Goal: Task Accomplishment & Management: Complete application form

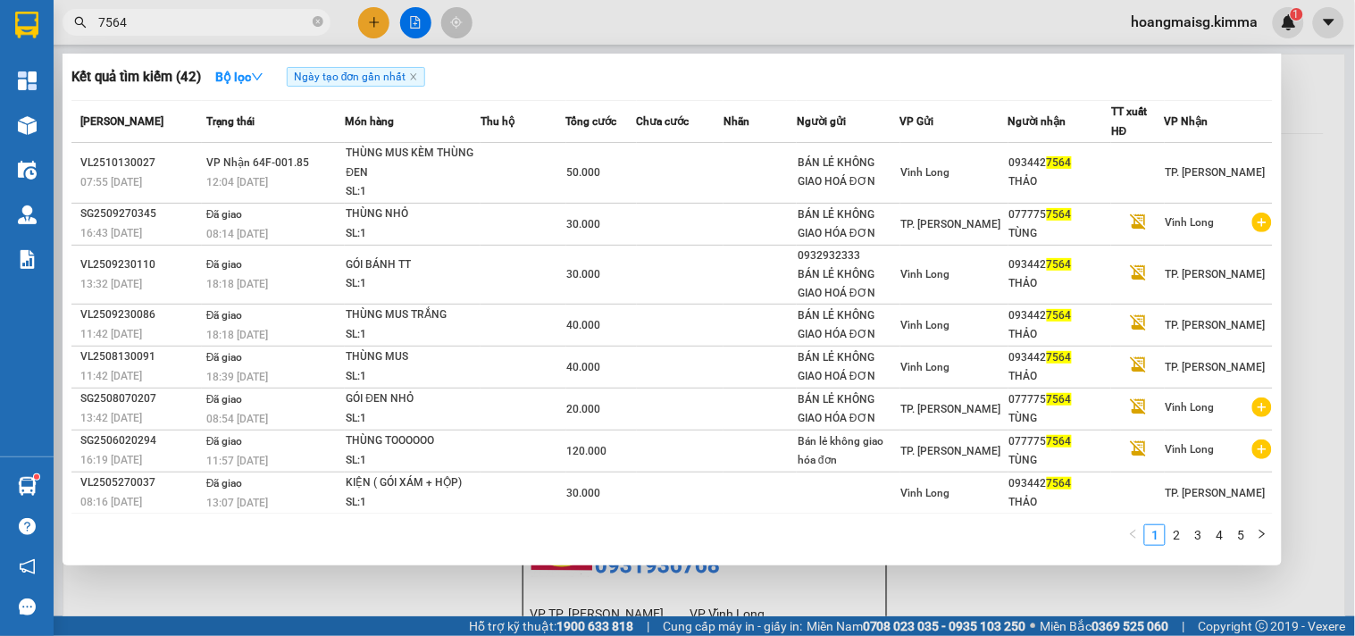
click at [273, 30] on input "7564" at bounding box center [203, 23] width 211 height 20
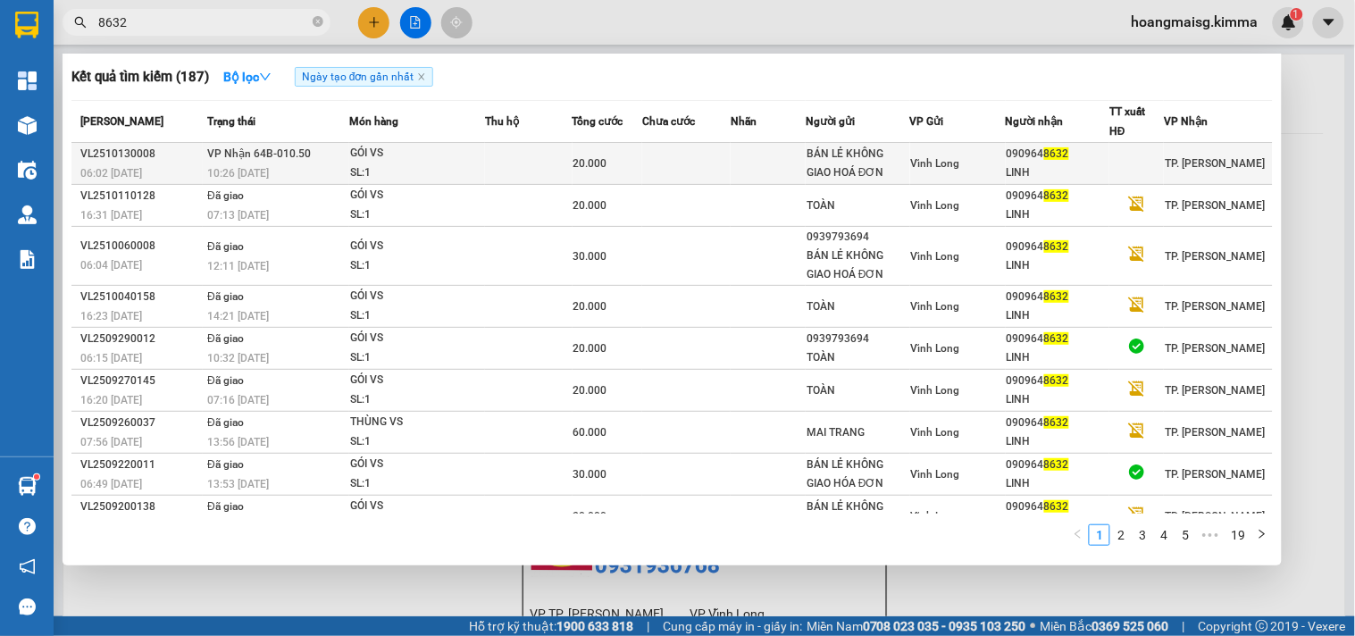
type input "8632"
click at [415, 167] on div "SL: 1" at bounding box center [417, 174] width 134 height 20
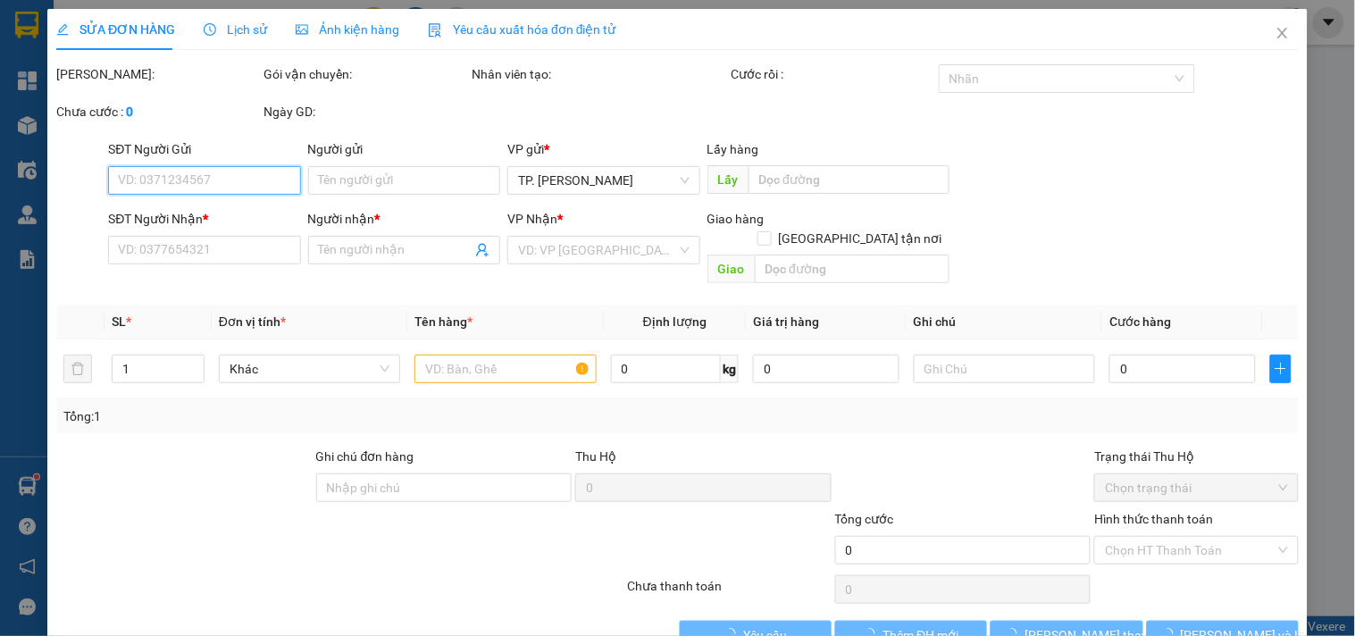
type input "BÁN LẺ KHÔNG GIAO HOÁ ĐƠN"
type input "0909648632"
type input "LINH"
type input "20.000"
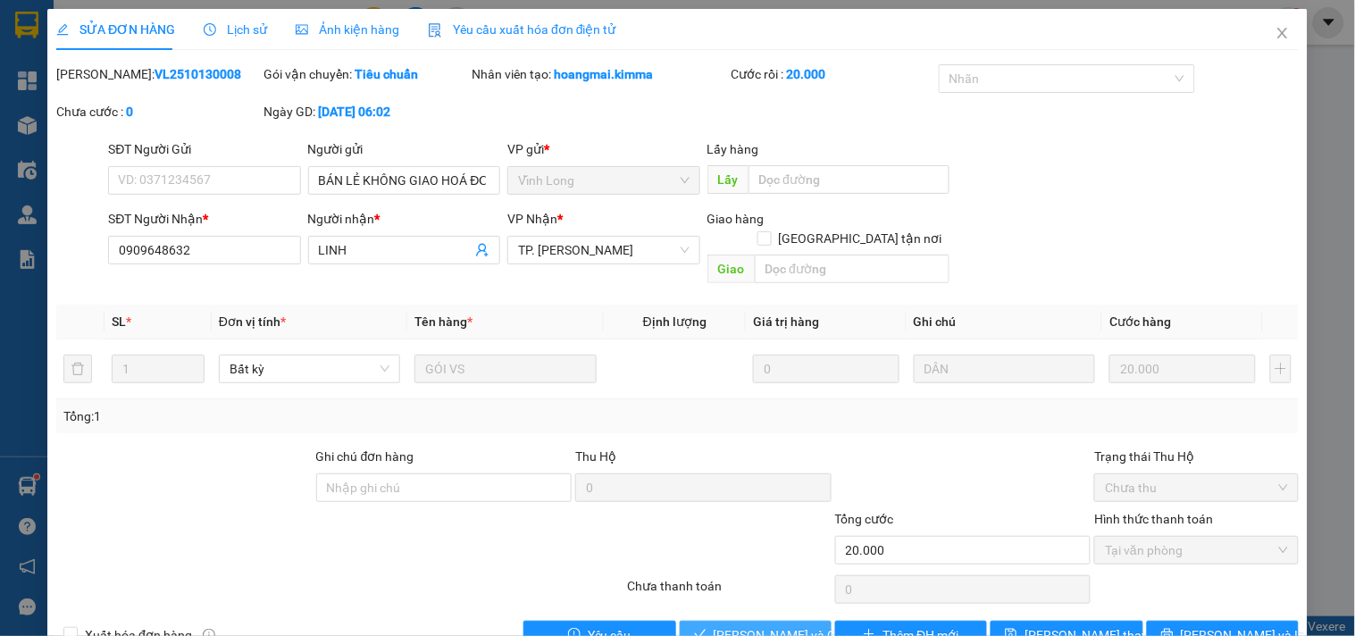
click at [779, 625] on span "Lưu và Giao hàng" at bounding box center [800, 635] width 172 height 20
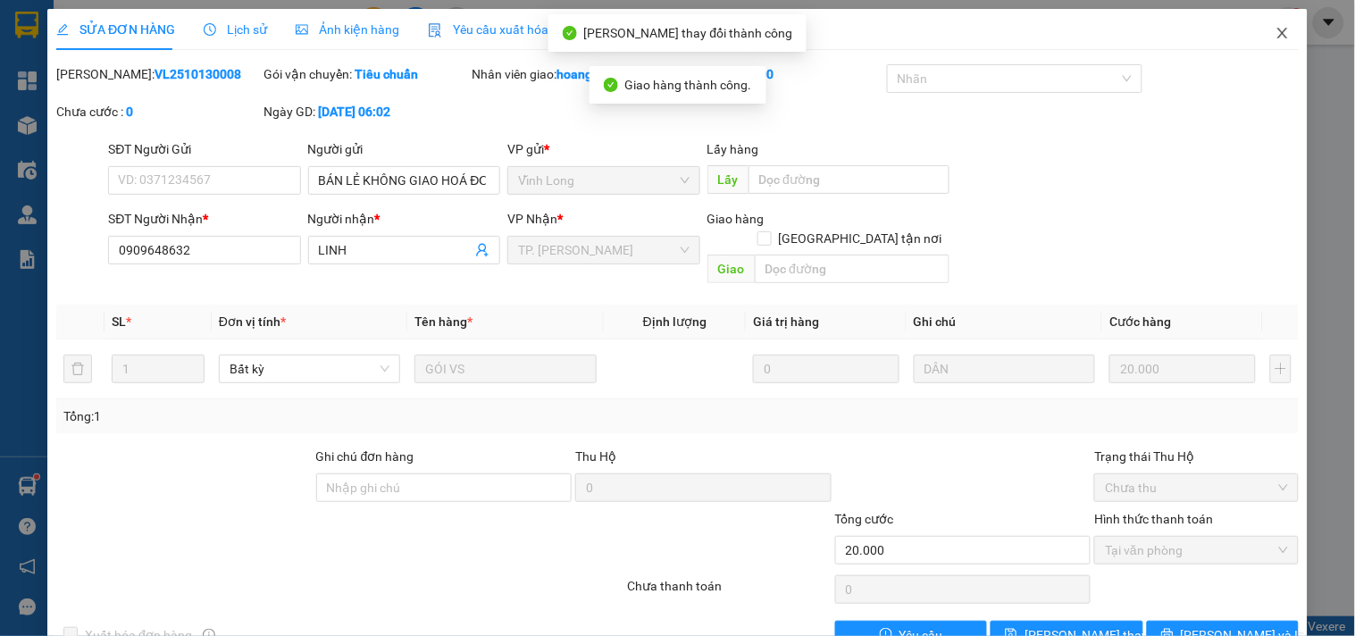
click at [1276, 36] on icon "close" at bounding box center [1283, 33] width 14 height 14
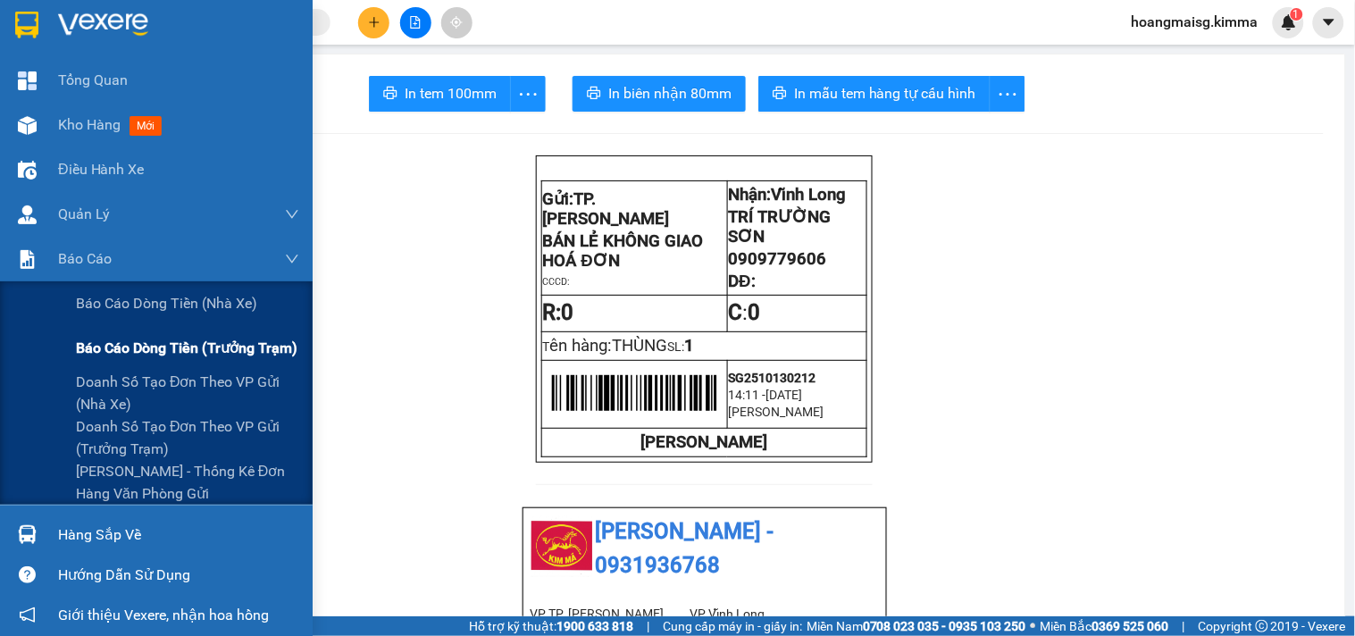
click at [147, 333] on div "Báo cáo dòng tiền (trưởng trạm)" at bounding box center [187, 348] width 223 height 45
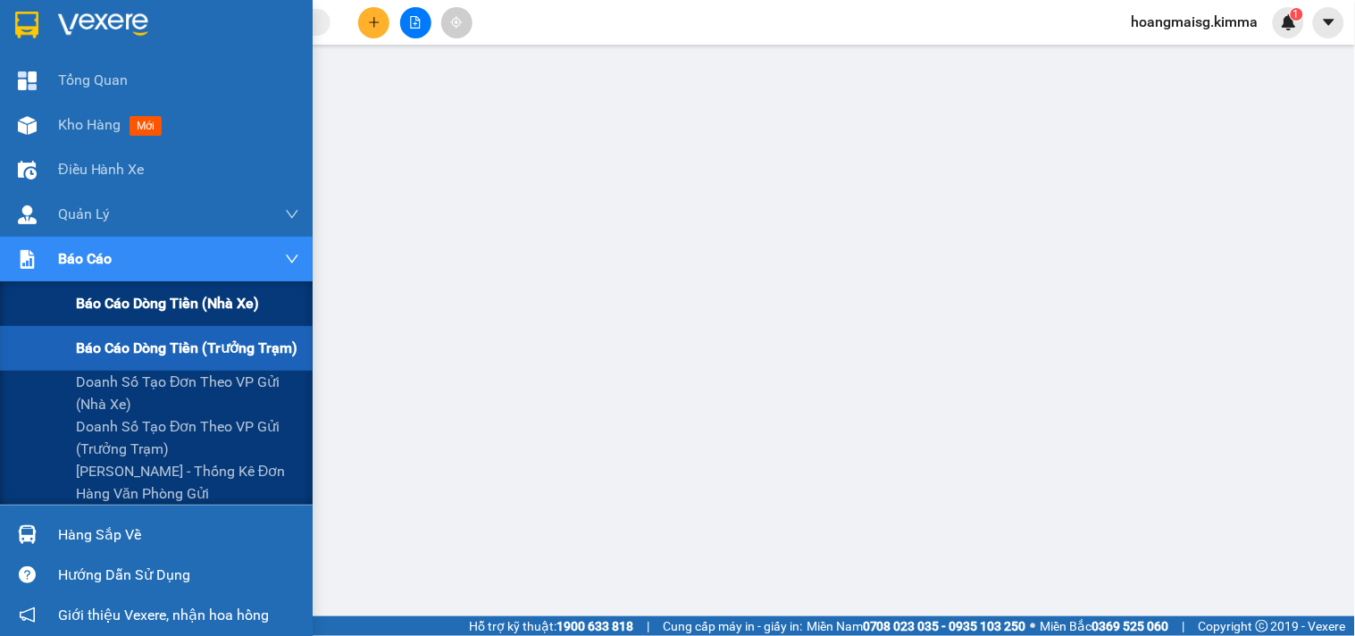
click at [150, 306] on span "Báo cáo dòng tiền (nhà xe)" at bounding box center [167, 303] width 183 height 22
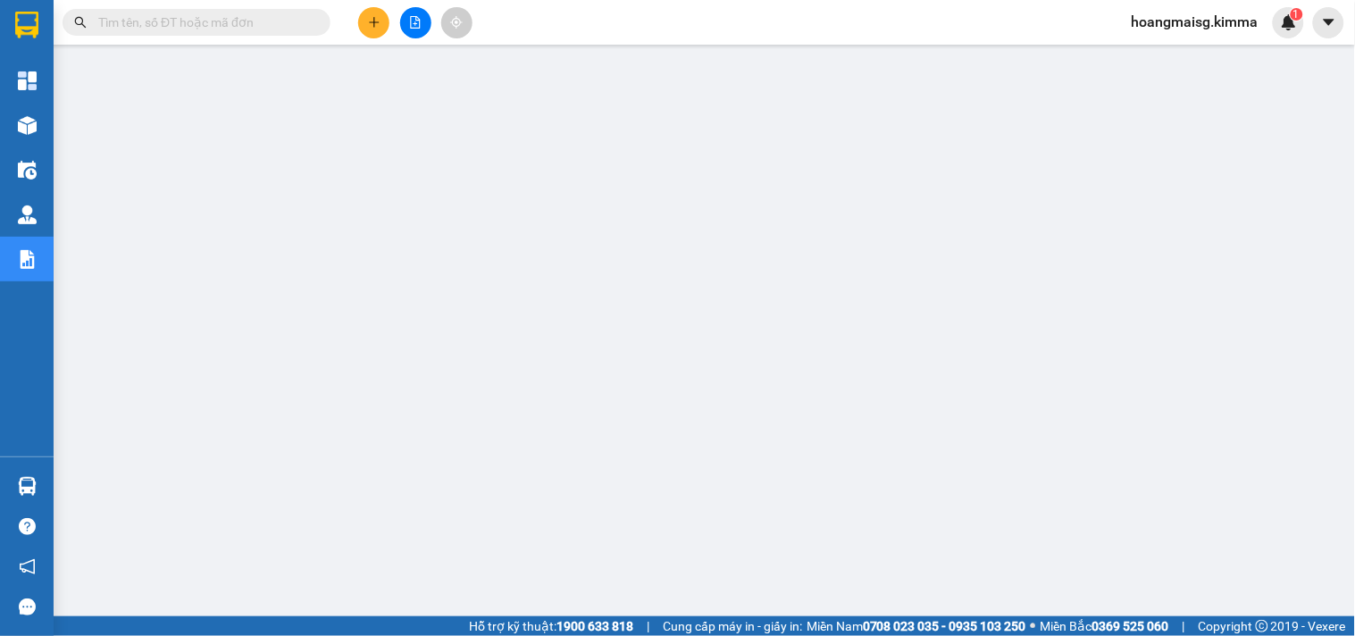
click at [260, 27] on input "text" at bounding box center [203, 23] width 211 height 20
type input "7"
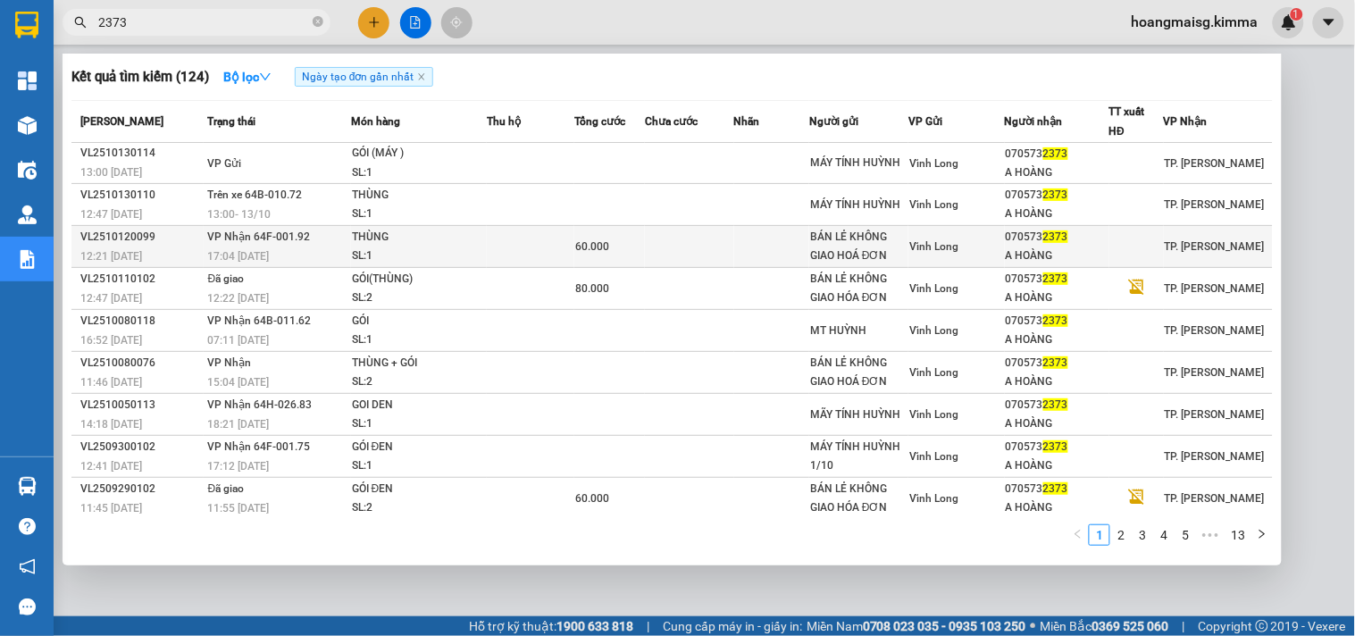
type input "2373"
click at [516, 244] on td at bounding box center [531, 247] width 88 height 42
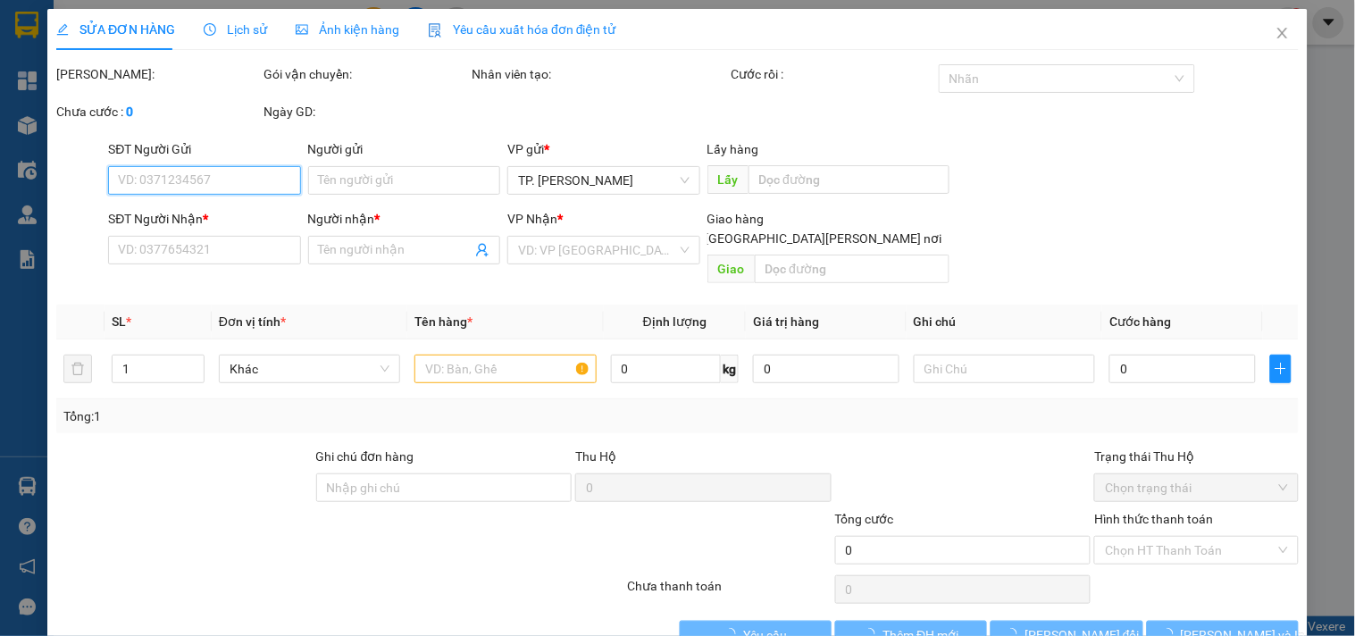
type input "BÁN LẺ KHÔNG GIAO HOÁ ĐƠN"
type input "0705732373"
type input "A HOÀNG"
type input "60.000"
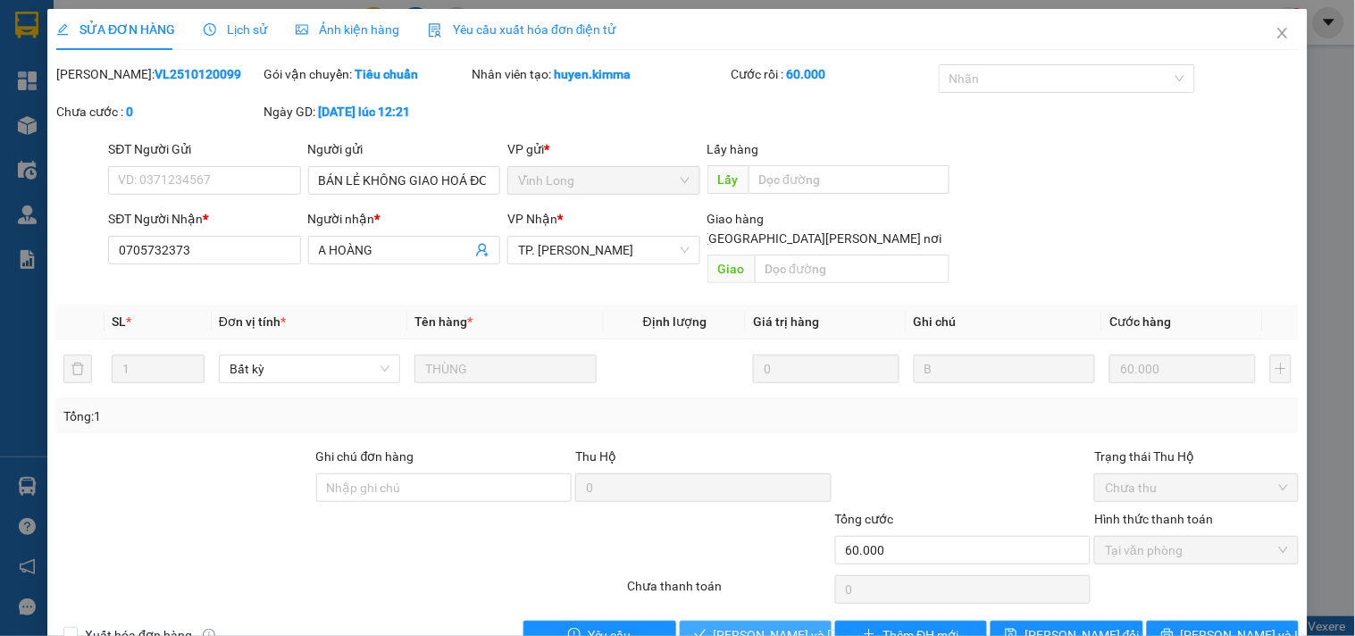
click at [765, 625] on span "Lưu và Giao hàng" at bounding box center [834, 635] width 241 height 20
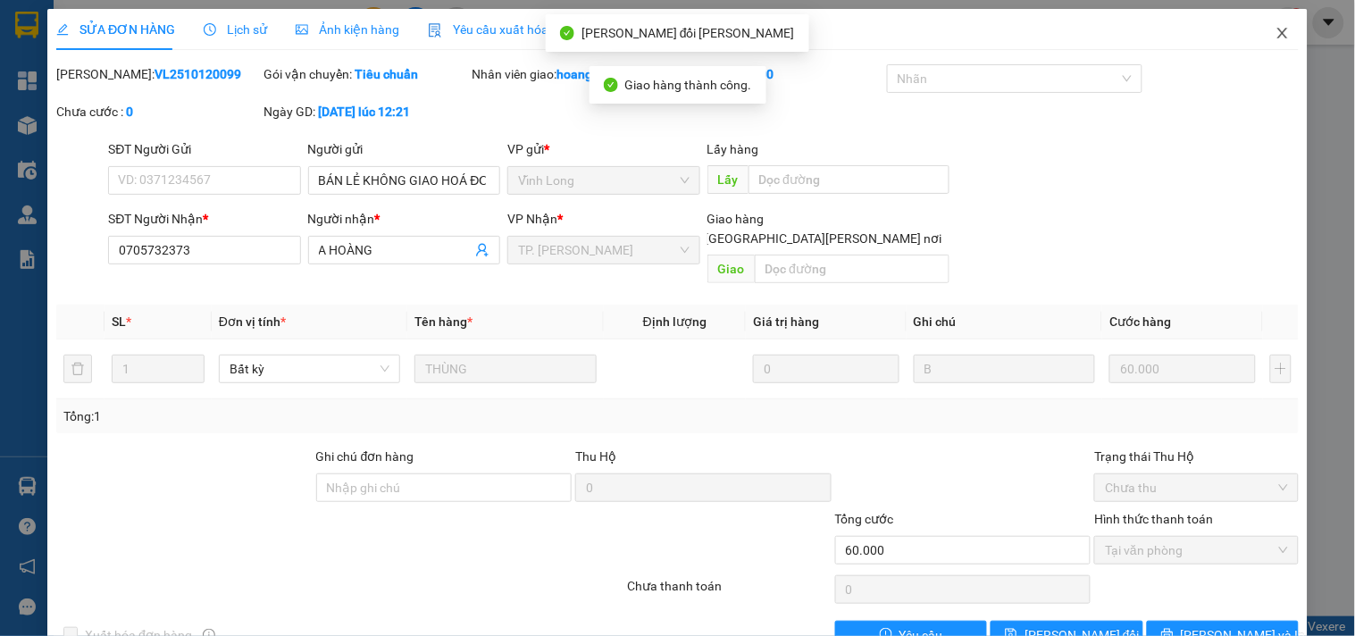
drag, startPoint x: 1290, startPoint y: 32, endPoint x: 774, endPoint y: 32, distance: 516.4
click at [1279, 32] on span "Close" at bounding box center [1283, 34] width 50 height 50
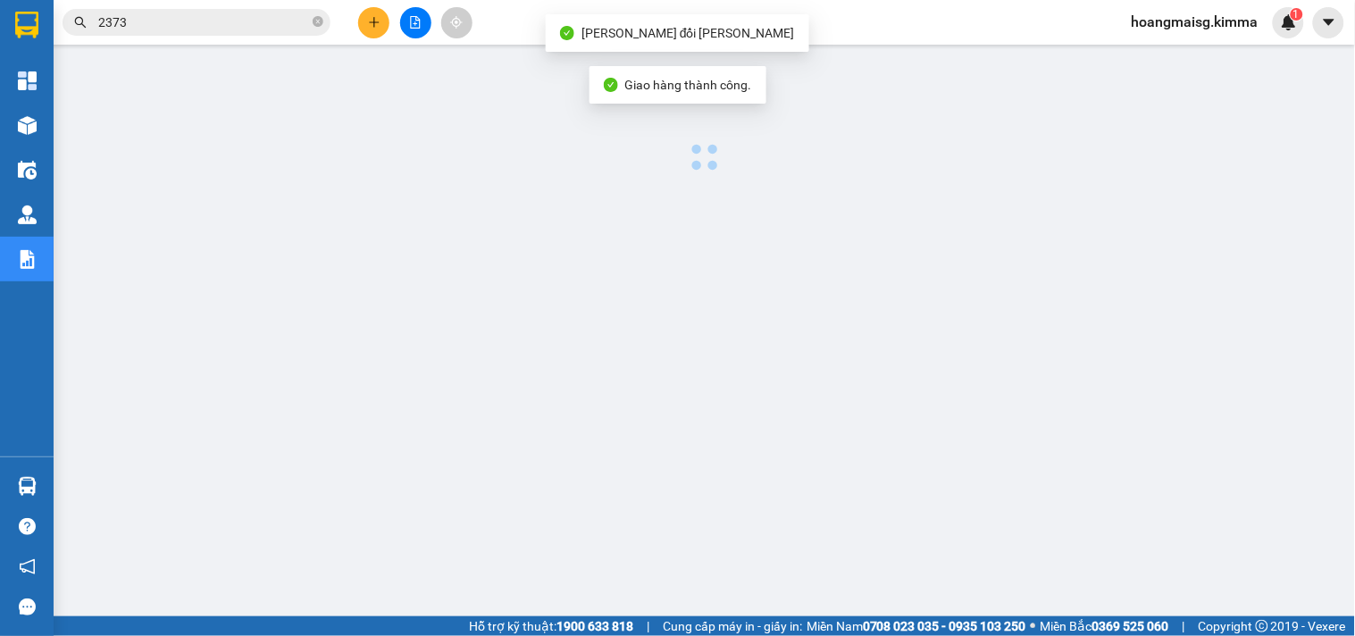
click at [264, 21] on input "2373" at bounding box center [203, 23] width 211 height 20
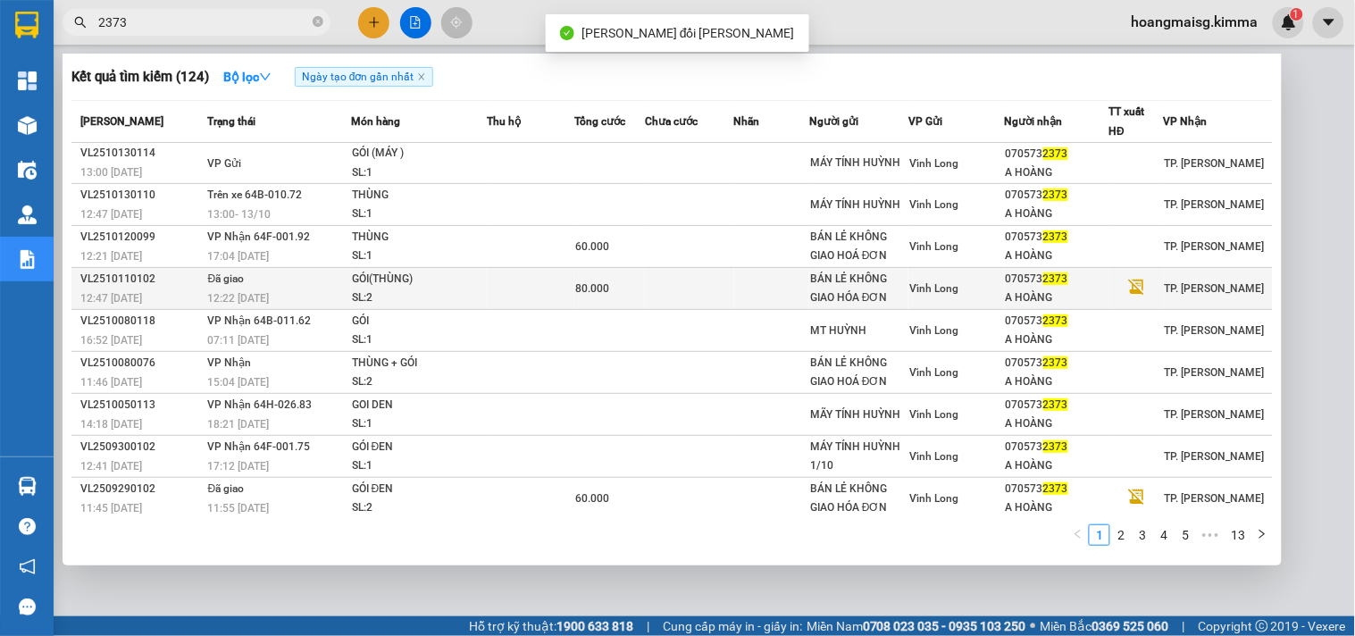
click at [412, 275] on div "GÓI(THÙNG)" at bounding box center [419, 280] width 134 height 20
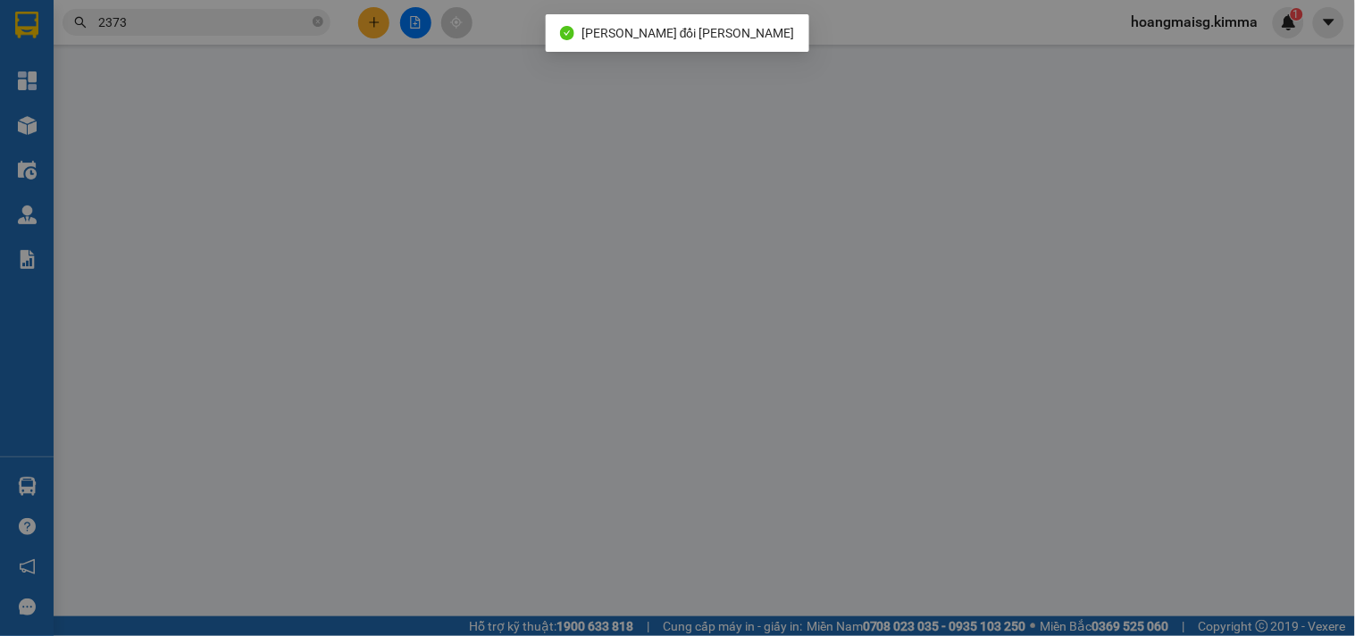
type input "BÁN LẺ KHÔNG GIAO HÓA ĐƠN"
type input "0705732373"
type input "A HOÀNG"
type input "80.000"
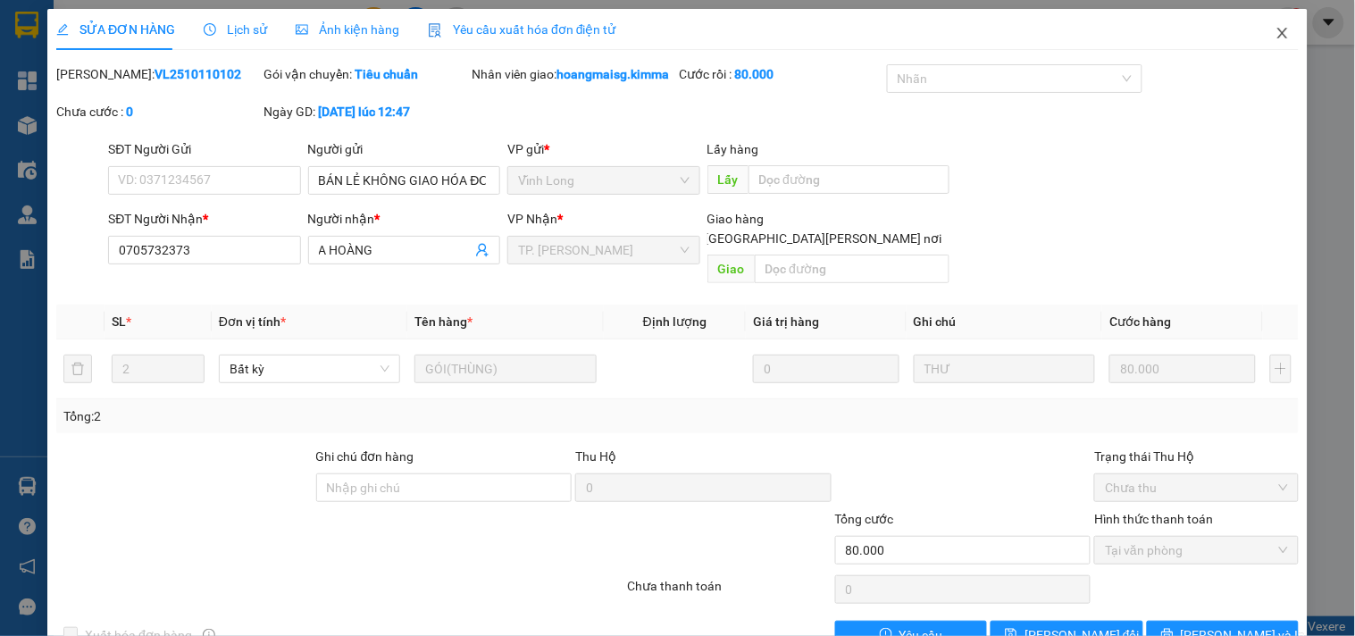
click at [1261, 36] on span "Close" at bounding box center [1283, 34] width 50 height 50
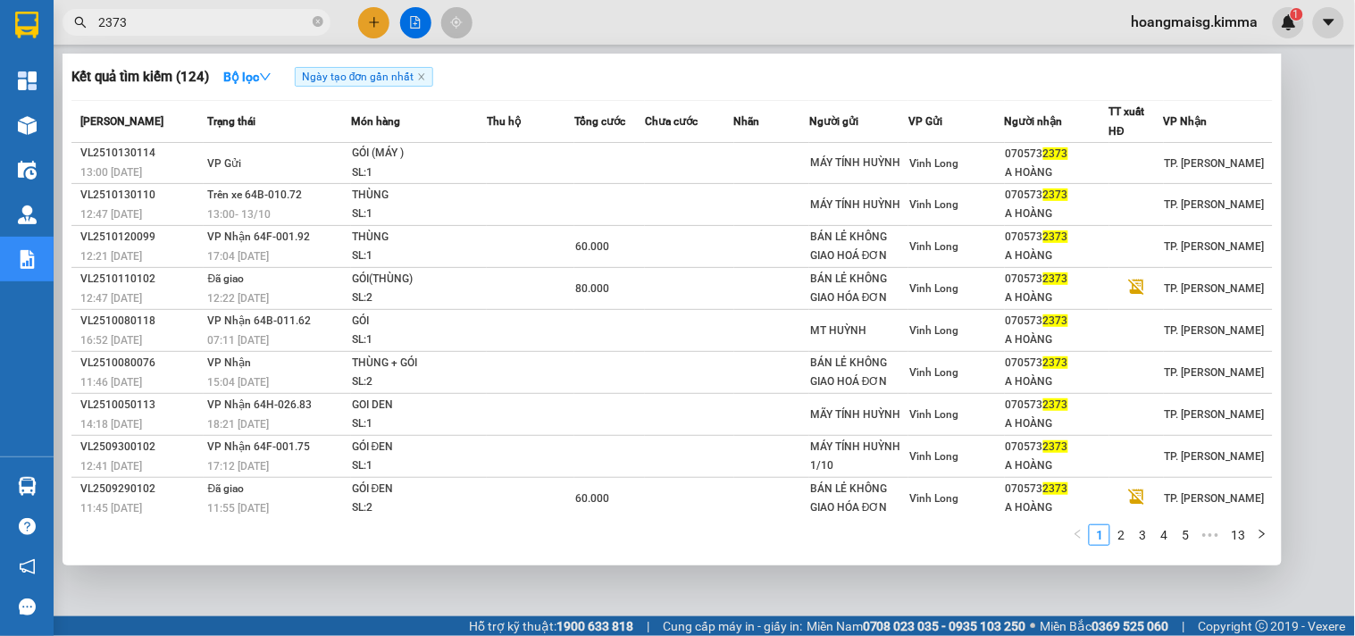
click at [259, 13] on input "2373" at bounding box center [203, 23] width 211 height 20
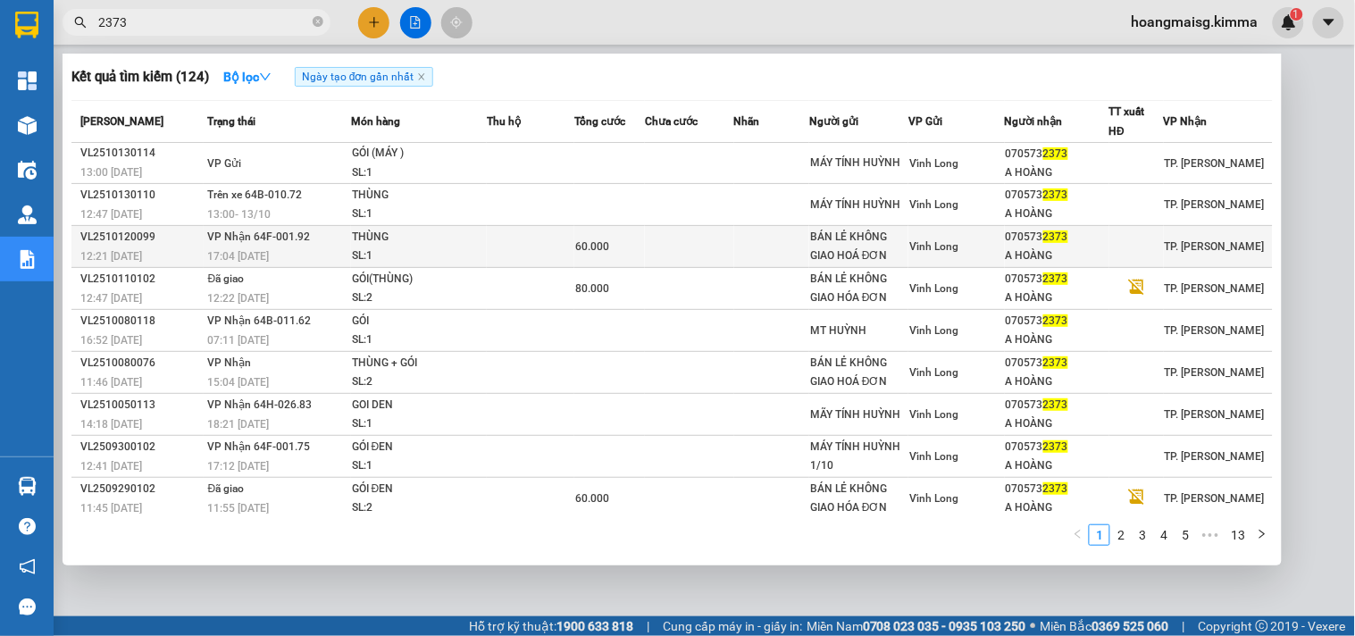
click at [407, 232] on div "THÙNG" at bounding box center [419, 238] width 134 height 20
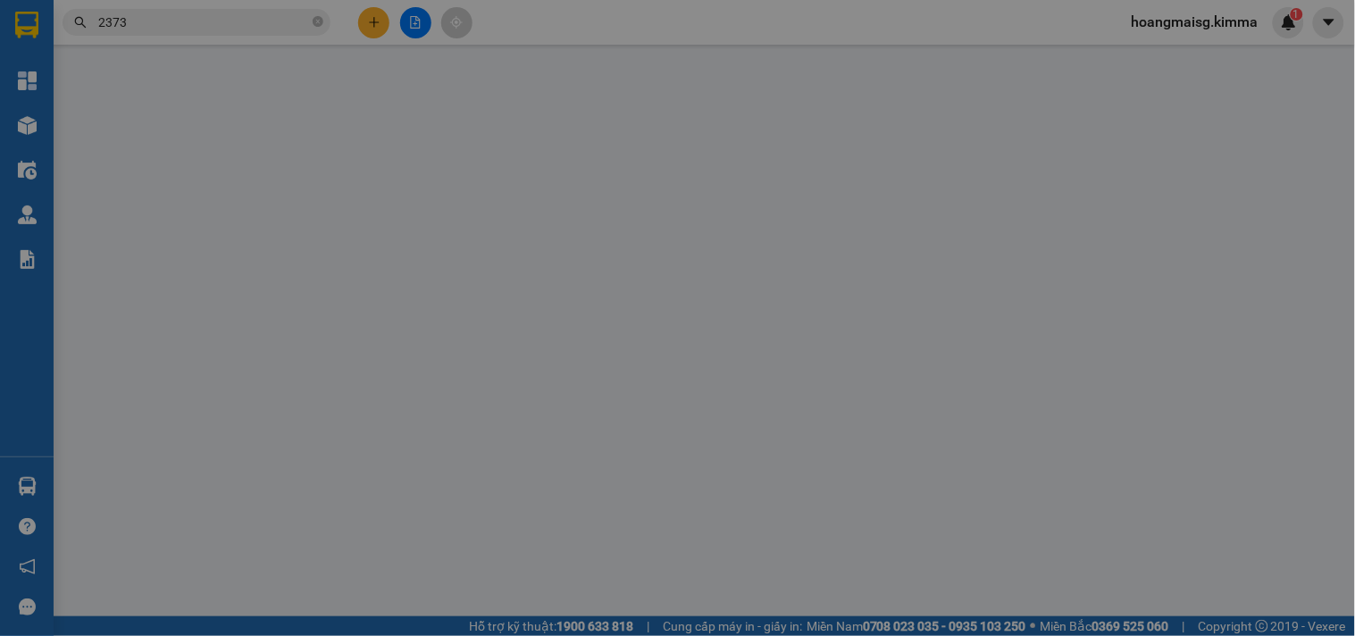
type input "BÁN LẺ KHÔNG GIAO HOÁ ĐƠN"
type input "0705732373"
type input "A HOÀNG"
type input "60.000"
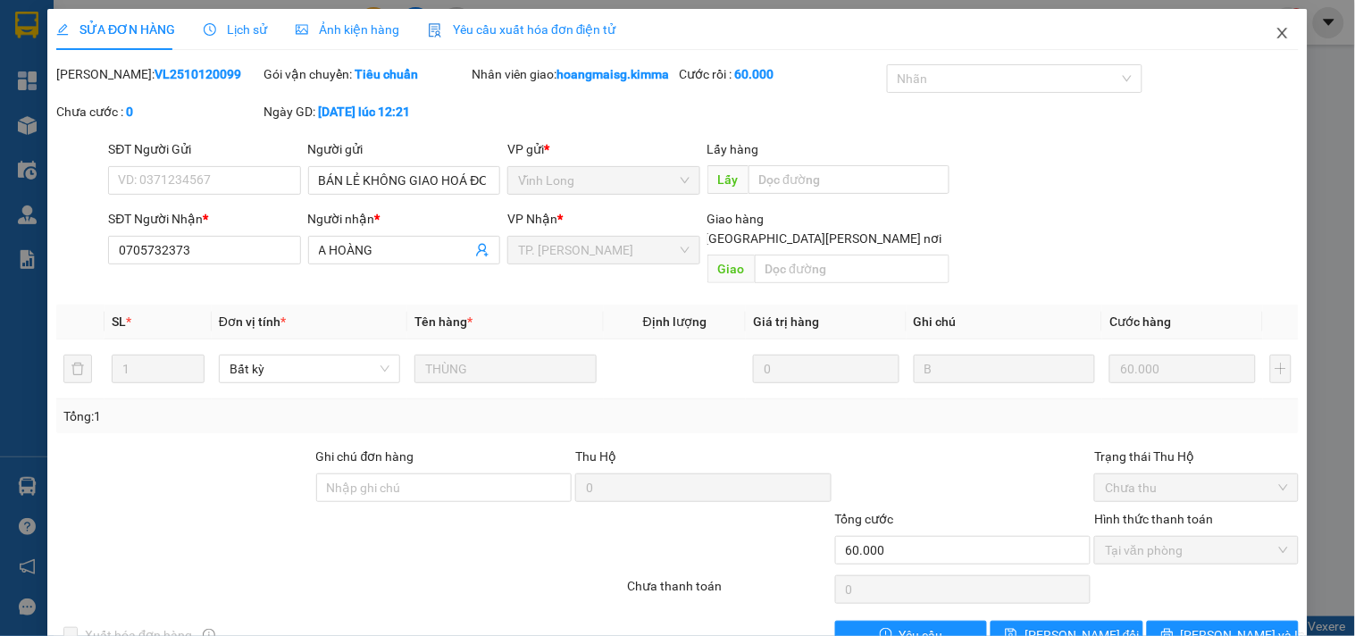
click at [1262, 42] on span "Close" at bounding box center [1283, 34] width 50 height 50
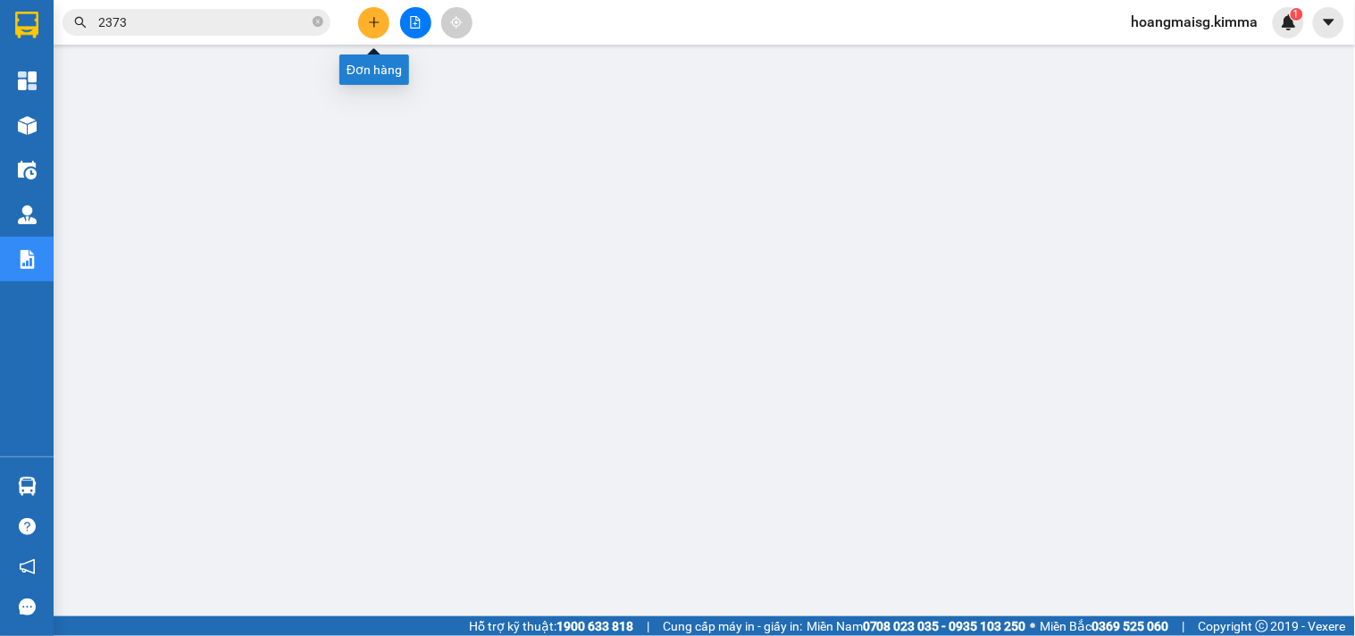
click at [367, 34] on button at bounding box center [373, 22] width 31 height 31
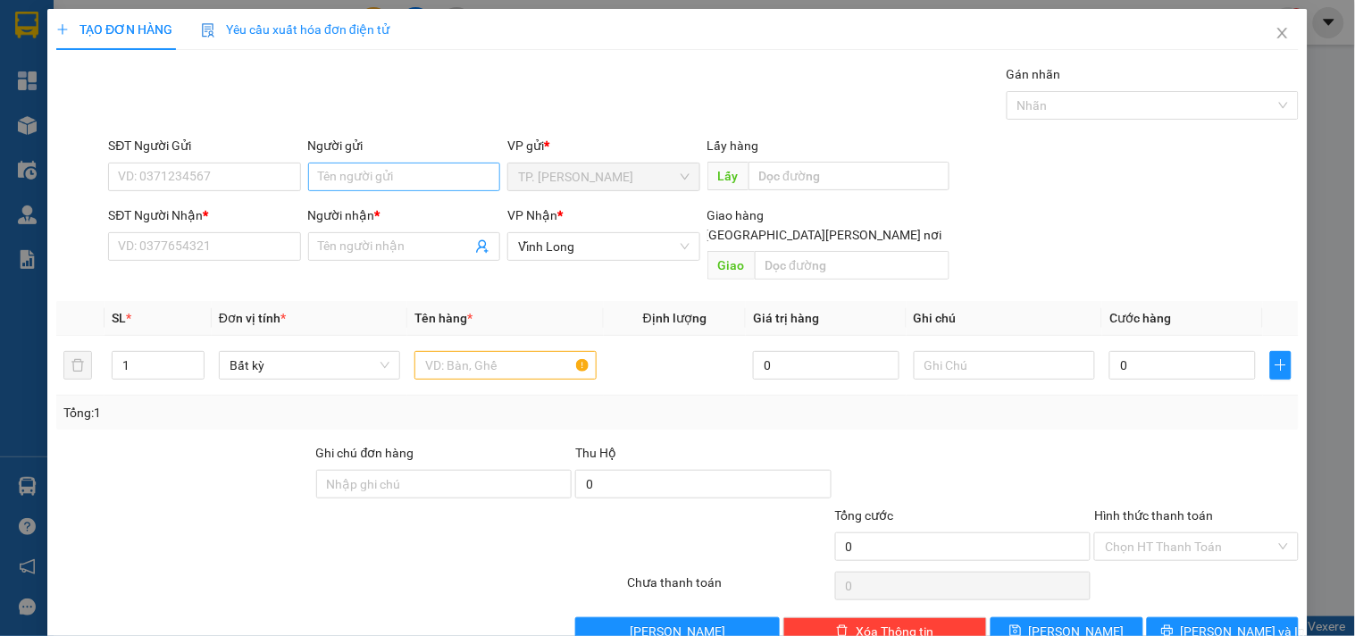
click at [364, 165] on div "Người gửi Tên người gửi" at bounding box center [404, 167] width 192 height 63
click at [363, 167] on input "Người gửi" at bounding box center [404, 177] width 192 height 29
click at [365, 181] on input "Người gửi" at bounding box center [404, 177] width 192 height 29
type input "BÁN"
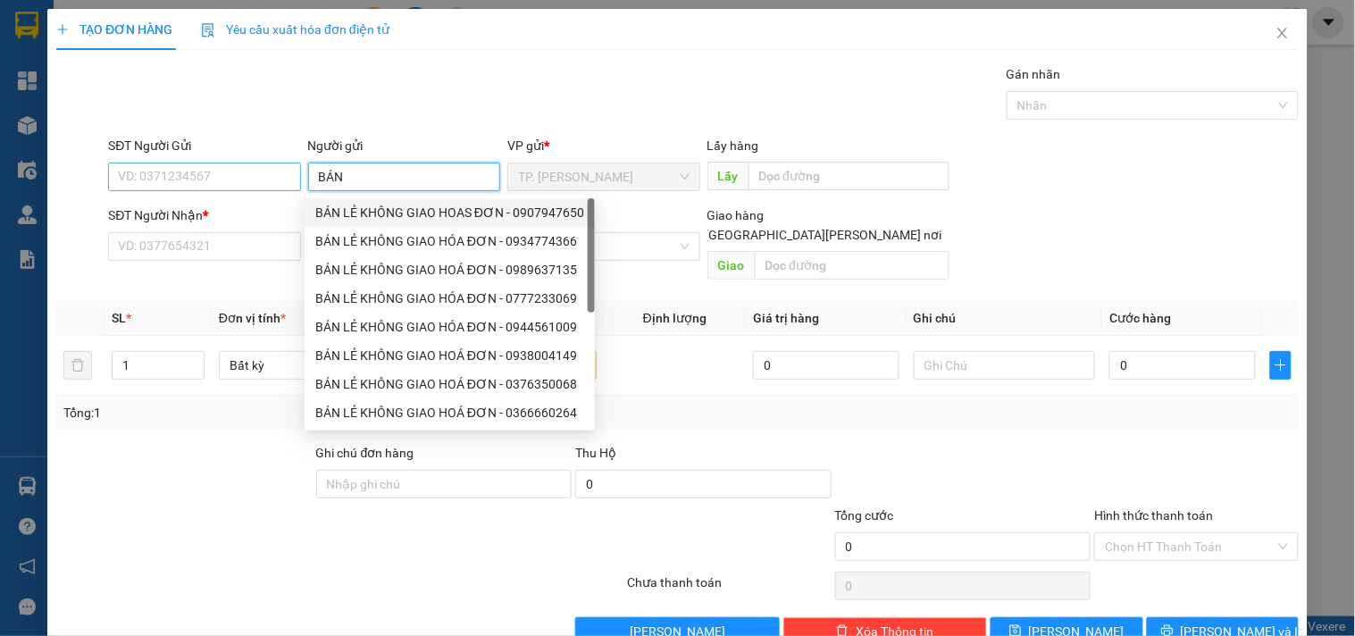
drag, startPoint x: 406, startPoint y: 214, endPoint x: 248, endPoint y: 164, distance: 165.9
click at [375, 204] on div "BÁN LẺ KHÔNG GIAO HOAS ĐƠN - 0907947650" at bounding box center [449, 213] width 269 height 20
type input "0907947650"
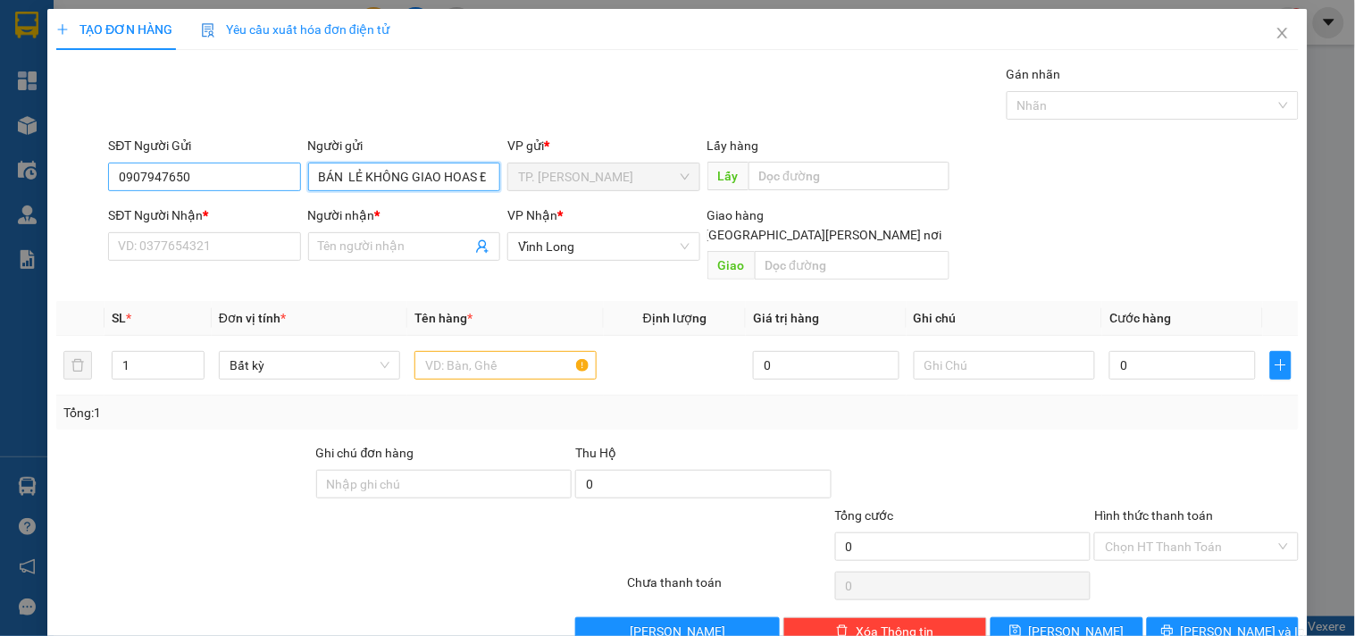
type input "BÁN LẺ KHÔNG GIAO HOAS ĐƠN"
click at [243, 168] on input "0907947650" at bounding box center [204, 177] width 192 height 29
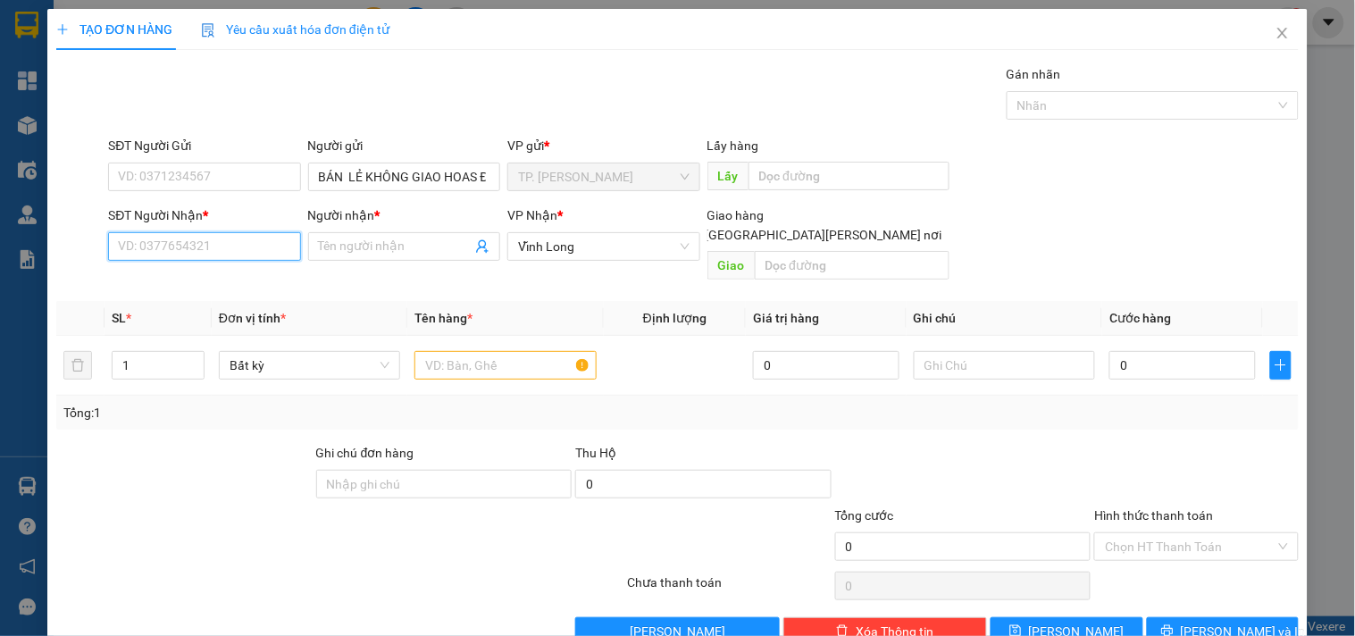
click at [218, 253] on input "SĐT Người Nhận *" at bounding box center [204, 246] width 192 height 29
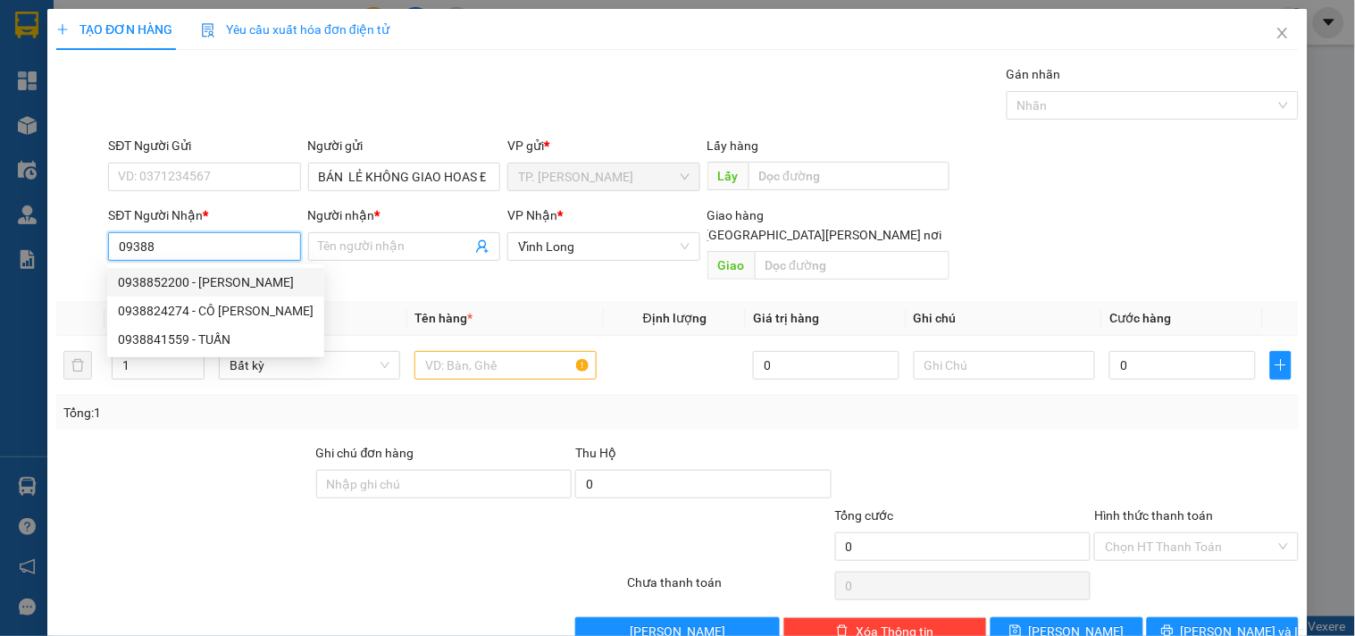
click at [220, 284] on div "0938852200 - CHỊ TÙNG" at bounding box center [216, 283] width 196 height 20
type input "0938852200"
type input "CHỊ TÙNG"
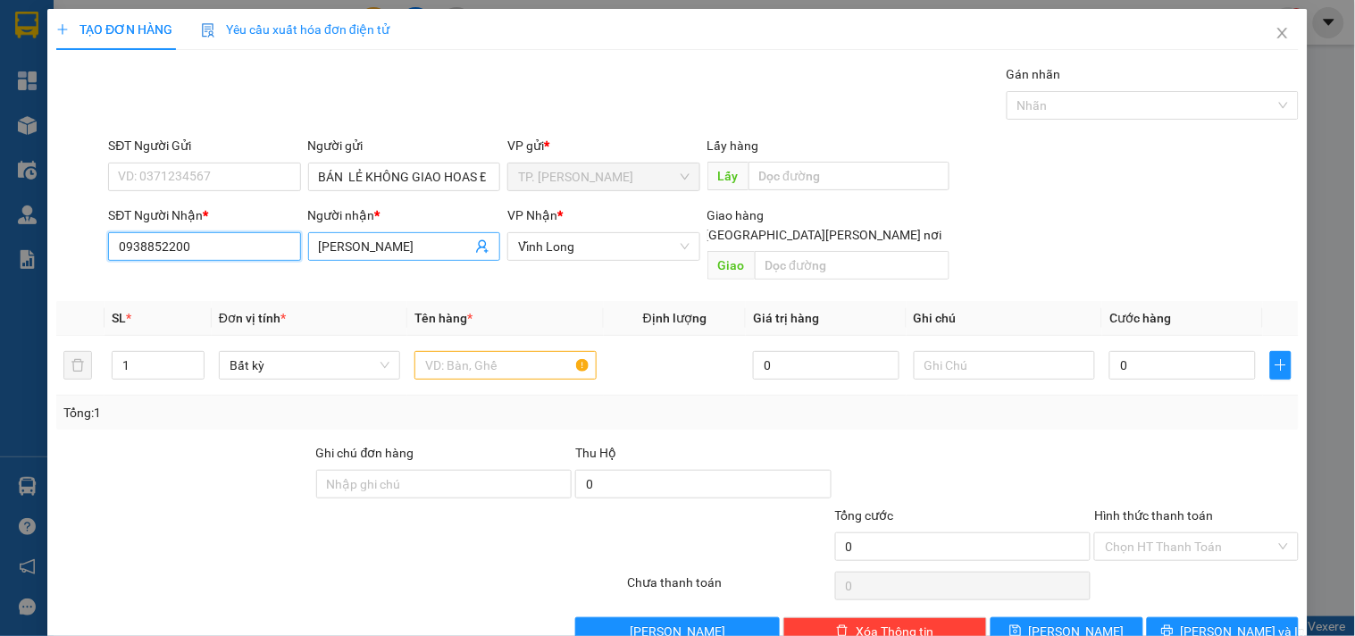
type input "0938852200"
click at [399, 256] on span "CHỊ TÙNG" at bounding box center [404, 246] width 192 height 29
click at [397, 244] on input "CHỊ TÙNG" at bounding box center [395, 247] width 153 height 20
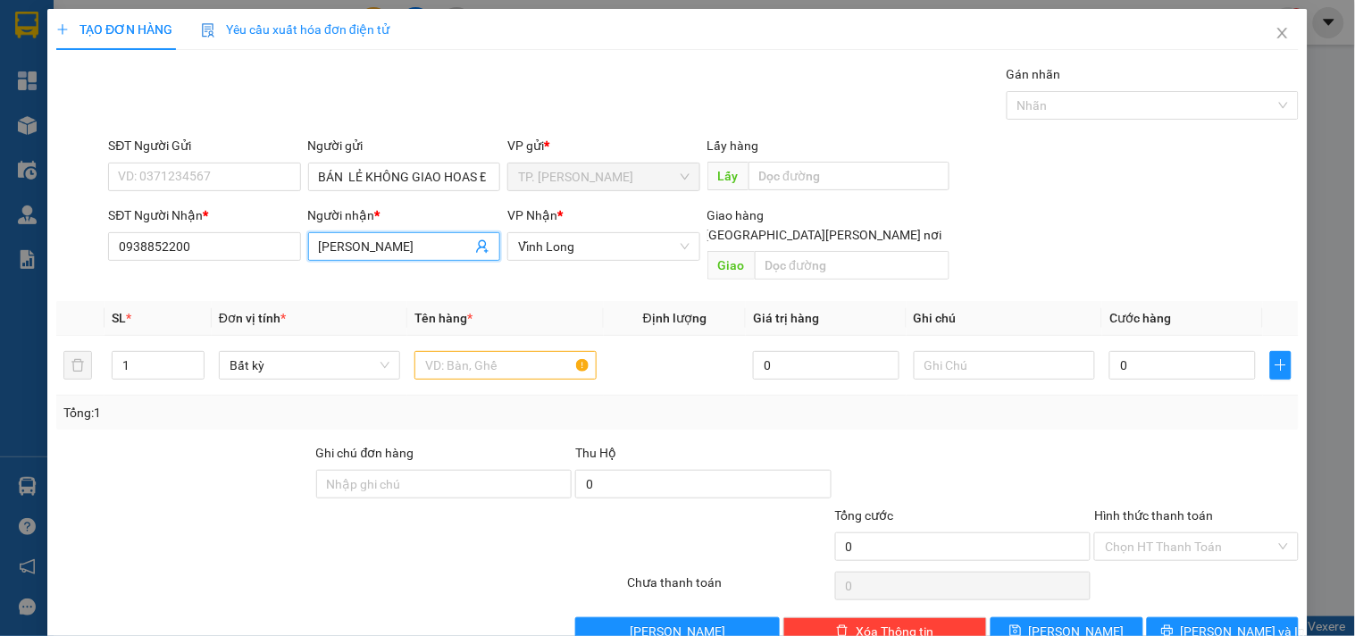
click at [397, 244] on input "CHỊ TÙNG" at bounding box center [395, 247] width 153 height 20
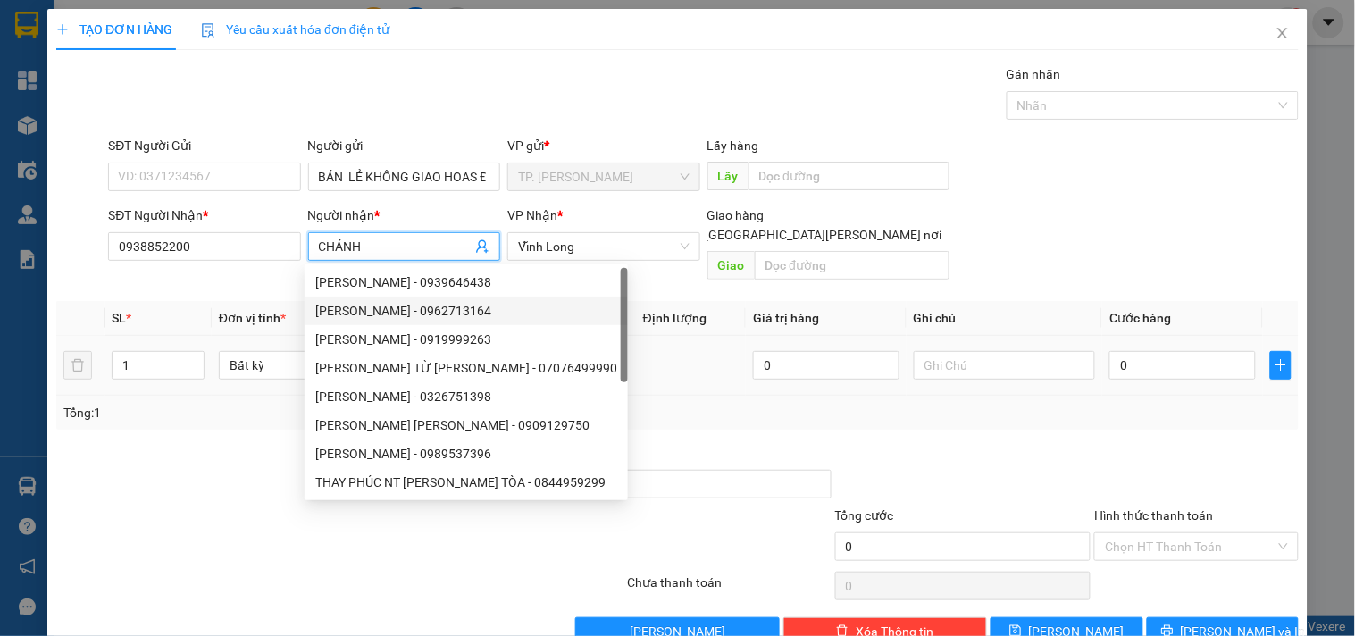
type input "CHÁNH"
click at [566, 355] on input "text" at bounding box center [505, 365] width 181 height 29
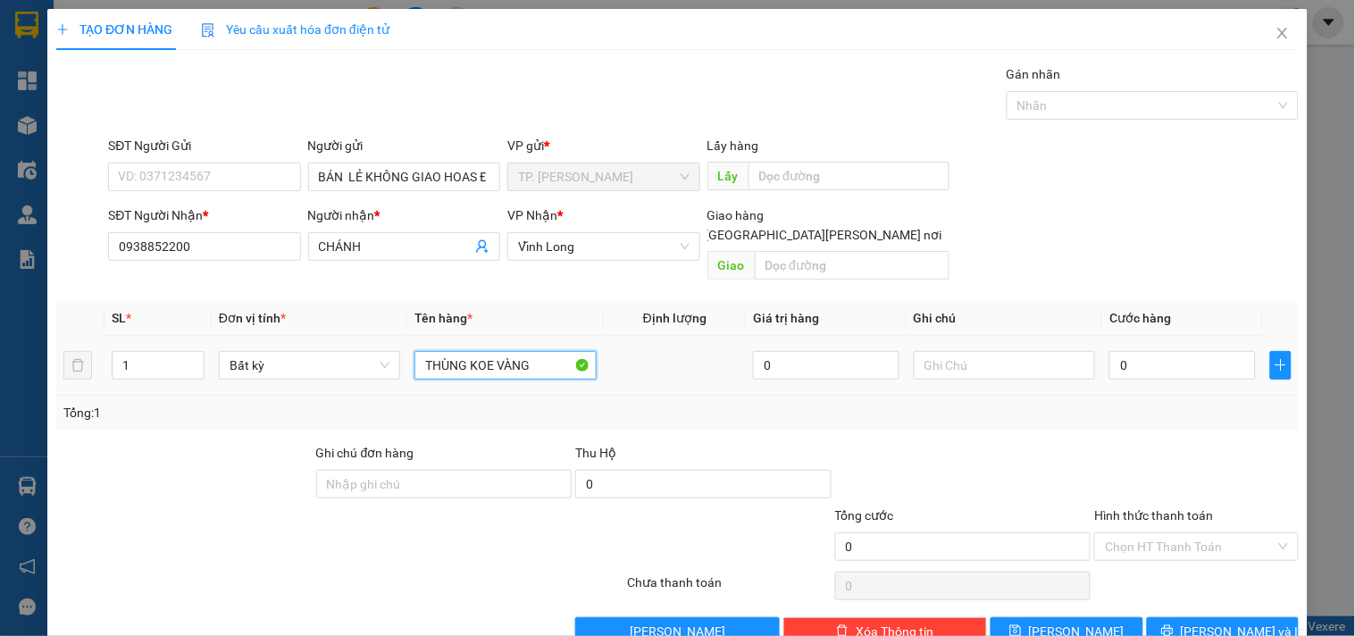
type input "THÙNG KOE VÀNG"
type input "TÍN"
click at [1242, 622] on span "[PERSON_NAME] và In" at bounding box center [1243, 632] width 125 height 20
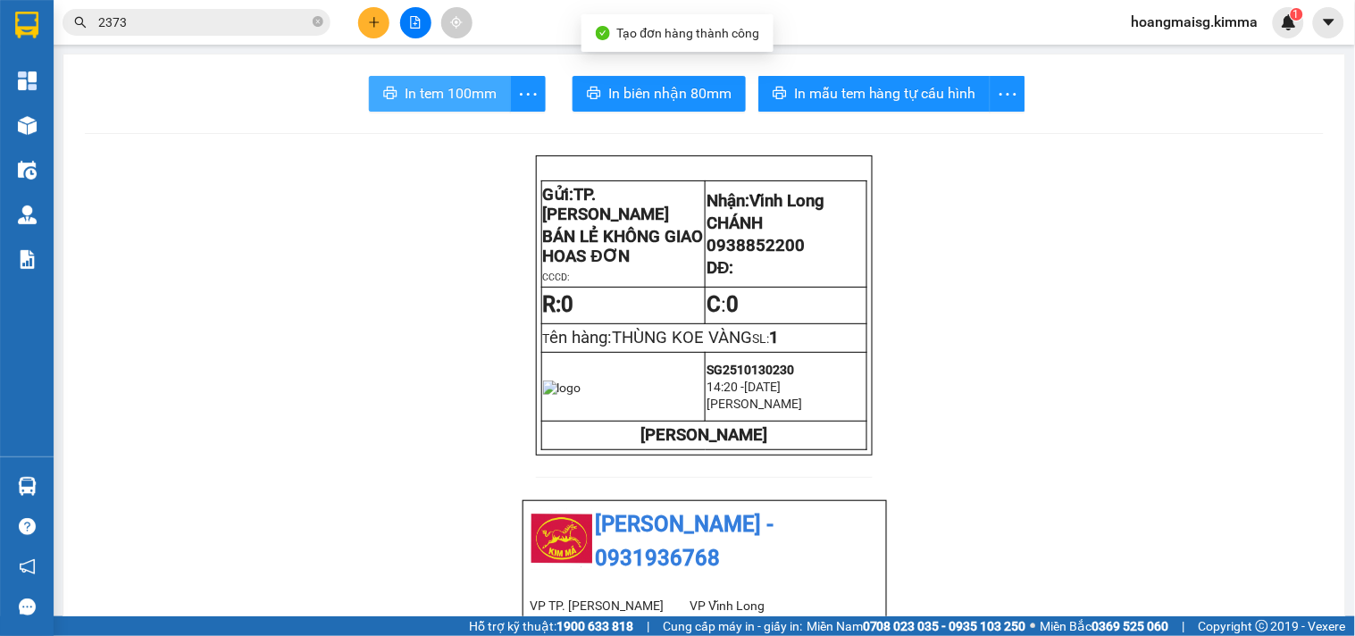
click at [469, 108] on button "In tem 100mm" at bounding box center [440, 94] width 142 height 36
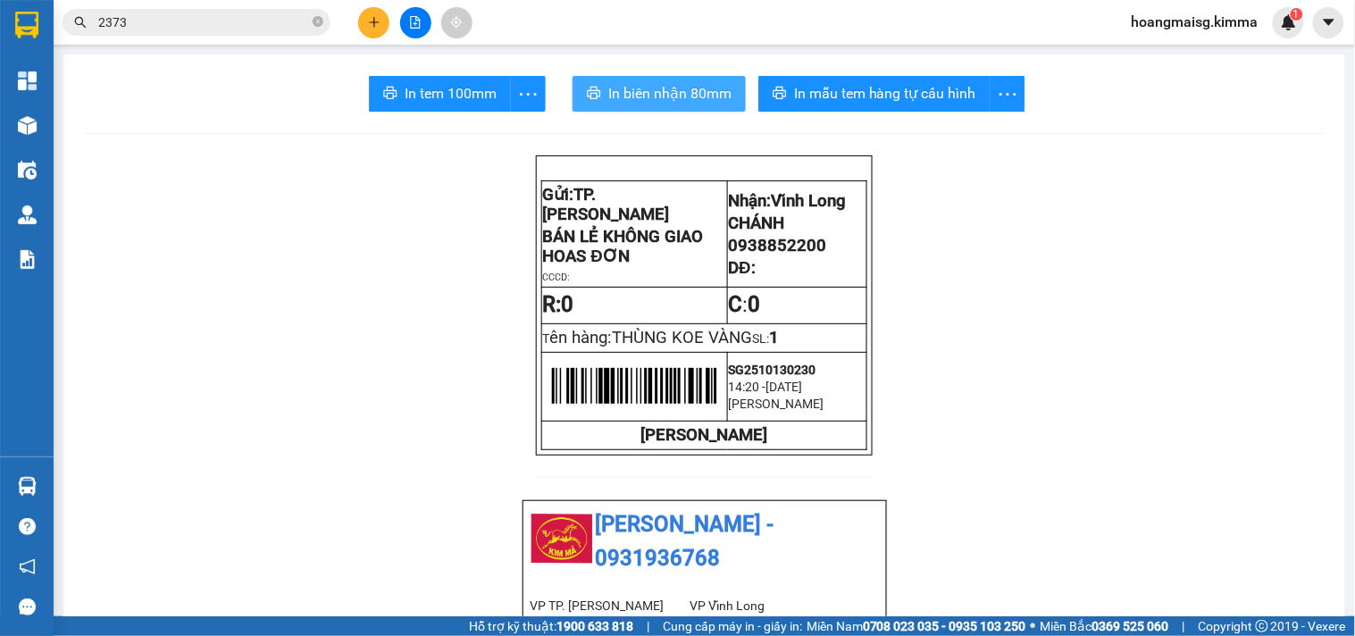
click at [684, 96] on span "In biên nhận 80mm" at bounding box center [669, 93] width 123 height 22
click at [253, 19] on input "2373" at bounding box center [203, 23] width 211 height 20
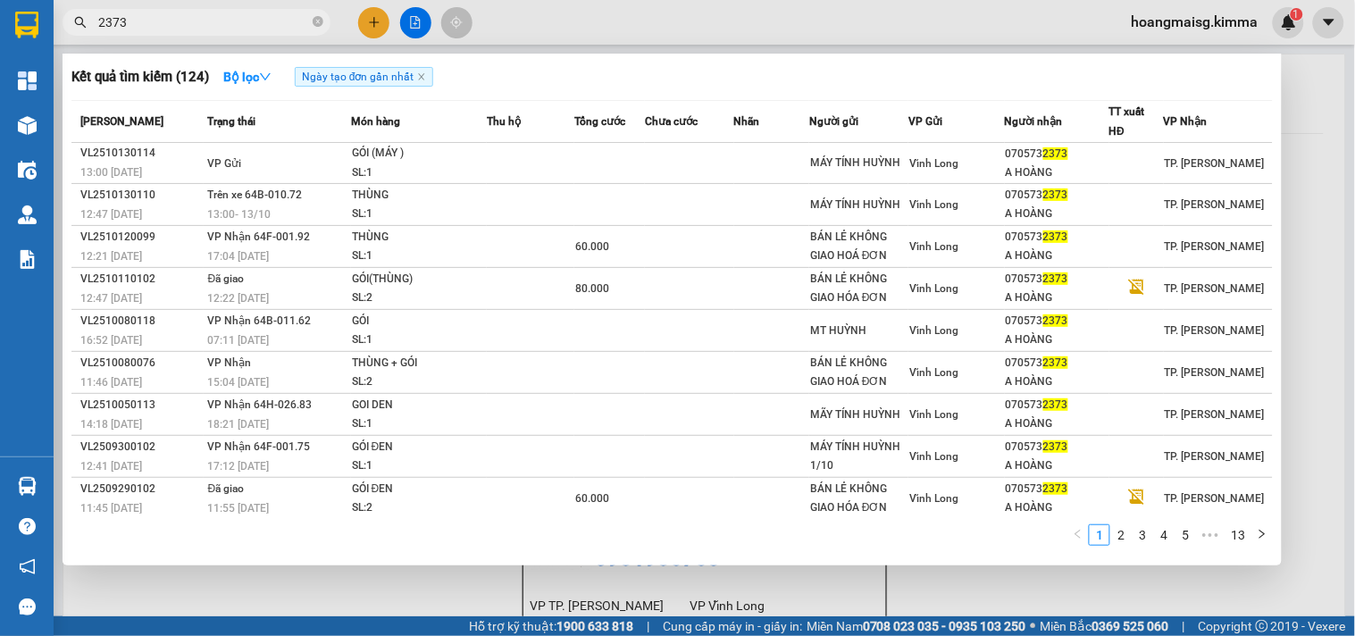
click at [253, 19] on input "2373" at bounding box center [203, 23] width 211 height 20
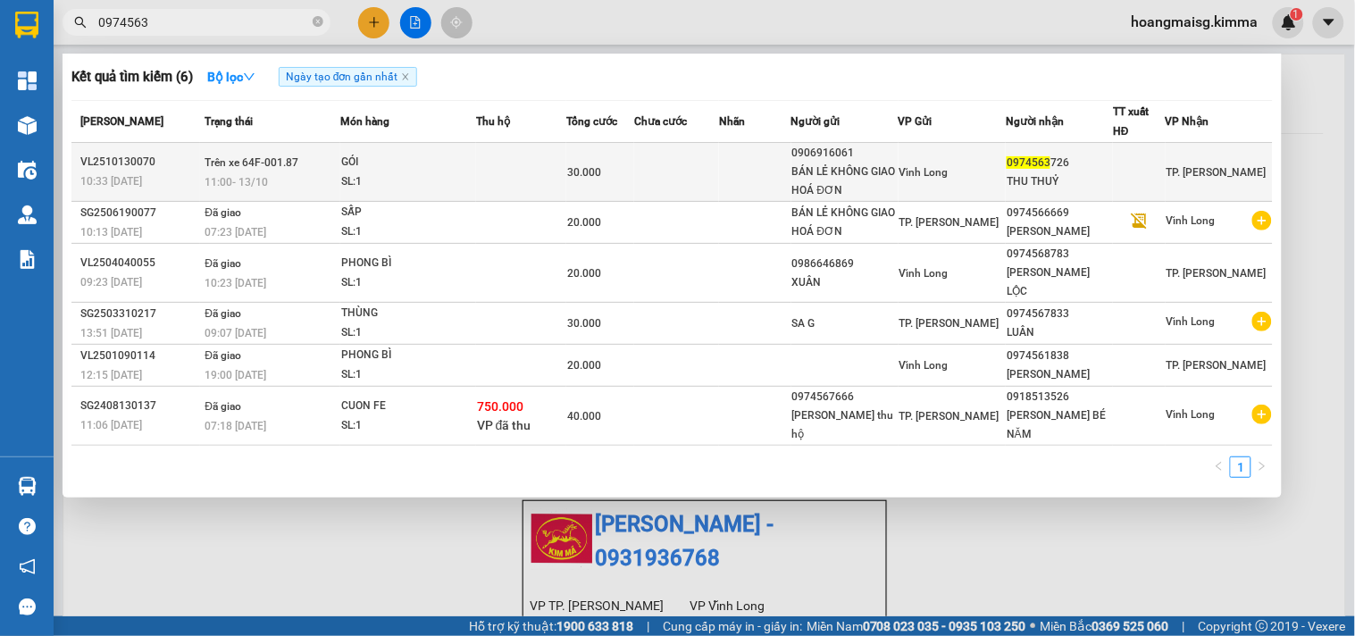
type input "0974563"
click at [456, 184] on div "SL: 1" at bounding box center [408, 182] width 134 height 20
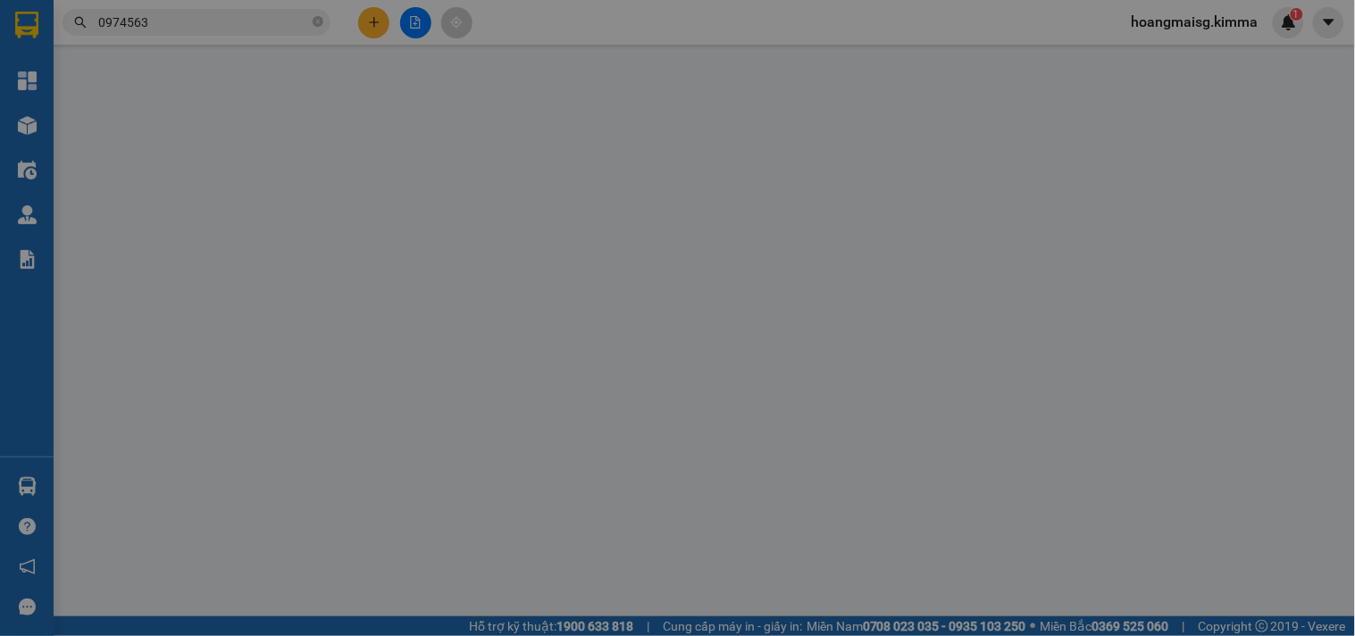
type input "0906916061"
type input "BÁN LẺ KHÔNG GIAO HOÁ ĐƠN"
type input "0974563726"
type input "THU THUỶ"
type input "30.000"
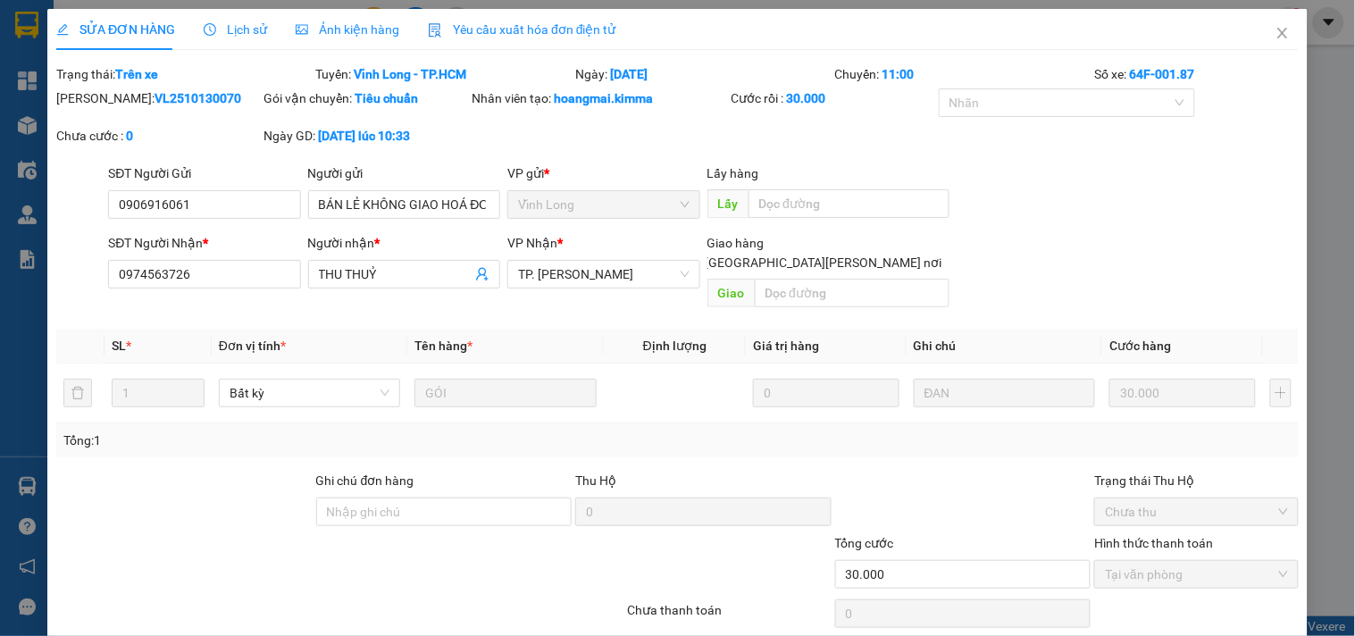
click at [1174, 621] on div "Total Paid Fee 30.000 Total UnPaid Fee 0 Cash Collection Total Fee Trạng thái: …" at bounding box center [677, 368] width 1243 height 609
click at [1176, 624] on div "Total Paid Fee 30.000 Total UnPaid Fee 0 Cash Collection Total Fee Trạng thái: …" at bounding box center [677, 368] width 1243 height 609
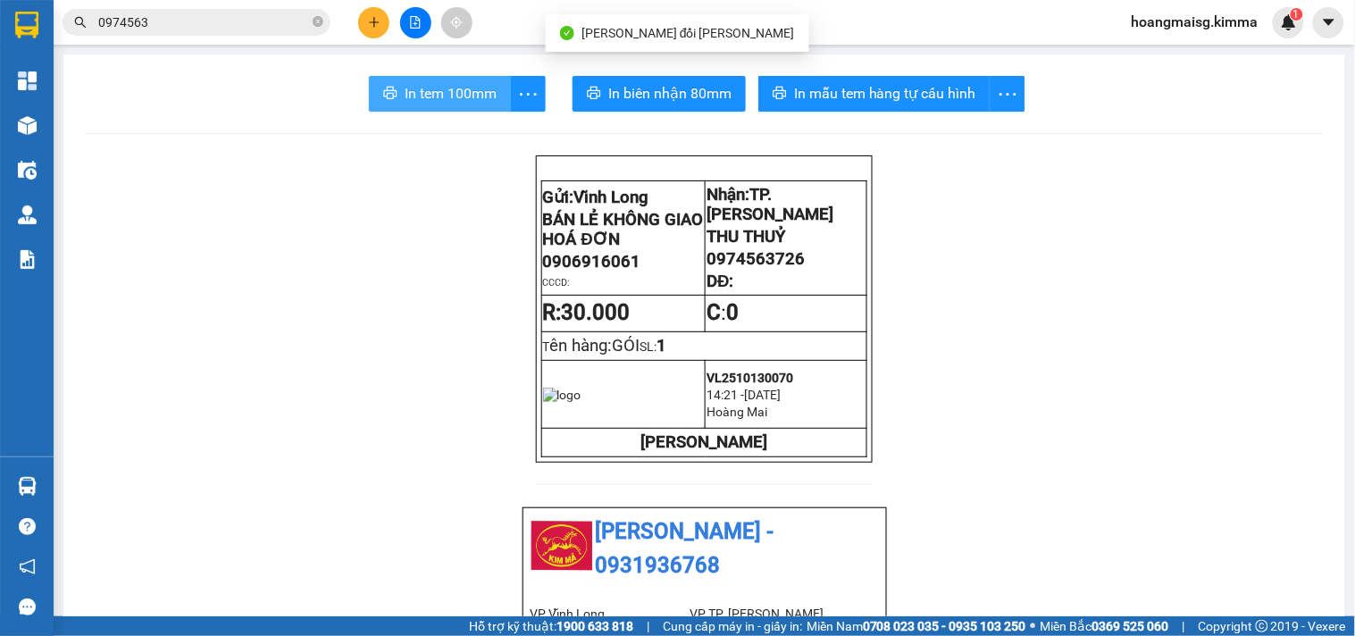
click at [459, 99] on span "In tem 100mm" at bounding box center [451, 93] width 92 height 22
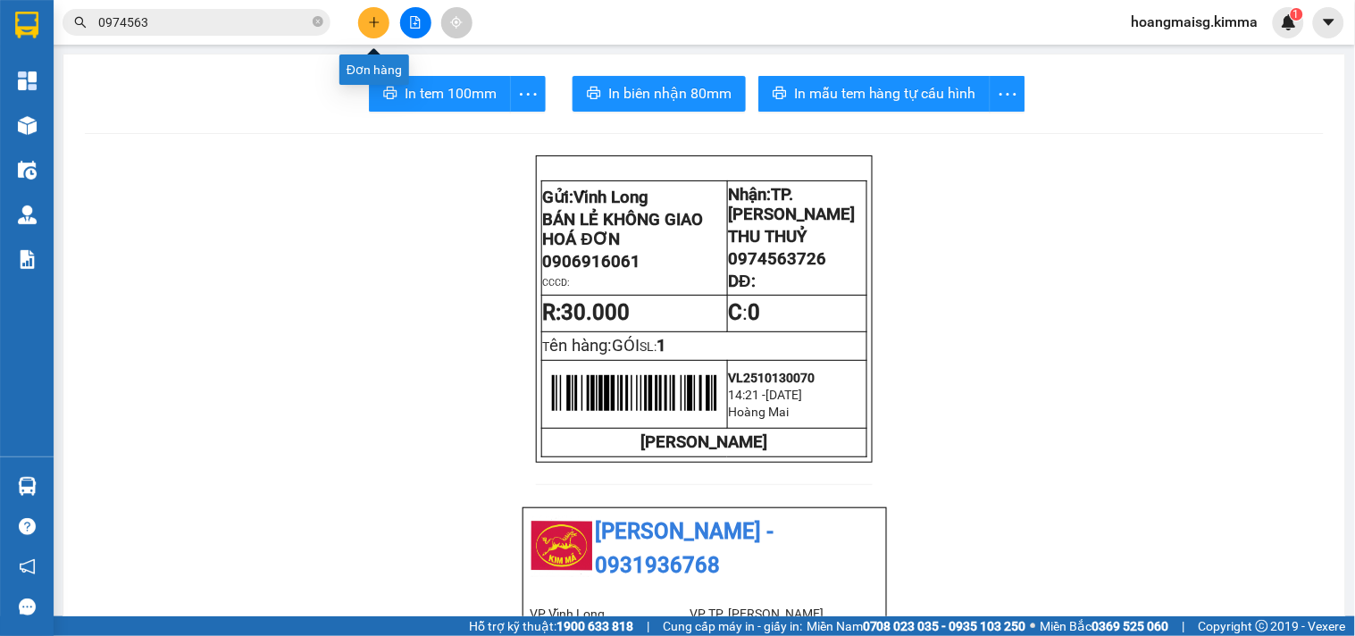
click at [372, 25] on icon "plus" at bounding box center [374, 22] width 13 height 13
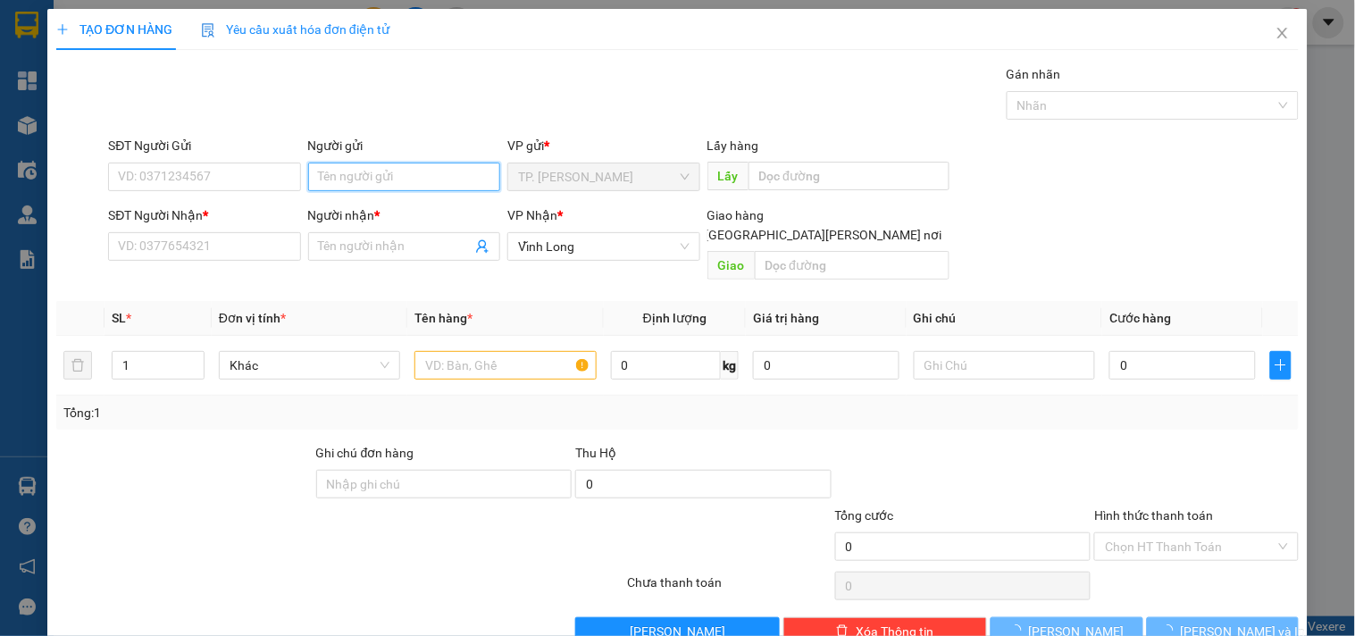
click at [350, 171] on input "Người gửi" at bounding box center [404, 177] width 192 height 29
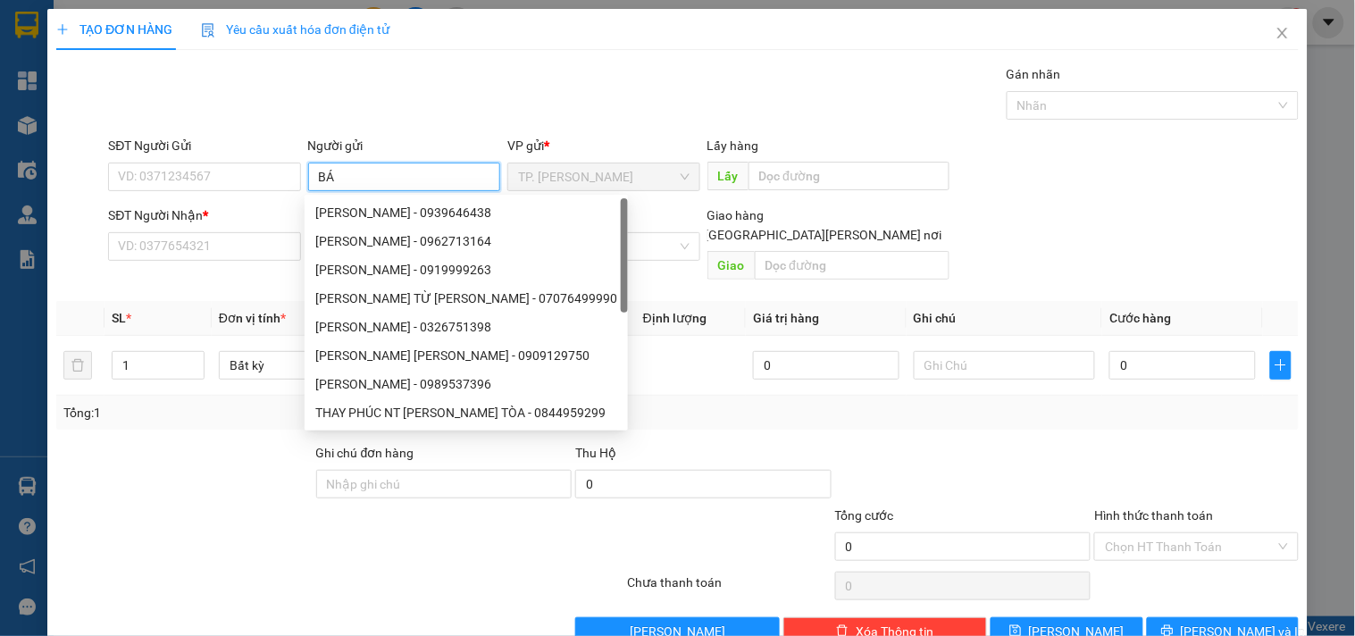
type input "BÁN"
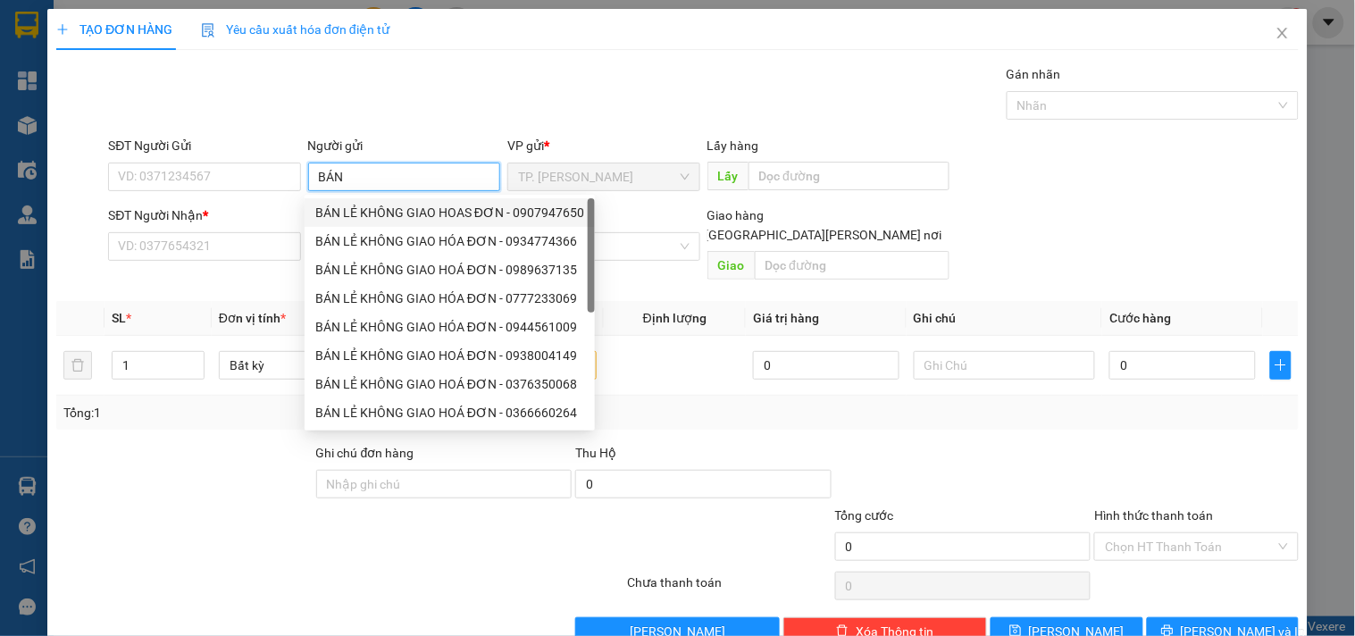
drag, startPoint x: 361, startPoint y: 207, endPoint x: 239, endPoint y: 192, distance: 122.5
click at [353, 207] on div "BÁN LẺ KHÔNG GIAO HOAS ĐƠN - 0907947650" at bounding box center [449, 213] width 269 height 20
type input "0907947650"
type input "BÁN LẺ KHÔNG GIAO HOAS ĐƠN"
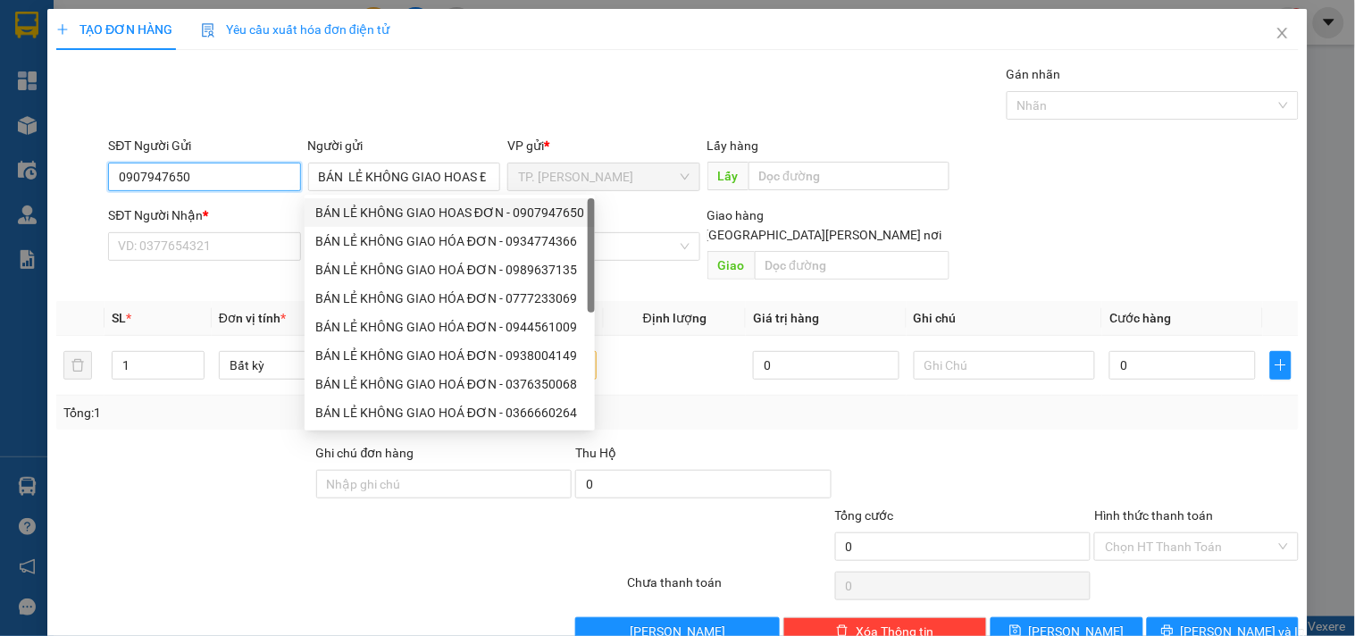
click at [236, 172] on input "0907947650" at bounding box center [204, 177] width 192 height 29
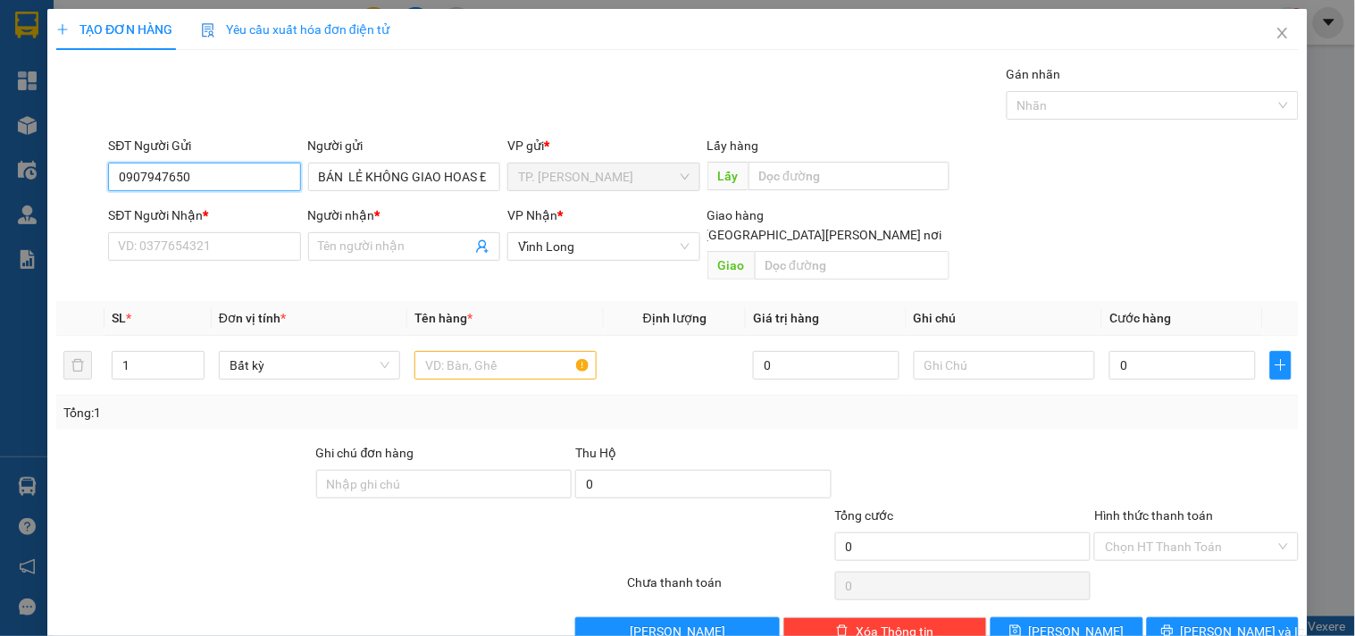
click at [236, 173] on input "0907947650" at bounding box center [204, 177] width 192 height 29
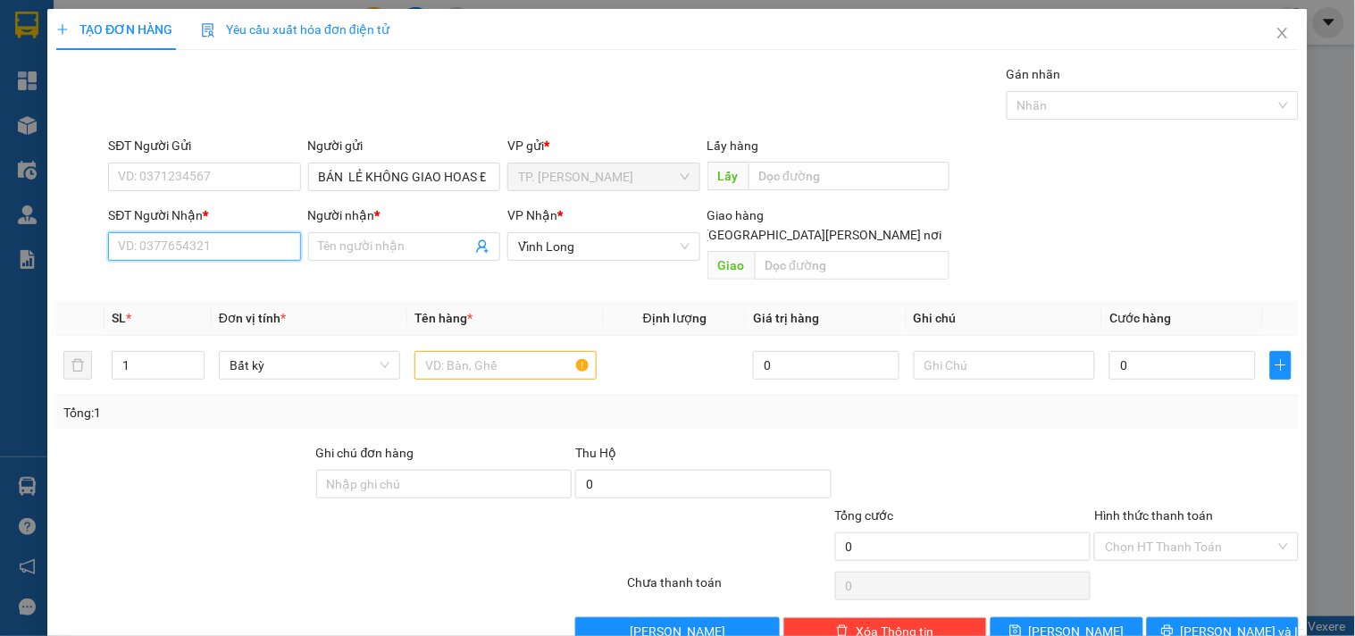
click at [226, 245] on input "SĐT Người Nhận *" at bounding box center [204, 246] width 192 height 29
type input "0989953339"
click at [236, 287] on div "0989953339 - TUẤN HIỀN" at bounding box center [206, 283] width 176 height 20
type input "TUẤN HIỀN"
type input "0989953339"
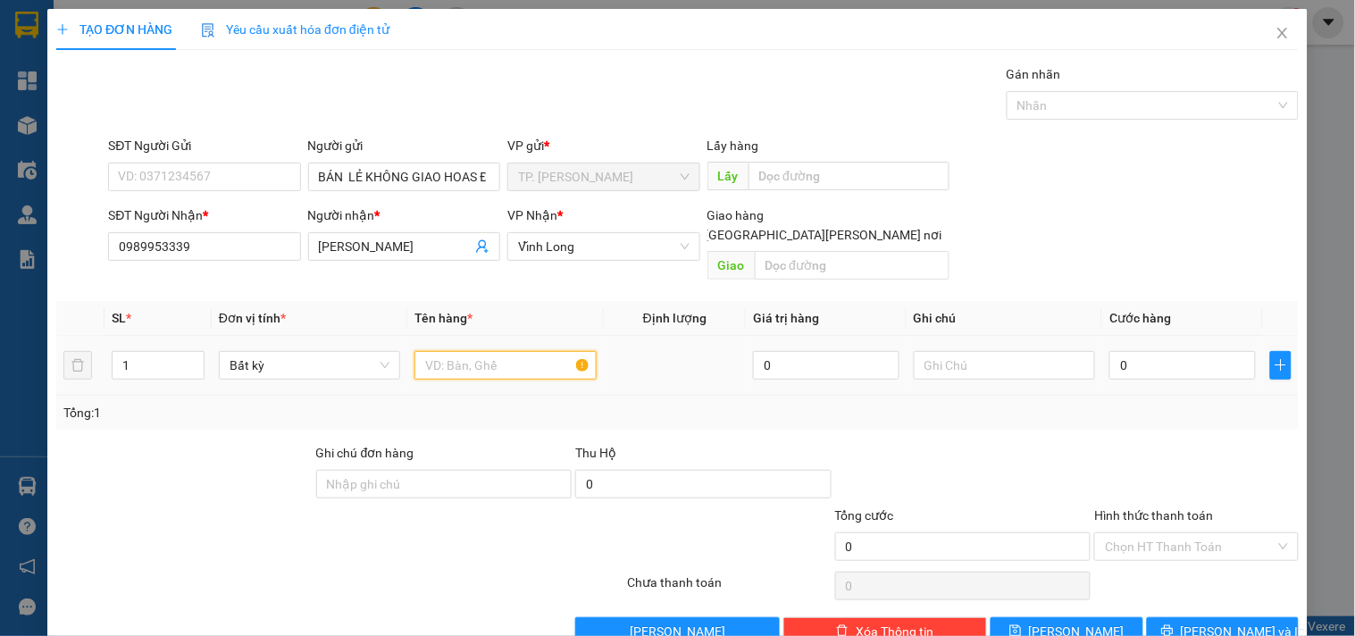
click at [469, 360] on input "text" at bounding box center [505, 365] width 181 height 29
type input "THÙNG DẸP NHỎ"
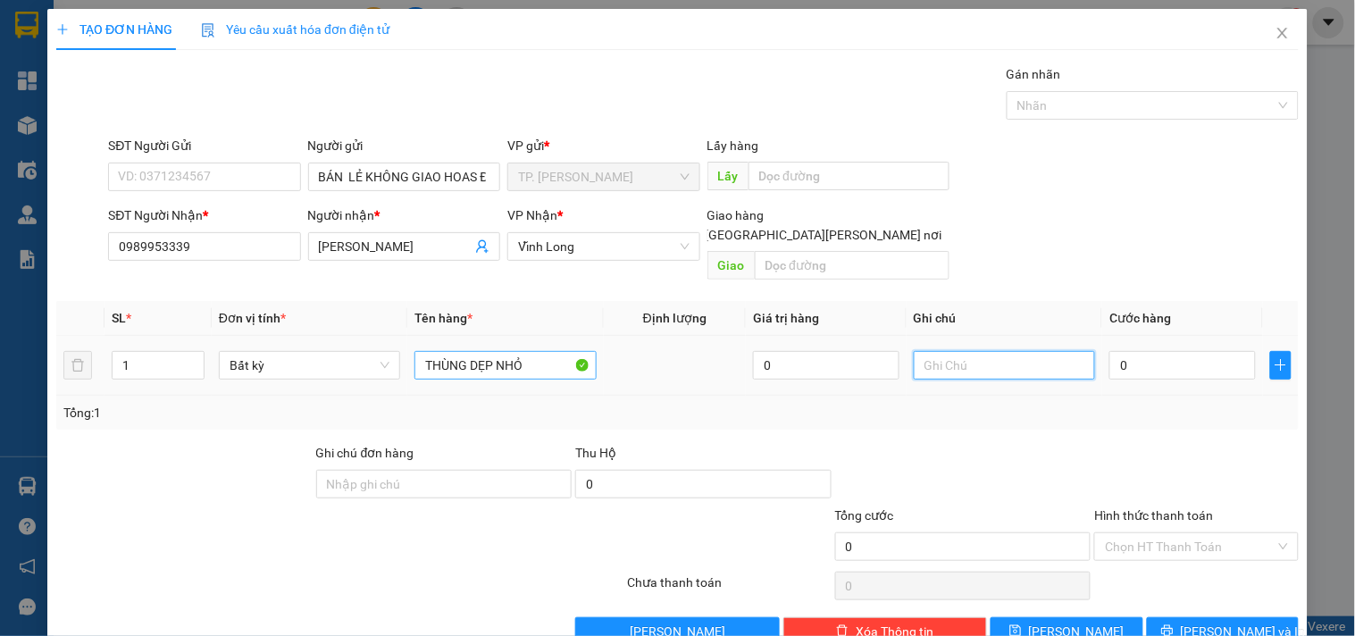
type input "T"
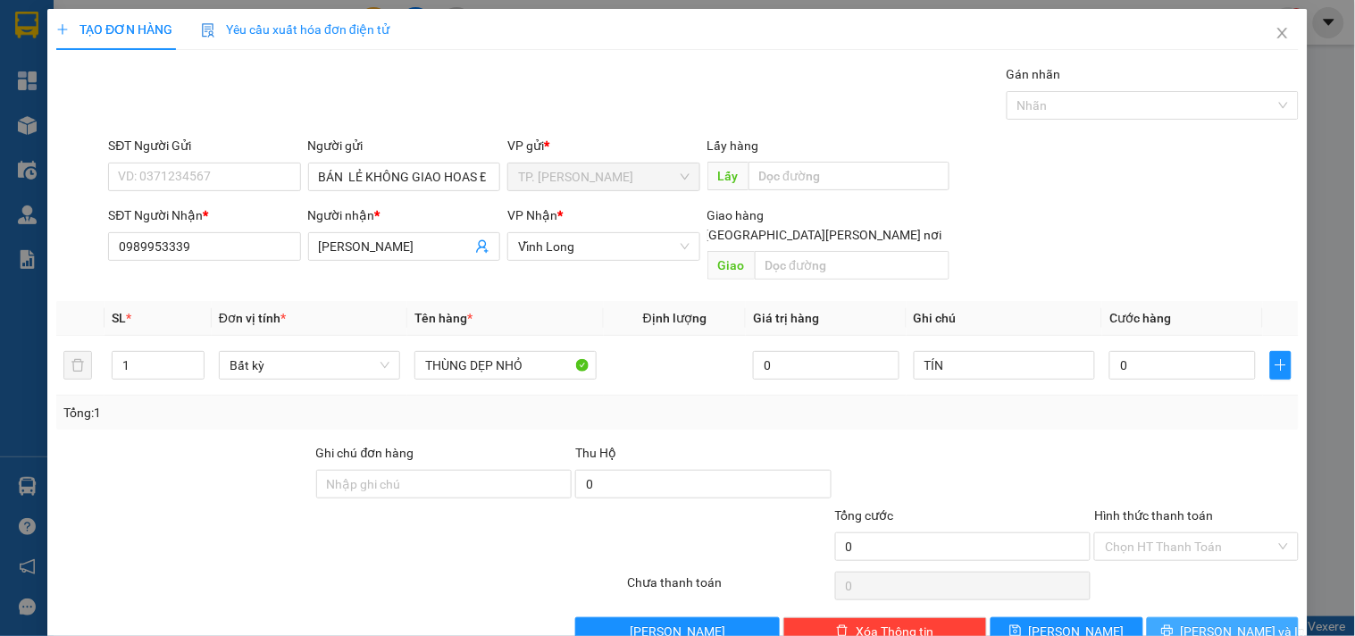
click at [1174, 625] on icon "printer" at bounding box center [1168, 631] width 13 height 13
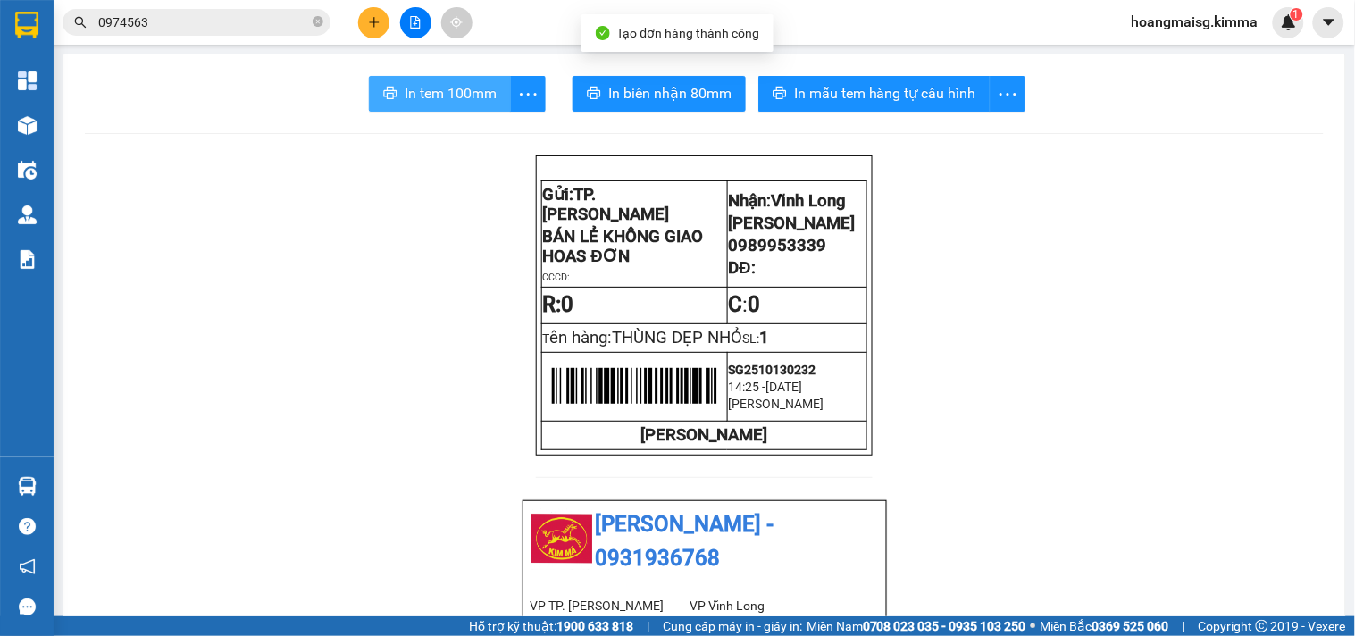
click at [476, 96] on span "In tem 100mm" at bounding box center [451, 93] width 92 height 22
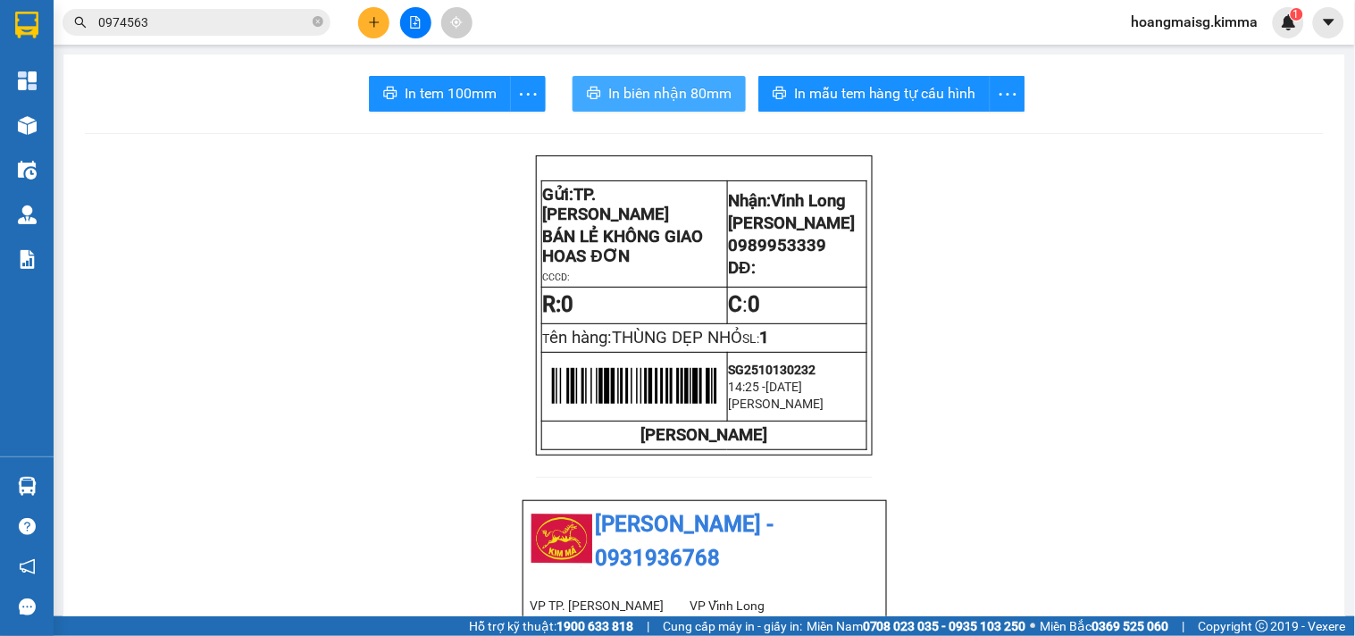
click at [636, 102] on span "In biên nhận 80mm" at bounding box center [669, 93] width 123 height 22
click at [359, 20] on button at bounding box center [373, 22] width 31 height 31
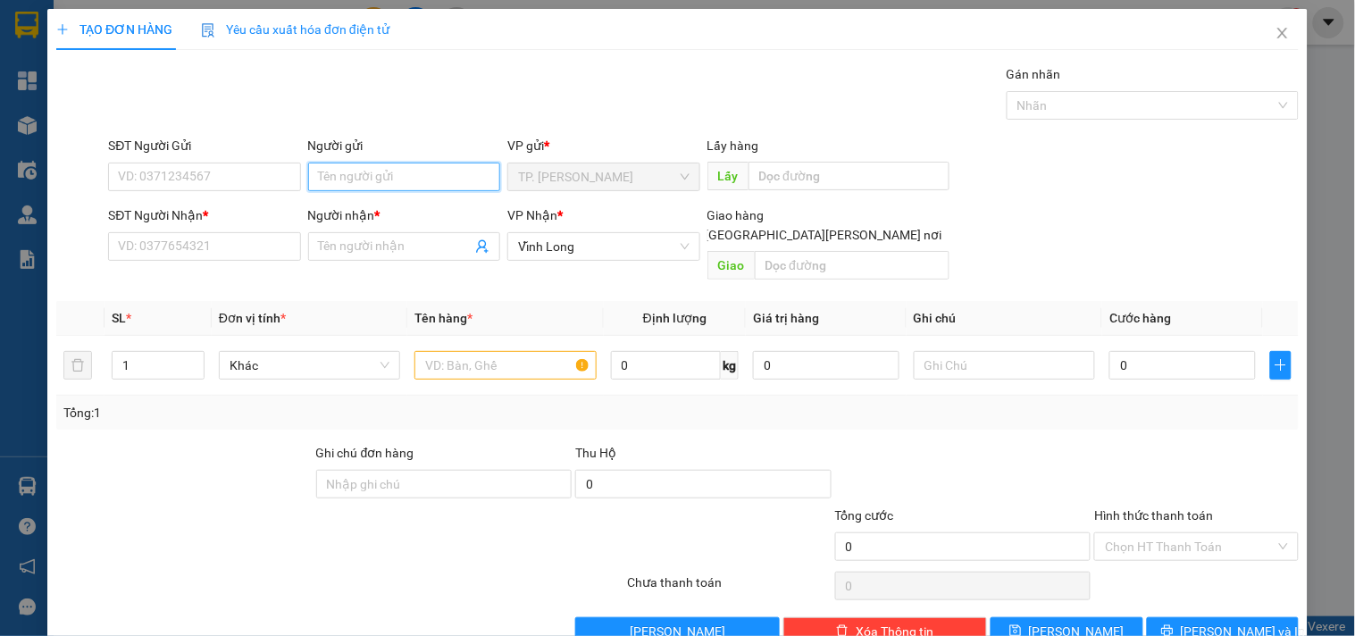
click at [345, 168] on input "Người gửi" at bounding box center [404, 177] width 192 height 29
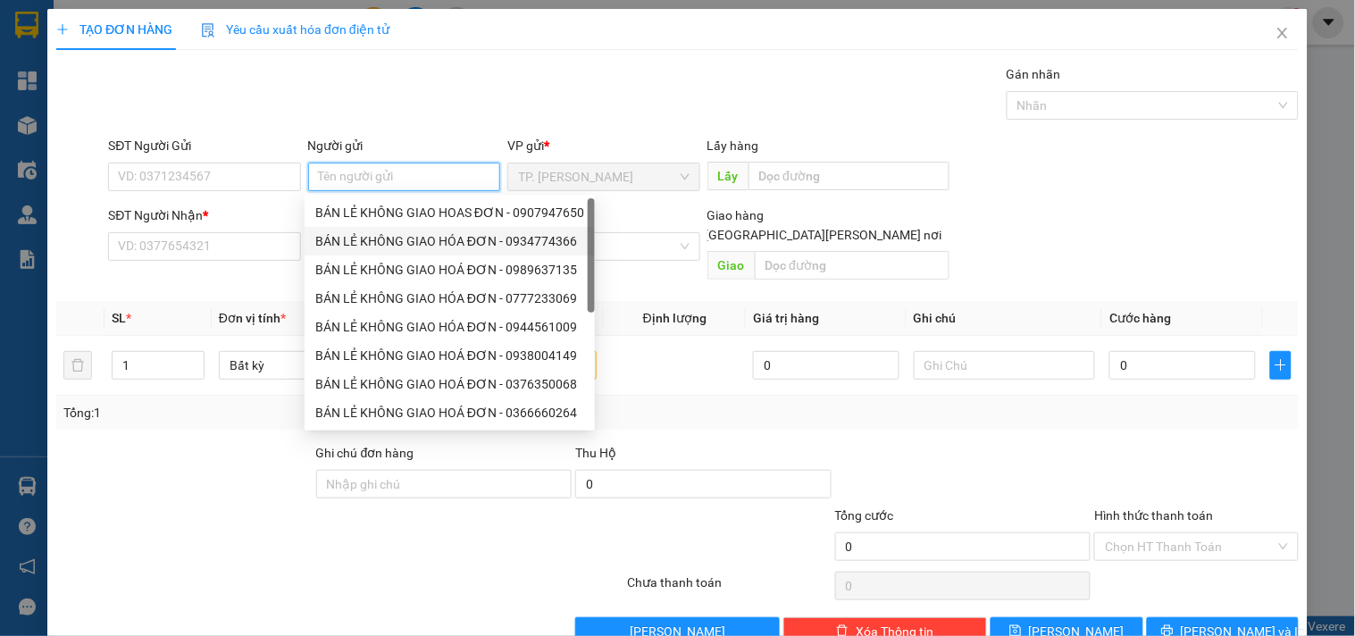
drag, startPoint x: 379, startPoint y: 221, endPoint x: 277, endPoint y: 193, distance: 105.6
click at [352, 213] on div "BÁN LẺ KHÔNG GIAO HOAS ĐƠN - 0907947650" at bounding box center [449, 213] width 269 height 20
type input "0907947650"
type input "BÁN LẺ KHÔNG GIAO HOAS ĐƠN"
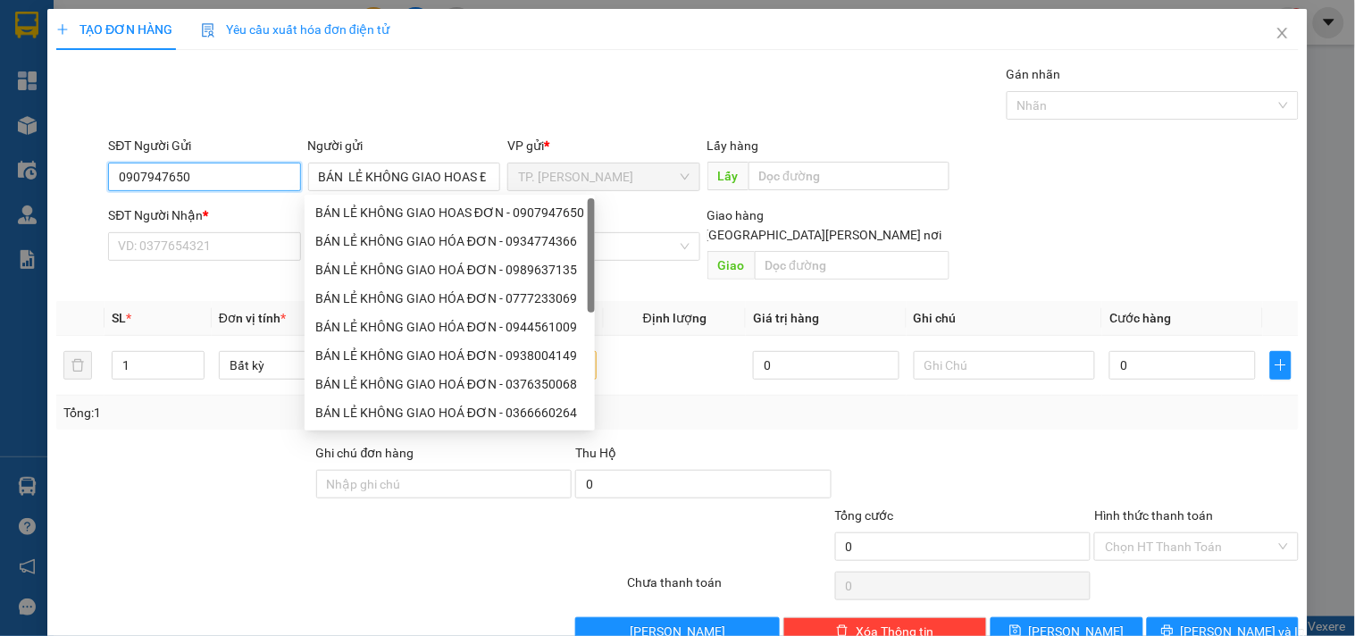
click at [209, 168] on input "0907947650" at bounding box center [204, 177] width 192 height 29
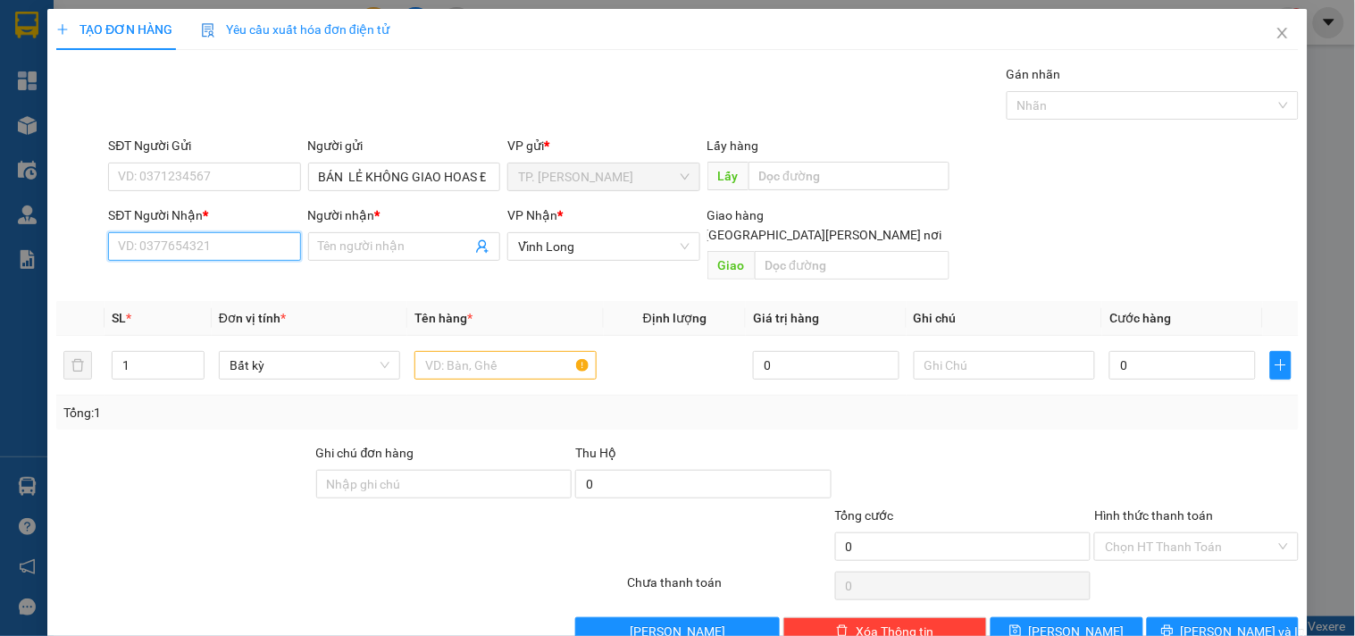
click at [222, 261] on input "SĐT Người Nhận *" at bounding box center [204, 246] width 192 height 29
type input "0366127381"
click at [256, 273] on div "0366127381 - TUẤN" at bounding box center [206, 283] width 176 height 20
type input "TUẤN"
type input "0366127381"
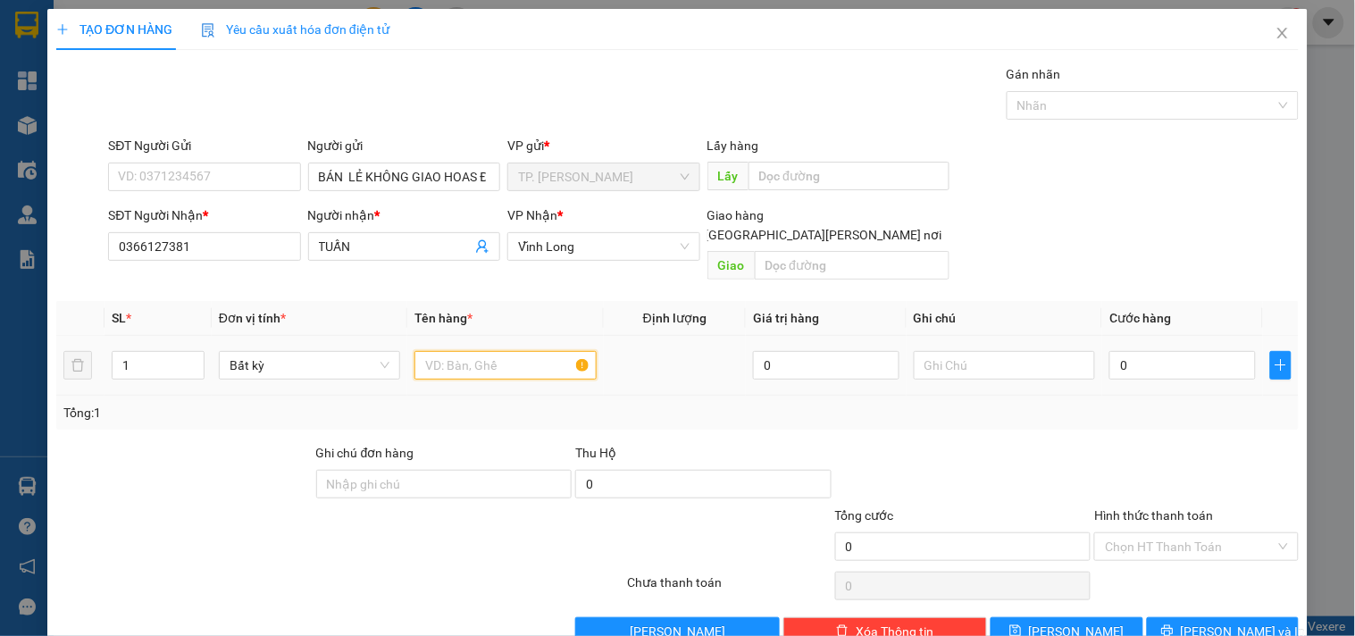
click at [469, 351] on input "text" at bounding box center [505, 365] width 181 height 29
type input "THÙNG KEO VÀNG DẸP"
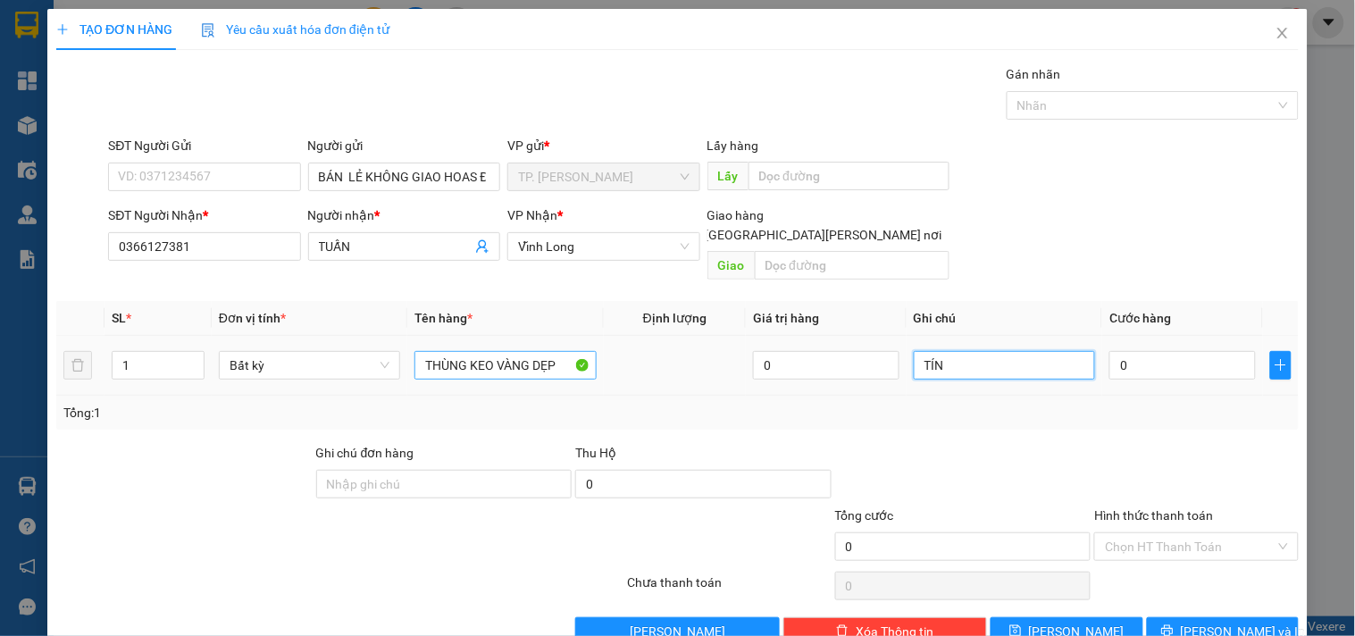
type input "TÍN"
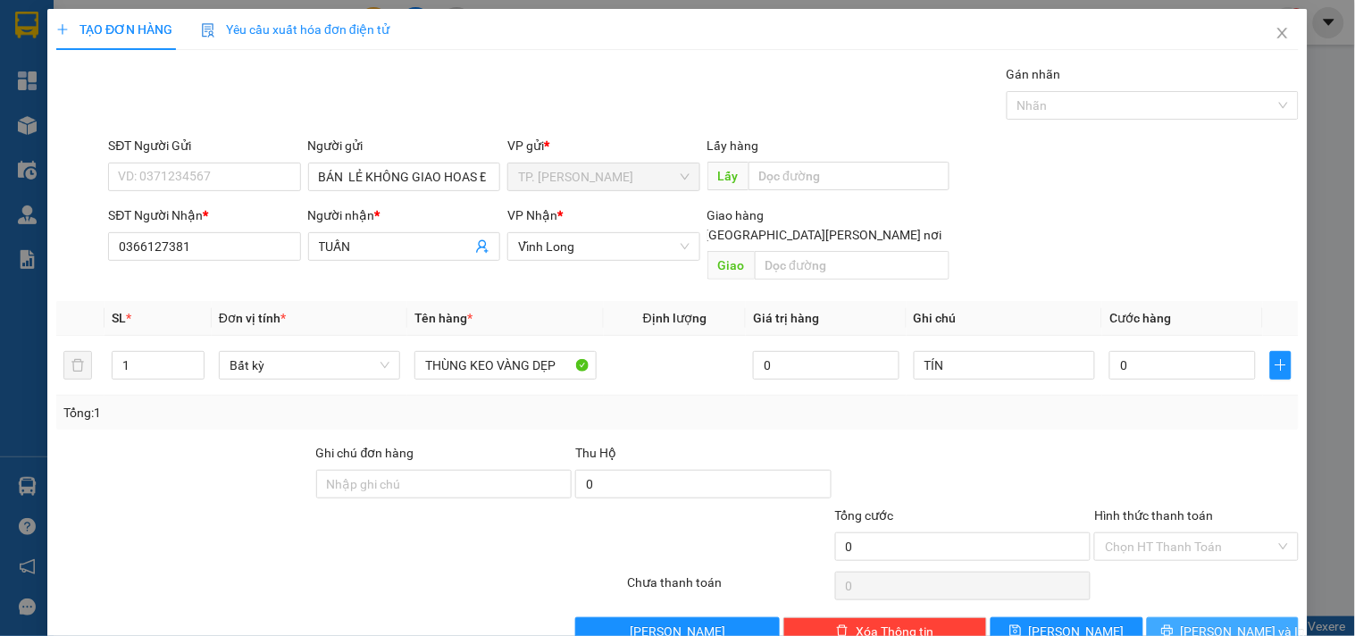
click at [1174, 625] on icon "printer" at bounding box center [1168, 631] width 13 height 13
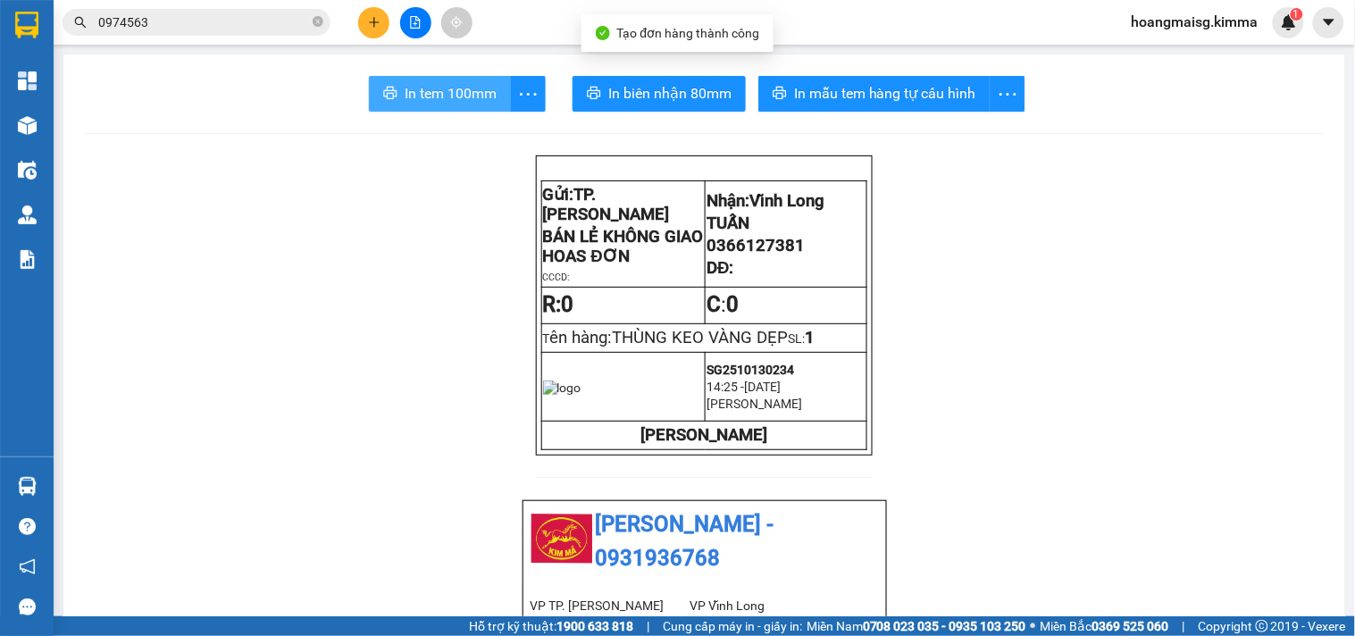
click at [440, 86] on span "In tem 100mm" at bounding box center [451, 93] width 92 height 22
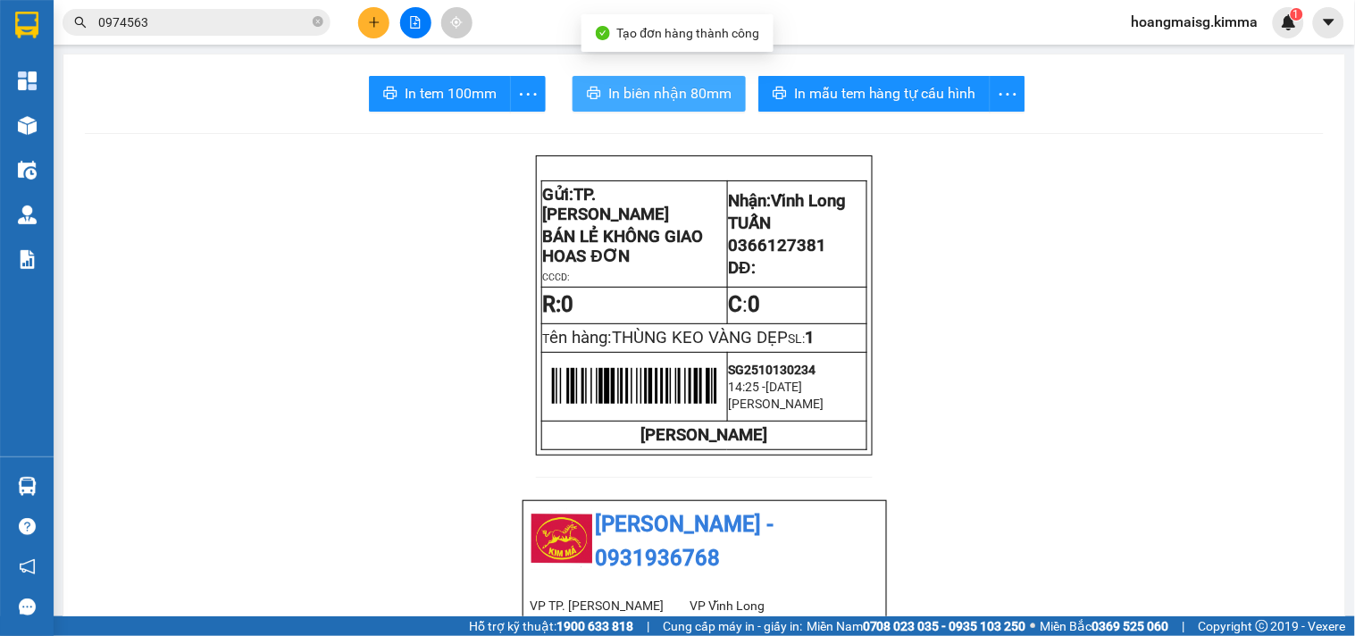
click at [609, 92] on span "In biên nhận 80mm" at bounding box center [669, 93] width 123 height 22
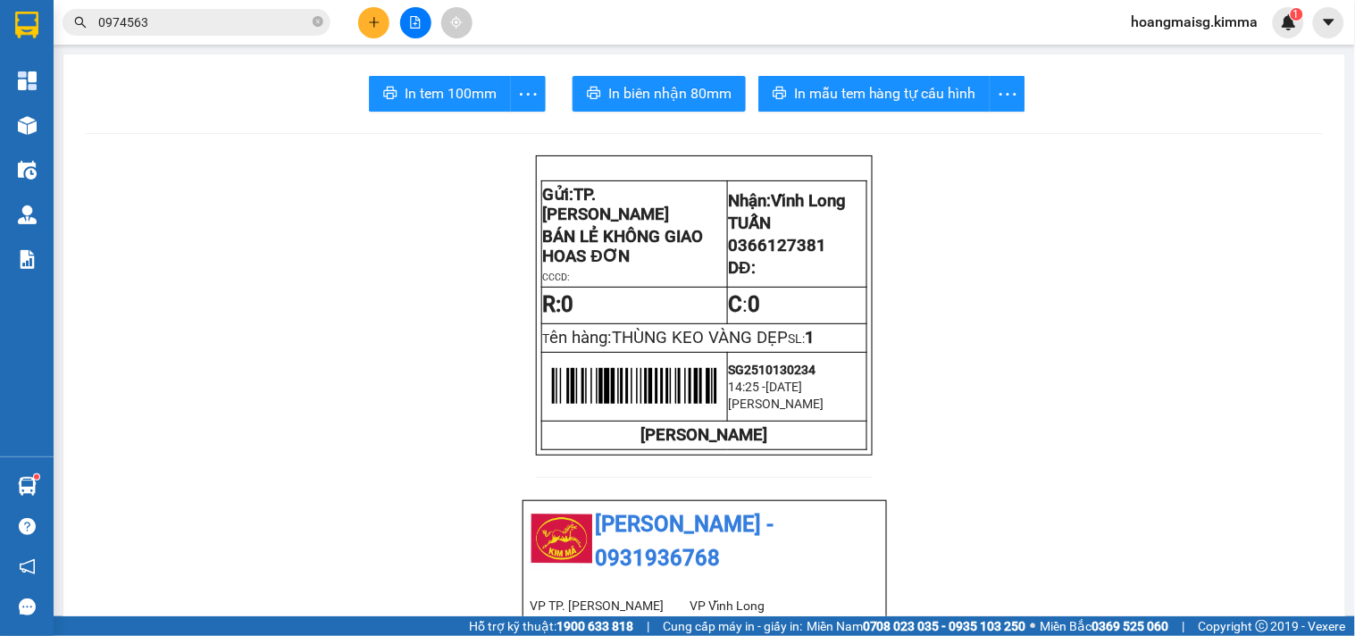
click at [270, 25] on input "0974563" at bounding box center [203, 23] width 211 height 20
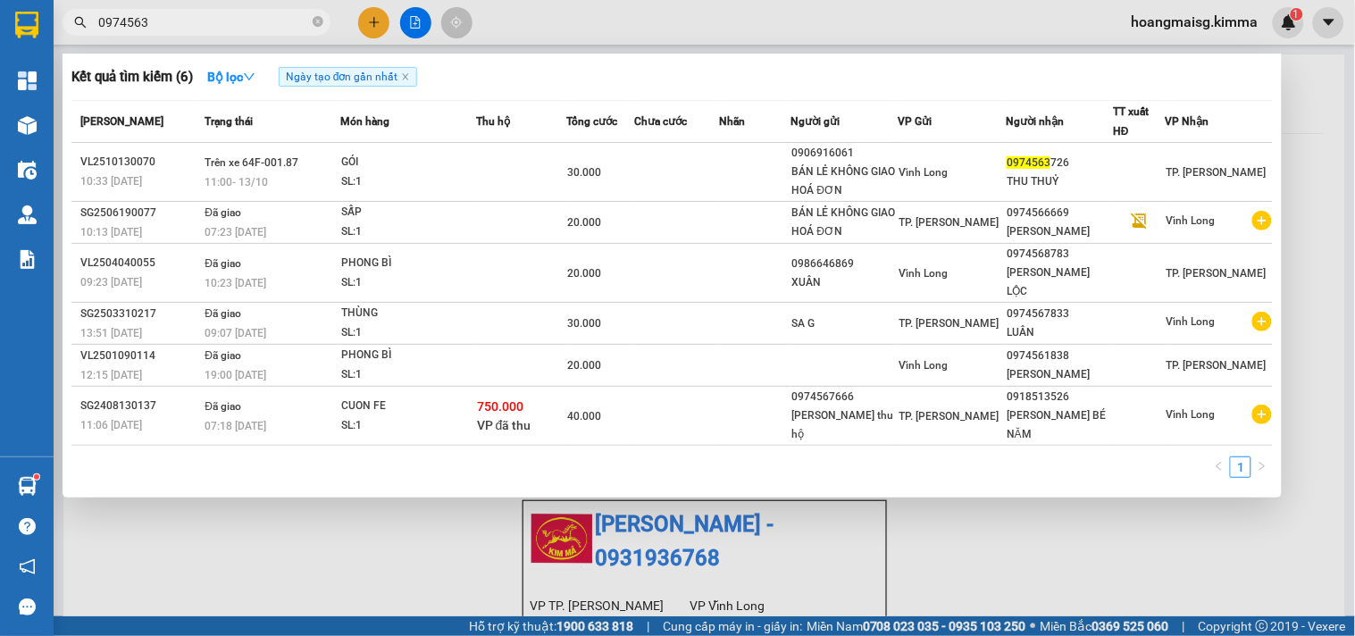
click at [270, 25] on input "0974563" at bounding box center [203, 23] width 211 height 20
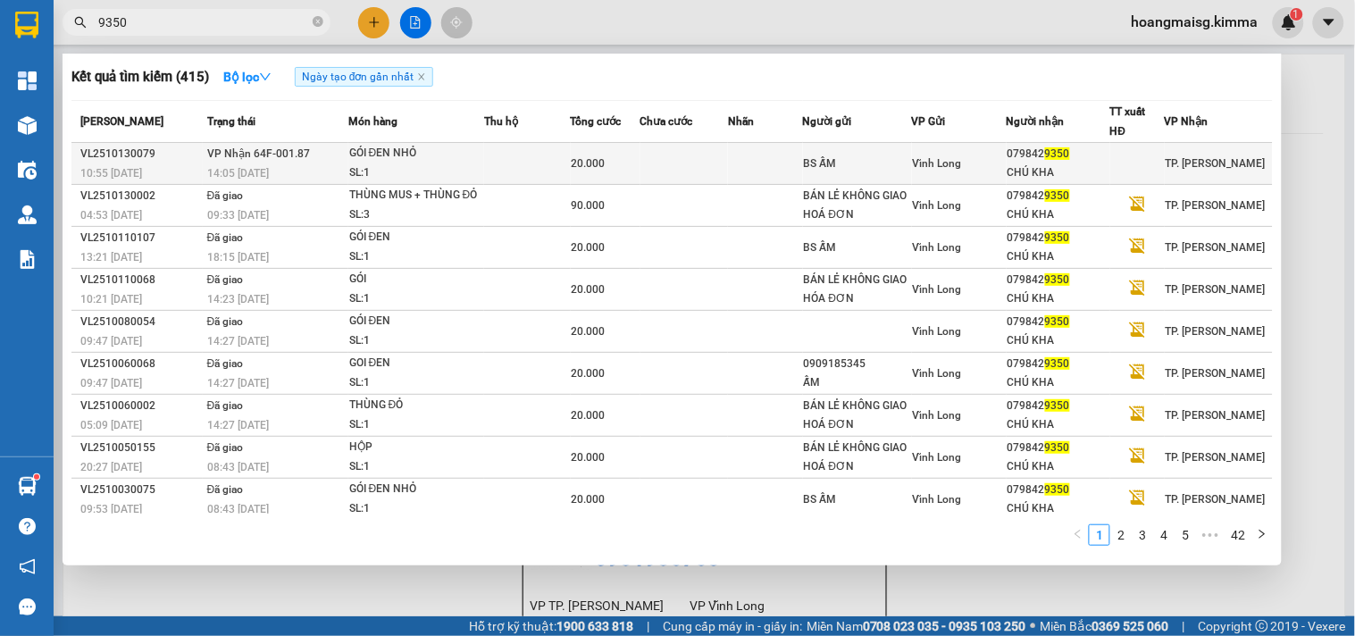
type input "9350"
click at [503, 150] on td at bounding box center [527, 164] width 87 height 42
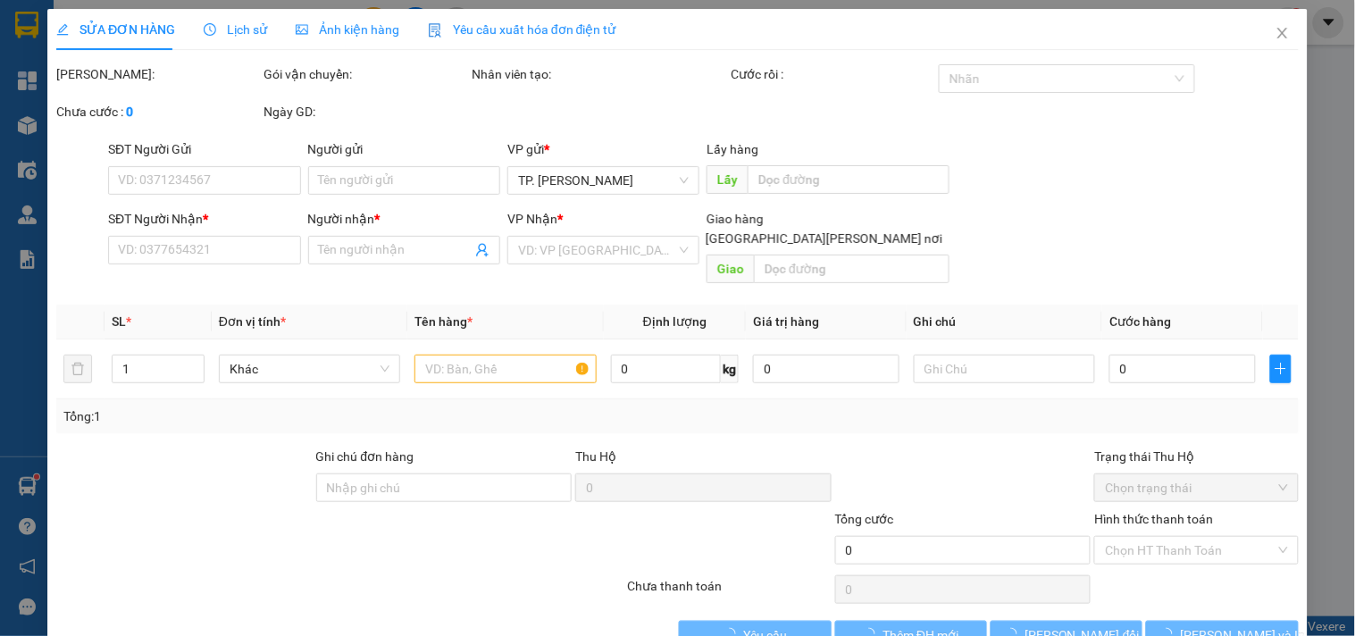
type input "BS ẤM"
type input "0798429350"
type input "CHÚ KHA"
type input "20.000"
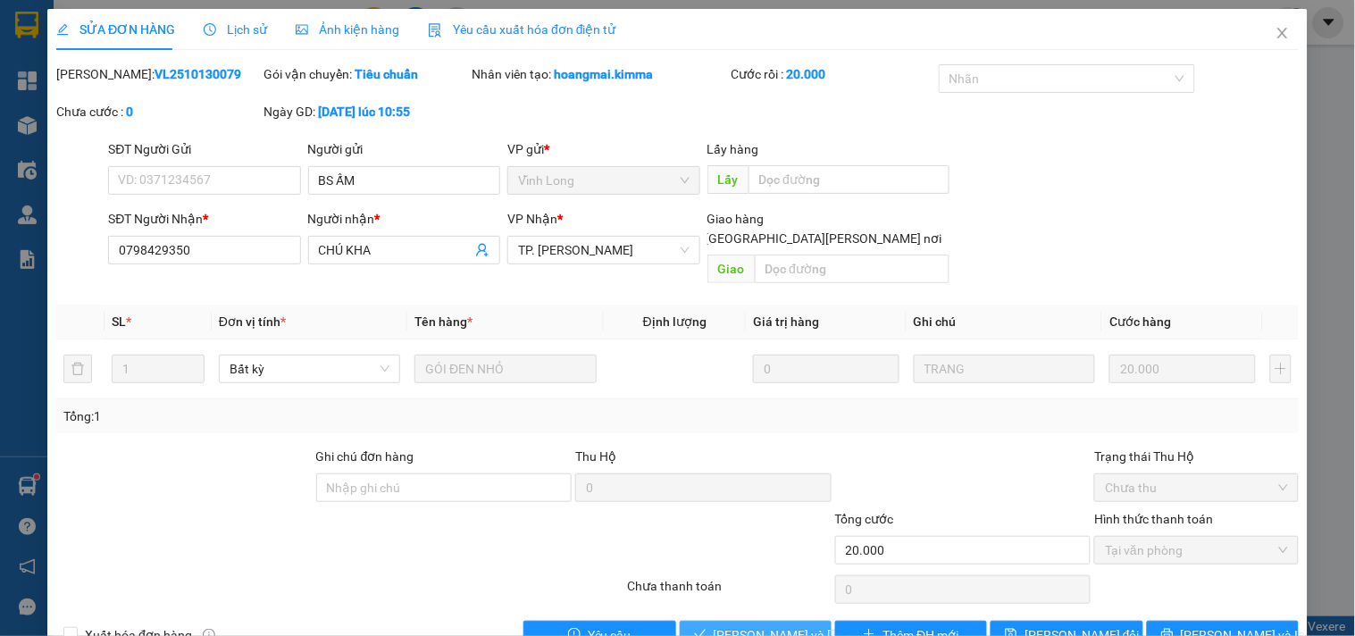
click at [751, 625] on span "[PERSON_NAME] và [PERSON_NAME] hàng" at bounding box center [834, 635] width 241 height 20
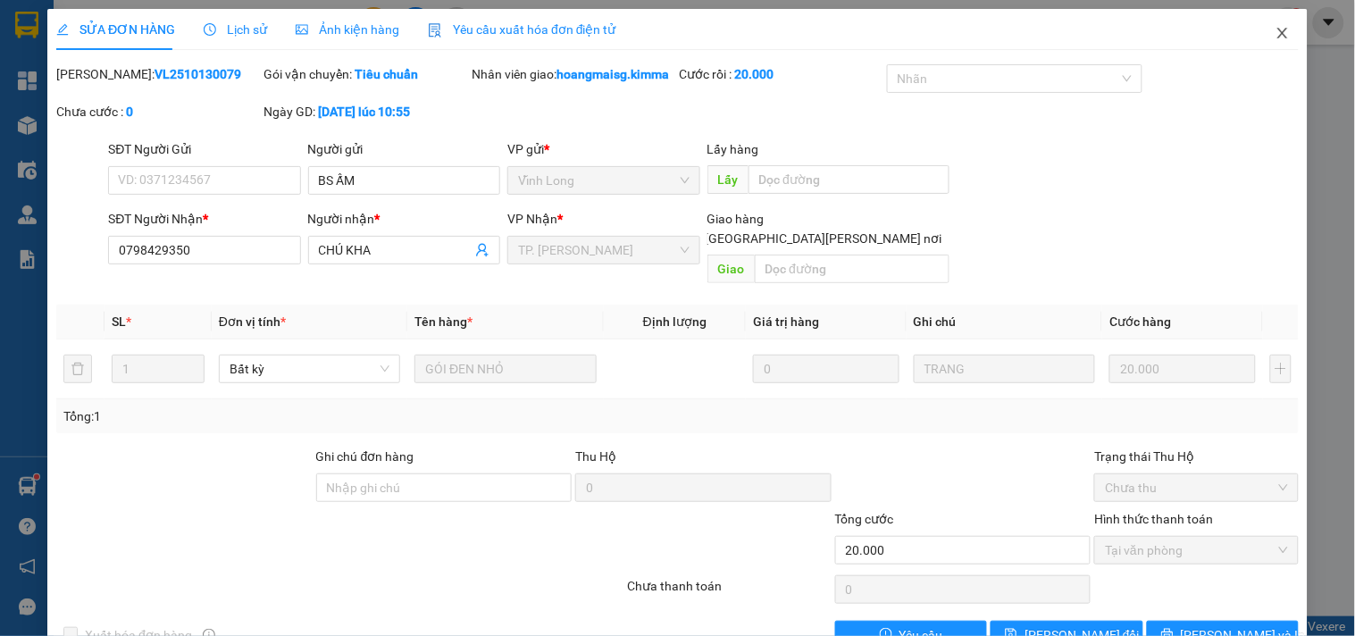
click at [1278, 33] on span "Close" at bounding box center [1283, 34] width 50 height 50
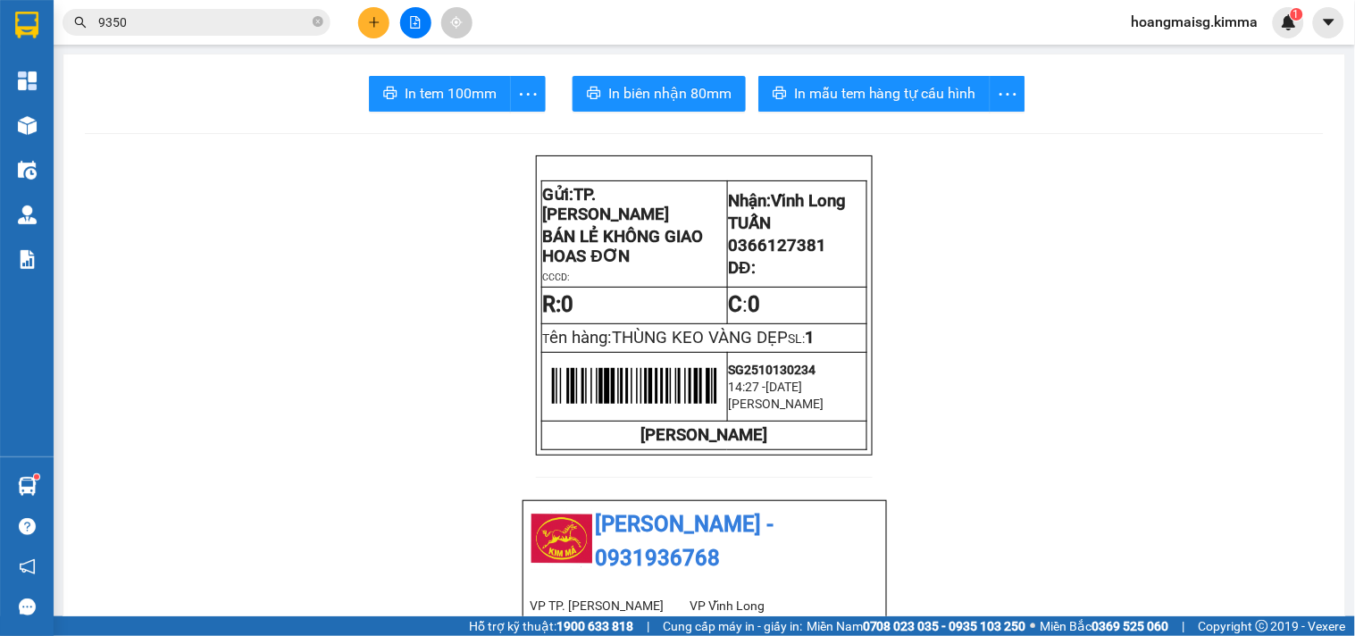
click at [380, 16] on icon "plus" at bounding box center [374, 22] width 13 height 13
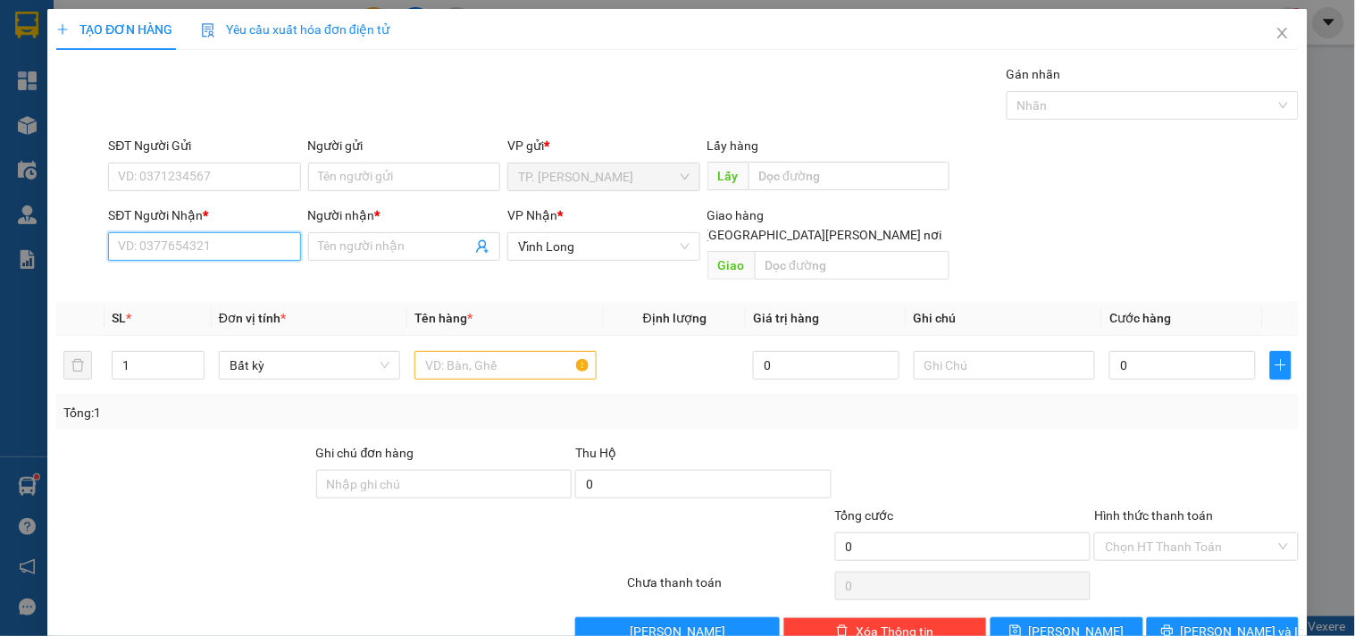
click at [273, 244] on input "SĐT Người Nhận *" at bounding box center [204, 246] width 192 height 29
click at [244, 280] on div "0777721276 - MIINH LỢI" at bounding box center [202, 283] width 169 height 20
type input "0777721276"
type input "MIINH LỢI"
type input "0777721276"
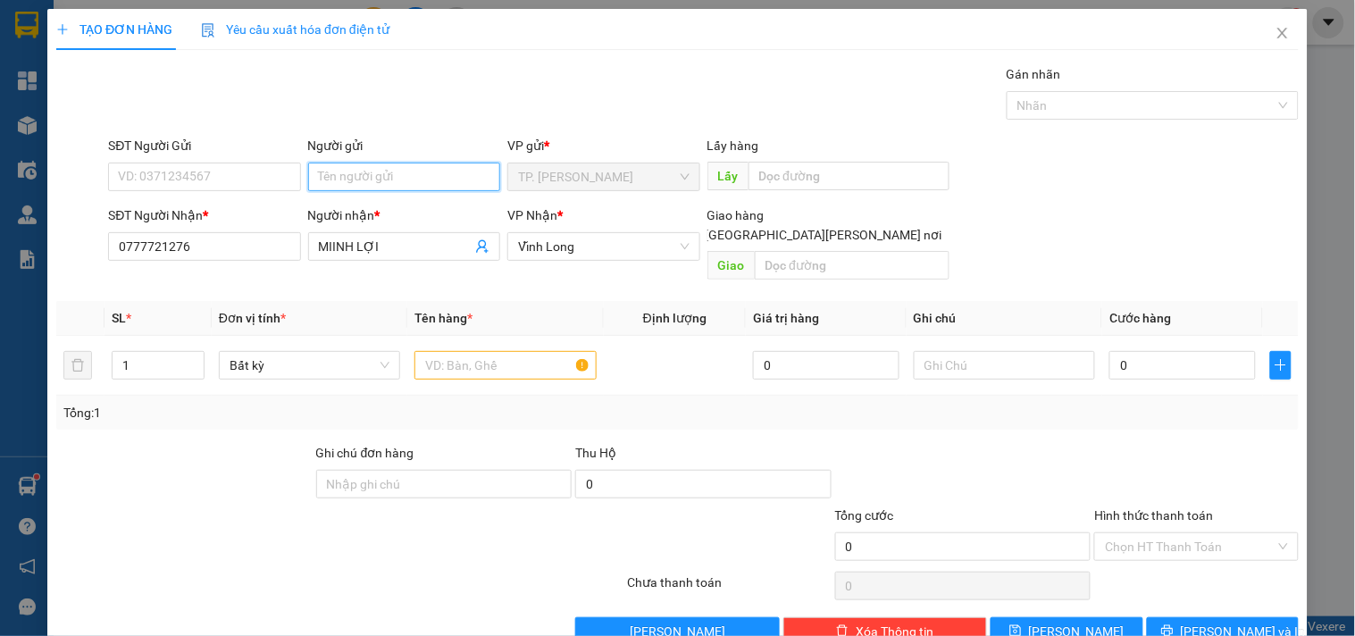
click at [373, 172] on input "Người gửi" at bounding box center [404, 177] width 192 height 29
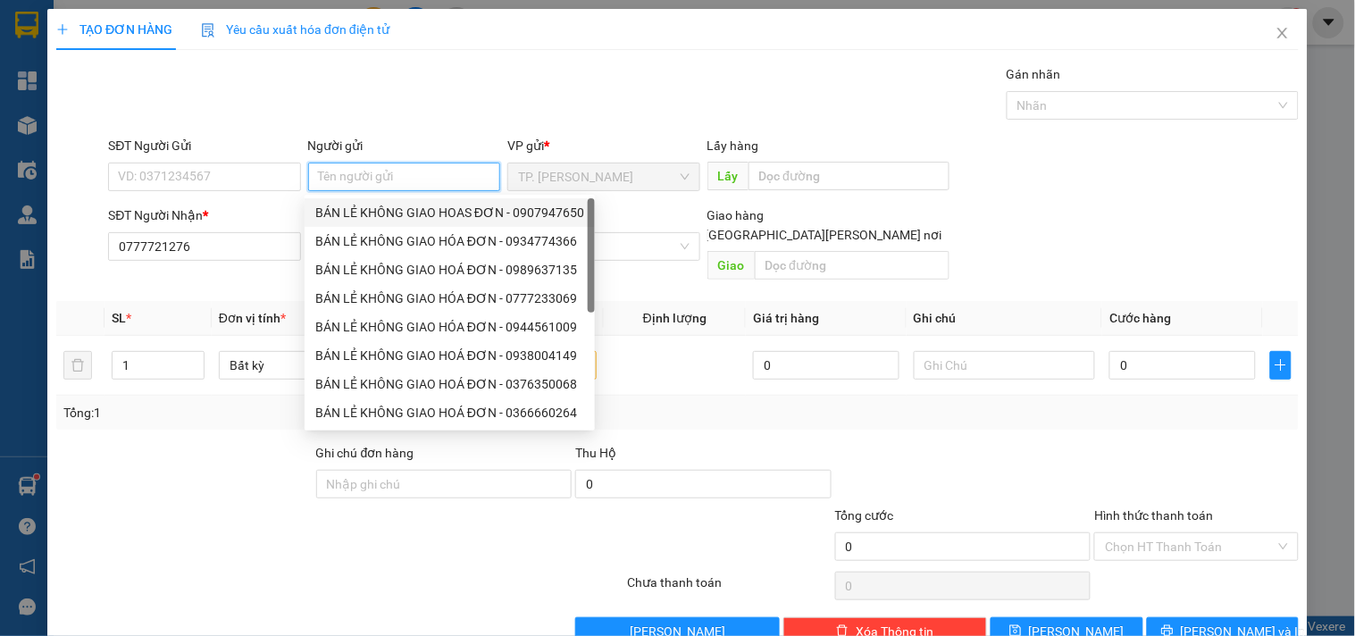
click at [421, 214] on div "BÁN LẺ KHÔNG GIAO HOAS ĐƠN - 0907947650" at bounding box center [449, 213] width 269 height 20
type input "0907947650"
type input "BÁN LẺ KHÔNG GIAO HOAS ĐƠN"
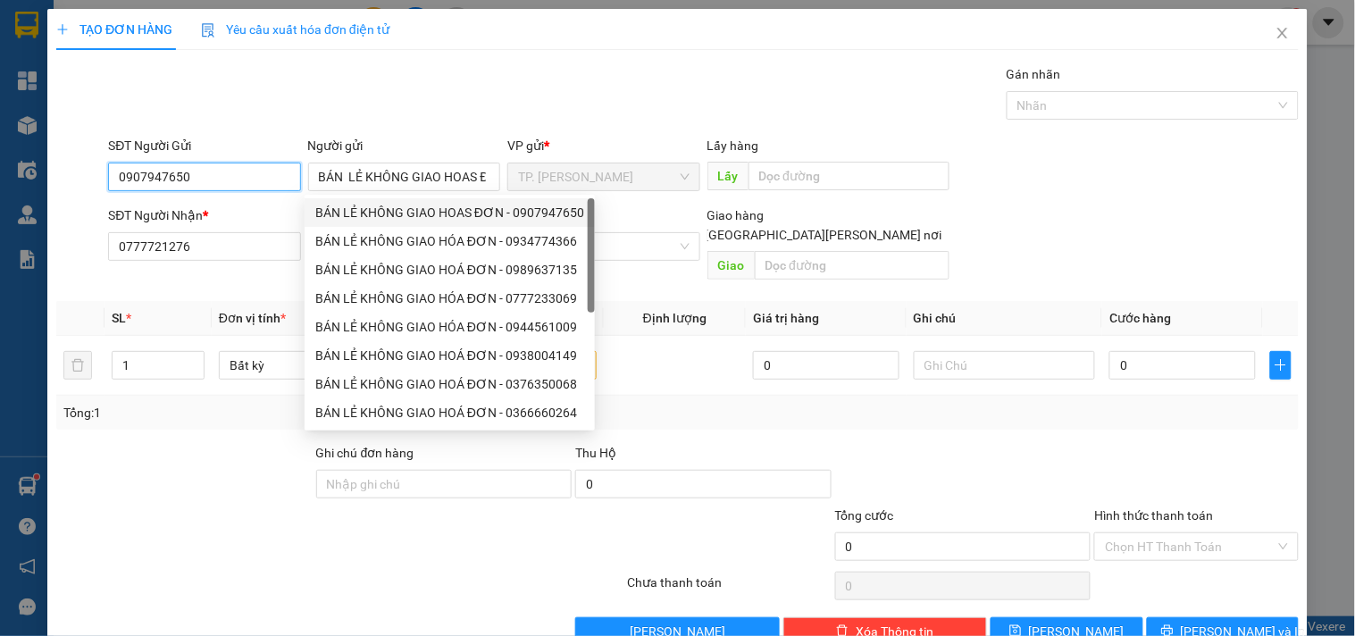
click at [251, 172] on input "0907947650" at bounding box center [204, 177] width 192 height 29
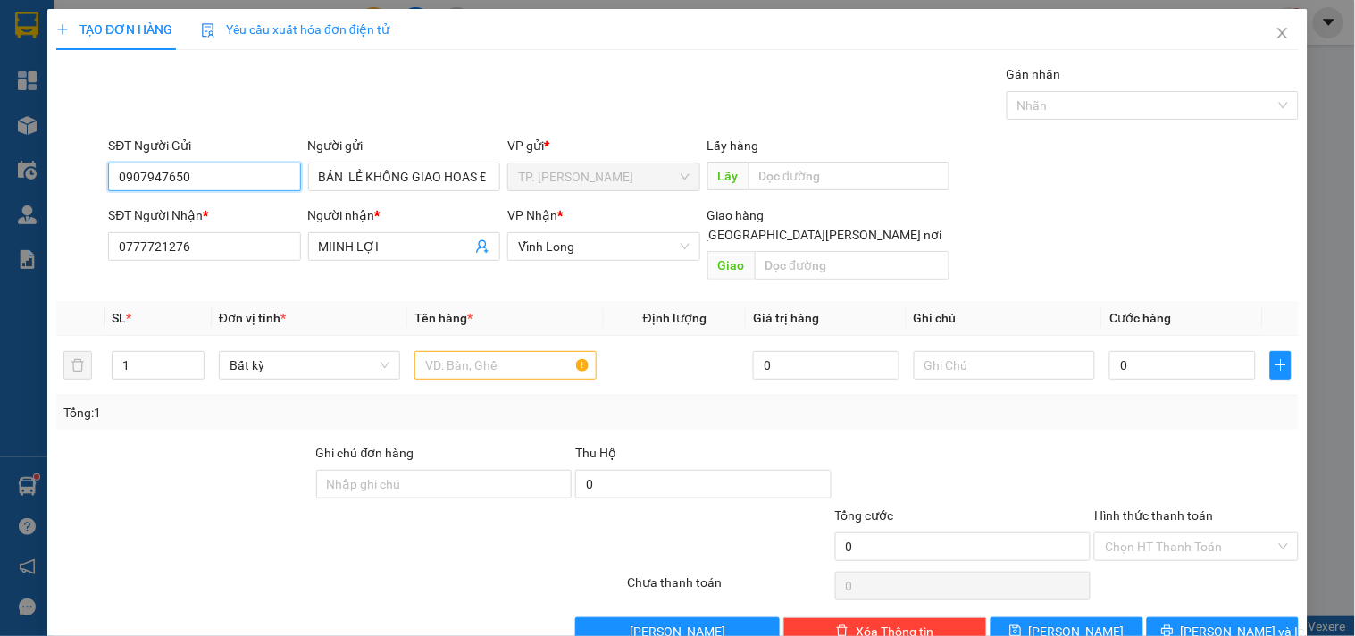
click at [251, 172] on input "0907947650" at bounding box center [204, 177] width 192 height 29
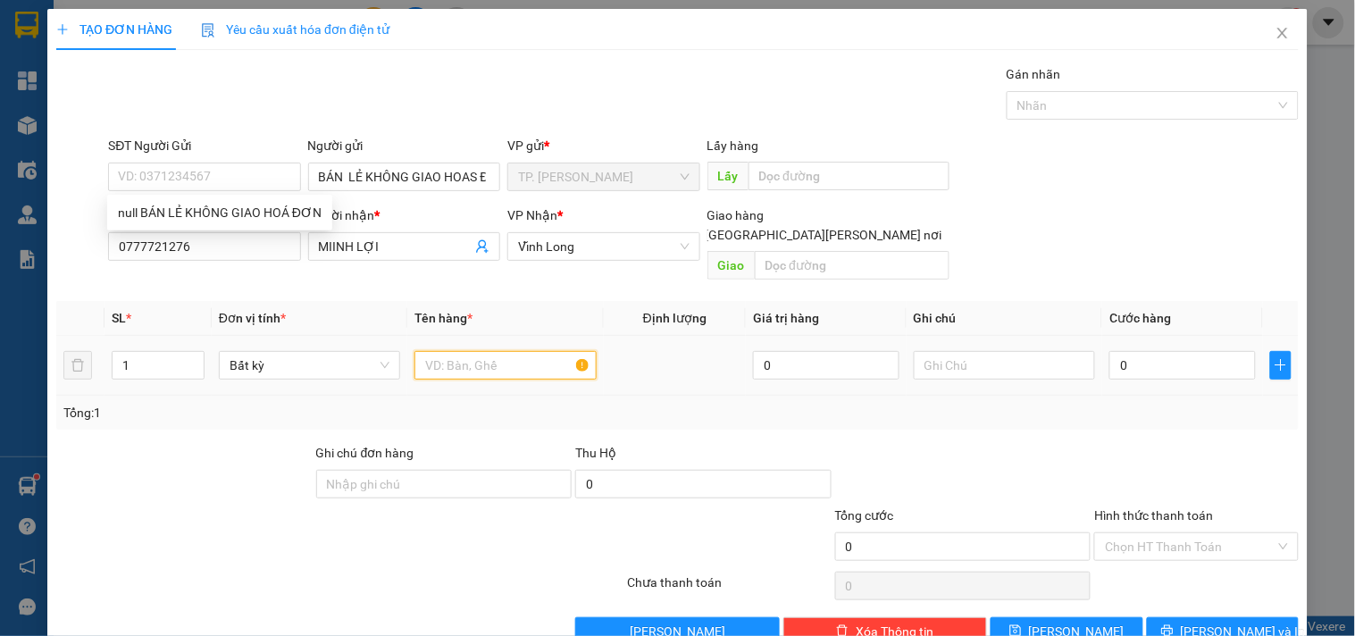
click at [457, 351] on input "text" at bounding box center [505, 365] width 181 height 29
type input "T"
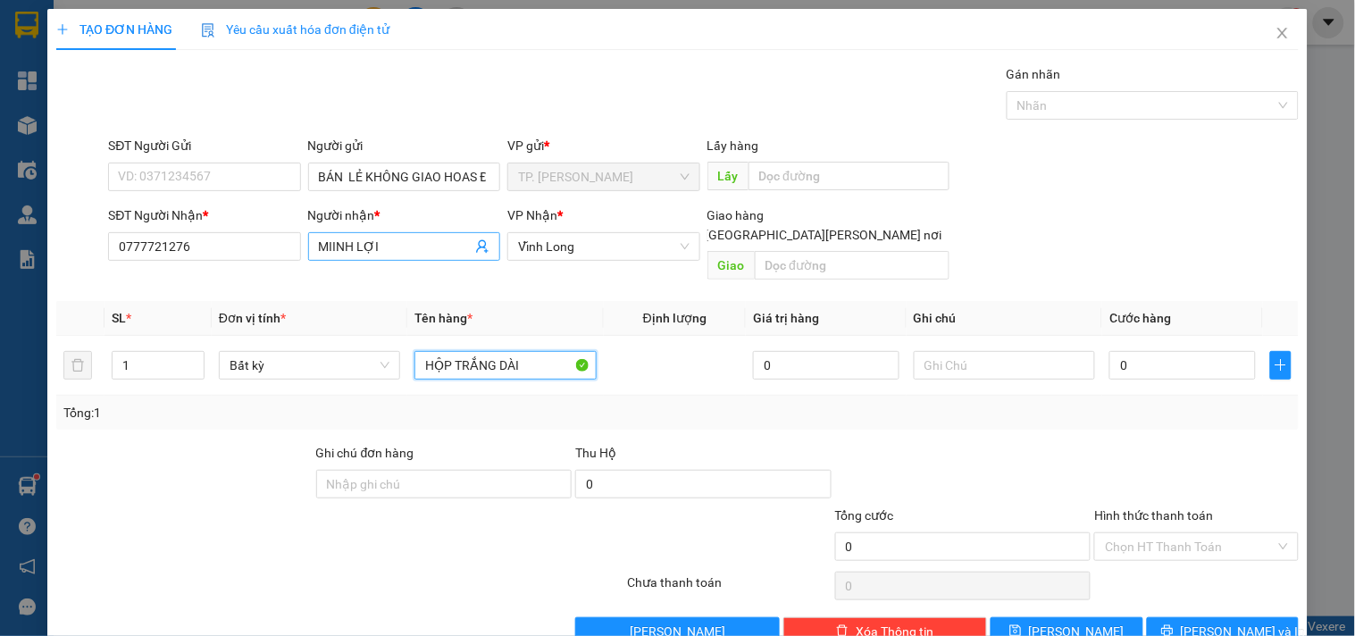
type input "HỘP TRẮNG DÀI"
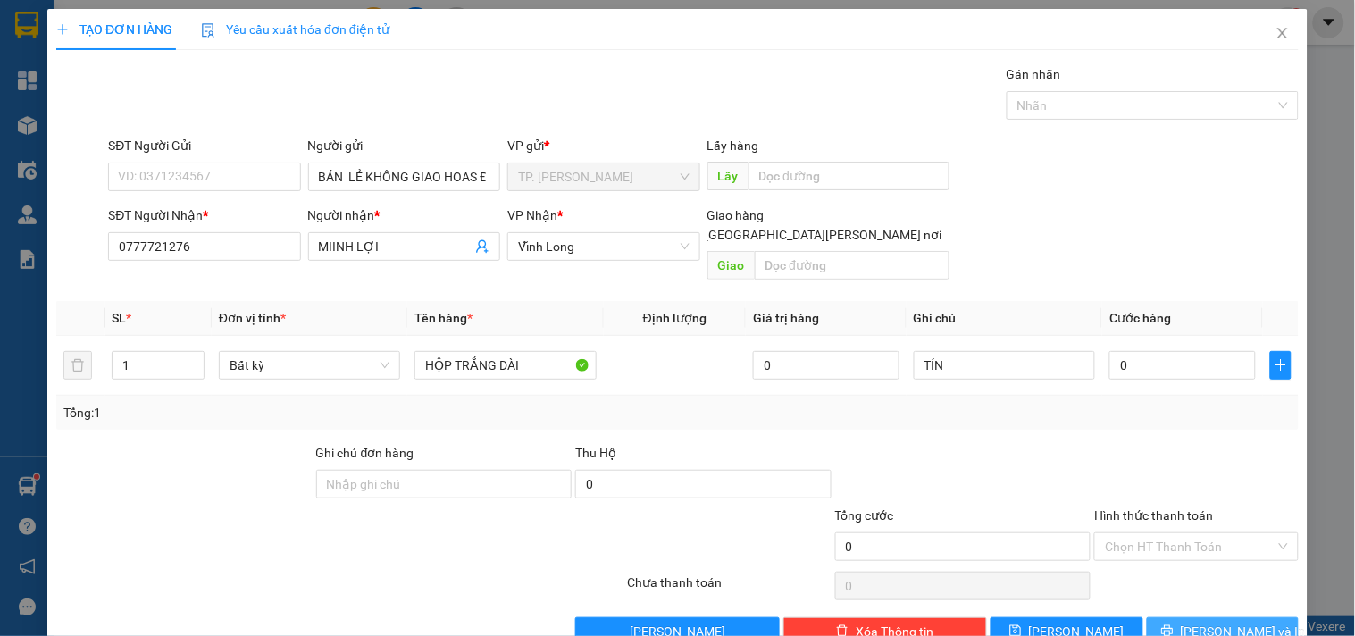
click at [1189, 617] on button "[PERSON_NAME] và In" at bounding box center [1223, 631] width 152 height 29
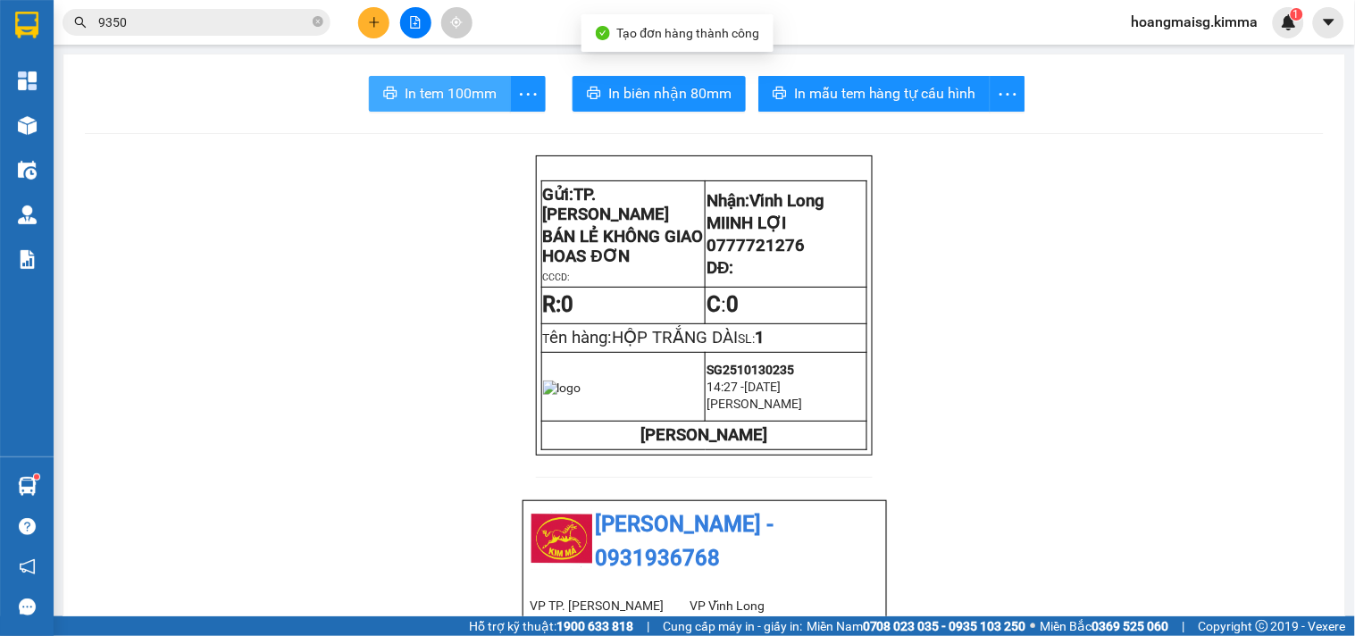
click at [396, 88] on button "In tem 100mm" at bounding box center [440, 94] width 142 height 36
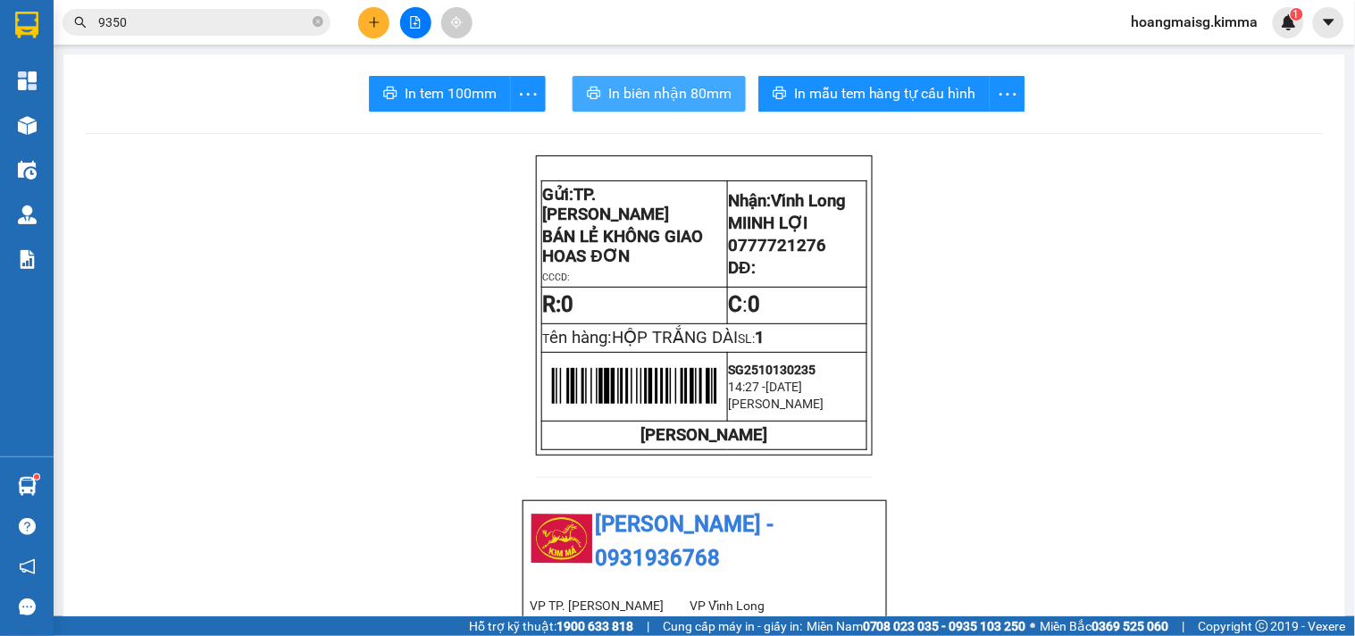
click at [657, 95] on span "In biên nhận 80mm" at bounding box center [669, 93] width 123 height 22
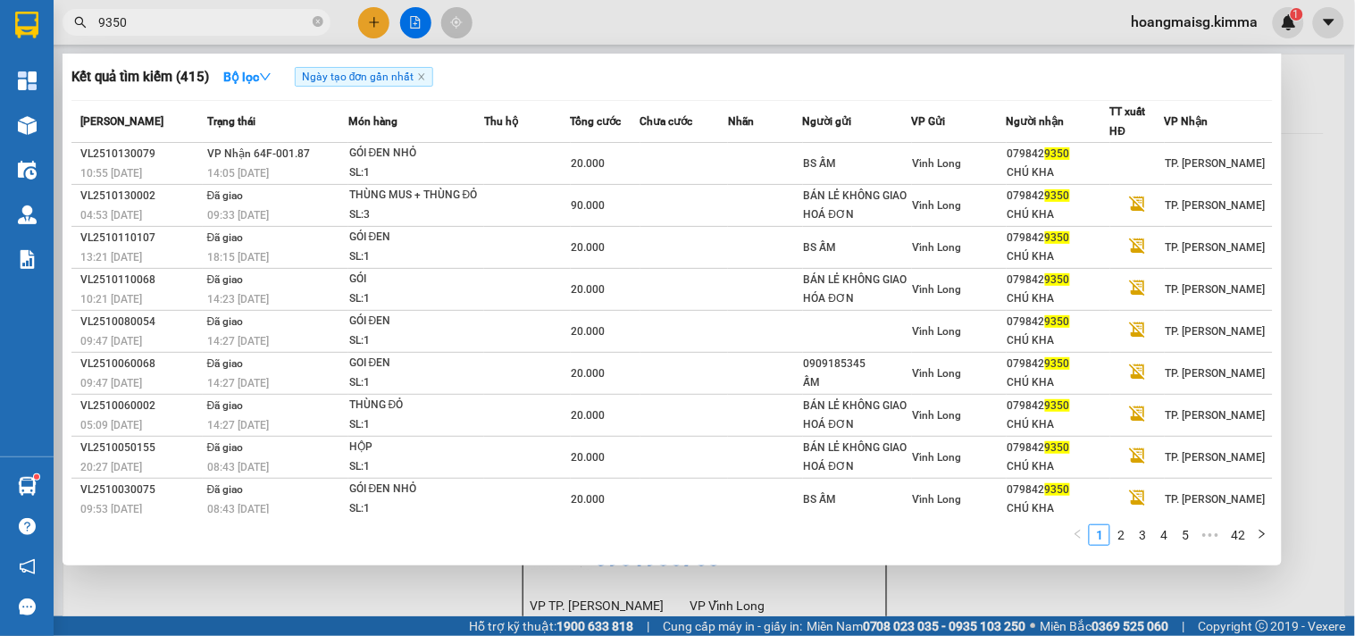
click at [275, 29] on input "9350" at bounding box center [203, 23] width 211 height 20
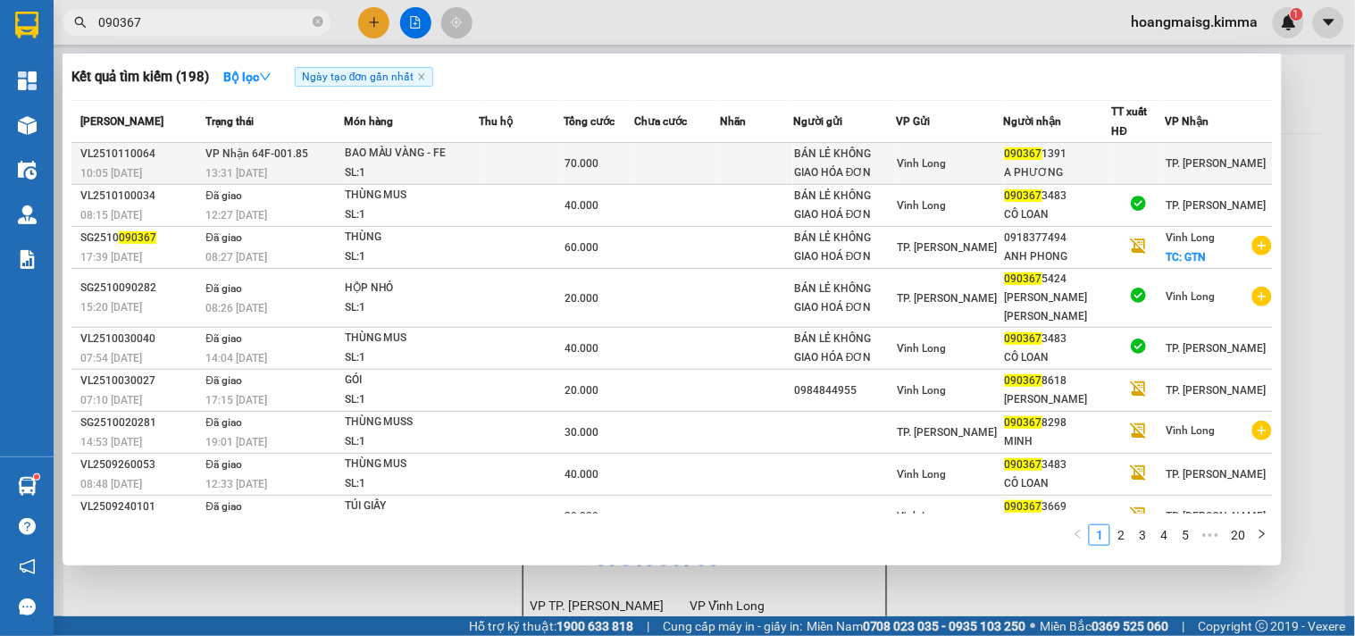
type input "090367"
click at [338, 163] on td "VP Nhận 64F-001.85 13:31 - 11/10" at bounding box center [272, 164] width 142 height 42
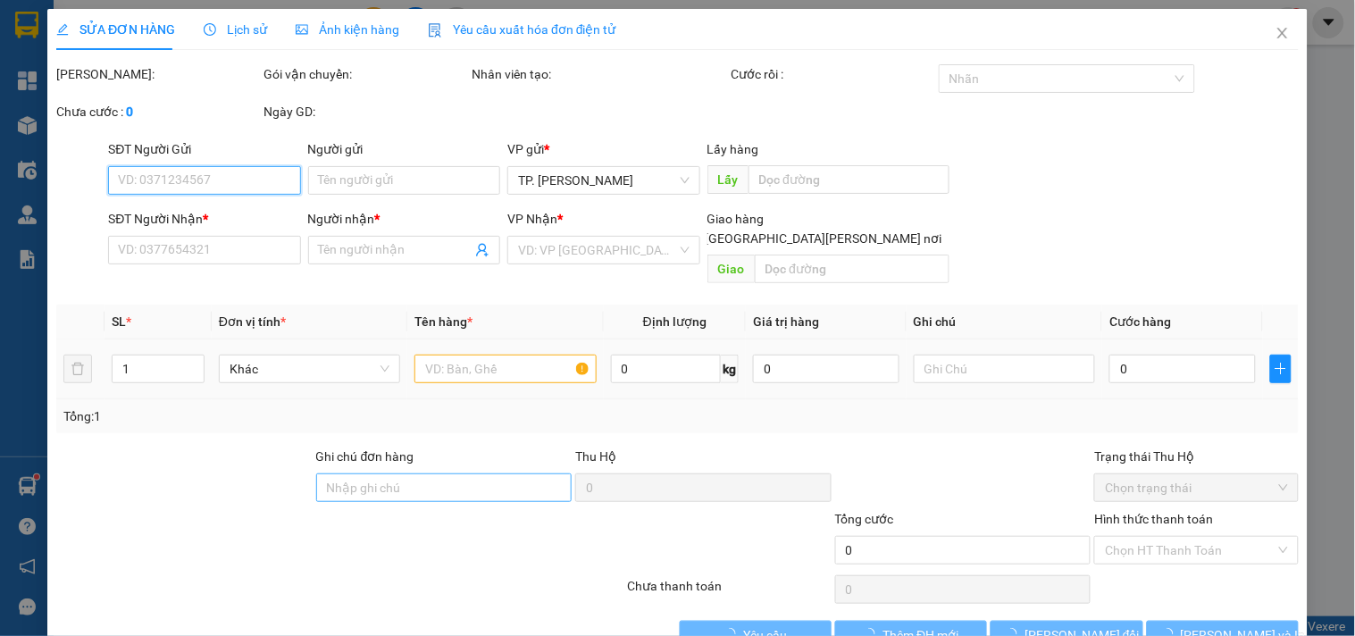
type input "BÁN LẺ KHÔNG GIAO HÓA ĐƠN"
type input "0903671391"
type input "A PHƯƠNG"
type input "70.000"
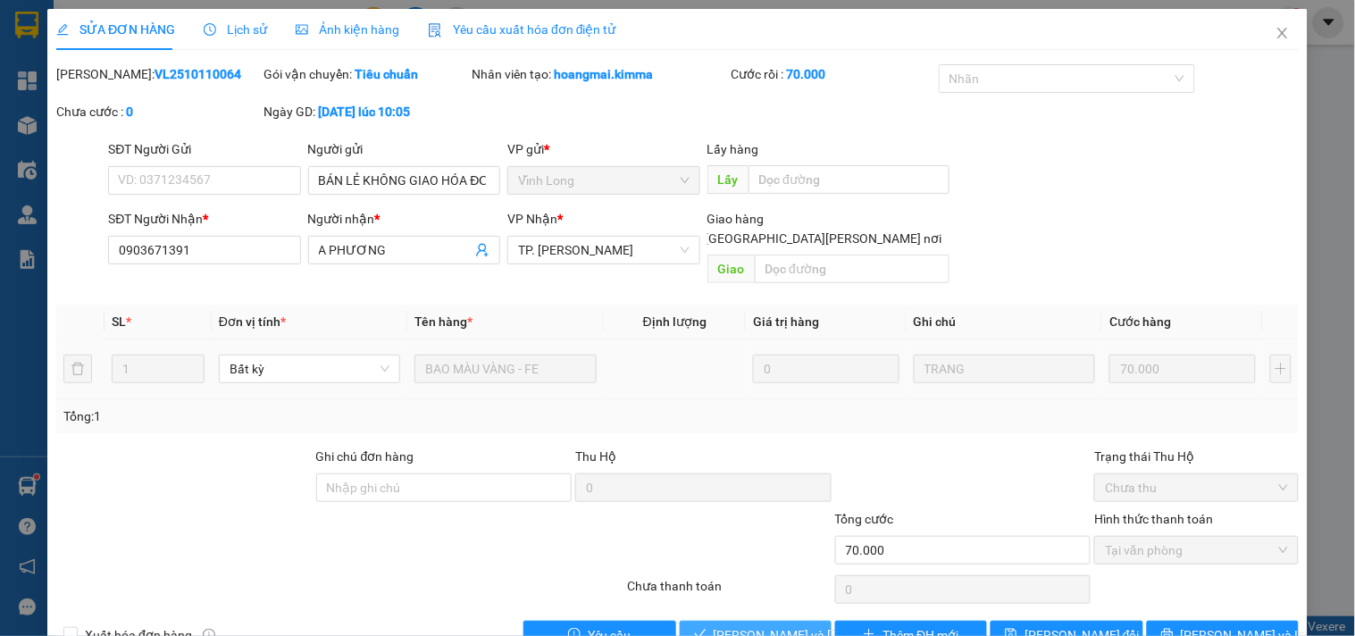
click at [805, 621] on button "[PERSON_NAME] và [PERSON_NAME] hàng" at bounding box center [756, 635] width 152 height 29
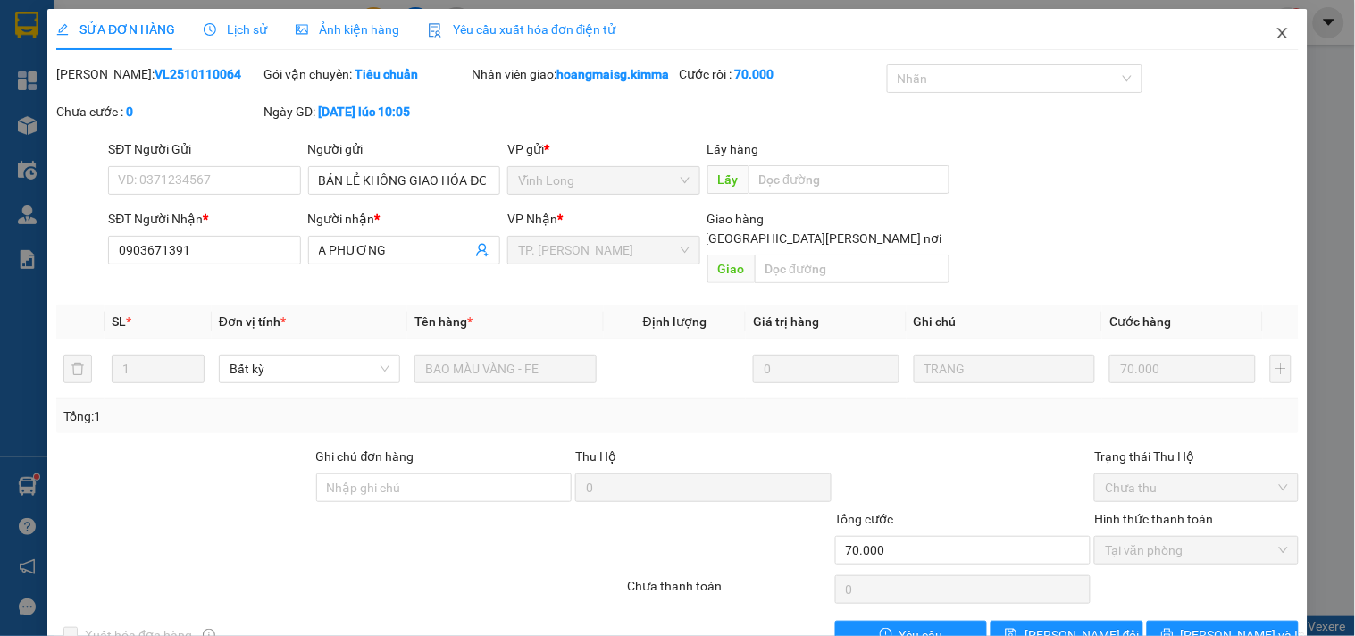
click at [1266, 41] on span "Close" at bounding box center [1283, 34] width 50 height 50
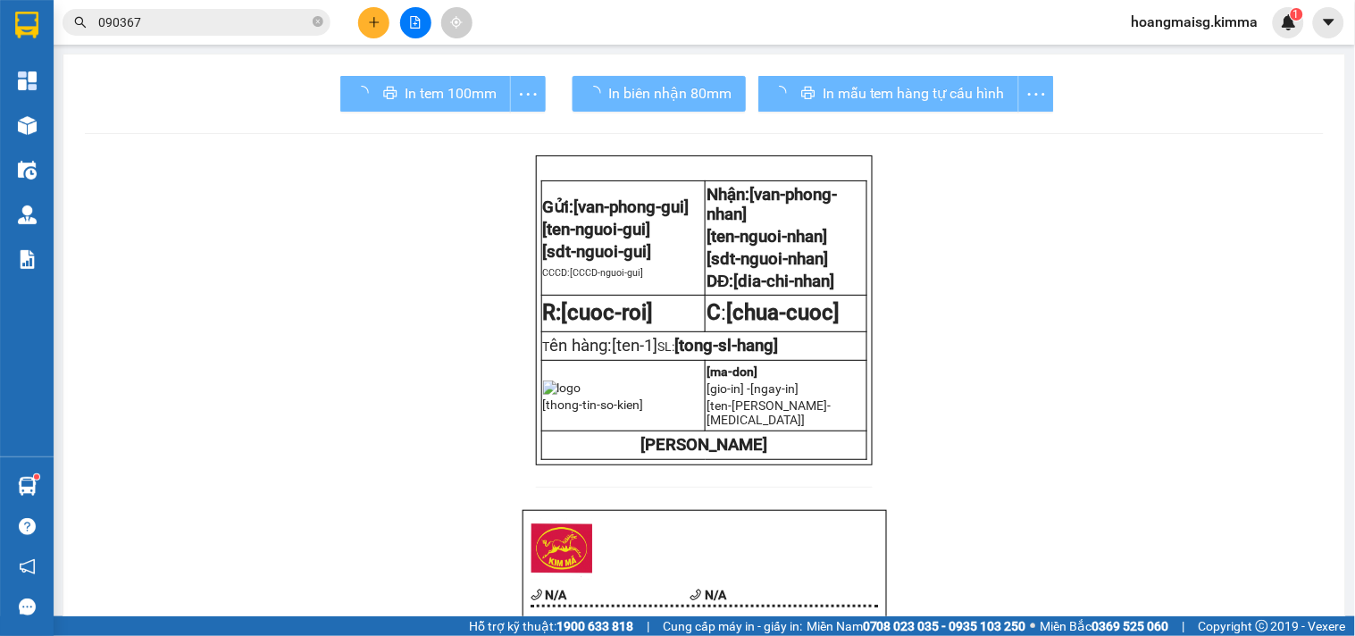
click at [370, 30] on button at bounding box center [373, 22] width 31 height 31
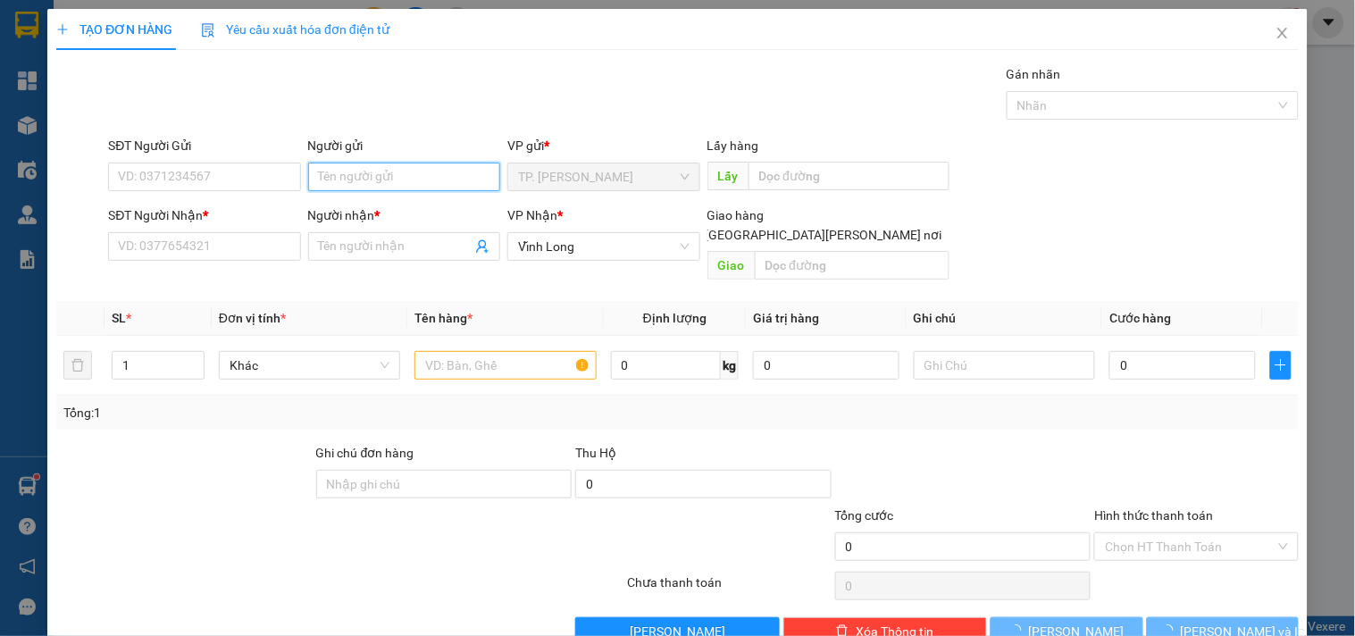
click at [351, 180] on input "Người gửi" at bounding box center [404, 177] width 192 height 29
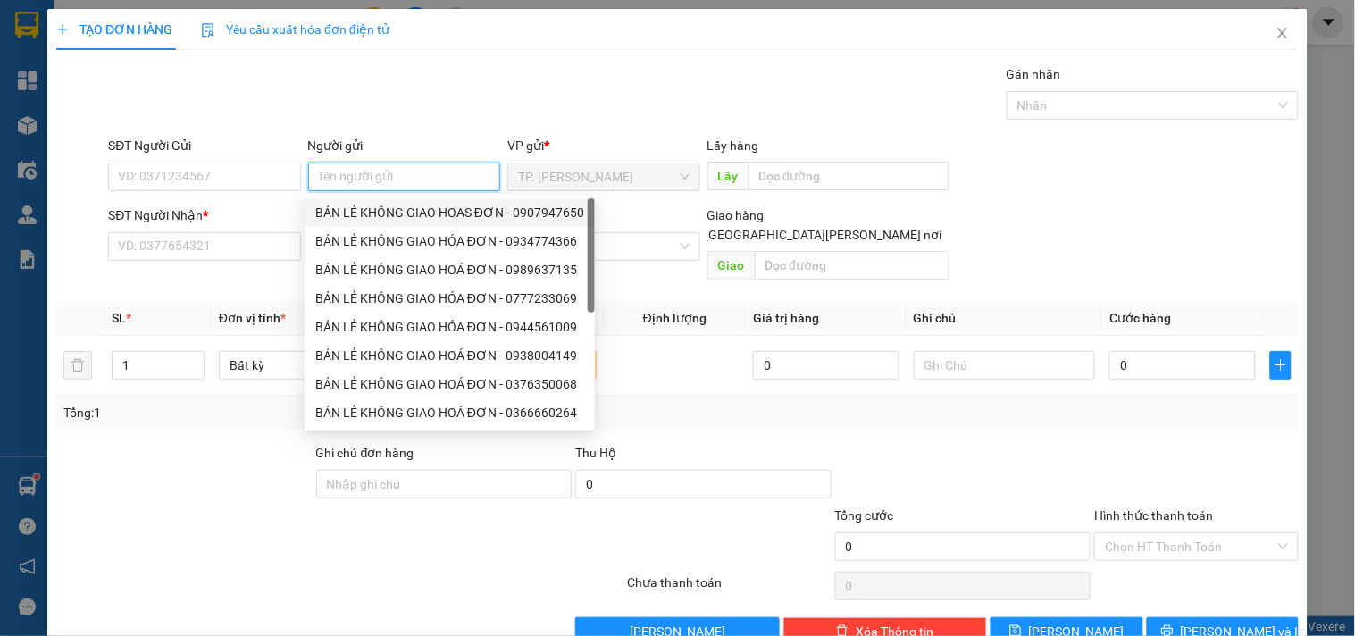
drag, startPoint x: 355, startPoint y: 215, endPoint x: 236, endPoint y: 195, distance: 120.6
click at [353, 215] on div "BÁN LẺ KHÔNG GIAO HOAS ĐƠN - 0907947650" at bounding box center [449, 213] width 269 height 20
type input "0907947650"
type input "BÁN LẺ KHÔNG GIAO HOAS ĐƠN"
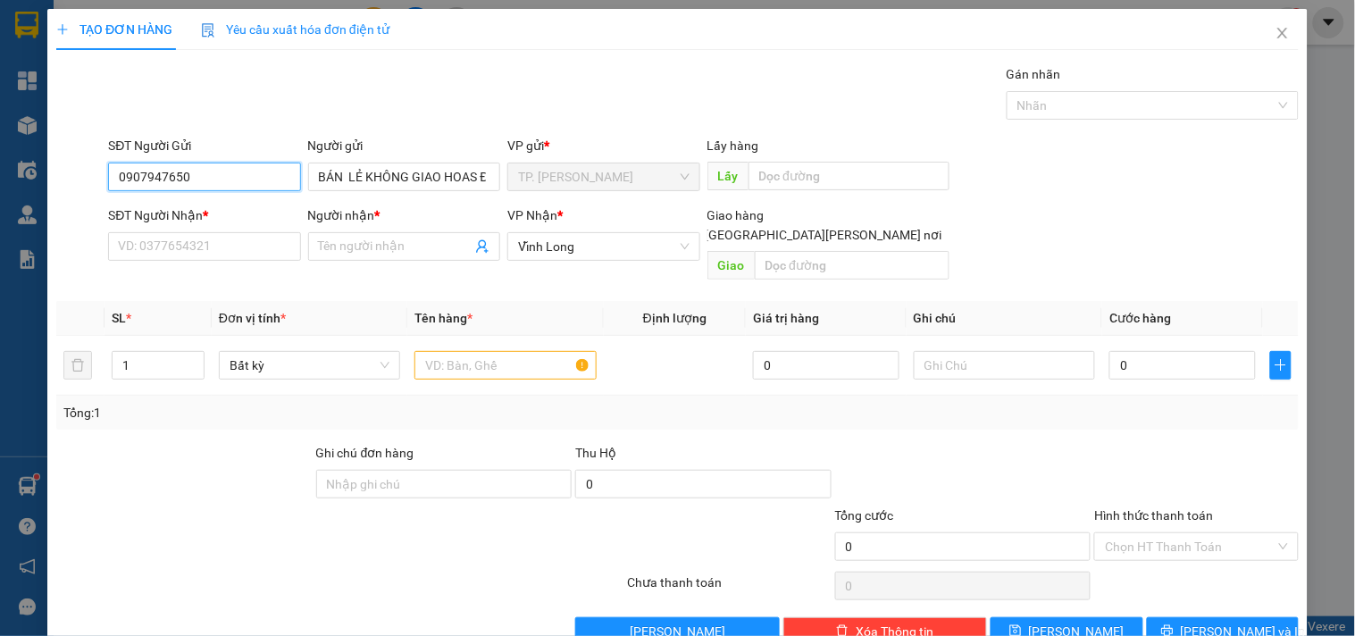
click at [216, 189] on input "0907947650" at bounding box center [204, 177] width 192 height 29
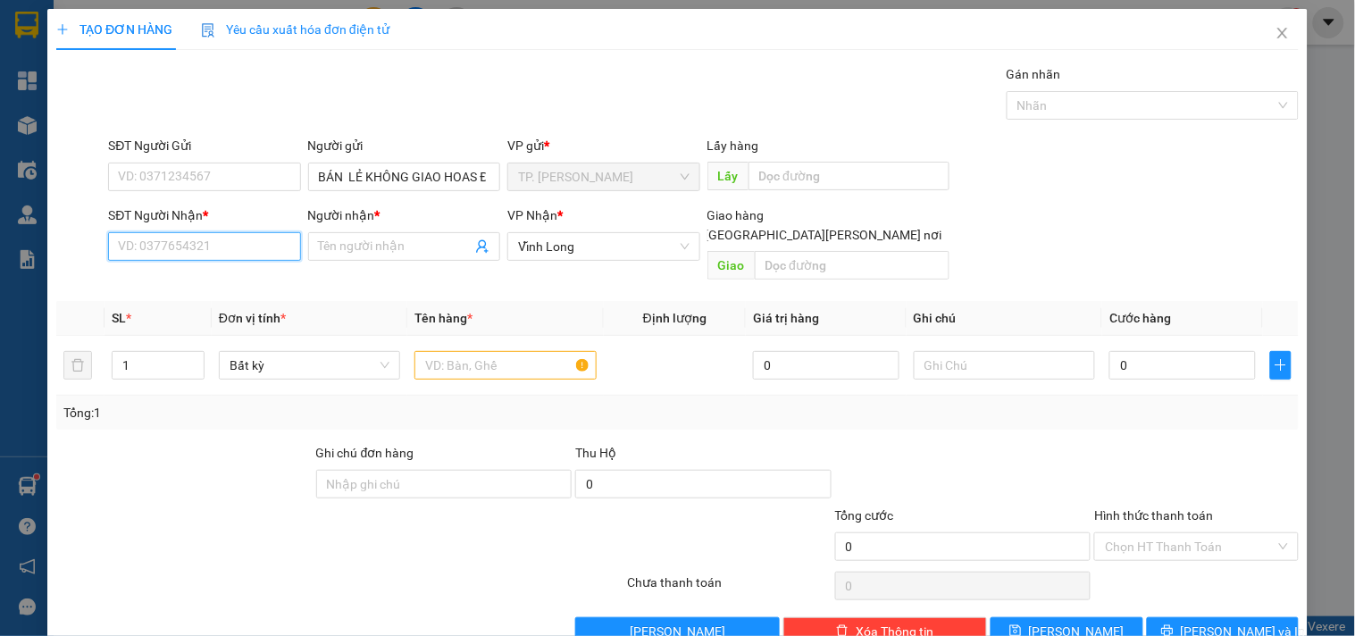
drag, startPoint x: 192, startPoint y: 256, endPoint x: 208, endPoint y: 243, distance: 20.4
click at [193, 256] on input "SĐT Người Nhận *" at bounding box center [204, 246] width 192 height 29
type input "0782826969"
click at [216, 284] on div "0782826969 - MAI KHANH" at bounding box center [206, 283] width 176 height 20
type input "MAI KHANH"
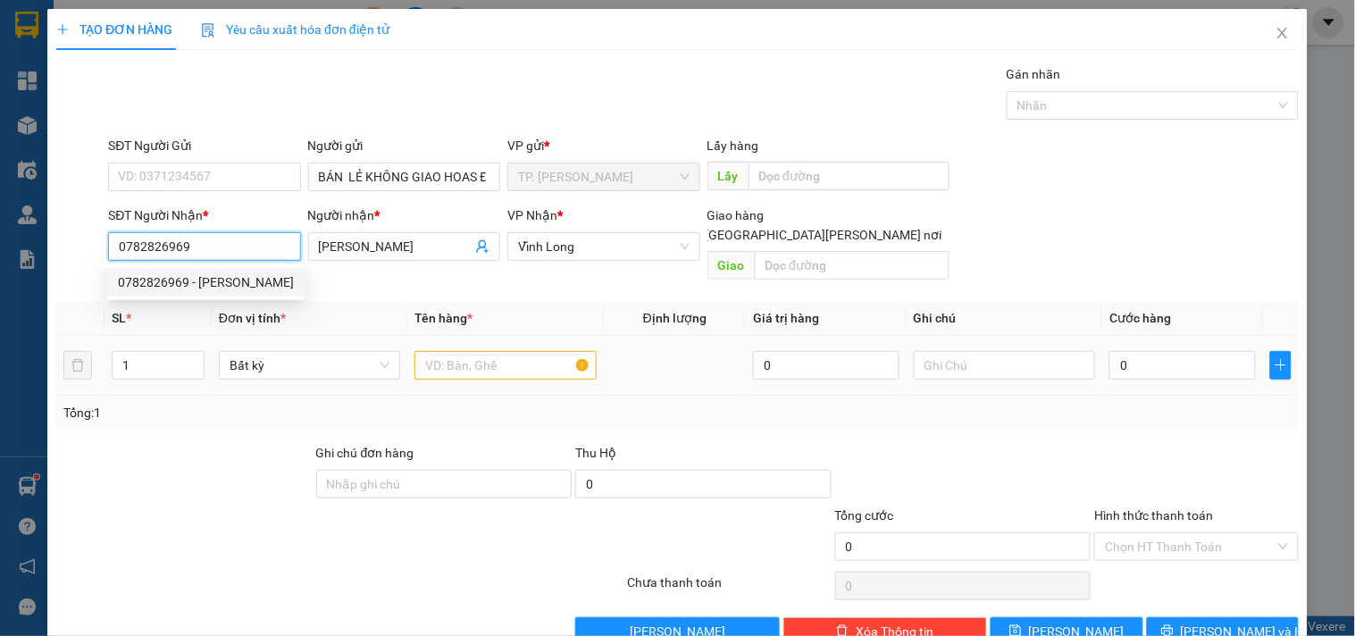
type input "0782826969"
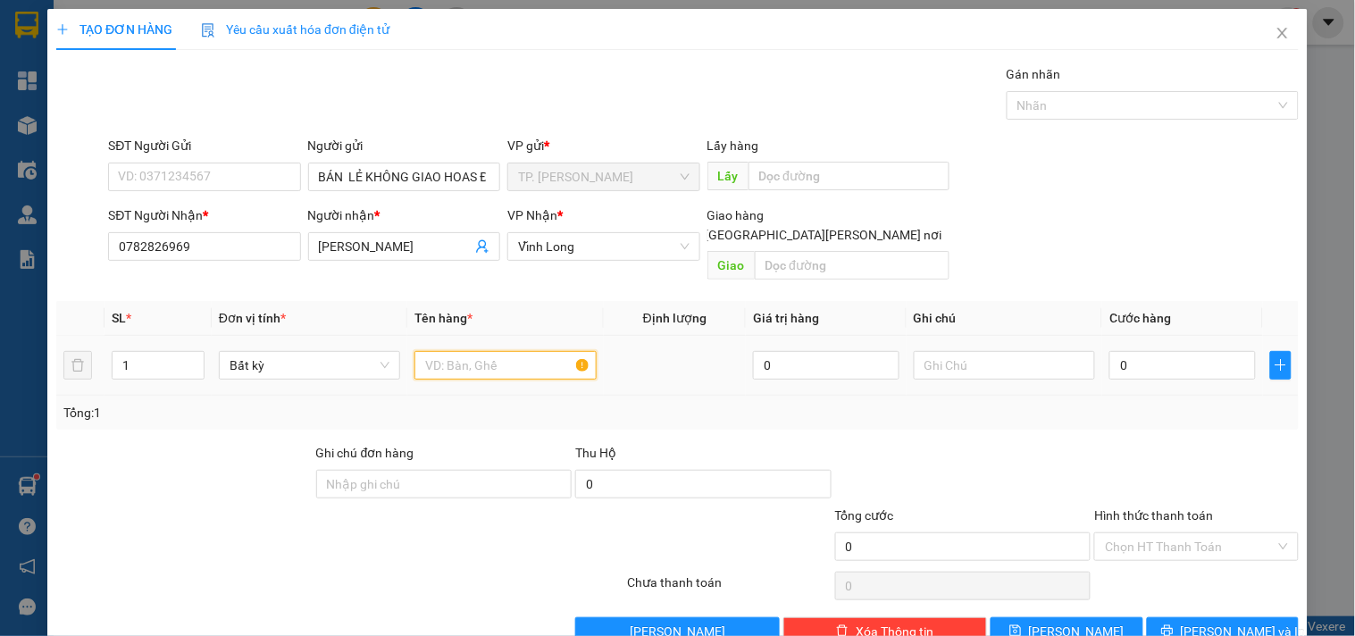
click at [493, 351] on input "text" at bounding box center [505, 365] width 181 height 29
type input "H"
type input "HỘP KEO VÀNG NHOE"
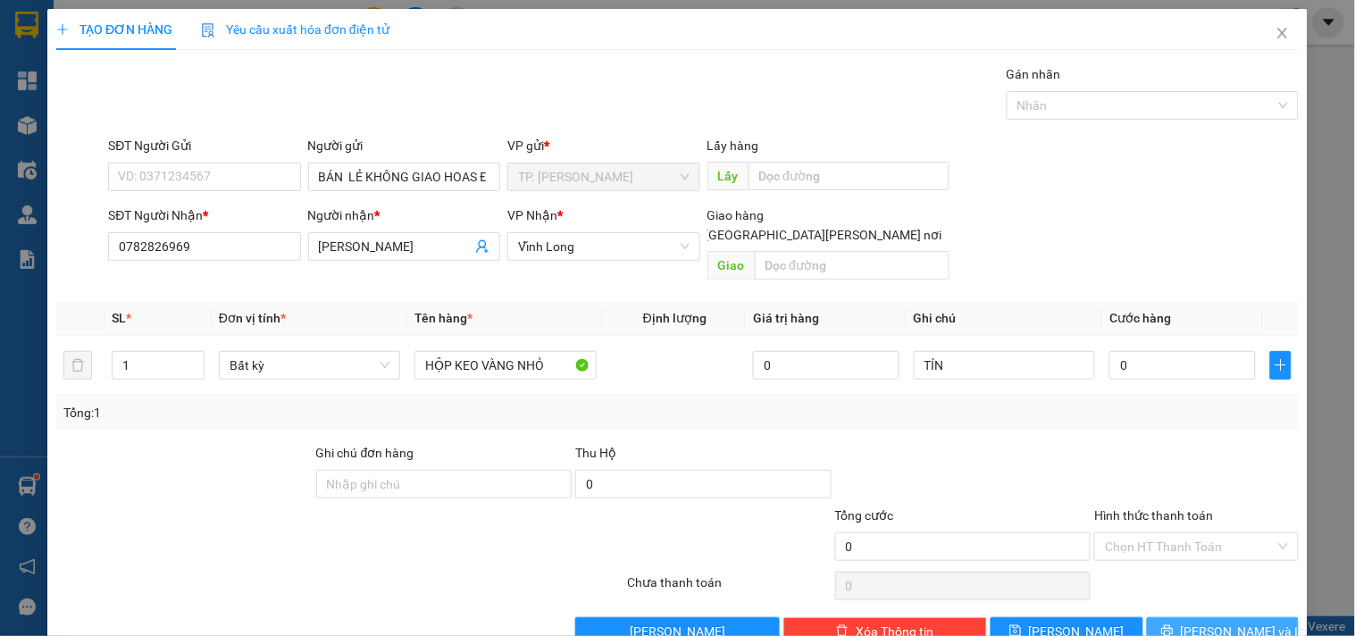
click at [1197, 622] on span "[PERSON_NAME] và In" at bounding box center [1243, 632] width 125 height 20
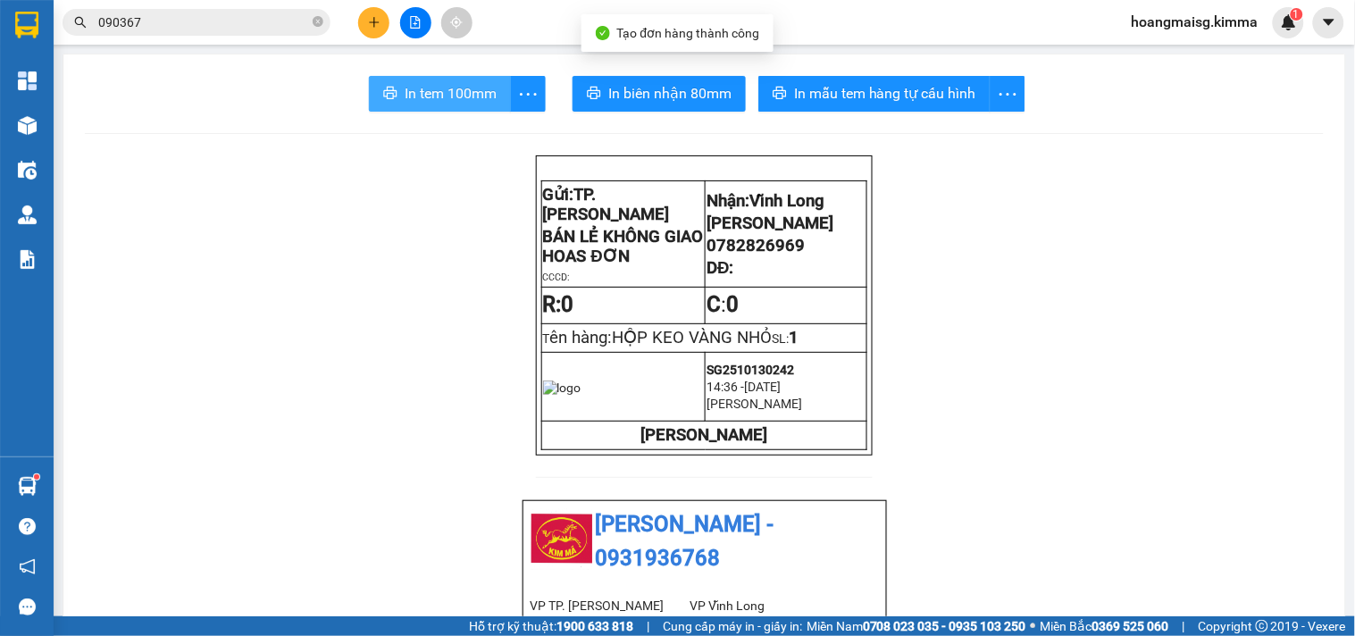
click at [480, 85] on span "In tem 100mm" at bounding box center [451, 93] width 92 height 22
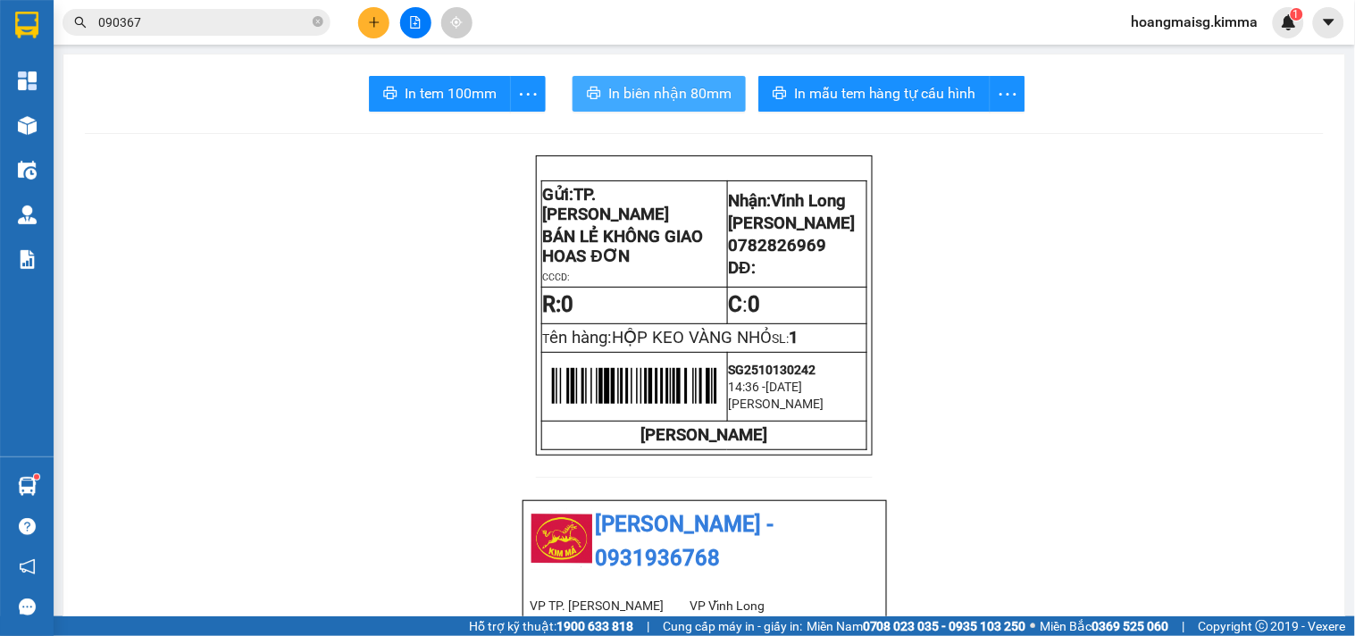
click at [667, 91] on span "In biên nhận 80mm" at bounding box center [669, 93] width 123 height 22
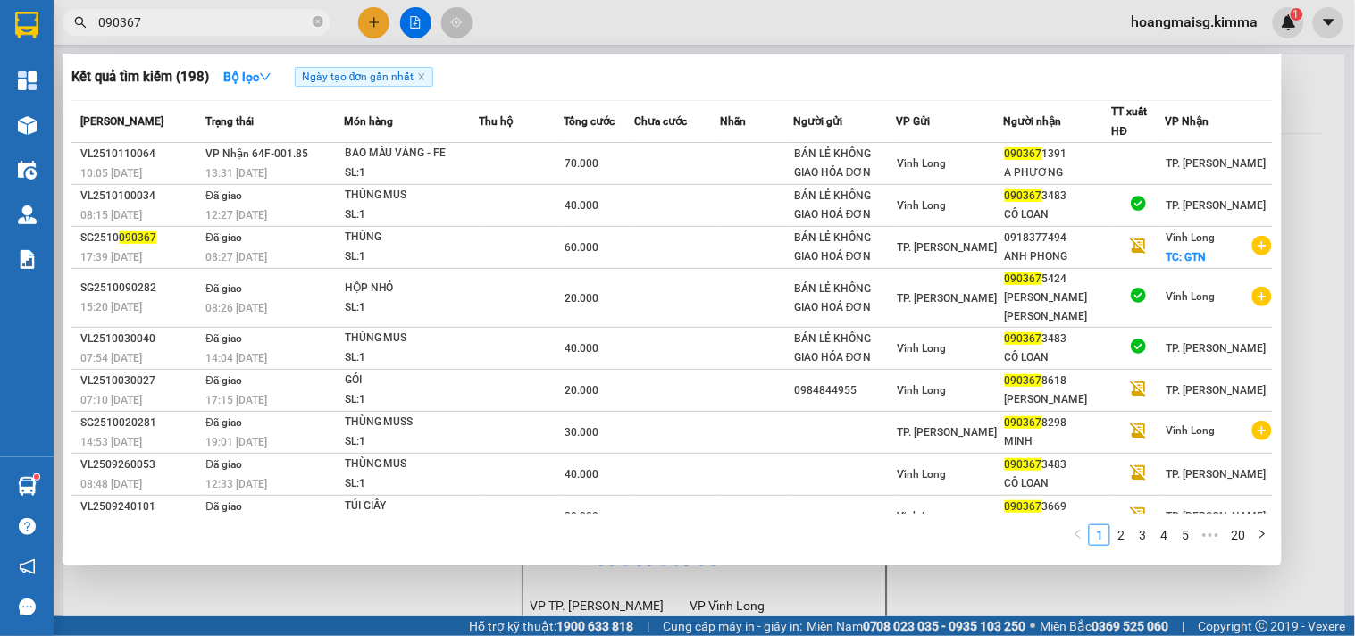
click at [298, 11] on span "090367" at bounding box center [197, 22] width 268 height 27
click at [289, 19] on input "090367" at bounding box center [203, 23] width 211 height 20
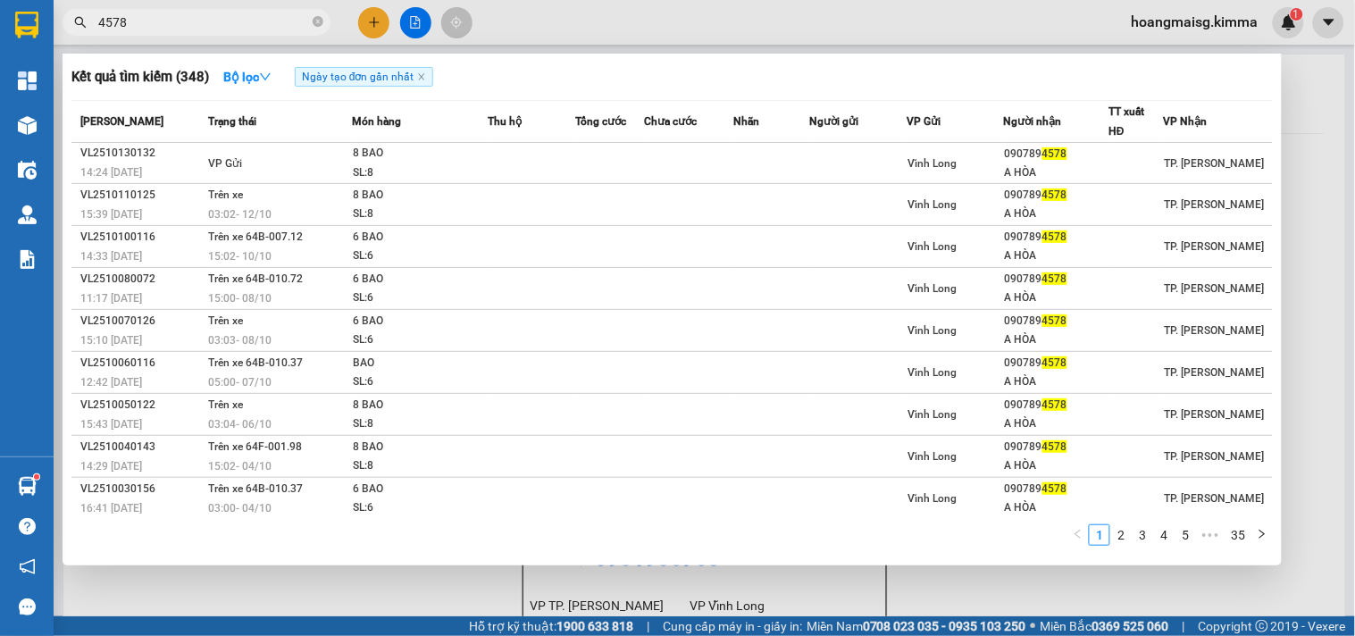
type input "4578"
click at [316, 23] on icon "close-circle" at bounding box center [318, 21] width 11 height 11
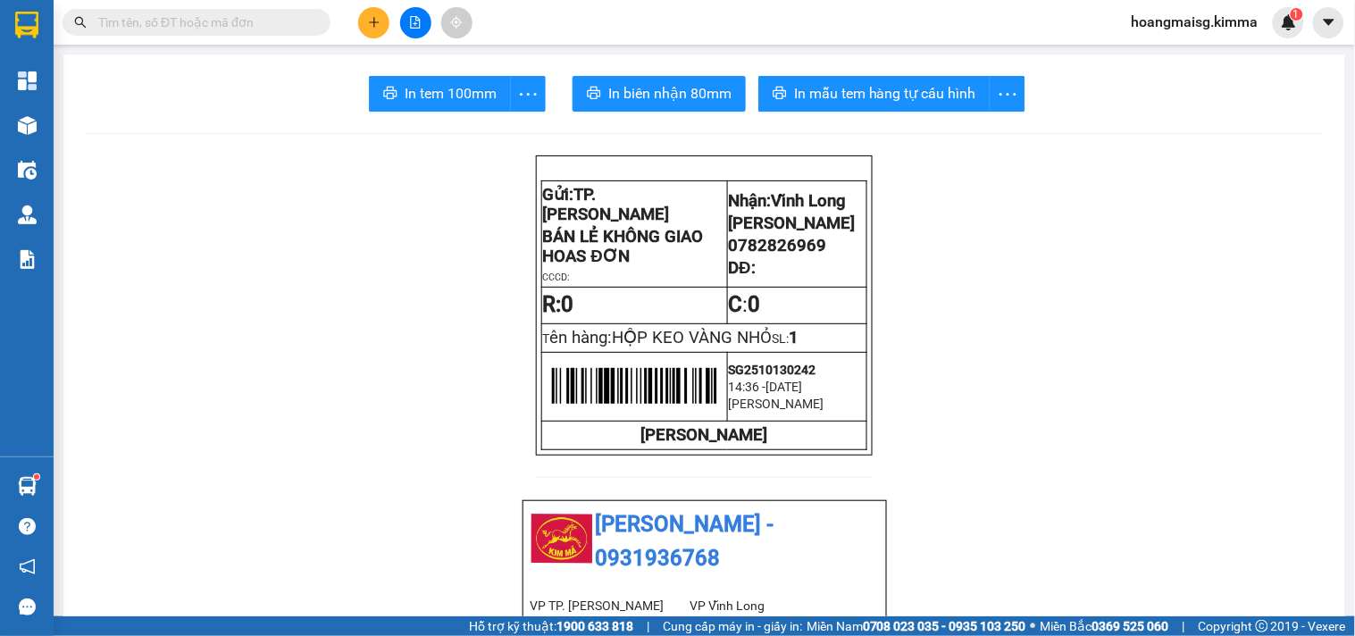
click at [366, 25] on button at bounding box center [373, 22] width 31 height 31
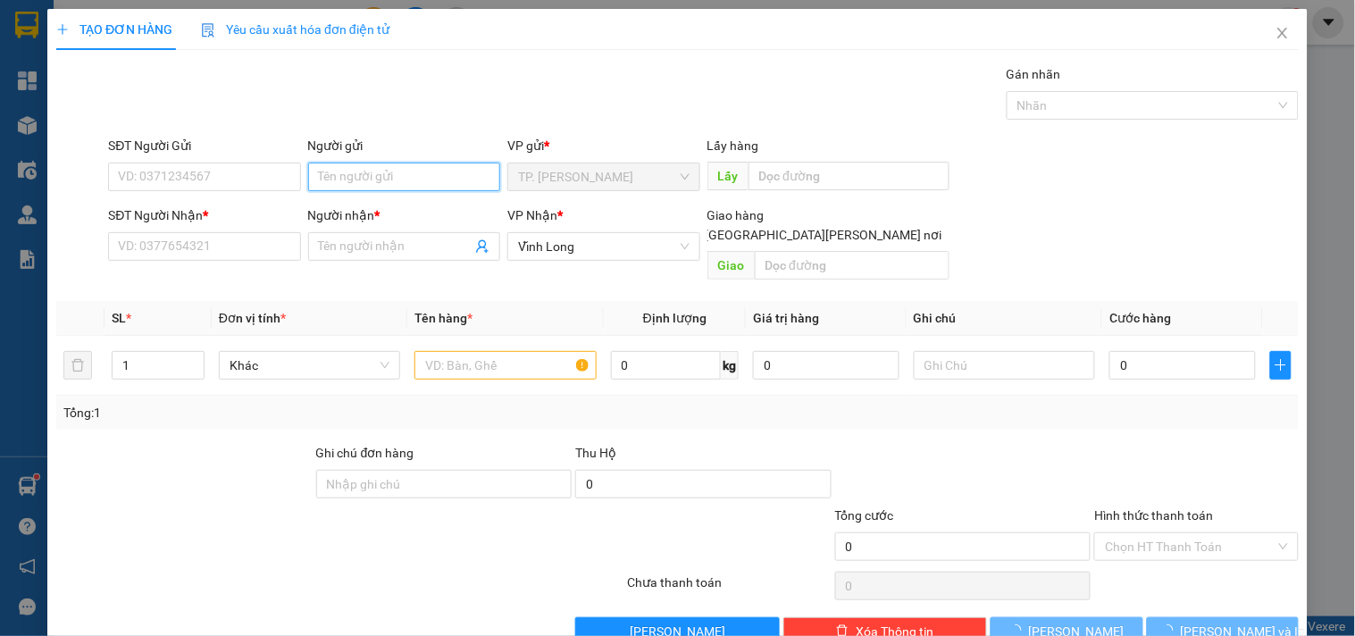
click at [344, 180] on input "Người gửi" at bounding box center [404, 177] width 192 height 29
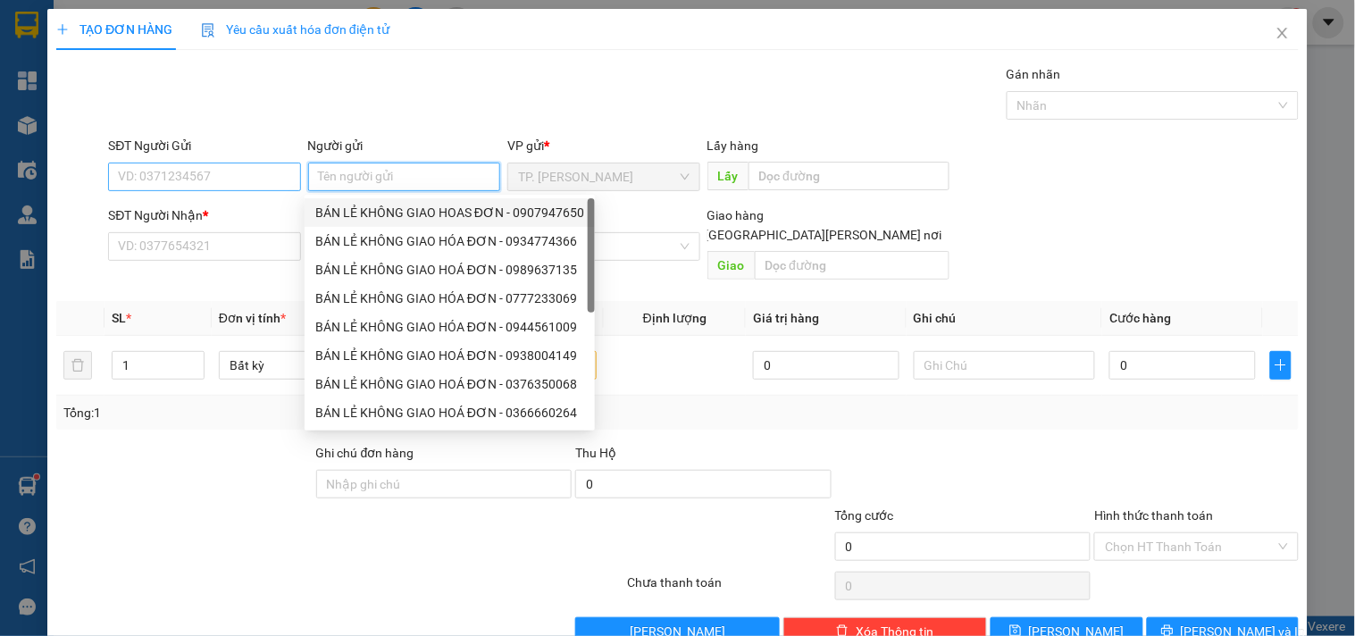
drag, startPoint x: 364, startPoint y: 206, endPoint x: 260, endPoint y: 180, distance: 107.1
click at [363, 206] on div "BÁN LẺ KHÔNG GIAO HOAS ĐƠN - 0907947650" at bounding box center [449, 213] width 269 height 20
type input "0907947650"
type input "BÁN LẺ KHÔNG GIAO HOAS ĐƠN"
click at [256, 180] on input "0907947650" at bounding box center [204, 177] width 192 height 29
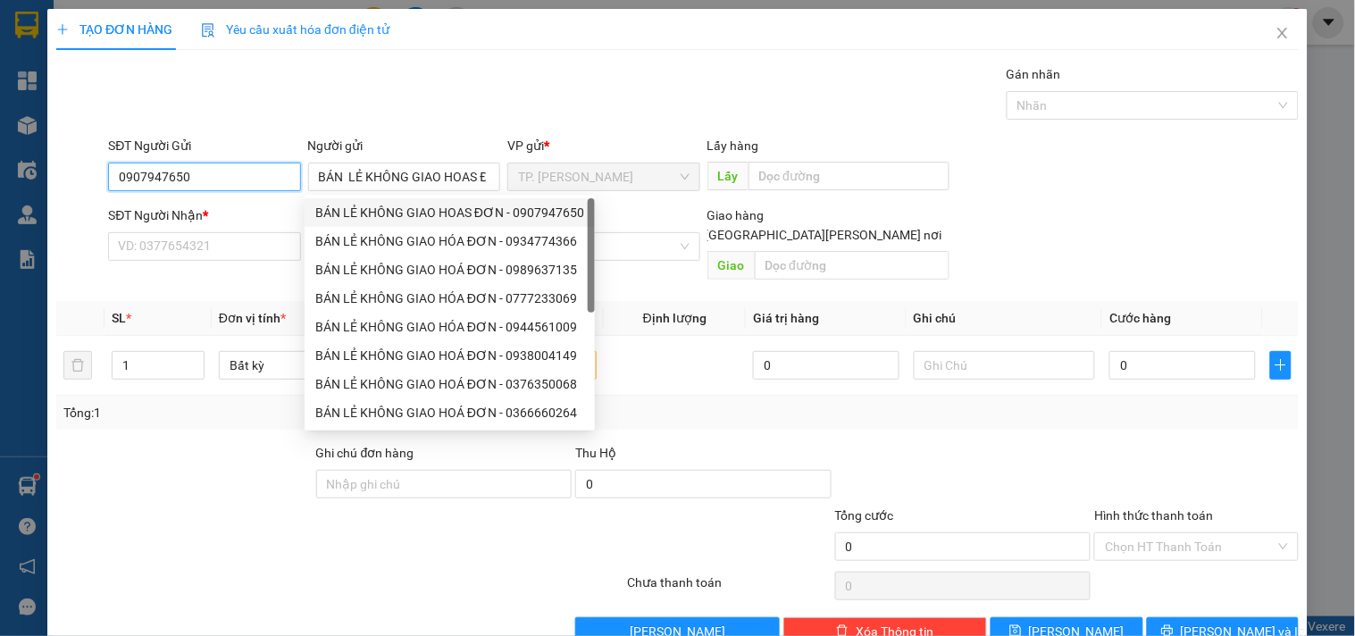
click at [256, 180] on input "0907947650" at bounding box center [204, 177] width 192 height 29
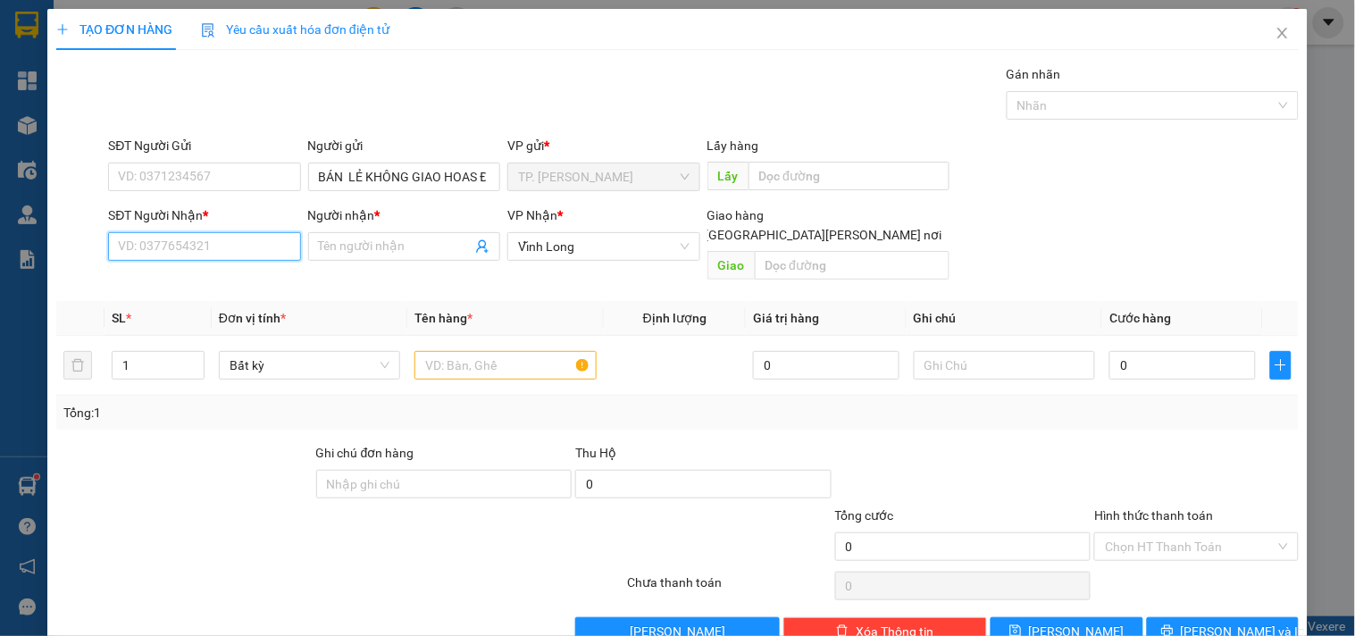
click at [242, 245] on input "SĐT Người Nhận *" at bounding box center [204, 246] width 192 height 29
type input "1075"
click at [237, 280] on div "0972251075 - ANH BÉ" at bounding box center [215, 283] width 194 height 20
drag, startPoint x: 449, startPoint y: 346, endPoint x: 447, endPoint y: 333, distance: 12.8
click at [449, 351] on input "text" at bounding box center [505, 365] width 181 height 29
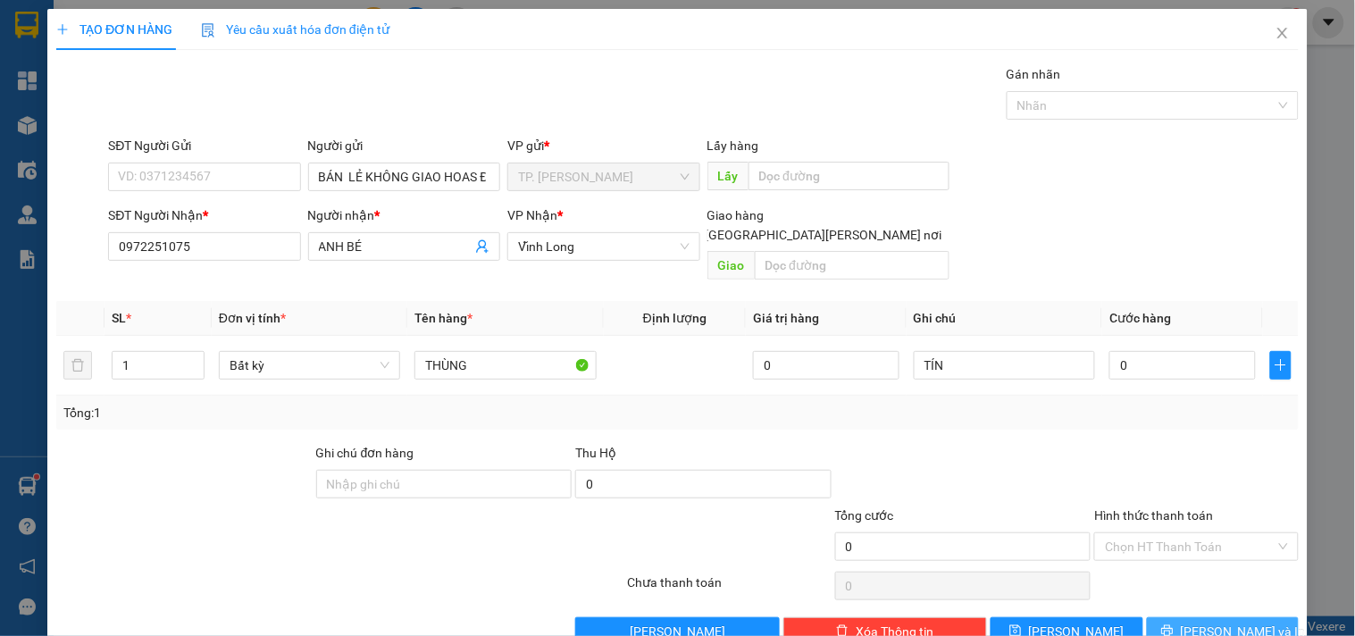
drag, startPoint x: 1228, startPoint y: 620, endPoint x: 1221, endPoint y: 591, distance: 30.1
click at [1227, 622] on span "[PERSON_NAME] và In" at bounding box center [1243, 632] width 125 height 20
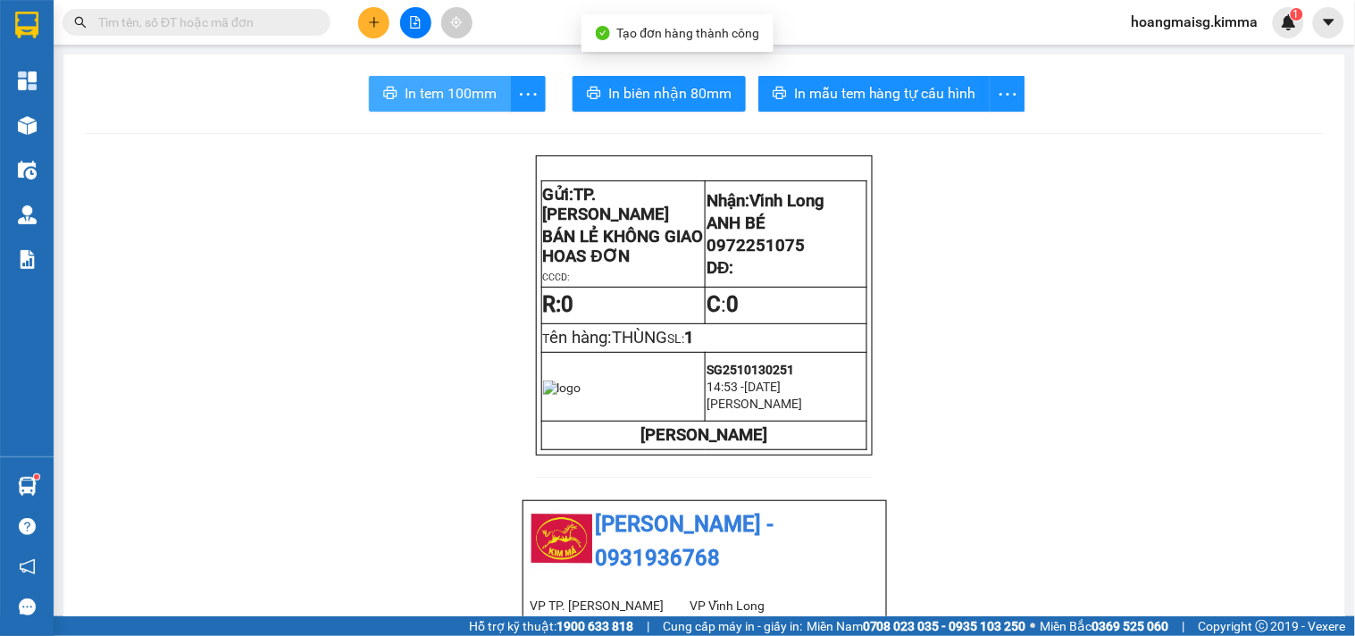
click at [391, 104] on button "In tem 100mm" at bounding box center [440, 94] width 142 height 36
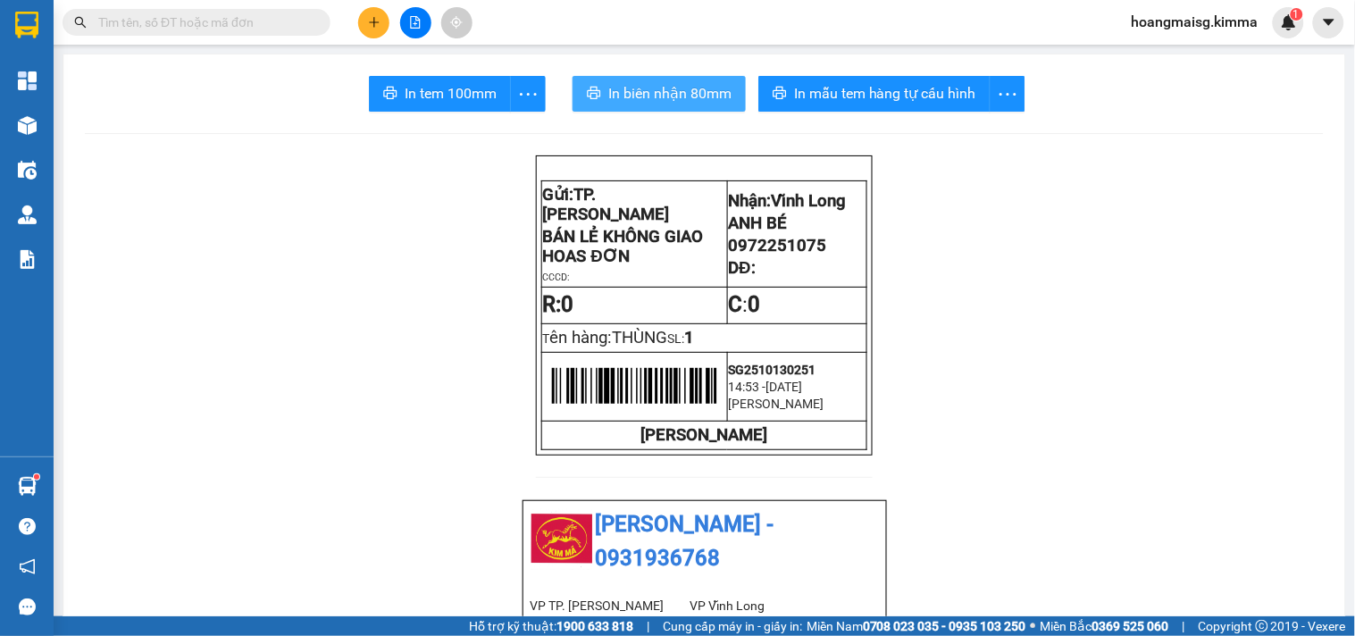
click at [639, 82] on span "In biên nhận 80mm" at bounding box center [669, 93] width 123 height 22
click at [376, 19] on icon "plus" at bounding box center [374, 22] width 13 height 13
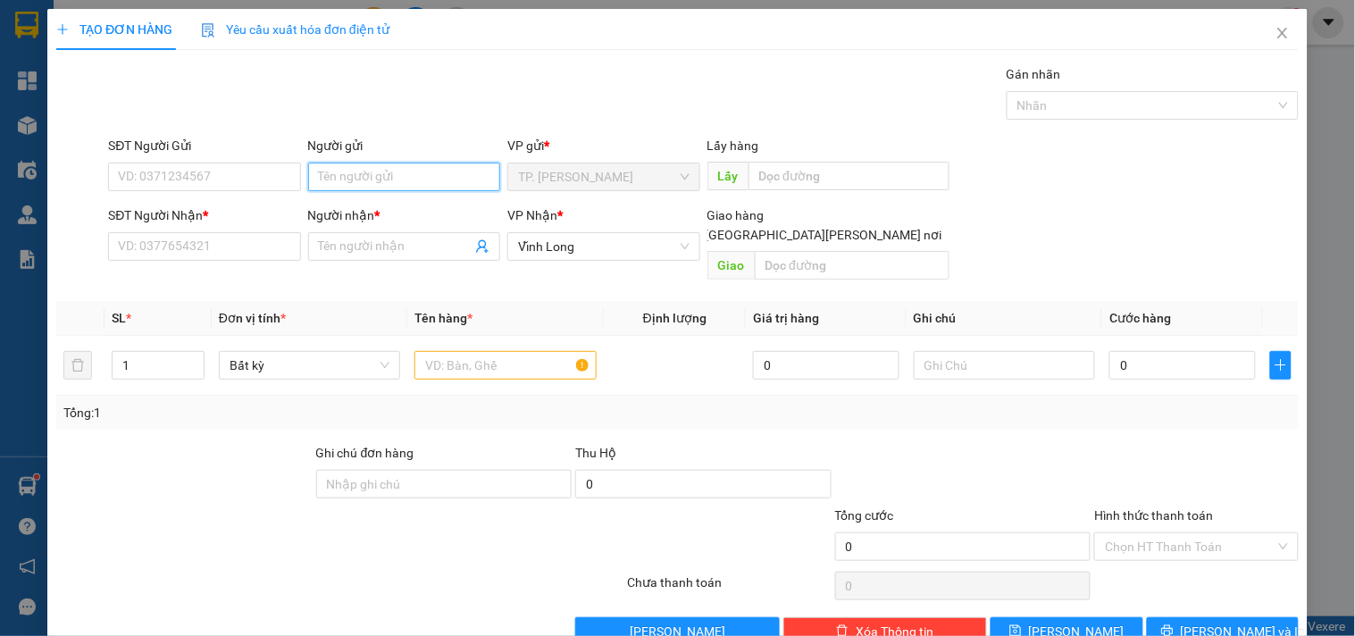
click at [342, 180] on input "Người gửi" at bounding box center [404, 177] width 192 height 29
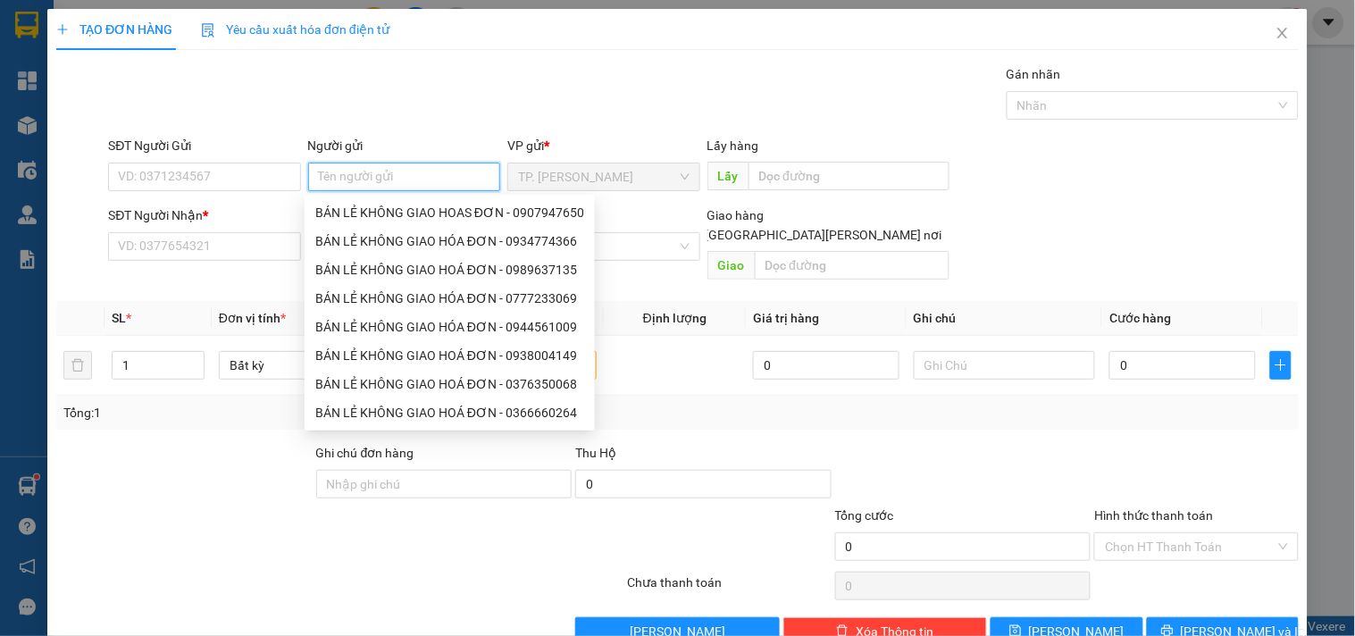
click at [378, 229] on div "BÁN LẺ KHÔNG GIAO HÓA ĐƠN - 0934774366" at bounding box center [450, 241] width 290 height 29
type input "0934774366"
type input "BÁN LẺ KHÔNG GIAO HÓA ĐƠN"
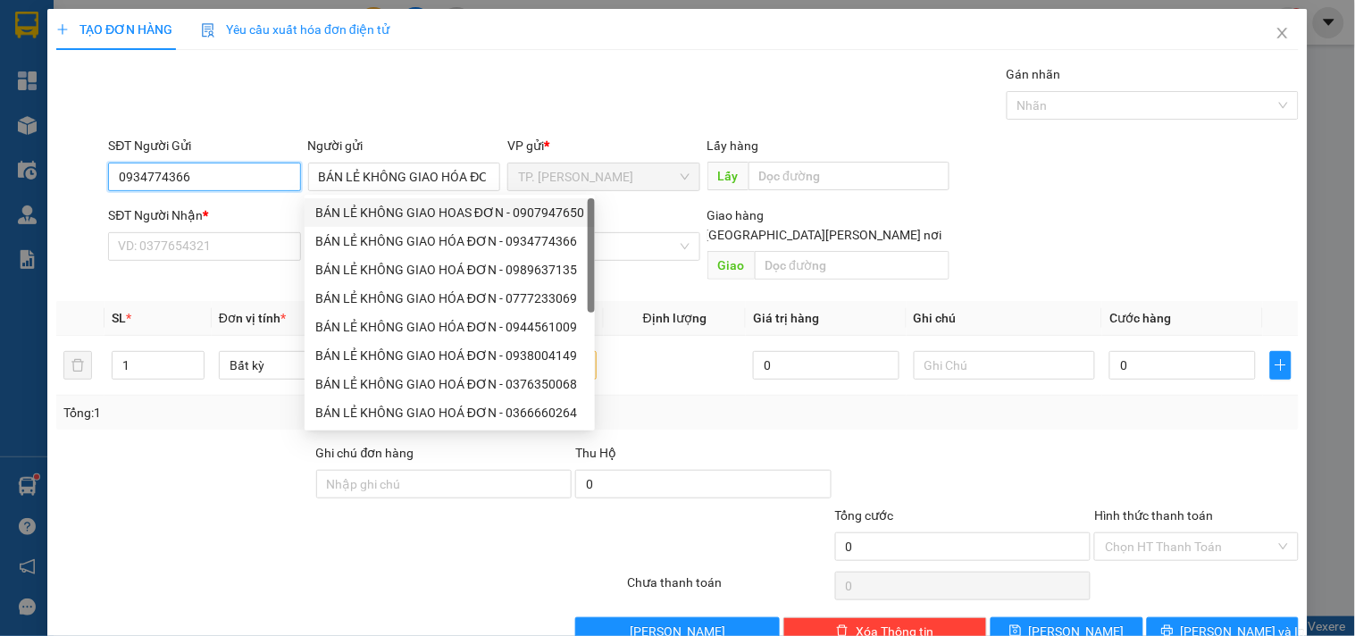
click at [254, 170] on input "0934774366" at bounding box center [204, 177] width 192 height 29
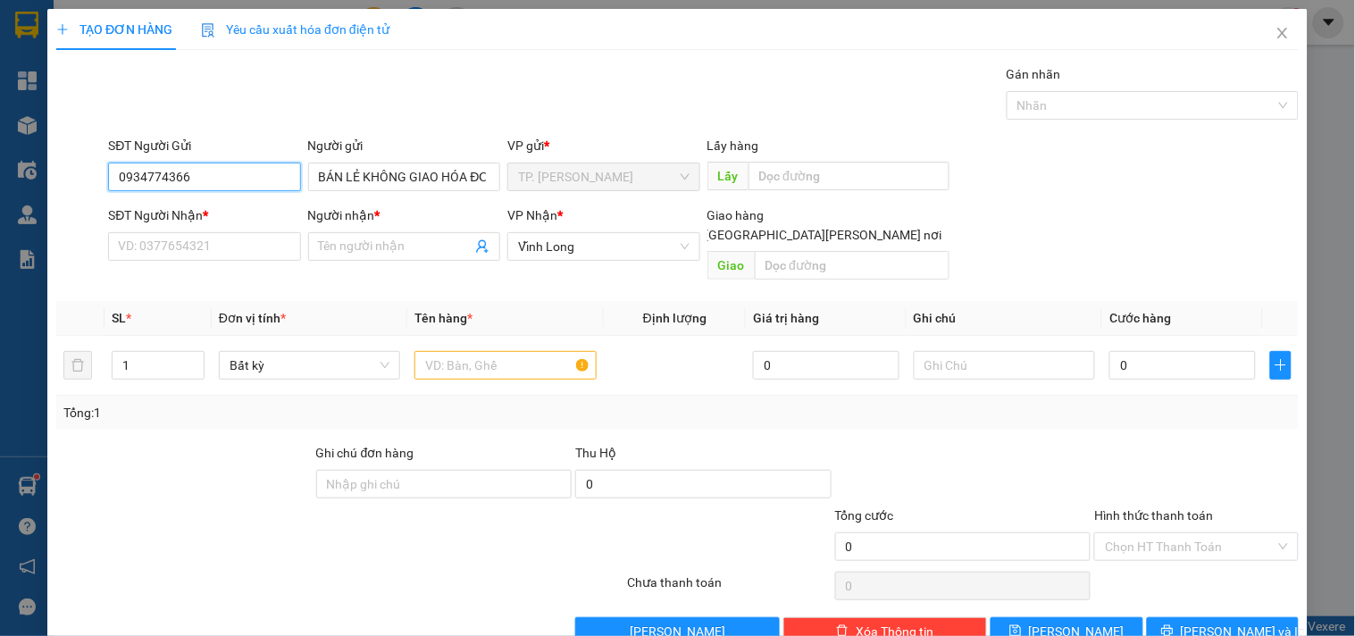
click at [254, 170] on input "0934774366" at bounding box center [204, 177] width 192 height 29
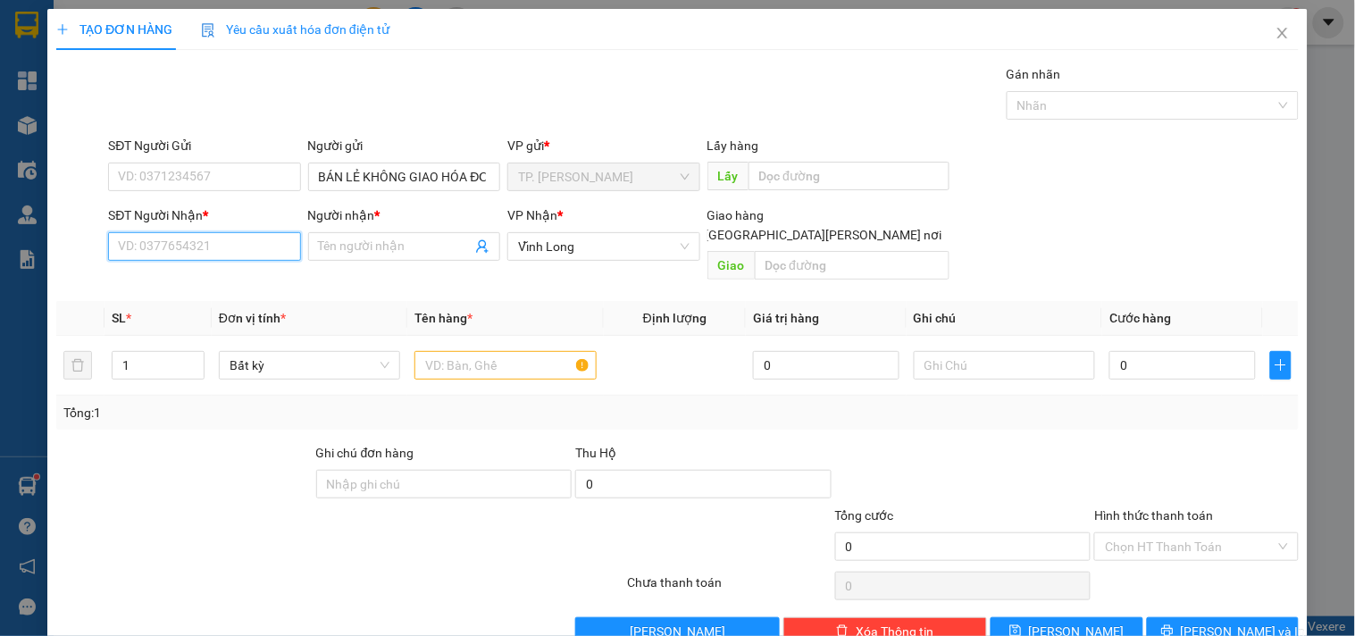
click at [206, 255] on input "SĐT Người Nhận *" at bounding box center [204, 246] width 192 height 29
click at [206, 245] on input "0383935177" at bounding box center [204, 246] width 192 height 29
click at [241, 280] on div "0335711409 - TUYỀN" at bounding box center [206, 283] width 176 height 20
type input "0335711409"
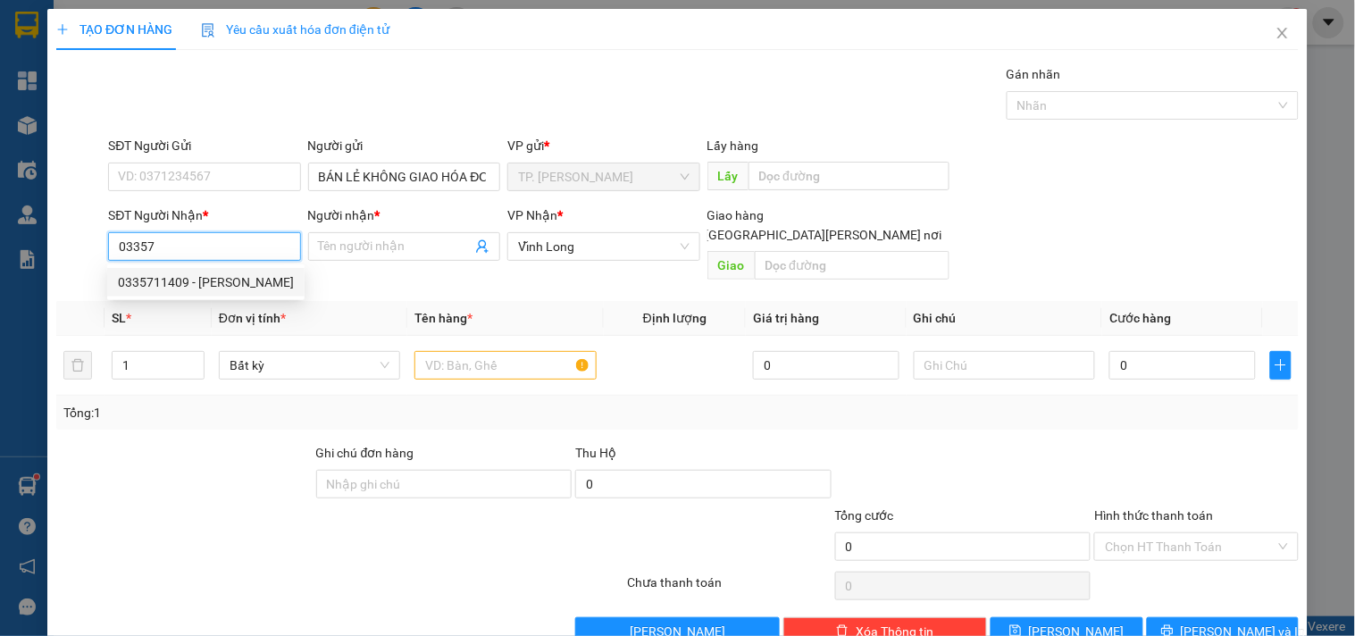
type input "TUYỀN"
type input "0335711409"
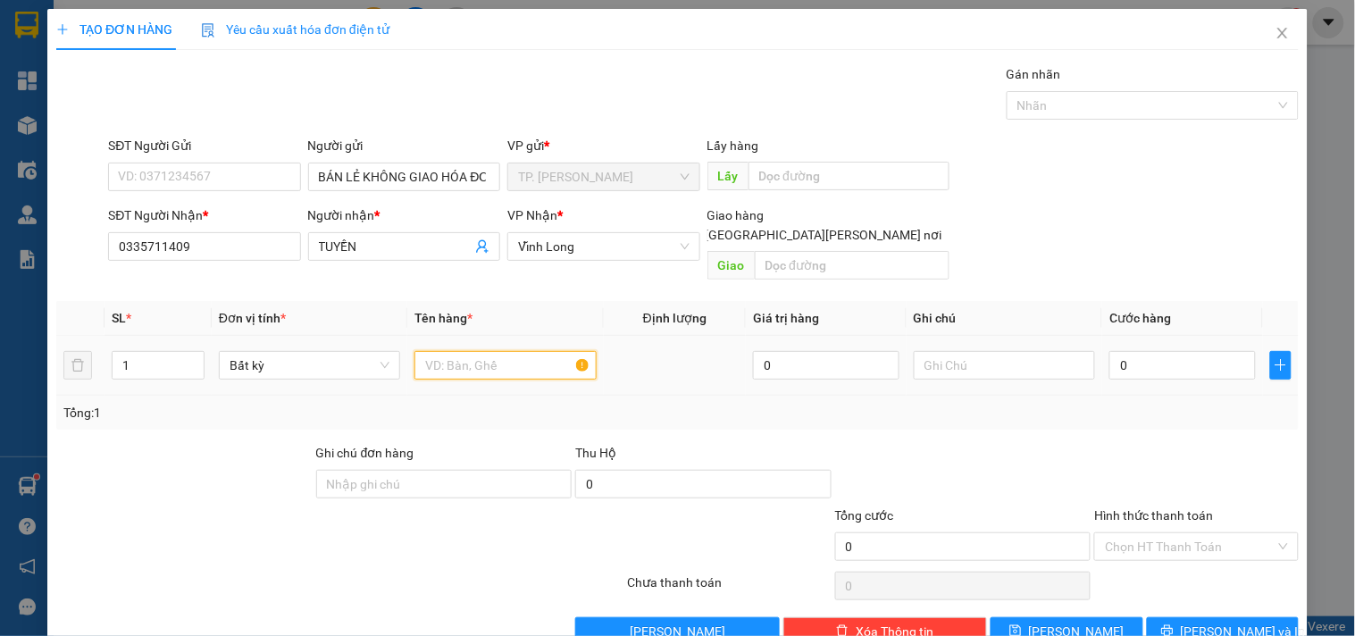
click at [466, 351] on input "text" at bounding box center [505, 365] width 181 height 29
type input "GÓI Đ"
click at [1247, 617] on button "[PERSON_NAME] và In" at bounding box center [1223, 631] width 152 height 29
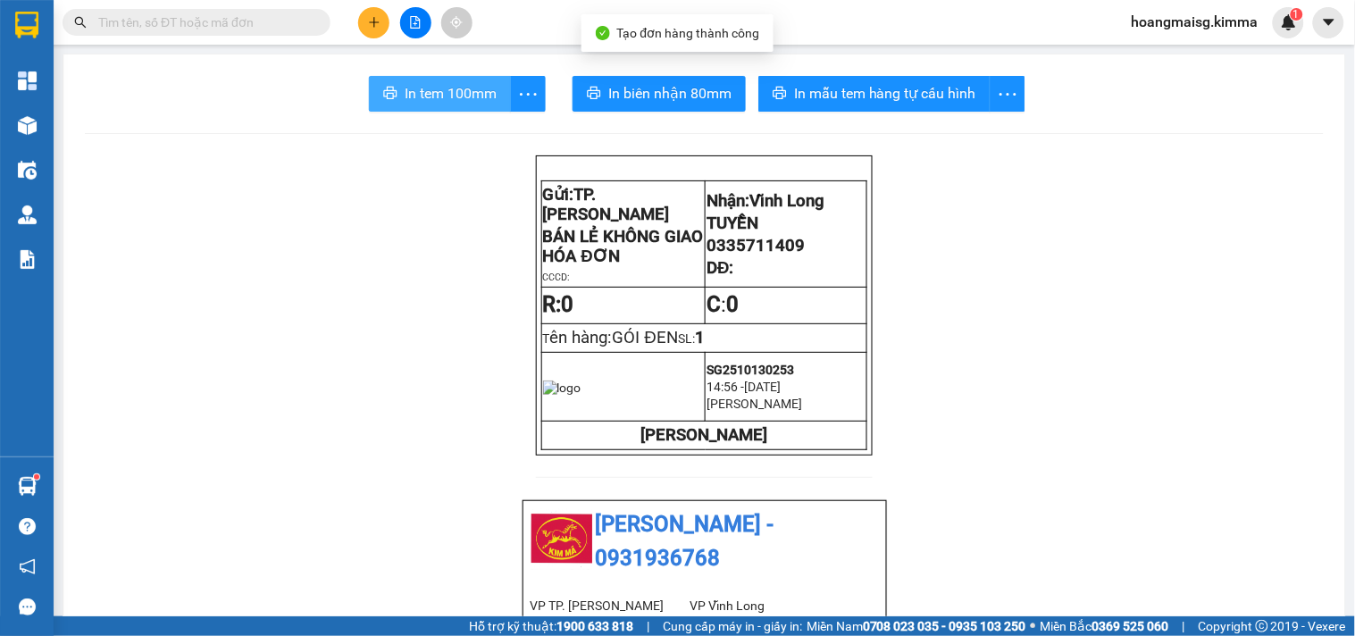
click at [462, 100] on span "In tem 100mm" at bounding box center [451, 93] width 92 height 22
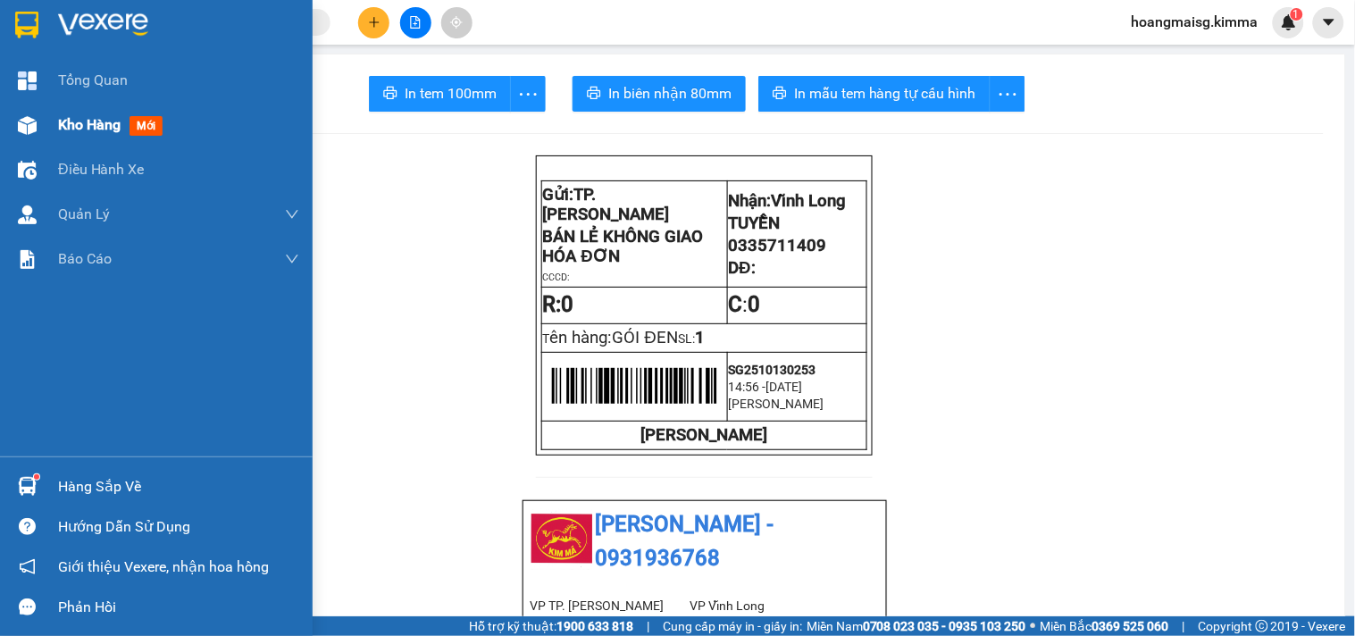
click at [31, 138] on div at bounding box center [27, 125] width 31 height 31
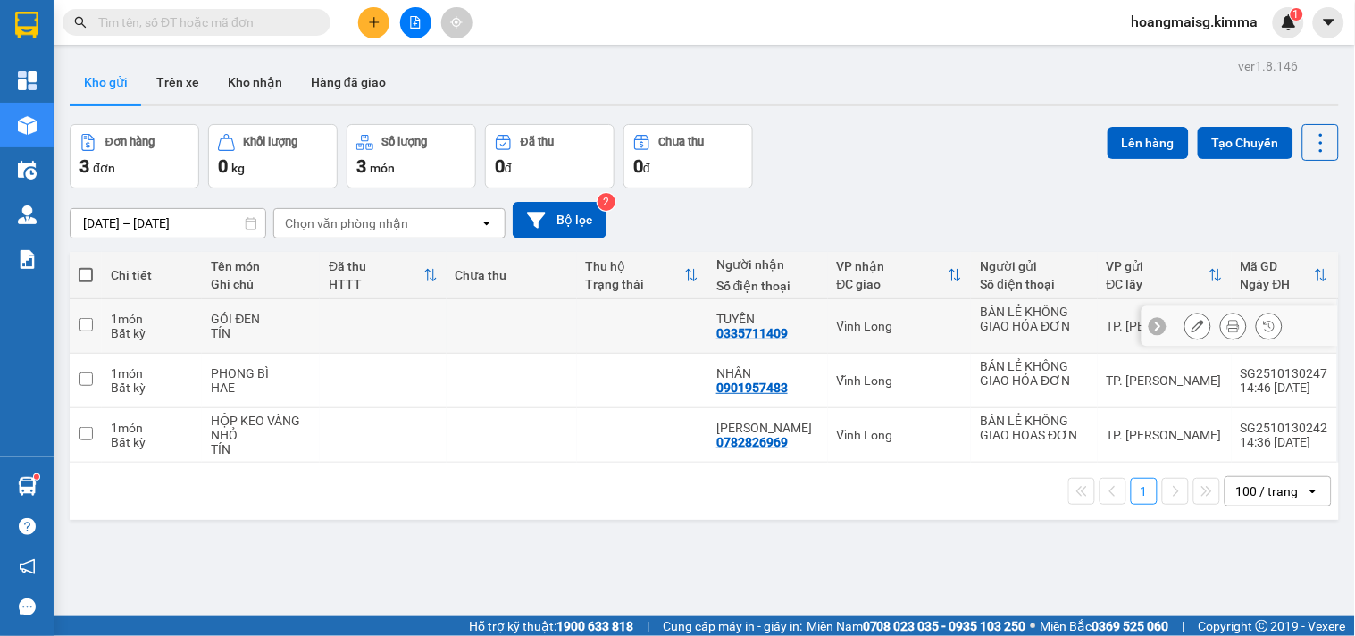
click at [1186, 333] on button at bounding box center [1198, 326] width 25 height 31
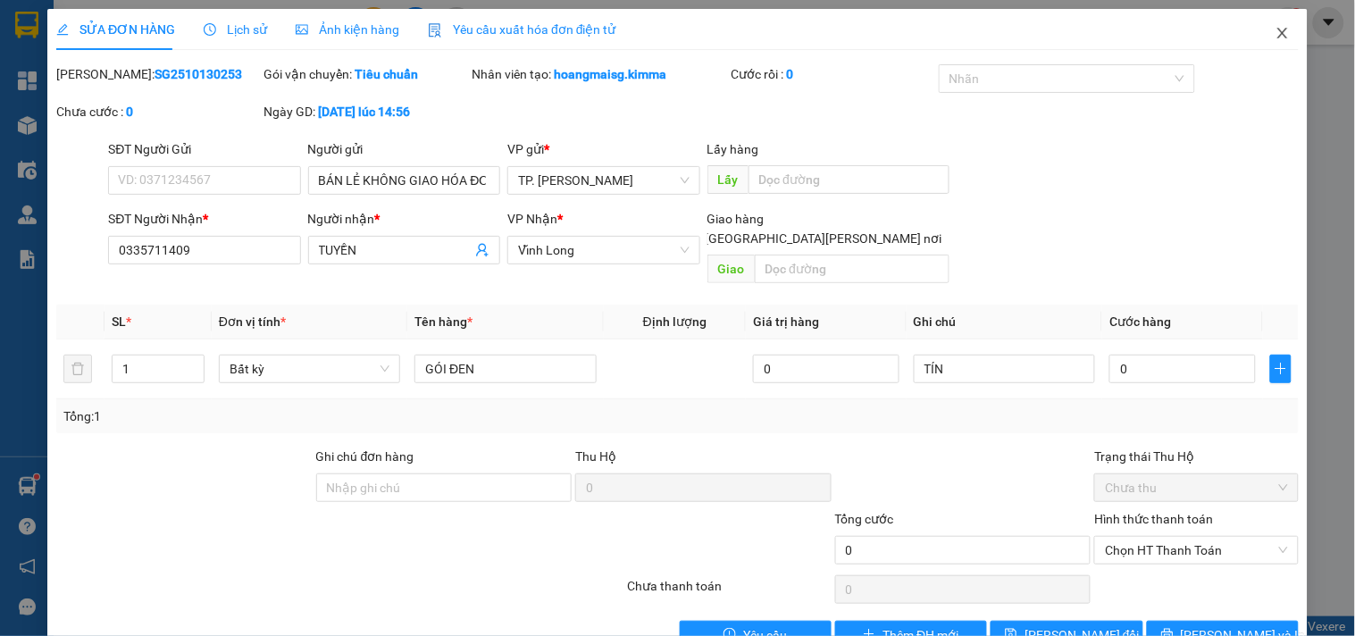
click at [1258, 37] on span "Close" at bounding box center [1283, 34] width 50 height 50
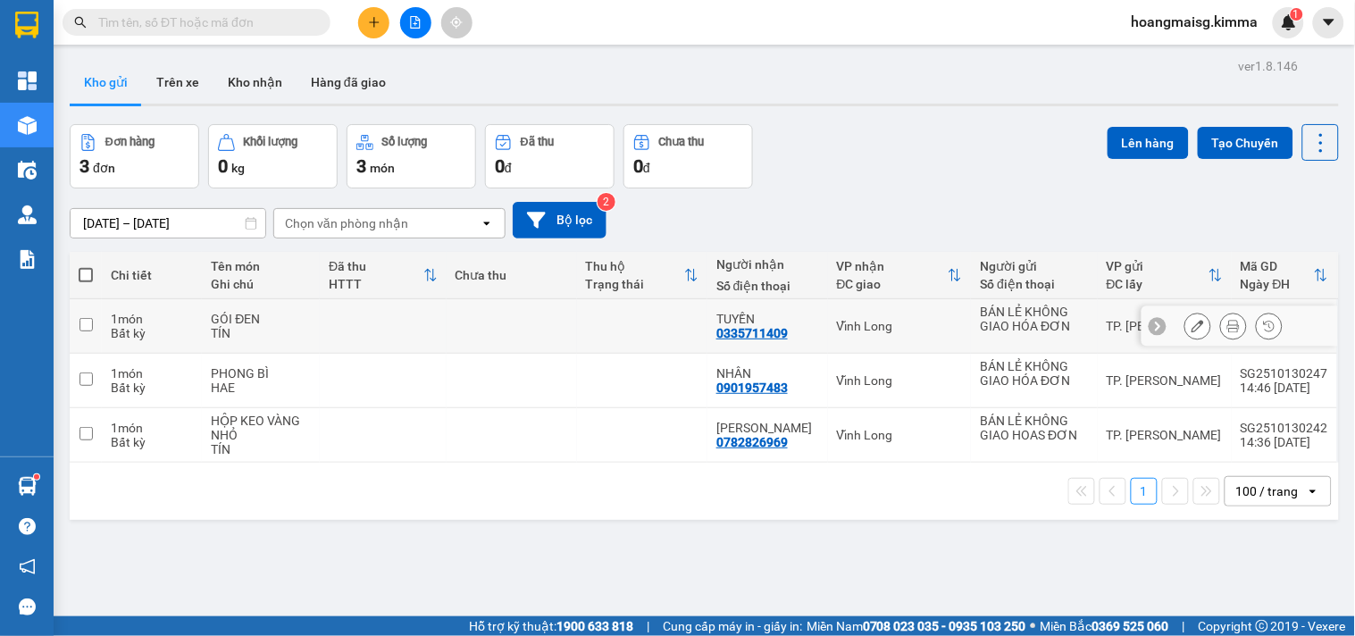
click at [1192, 327] on icon at bounding box center [1198, 326] width 13 height 13
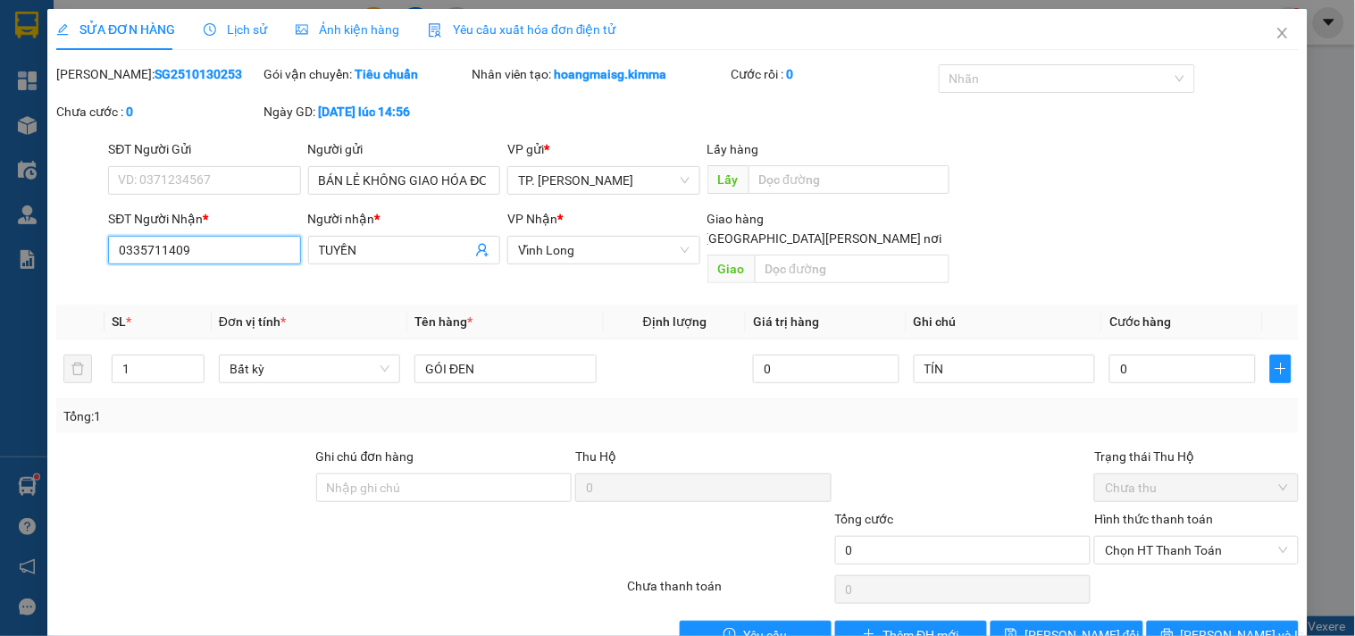
click at [241, 257] on input "0335711409" at bounding box center [204, 250] width 192 height 29
click at [1276, 32] on icon "close" at bounding box center [1283, 33] width 14 height 14
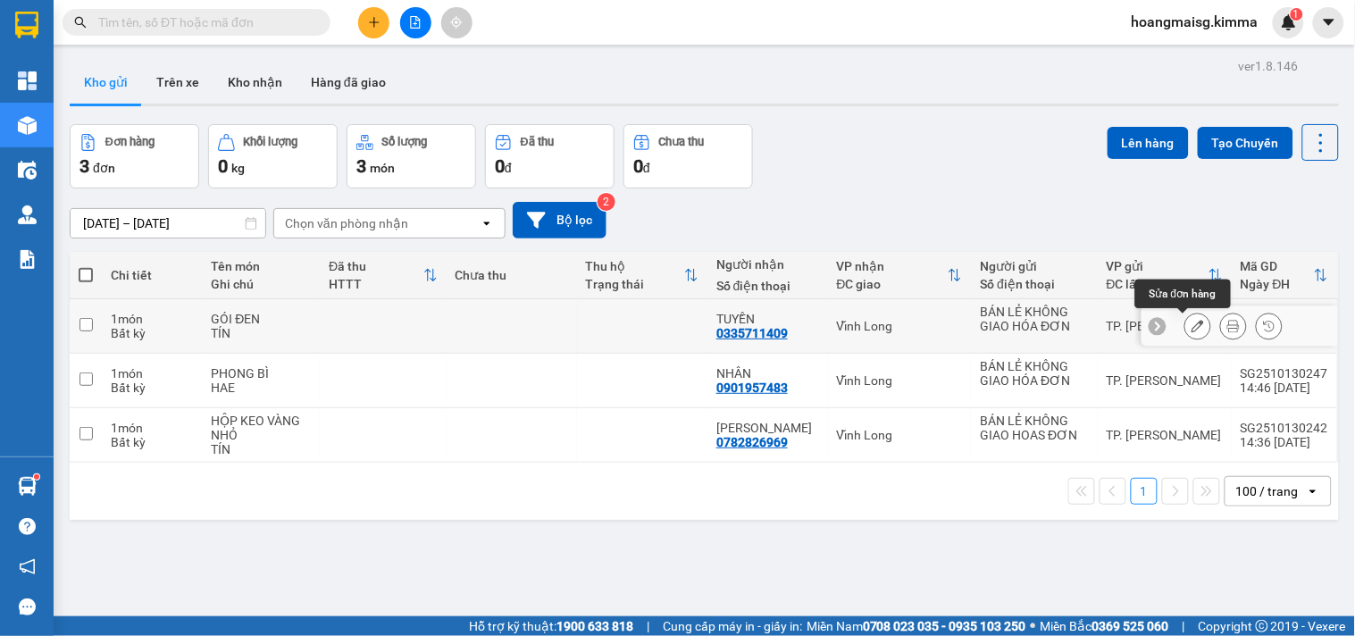
click at [1186, 326] on button at bounding box center [1198, 326] width 25 height 31
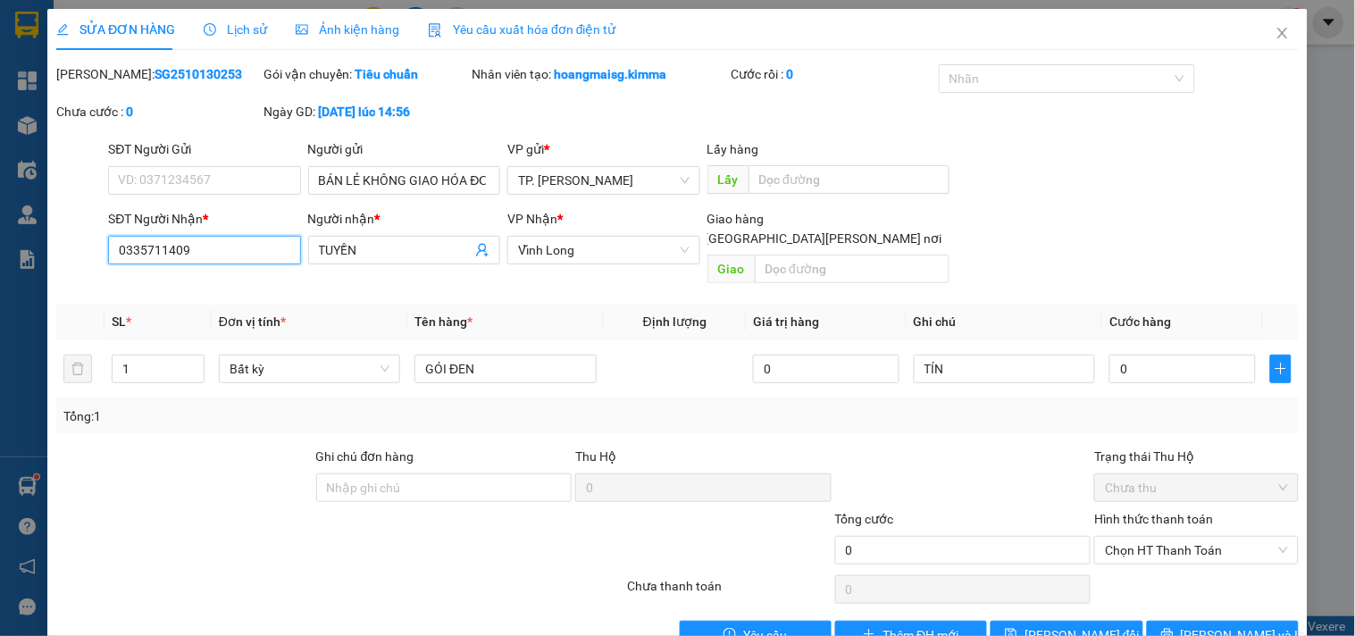
click at [264, 248] on input "0335711409" at bounding box center [204, 250] width 192 height 29
type input "00000000000"
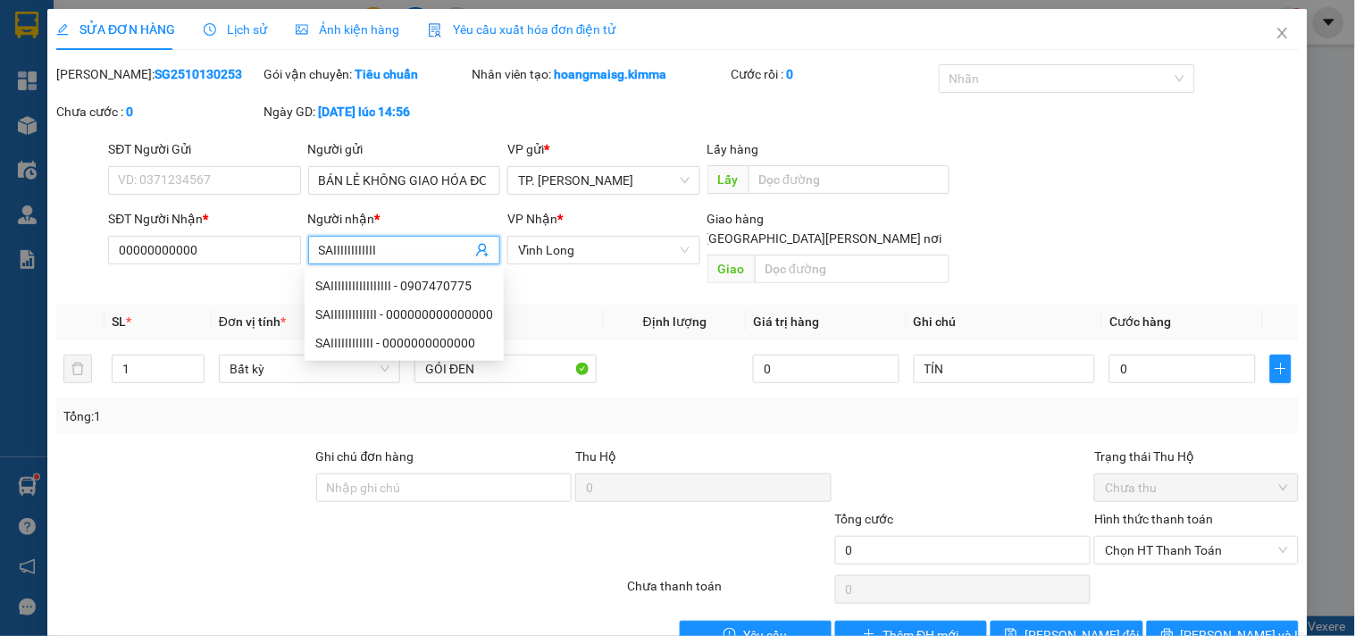
type input "SAIIIIIIIIIIII"
click at [684, 407] on div "Tổng: 1" at bounding box center [677, 417] width 1229 height 20
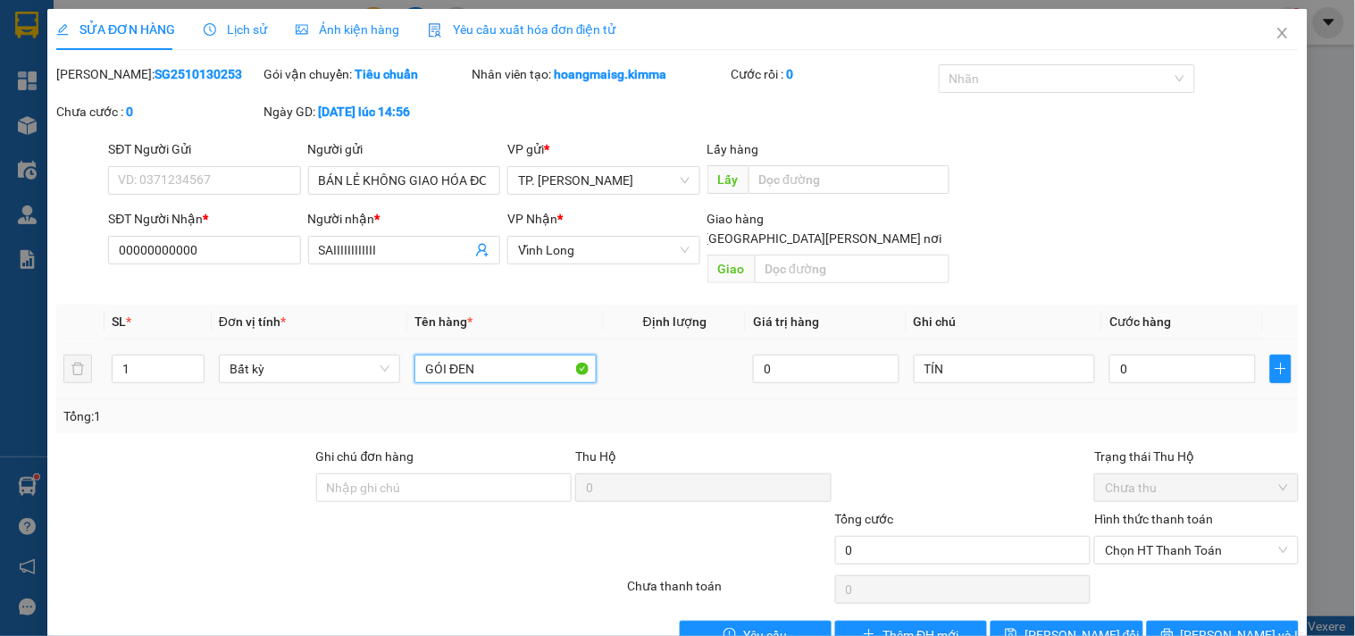
click at [523, 355] on input "GÓI ĐEN" at bounding box center [505, 369] width 181 height 29
type input "SAIII"
click at [1266, 621] on button "[PERSON_NAME] và In" at bounding box center [1223, 635] width 152 height 29
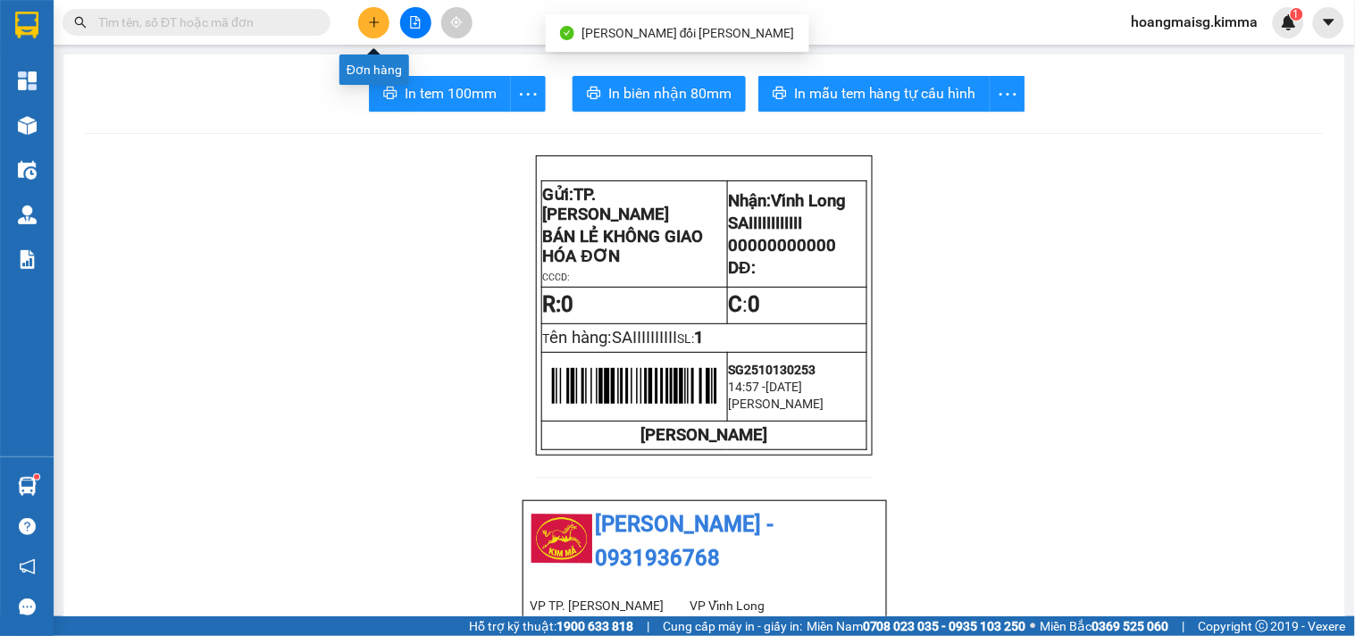
click at [382, 29] on button at bounding box center [373, 22] width 31 height 31
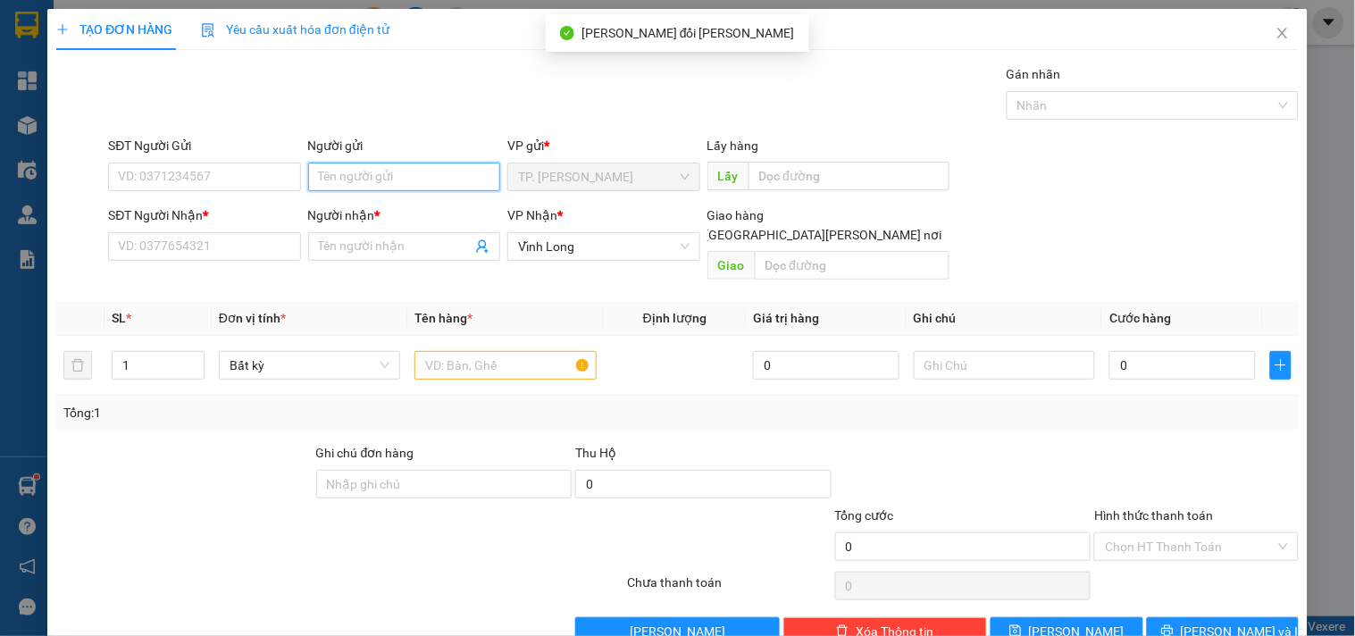
click at [346, 177] on input "Người gửi" at bounding box center [404, 177] width 192 height 29
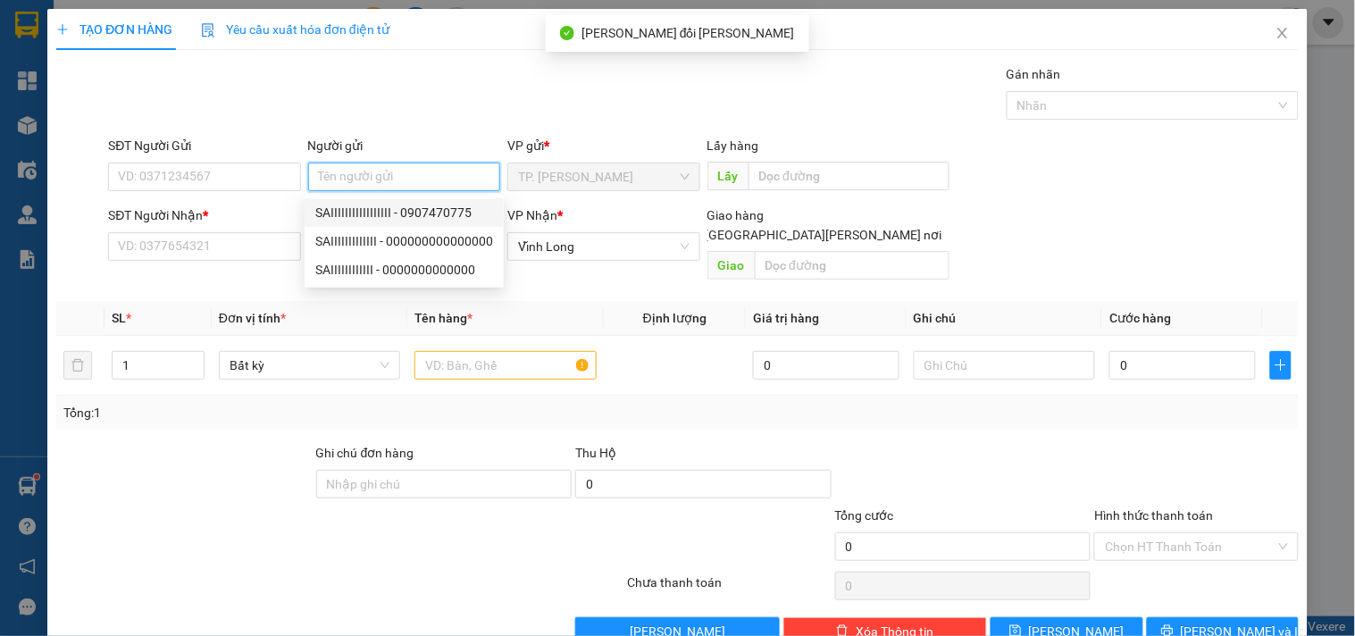
click at [354, 214] on div "SAIIIIIIIIIIIIIIIII - 0907470775" at bounding box center [404, 213] width 178 height 20
type input "0907470775"
click at [354, 176] on input "SAIIIIIIIIIIIIIIIII" at bounding box center [404, 177] width 192 height 29
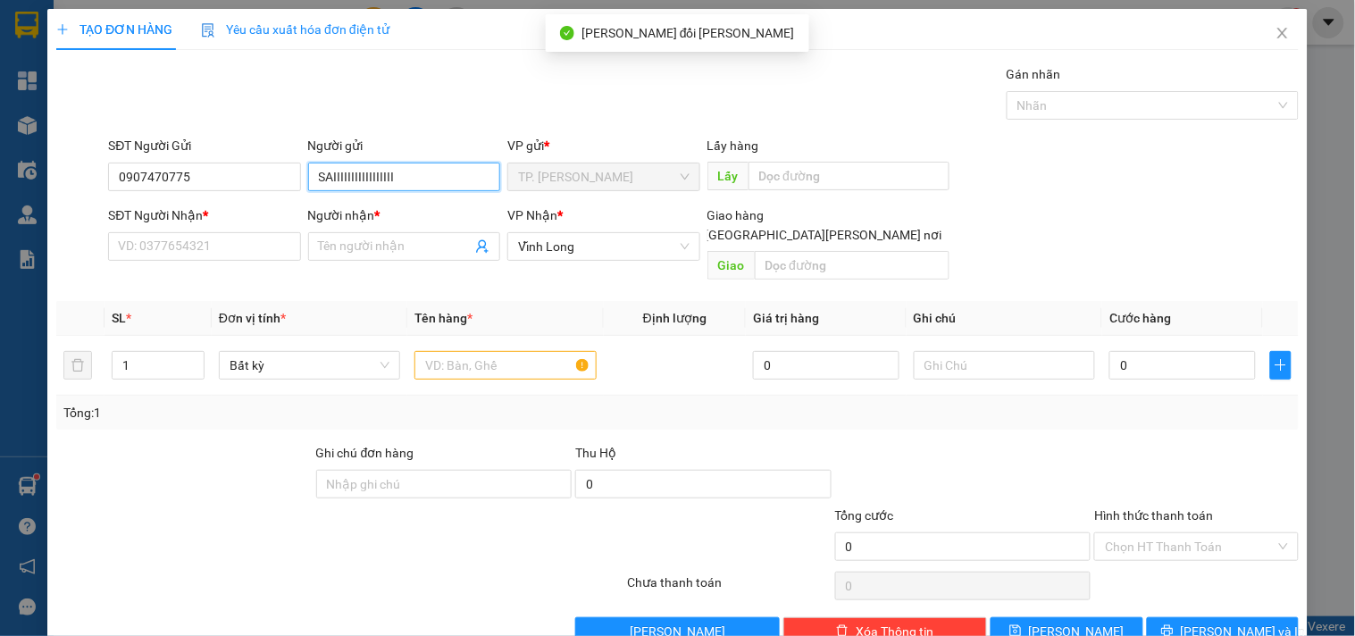
click at [354, 176] on input "SAIIIIIIIIIIIIIIIII" at bounding box center [404, 177] width 192 height 29
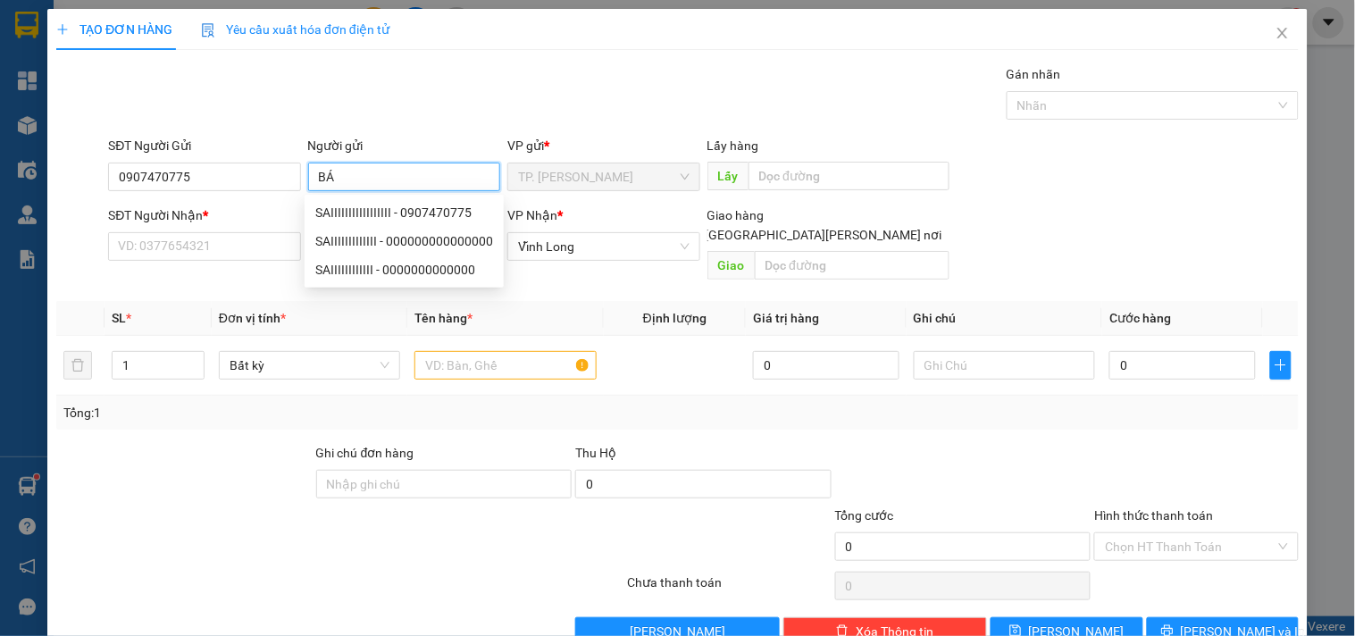
type input "BÁN"
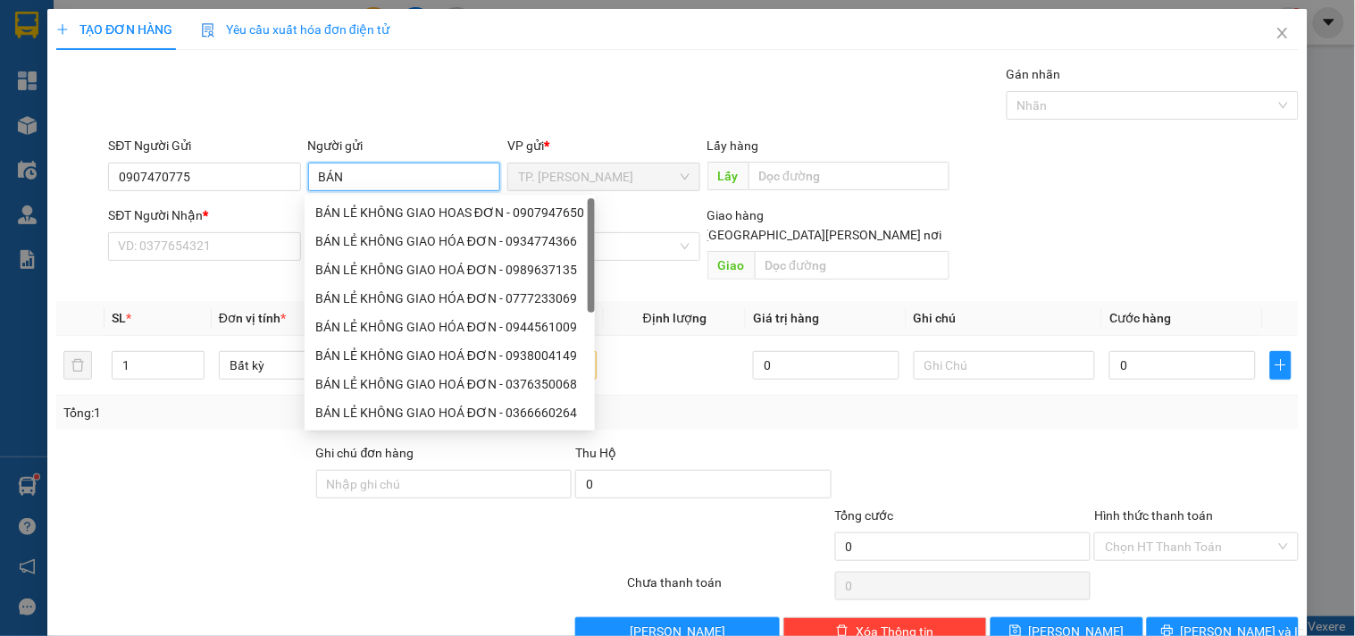
drag, startPoint x: 366, startPoint y: 207, endPoint x: 340, endPoint y: 202, distance: 26.5
click at [367, 208] on div "BÁN LẺ KHÔNG GIAO HOAS ĐƠN - 0907947650" at bounding box center [449, 213] width 269 height 20
type input "0907947650"
type input "BÁN LẺ KHÔNG GIAO HOAS ĐƠN"
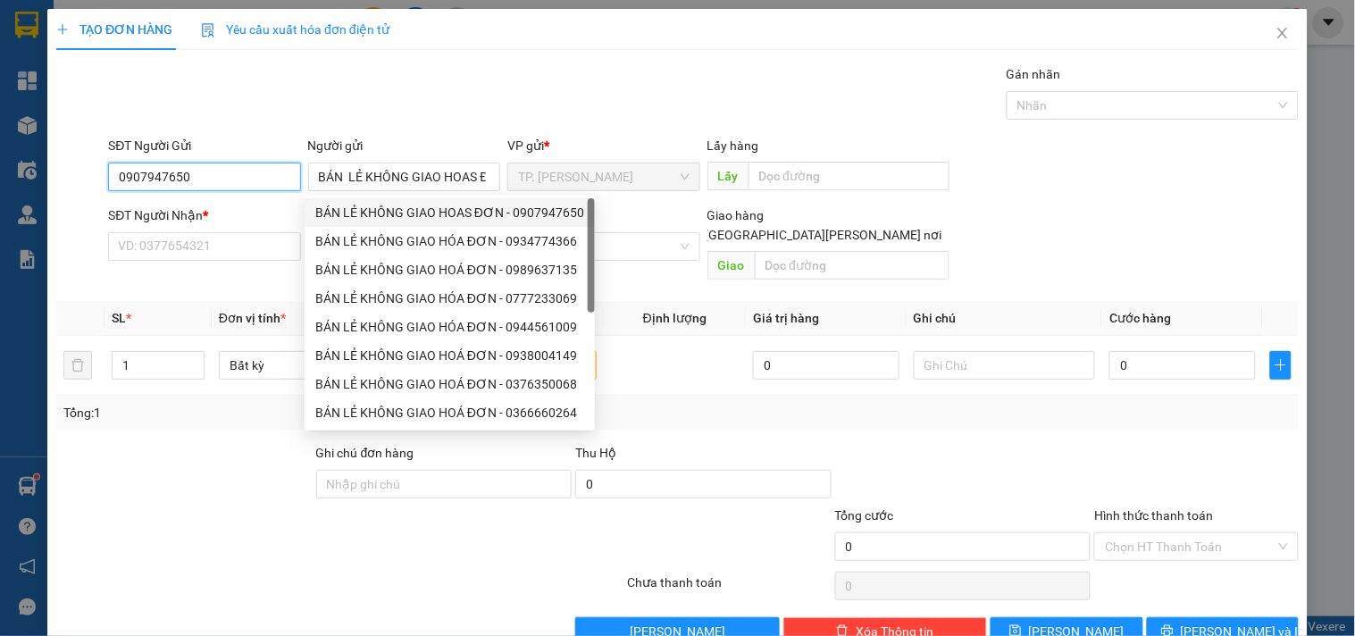
click at [270, 182] on input "0907947650" at bounding box center [204, 177] width 192 height 29
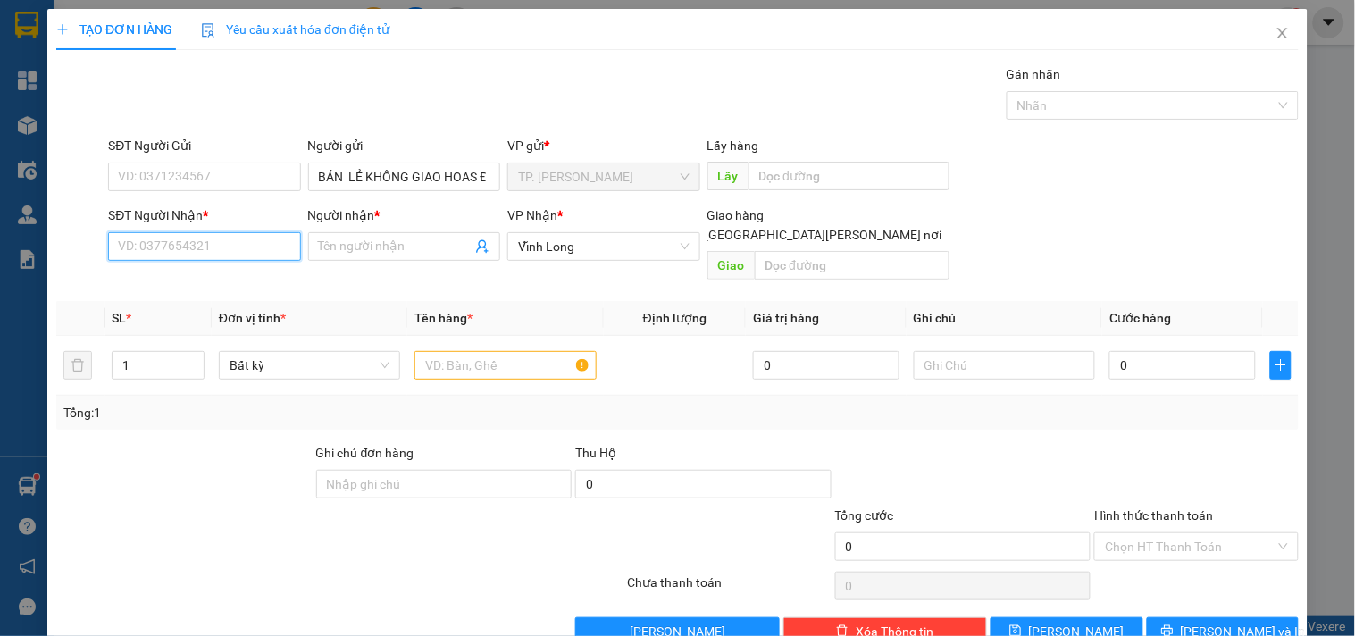
click at [231, 251] on input "SĐT Người Nhận *" at bounding box center [204, 246] width 192 height 29
paste input "0335711409"
type input "0335711409"
click at [226, 284] on div "0335711409 - TUYỀN" at bounding box center [206, 283] width 176 height 20
type input "TUYỀN"
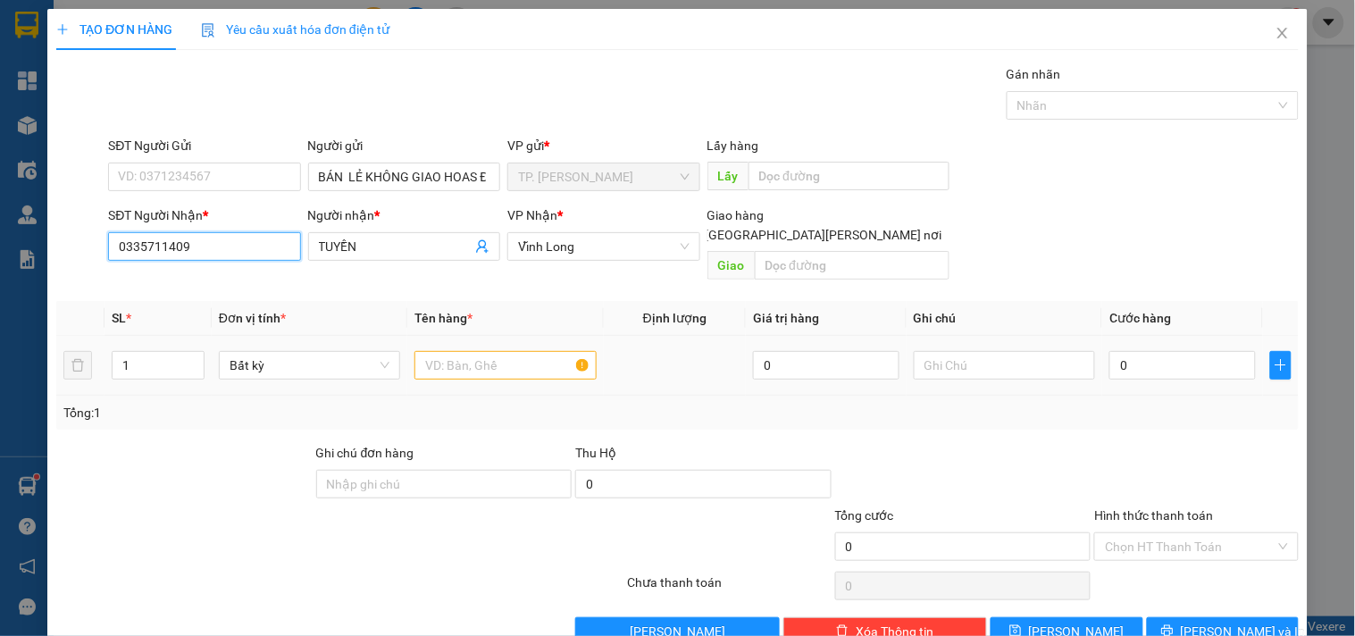
type input "0335711409"
click at [481, 351] on input "text" at bounding box center [505, 365] width 181 height 29
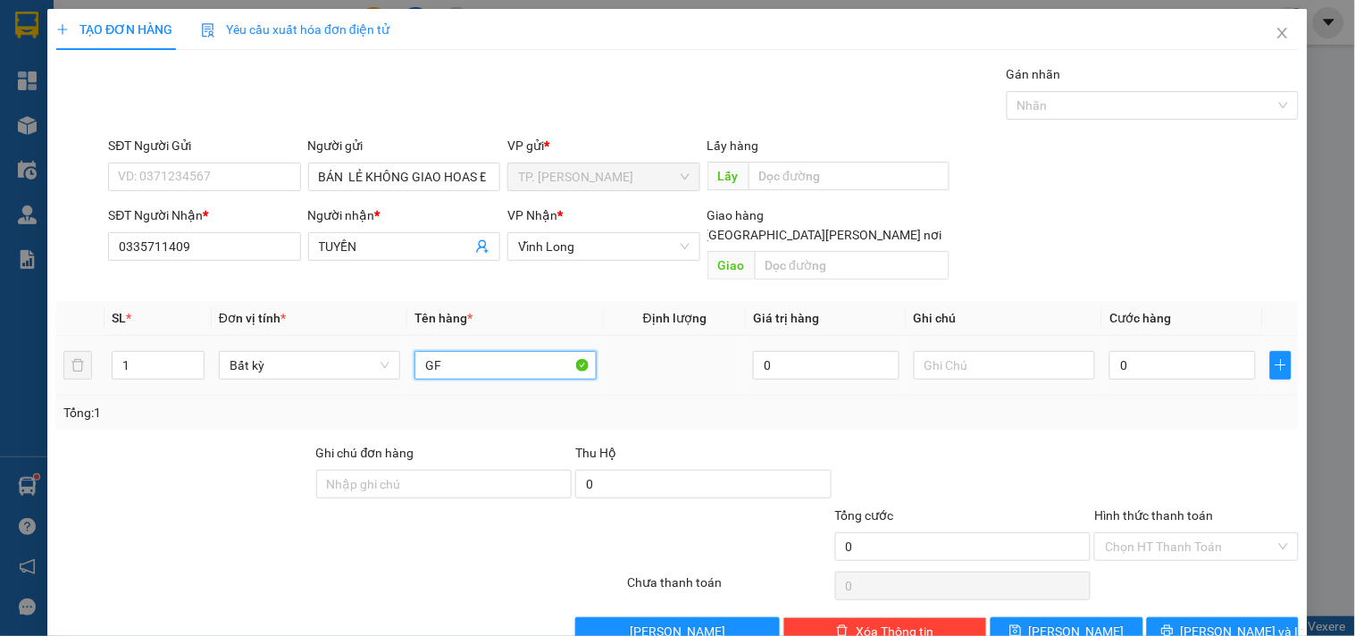
type input "G"
type input "GÓI ĐEN"
type input "TÍN"
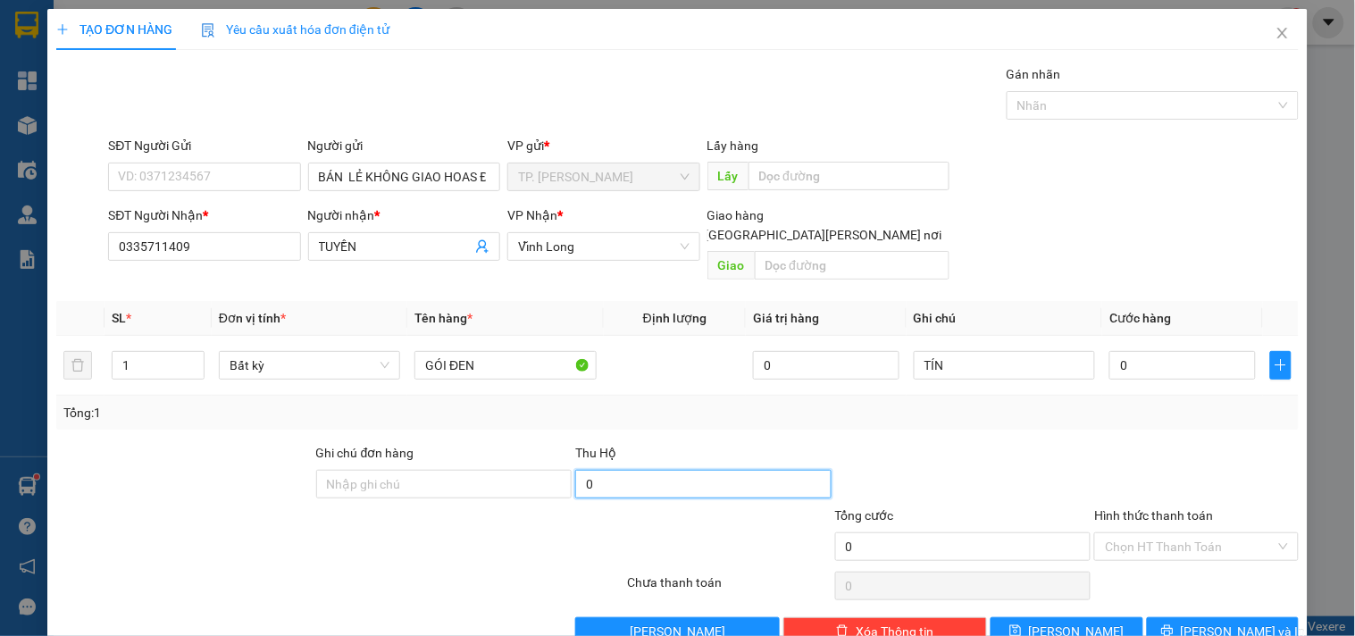
click at [643, 471] on input "0" at bounding box center [703, 484] width 256 height 29
type input "1.360"
click at [692, 405] on div "Tổng: 1" at bounding box center [677, 413] width 1243 height 34
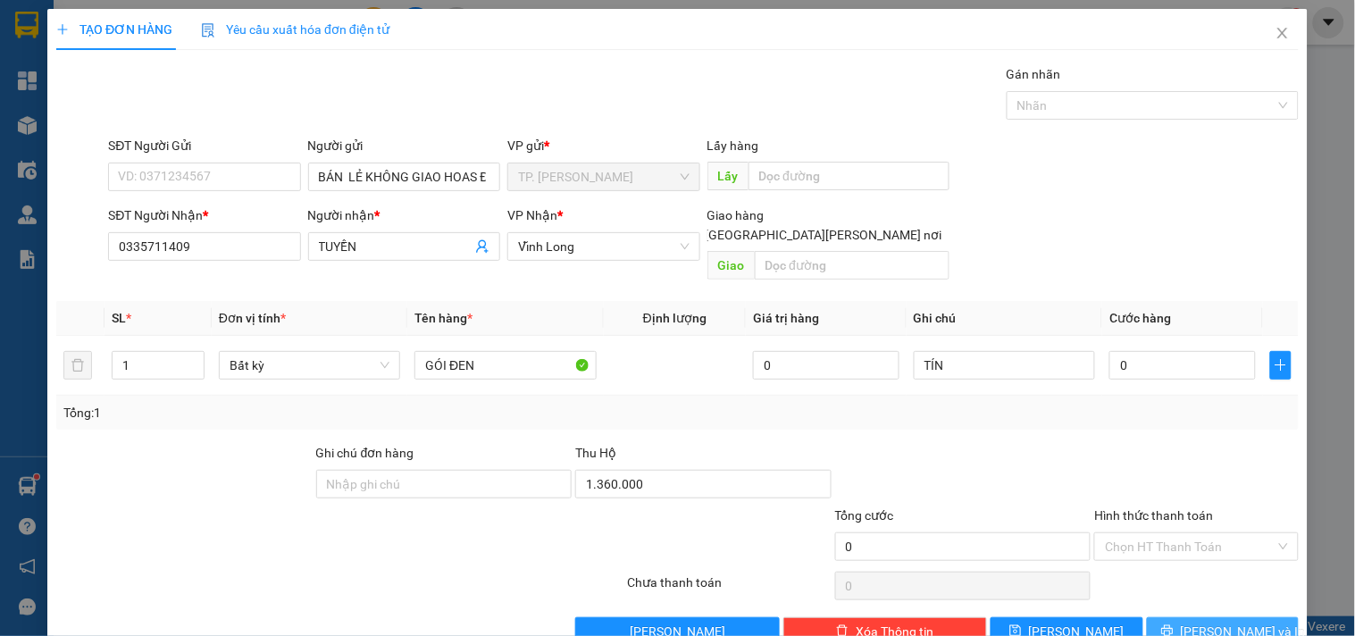
click at [1186, 617] on button "[PERSON_NAME] và In" at bounding box center [1223, 631] width 152 height 29
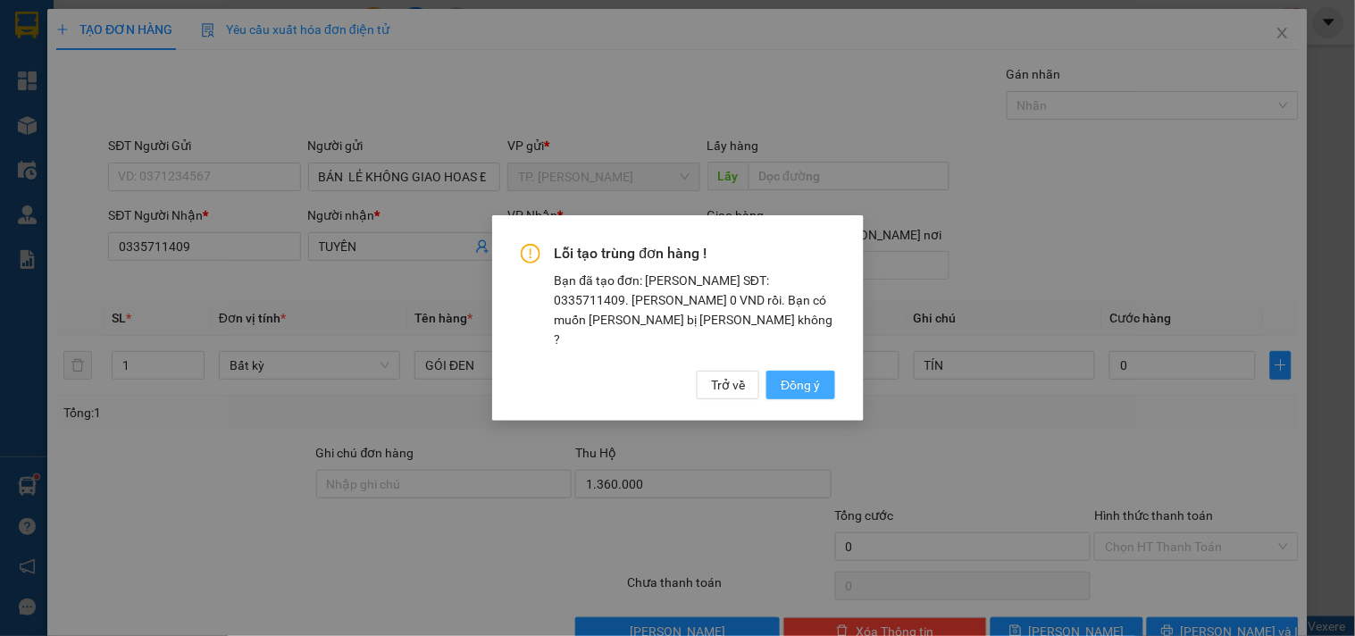
click at [807, 377] on span "Đồng ý" at bounding box center [800, 385] width 39 height 20
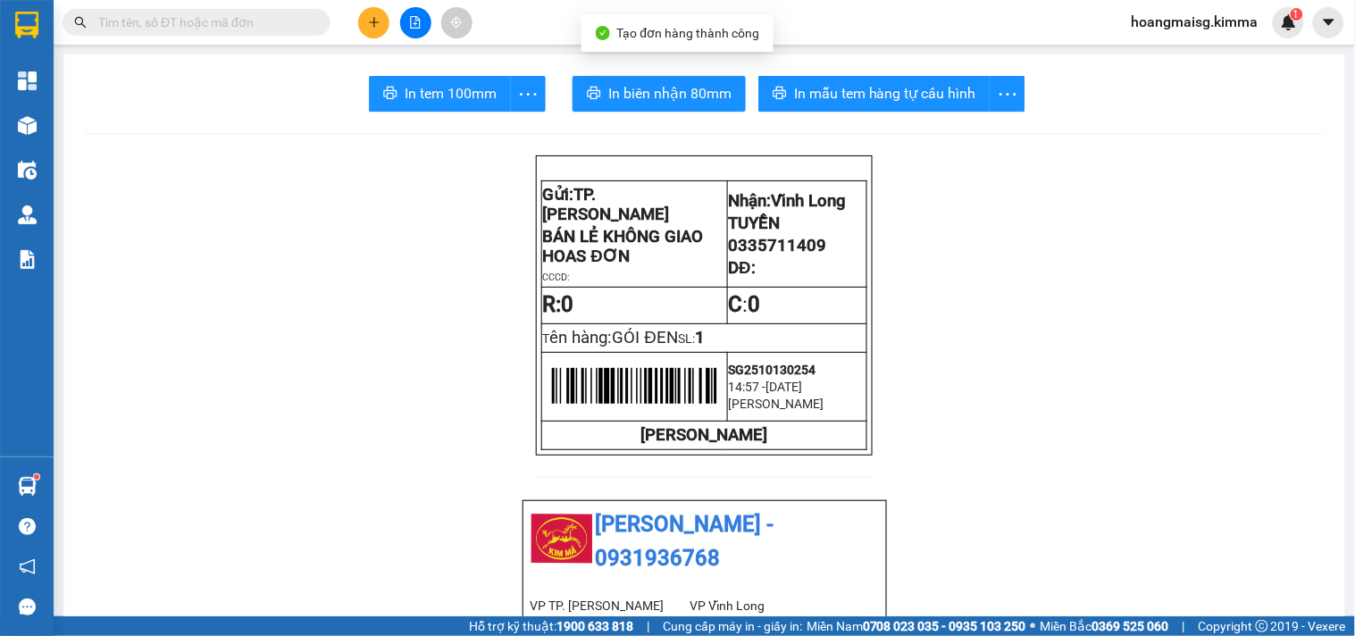
click at [429, 84] on span "In tem 100mm" at bounding box center [451, 93] width 92 height 22
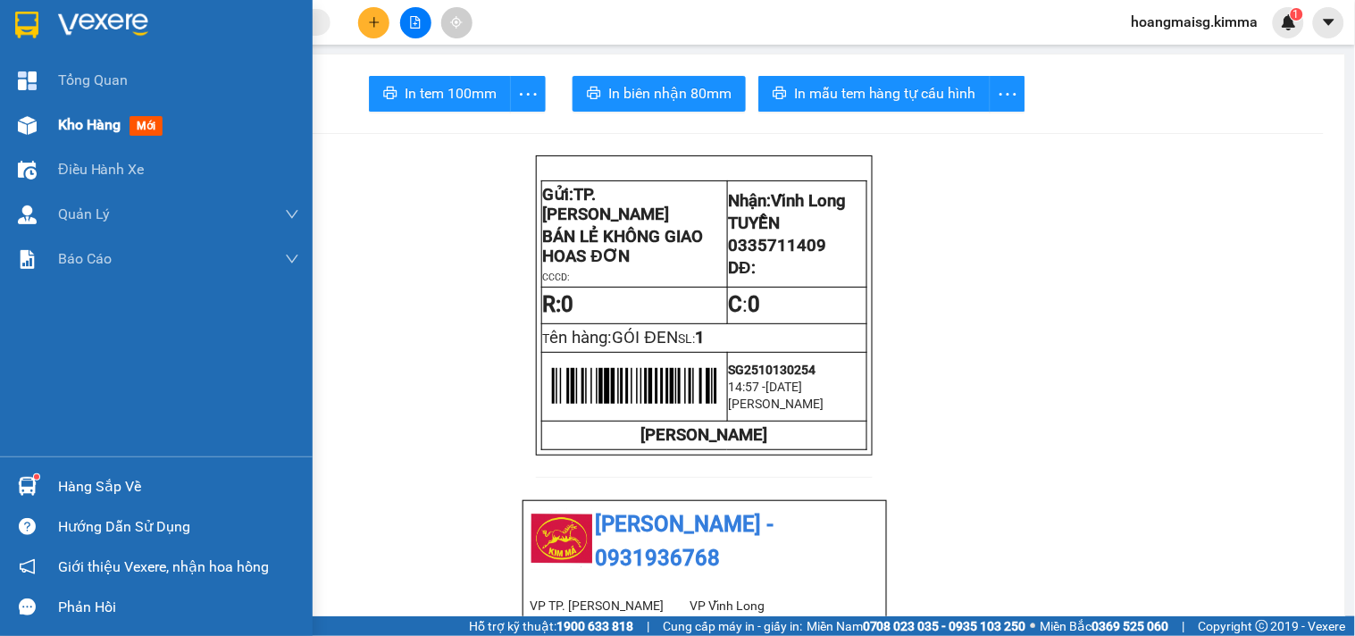
click at [45, 138] on div "Kho hàng mới" at bounding box center [156, 125] width 313 height 45
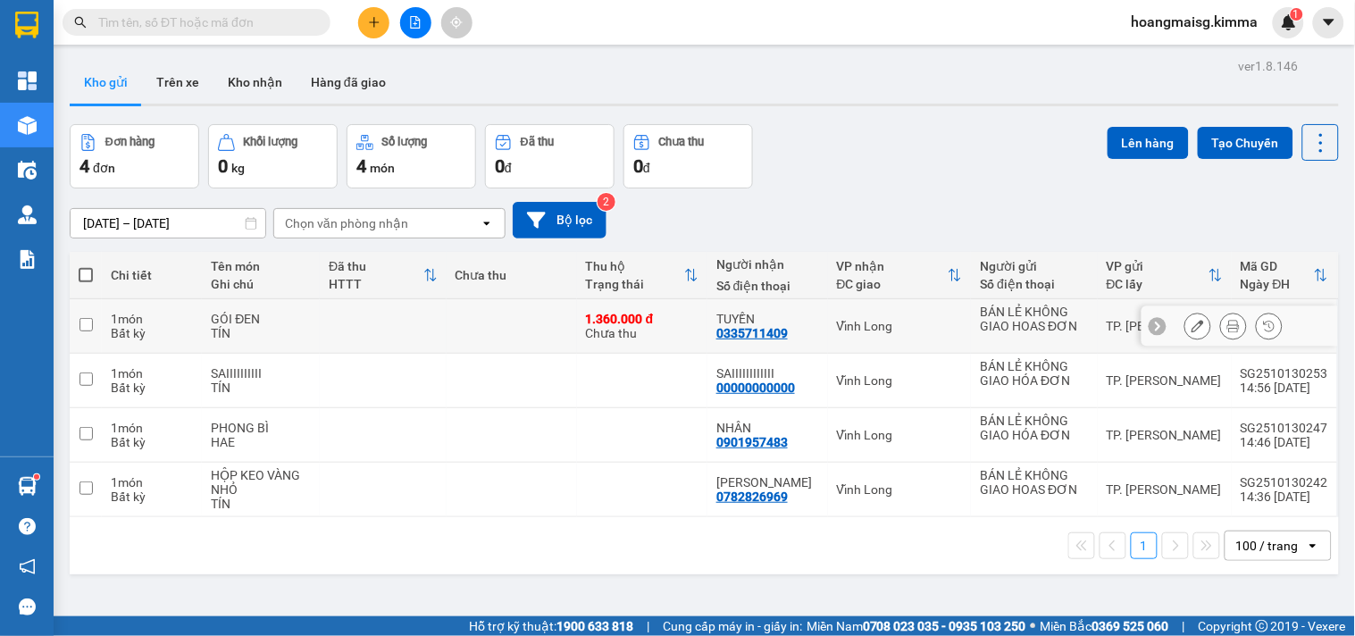
click at [1192, 331] on icon at bounding box center [1198, 326] width 13 height 13
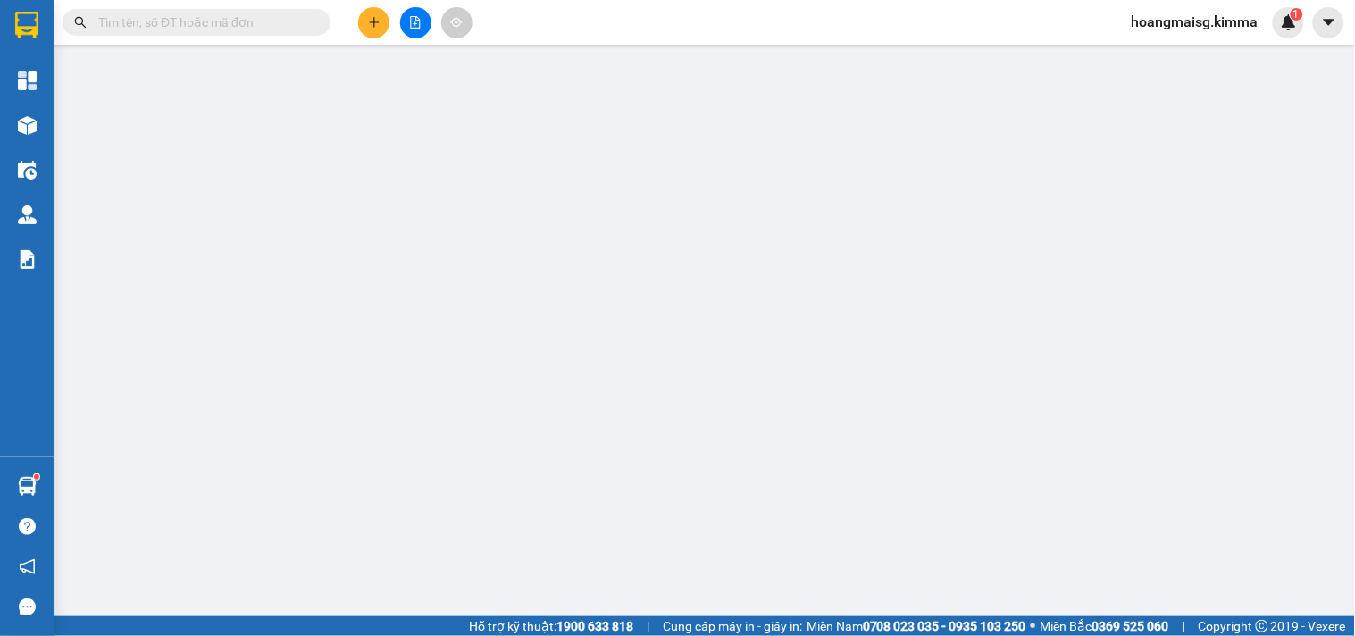
type input "BÁN LẺ KHÔNG GIAO HOAS ĐƠN"
type input "0335711409"
type input "TUYỀN"
type input "1.360.000"
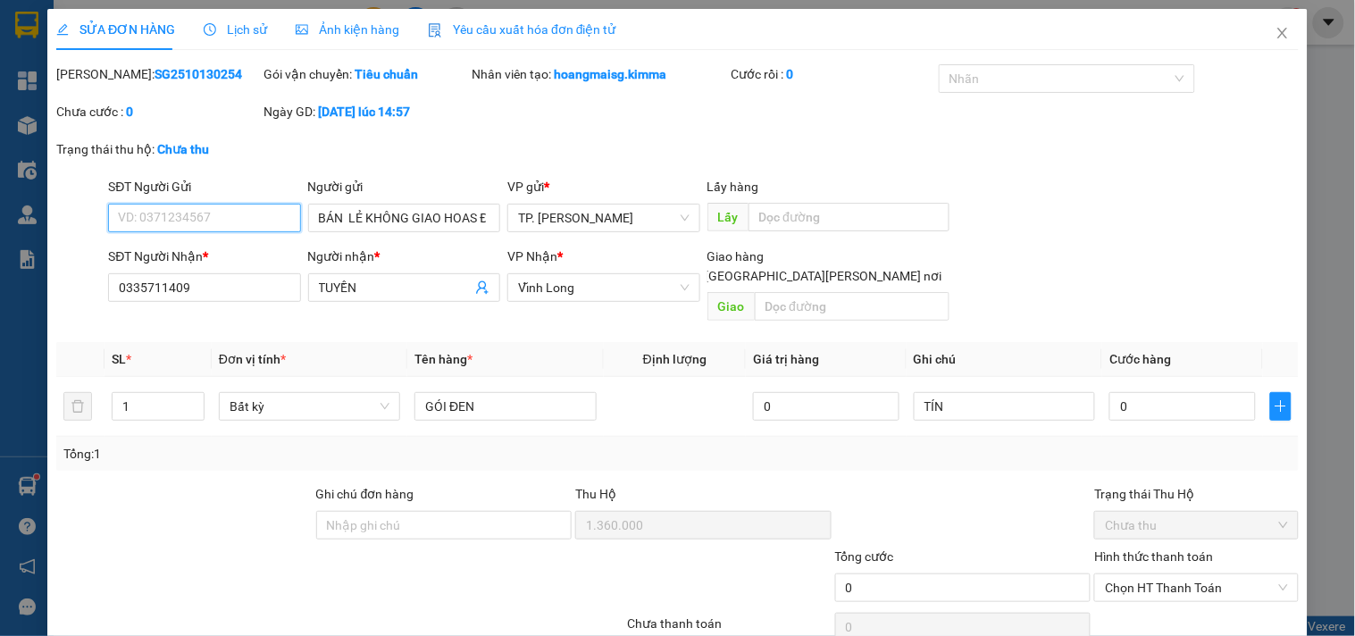
click at [206, 220] on input "SĐT Người Gửi" at bounding box center [204, 218] width 192 height 29
type input "0383935177"
click at [1038, 406] on td "TÍN" at bounding box center [1005, 407] width 196 height 60
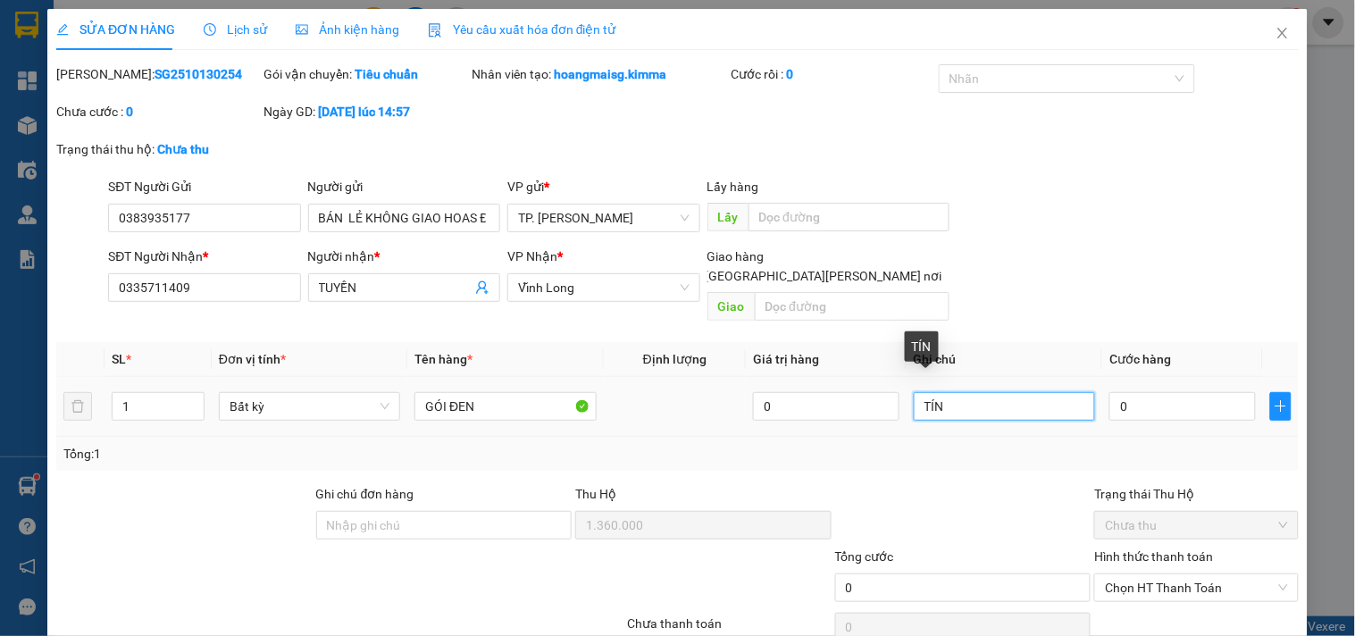
click at [1034, 392] on input "TÍN" at bounding box center [1004, 406] width 181 height 29
type input "TÍN (T"
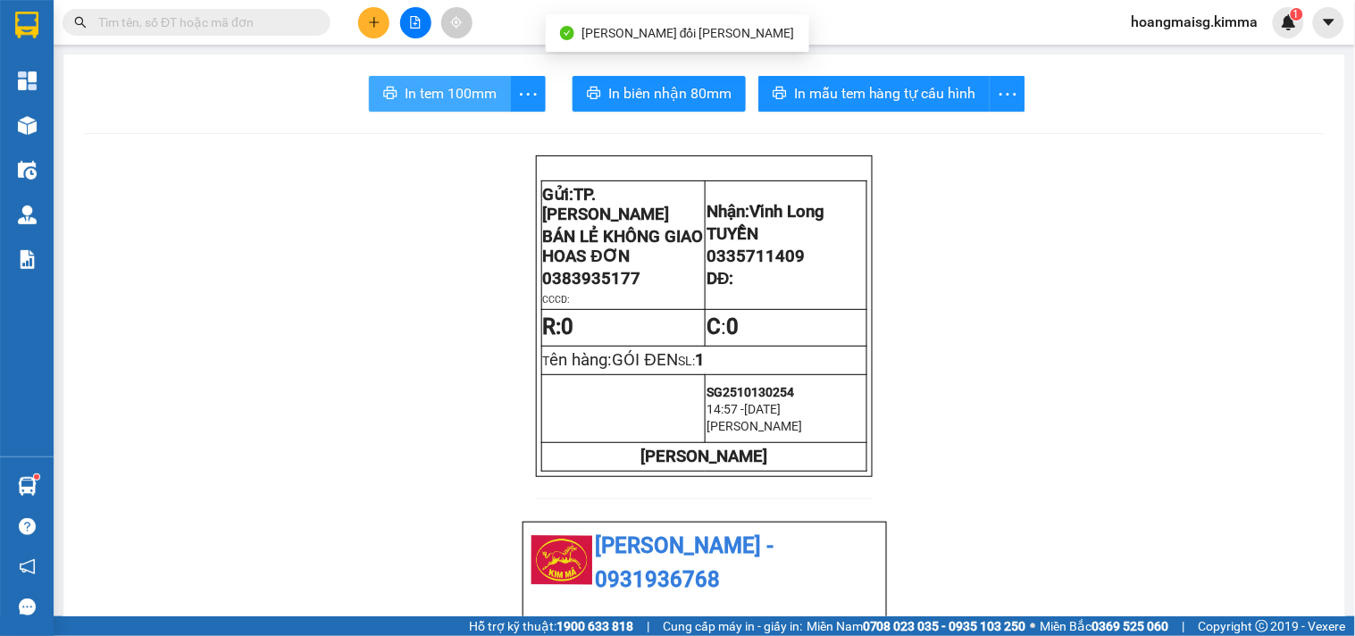
click at [384, 96] on icon "printer" at bounding box center [390, 93] width 13 height 13
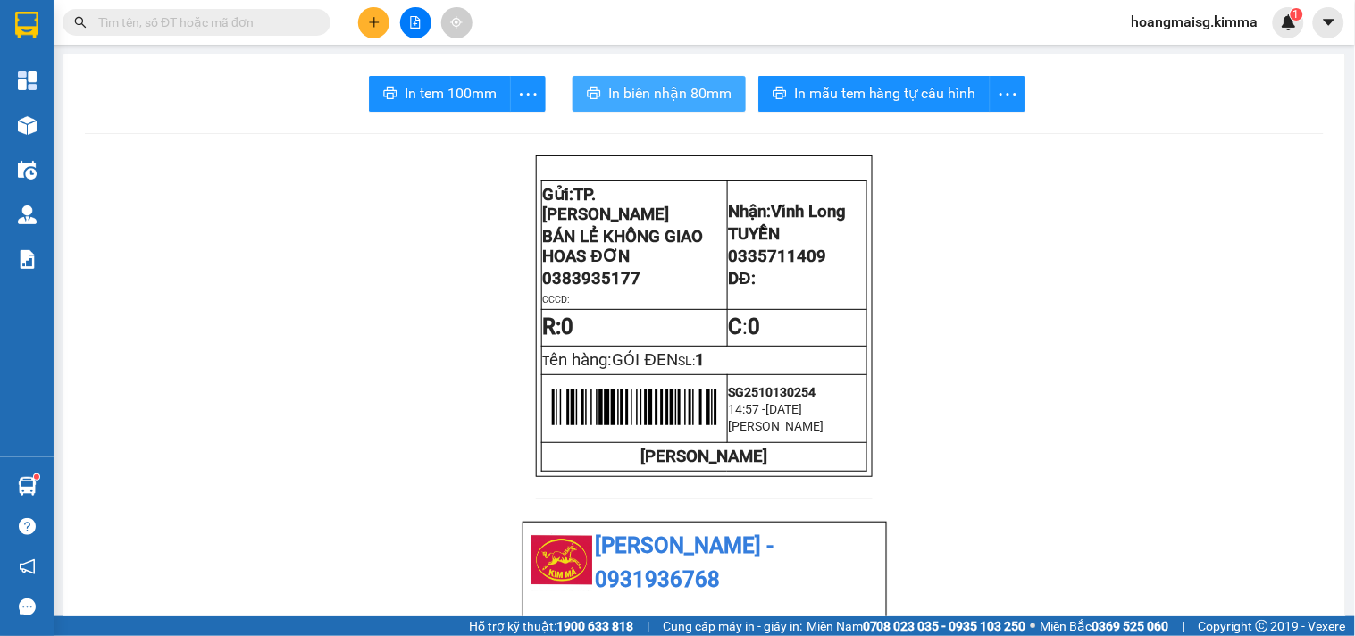
click at [622, 101] on span "In biên nhận 80mm" at bounding box center [669, 93] width 123 height 22
click at [293, 23] on input "text" at bounding box center [203, 23] width 211 height 20
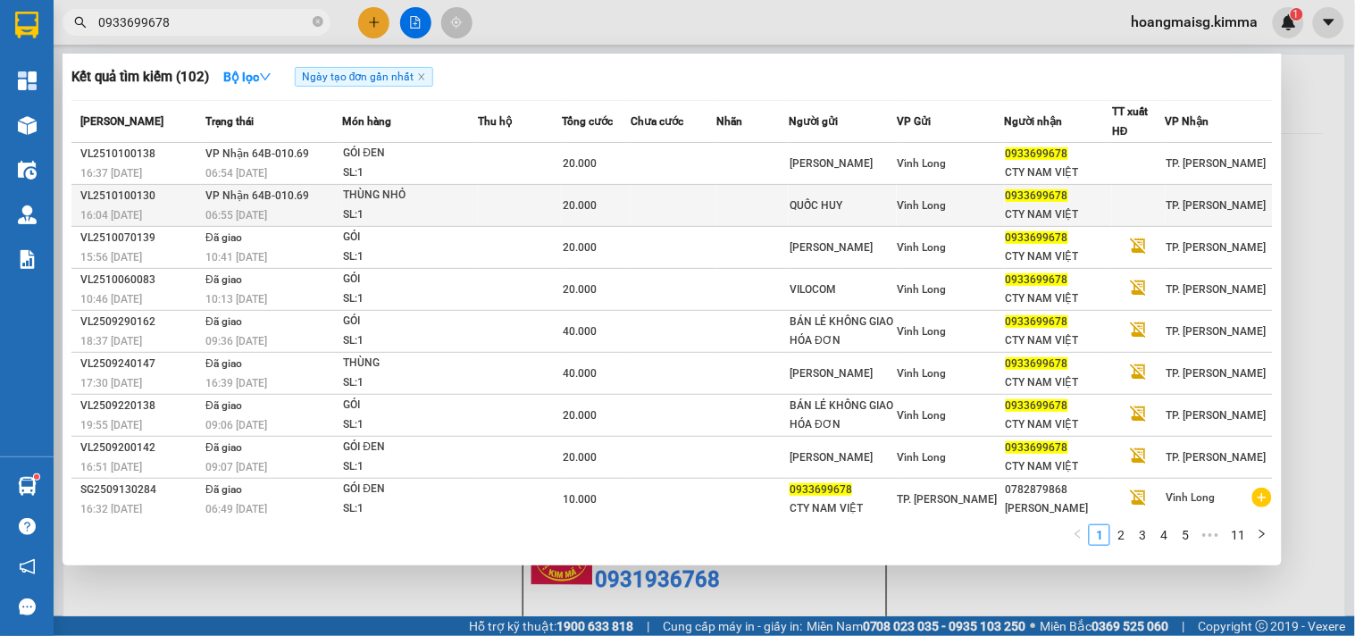
type input "0933699678"
click at [451, 185] on td "THÙNG NHỎ SL: 1" at bounding box center [410, 206] width 136 height 42
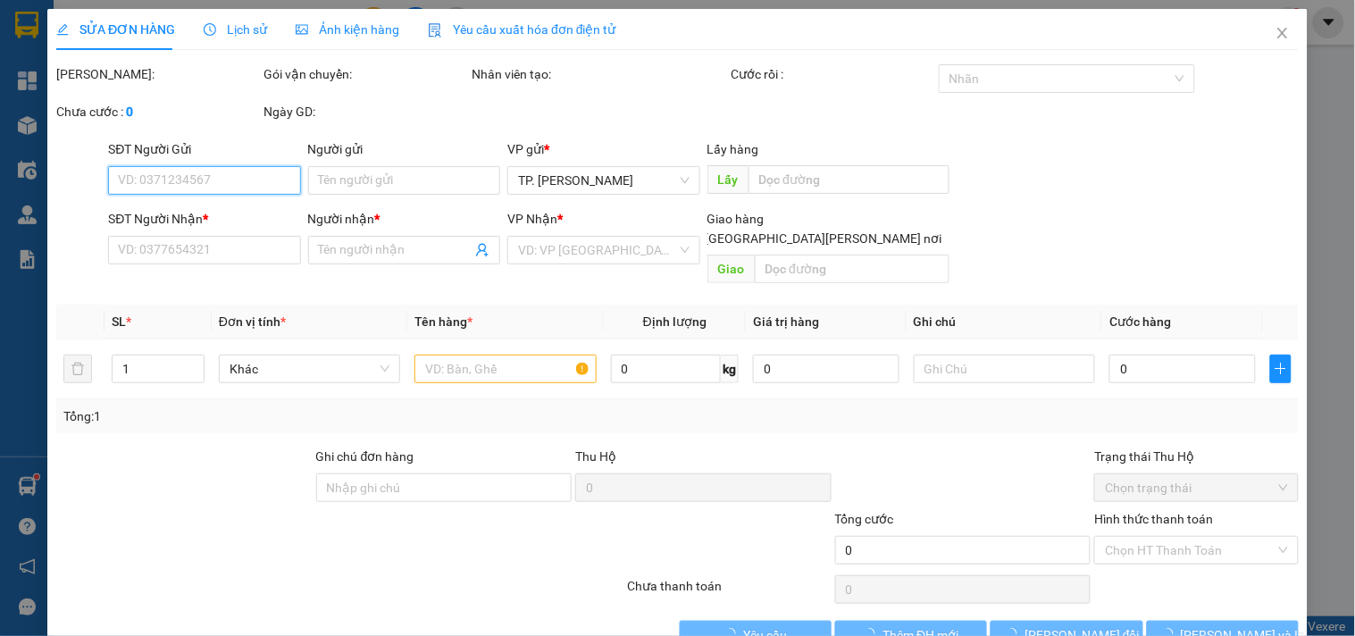
type input "QUỐC HUY"
type input "0933699678"
type input "CTY NAM VIỆT"
type input "20.000"
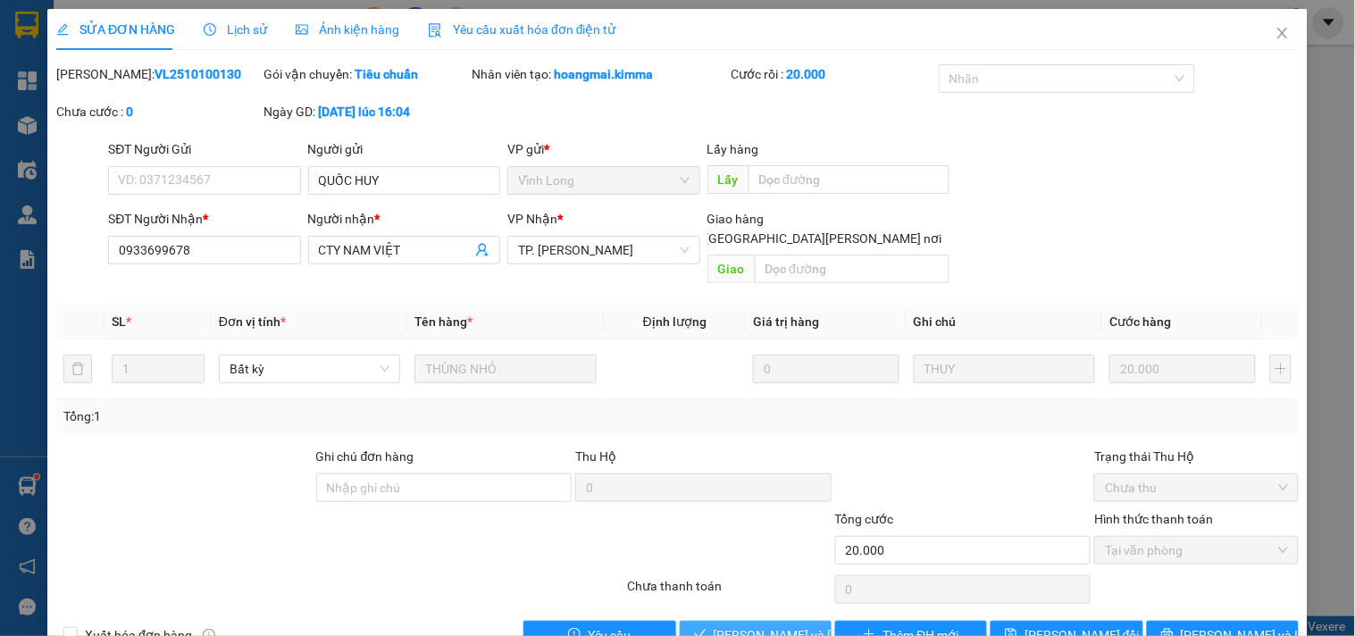
click at [714, 625] on span "[PERSON_NAME] và [PERSON_NAME] hàng" at bounding box center [834, 635] width 241 height 20
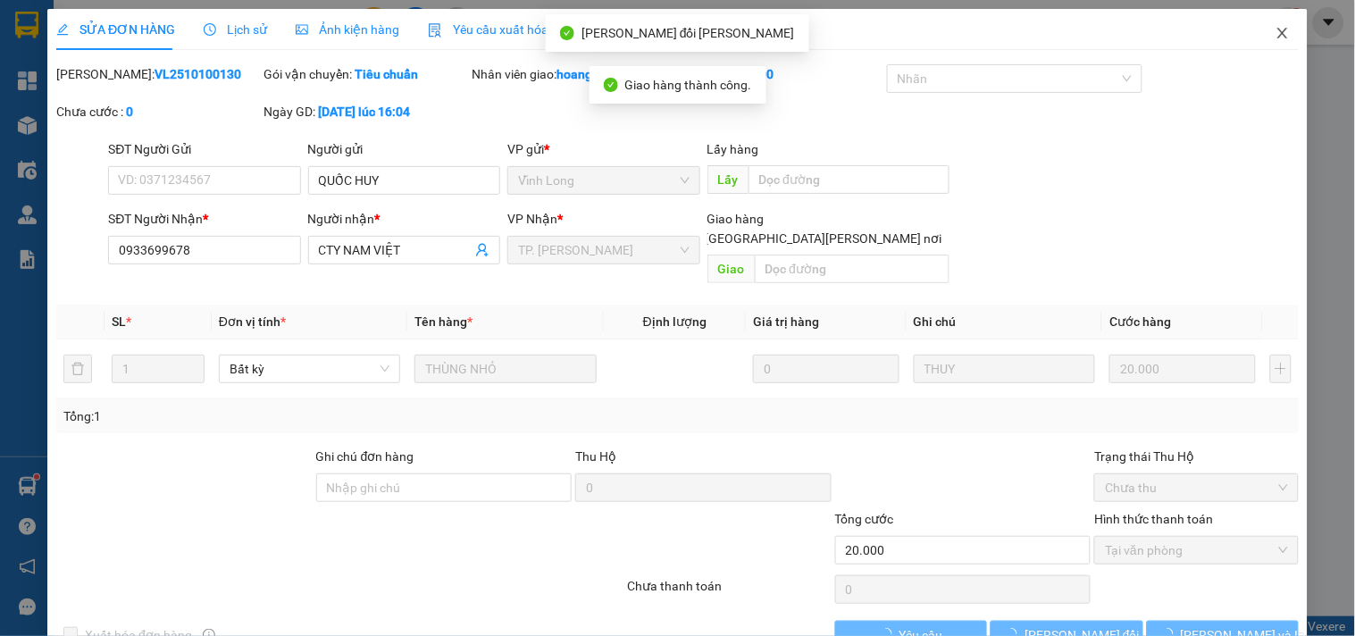
drag, startPoint x: 1267, startPoint y: 21, endPoint x: 779, endPoint y: 21, distance: 487.9
click at [1269, 21] on span "Close" at bounding box center [1283, 34] width 50 height 50
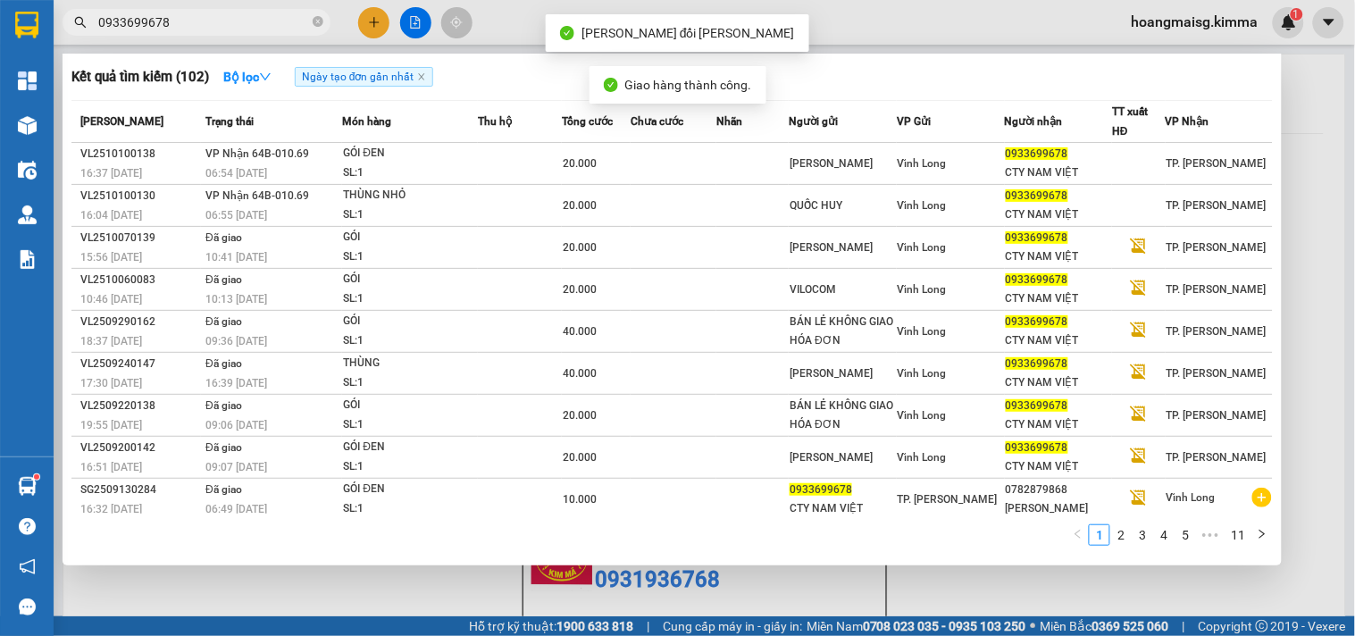
click at [279, 18] on input "0933699678" at bounding box center [203, 23] width 211 height 20
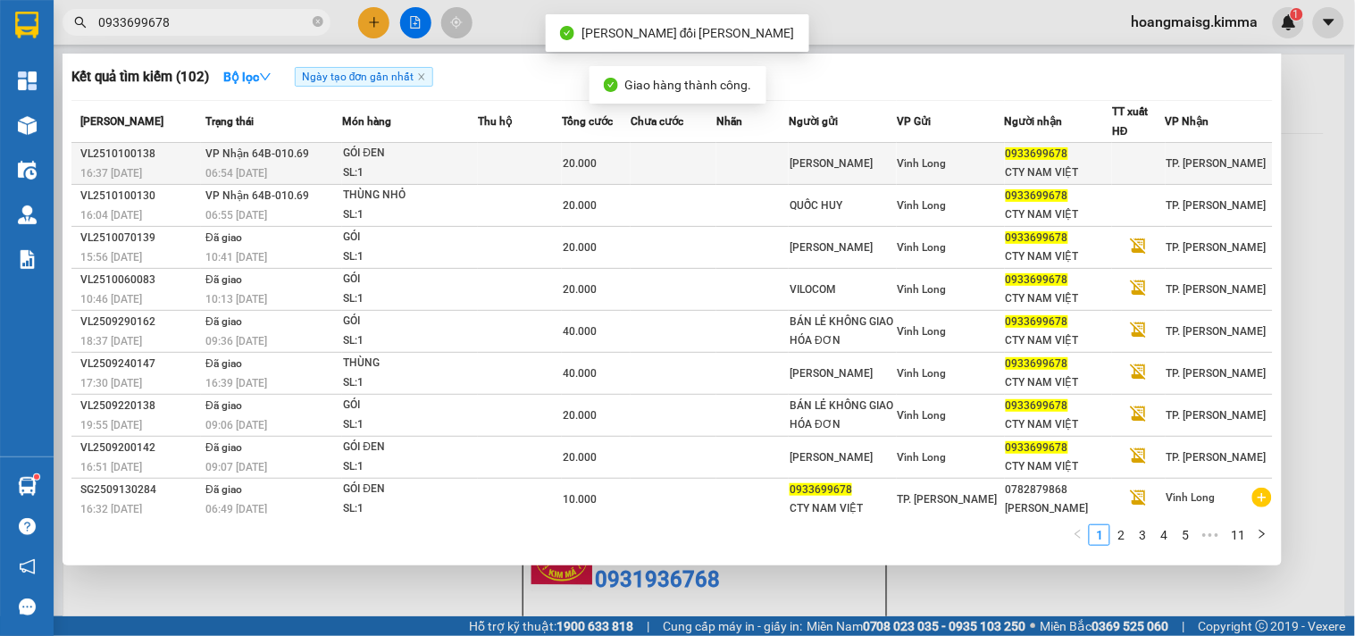
click at [380, 176] on div "SL: 1" at bounding box center [410, 174] width 134 height 20
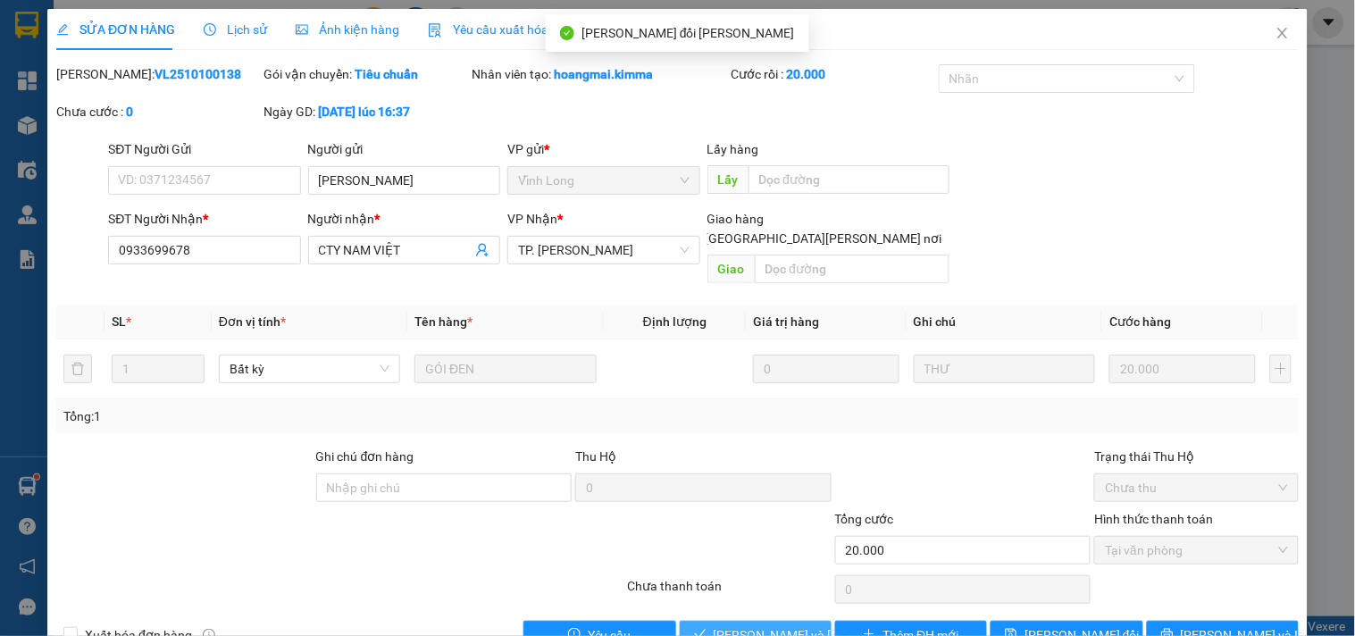
drag, startPoint x: 701, startPoint y: 613, endPoint x: 734, endPoint y: 566, distance: 57.5
click at [702, 621] on button "[PERSON_NAME] và [PERSON_NAME] hàng" at bounding box center [756, 635] width 152 height 29
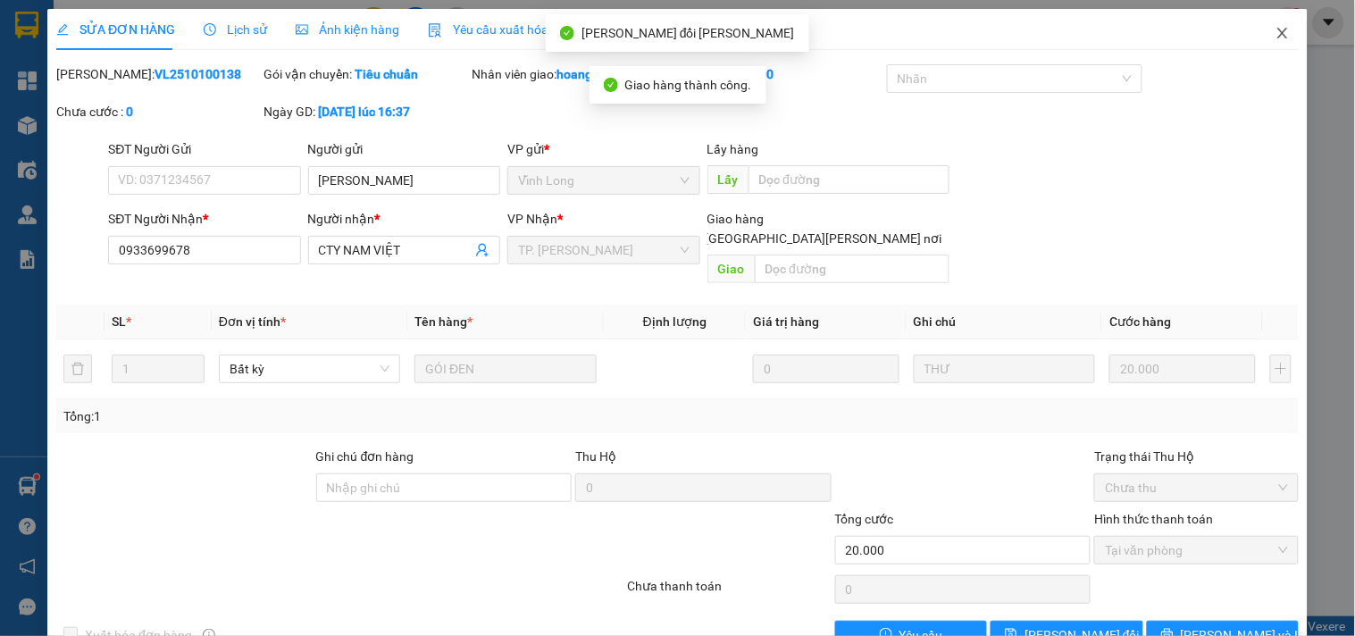
click at [1276, 38] on icon "close" at bounding box center [1283, 33] width 14 height 14
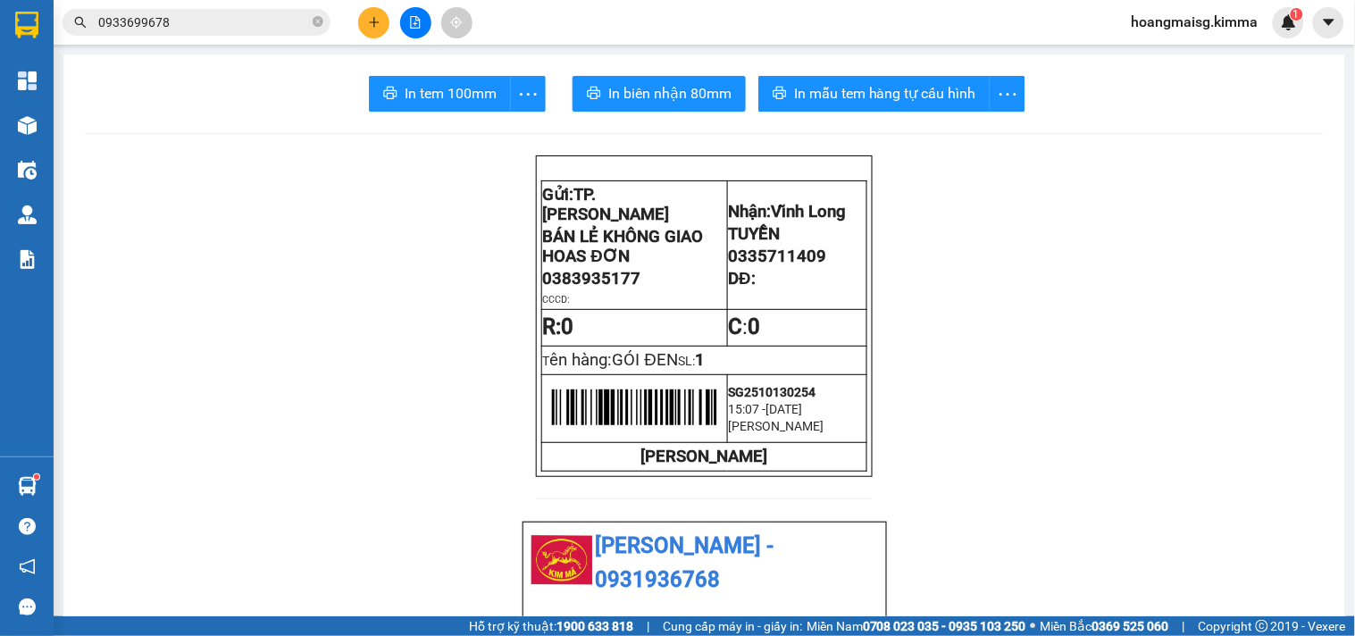
click at [220, 18] on input "0933699678" at bounding box center [203, 23] width 211 height 20
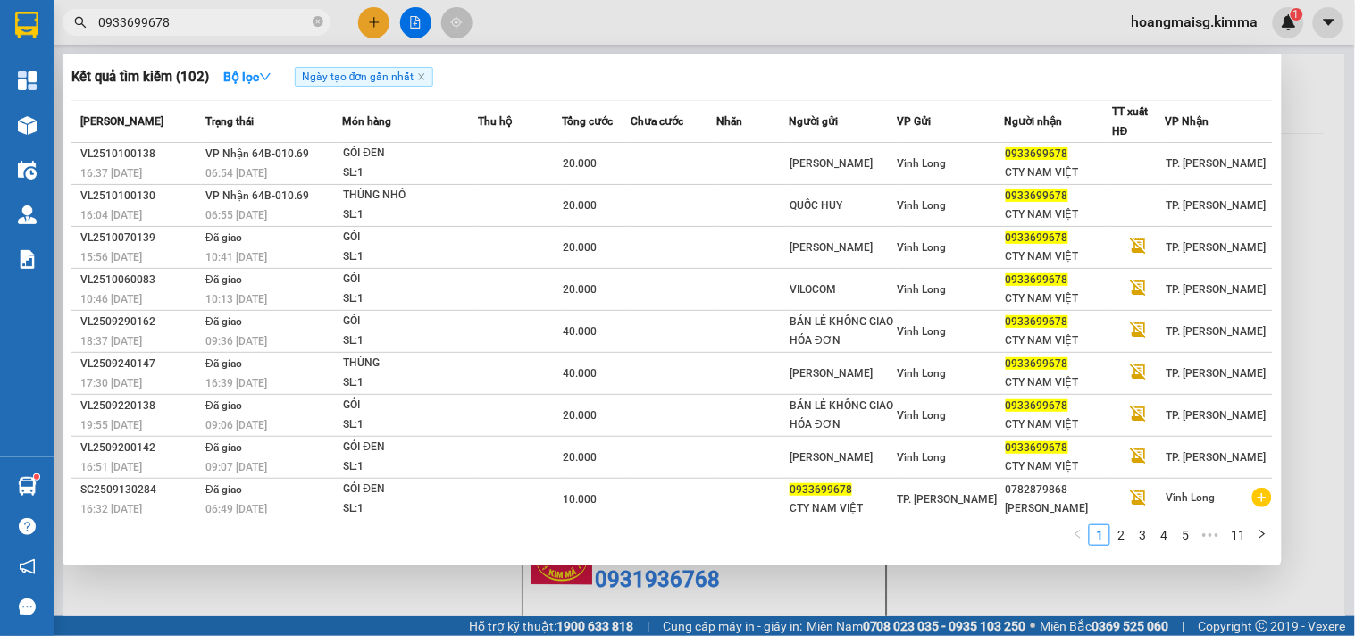
click at [220, 18] on input "0933699678" at bounding box center [203, 23] width 211 height 20
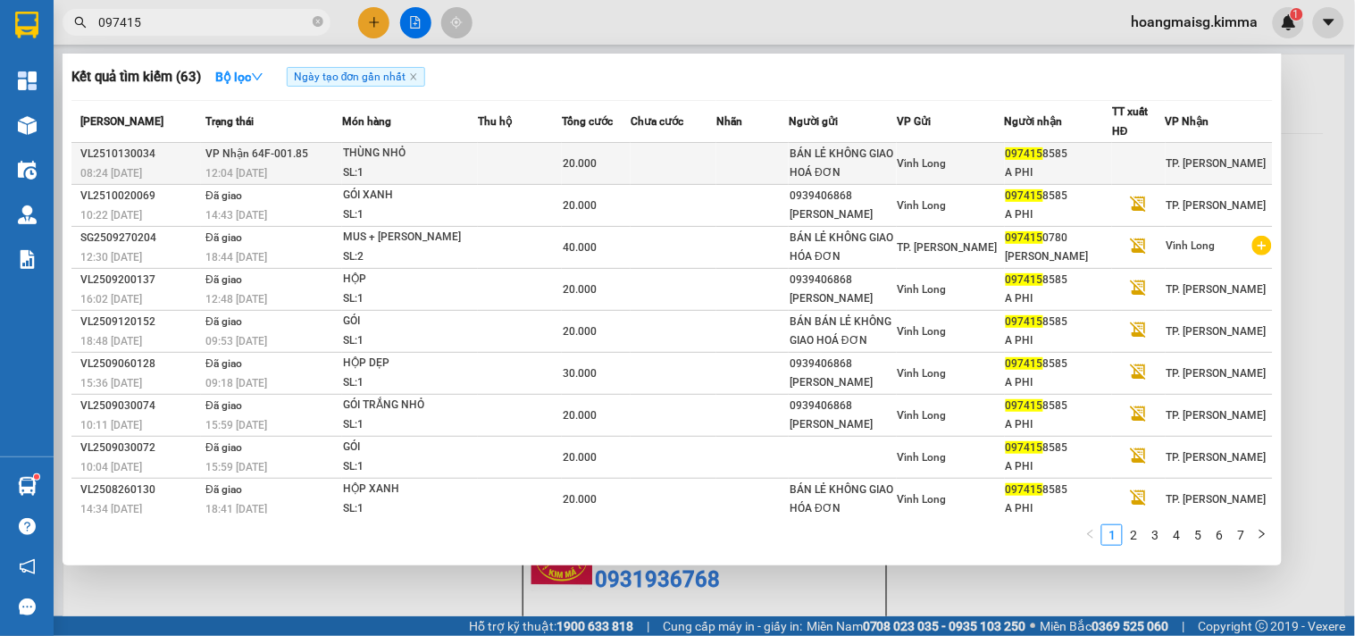
type input "097415"
click at [307, 159] on td "VP Nhận 64F-001.85 12:04 - 13/10" at bounding box center [271, 164] width 141 height 42
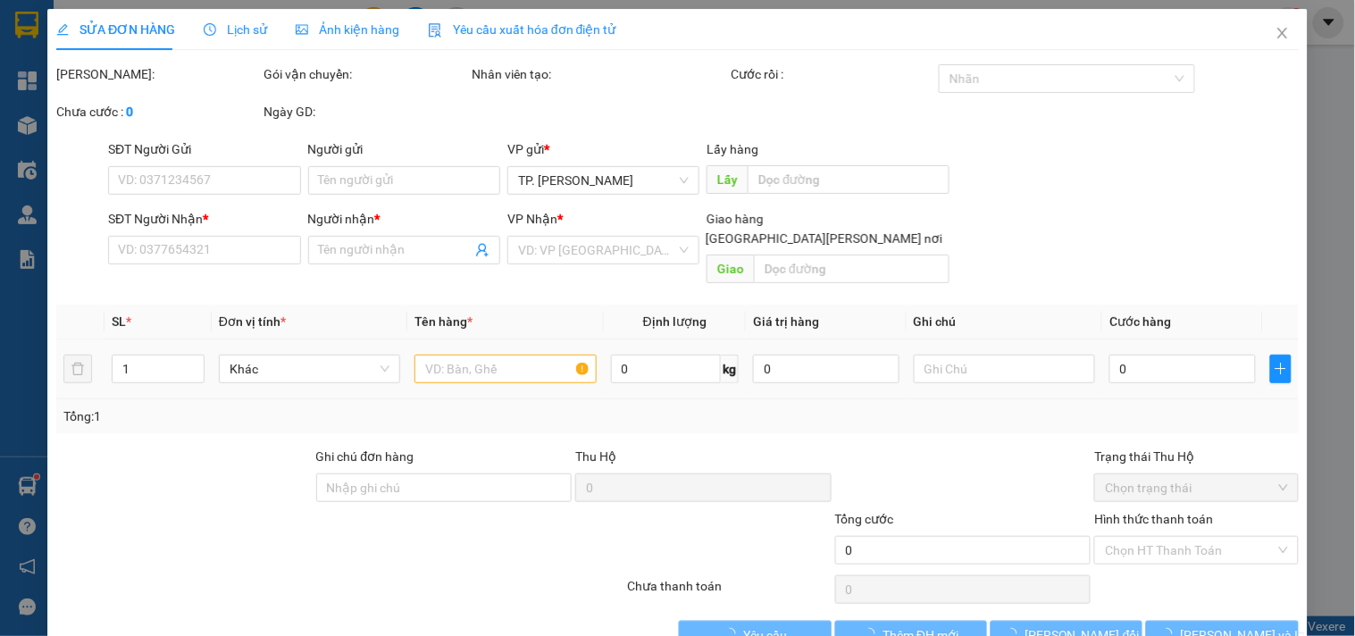
type input "BÁN LẺ KHÔNG GIAO HOÁ ĐƠN"
type input "0974158585"
type input "A PHI"
type input "20.000"
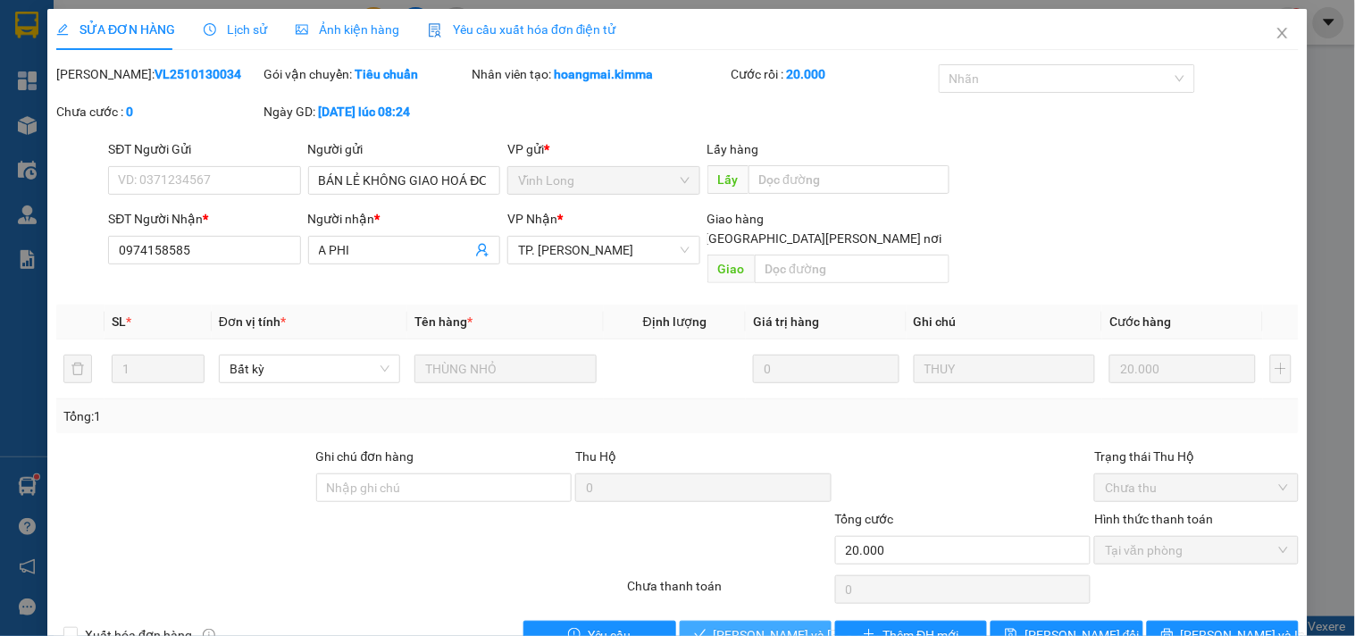
click at [791, 625] on span "[PERSON_NAME] và [PERSON_NAME] hàng" at bounding box center [834, 635] width 241 height 20
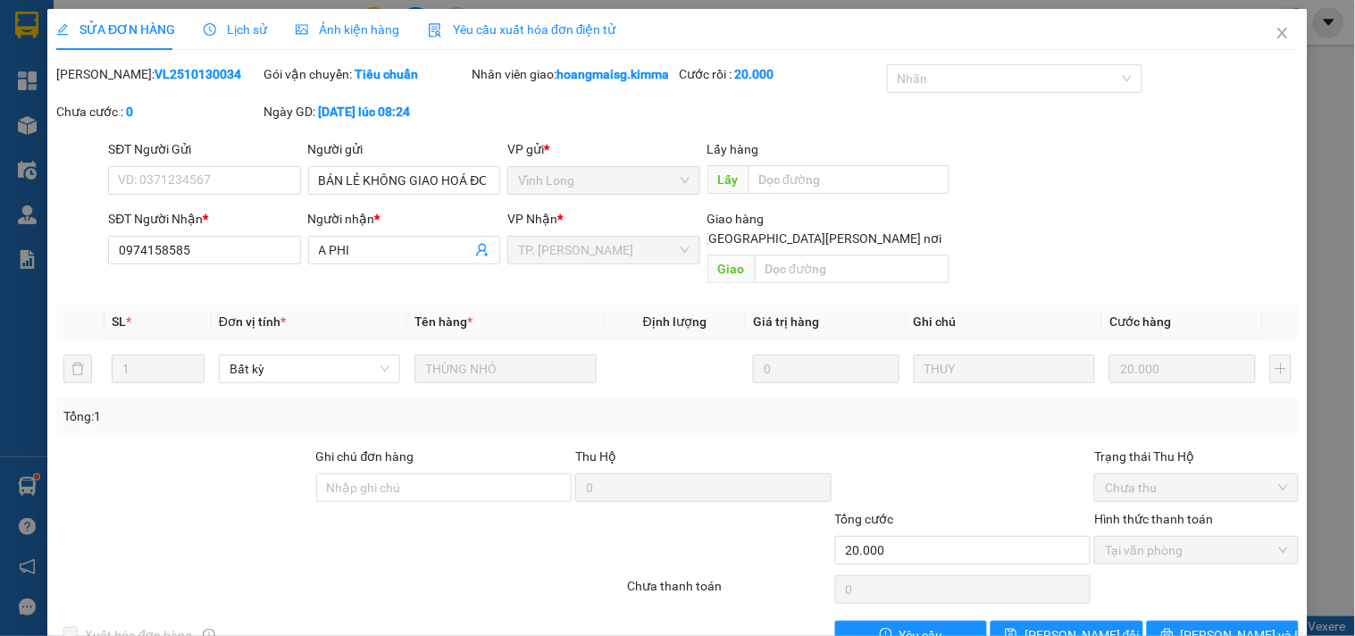
click at [1294, 42] on div "SỬA ĐƠN HÀNG Lịch sử Ảnh kiện hàng Yêu cầu xuất hóa đơn điện tử Total Paid Fee …" at bounding box center [677, 318] width 1355 height 636
drag, startPoint x: 1258, startPoint y: 39, endPoint x: 969, endPoint y: 2, distance: 291.0
click at [1219, 34] on div "SỬA ĐƠN HÀNG Lịch sử Ảnh kiện hàng Yêu cầu xuất hóa đơn điện tử Total Paid Fee …" at bounding box center [677, 336] width 1261 height 654
click at [1258, 38] on span "Close" at bounding box center [1283, 34] width 50 height 50
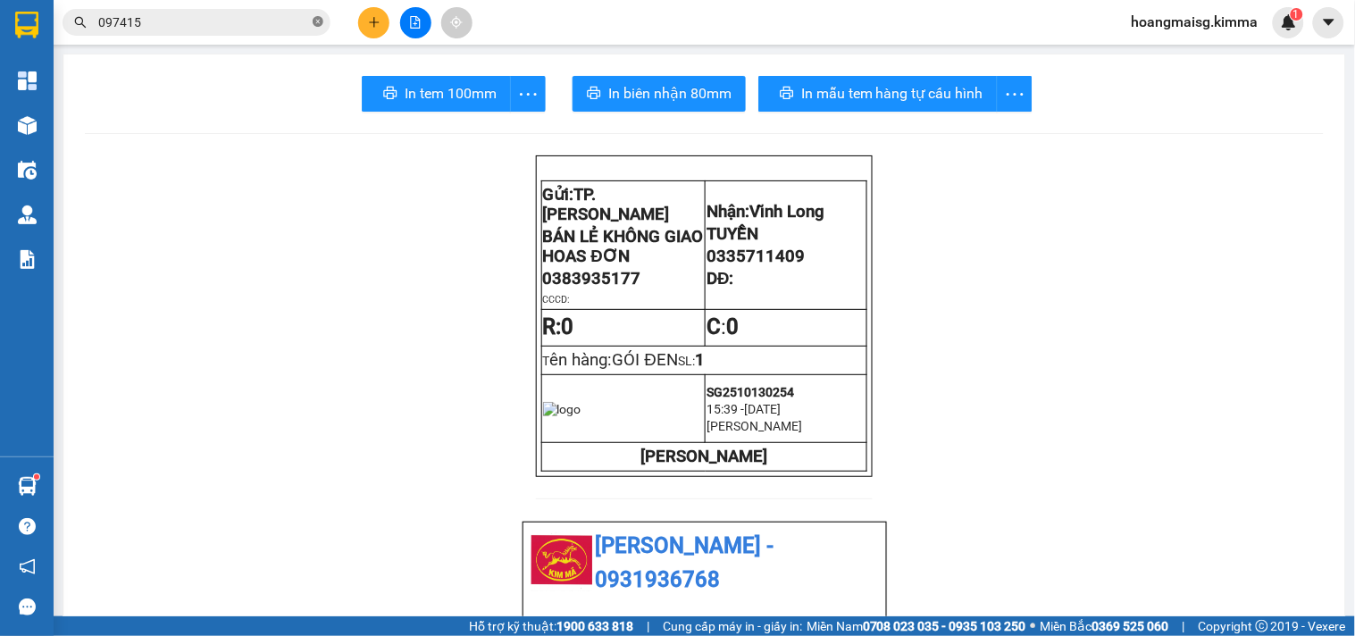
click at [323, 20] on icon "close-circle" at bounding box center [318, 21] width 11 height 11
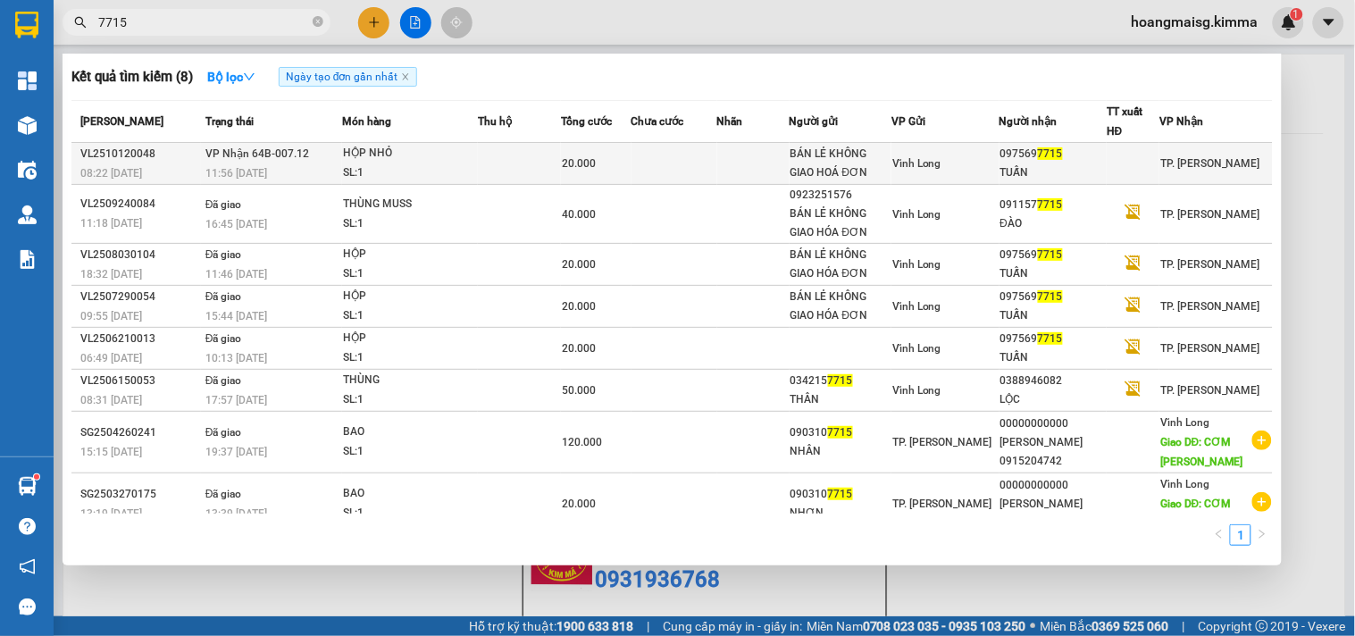
type input "7715"
click at [623, 155] on div "20.000" at bounding box center [596, 164] width 68 height 20
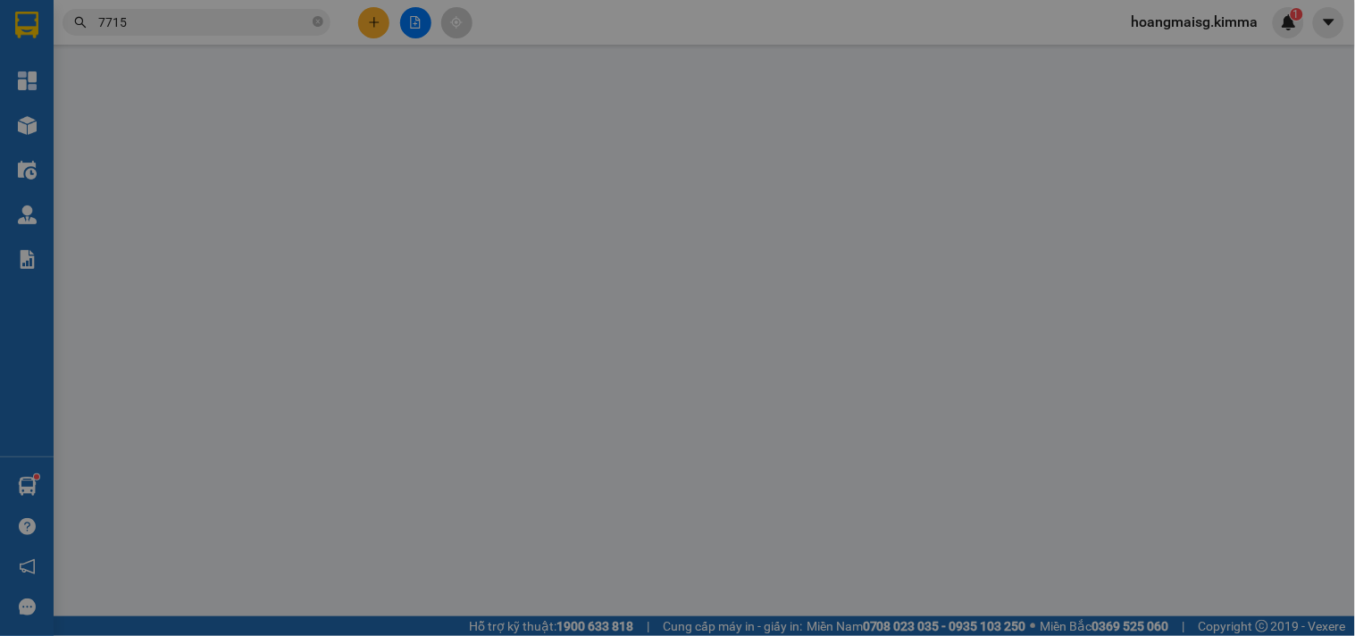
type input "BÁN LẺ KHÔNG GIAO HOÁ ĐƠN"
type input "0975697715"
type input "TUẤN"
type input "20.000"
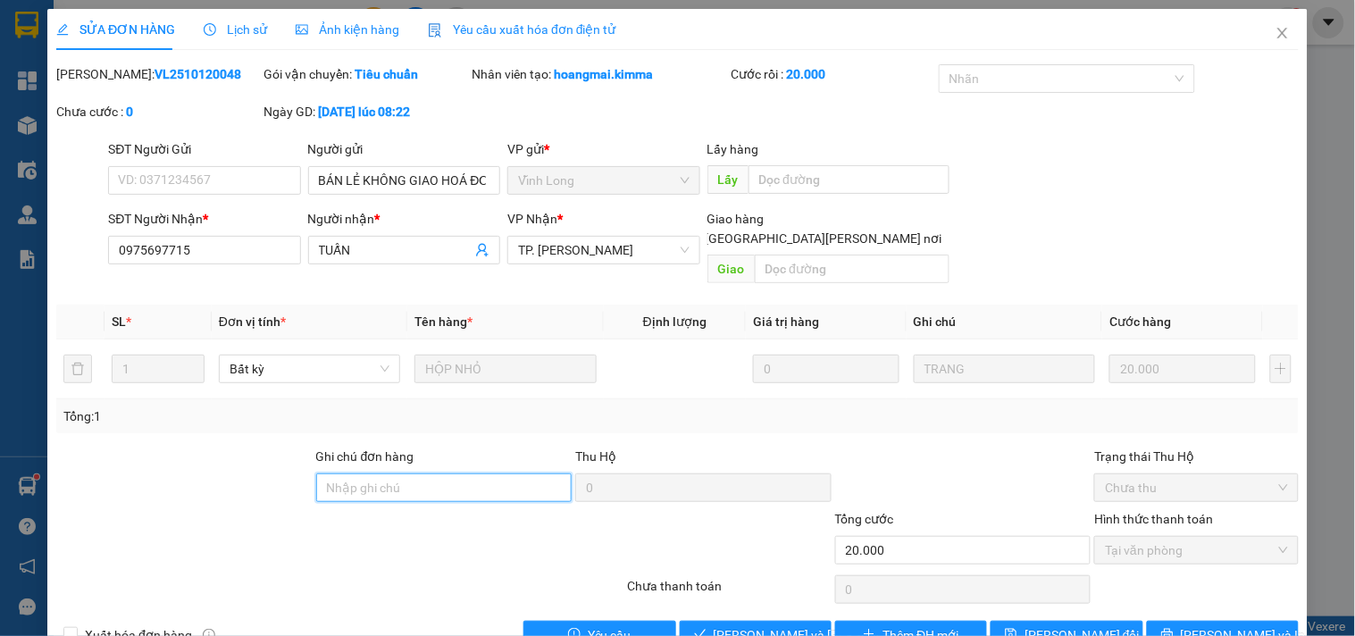
click at [405, 482] on div "Ghi chú đơn hàng" at bounding box center [444, 478] width 256 height 63
type input "HAE G"
click at [726, 625] on span "[PERSON_NAME] và [PERSON_NAME] hàng" at bounding box center [834, 635] width 241 height 20
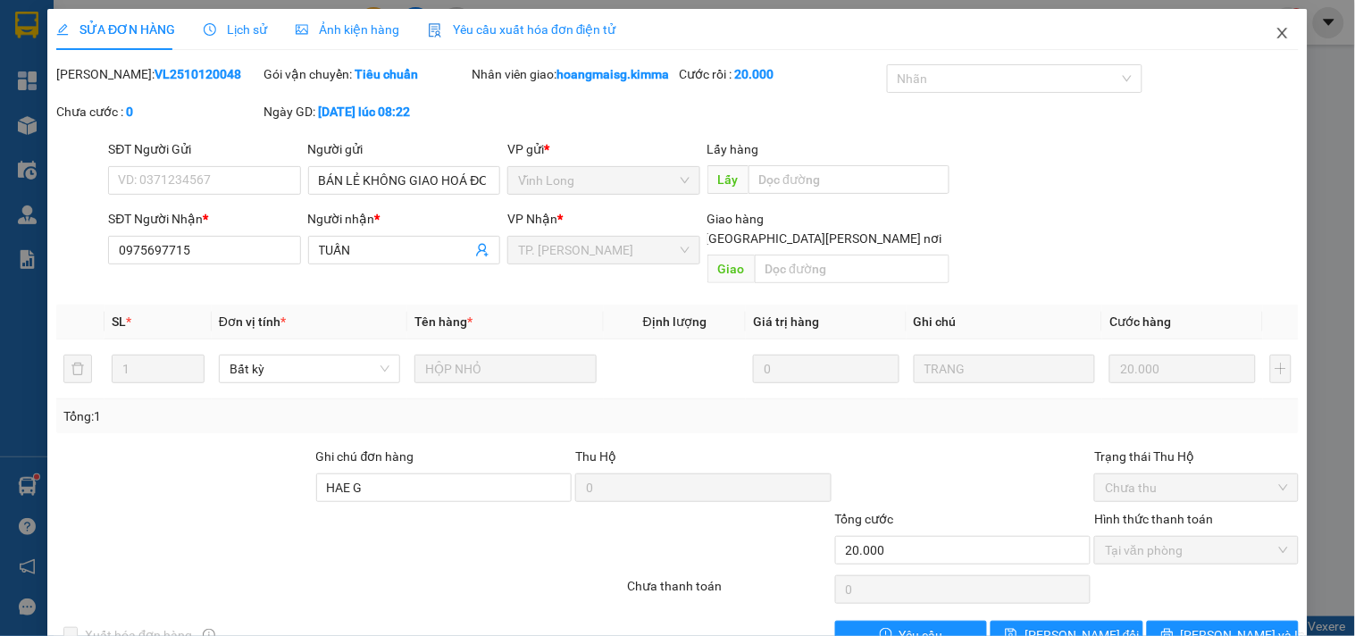
click at [1276, 40] on span "Close" at bounding box center [1283, 34] width 50 height 50
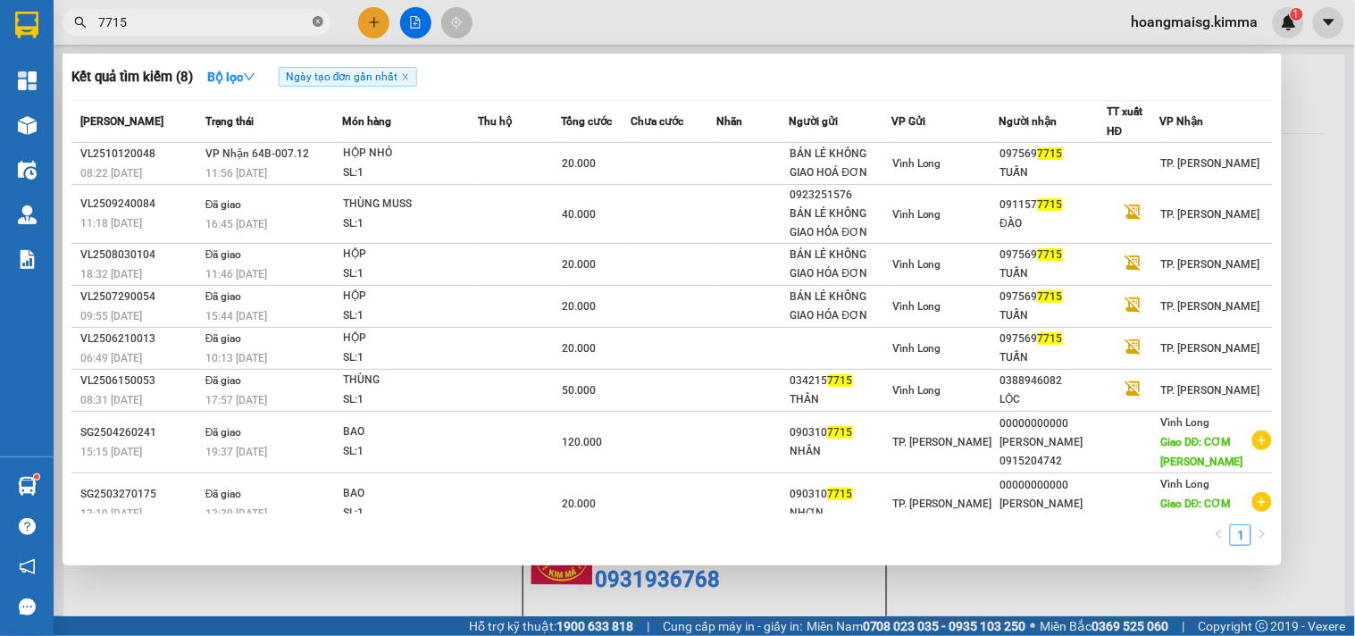
click at [319, 22] on icon "close-circle" at bounding box center [318, 21] width 11 height 11
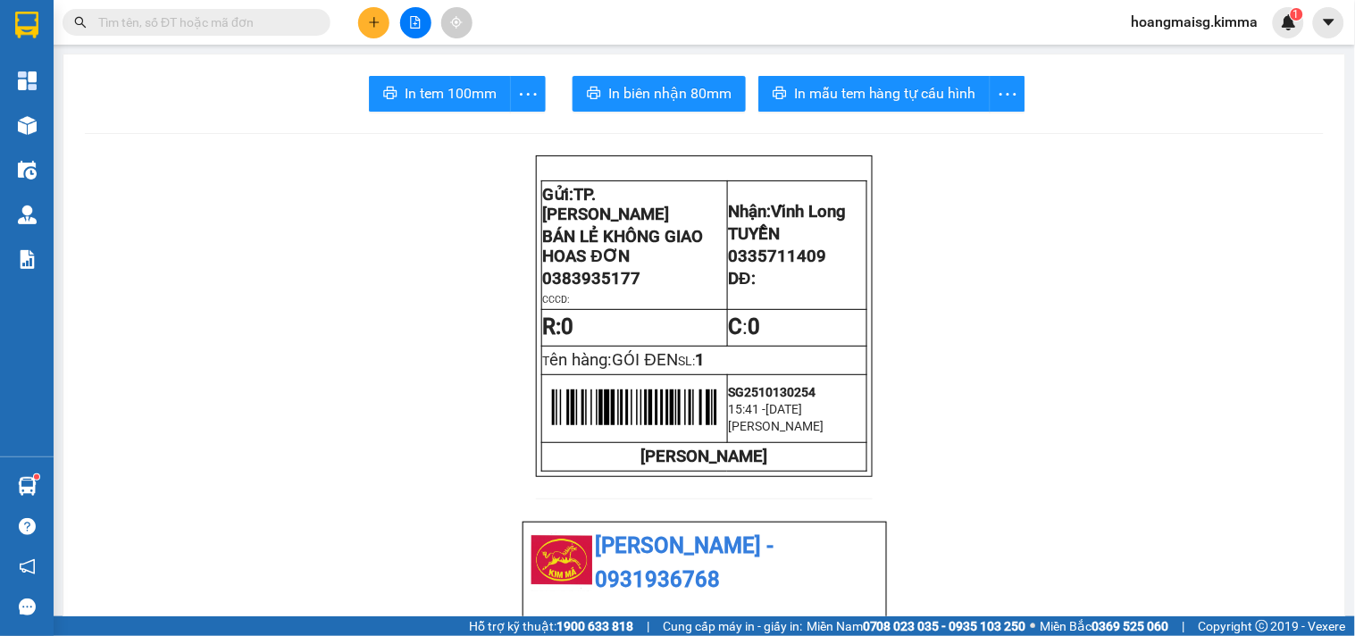
click at [298, 22] on input "text" at bounding box center [203, 23] width 211 height 20
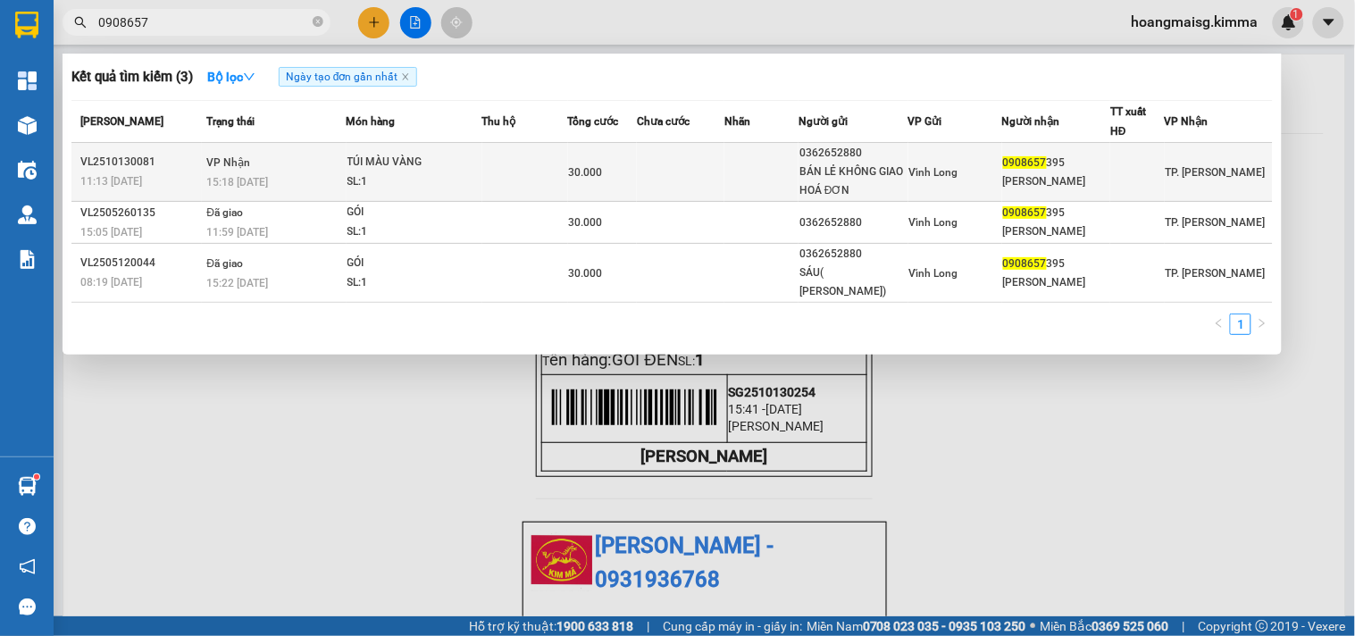
type input "0908657"
click at [313, 148] on td "VP Nhận 15:18 - 13/10" at bounding box center [274, 172] width 144 height 59
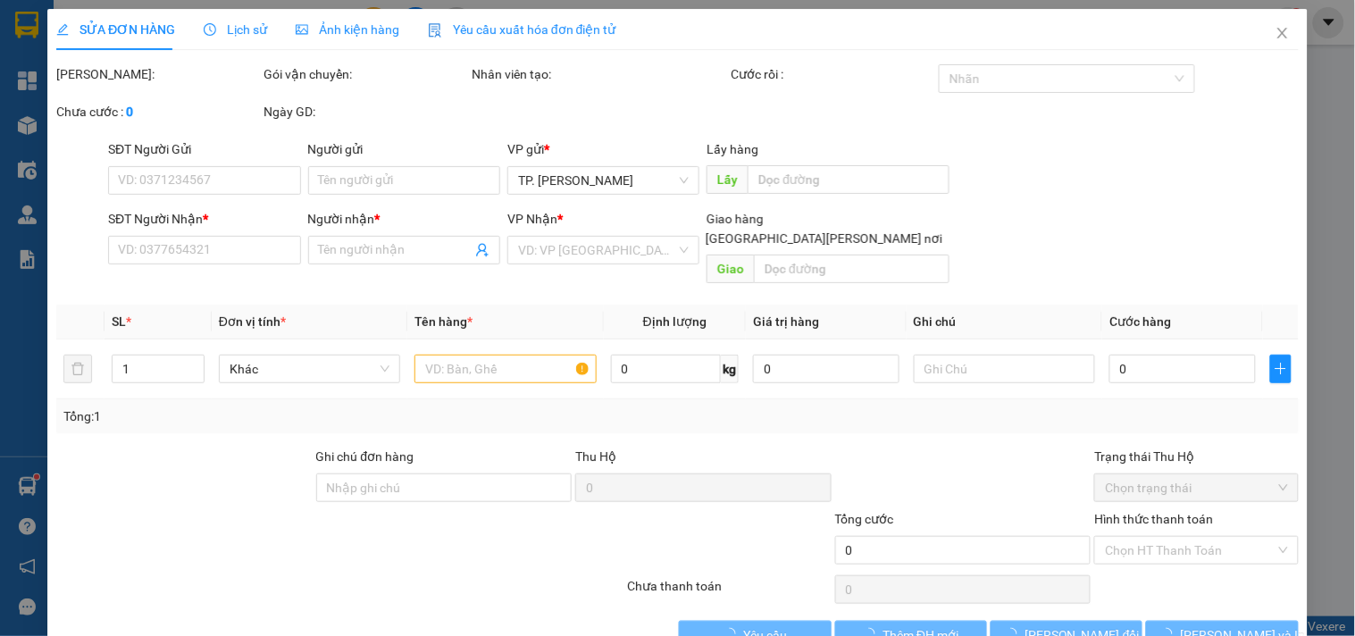
type input "0362652880"
type input "BÁN LẺ KHÔNG GIAO HOÁ ĐƠN"
type input "0908657395"
type input "HUỲNH TƯ"
type input "30.000"
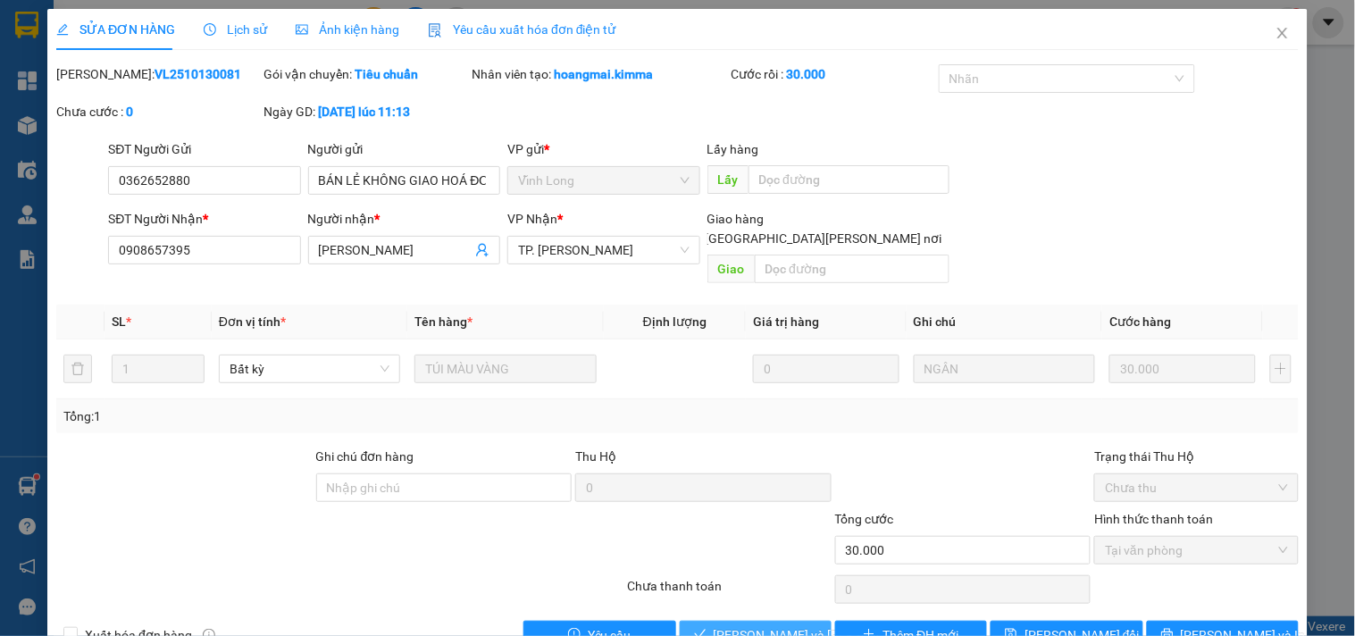
click at [751, 626] on button "[PERSON_NAME] và [PERSON_NAME] hàng" at bounding box center [756, 635] width 152 height 29
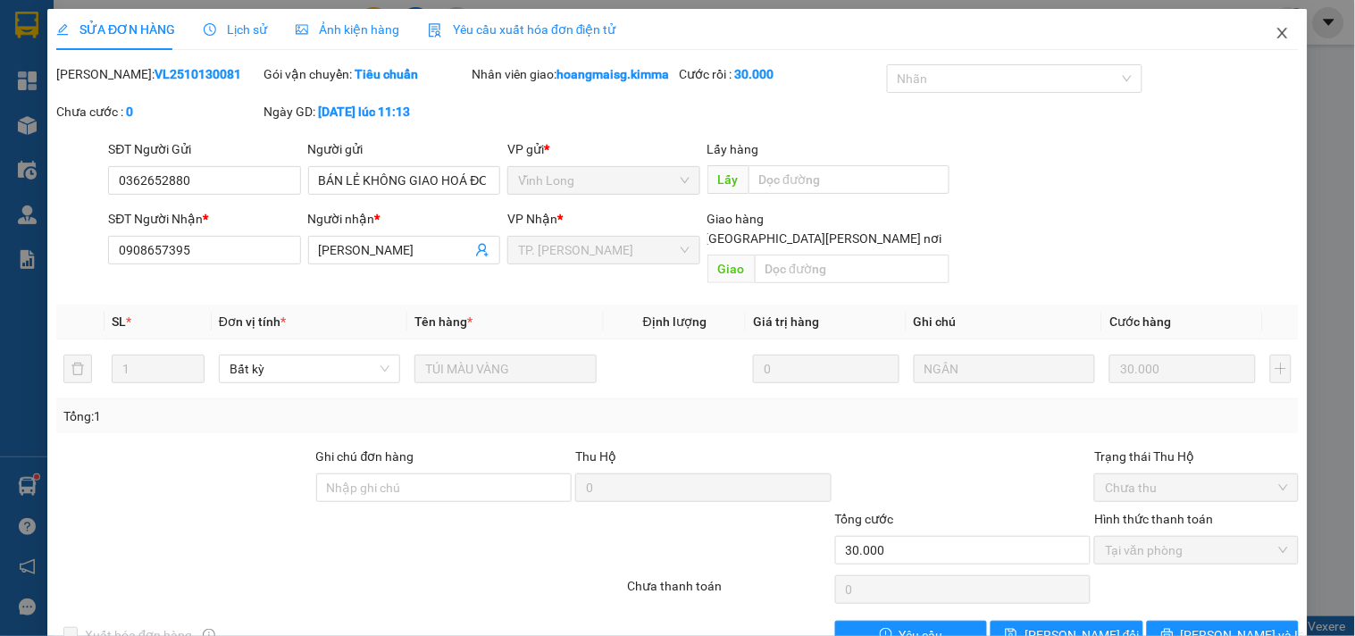
drag, startPoint x: 1269, startPoint y: 54, endPoint x: 1066, endPoint y: 47, distance: 202.9
click at [1269, 51] on span "Close" at bounding box center [1283, 34] width 50 height 50
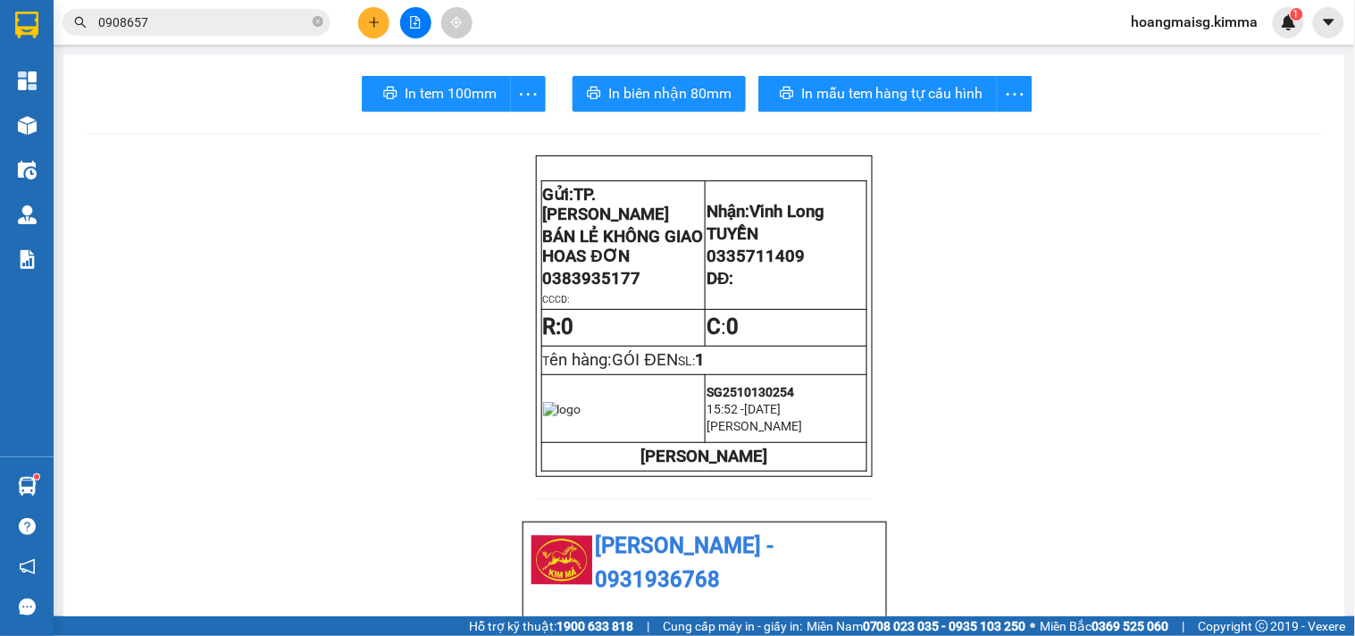
click at [389, 21] on div at bounding box center [415, 22] width 134 height 31
click at [385, 21] on button at bounding box center [373, 22] width 31 height 31
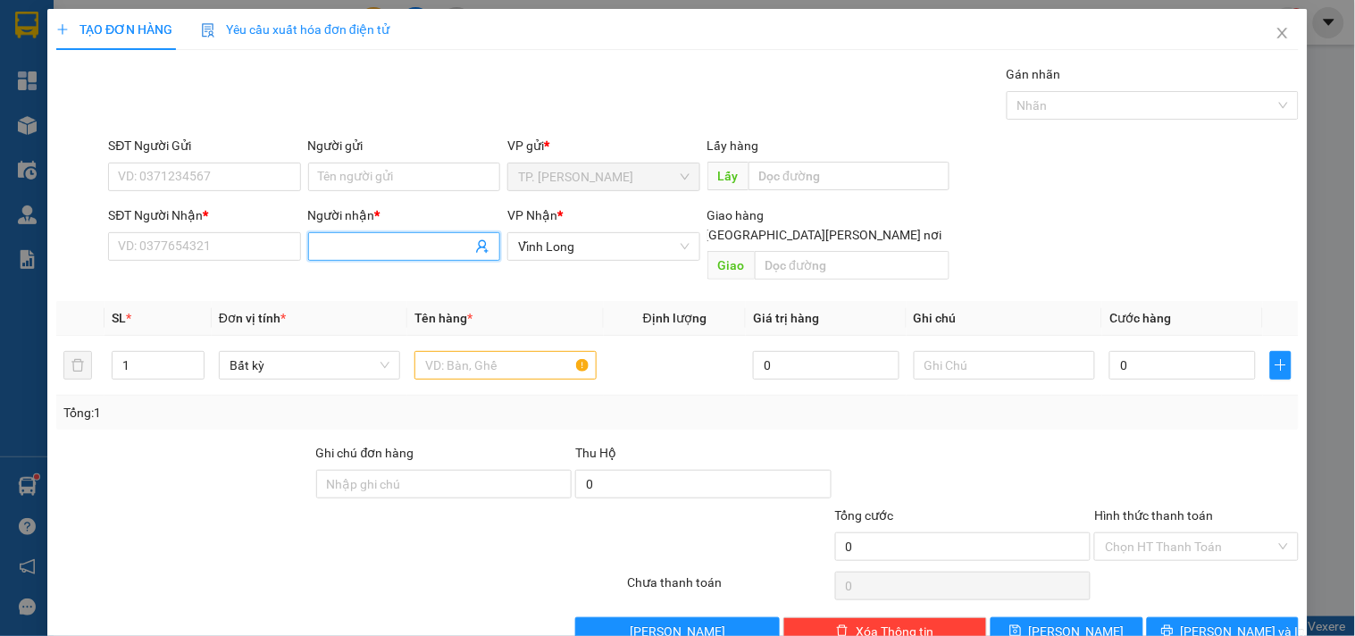
click at [362, 253] on input "Người nhận *" at bounding box center [395, 247] width 153 height 20
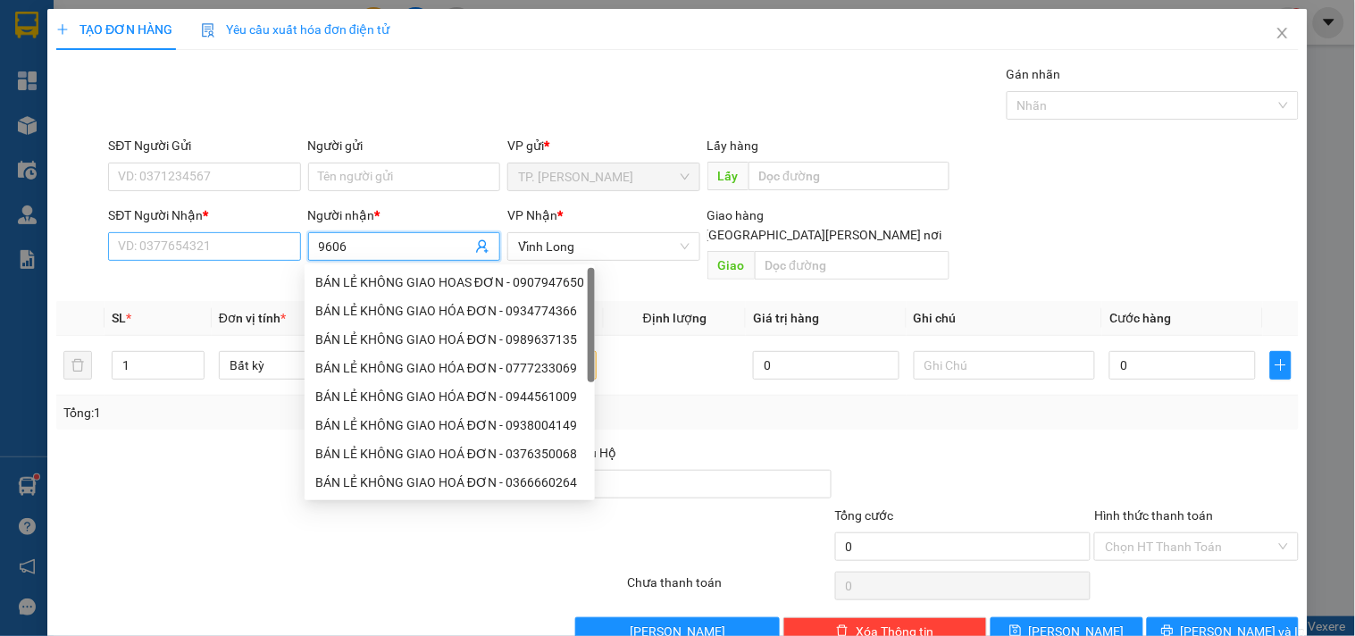
type input "9606"
click at [221, 245] on input "SĐT Người Nhận *" at bounding box center [204, 246] width 192 height 29
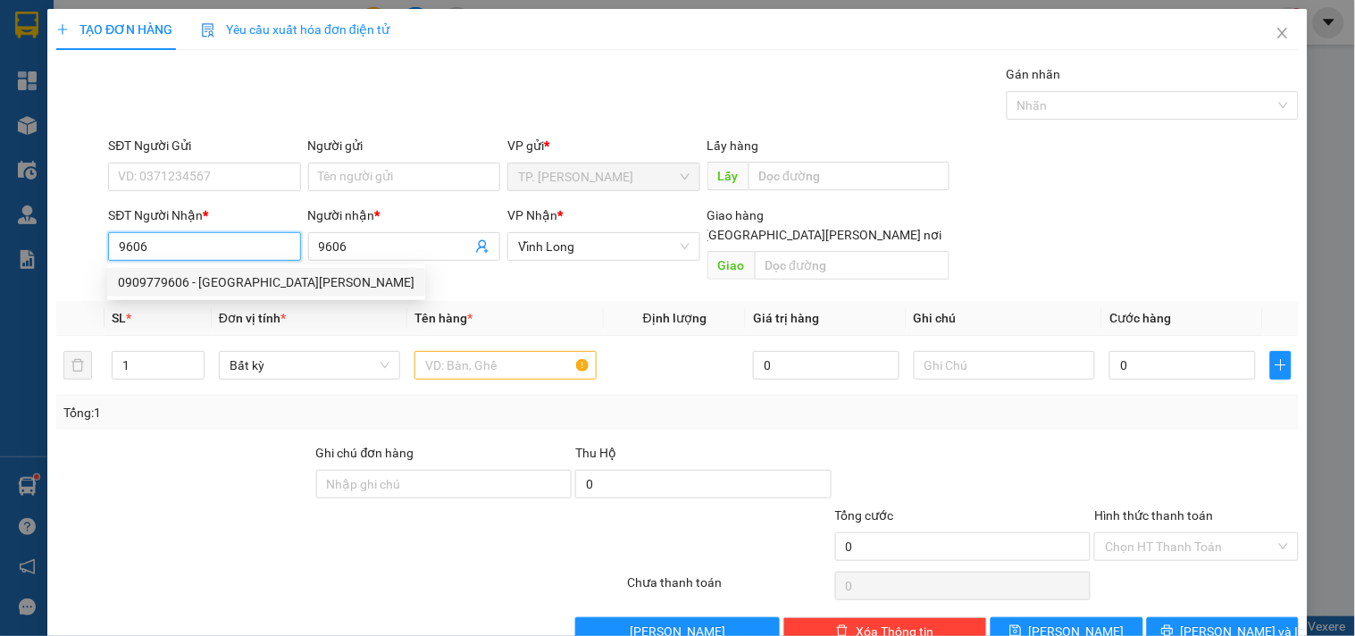
click at [222, 286] on div "0909779606 - [GEOGRAPHIC_DATA][PERSON_NAME]" at bounding box center [266, 283] width 297 height 20
type input "0909779606"
type input "TRÍ TRƯỜNG SƠN"
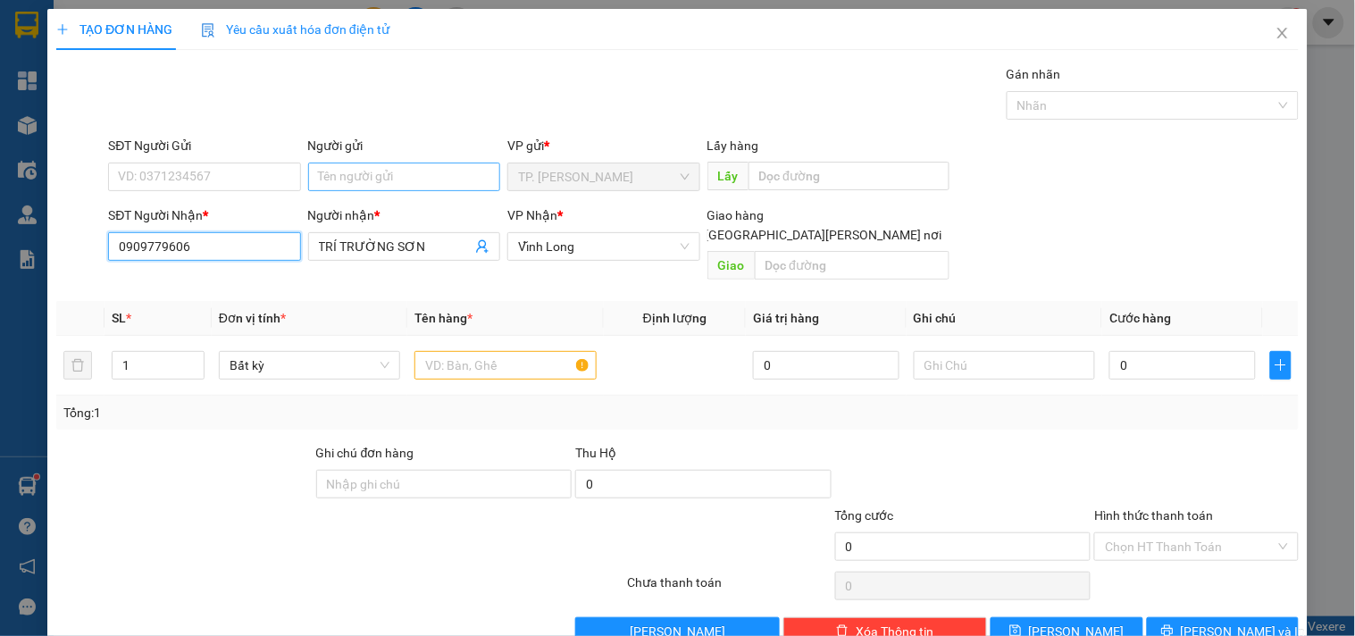
type input "0909779606"
click at [373, 173] on input "Người gửi" at bounding box center [404, 177] width 192 height 29
type input "BÁN"
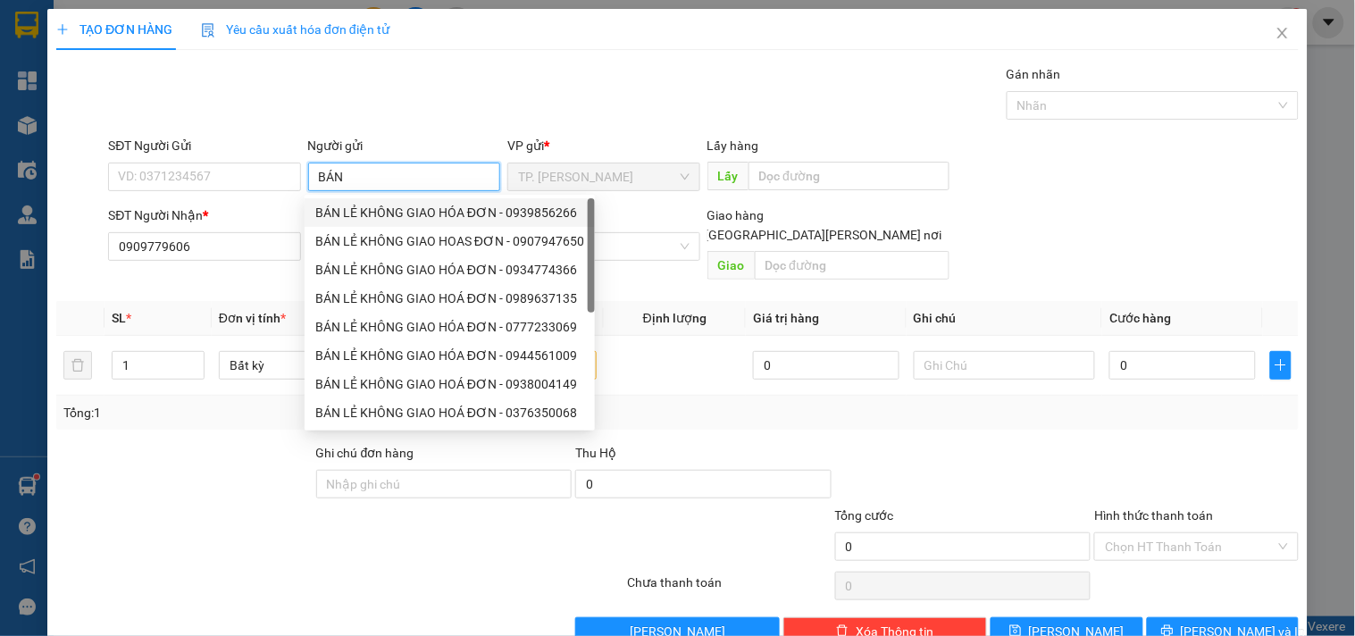
drag, startPoint x: 399, startPoint y: 204, endPoint x: 377, endPoint y: 202, distance: 22.4
click at [396, 206] on div "BÁN LẺ KHÔNG GIAO HÓA ĐƠN - 0939856266" at bounding box center [449, 213] width 269 height 20
type input "0939856266"
type input "BÁN LẺ KHÔNG GIAO HÓA ĐƠN"
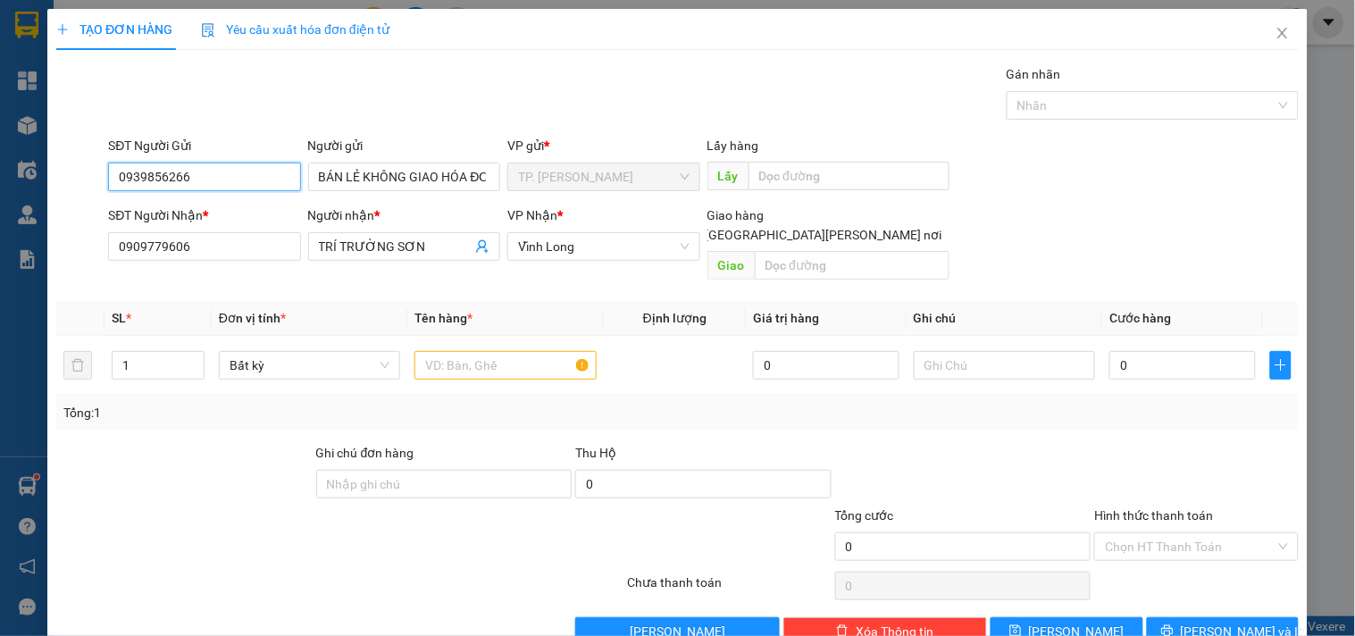
click at [264, 180] on input "0939856266" at bounding box center [204, 177] width 192 height 29
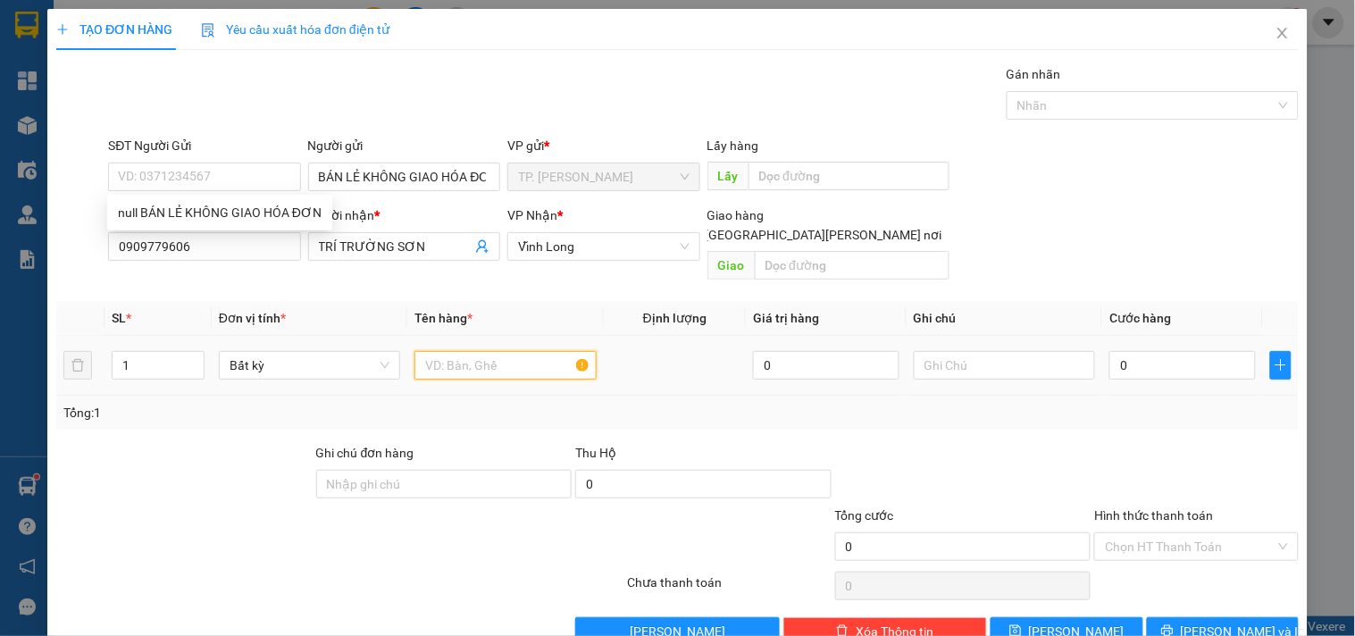
click at [474, 351] on input "text" at bounding box center [505, 365] width 181 height 29
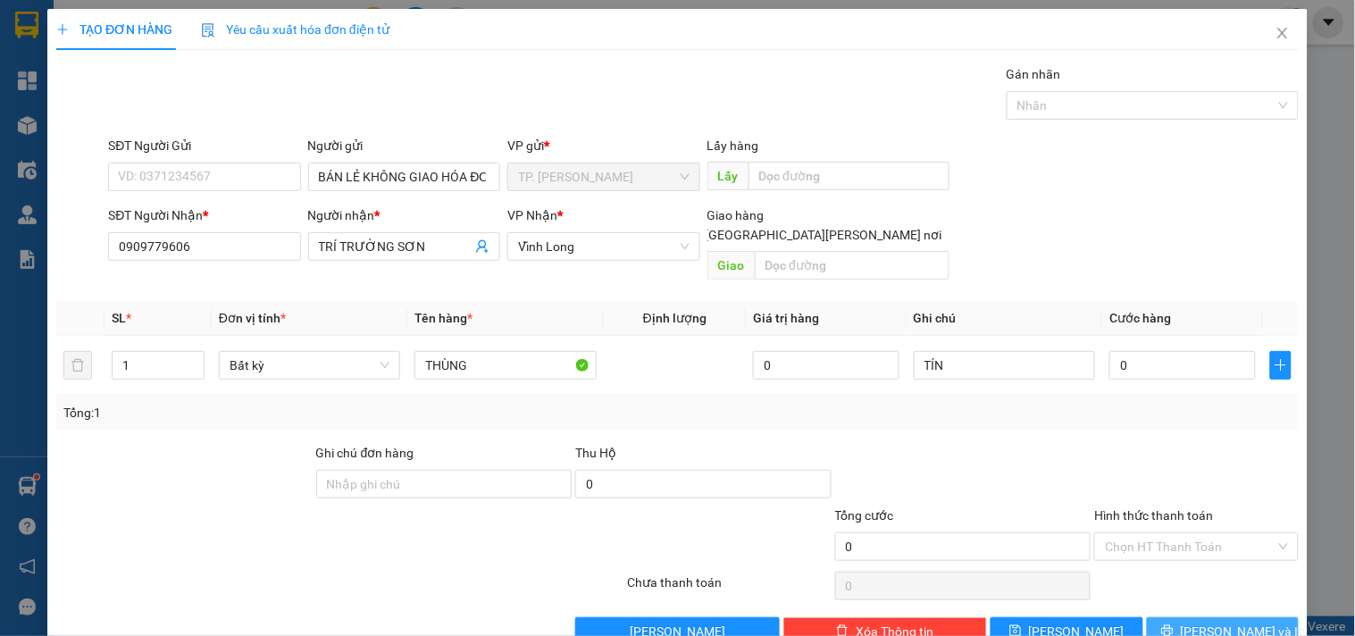
click at [1229, 622] on span "[PERSON_NAME] và In" at bounding box center [1243, 632] width 125 height 20
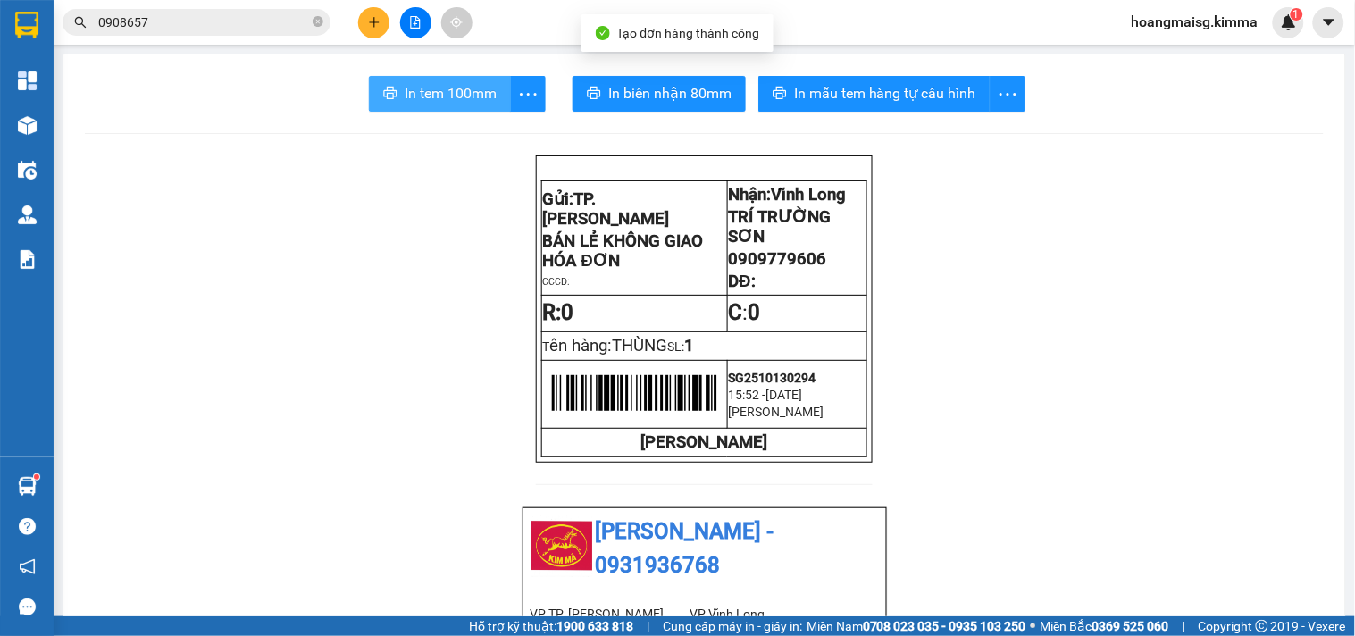
click at [432, 87] on span "In tem 100mm" at bounding box center [451, 93] width 92 height 22
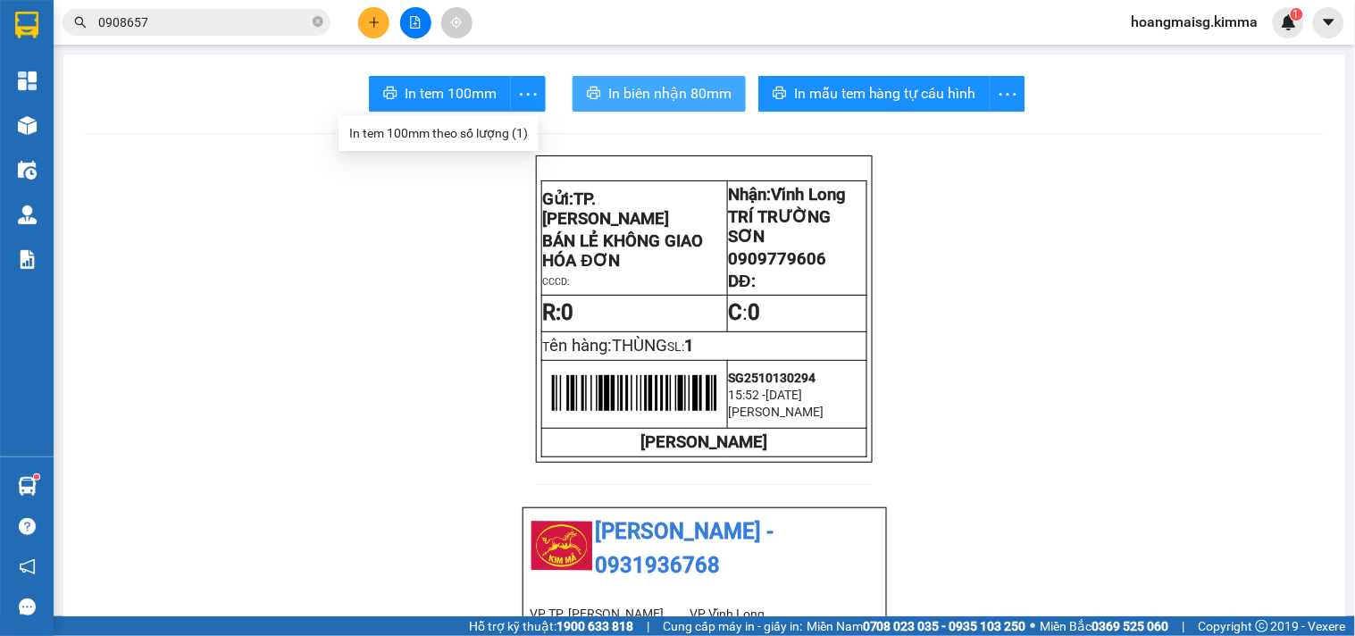
click at [629, 91] on span "In biên nhận 80mm" at bounding box center [669, 93] width 123 height 22
click at [371, 21] on button at bounding box center [373, 22] width 31 height 31
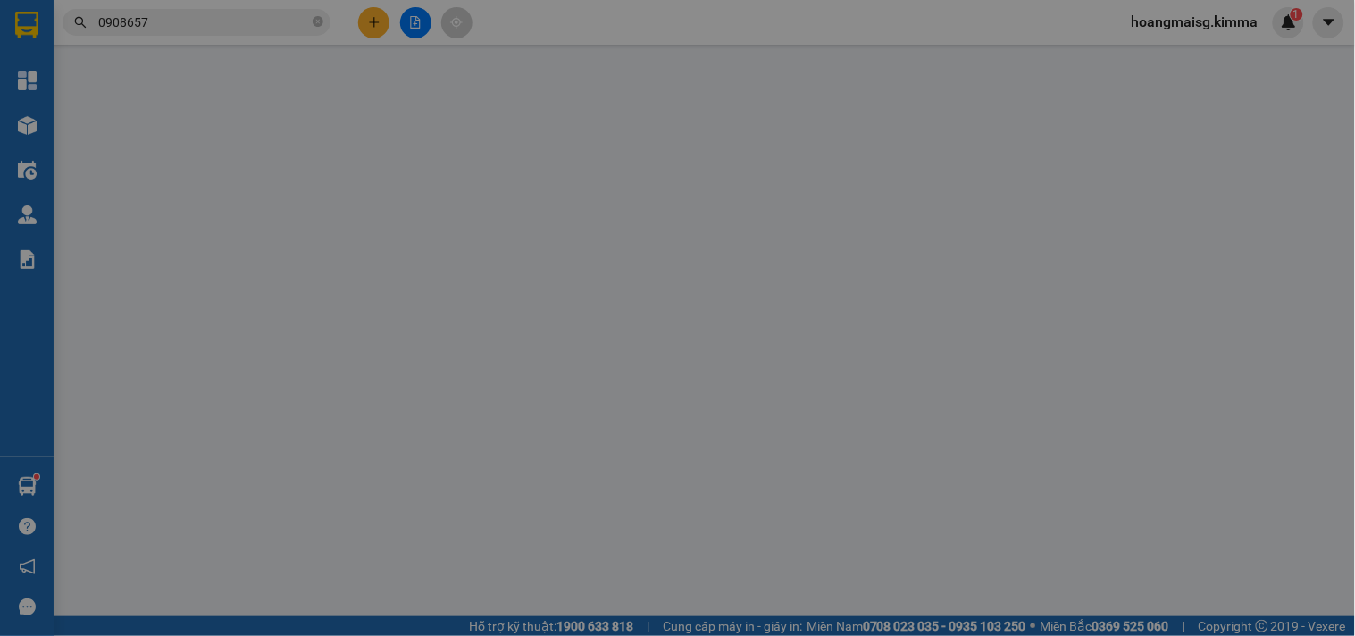
click at [375, 22] on span "Yêu cầu xuất hóa đơn điện tử" at bounding box center [295, 29] width 189 height 14
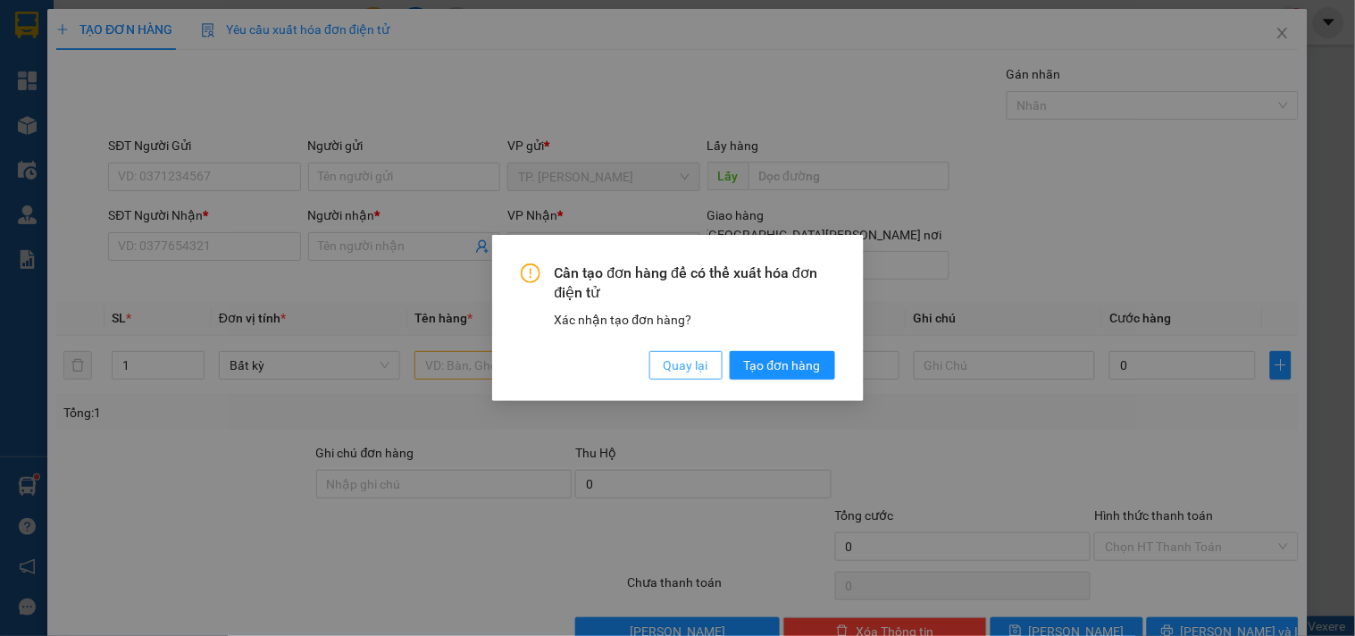
drag, startPoint x: 699, startPoint y: 364, endPoint x: 638, endPoint y: 347, distance: 63.1
click at [695, 364] on span "Quay lại" at bounding box center [686, 366] width 45 height 20
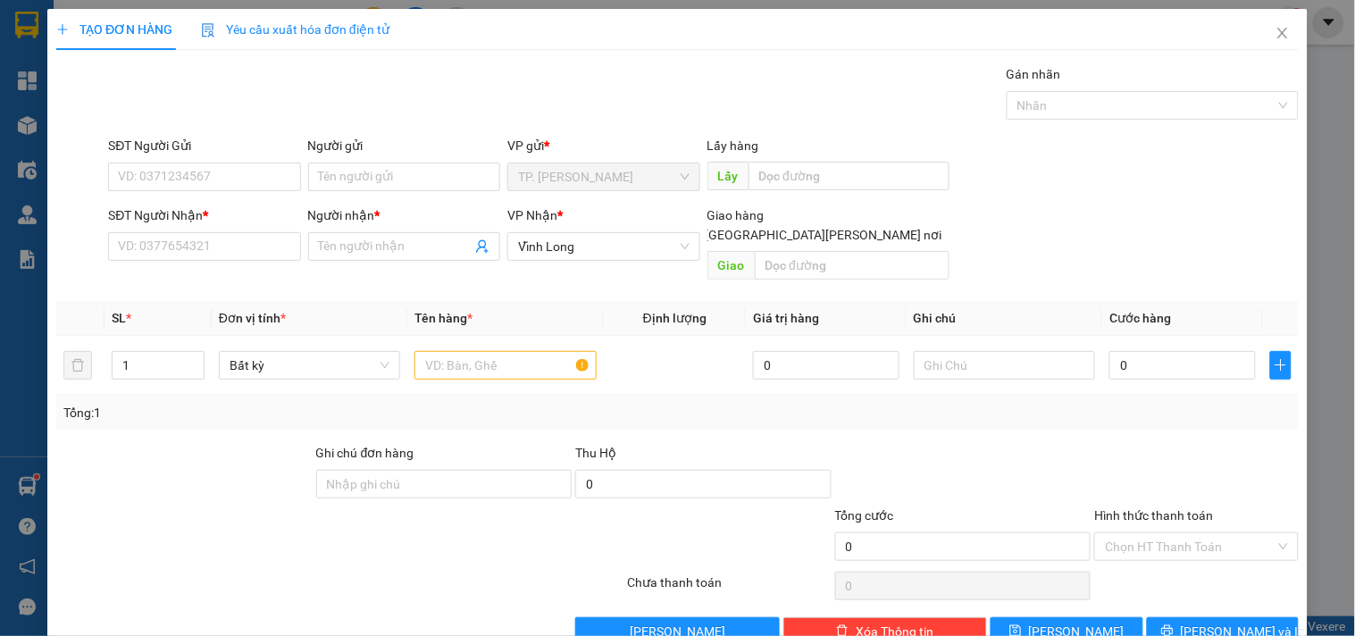
click at [247, 230] on div "SĐT Người Nhận *" at bounding box center [204, 219] width 192 height 27
click at [247, 231] on div "SĐT Người Nhận *" at bounding box center [204, 219] width 192 height 27
click at [222, 256] on input "SĐT Người Nhận *" at bounding box center [204, 246] width 192 height 29
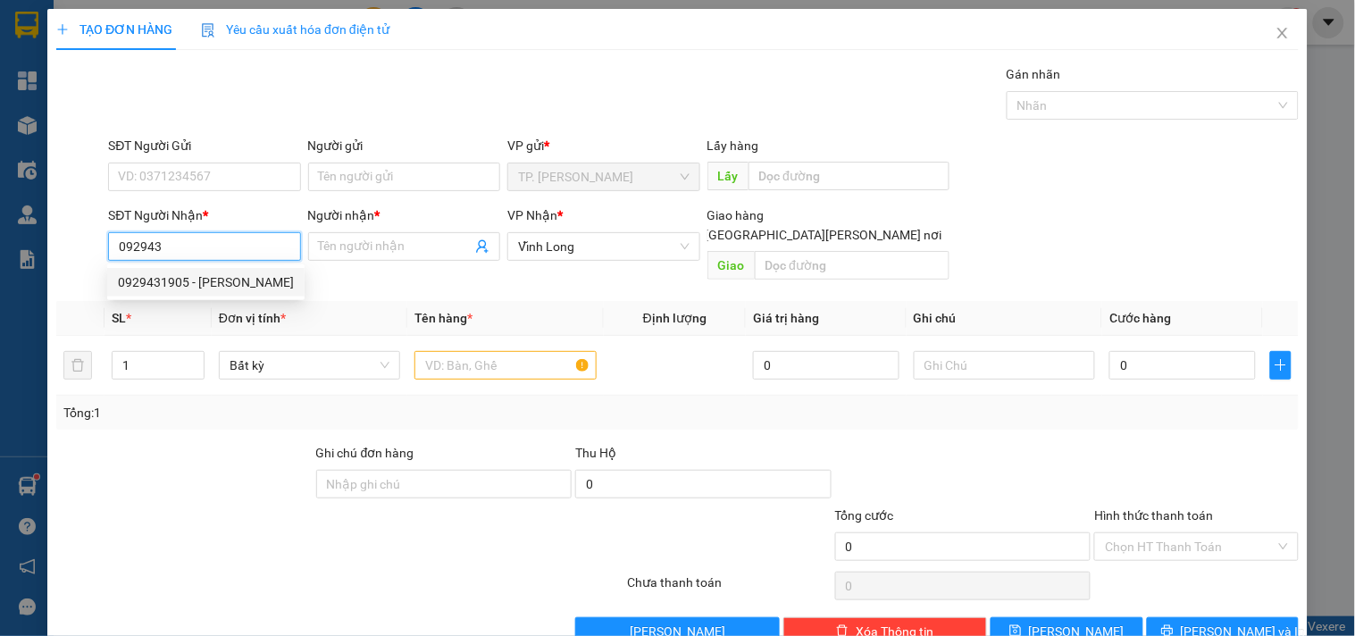
drag, startPoint x: 214, startPoint y: 284, endPoint x: 340, endPoint y: 308, distance: 128.3
click at [213, 284] on div "0929431905 - VƯƠNG" at bounding box center [206, 283] width 176 height 20
type input "0929431905"
type input "VƯƠNG"
type input "0929431905"
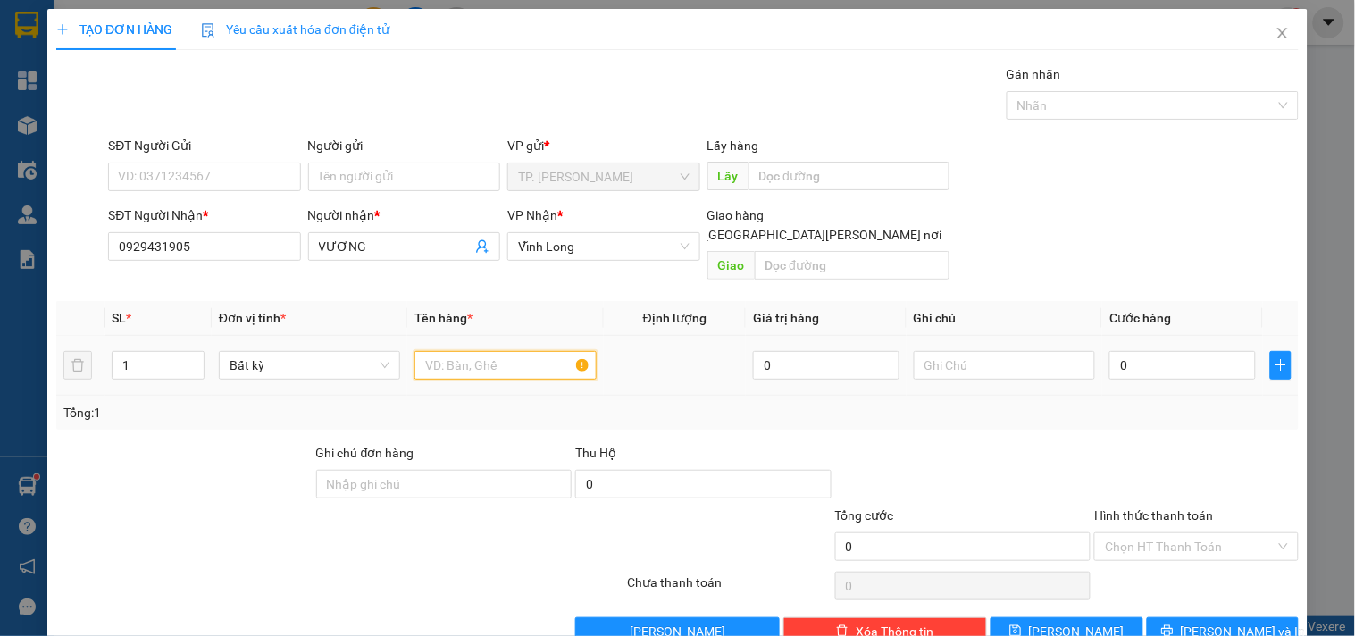
click at [470, 351] on input "text" at bounding box center [505, 365] width 181 height 29
type input "THÙNG MUSS"
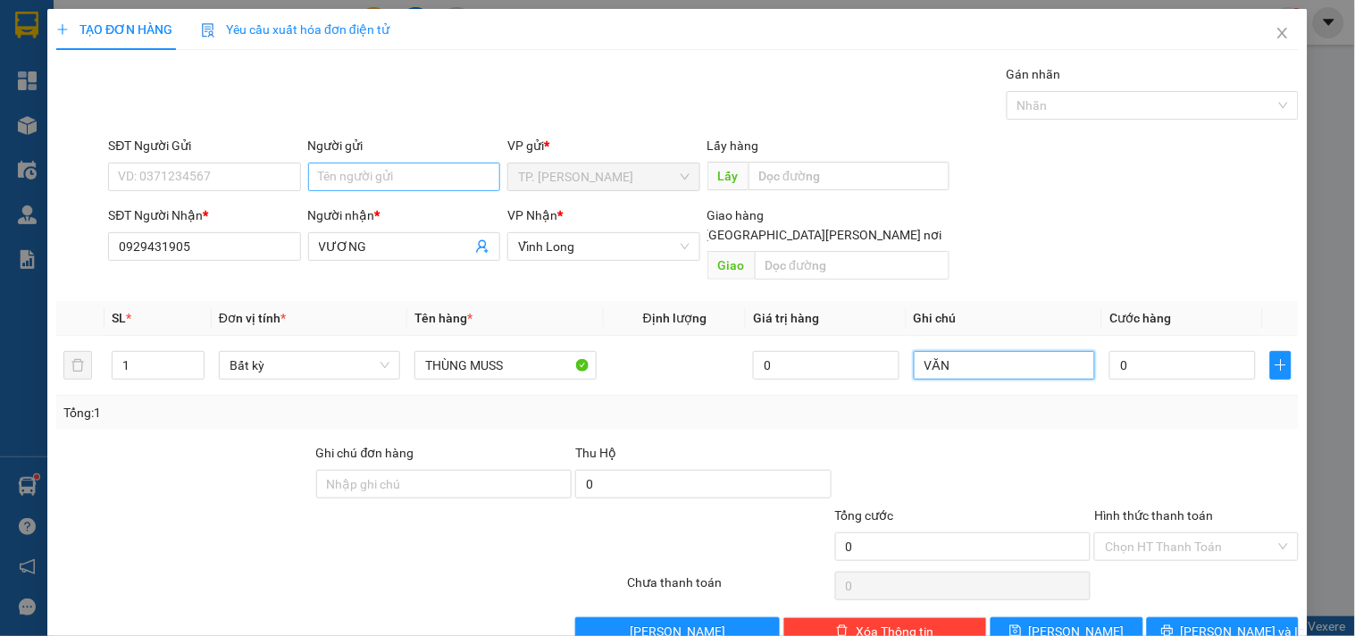
type input "VĂN"
click at [340, 165] on input "Người gửi" at bounding box center [404, 177] width 192 height 29
type input "B"
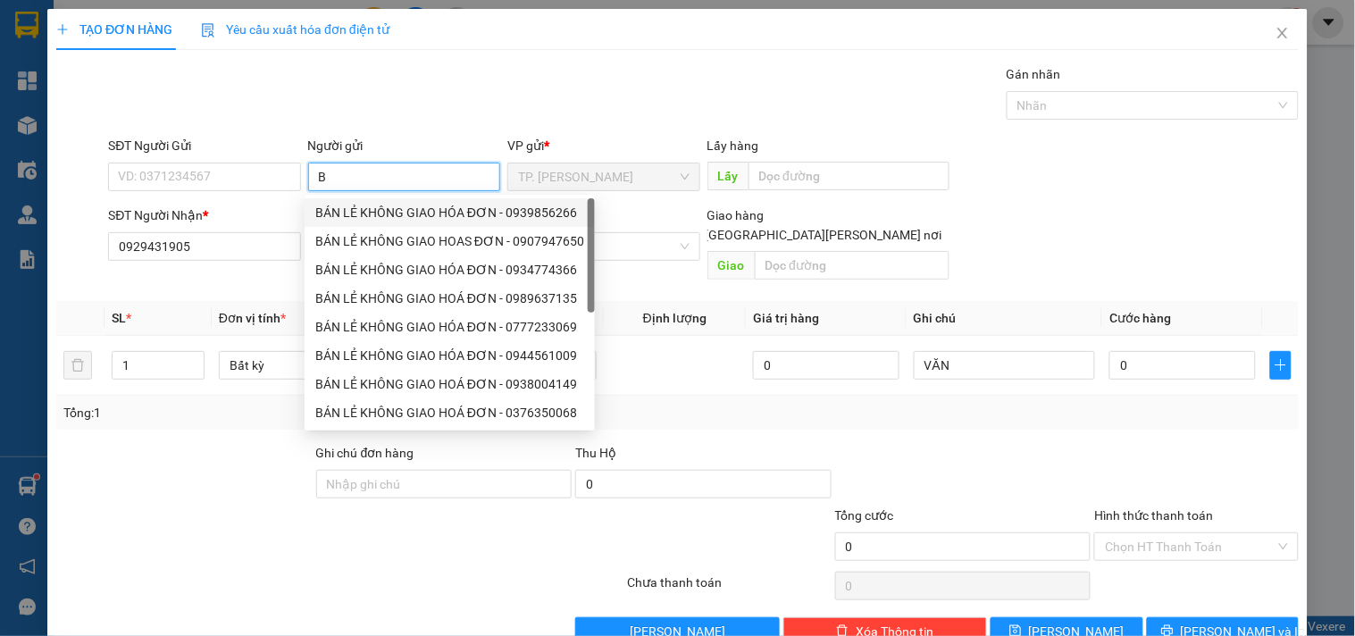
drag, startPoint x: 365, startPoint y: 213, endPoint x: 234, endPoint y: 179, distance: 134.8
click at [365, 211] on div "BÁN LẺ KHÔNG GIAO HÓA ĐƠN - 0939856266" at bounding box center [449, 213] width 269 height 20
type input "0939856266"
type input "BÁN LẺ KHÔNG GIAO HÓA ĐƠN"
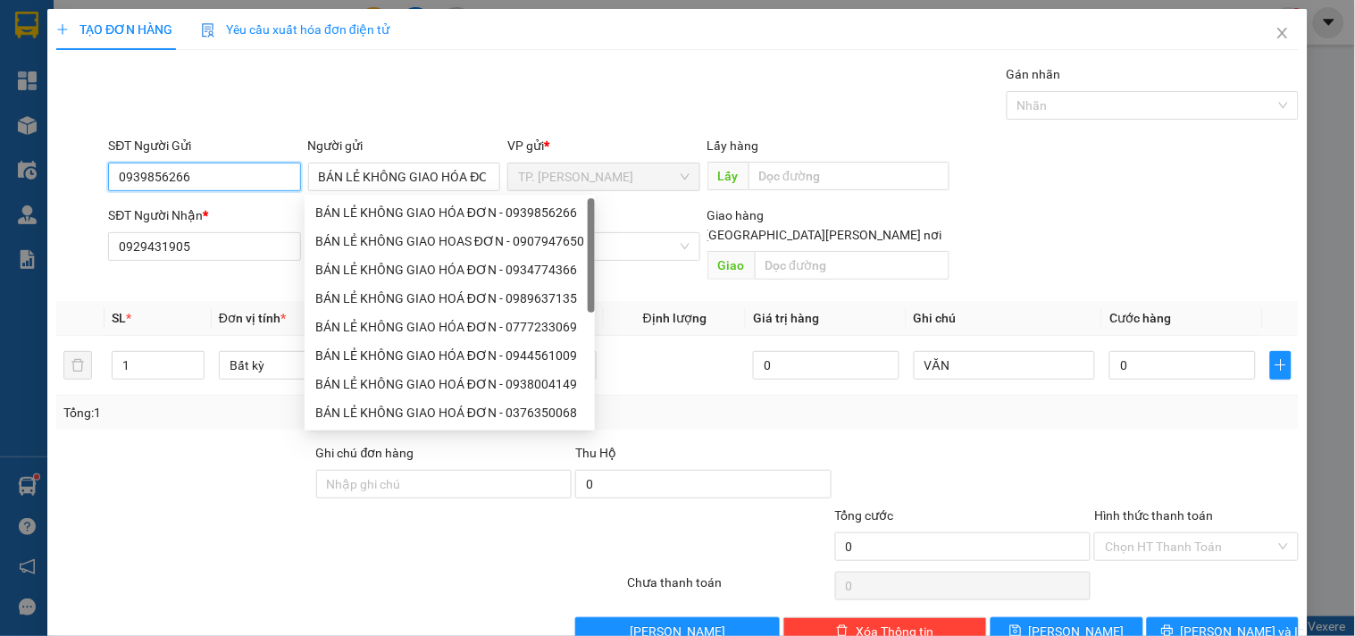
click at [232, 177] on input "0939856266" at bounding box center [204, 177] width 192 height 29
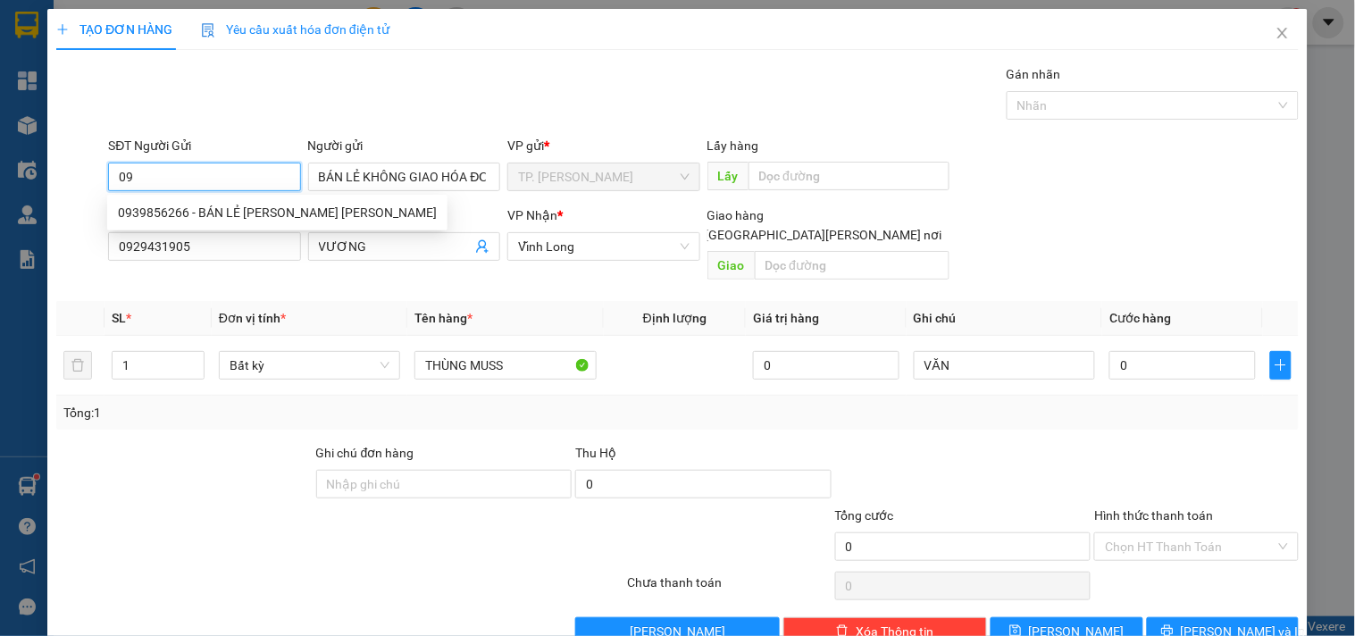
type input "0"
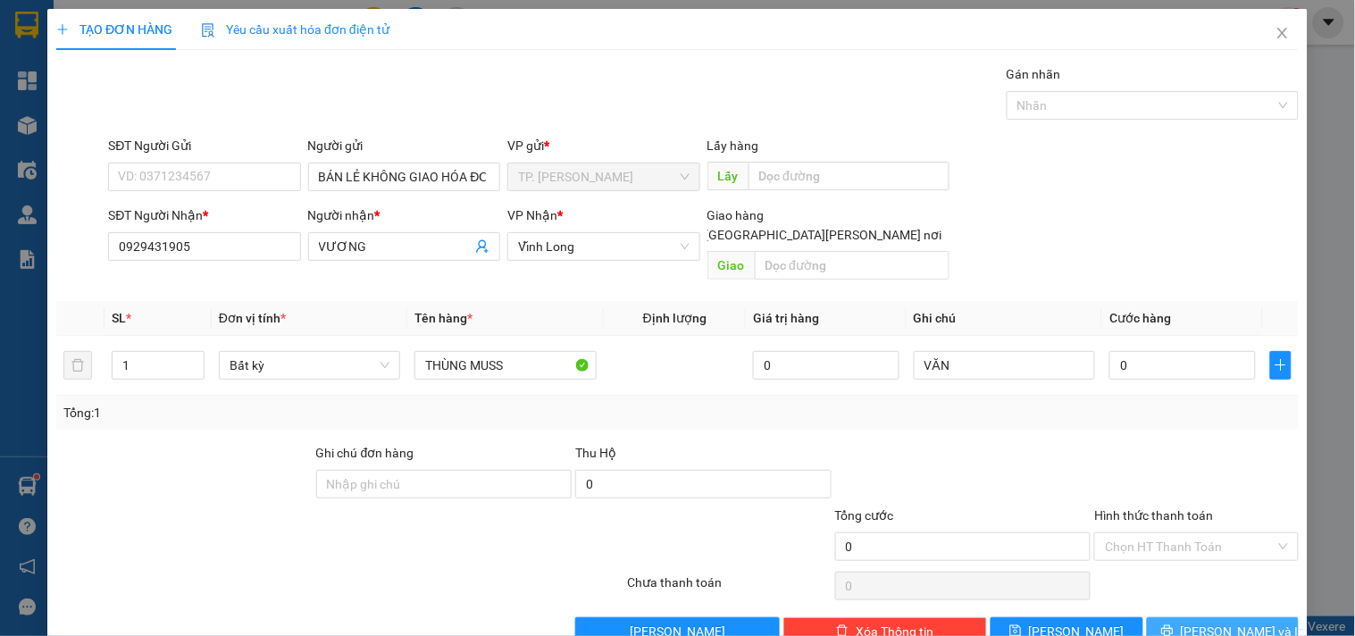
drag, startPoint x: 1220, startPoint y: 608, endPoint x: 1328, endPoint y: 533, distance: 132.1
click at [1329, 533] on div "TẠO ĐƠN HÀNG Yêu cầu xuất hóa đơn điện tử Transit Pickup Surcharge Ids Transit …" at bounding box center [677, 318] width 1355 height 636
click at [1216, 622] on span "[PERSON_NAME] và In" at bounding box center [1243, 632] width 125 height 20
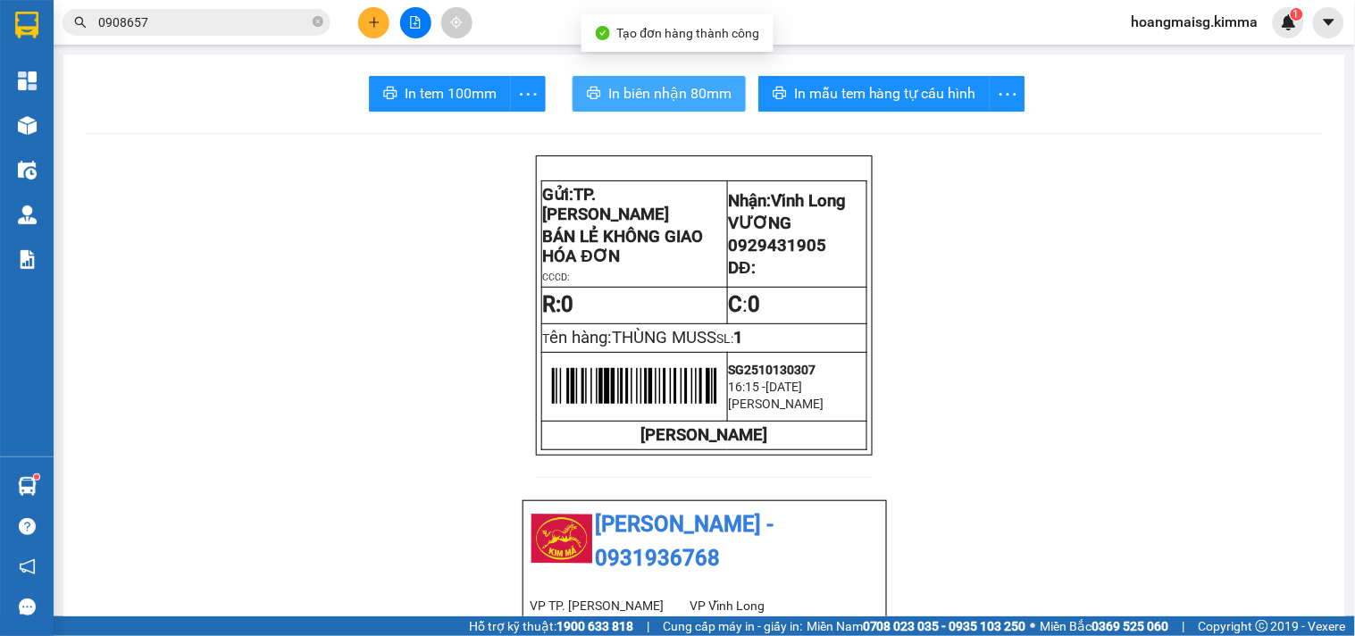
drag, startPoint x: 659, startPoint y: 96, endPoint x: 658, endPoint y: 87, distance: 10.0
click at [659, 93] on span "In biên nhận 80mm" at bounding box center [669, 93] width 123 height 22
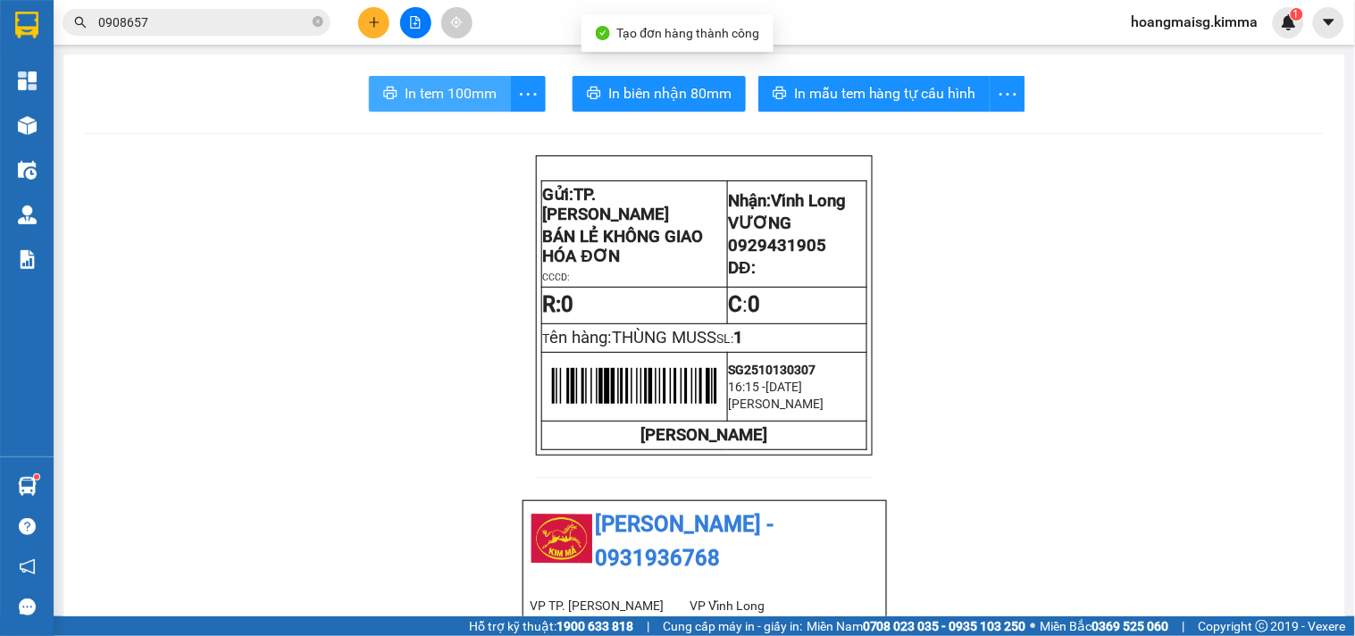
click at [469, 98] on span "In tem 100mm" at bounding box center [451, 93] width 92 height 22
click at [377, 16] on icon "plus" at bounding box center [374, 22] width 13 height 13
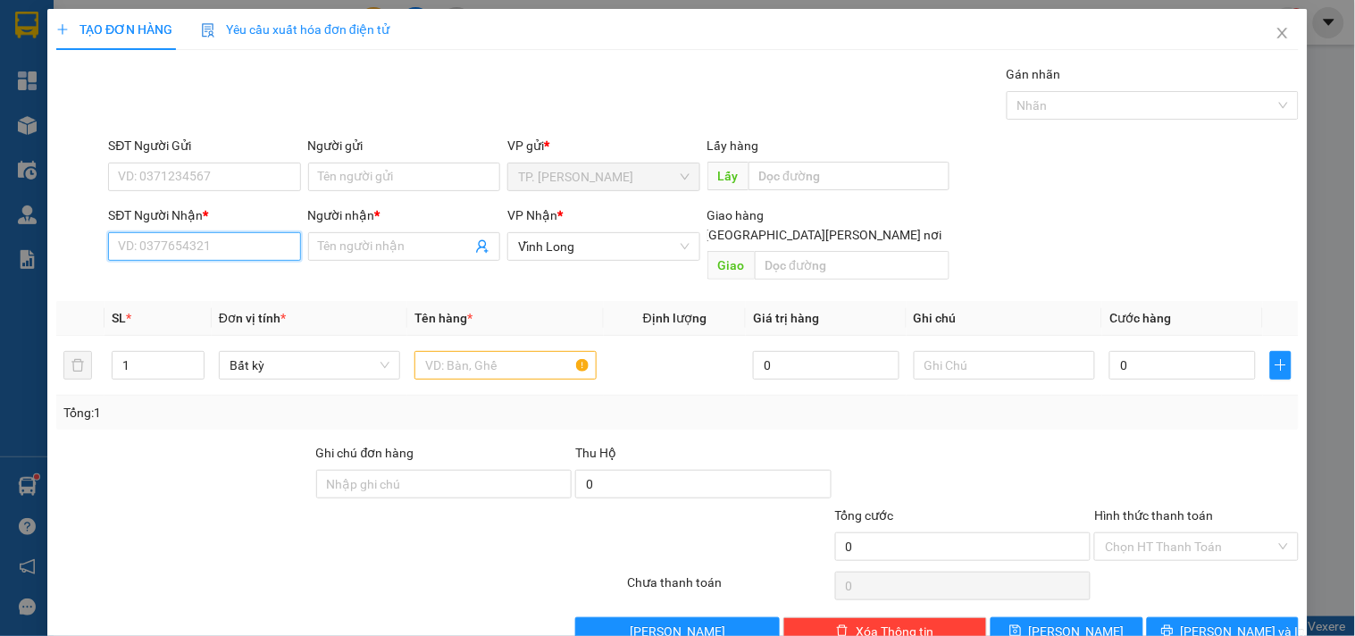
click at [209, 250] on input "SĐT Người Nhận *" at bounding box center [204, 246] width 192 height 29
click at [177, 279] on div "0939432086 - ANH TÀI" at bounding box center [206, 283] width 176 height 20
type input "0939432086"
type input "ANH TÀI"
type input "0939432086"
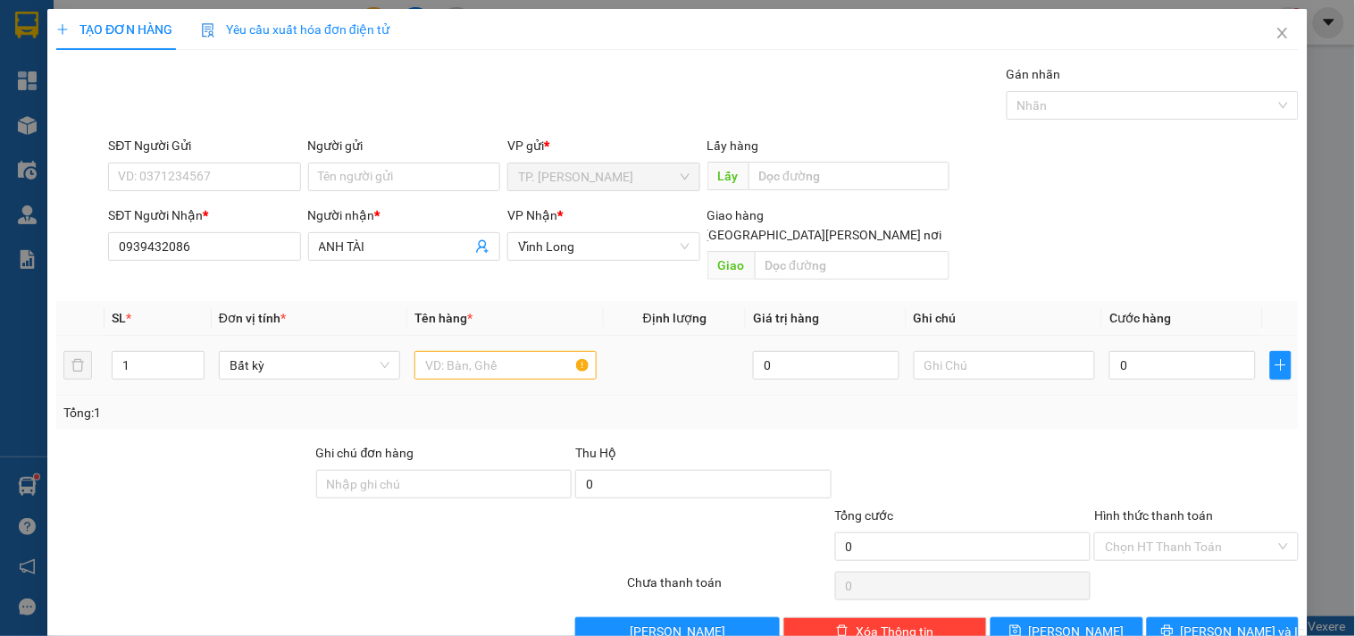
drag, startPoint x: 476, startPoint y: 319, endPoint x: 474, endPoint y: 364, distance: 44.8
click at [474, 359] on td at bounding box center [505, 366] width 196 height 60
click at [474, 366] on td at bounding box center [505, 366] width 196 height 60
drag, startPoint x: 478, startPoint y: 313, endPoint x: 479, endPoint y: 354, distance: 41.1
click at [479, 345] on table "SL * Đơn vị tính * Tên hàng * Định lượng Giá trị hàng Ghi chú Cước hàng 1 Bất k…" at bounding box center [677, 348] width 1243 height 95
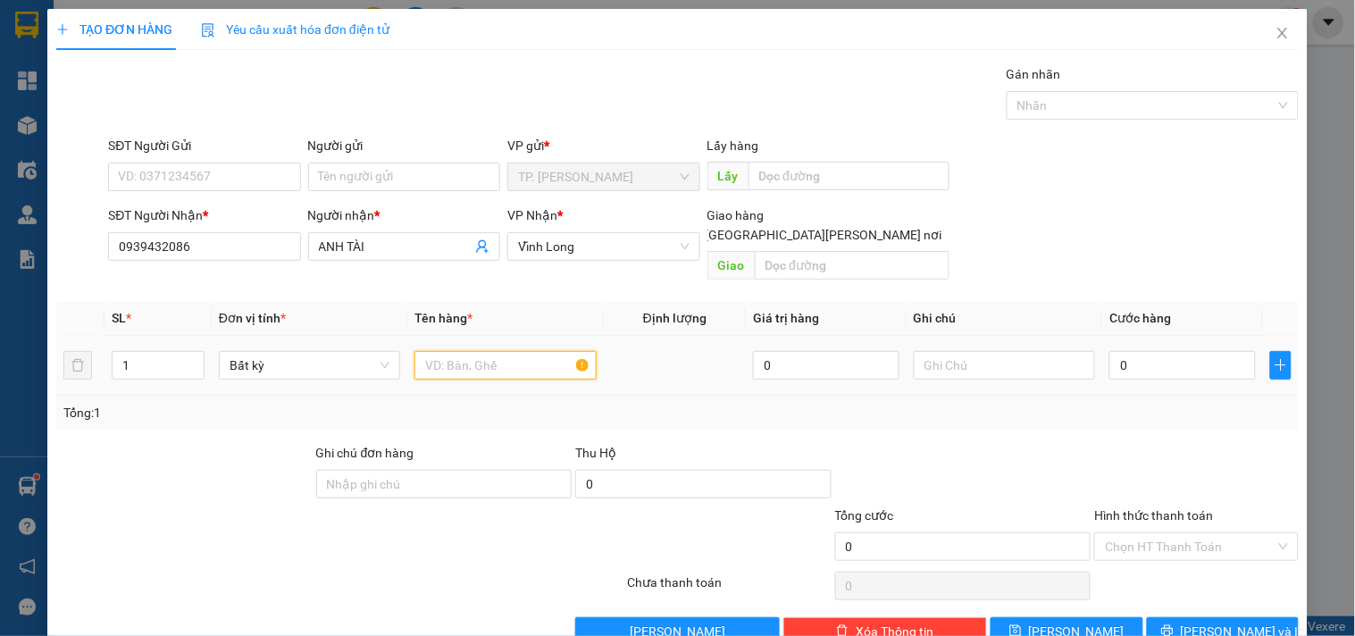
click at [479, 354] on input "text" at bounding box center [505, 365] width 181 height 29
type input "GÓI BAO TRÒN"
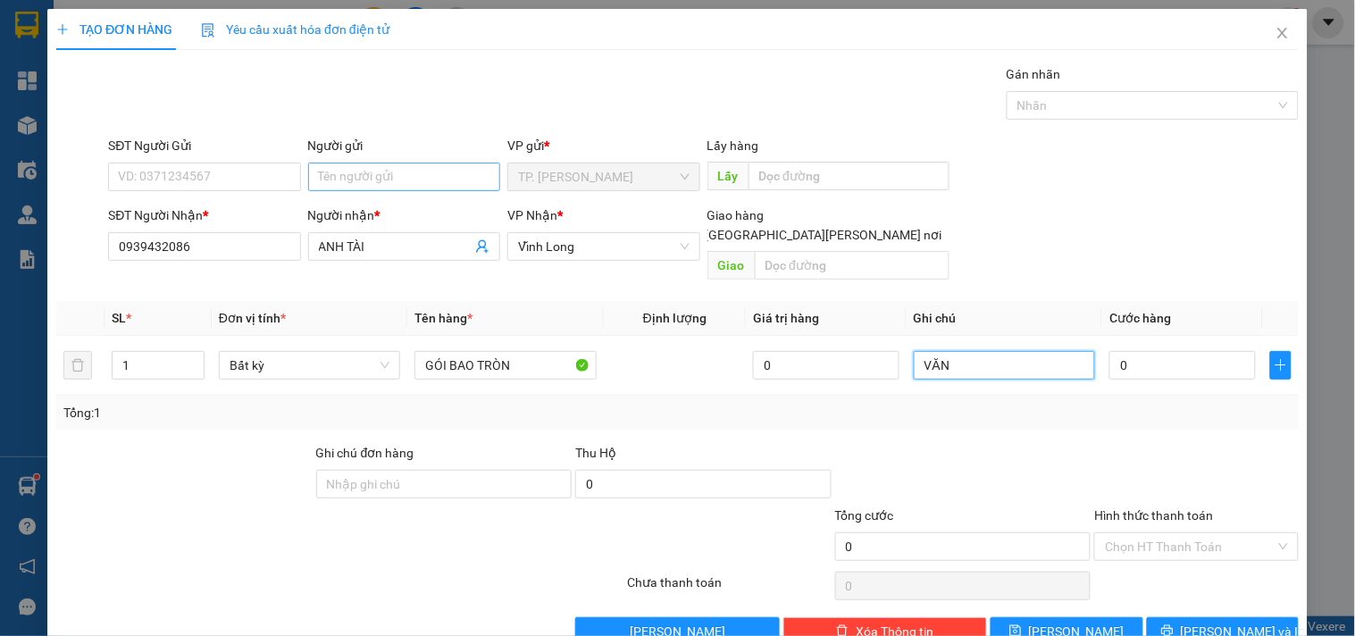
type input "VĂN"
click at [346, 175] on input "Người gửi" at bounding box center [404, 177] width 192 height 29
type input "B"
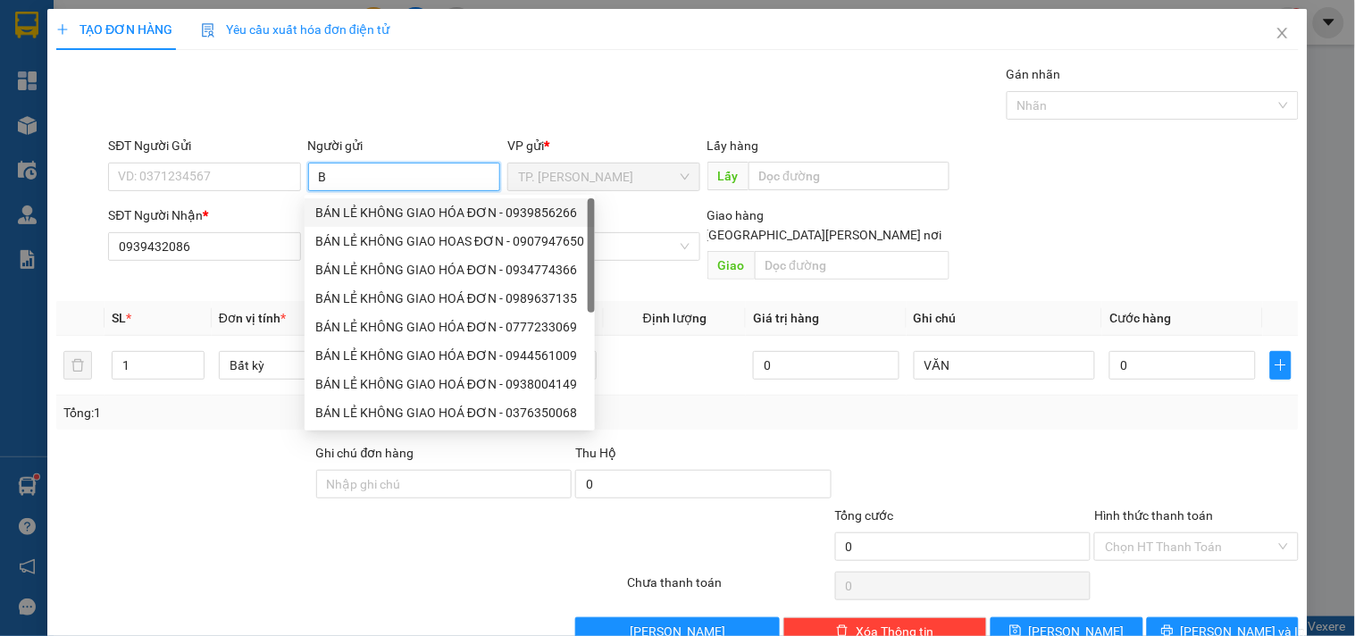
click at [354, 213] on div "BÁN LẺ KHÔNG GIAO HÓA ĐƠN - 0939856266" at bounding box center [449, 213] width 269 height 20
type input "0939856266"
type input "BÁN LẺ KHÔNG GIAO HÓA ĐƠN"
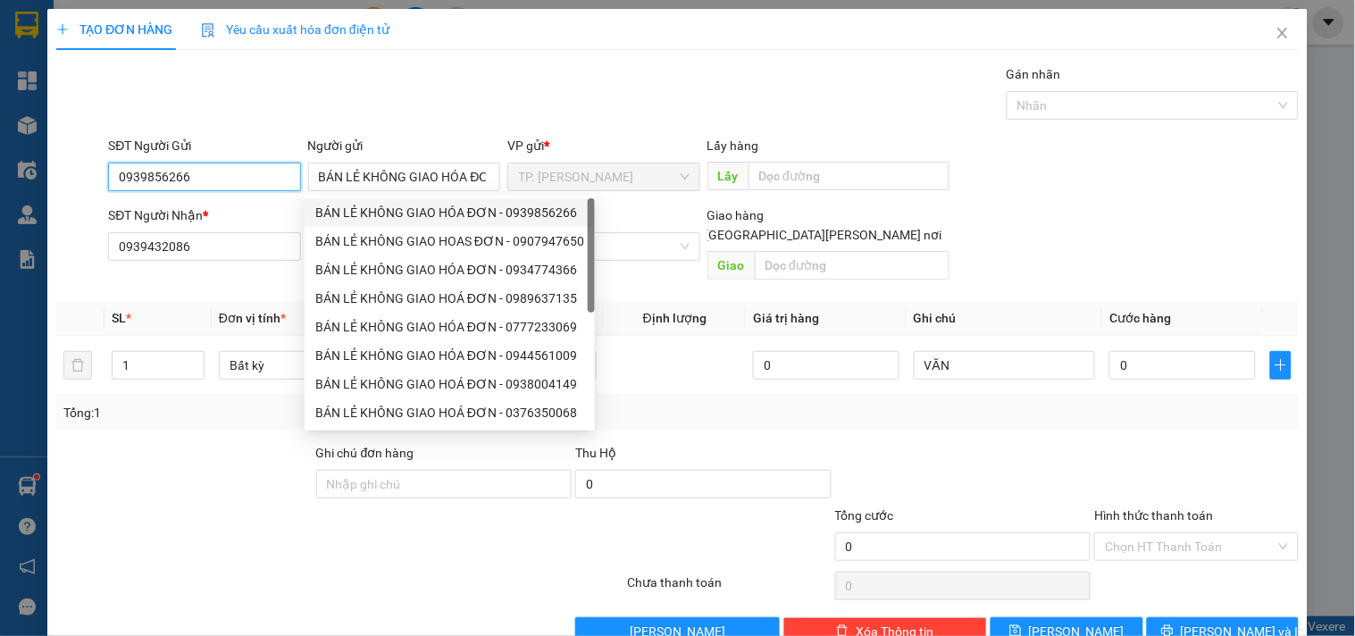
click at [239, 175] on input "0939856266" at bounding box center [204, 177] width 192 height 29
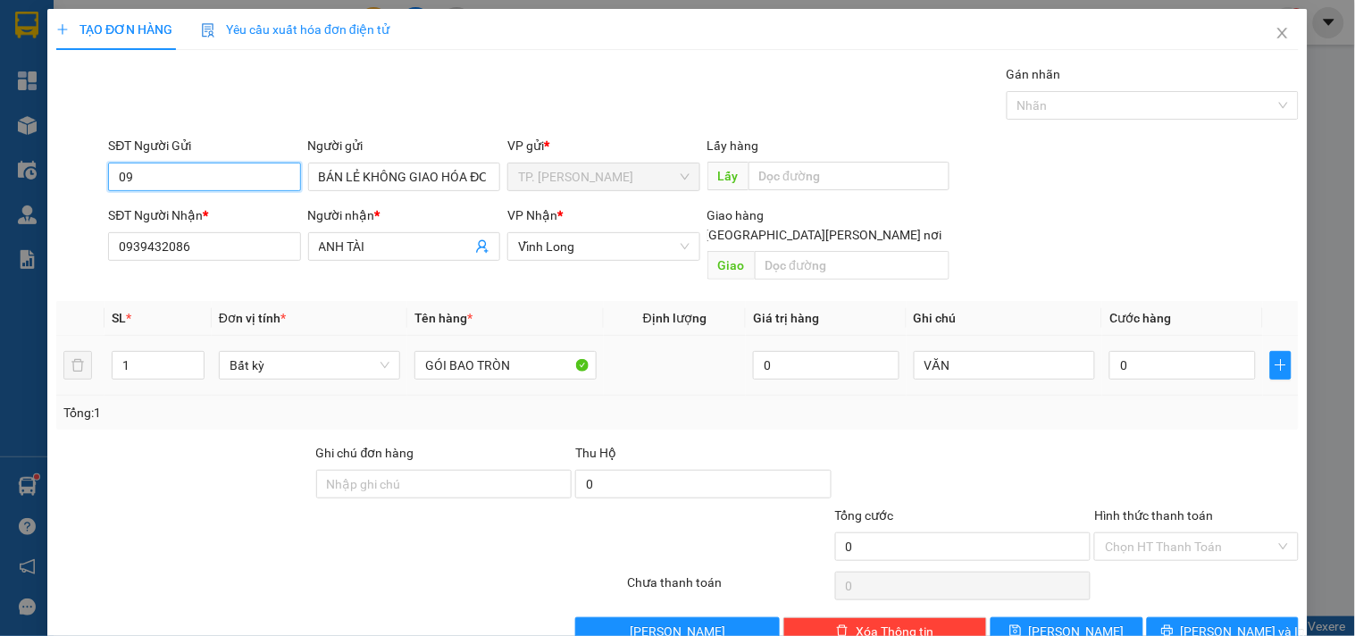
type input "0"
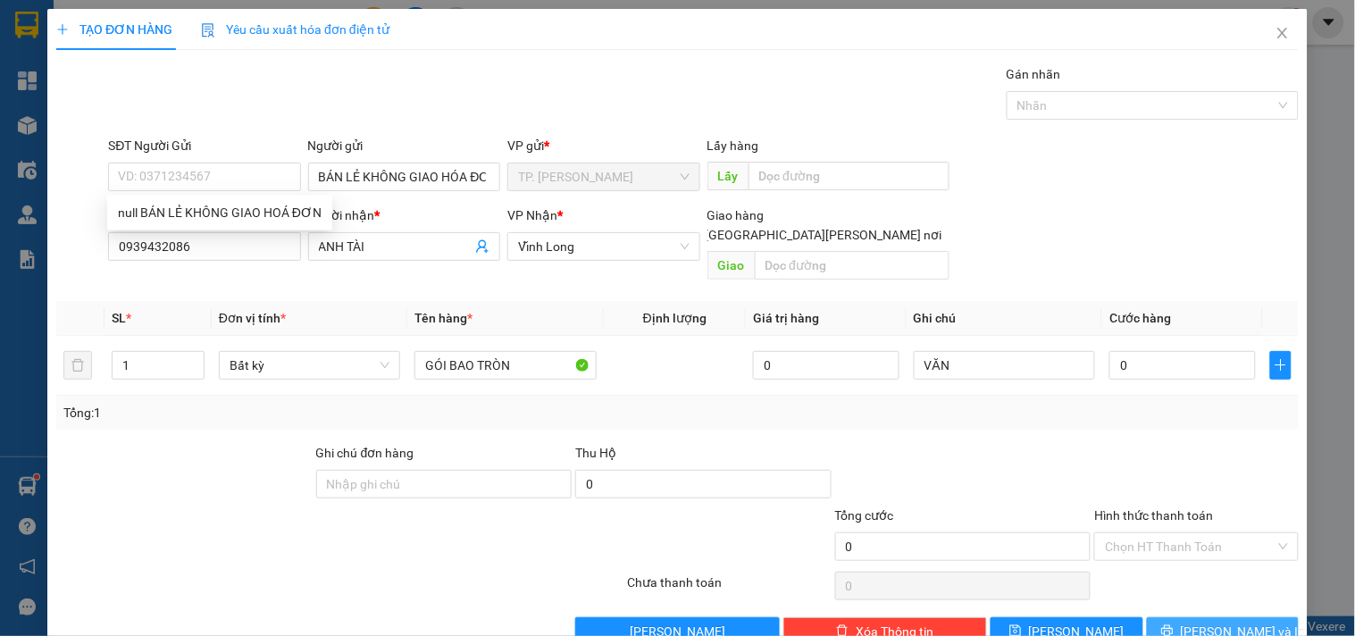
click at [1221, 617] on button "[PERSON_NAME] và In" at bounding box center [1223, 631] width 152 height 29
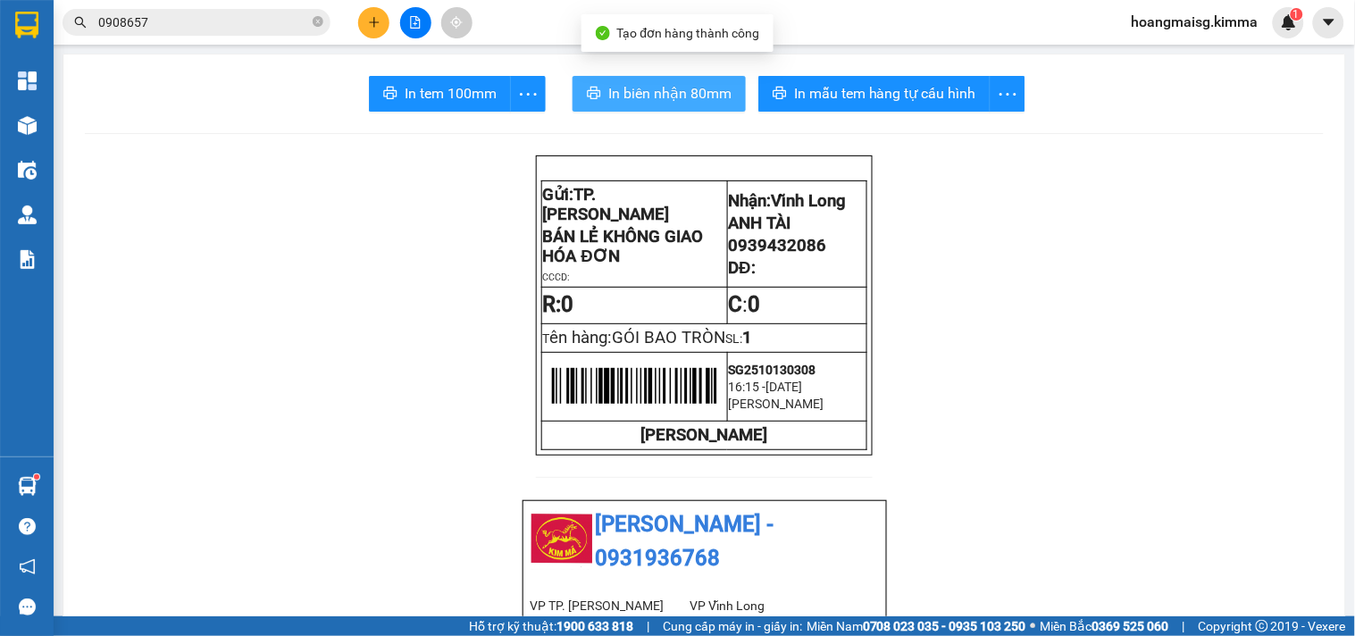
click at [662, 95] on span "In biên nhận 80mm" at bounding box center [669, 93] width 123 height 22
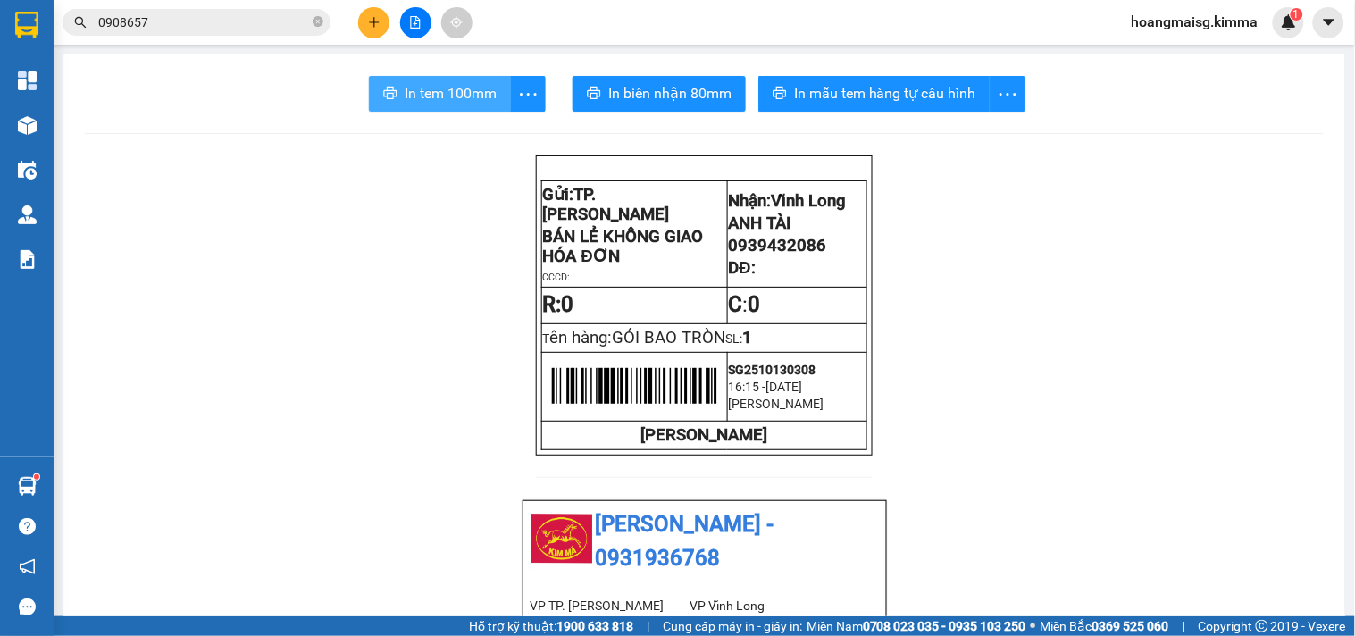
click at [447, 103] on span "In tem 100mm" at bounding box center [451, 93] width 92 height 22
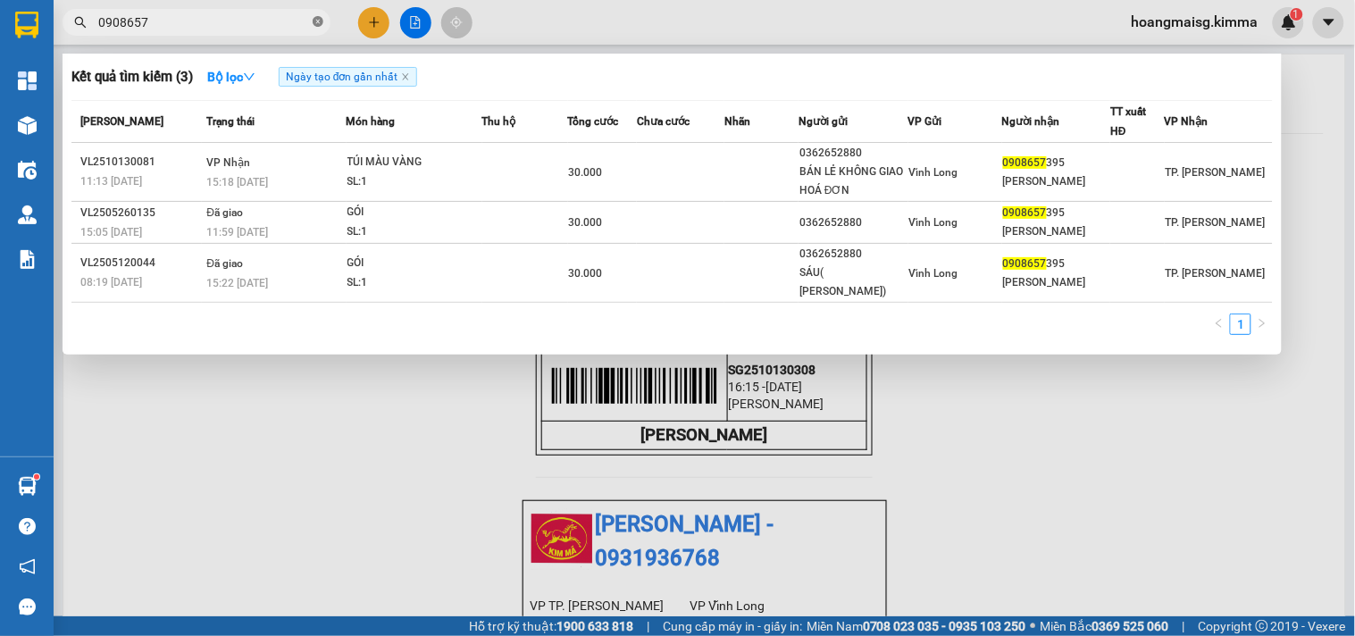
click at [314, 19] on icon "close-circle" at bounding box center [318, 21] width 11 height 11
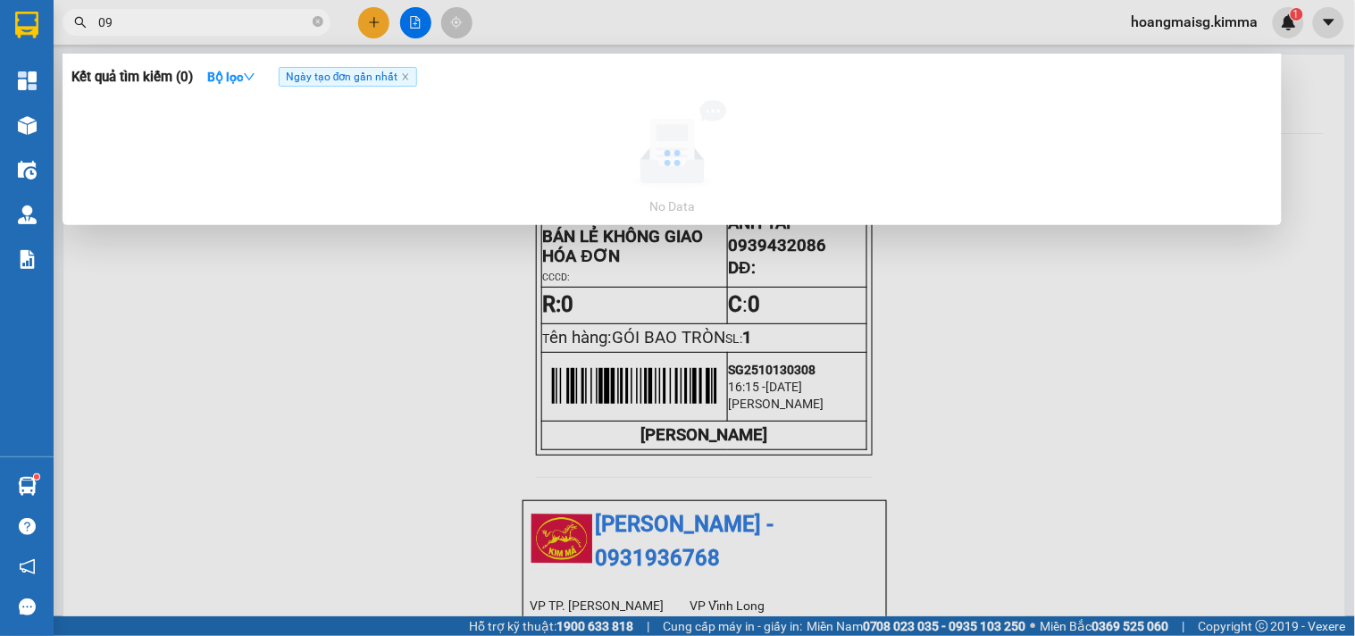
type input "0"
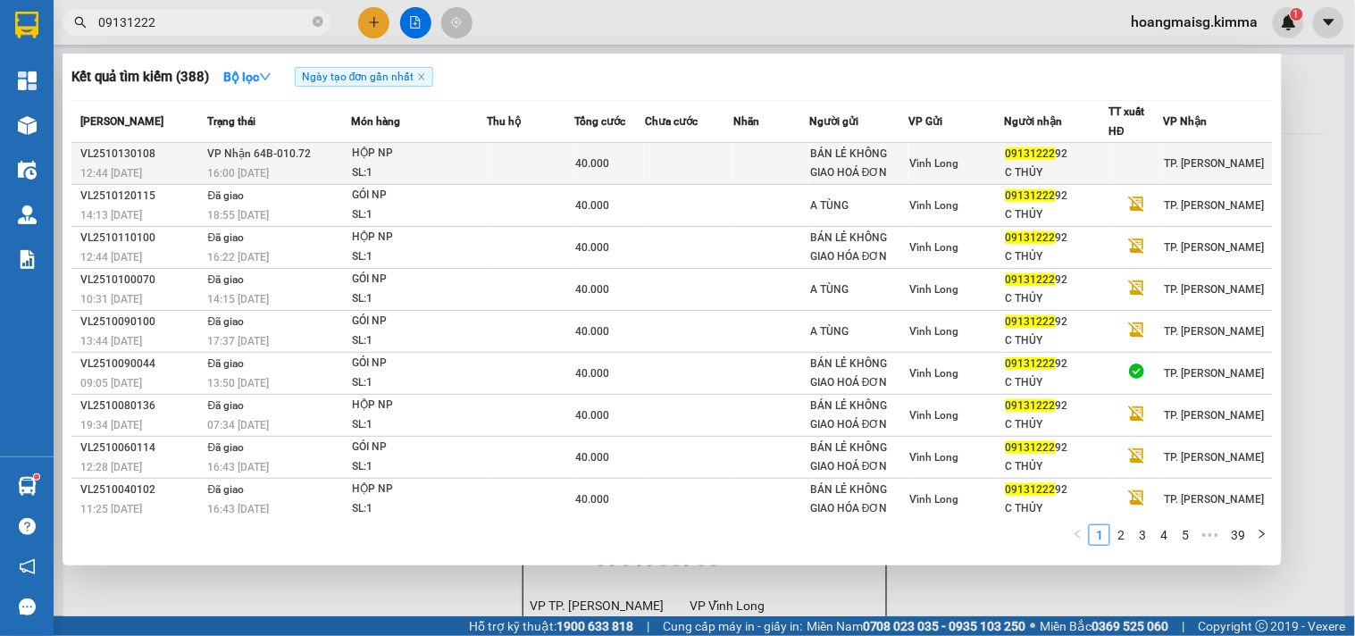
type input "09131222"
click at [516, 156] on td at bounding box center [531, 164] width 88 height 42
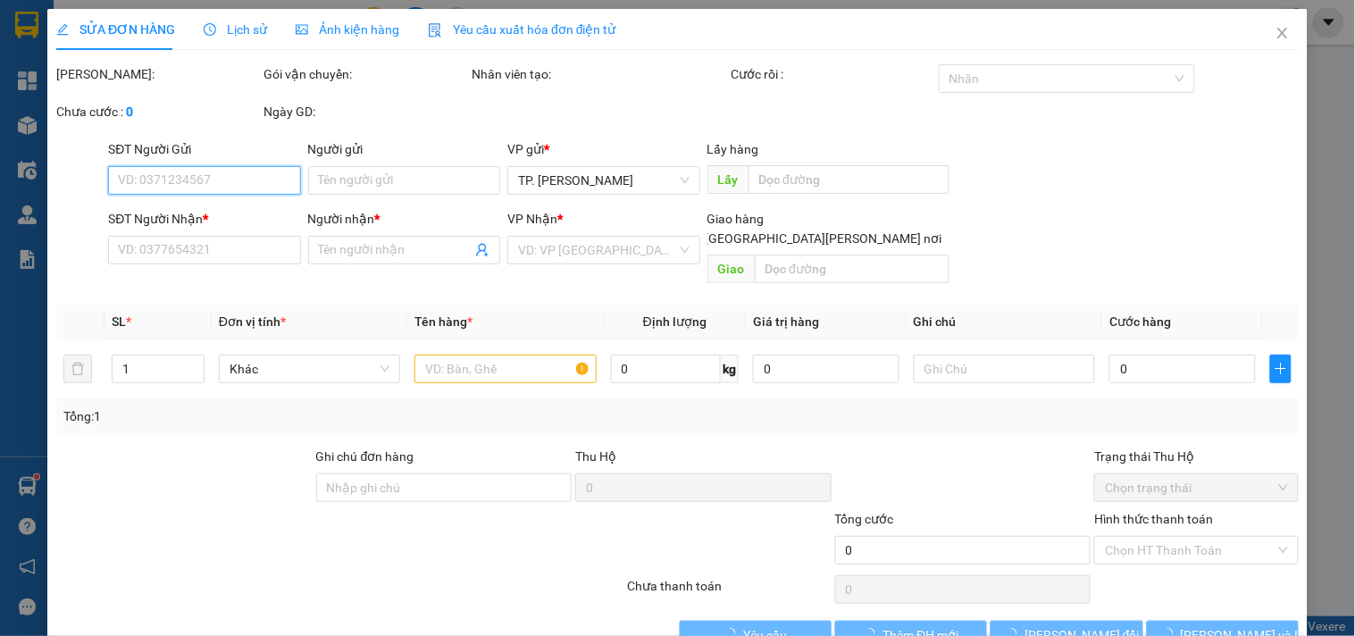
type input "BÁN LẺ KHÔNG GIAO HOÁ ĐƠN"
type input "0913122292"
type input "C THỦY"
type input "40.000"
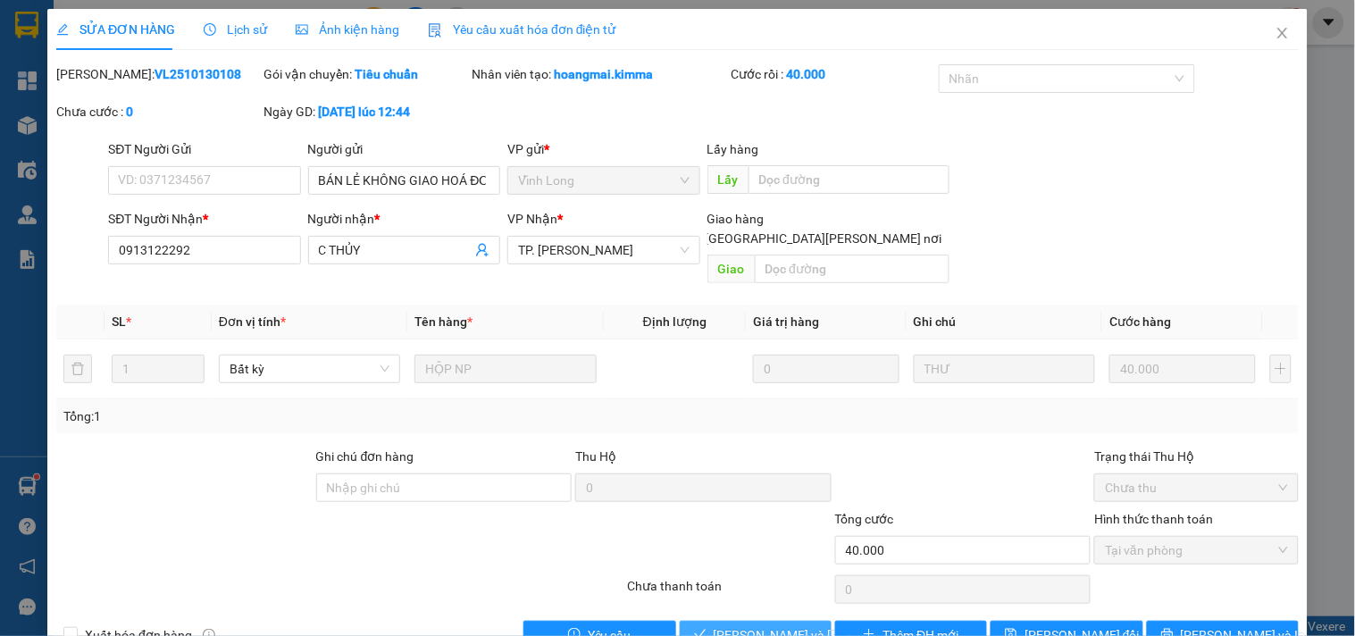
click at [747, 625] on span "[PERSON_NAME] và [PERSON_NAME] hàng" at bounding box center [834, 635] width 241 height 20
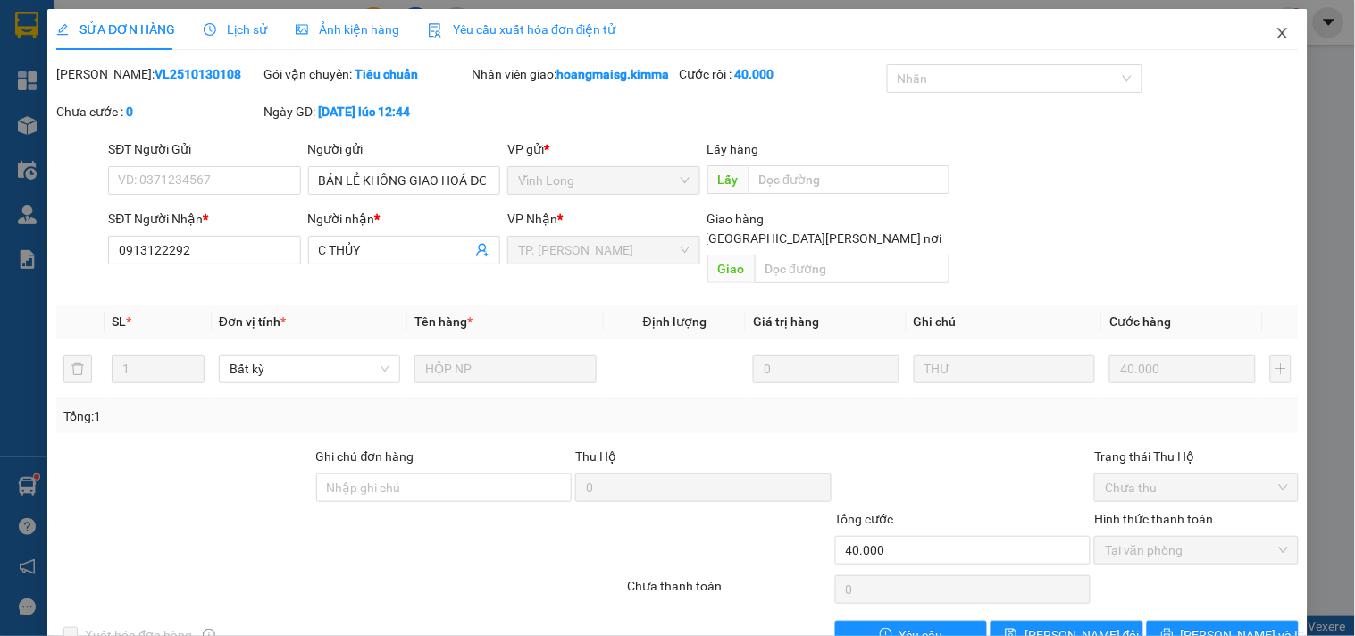
click at [1260, 21] on span "Close" at bounding box center [1283, 34] width 50 height 50
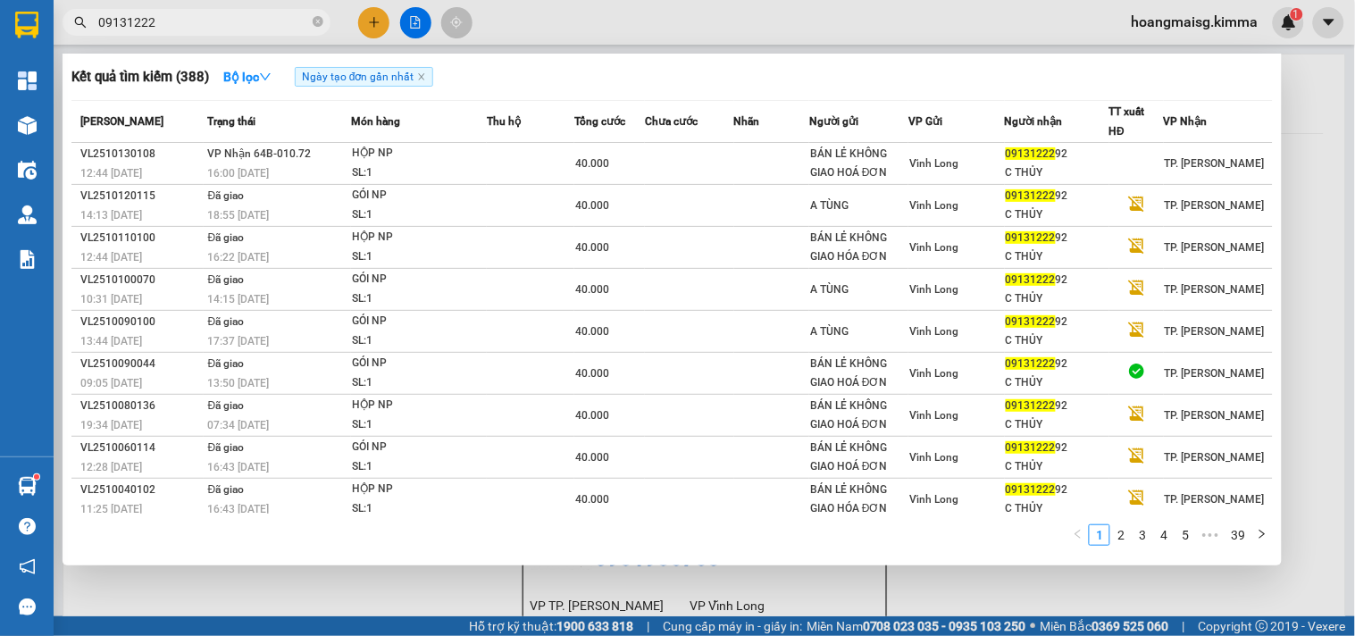
click at [315, 20] on icon "close-circle" at bounding box center [318, 21] width 11 height 11
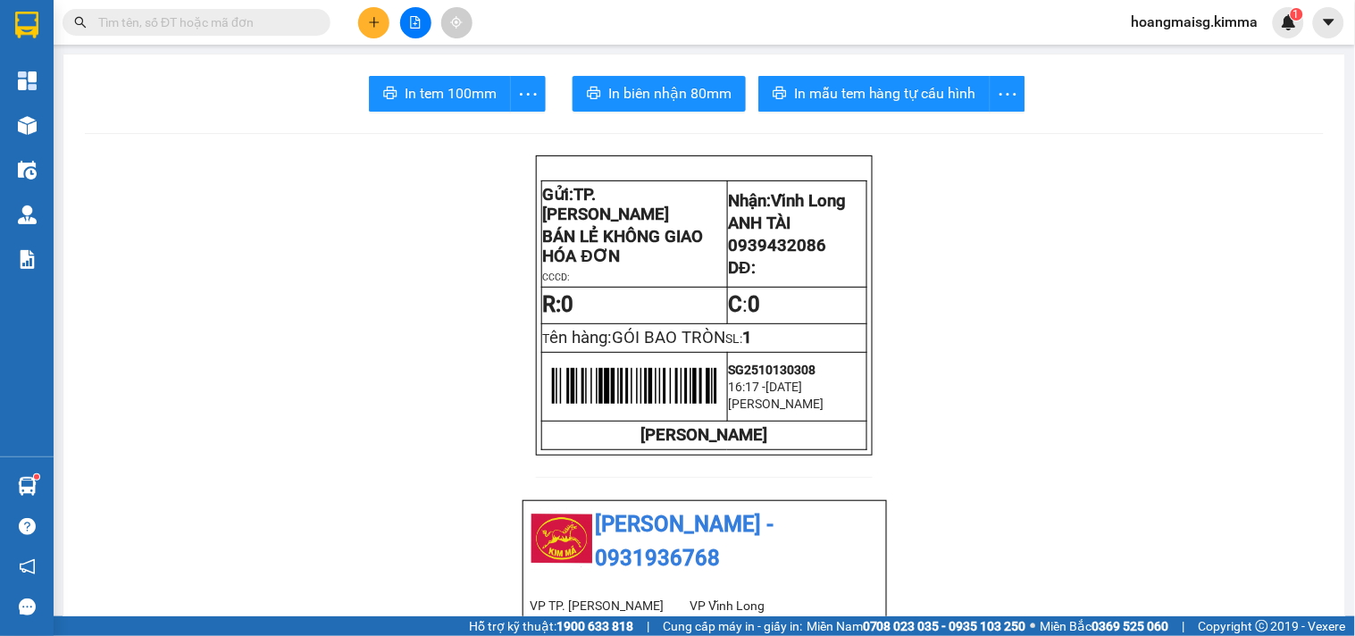
drag, startPoint x: 278, startPoint y: 21, endPoint x: 266, endPoint y: 18, distance: 11.9
click at [274, 21] on input "text" at bounding box center [203, 23] width 211 height 20
click at [237, 19] on input "text" at bounding box center [203, 23] width 211 height 20
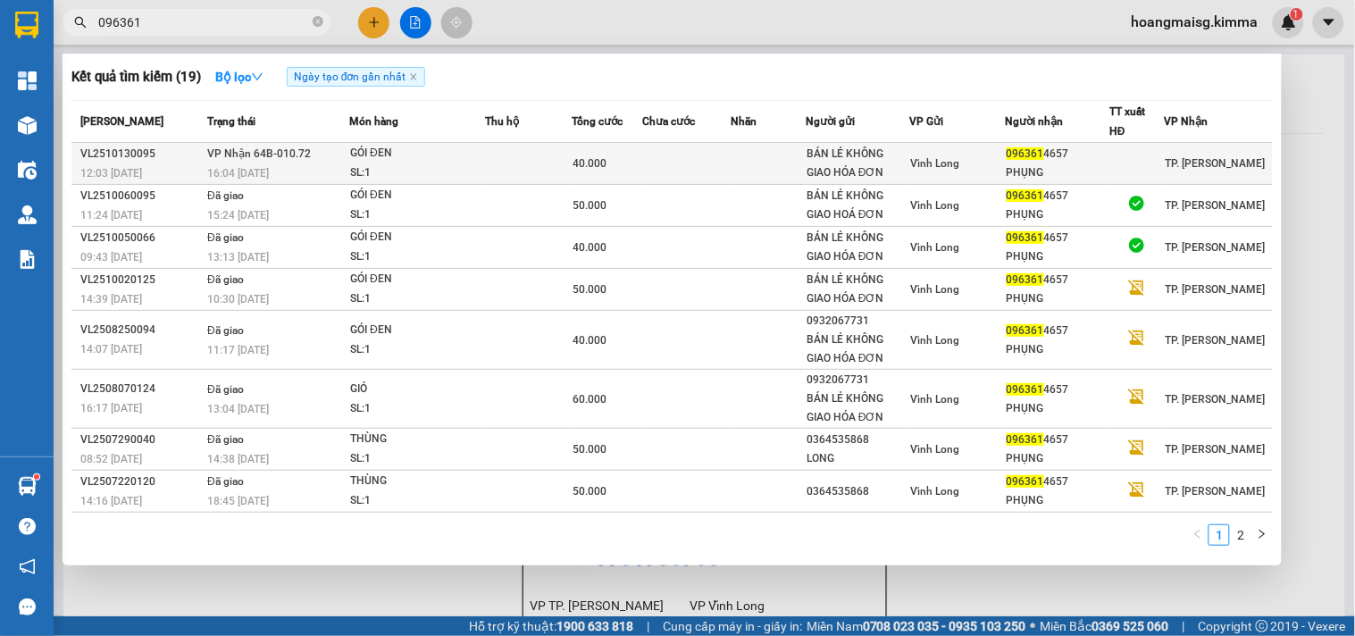
type input "096361"
click at [538, 155] on td at bounding box center [528, 164] width 87 height 42
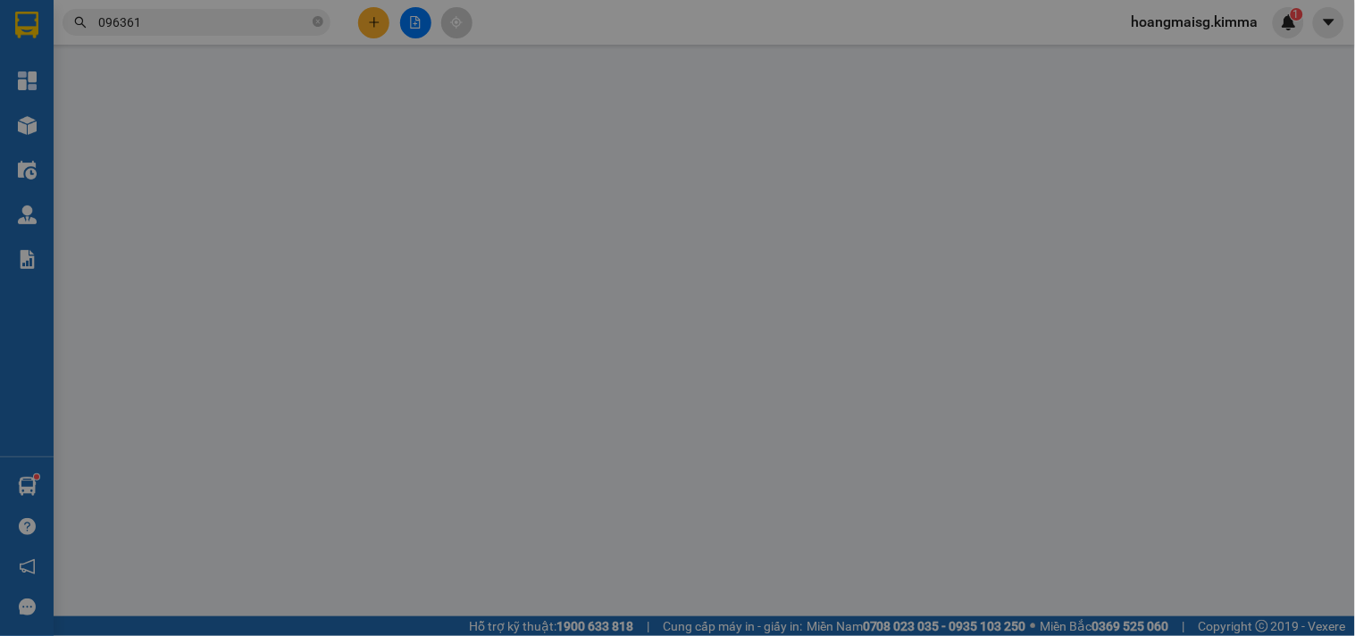
type input "BÁN LẺ KHÔNG GIAO HÓA ĐƠN"
type input "0963614657"
type input "PHỤNG"
type input "40.000"
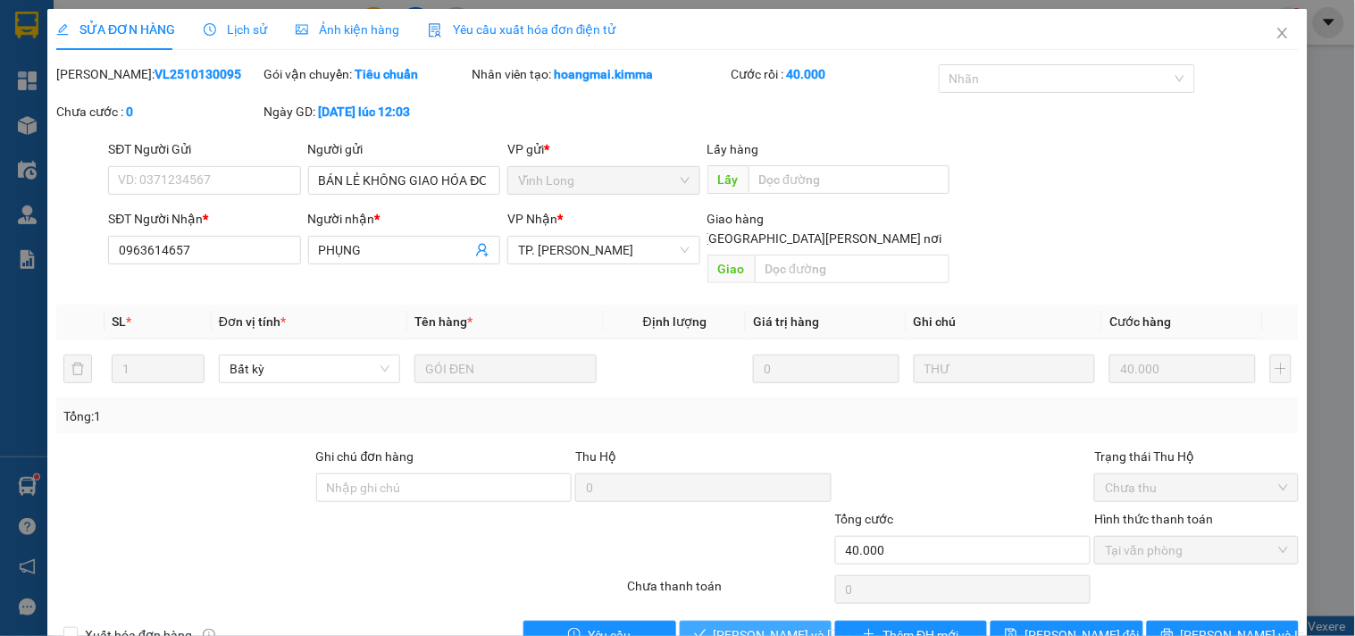
click at [755, 625] on span "[PERSON_NAME] và [PERSON_NAME] hàng" at bounding box center [834, 635] width 241 height 20
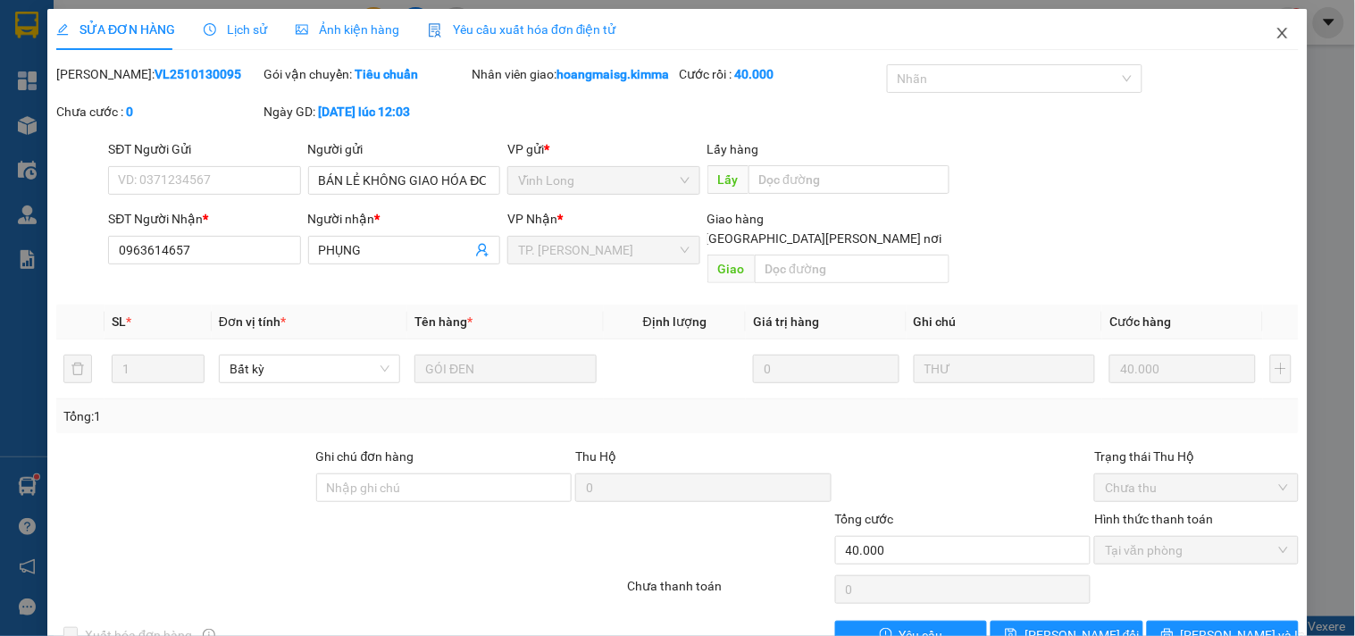
click at [1258, 24] on span "Close" at bounding box center [1283, 34] width 50 height 50
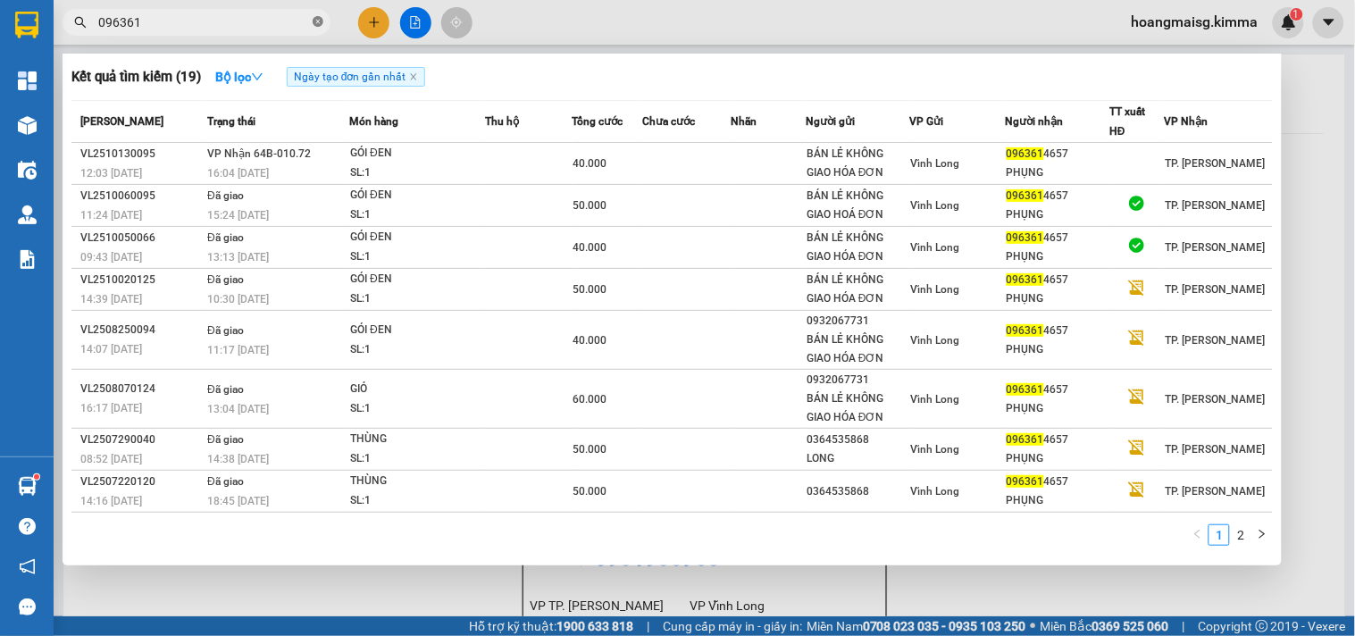
click at [317, 22] on icon "close-circle" at bounding box center [318, 21] width 11 height 11
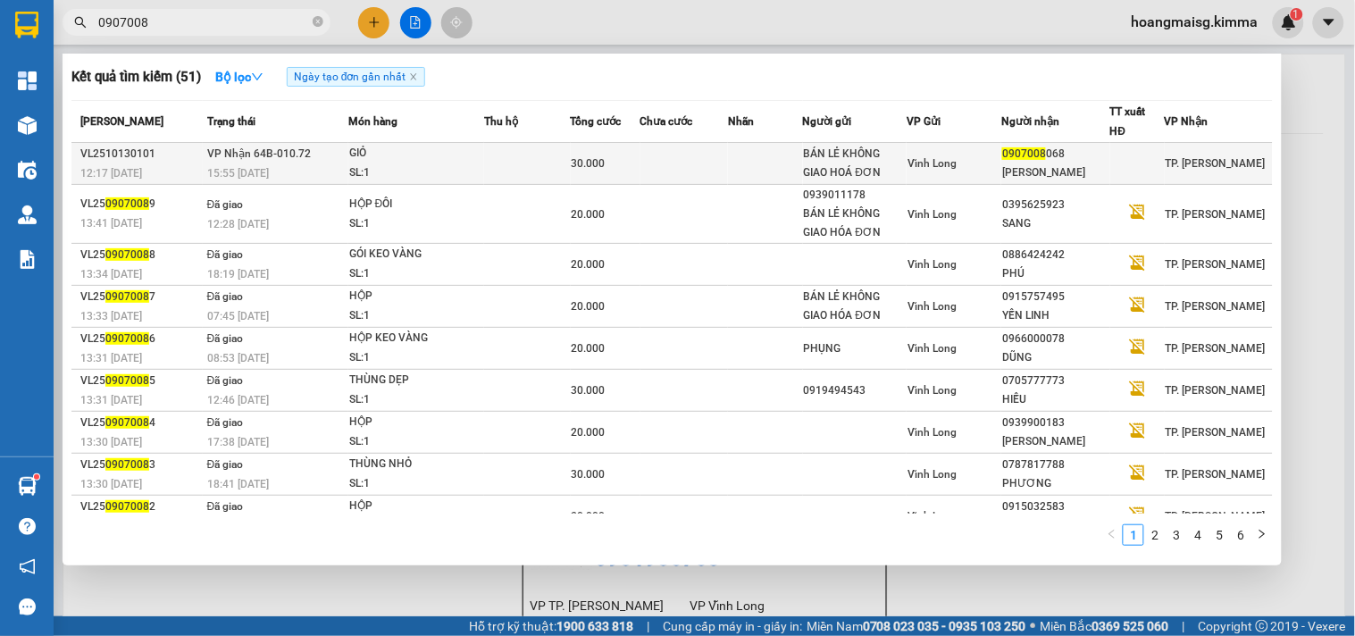
type input "0907008"
click at [748, 157] on td at bounding box center [765, 164] width 74 height 42
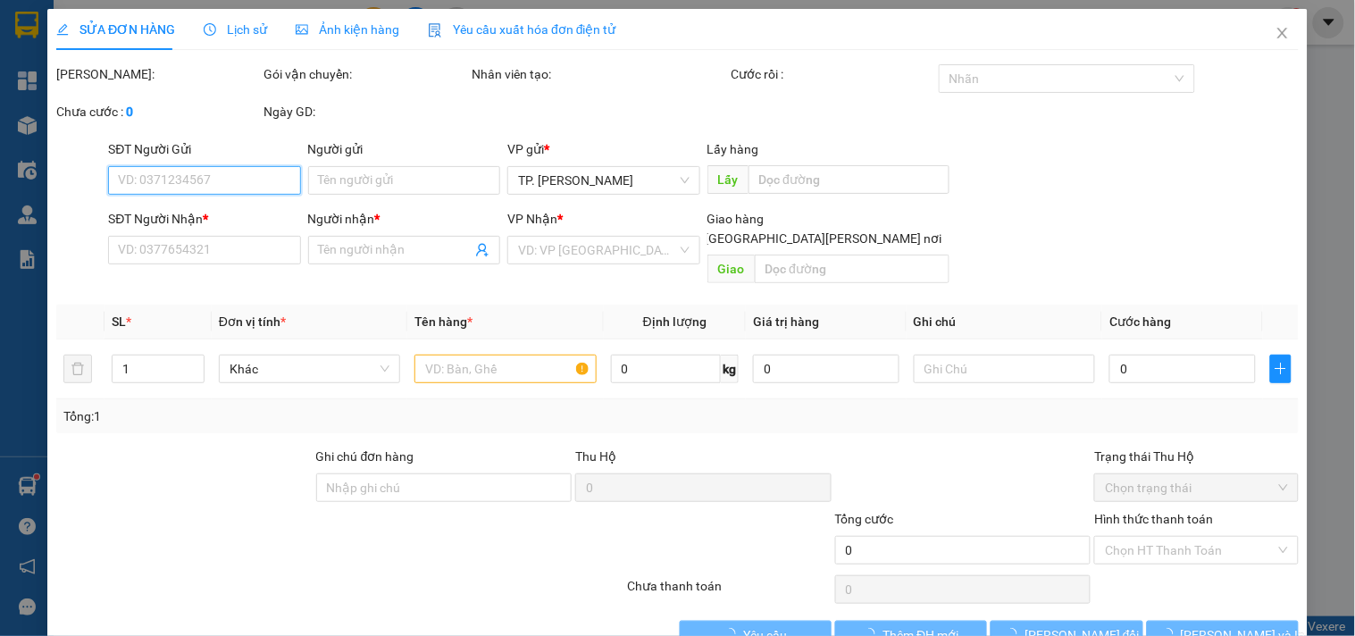
type input "BÁN LẺ KHÔNG GIAO HOÁ ĐƠN"
type input "0907008068"
type input "C NGỌC"
type input "30.000"
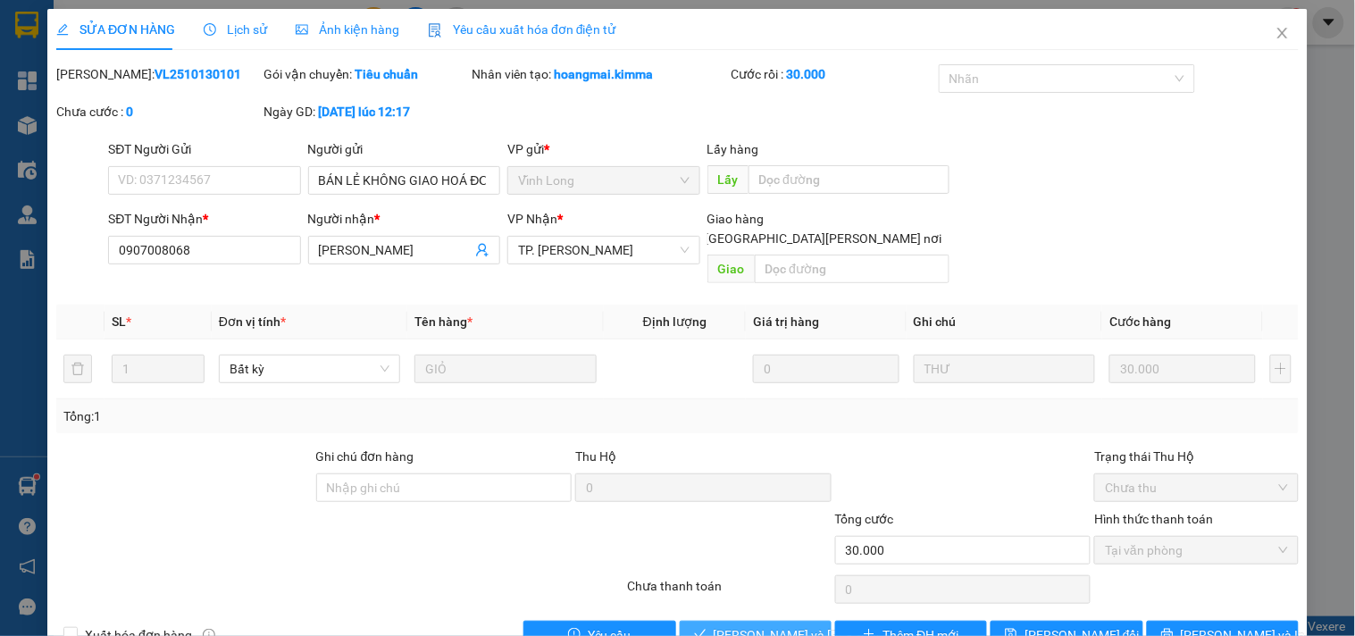
click at [764, 625] on span "[PERSON_NAME] và [PERSON_NAME] hàng" at bounding box center [834, 635] width 241 height 20
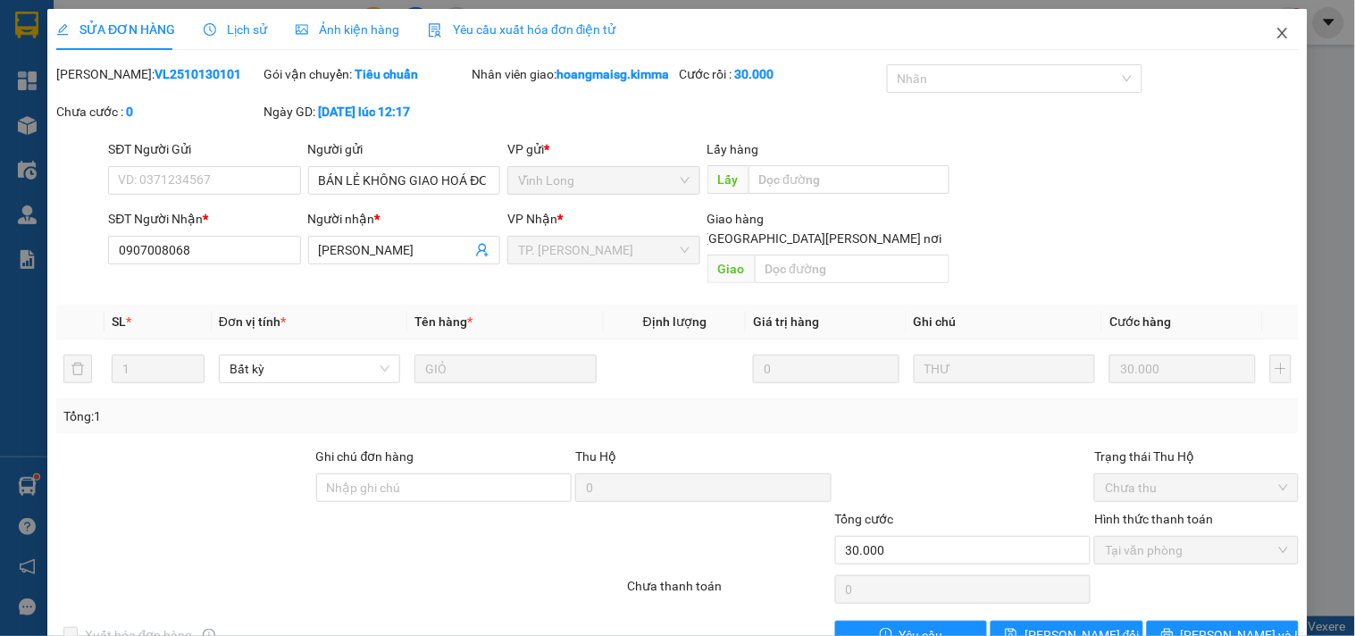
click at [1276, 31] on icon "close" at bounding box center [1283, 33] width 14 height 14
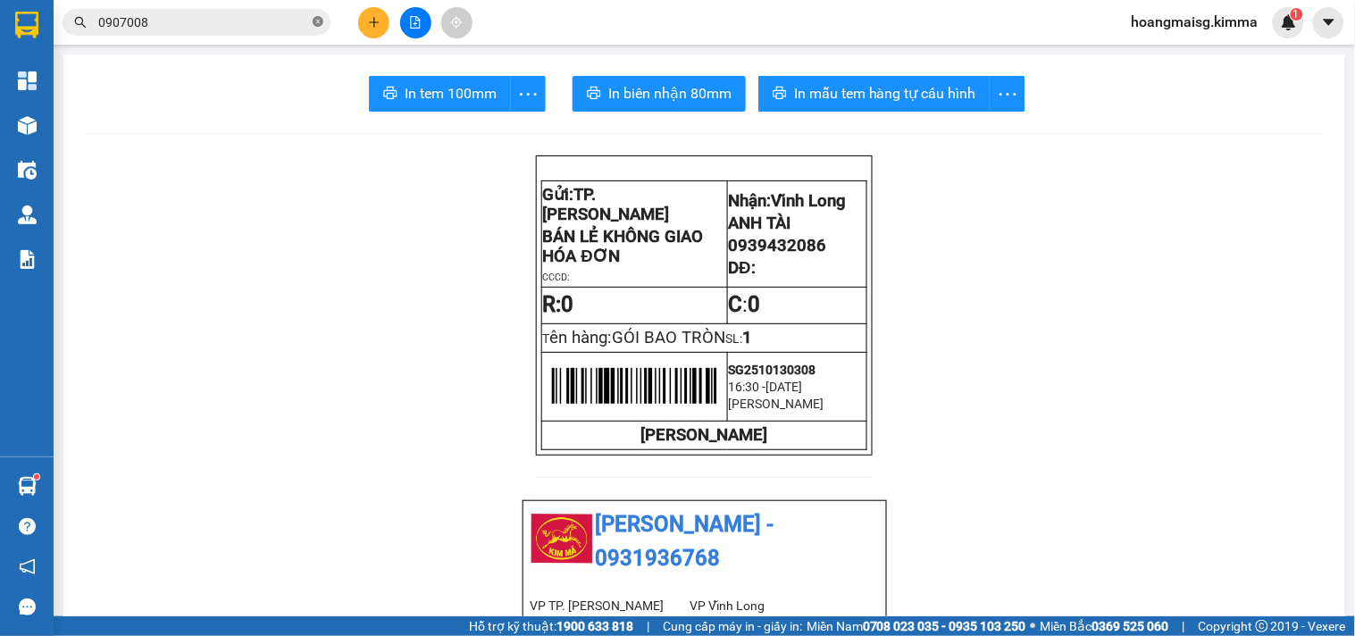
click at [322, 21] on icon "close-circle" at bounding box center [318, 21] width 11 height 11
type input "3"
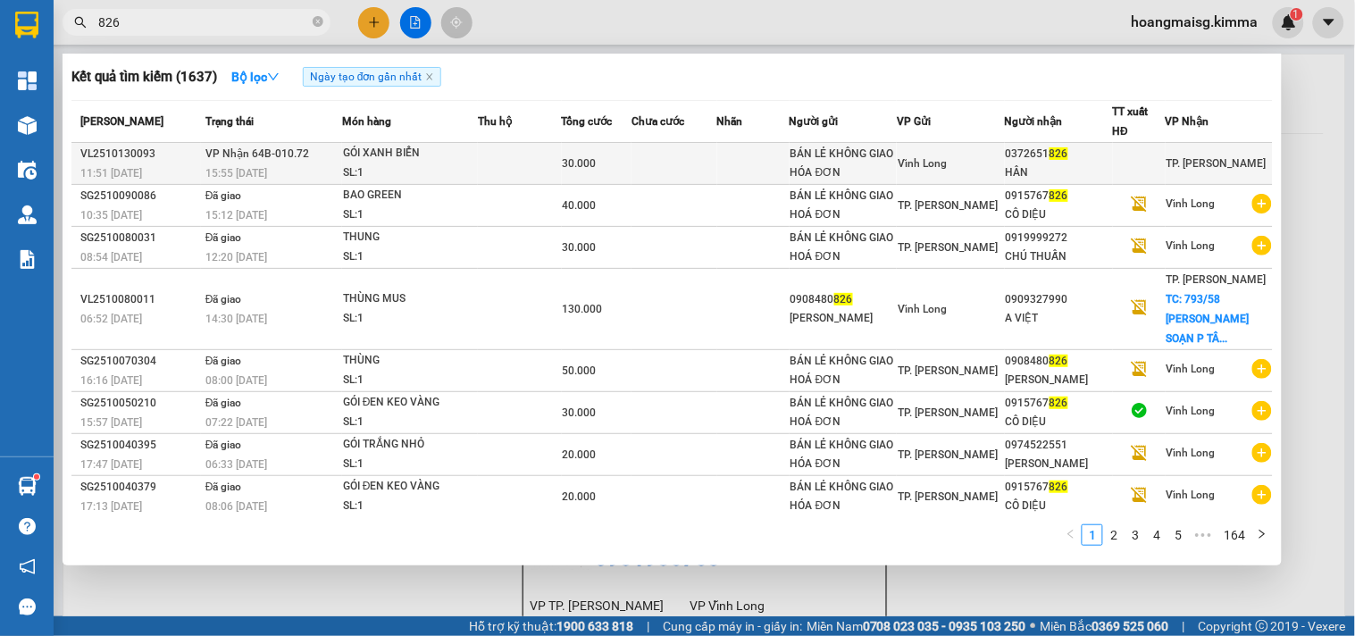
type input "826"
click at [1051, 158] on span "826" at bounding box center [1059, 153] width 19 height 13
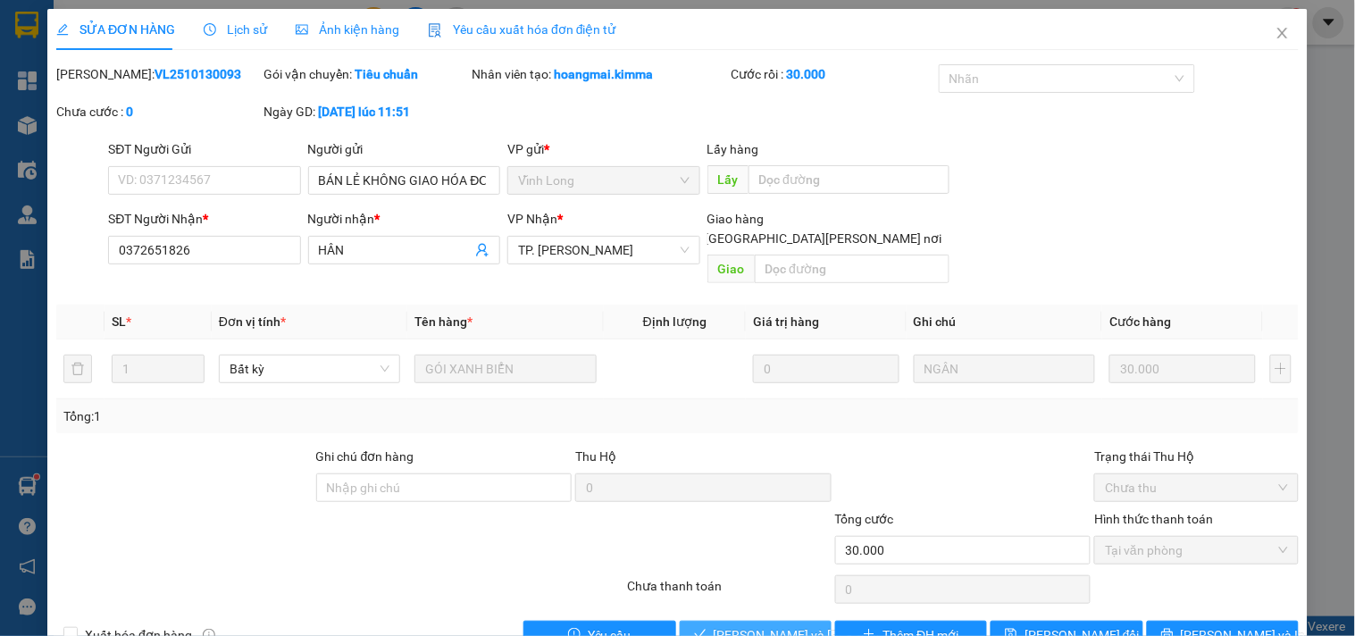
click at [703, 621] on button "[PERSON_NAME] và [PERSON_NAME] hàng" at bounding box center [756, 635] width 152 height 29
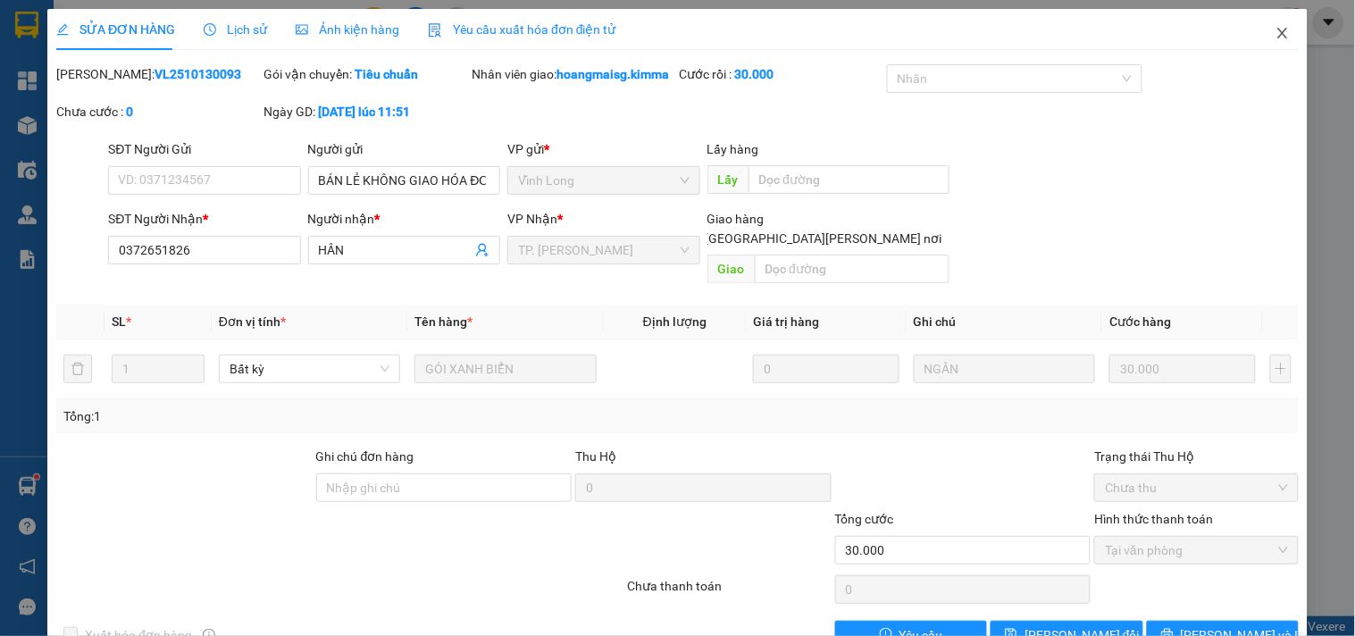
click at [1276, 29] on icon "close" at bounding box center [1283, 33] width 14 height 14
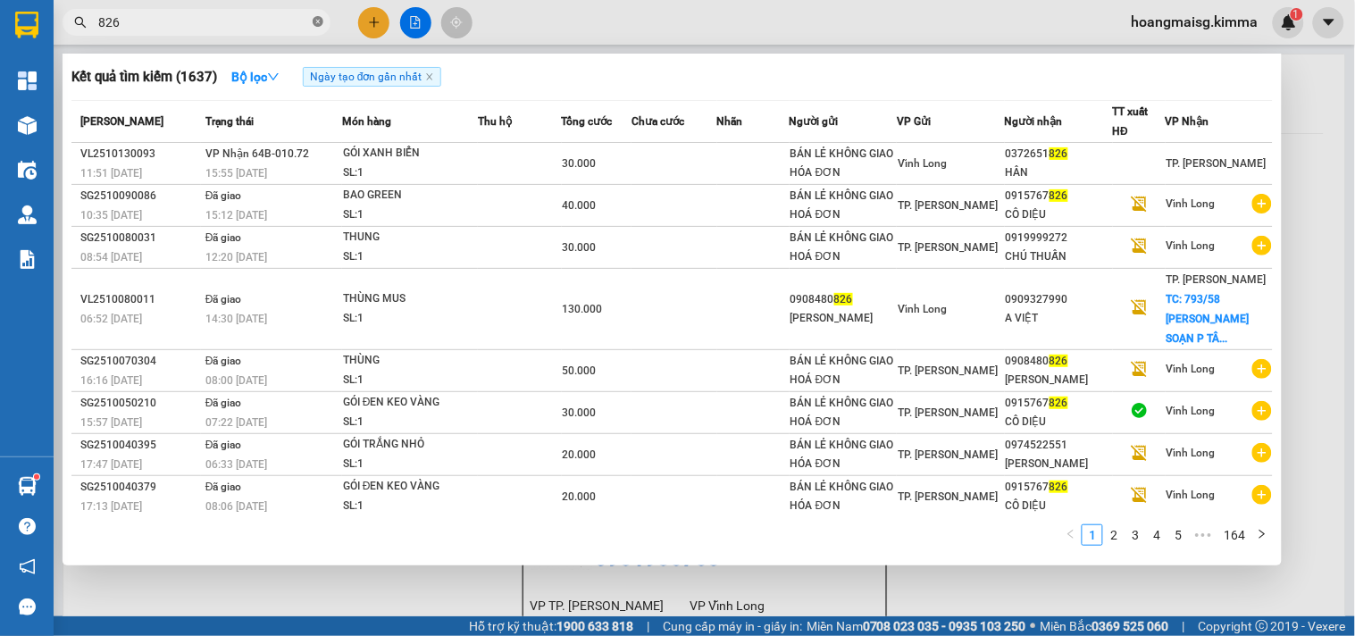
click at [315, 23] on icon "close-circle" at bounding box center [318, 21] width 11 height 11
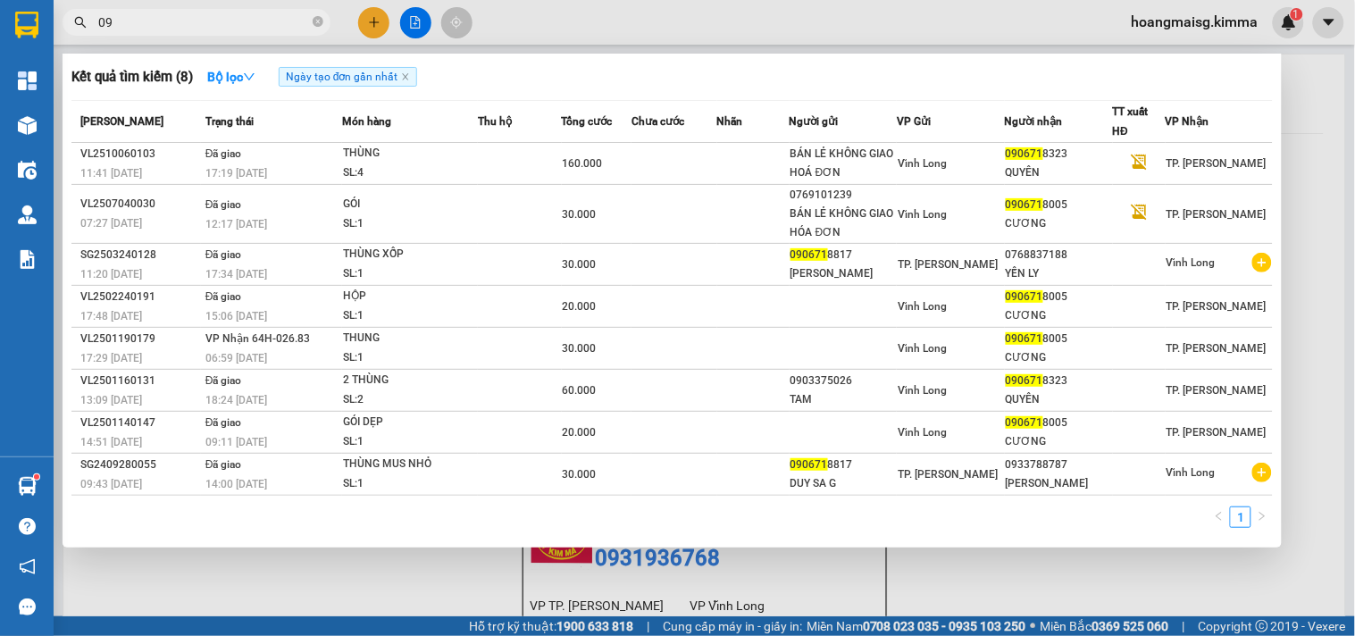
type input "0"
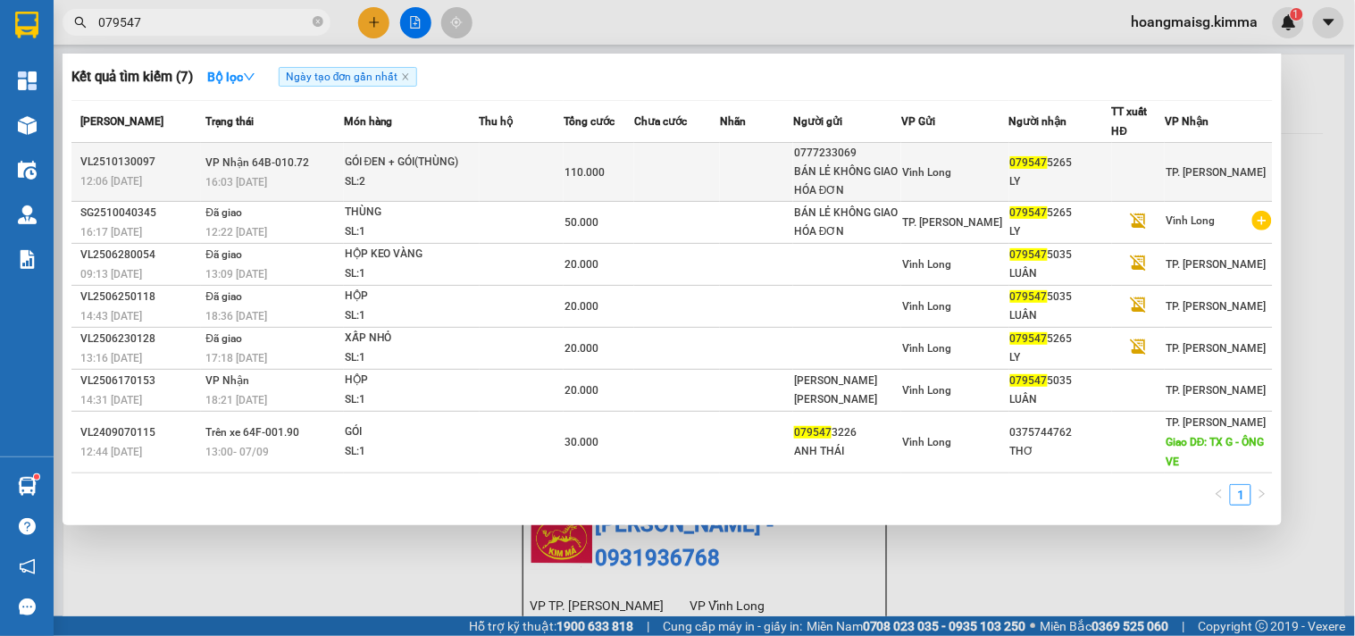
type input "079547"
click at [532, 163] on td at bounding box center [522, 172] width 84 height 59
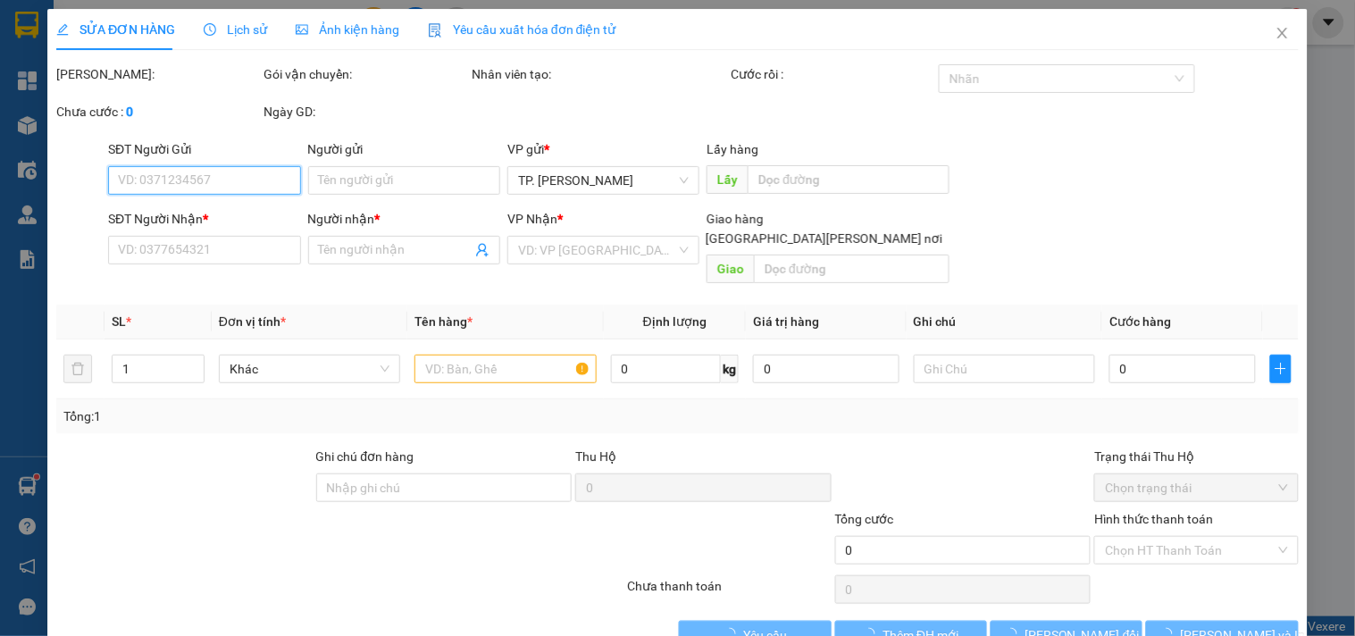
type input "0777233069"
type input "BÁN LẺ KHÔNG GIAO HÓA ĐƠN"
type input "0795475265"
type input "LY"
type input "110.000"
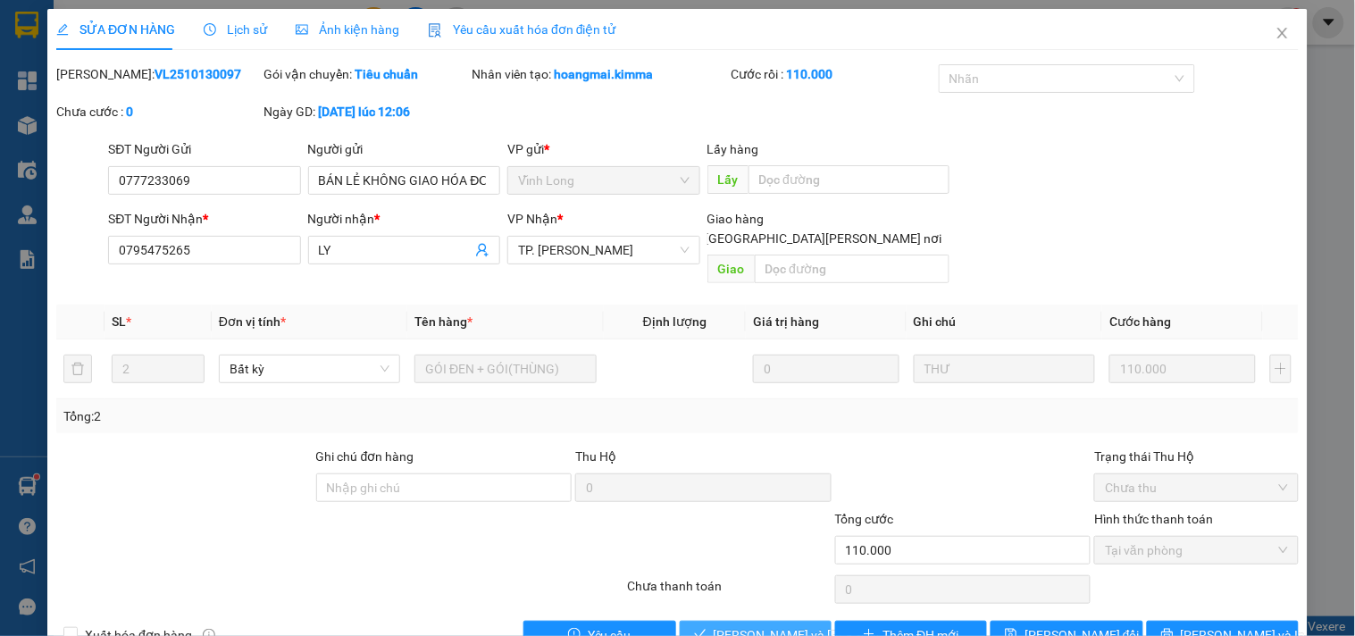
click at [748, 625] on span "[PERSON_NAME] và [PERSON_NAME] hàng" at bounding box center [834, 635] width 241 height 20
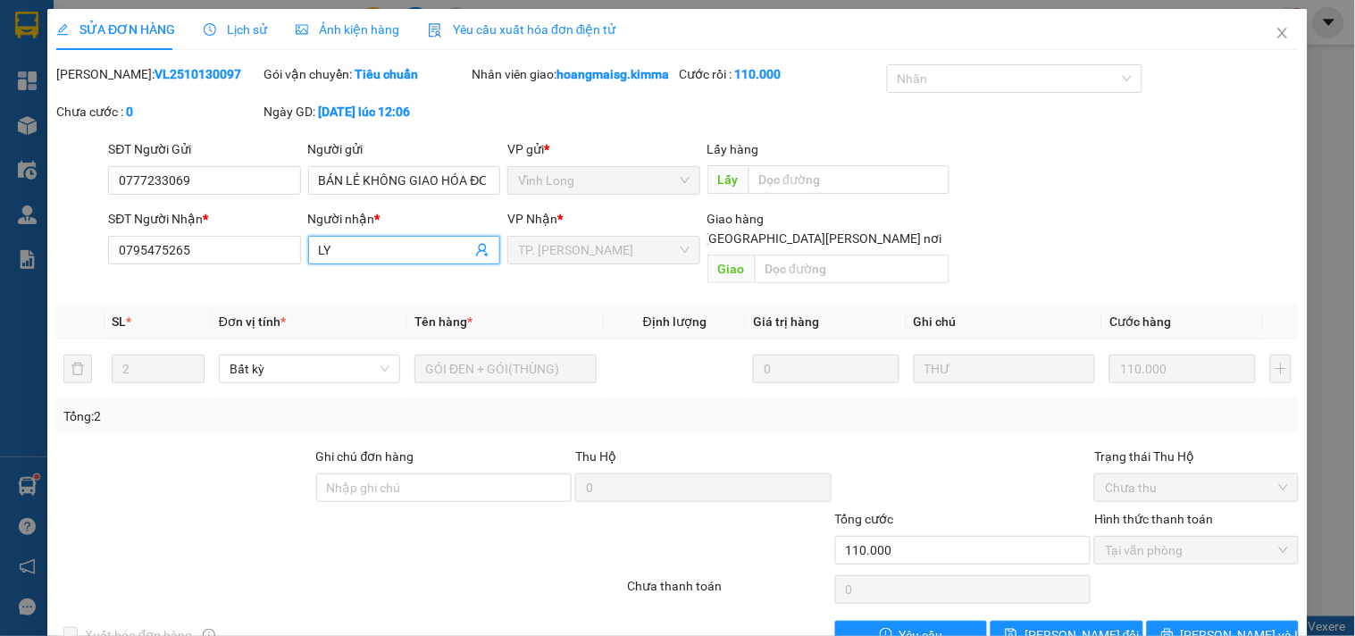
click at [350, 254] on input "LY" at bounding box center [395, 250] width 153 height 20
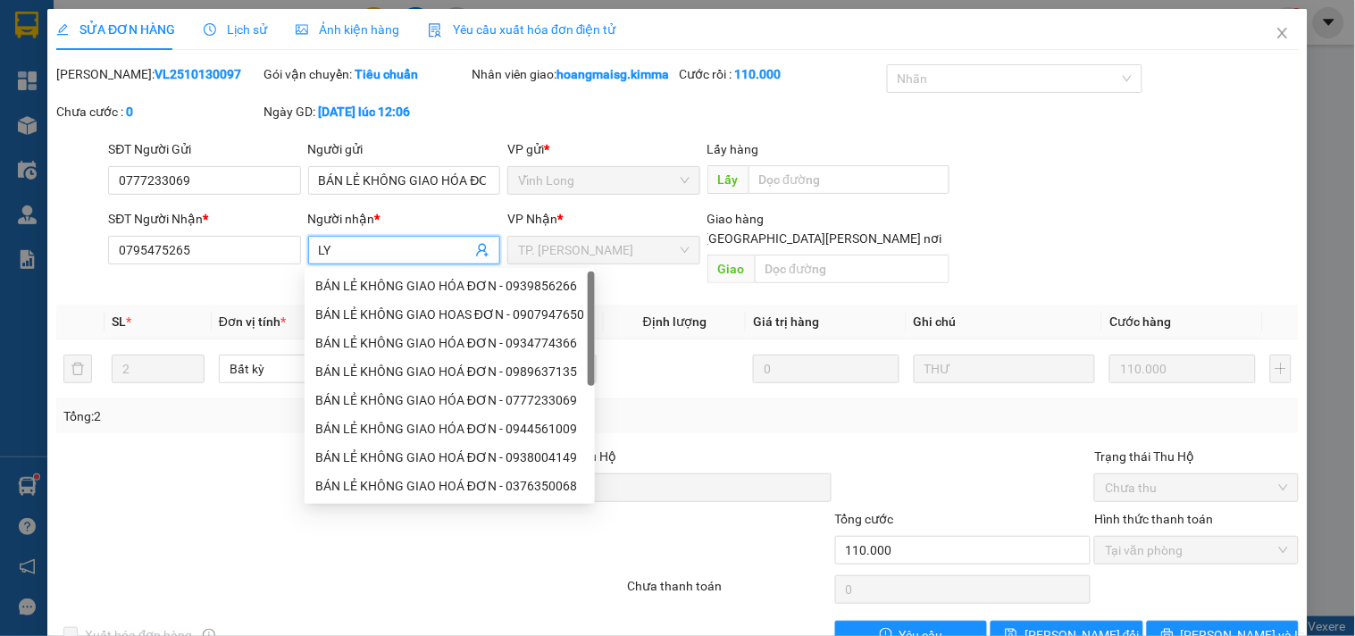
click at [350, 254] on input "LY" at bounding box center [395, 250] width 153 height 20
click at [239, 509] on div at bounding box center [237, 540] width 364 height 63
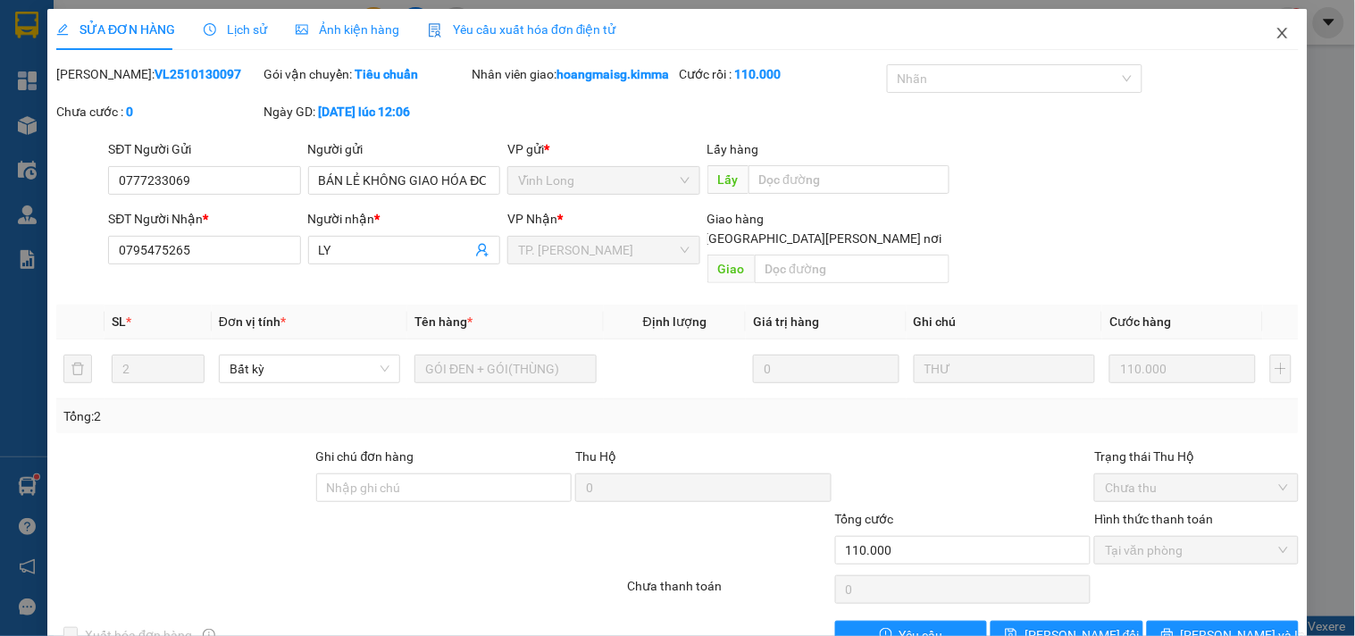
click at [1260, 31] on span "Close" at bounding box center [1283, 34] width 50 height 50
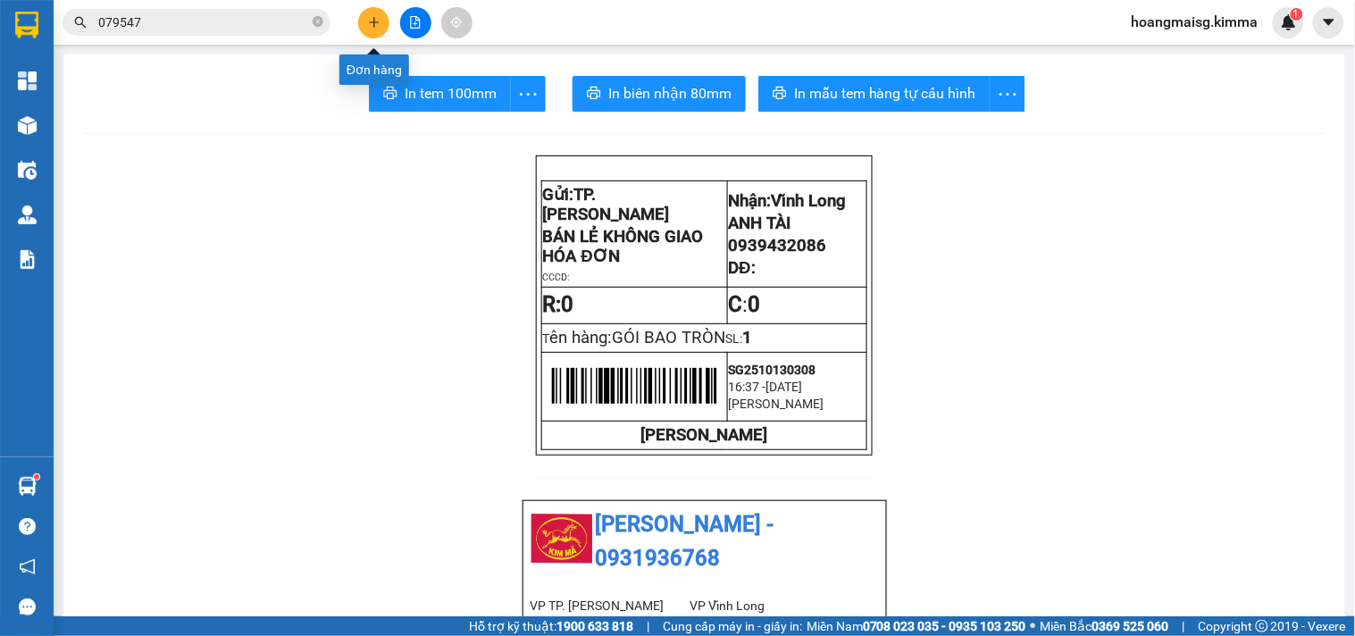
click at [369, 21] on icon "plus" at bounding box center [374, 22] width 13 height 13
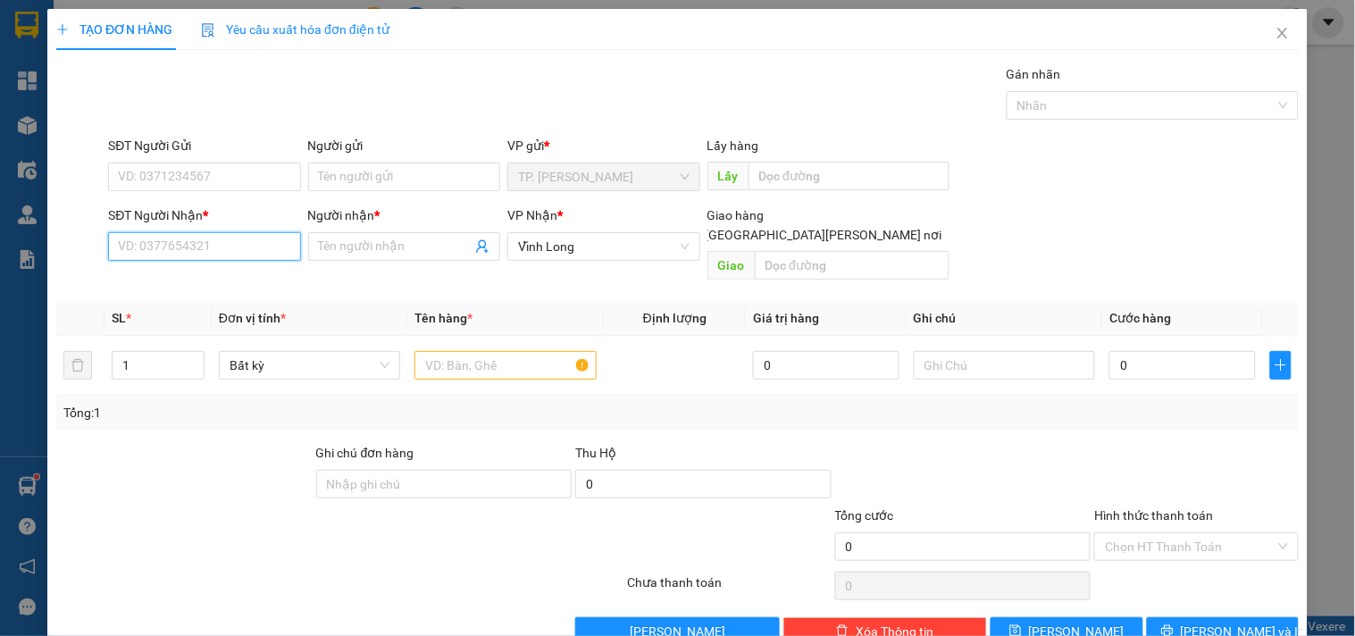
click at [236, 252] on input "SĐT Người Nhận *" at bounding box center [204, 246] width 192 height 29
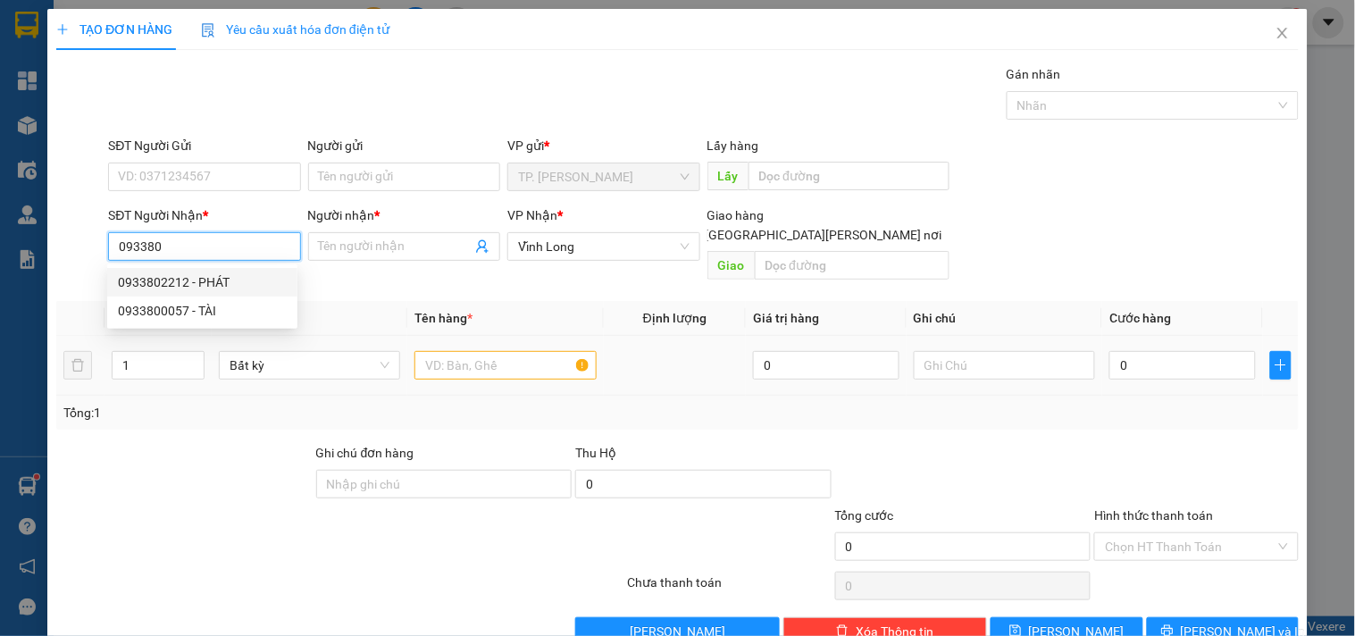
drag, startPoint x: 207, startPoint y: 275, endPoint x: 302, endPoint y: 323, distance: 105.9
click at [206, 277] on div "0933802212 - PHÁT" at bounding box center [202, 283] width 169 height 20
type input "0933802212"
type input "PHÁT"
type input "0933802212"
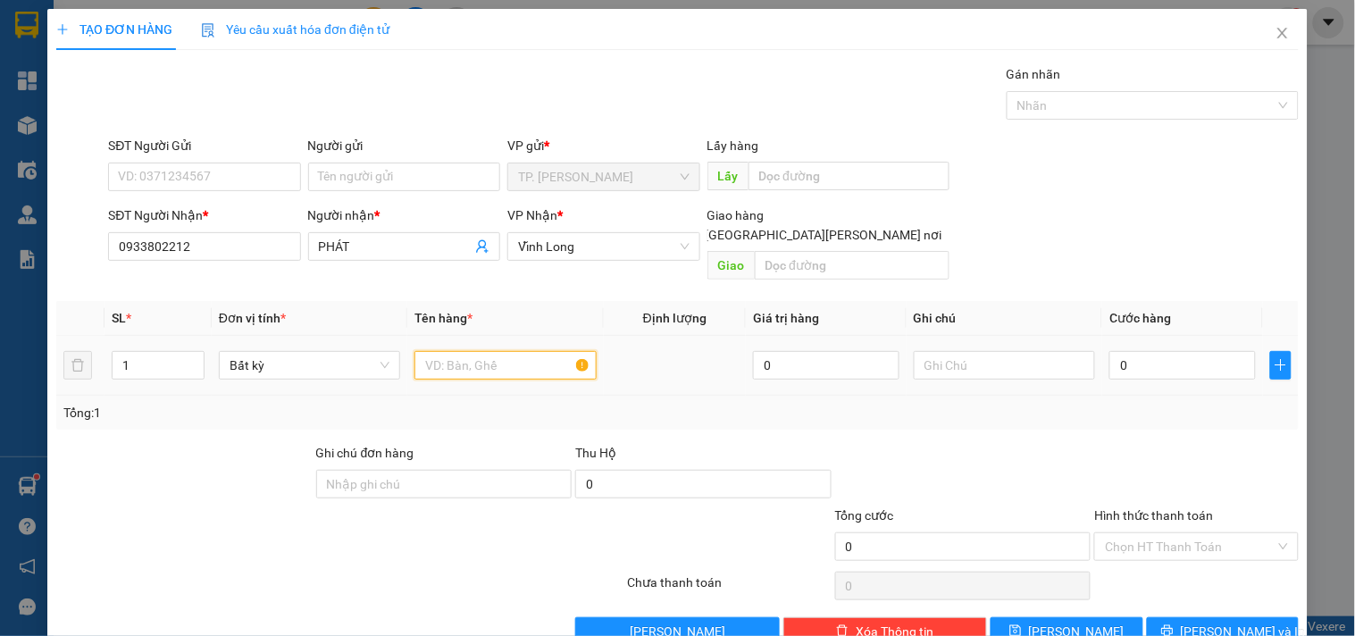
click at [532, 351] on input "text" at bounding box center [505, 365] width 181 height 29
type input "PHONG BI"
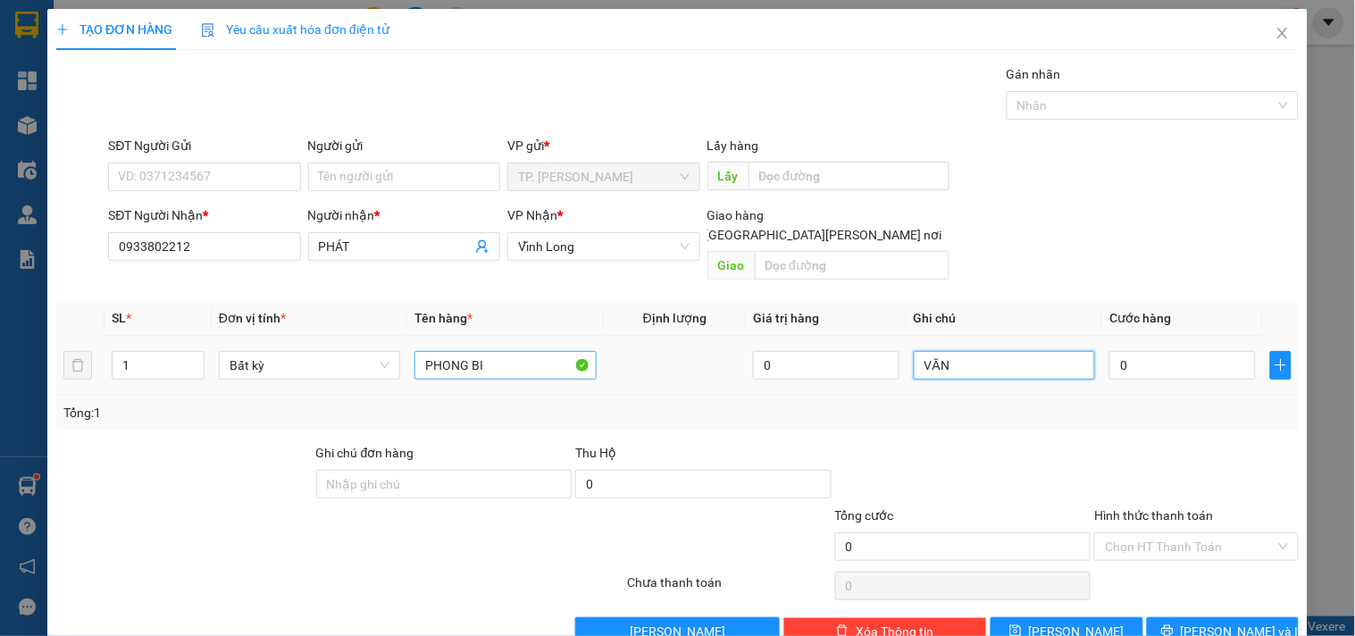
type input "VĂN"
click at [532, 351] on input "PHONG BI" at bounding box center [505, 365] width 181 height 29
type input "PHONG BÌ"
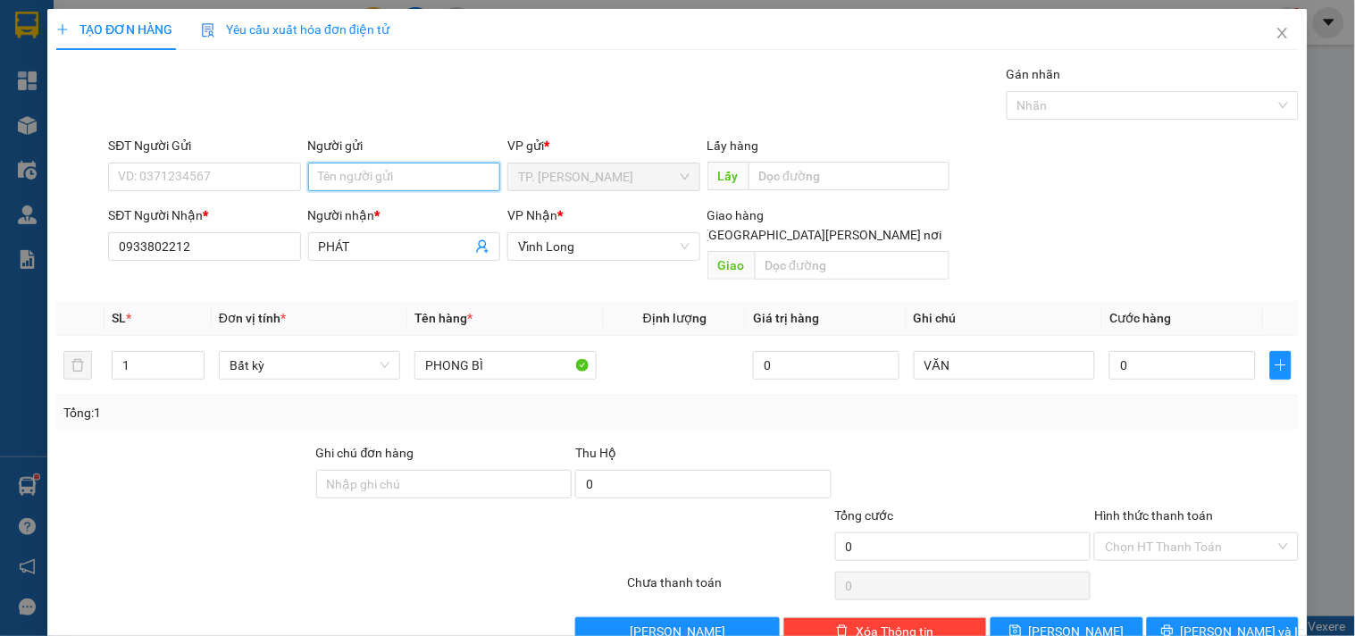
click at [359, 184] on input "Người gửi" at bounding box center [404, 177] width 192 height 29
type input "B"
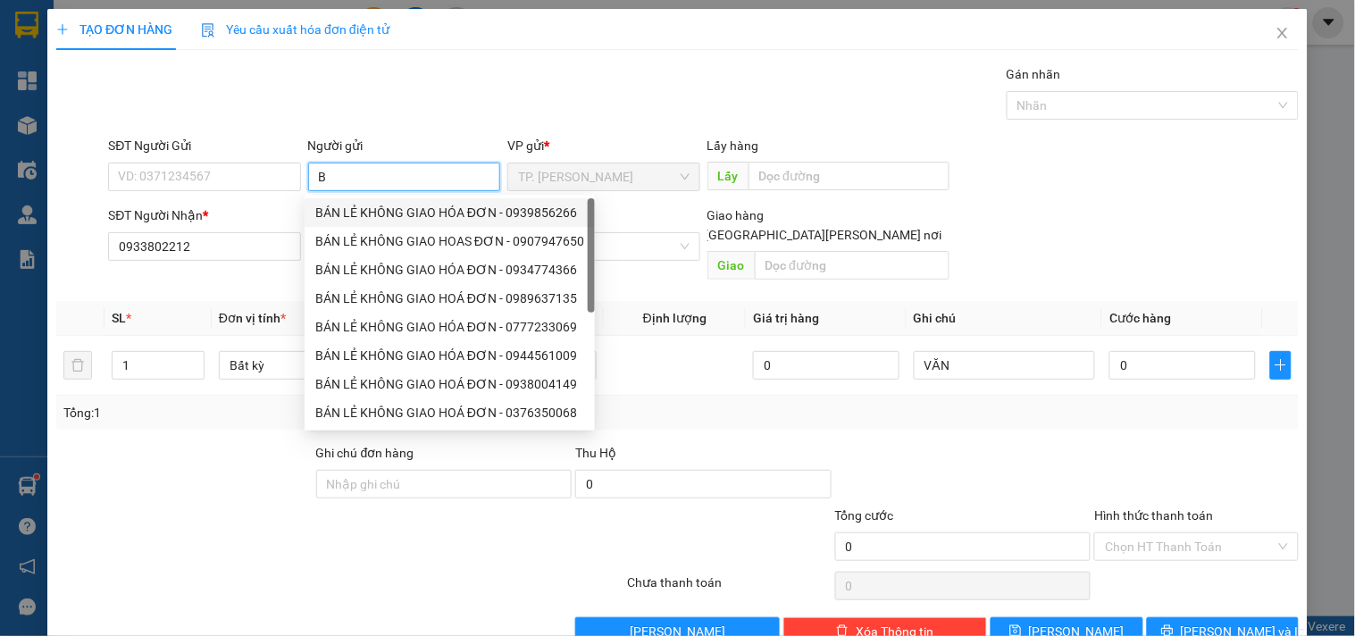
click at [359, 203] on div "BÁN LẺ KHÔNG GIAO HÓA ĐƠN - 0939856266" at bounding box center [449, 213] width 269 height 20
type input "0939856266"
type input "BÁN LẺ KHÔNG GIAO HÓA ĐƠN"
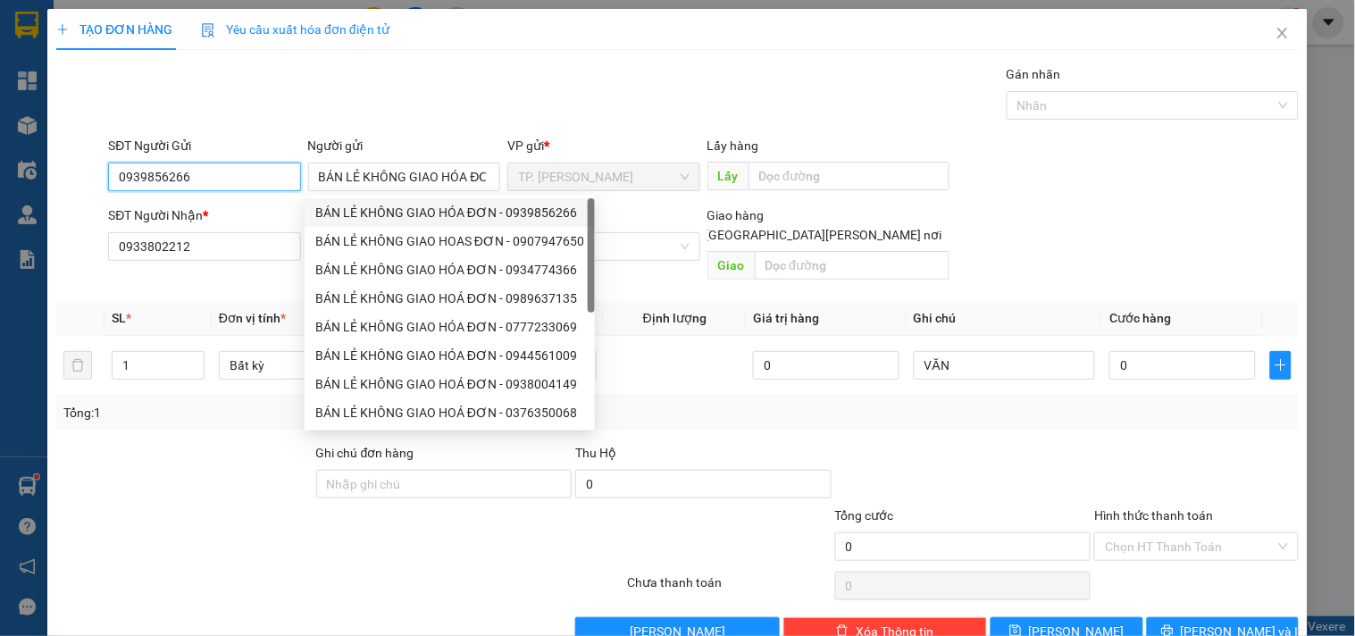
click at [260, 170] on input "0939856266" at bounding box center [204, 177] width 192 height 29
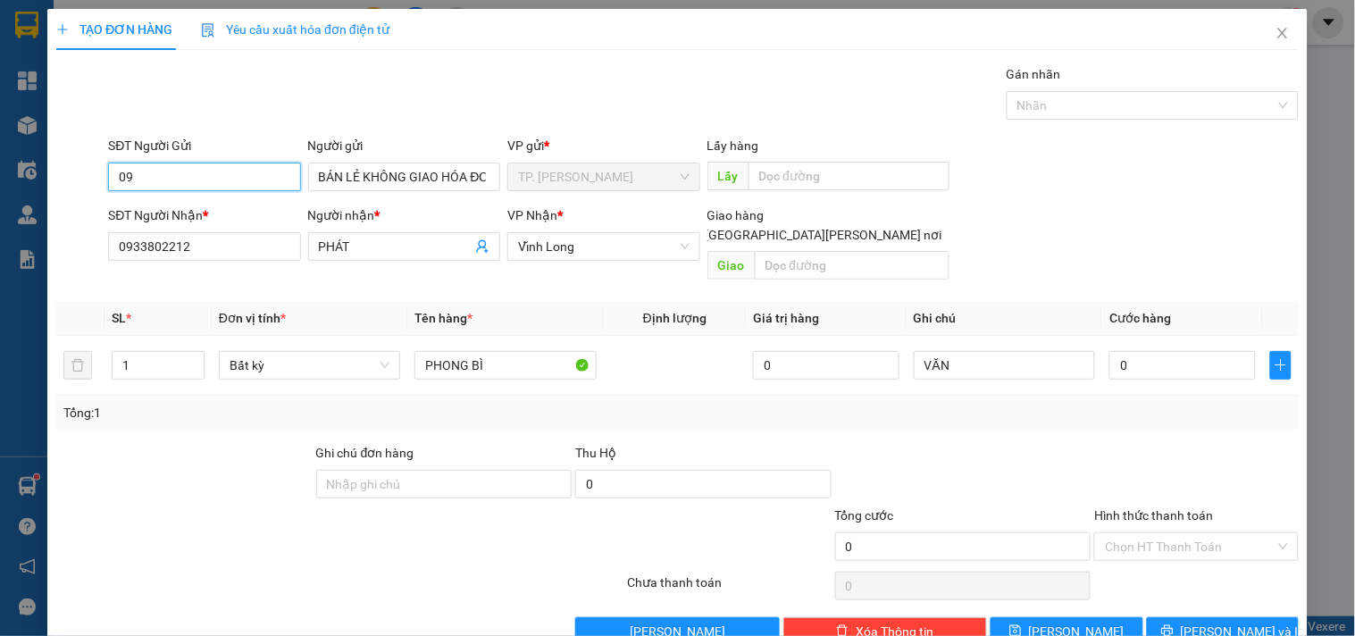
type input "0"
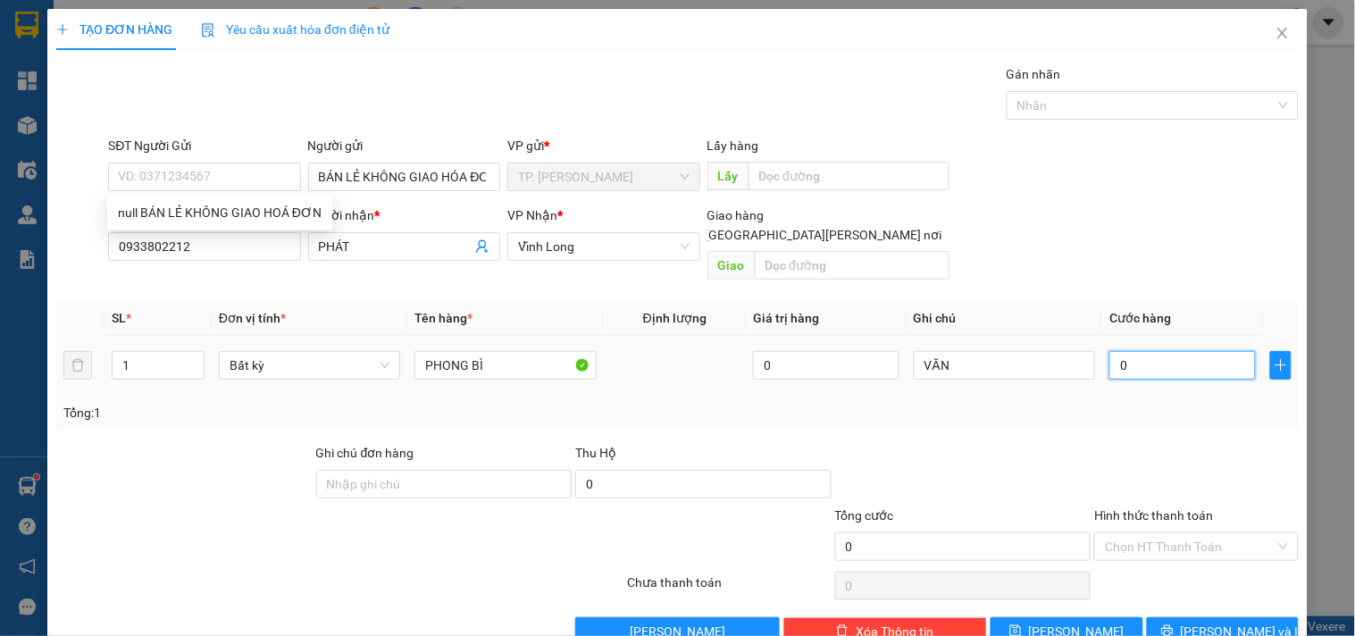
click at [1156, 351] on input "0" at bounding box center [1183, 365] width 147 height 29
type input "2"
type input "20"
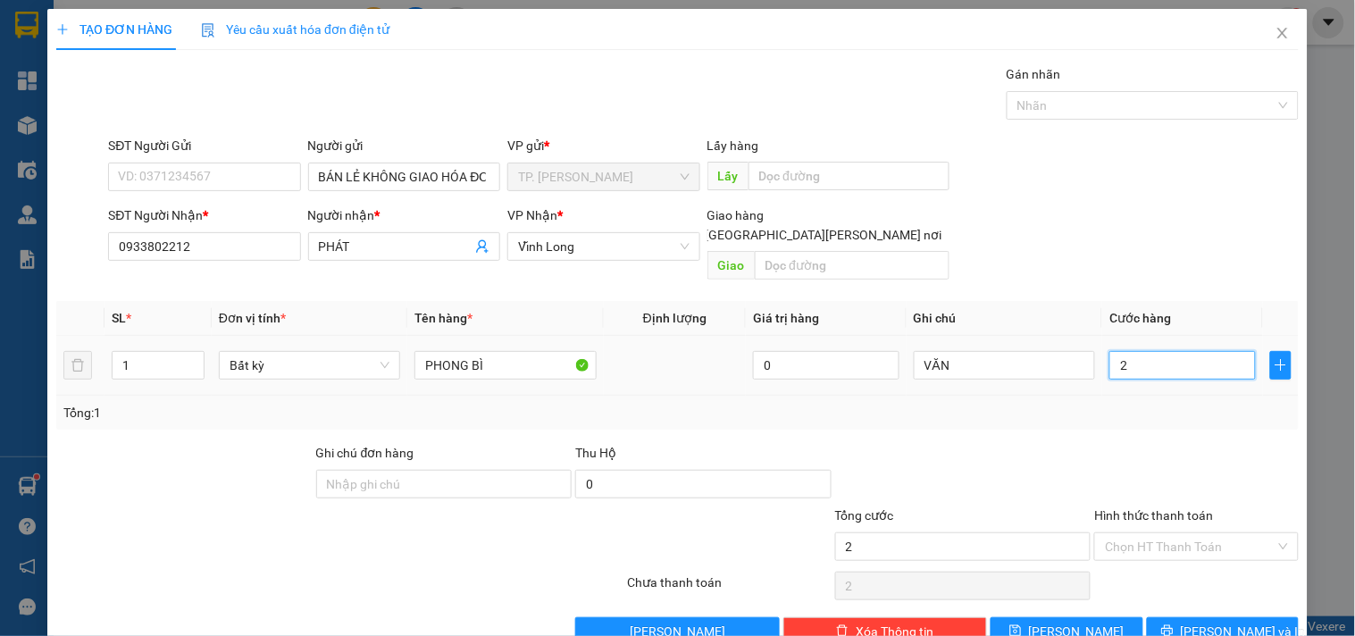
type input "20"
type input "20.000"
click at [1167, 533] on input "Hình thức thanh toán" at bounding box center [1190, 546] width 170 height 27
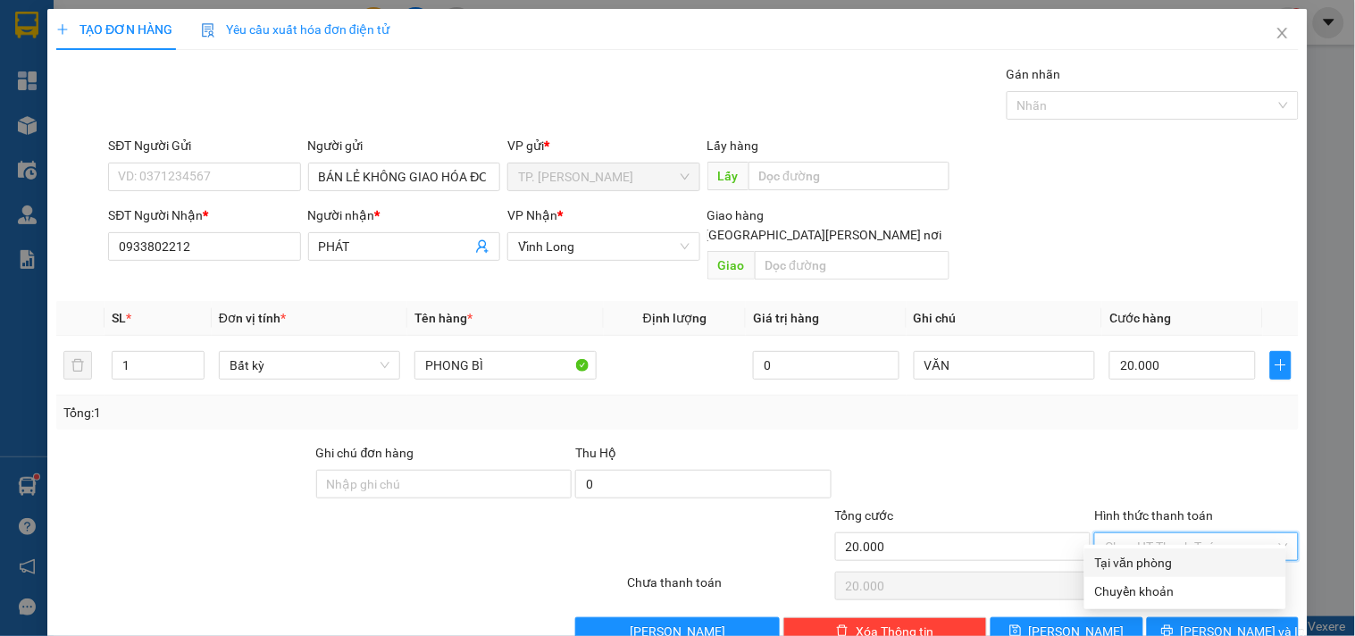
click at [1162, 565] on div "Tại văn phòng" at bounding box center [1185, 563] width 180 height 20
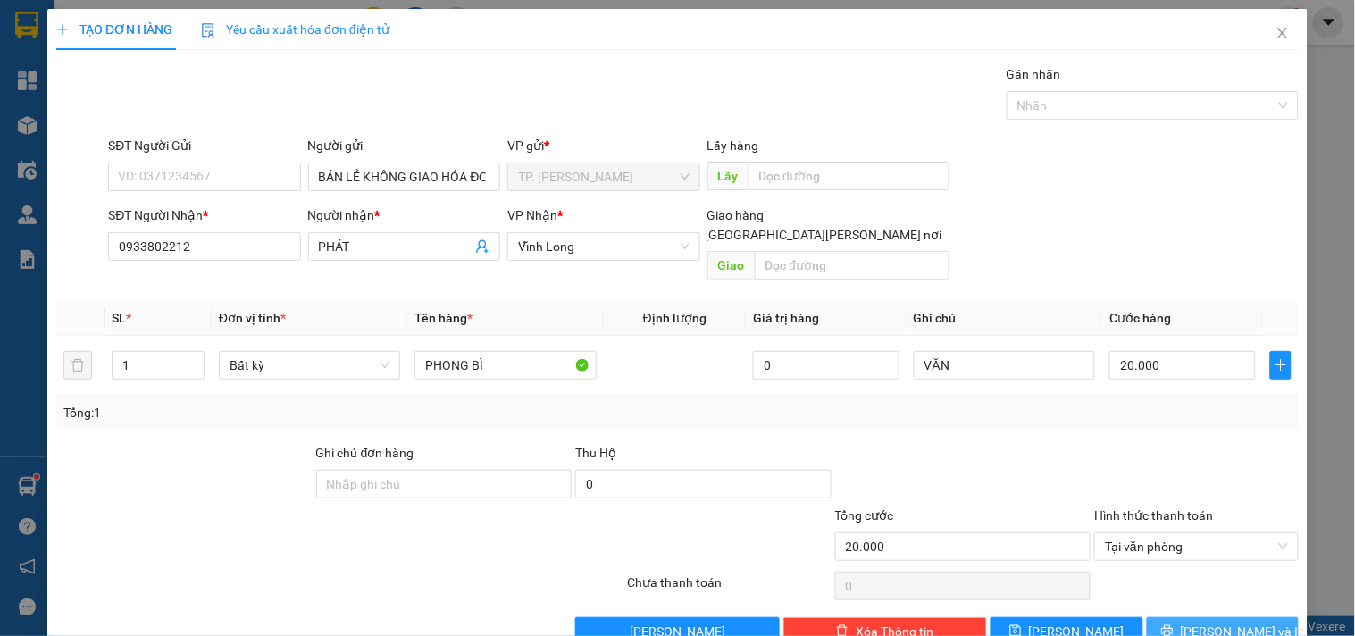
click at [1199, 617] on button "[PERSON_NAME] và In" at bounding box center [1223, 631] width 152 height 29
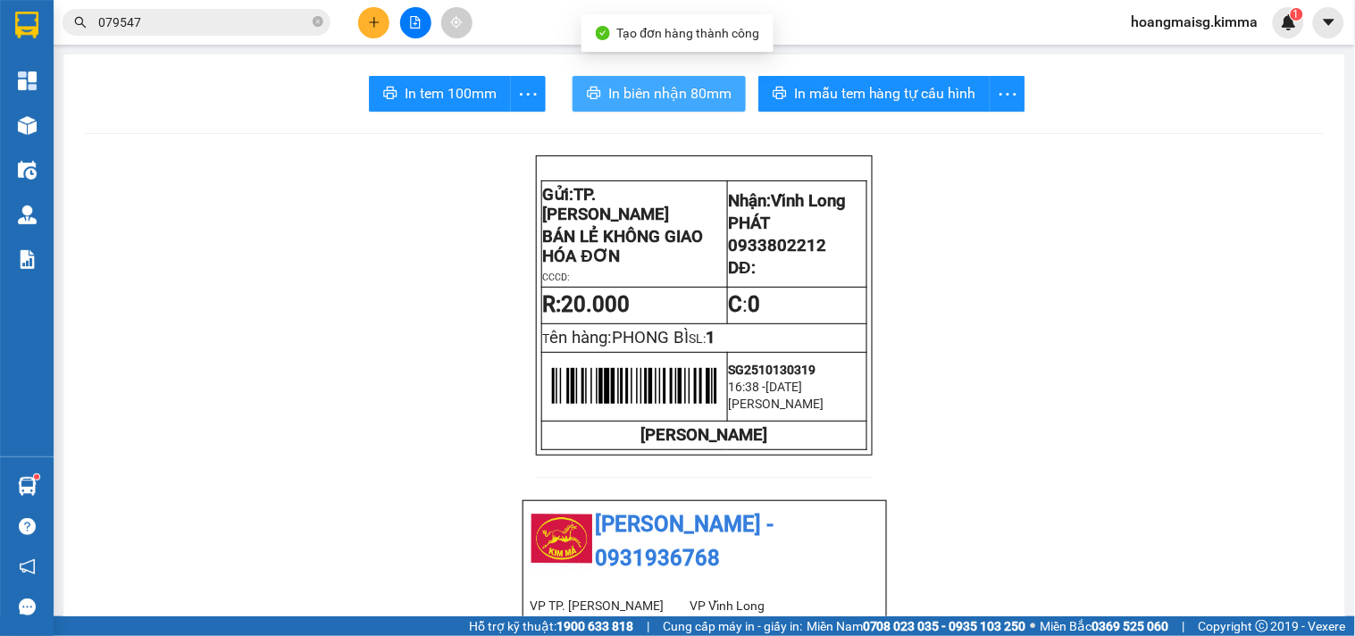
click at [677, 88] on span "In biên nhận 80mm" at bounding box center [669, 93] width 123 height 22
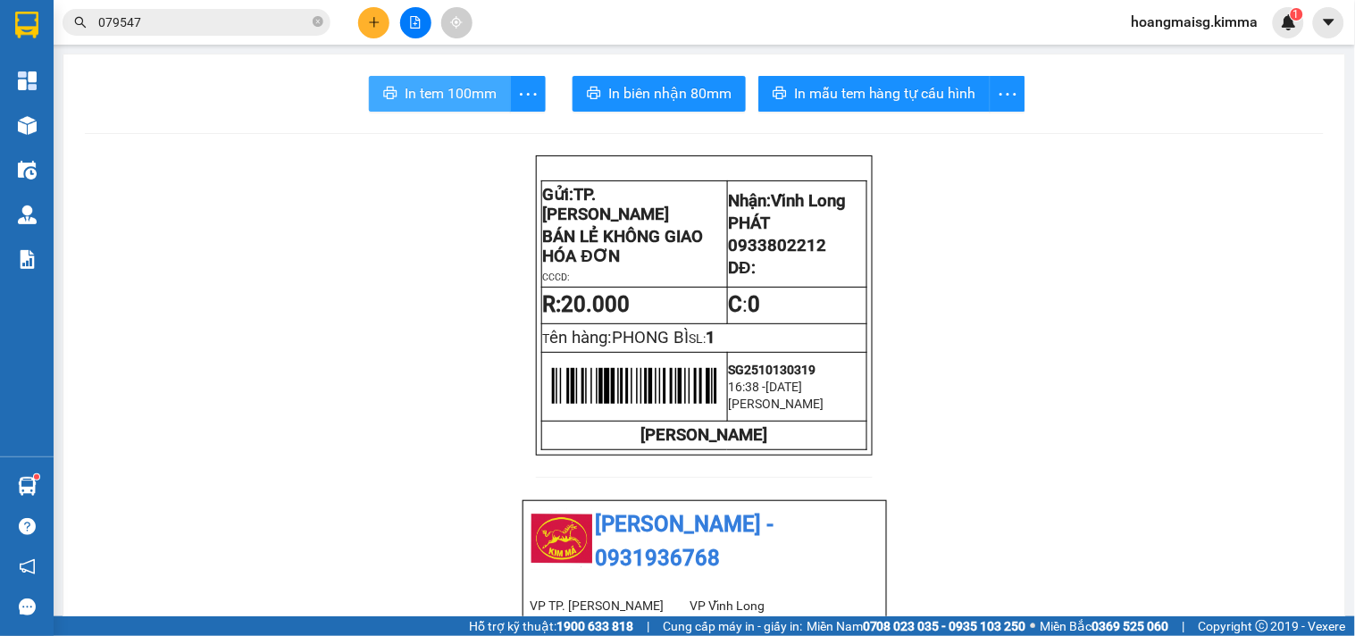
click at [471, 93] on span "In tem 100mm" at bounding box center [451, 93] width 92 height 22
click at [372, 24] on icon "plus" at bounding box center [374, 22] width 13 height 13
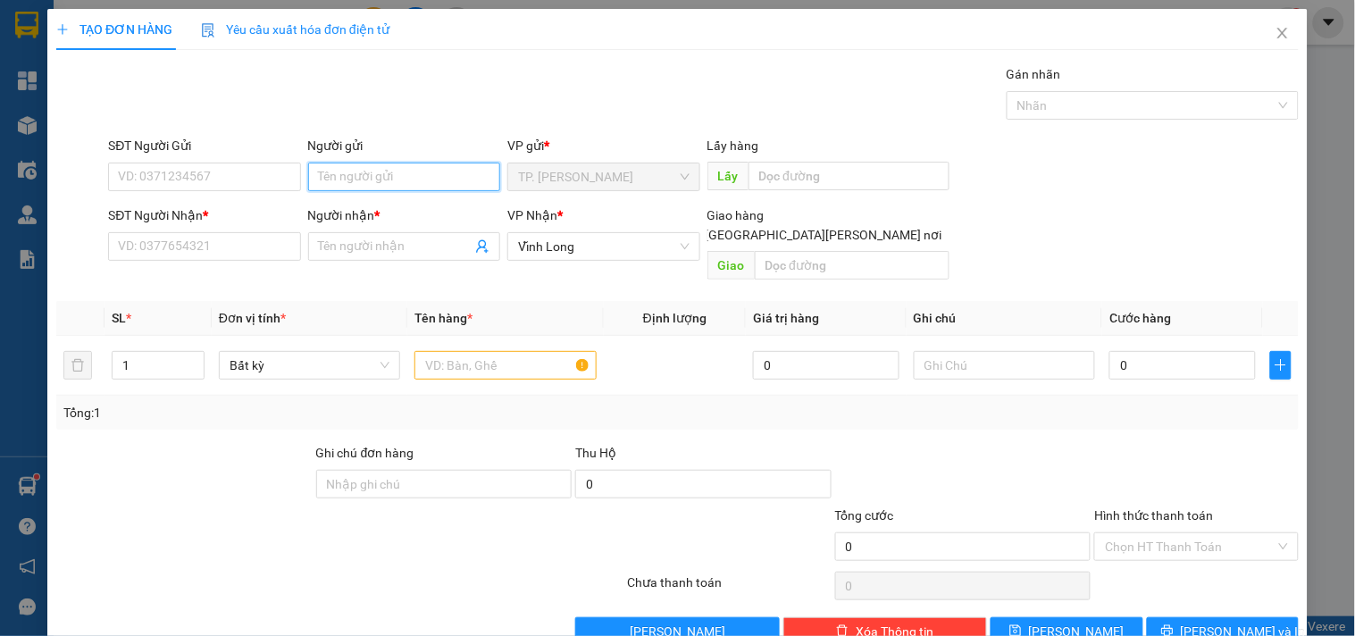
drag, startPoint x: 377, startPoint y: 177, endPoint x: 390, endPoint y: 168, distance: 15.4
click at [378, 177] on input "Người gửi" at bounding box center [404, 177] width 192 height 29
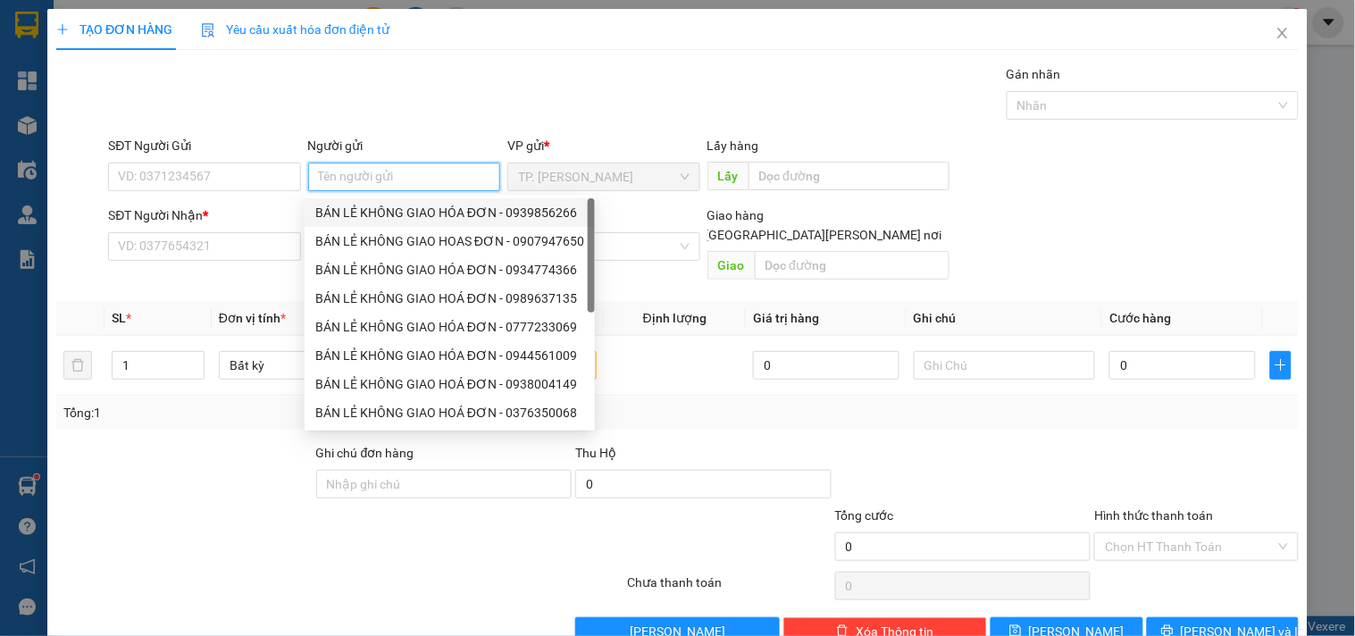
click at [367, 209] on div "BÁN LẺ KHÔNG GIAO HÓA ĐƠN - 0939856266" at bounding box center [449, 213] width 269 height 20
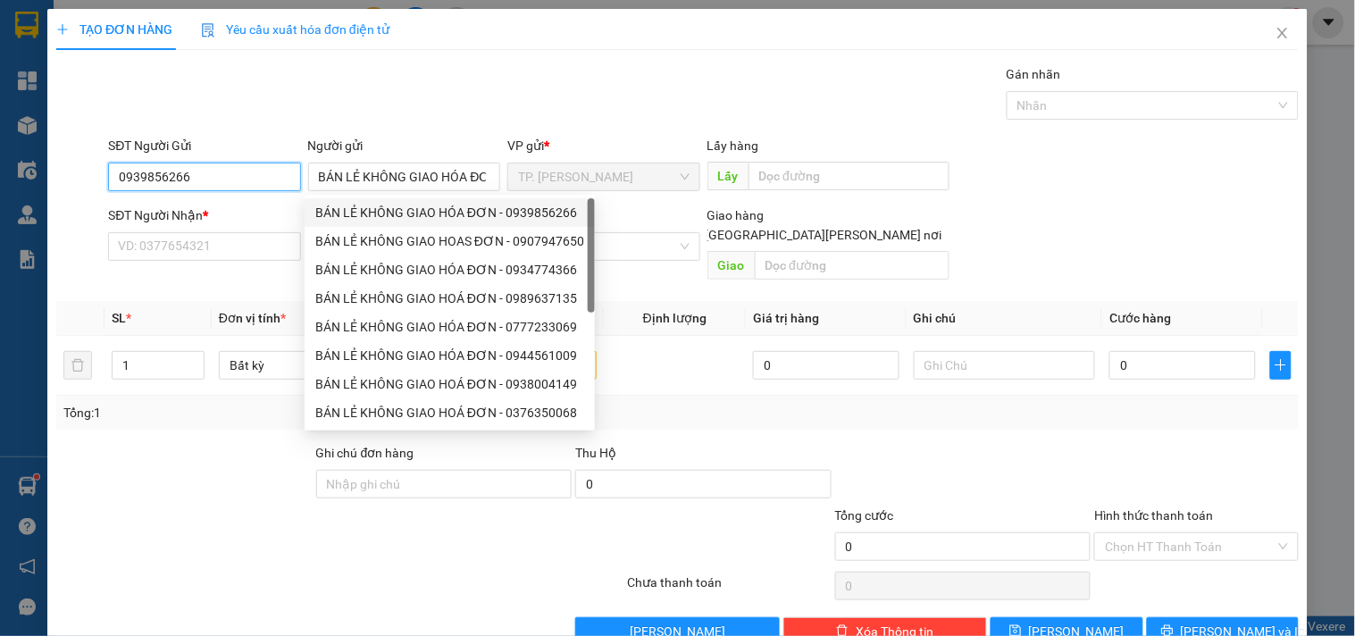
click at [244, 179] on input "0939856266" at bounding box center [204, 177] width 192 height 29
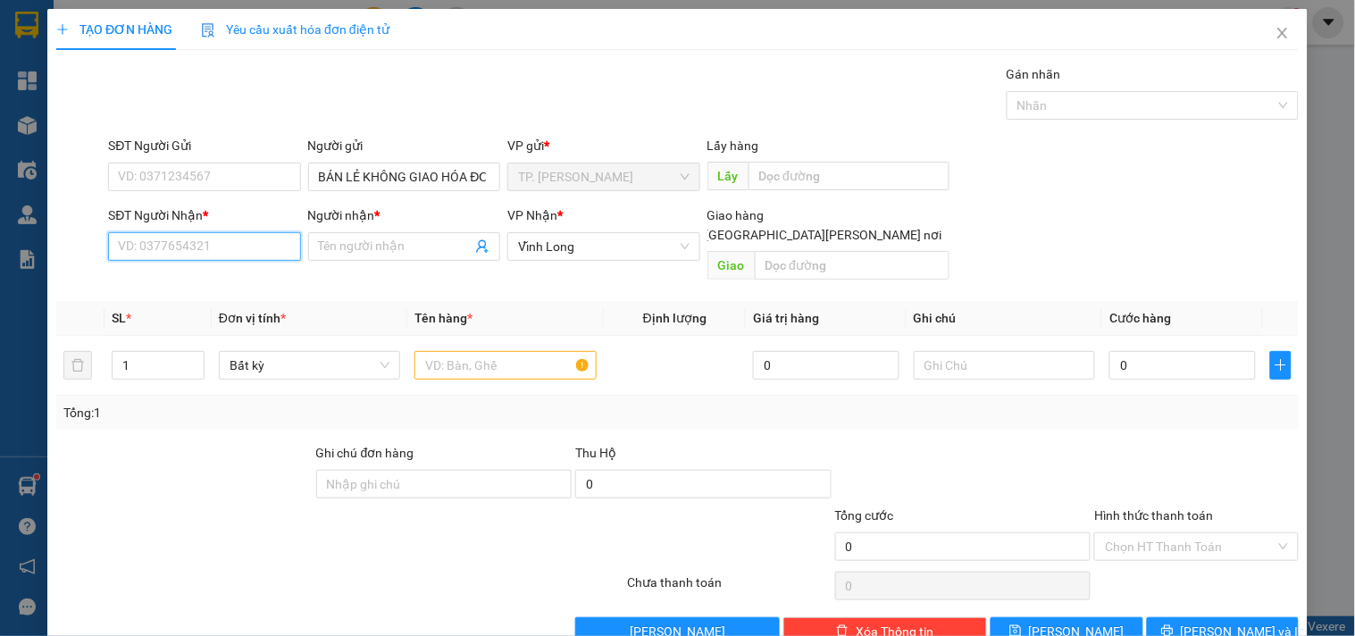
click at [252, 241] on input "SĐT Người Nhận *" at bounding box center [204, 246] width 192 height 29
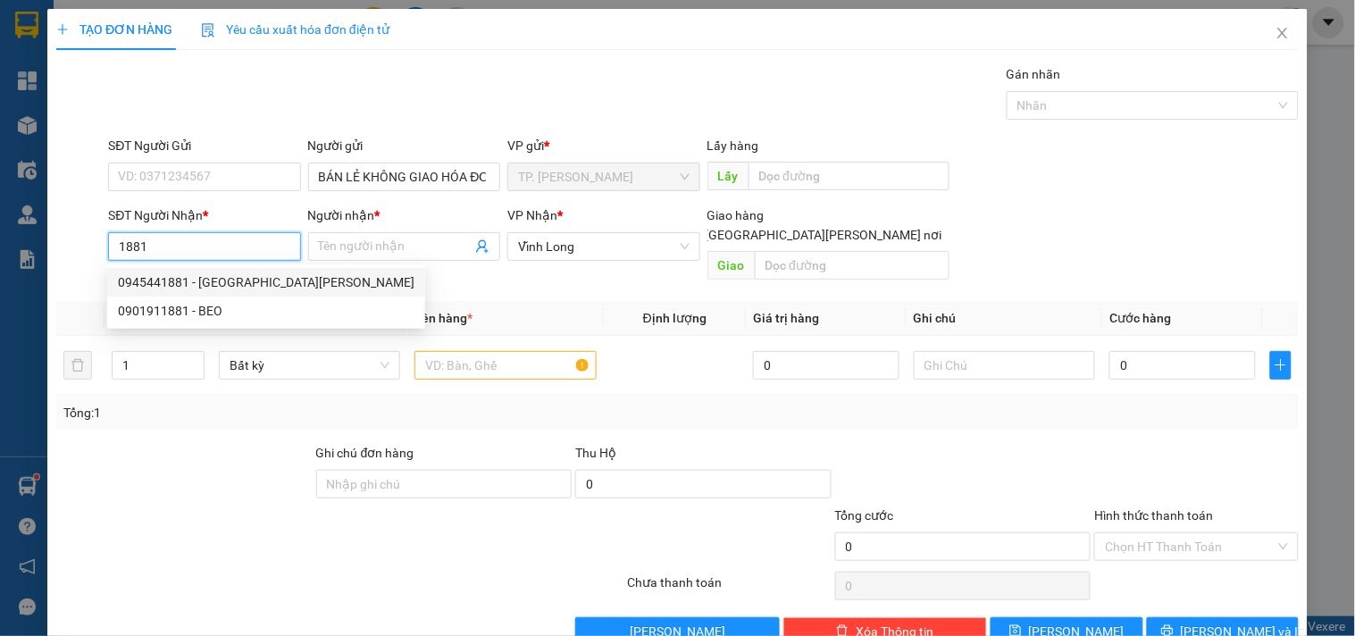
click at [250, 281] on div "0945441881 - Á CHÂU" at bounding box center [266, 283] width 297 height 20
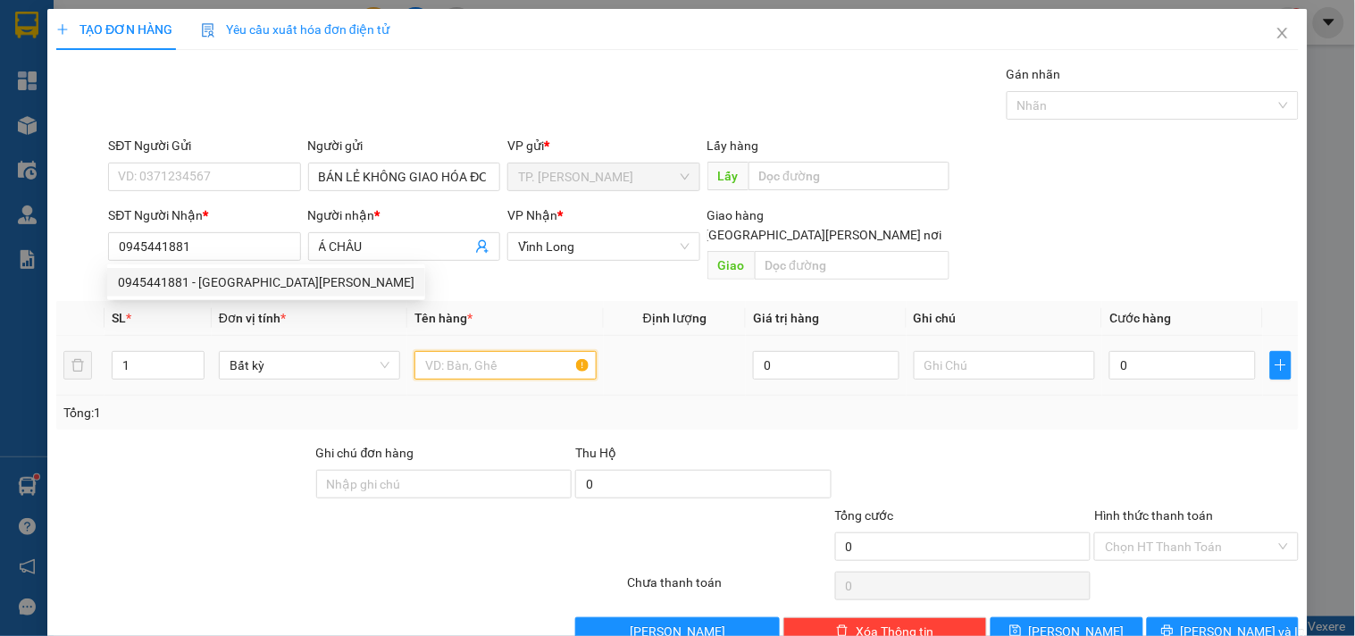
click at [465, 351] on input "text" at bounding box center [505, 365] width 181 height 29
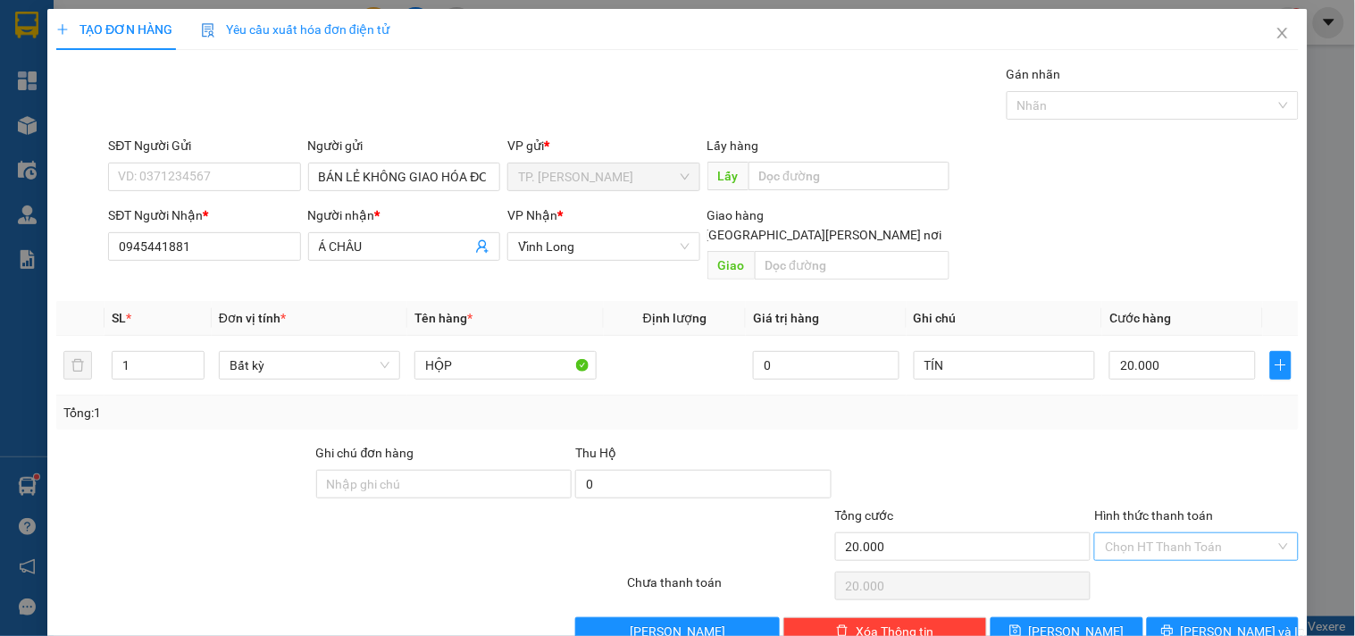
click at [1199, 533] on input "Hình thức thanh toán" at bounding box center [1190, 546] width 170 height 27
click at [1173, 556] on div "Tại văn phòng" at bounding box center [1185, 563] width 180 height 20
click at [1230, 622] on span "[PERSON_NAME] và In" at bounding box center [1243, 632] width 125 height 20
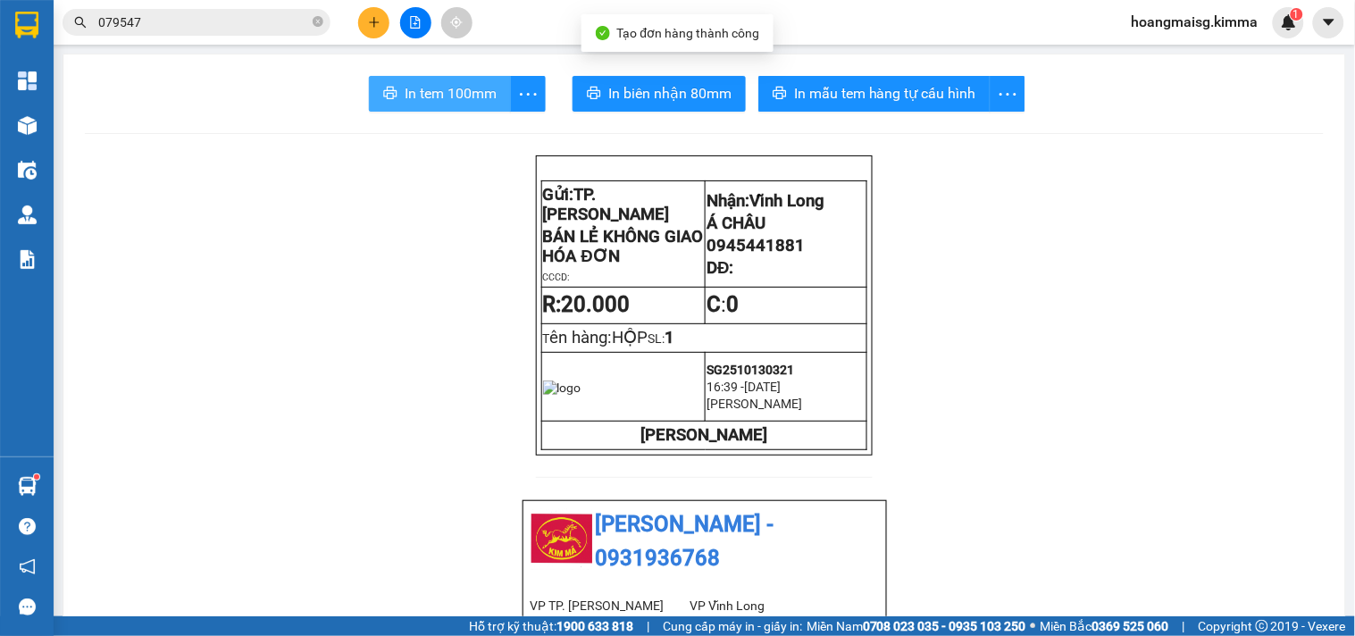
click at [466, 101] on span "In tem 100mm" at bounding box center [451, 93] width 92 height 22
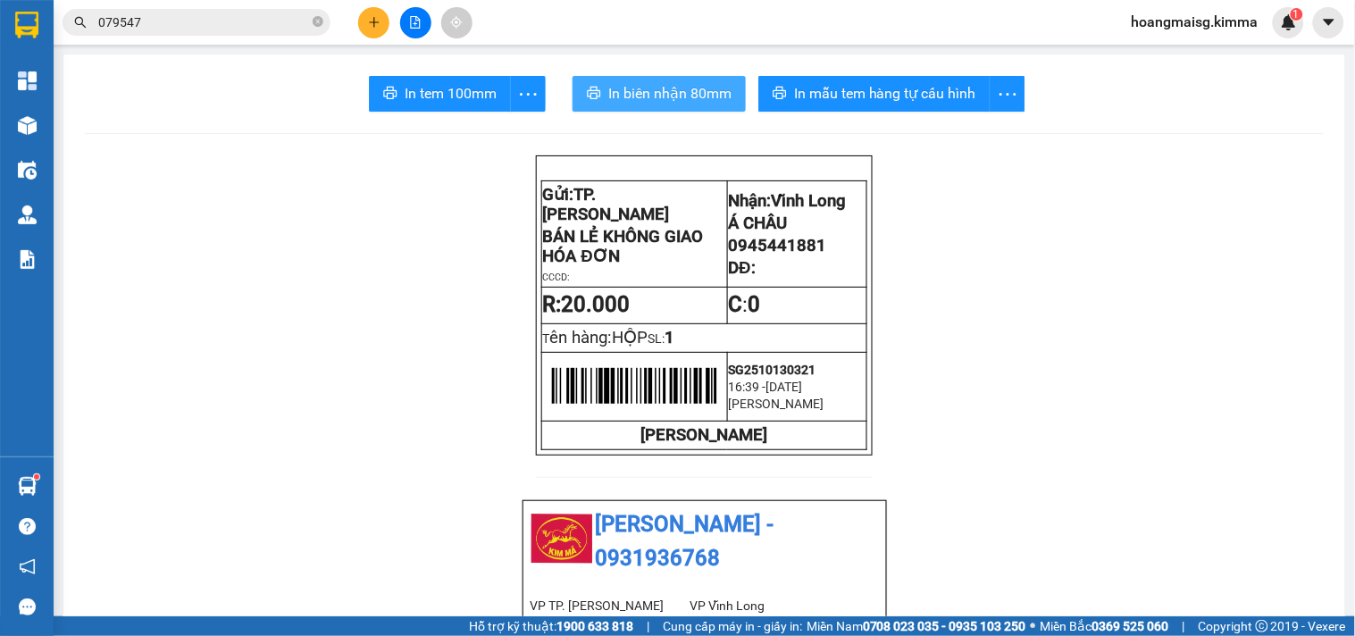
click at [652, 92] on span "In biên nhận 80mm" at bounding box center [669, 93] width 123 height 22
click at [368, 21] on icon "plus" at bounding box center [374, 22] width 13 height 13
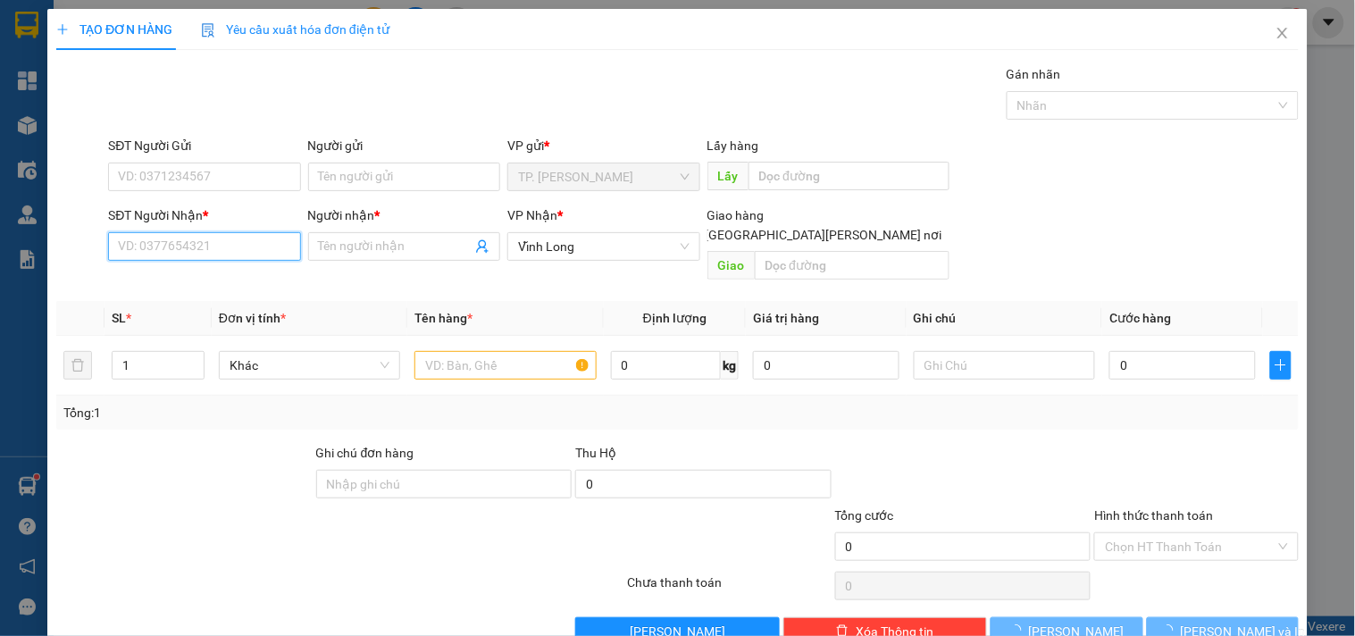
click at [243, 241] on input "SĐT Người Nhận *" at bounding box center [204, 246] width 192 height 29
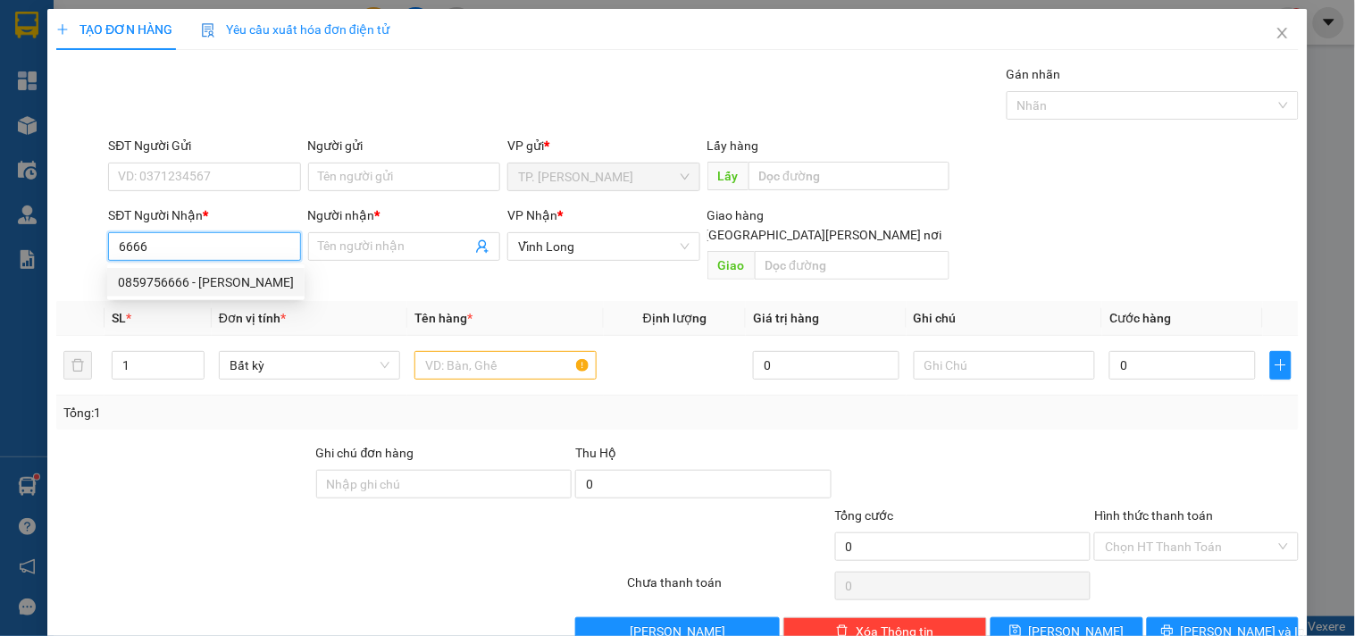
click at [235, 282] on div "0859756666 - KIM THÚY" at bounding box center [206, 283] width 176 height 20
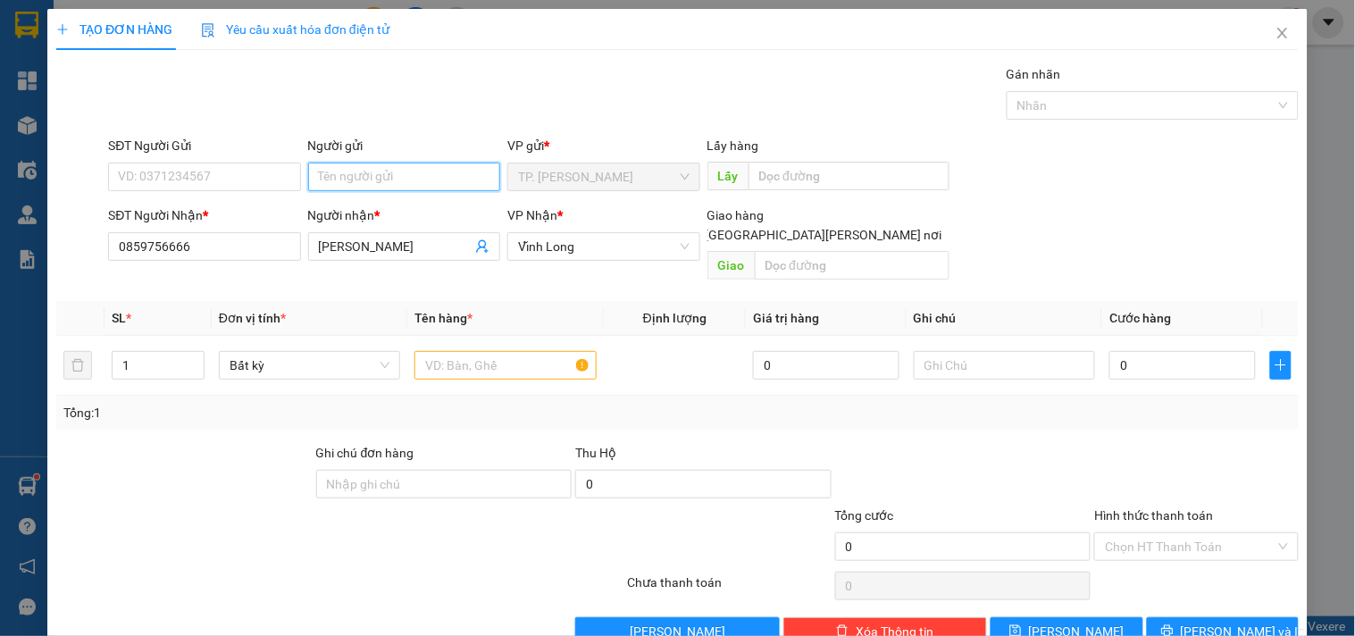
click at [356, 188] on input "Người gửi" at bounding box center [404, 177] width 192 height 29
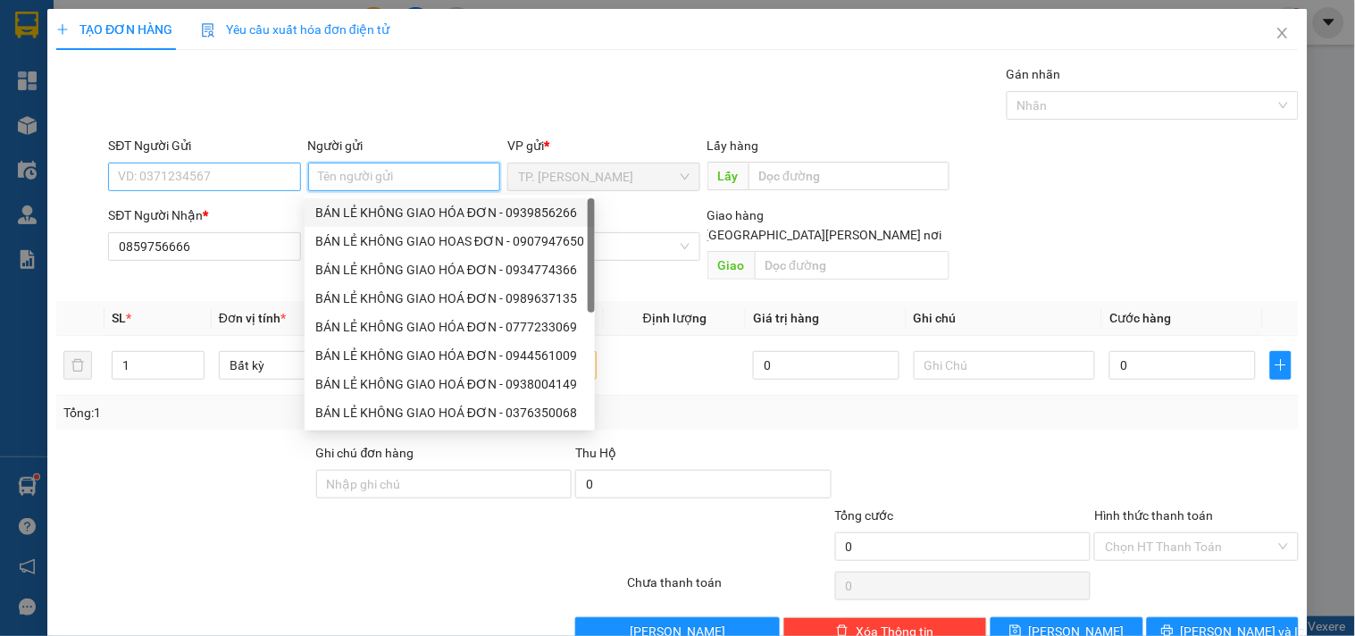
drag, startPoint x: 370, startPoint y: 216, endPoint x: 238, endPoint y: 167, distance: 141.1
click at [366, 216] on div "BÁN LẺ KHÔNG GIAO HÓA ĐƠN - 0939856266" at bounding box center [449, 213] width 269 height 20
click at [238, 167] on input "0939856266" at bounding box center [204, 177] width 192 height 29
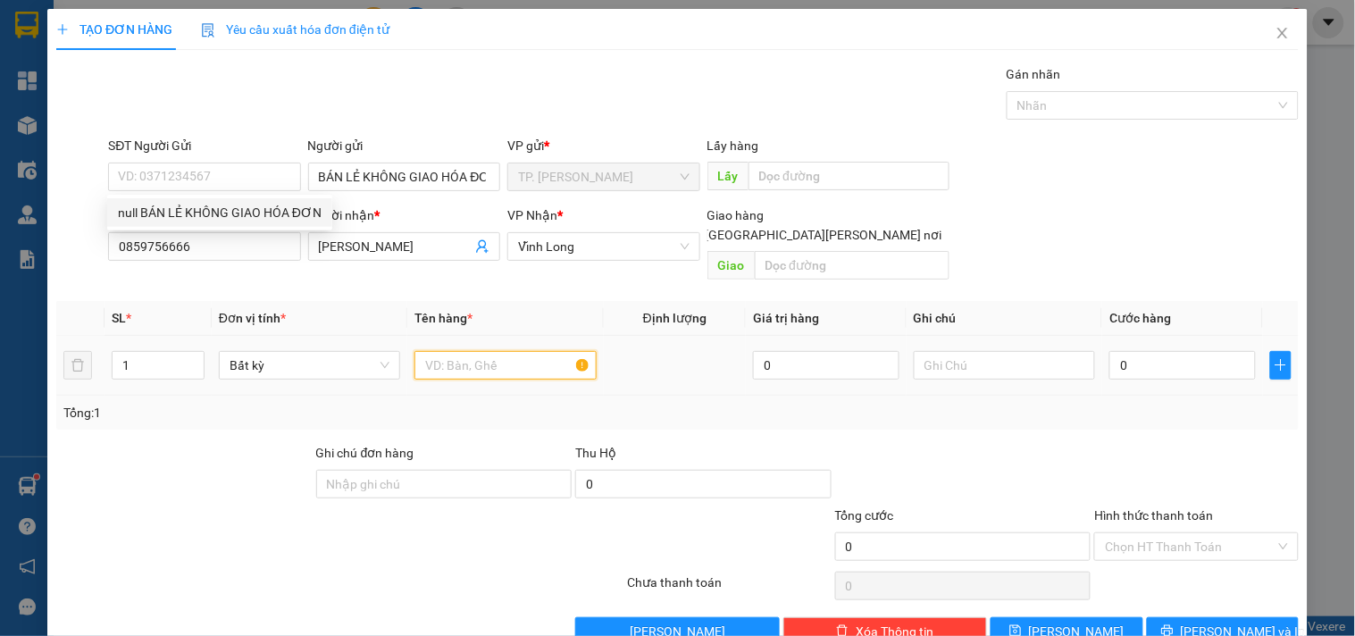
click at [469, 351] on input "text" at bounding box center [505, 365] width 181 height 29
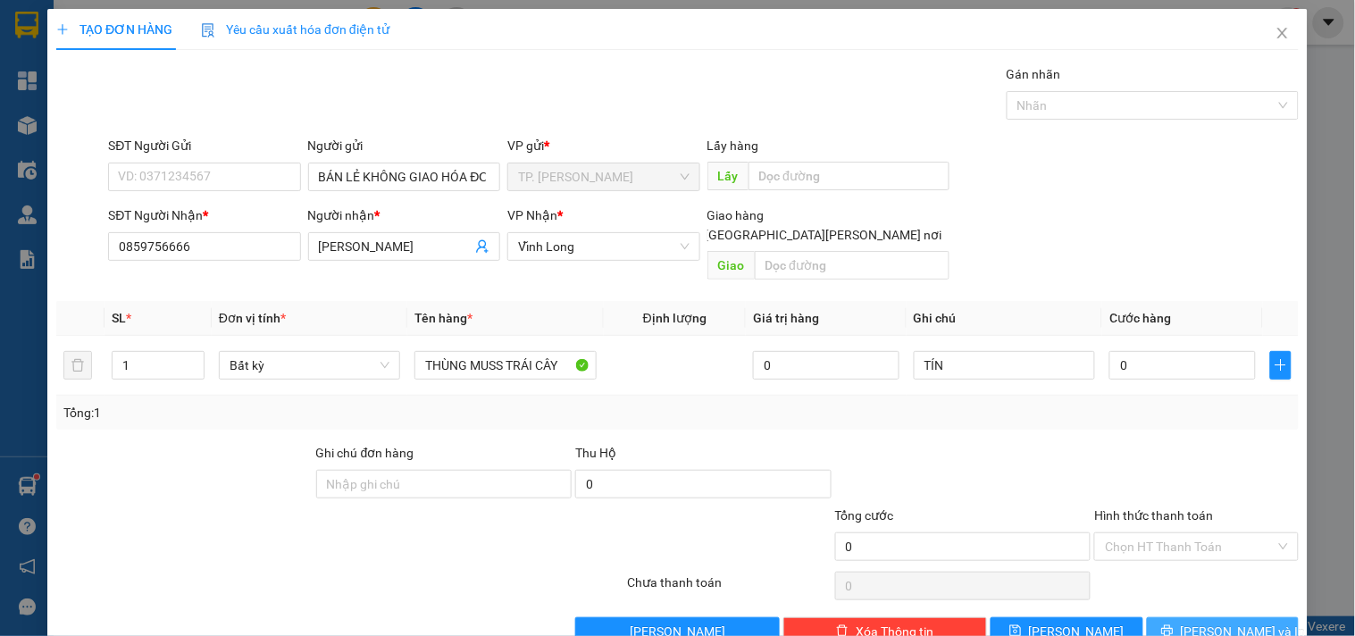
click at [1217, 622] on span "[PERSON_NAME] và In" at bounding box center [1243, 632] width 125 height 20
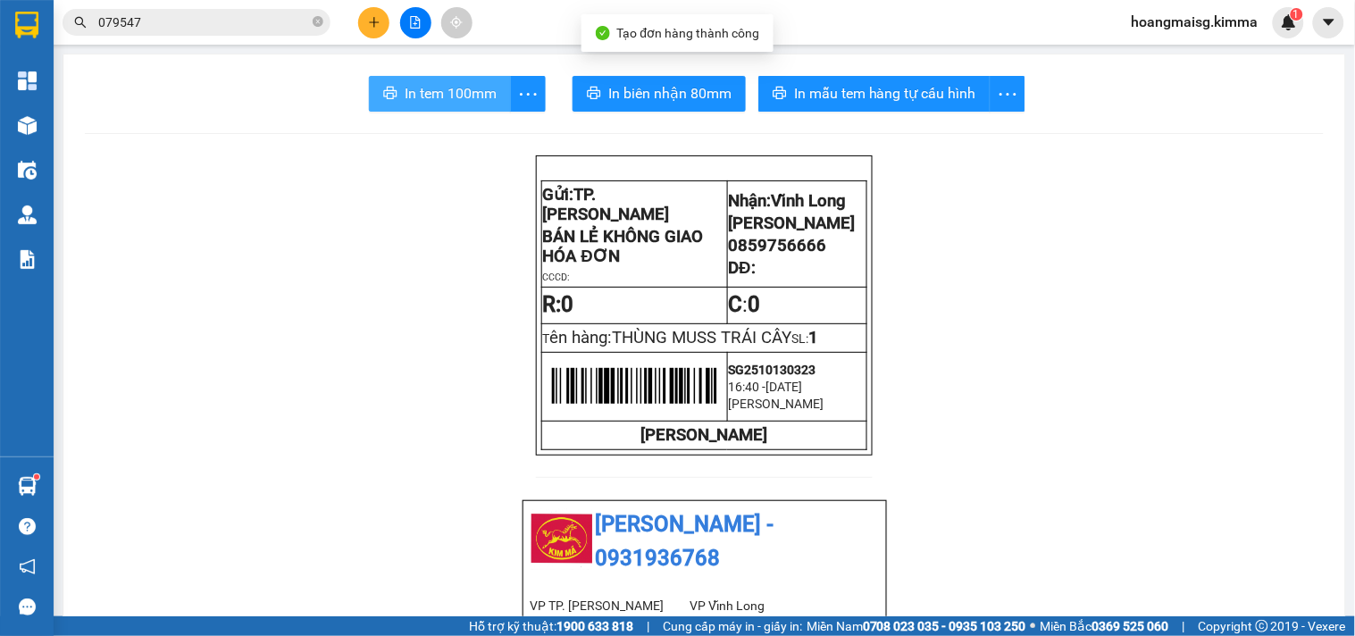
click at [462, 107] on button "In tem 100mm" at bounding box center [440, 94] width 142 height 36
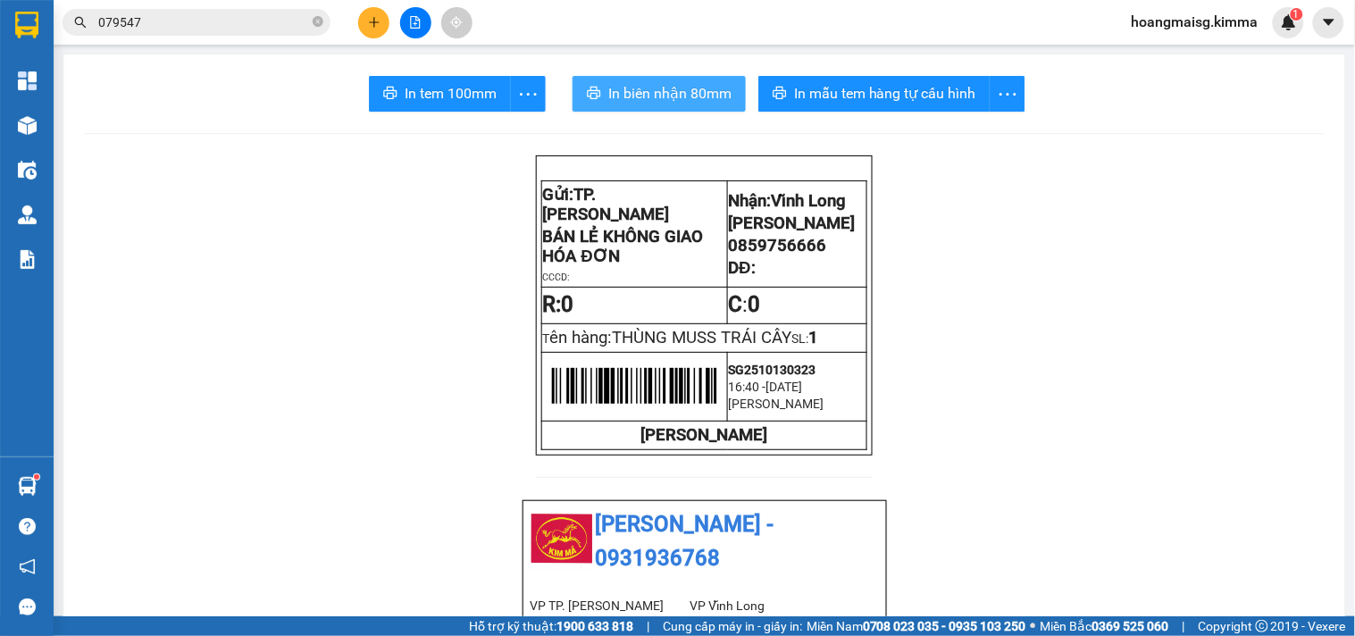
click at [701, 95] on span "In biên nhận 80mm" at bounding box center [669, 93] width 123 height 22
click at [362, 10] on div at bounding box center [415, 22] width 134 height 31
click at [361, 13] on button at bounding box center [373, 22] width 31 height 31
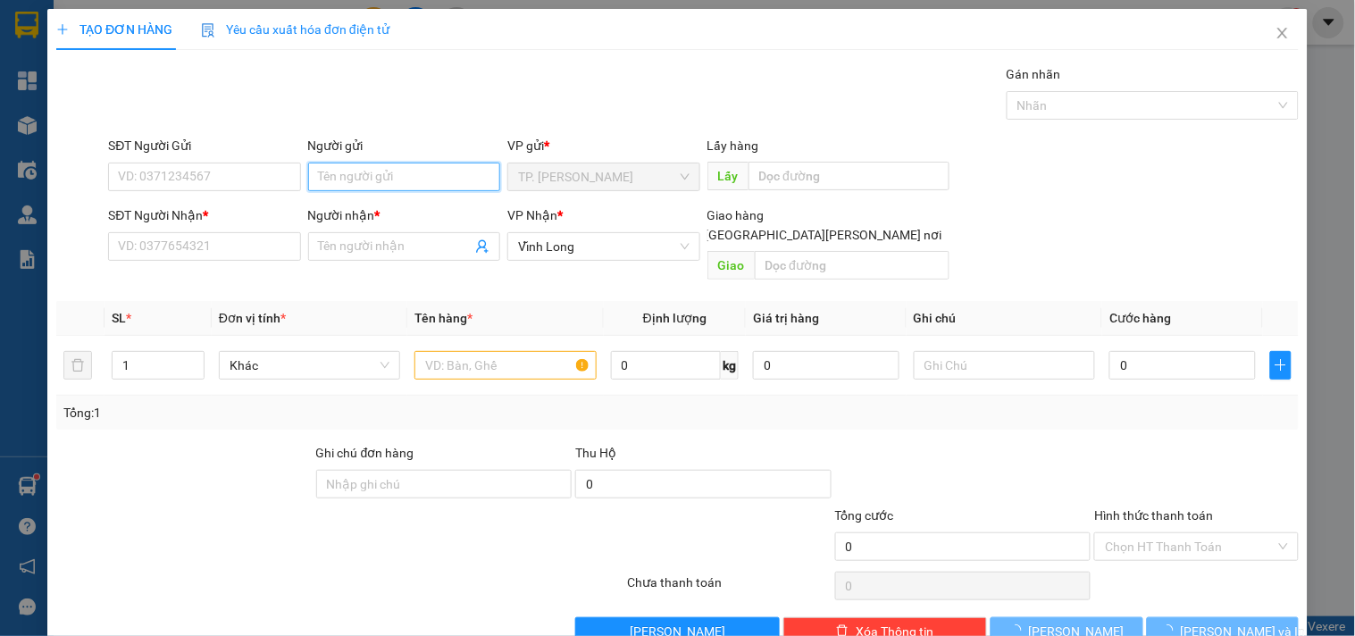
click at [355, 188] on input "Người gửi" at bounding box center [404, 177] width 192 height 29
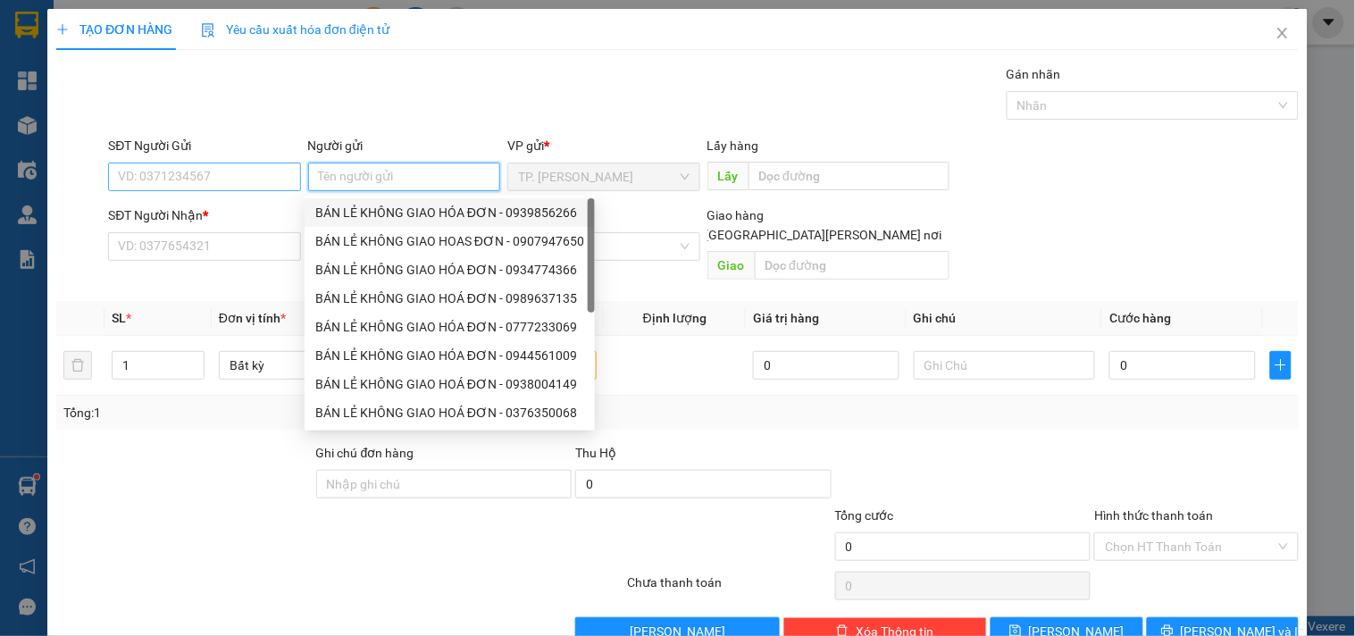
drag, startPoint x: 368, startPoint y: 208, endPoint x: 236, endPoint y: 175, distance: 136.3
click at [359, 206] on div "BÁN LẺ KHÔNG GIAO HÓA ĐƠN - 0939856266" at bounding box center [449, 213] width 269 height 20
click at [234, 172] on input "0939856266" at bounding box center [204, 177] width 192 height 29
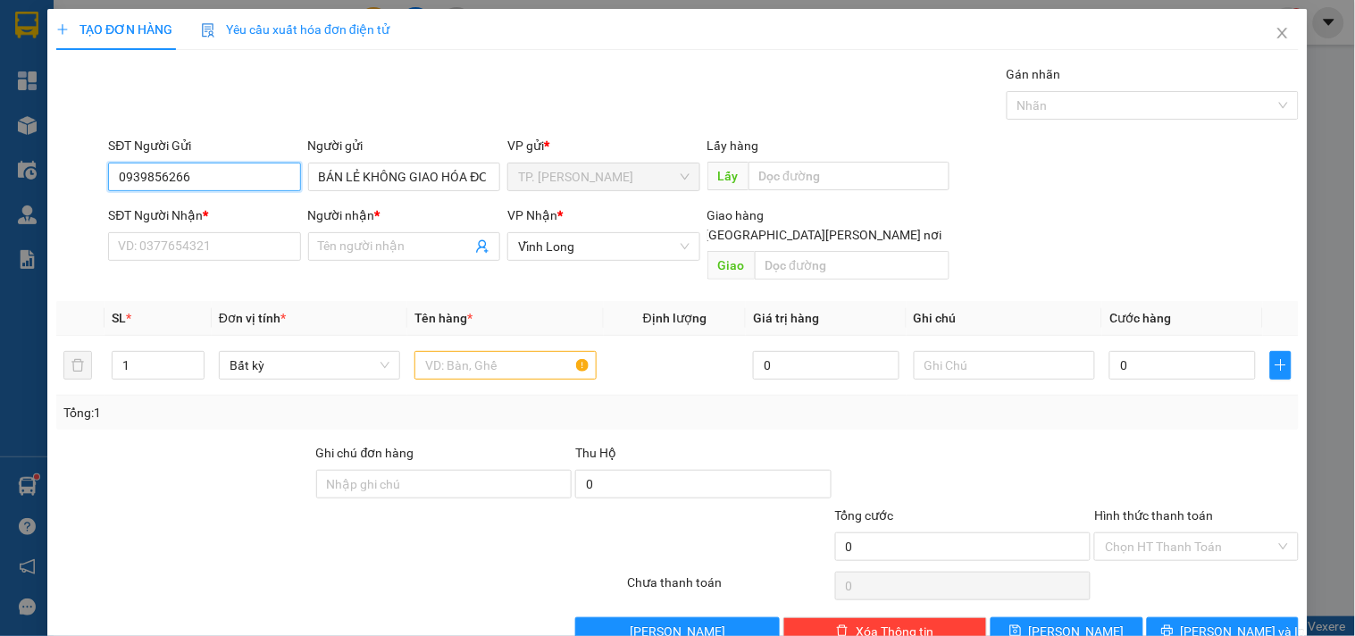
drag, startPoint x: 234, startPoint y: 172, endPoint x: 222, endPoint y: 166, distance: 14.0
click at [233, 172] on input "0939856266" at bounding box center [204, 177] width 192 height 29
click at [228, 264] on div "SĐT Người Nhận * VD: 0377654321" at bounding box center [204, 237] width 192 height 63
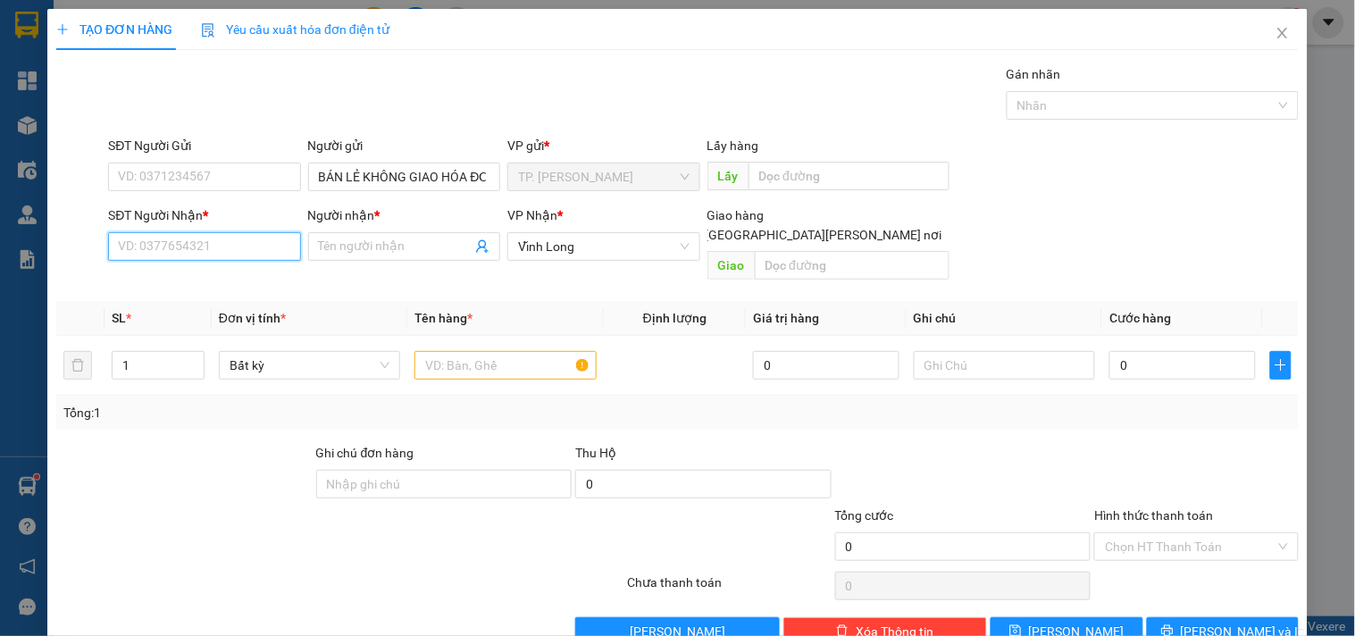
click at [228, 256] on input "SĐT Người Nhận *" at bounding box center [204, 246] width 192 height 29
click at [228, 296] on div "0903163808 - VĨNH THUẬN" at bounding box center [205, 282] width 197 height 29
click at [476, 351] on input "text" at bounding box center [505, 365] width 181 height 29
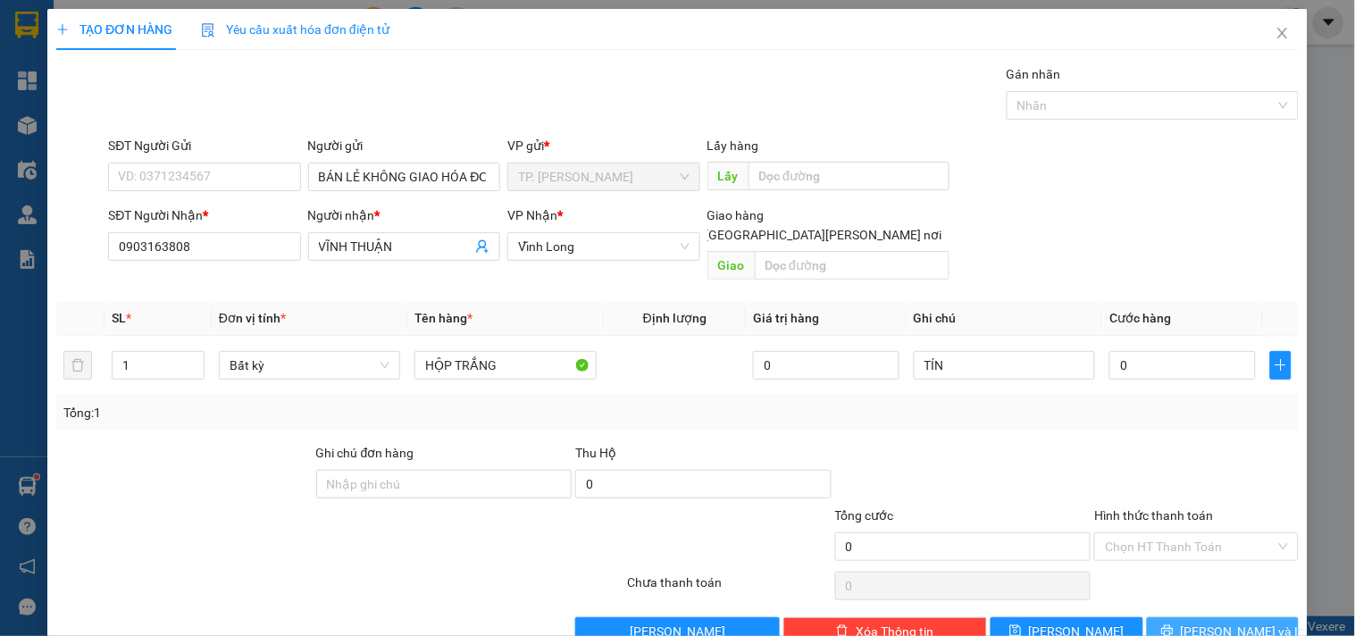
click at [1221, 622] on span "[PERSON_NAME] và In" at bounding box center [1243, 632] width 125 height 20
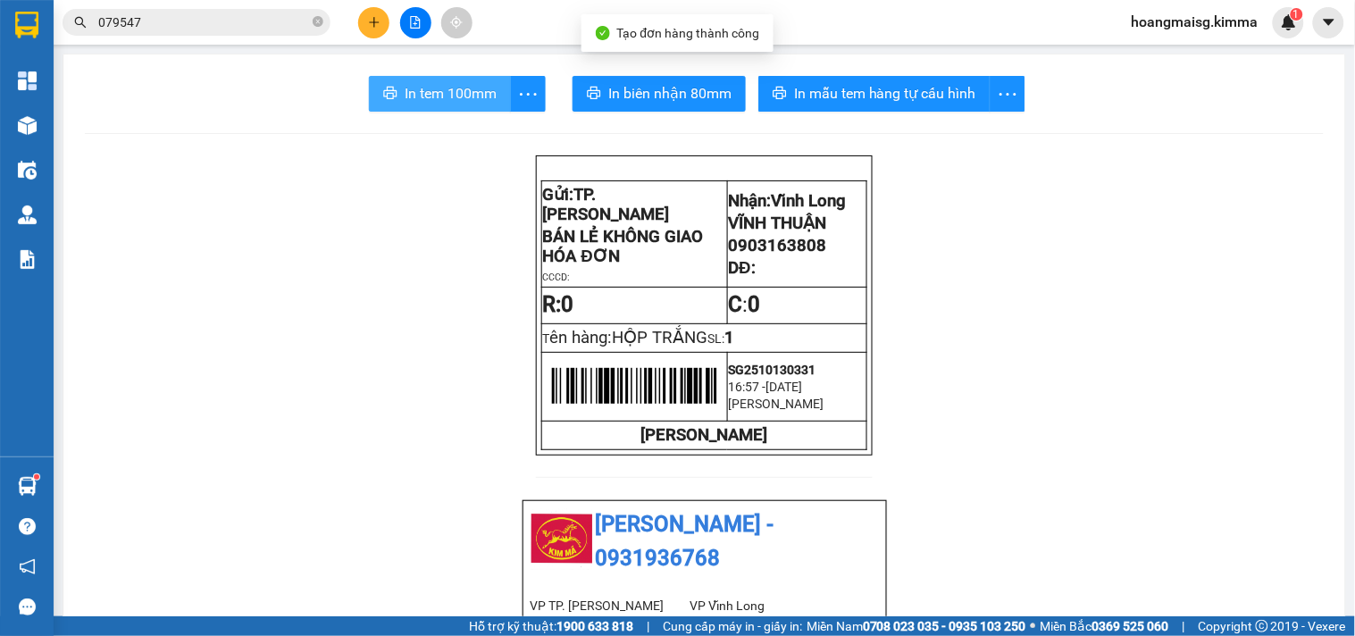
click at [427, 98] on span "In tem 100mm" at bounding box center [451, 93] width 92 height 22
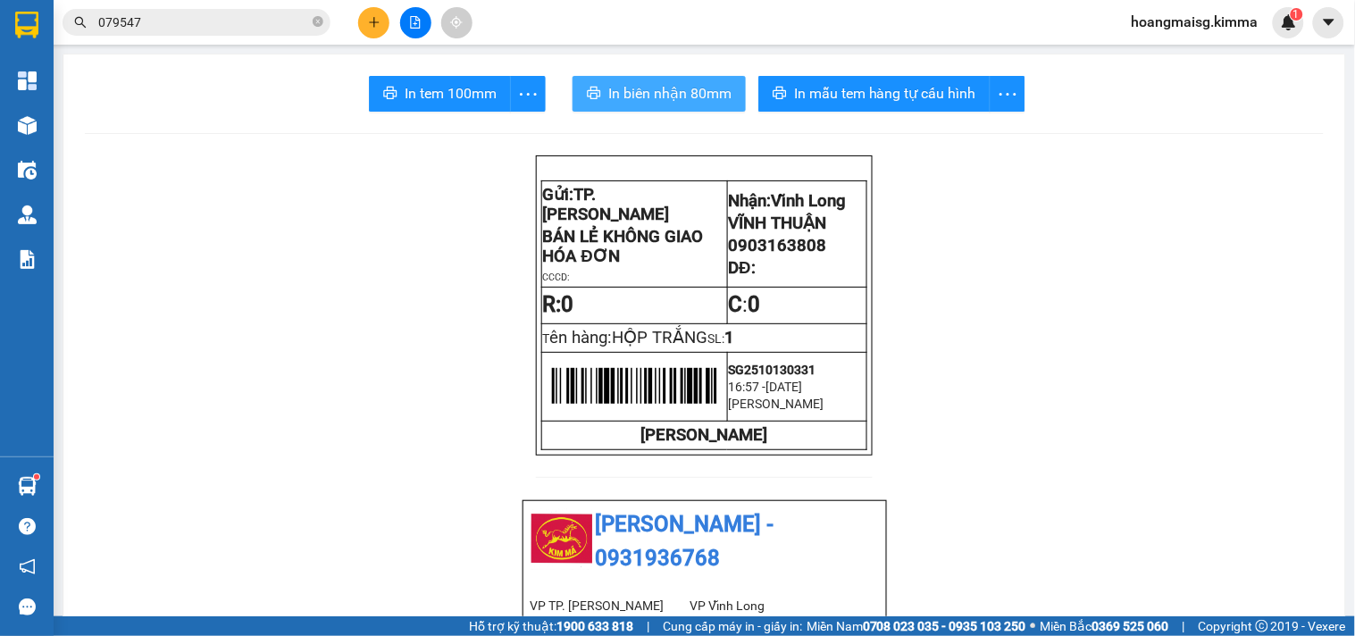
click at [628, 98] on span "In biên nhận 80mm" at bounding box center [669, 93] width 123 height 22
click at [377, 30] on button at bounding box center [373, 22] width 31 height 31
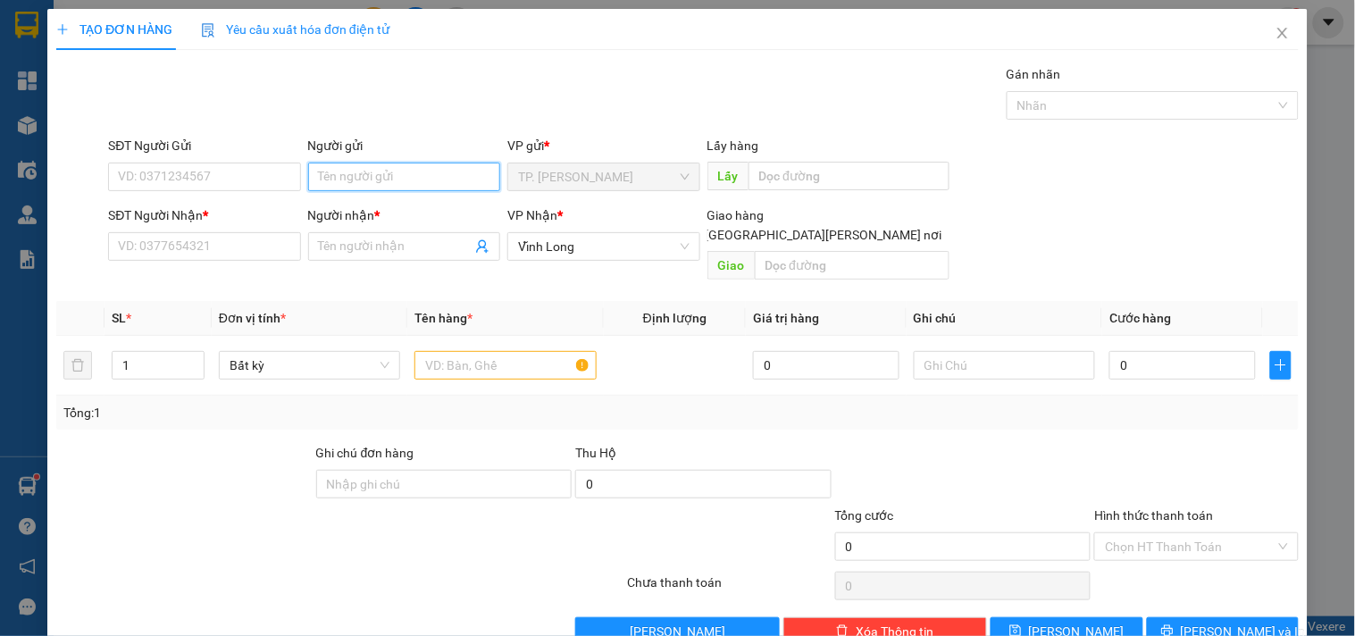
click at [331, 172] on input "Người gửi" at bounding box center [404, 177] width 192 height 29
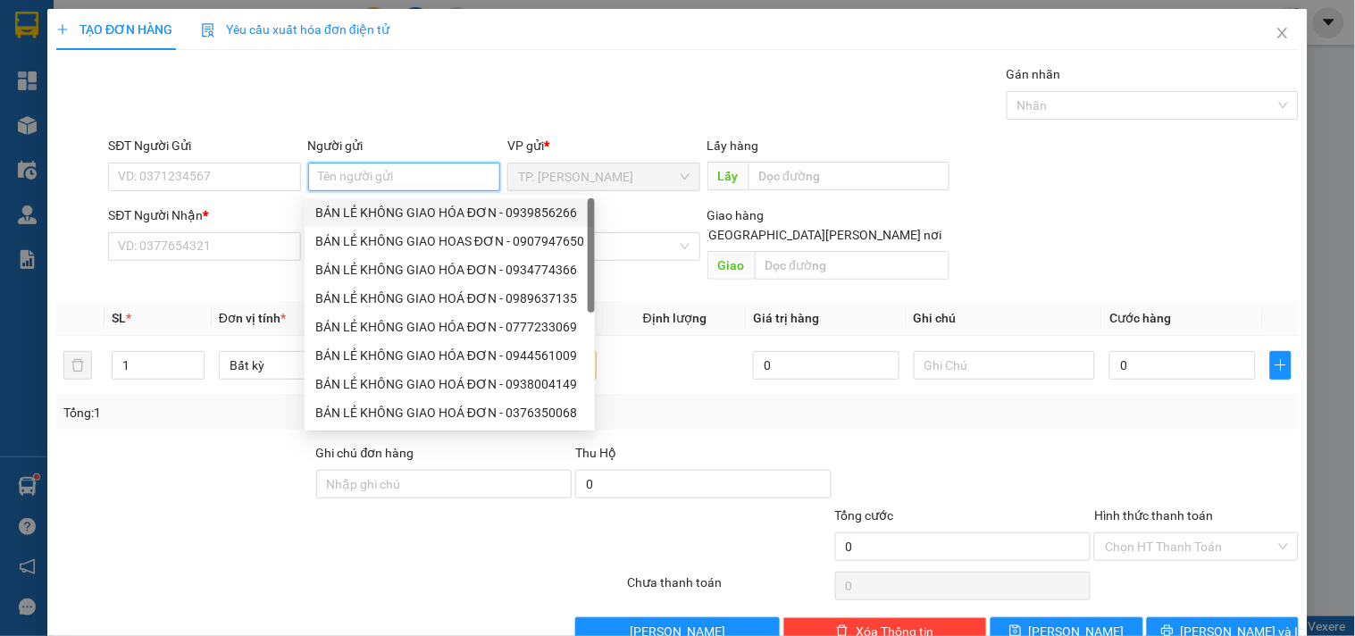
click at [343, 206] on div "BÁN LẺ KHÔNG GIAO HÓA ĐƠN - 0939856266" at bounding box center [449, 213] width 269 height 20
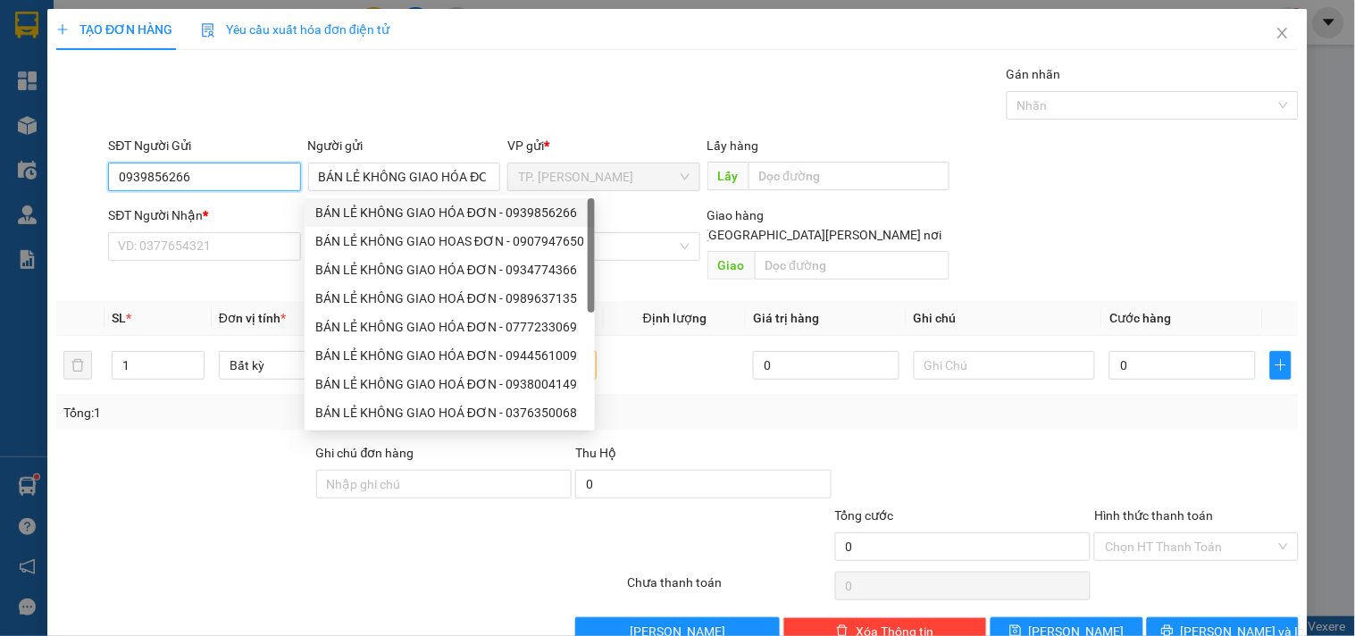
click at [272, 186] on input "0939856266" at bounding box center [204, 177] width 192 height 29
click at [269, 191] on div "SĐT Người Gửi 0939856266 0939856266" at bounding box center [204, 167] width 192 height 63
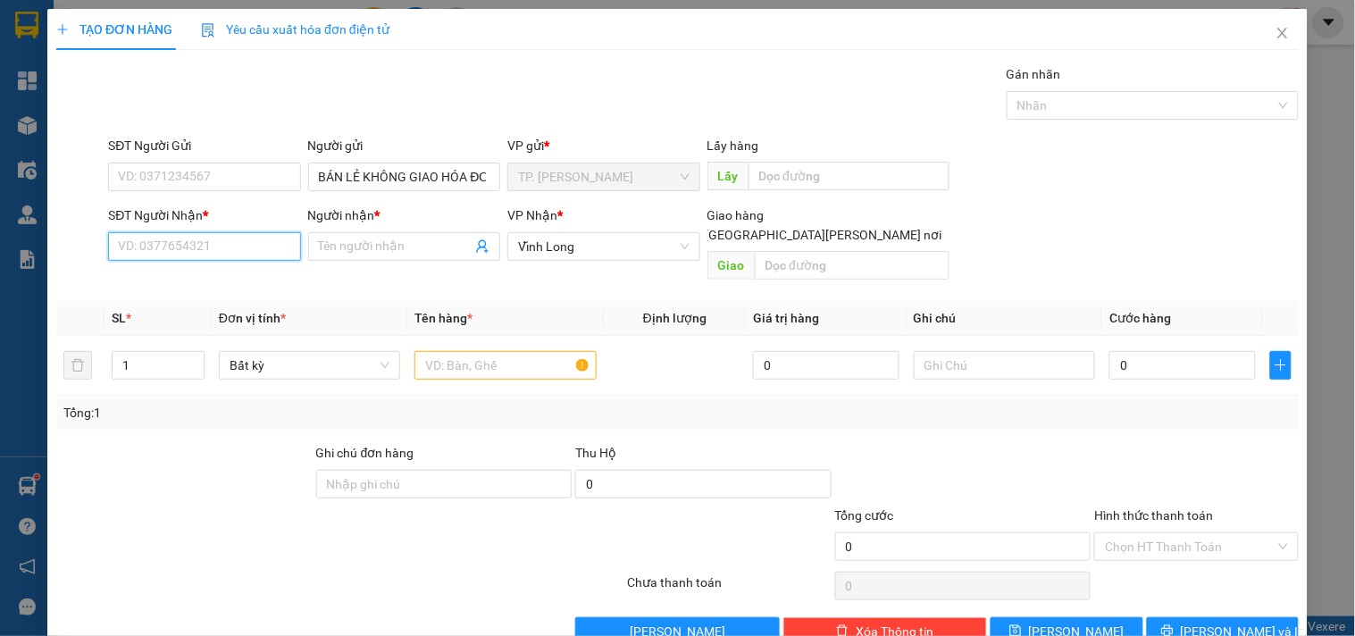
click at [251, 254] on input "SĐT Người Nhận *" at bounding box center [204, 246] width 192 height 29
click at [252, 284] on div "0948330499 - BA PHI" at bounding box center [218, 283] width 201 height 20
click at [498, 365] on td at bounding box center [505, 366] width 196 height 60
click at [500, 365] on td at bounding box center [505, 366] width 196 height 60
click at [502, 358] on input "text" at bounding box center [505, 365] width 181 height 29
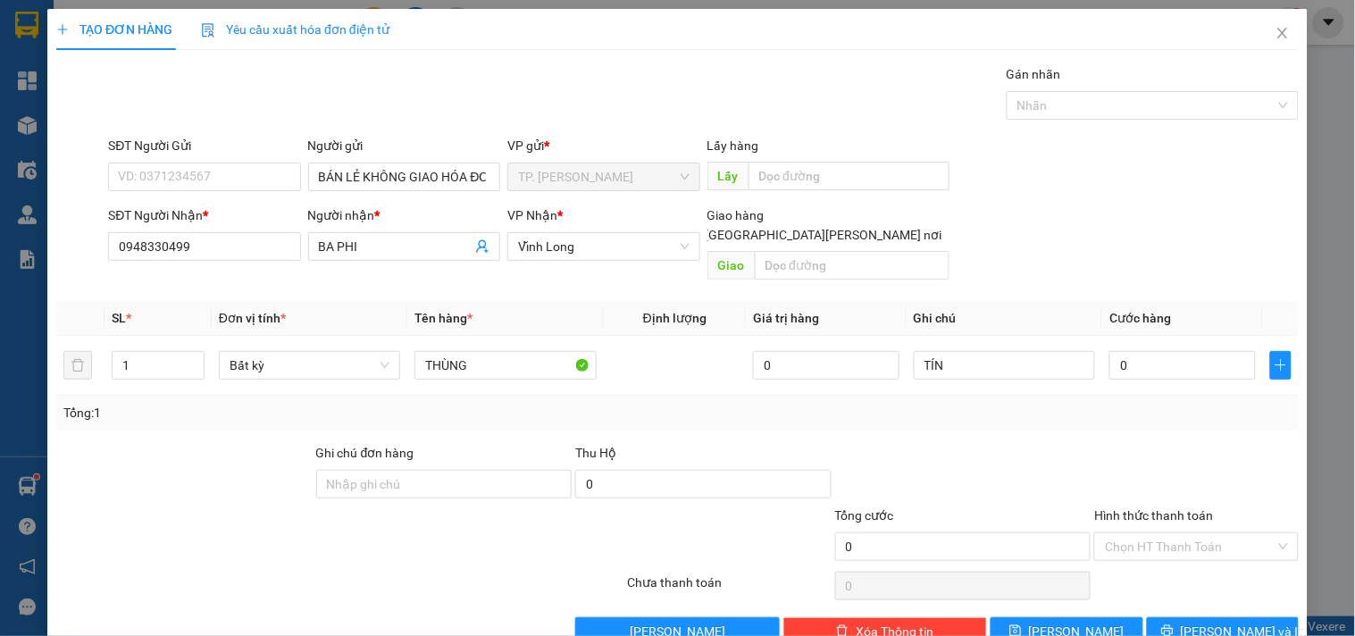
click at [1215, 627] on div "TẠO ĐƠN HÀNG Yêu cầu xuất hóa đơn điện tử Transit Pickup Surcharge Ids Transit …" at bounding box center [677, 334] width 1261 height 650
click at [1215, 622] on span "[PERSON_NAME] và In" at bounding box center [1243, 632] width 125 height 20
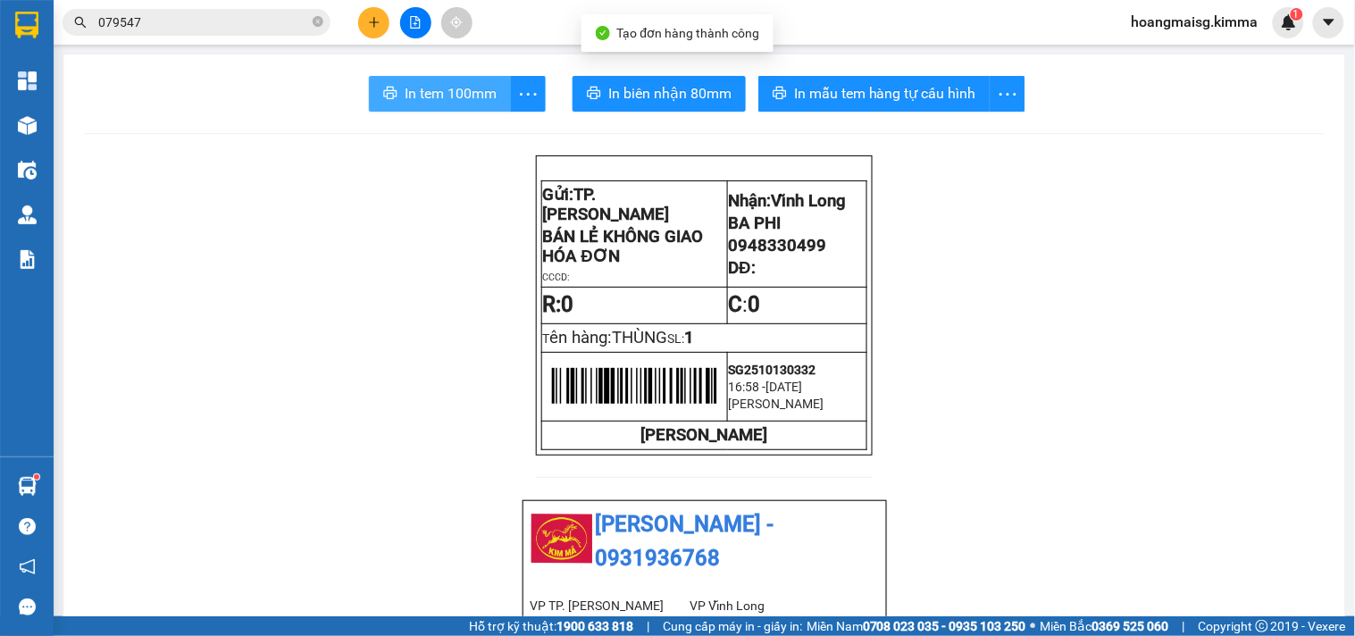
click at [420, 83] on span "In tem 100mm" at bounding box center [451, 93] width 92 height 22
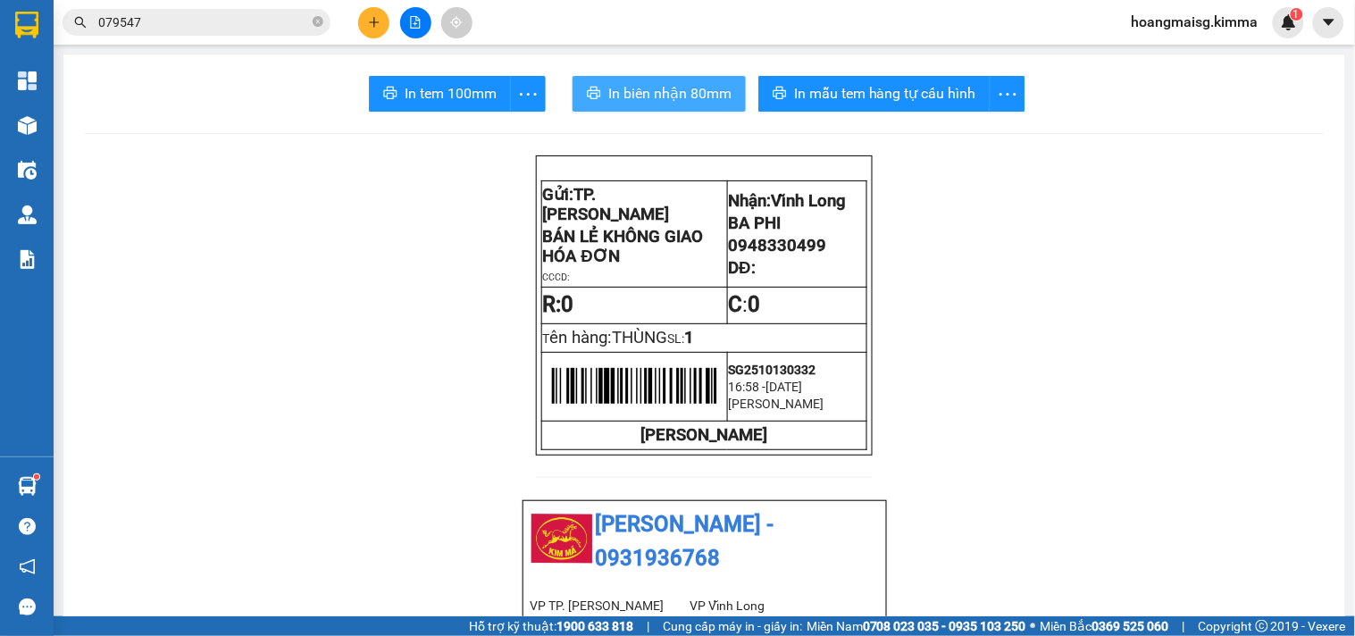
click at [667, 84] on span "In biên nhận 80mm" at bounding box center [669, 93] width 123 height 22
click at [384, 21] on button at bounding box center [373, 22] width 31 height 31
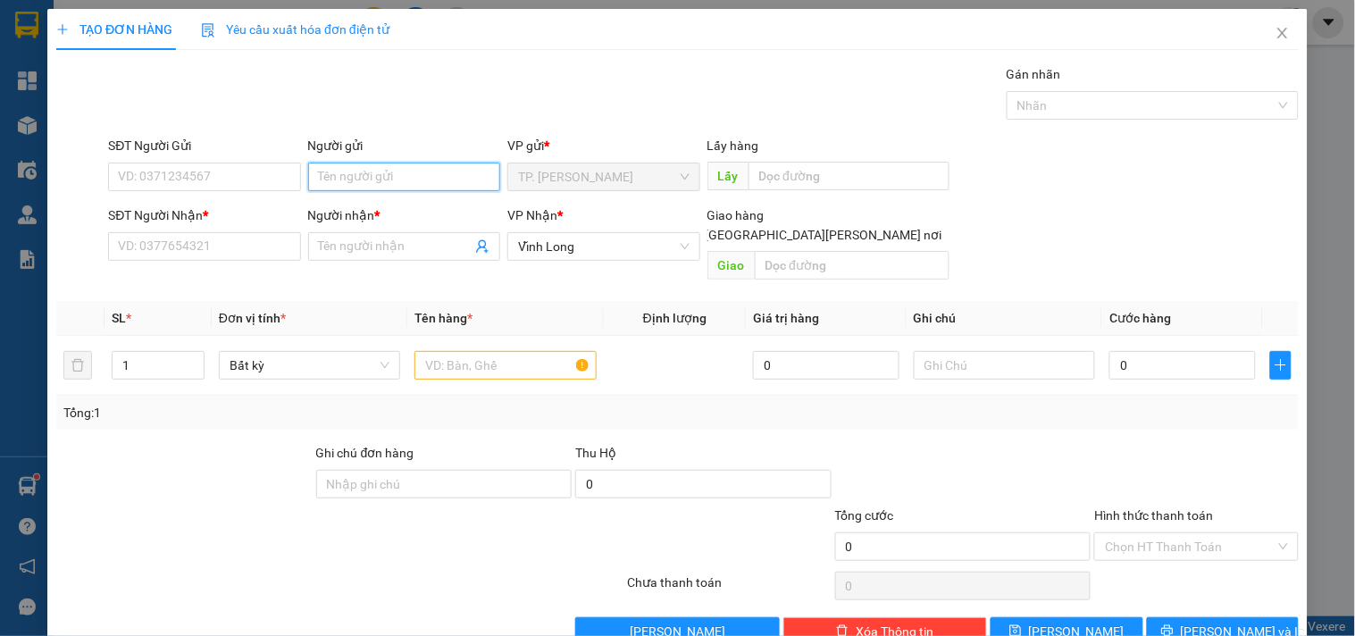
click at [354, 186] on input "Người gửi" at bounding box center [404, 177] width 192 height 29
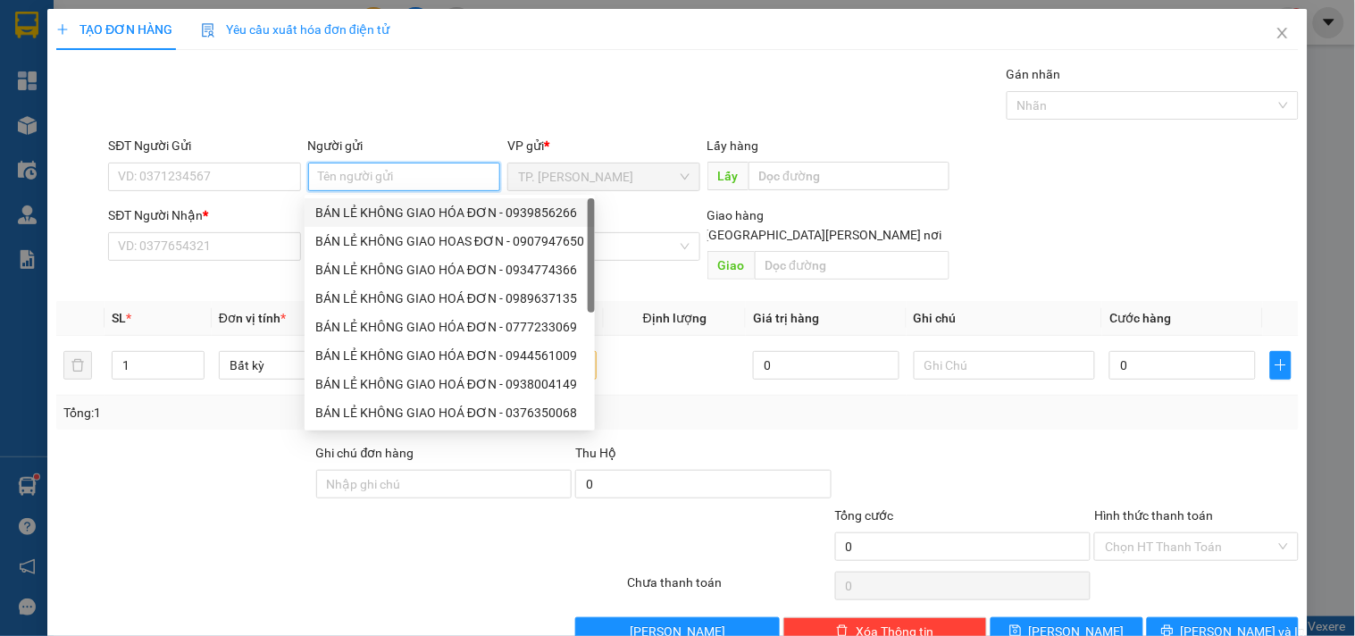
click at [349, 207] on div "BÁN LẺ KHÔNG GIAO HÓA ĐƠN - 0939856266" at bounding box center [449, 213] width 269 height 20
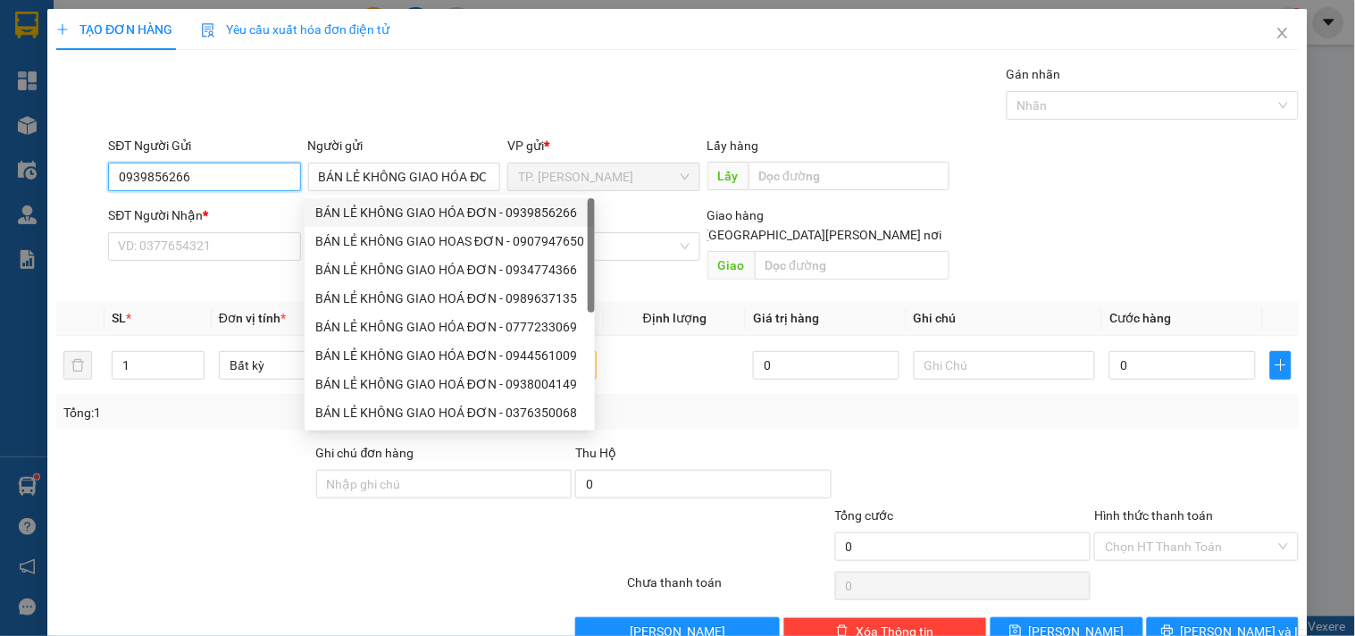
click at [255, 186] on input "0939856266" at bounding box center [204, 177] width 192 height 29
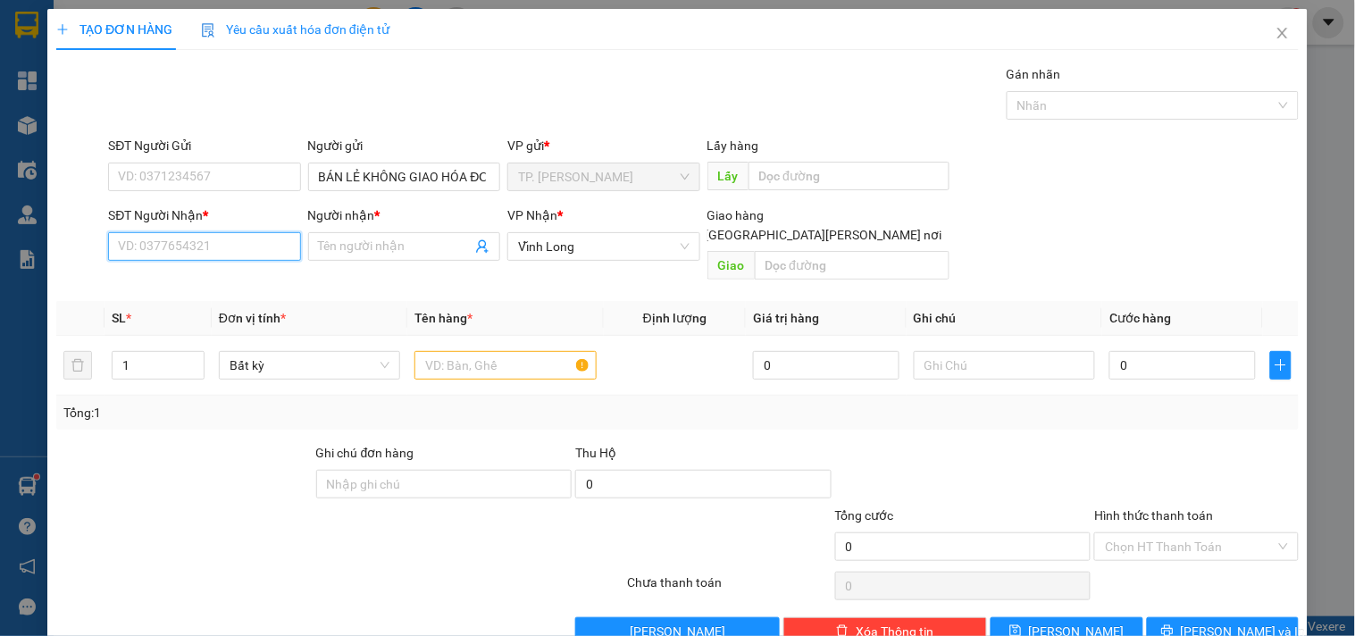
click at [246, 259] on input "SĐT Người Nhận *" at bounding box center [204, 246] width 192 height 29
click at [244, 277] on div "0899169504 - THANH VY" at bounding box center [206, 283] width 176 height 20
click at [472, 352] on input "text" at bounding box center [505, 365] width 181 height 29
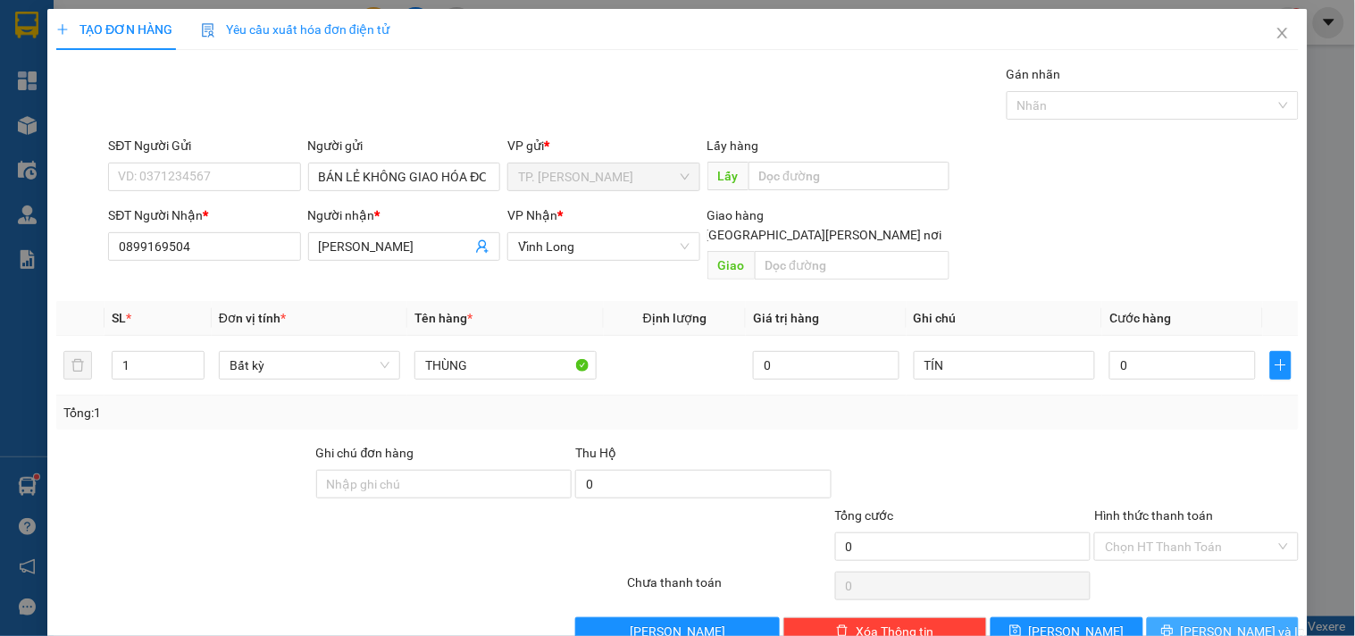
click at [1192, 618] on button "[PERSON_NAME] và In" at bounding box center [1223, 631] width 152 height 29
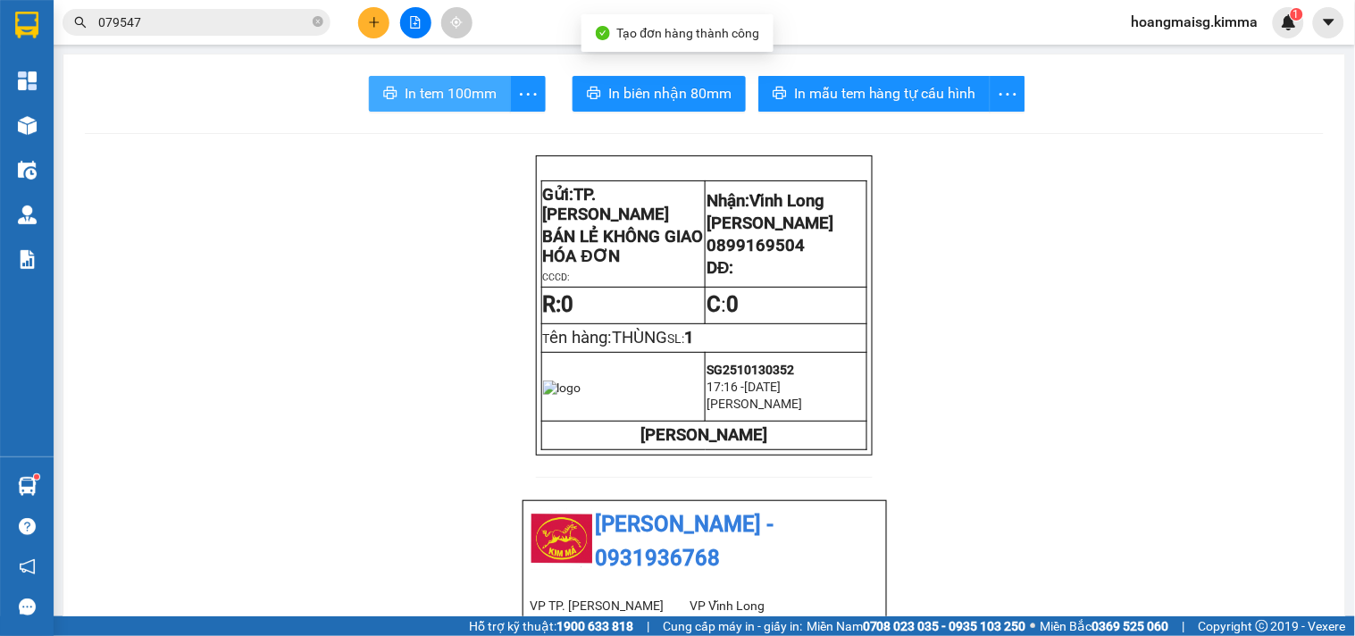
click at [416, 83] on span "In tem 100mm" at bounding box center [451, 93] width 92 height 22
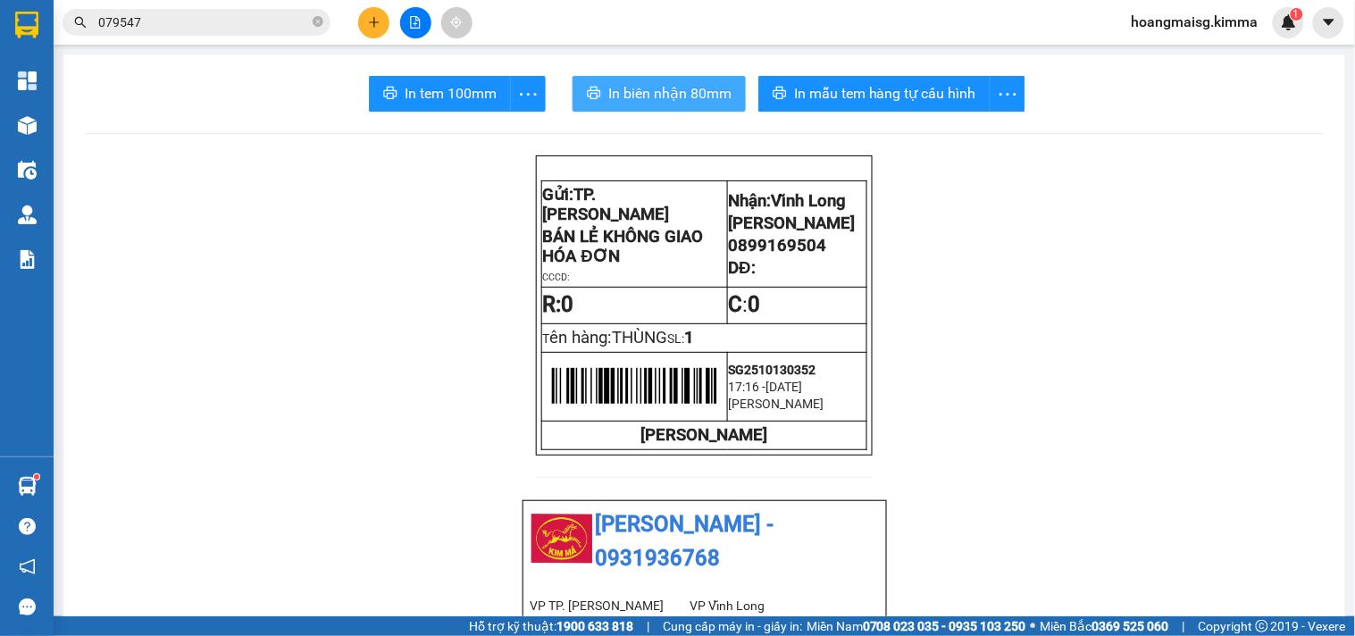
click at [675, 88] on span "In biên nhận 80mm" at bounding box center [669, 93] width 123 height 22
click at [273, 21] on input "079547" at bounding box center [203, 23] width 211 height 20
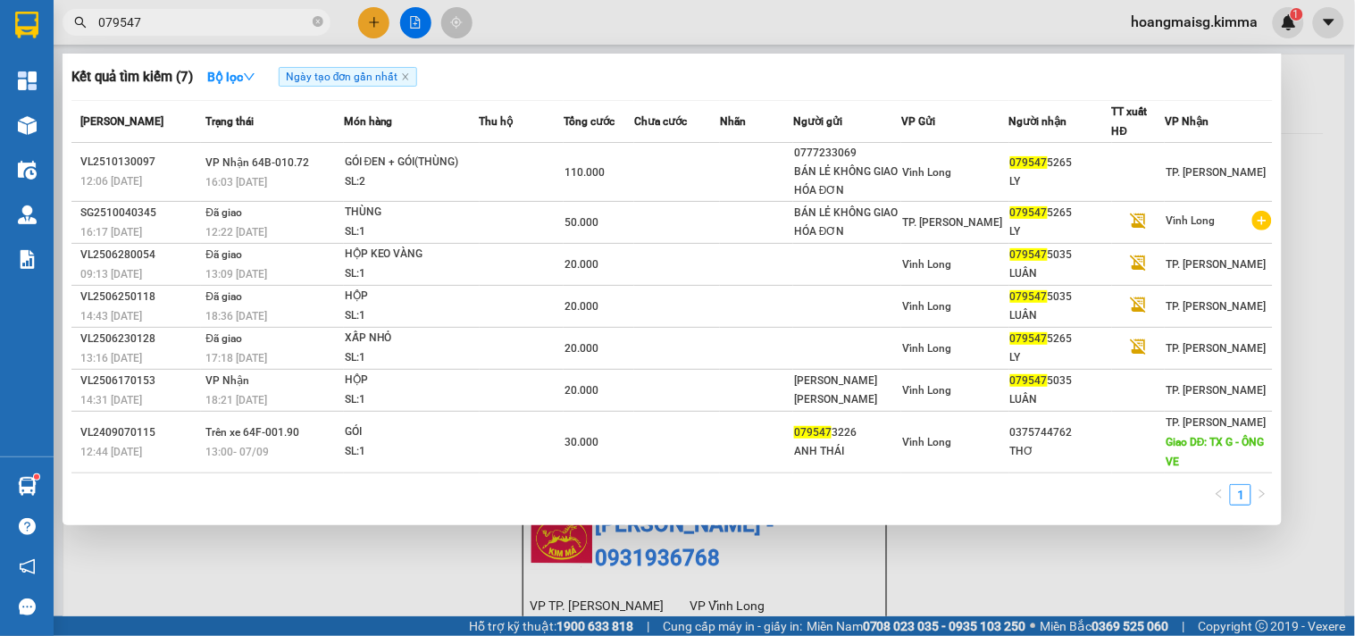
click at [272, 21] on input "079547" at bounding box center [203, 23] width 211 height 20
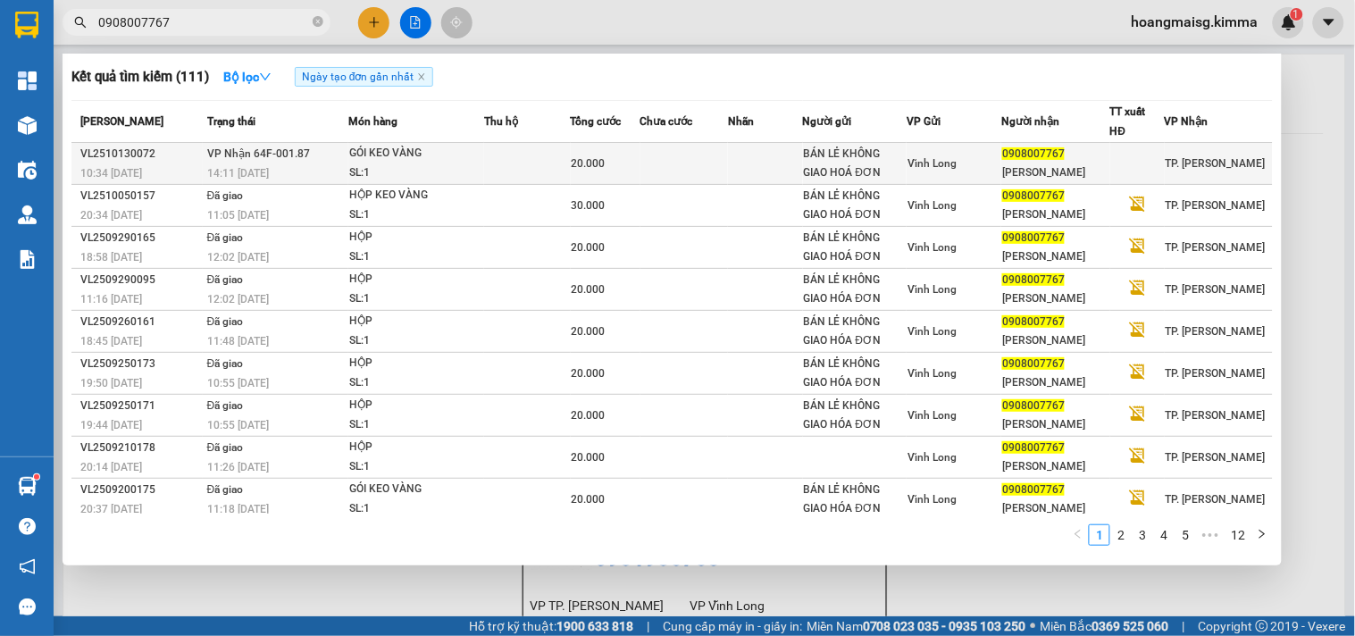
click at [462, 164] on div "SL: 1" at bounding box center [416, 174] width 134 height 20
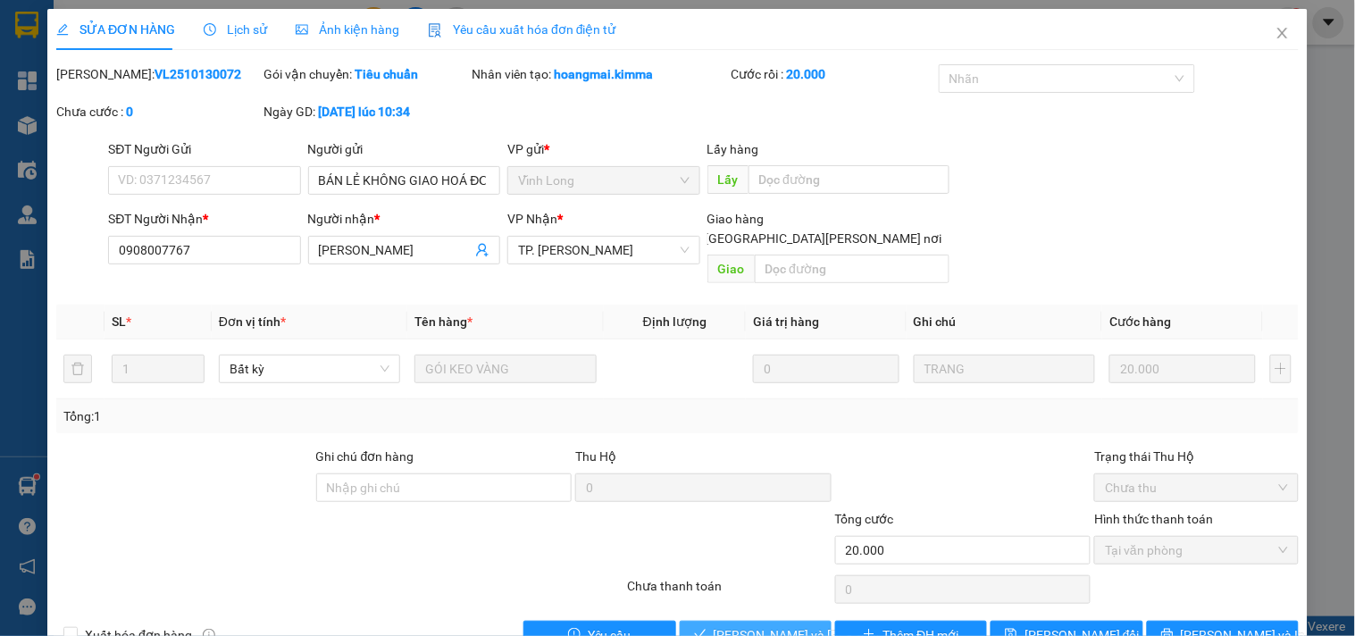
click at [729, 625] on span "[PERSON_NAME] và [PERSON_NAME] hàng" at bounding box center [834, 635] width 241 height 20
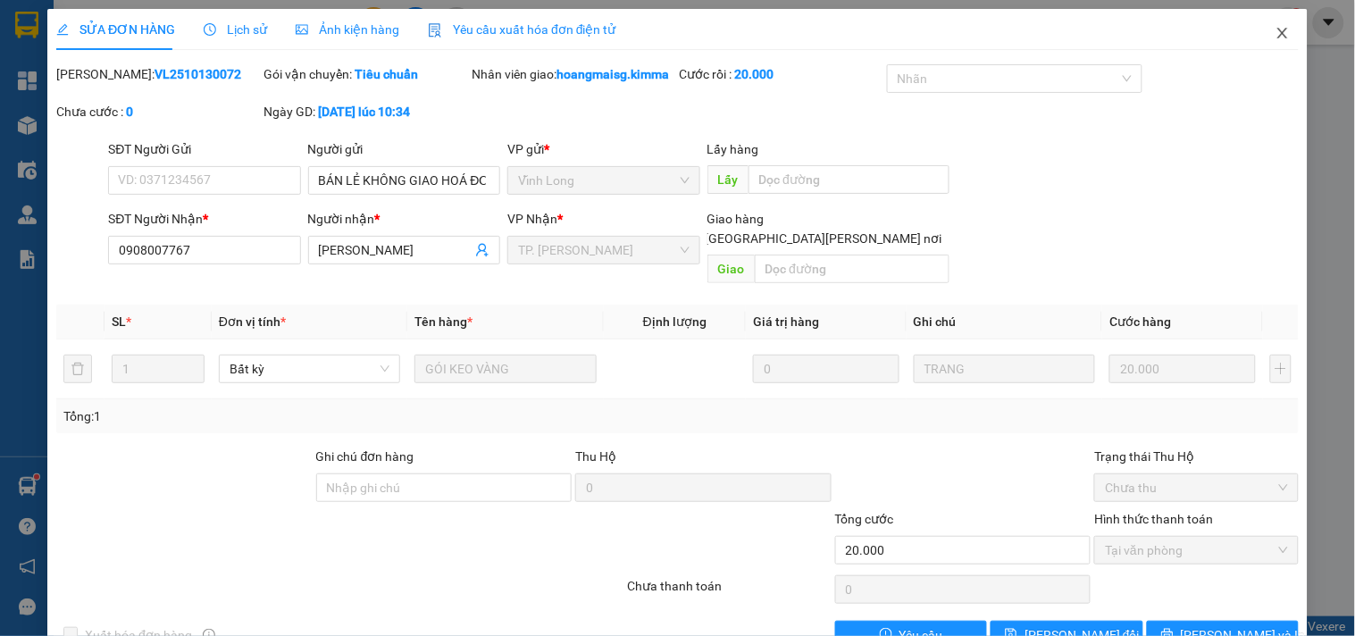
drag, startPoint x: 1258, startPoint y: 50, endPoint x: 630, endPoint y: 10, distance: 629.4
click at [1258, 48] on span "Close" at bounding box center [1283, 34] width 50 height 50
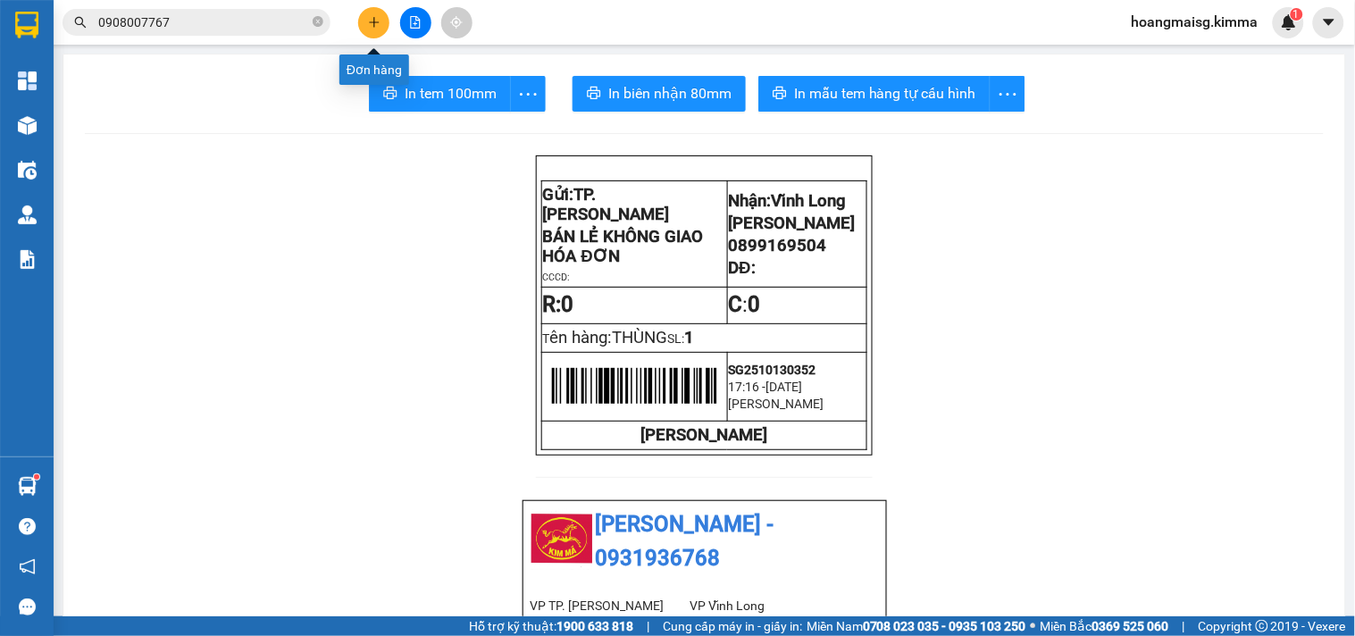
click at [367, 14] on button at bounding box center [373, 22] width 31 height 31
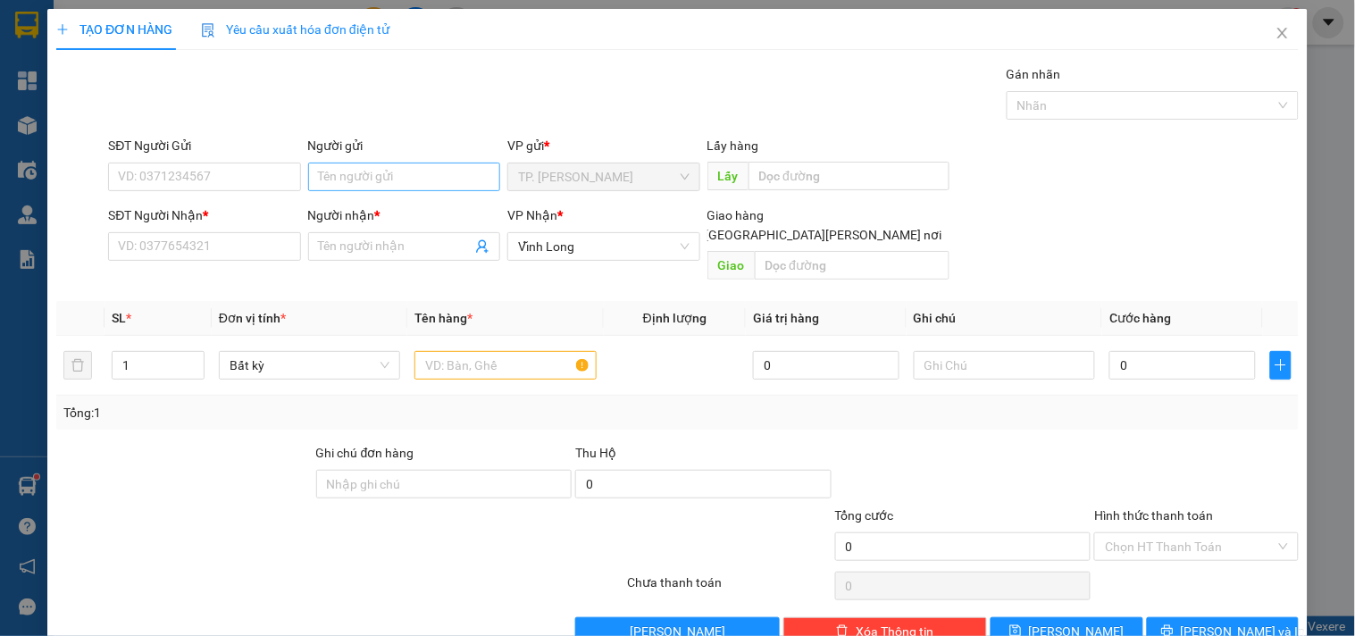
drag, startPoint x: 354, startPoint y: 158, endPoint x: 352, endPoint y: 175, distance: 17.1
click at [354, 162] on div "Người gửi Tên người gửi" at bounding box center [404, 167] width 192 height 63
click at [352, 180] on input "Người gửi" at bounding box center [404, 177] width 192 height 29
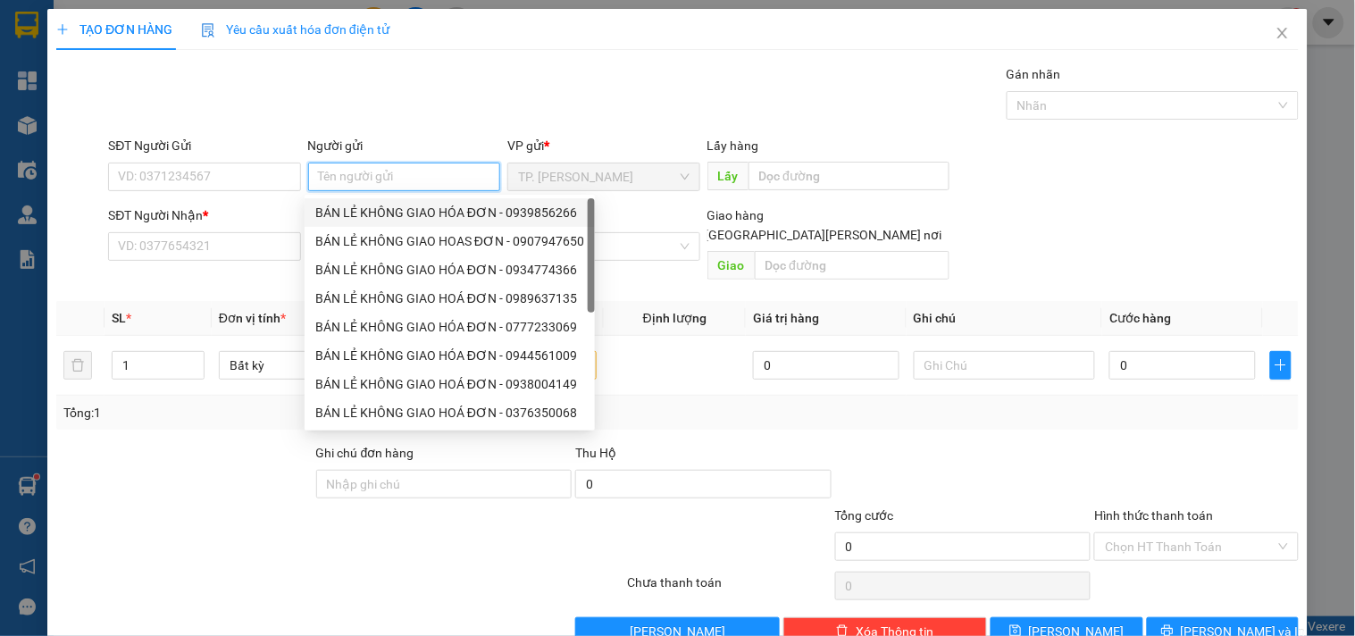
drag, startPoint x: 379, startPoint y: 221, endPoint x: 373, endPoint y: 210, distance: 12.4
click at [379, 214] on div "BÁN LẺ KHÔNG GIAO HÓA ĐƠN - 0939856266" at bounding box center [449, 213] width 269 height 20
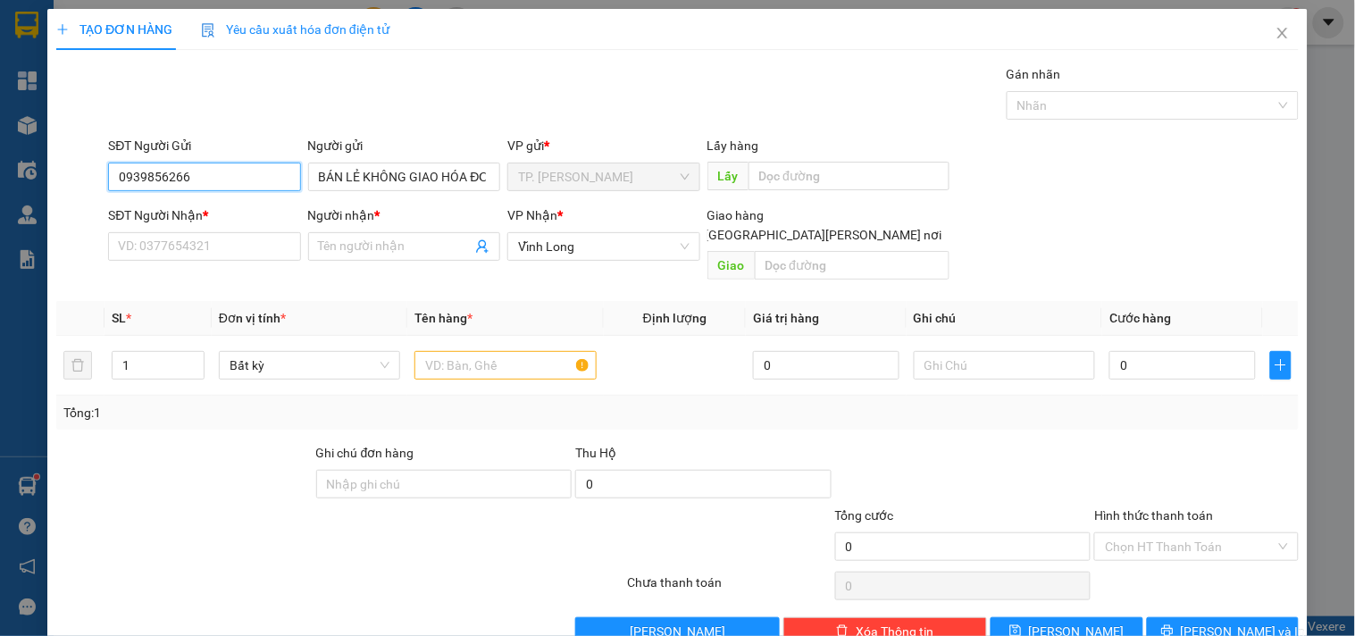
click at [274, 185] on input "0939856266" at bounding box center [204, 177] width 192 height 29
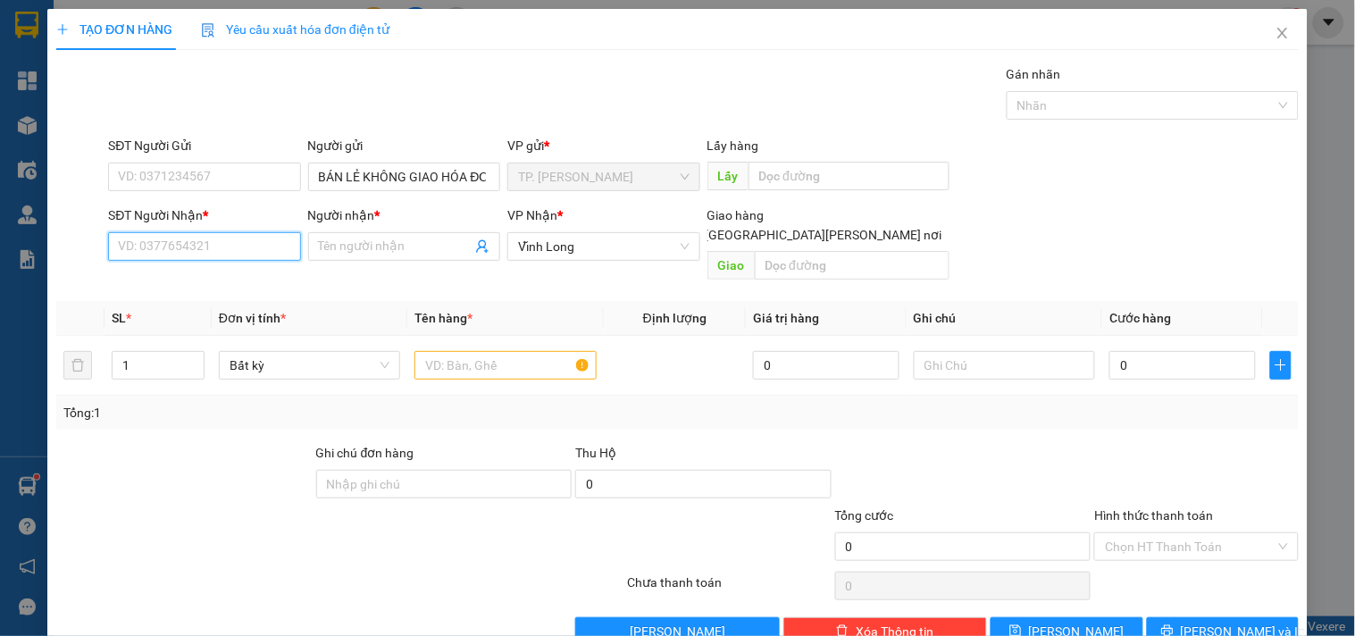
drag, startPoint x: 242, startPoint y: 245, endPoint x: 242, endPoint y: 221, distance: 24.1
click at [239, 243] on input "SĐT Người Nhận *" at bounding box center [204, 246] width 192 height 29
click at [224, 279] on div "0915505053 - CHỊ TRANG" at bounding box center [206, 283] width 176 height 20
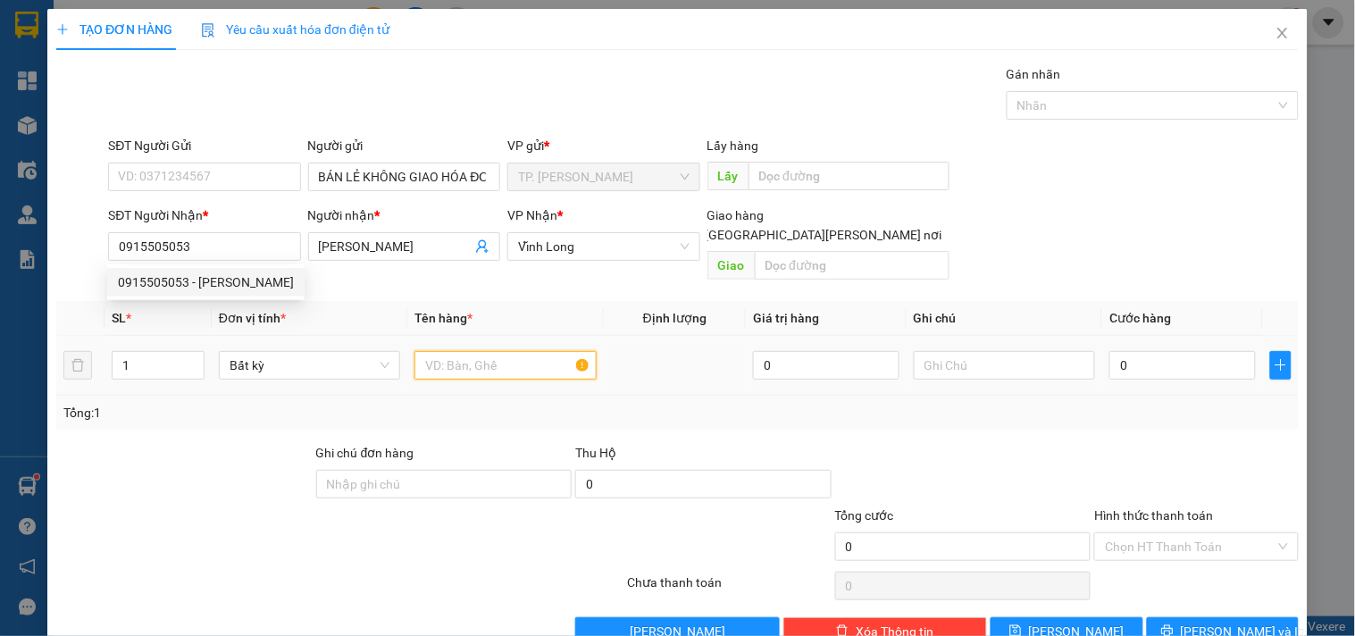
click at [449, 351] on input "text" at bounding box center [505, 365] width 181 height 29
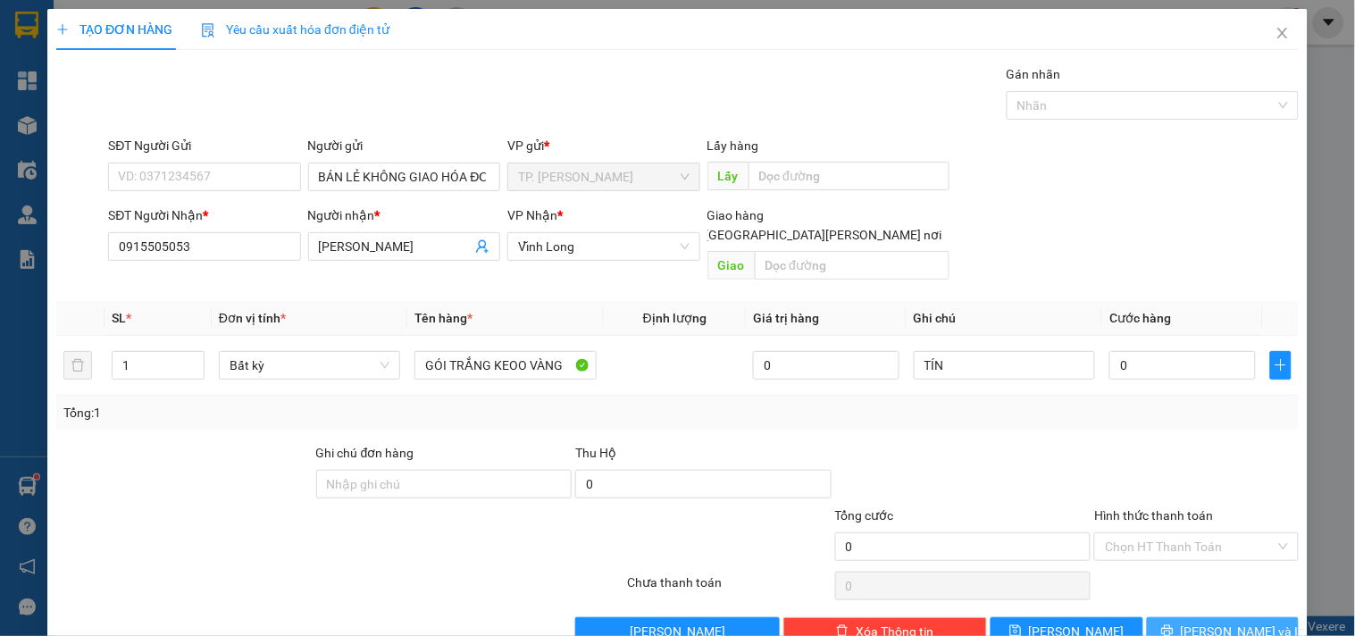
click at [1180, 617] on button "[PERSON_NAME] và In" at bounding box center [1223, 631] width 152 height 29
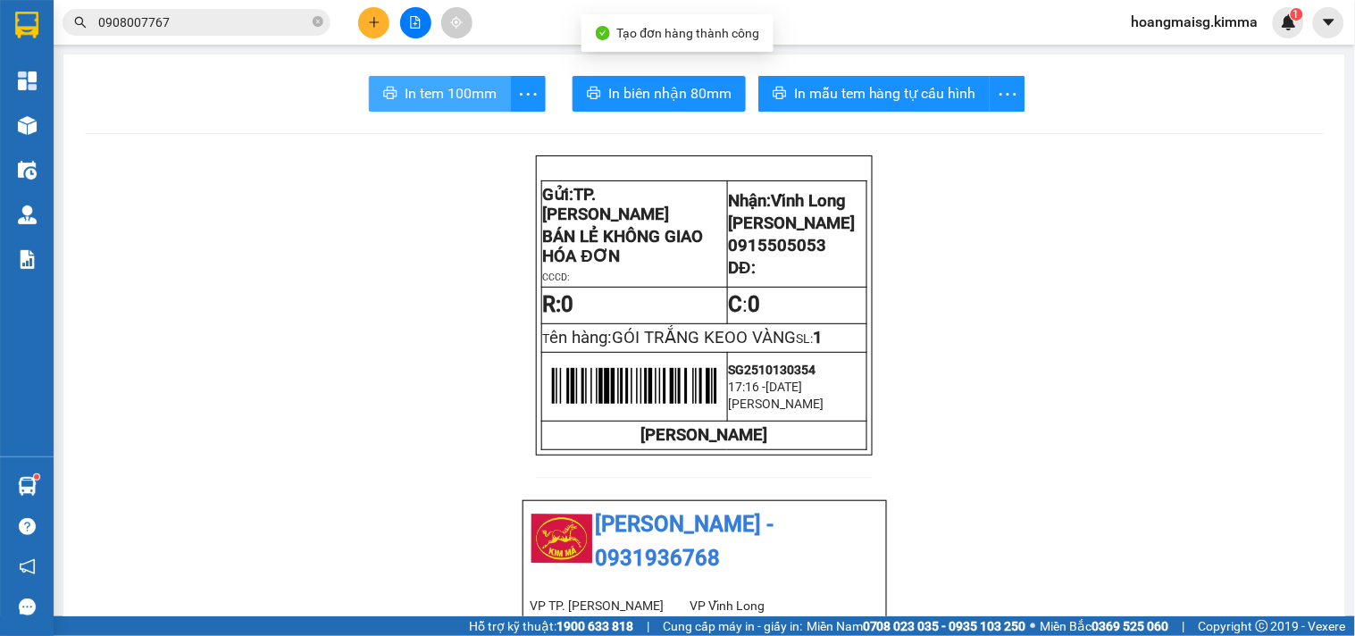
click at [460, 101] on span "In tem 100mm" at bounding box center [451, 93] width 92 height 22
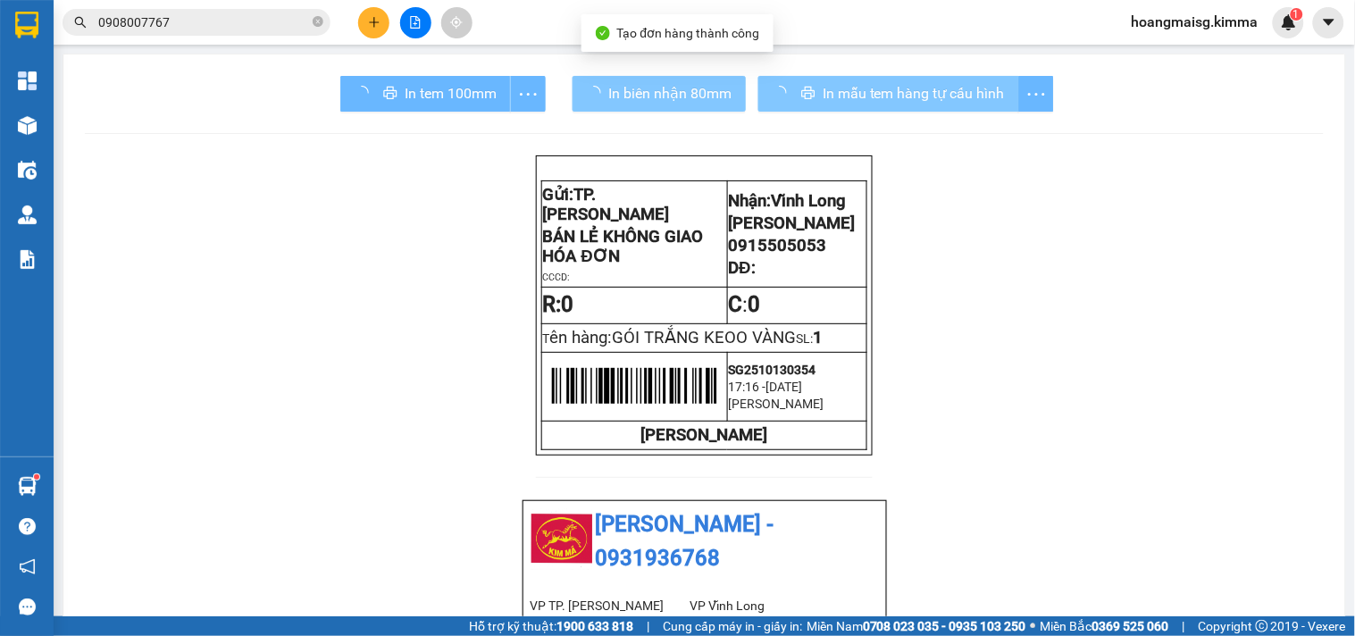
click at [628, 90] on span "In biên nhận 80mm" at bounding box center [669, 93] width 123 height 22
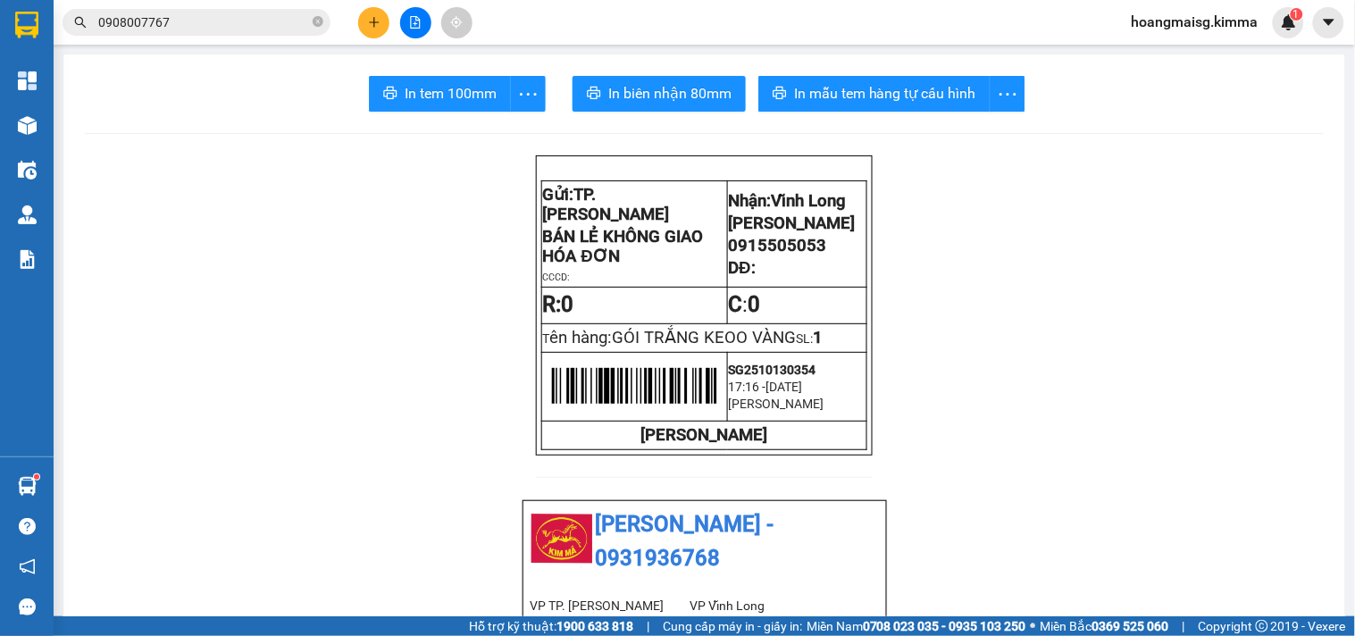
click at [384, 21] on button at bounding box center [373, 22] width 31 height 31
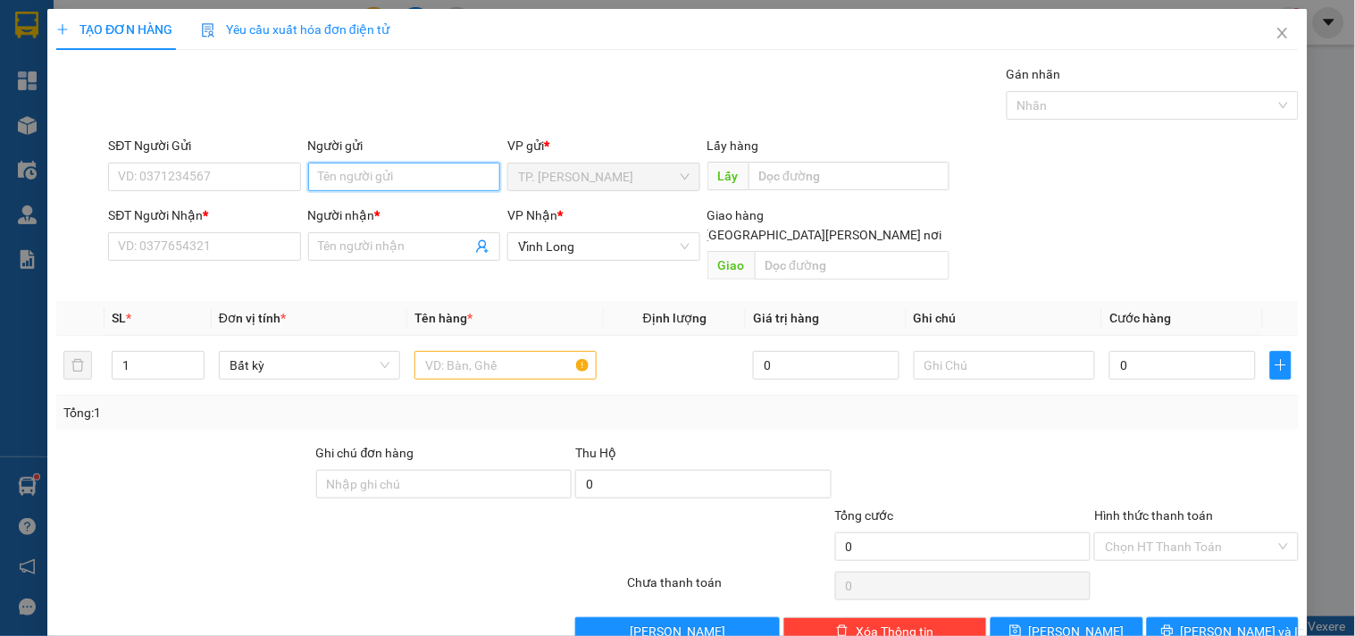
click at [387, 175] on input "Người gửi" at bounding box center [404, 177] width 192 height 29
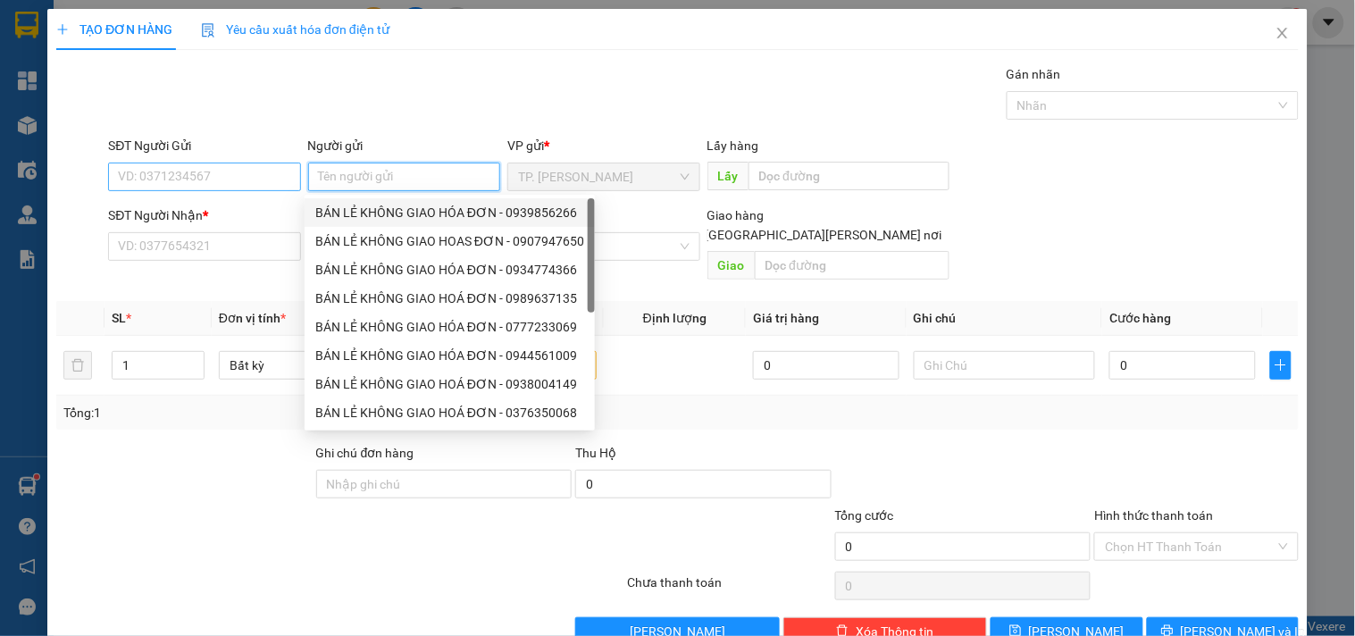
drag, startPoint x: 395, startPoint y: 212, endPoint x: 265, endPoint y: 173, distance: 135.1
click at [394, 198] on div "BÁN LẺ KHÔNG GIAO HÓA ĐƠN - 0939856266" at bounding box center [450, 212] width 290 height 29
click at [264, 173] on input "0939856266" at bounding box center [204, 177] width 192 height 29
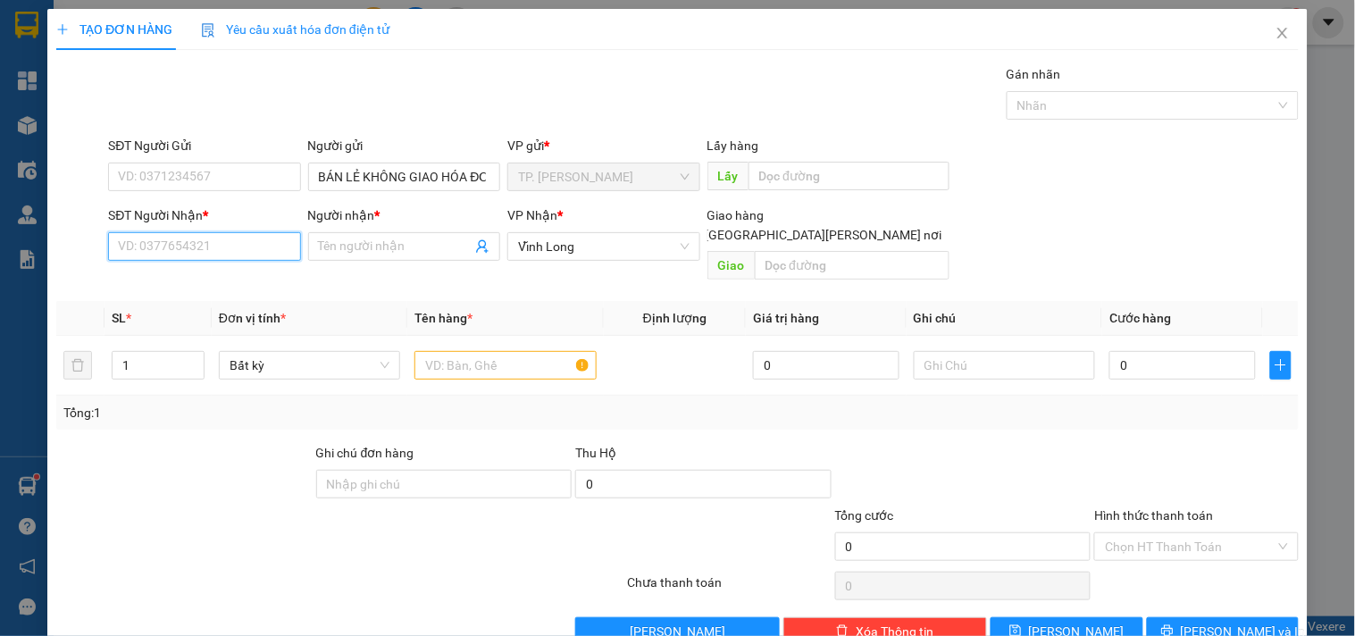
drag, startPoint x: 248, startPoint y: 250, endPoint x: 244, endPoint y: 231, distance: 20.2
click at [248, 245] on input "SĐT Người Nhận *" at bounding box center [204, 246] width 192 height 29
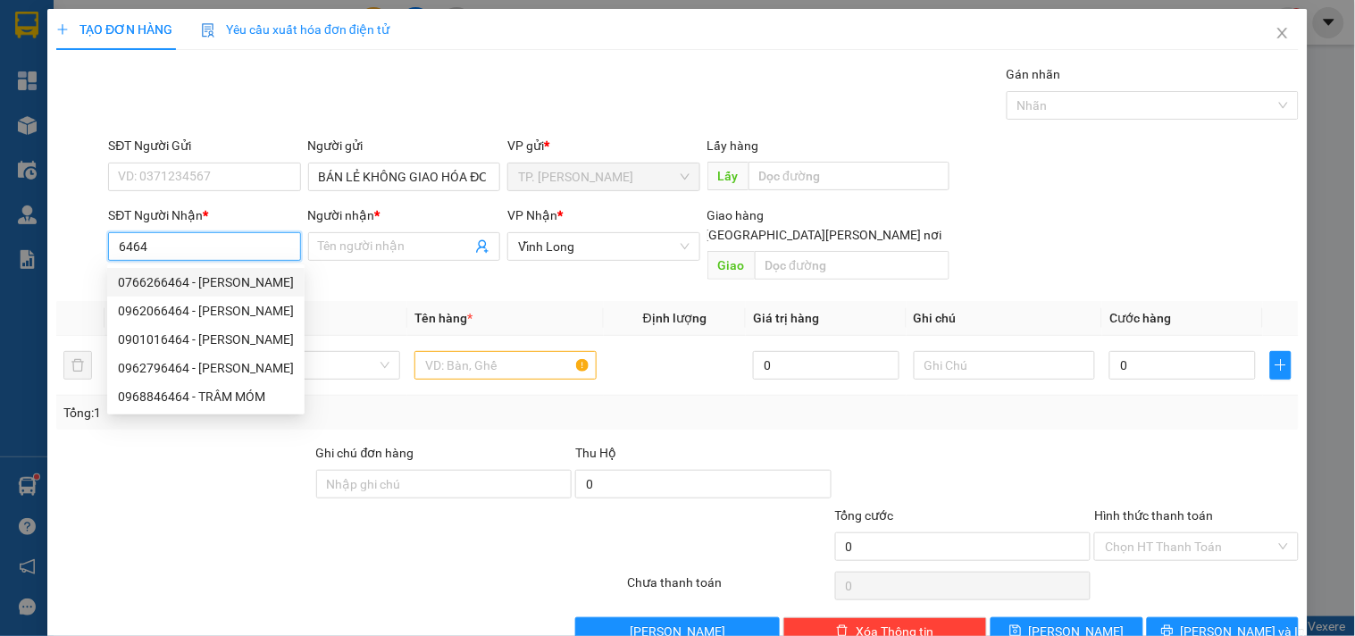
click at [251, 237] on input "6464" at bounding box center [204, 246] width 192 height 29
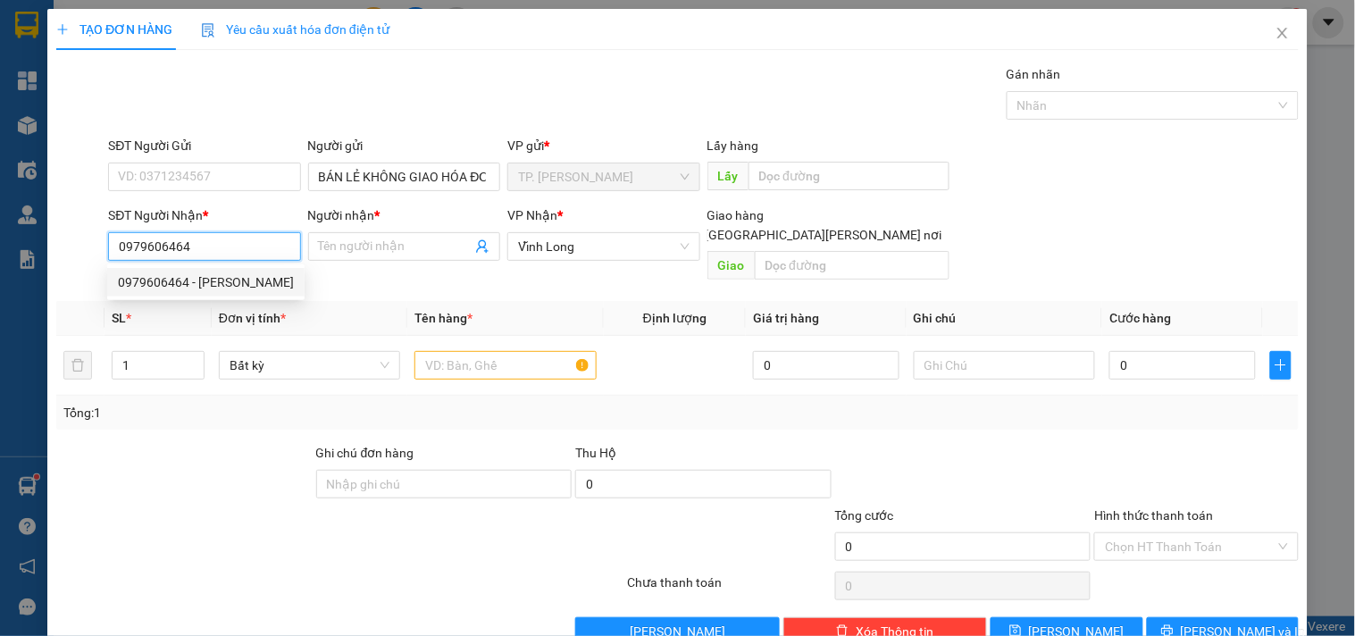
drag, startPoint x: 239, startPoint y: 280, endPoint x: 423, endPoint y: 301, distance: 184.4
click at [241, 281] on div "0979606464 - NGÂN" at bounding box center [206, 283] width 176 height 20
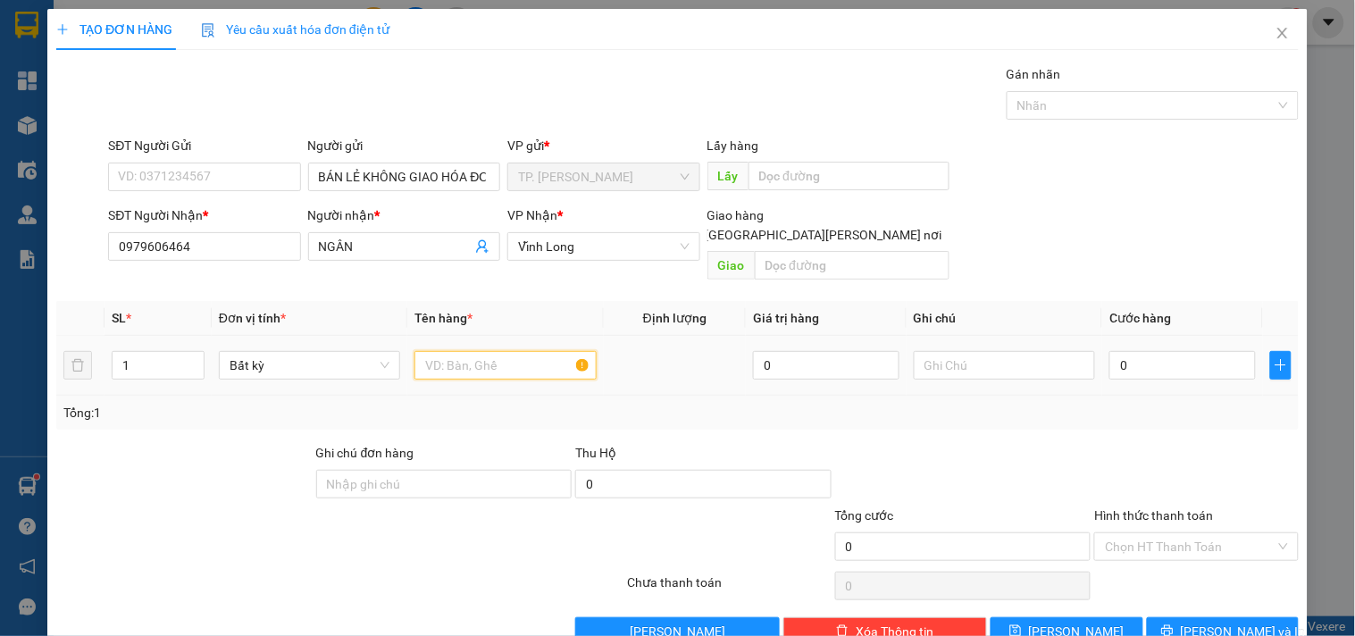
click at [489, 351] on input "text" at bounding box center [505, 365] width 181 height 29
click at [1213, 622] on span "[PERSON_NAME] và In" at bounding box center [1243, 632] width 125 height 20
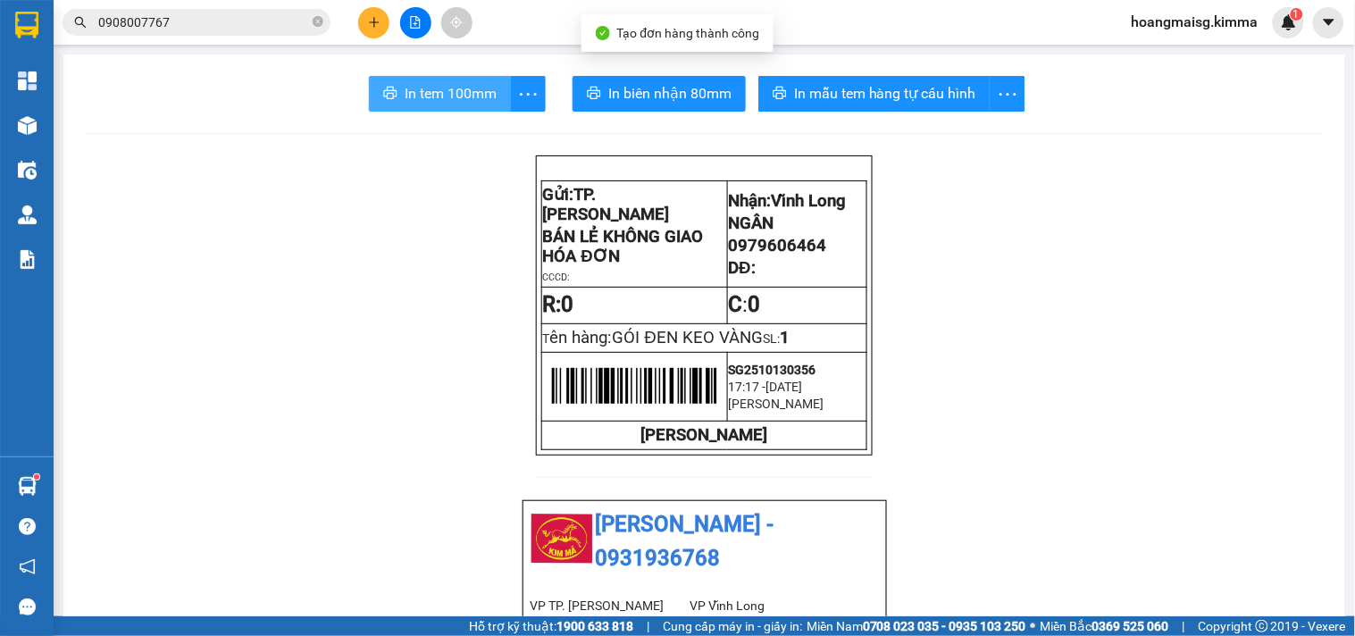
click at [452, 103] on span "In tem 100mm" at bounding box center [451, 93] width 92 height 22
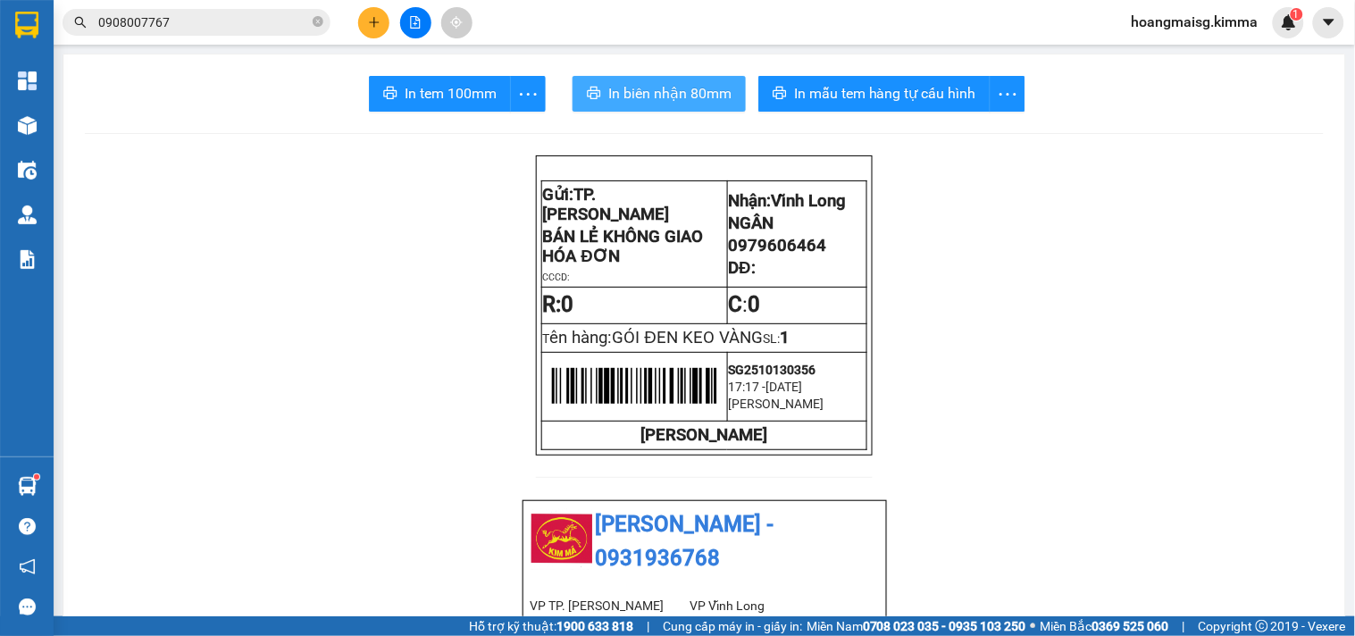
click at [701, 79] on button "In biên nhận 80mm" at bounding box center [659, 94] width 173 height 36
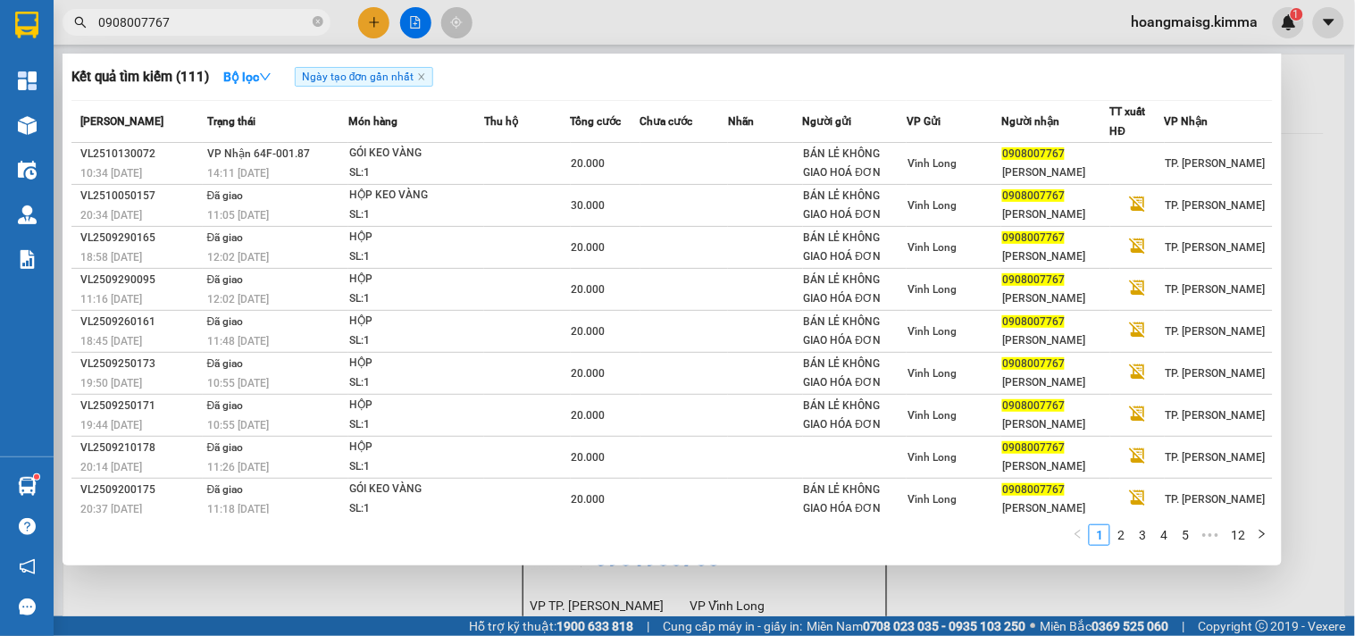
drag, startPoint x: 189, startPoint y: 19, endPoint x: 76, endPoint y: 10, distance: 112.9
click at [76, 10] on span "0908007767" at bounding box center [197, 22] width 268 height 27
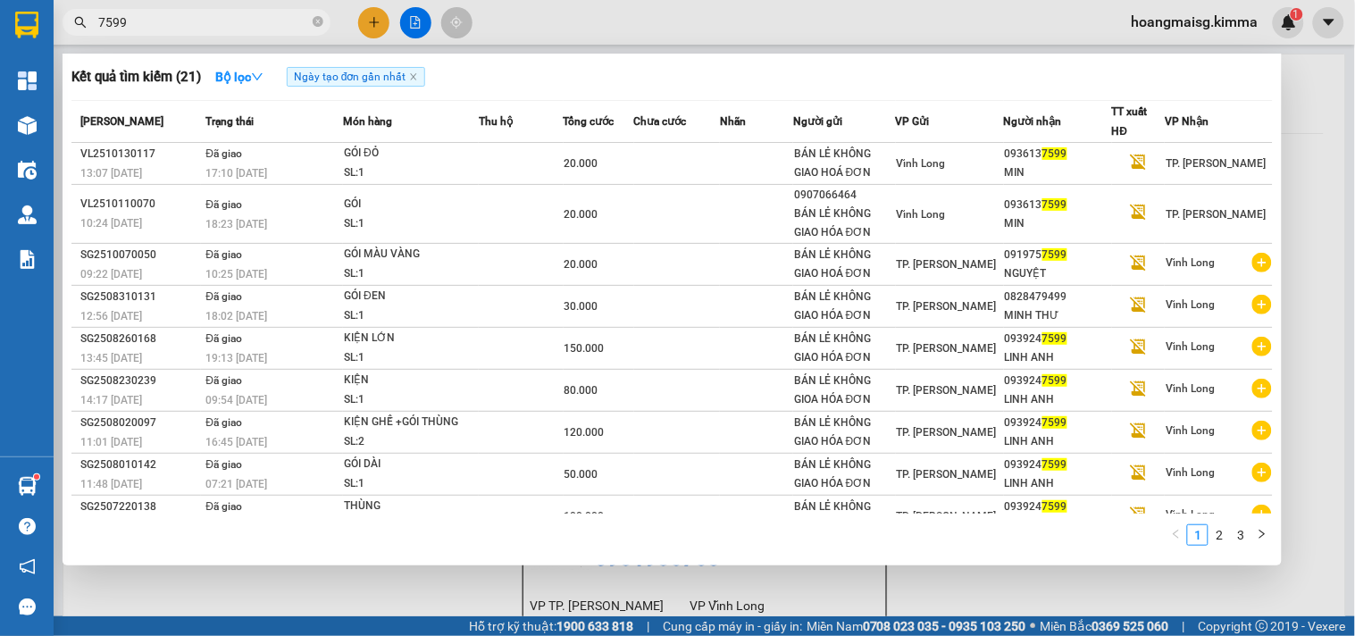
click at [1336, 152] on div at bounding box center [677, 318] width 1355 height 636
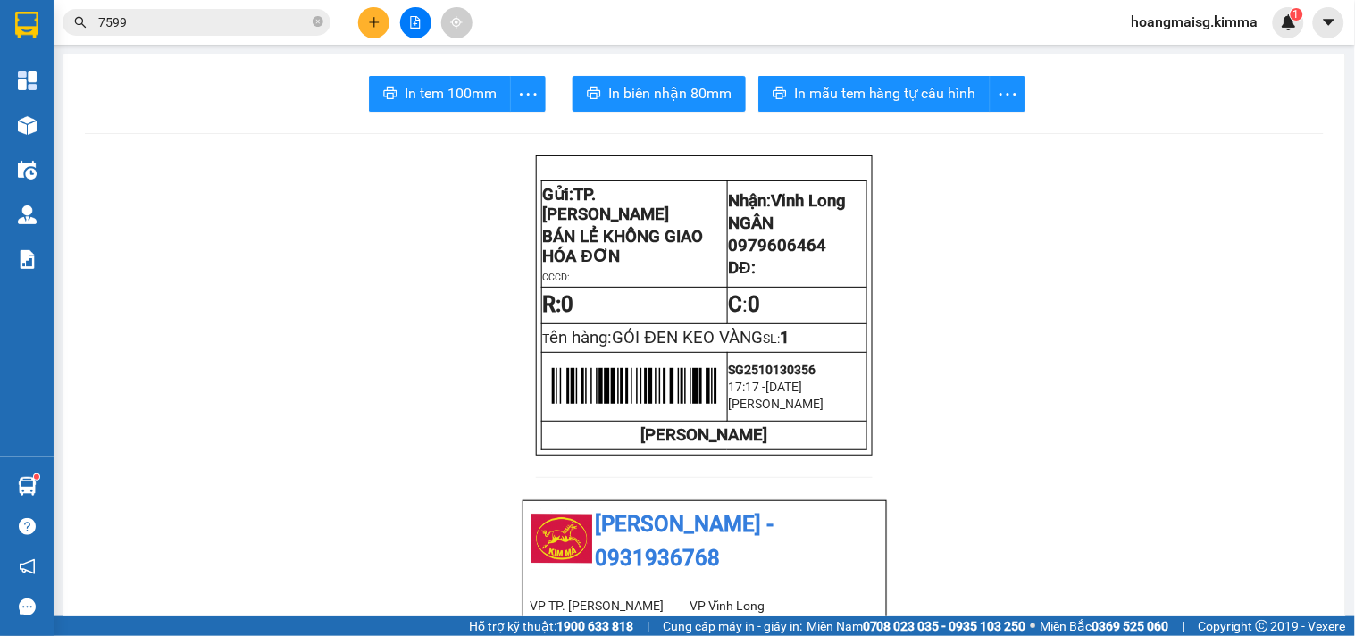
click at [163, 14] on input "7599" at bounding box center [203, 23] width 211 height 20
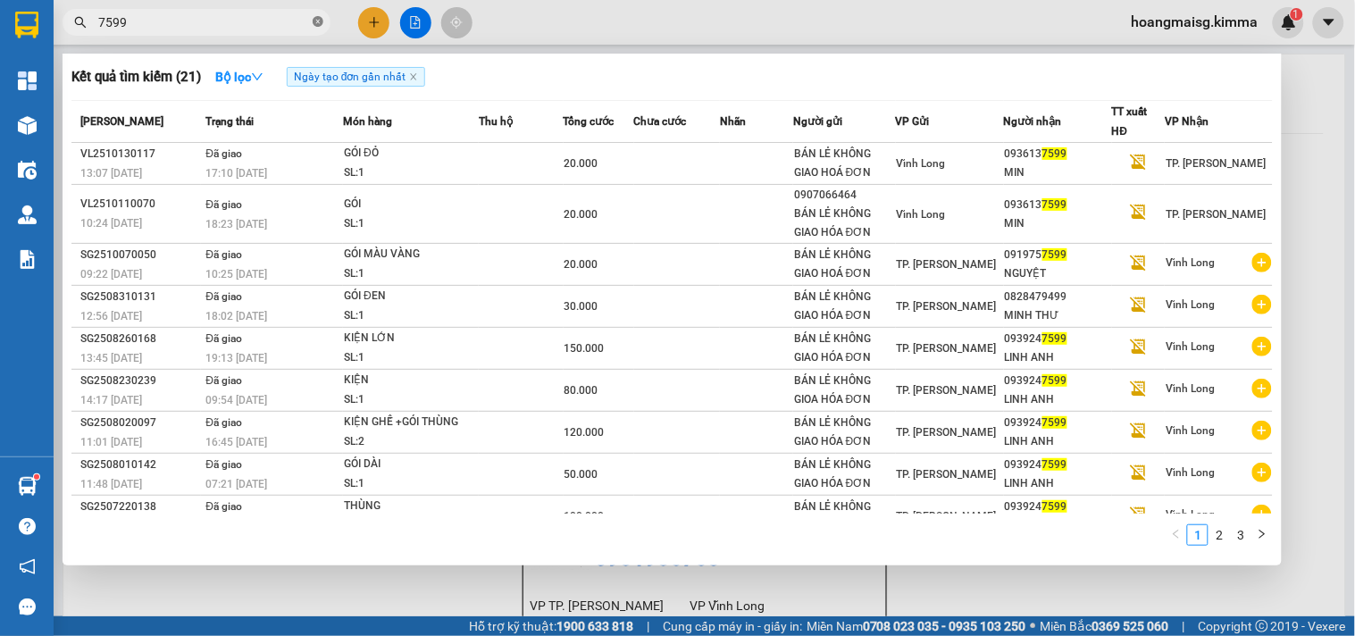
click at [318, 24] on icon "close-circle" at bounding box center [318, 21] width 11 height 11
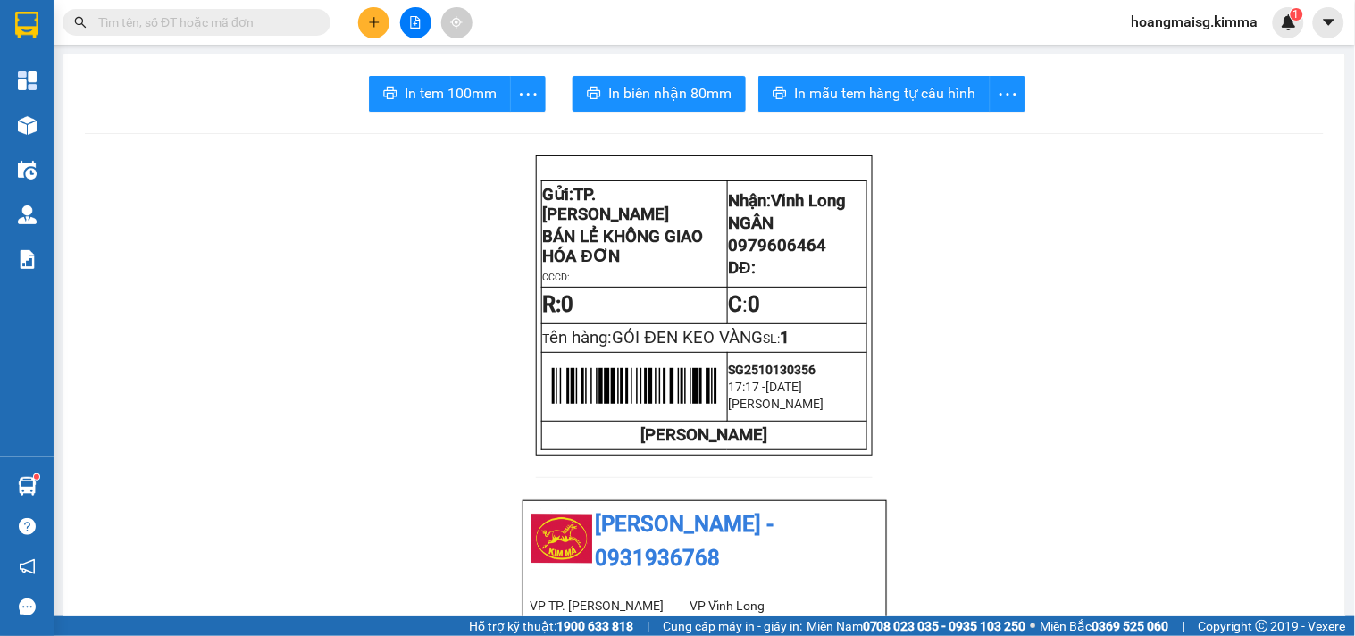
click at [381, 12] on button at bounding box center [373, 22] width 31 height 31
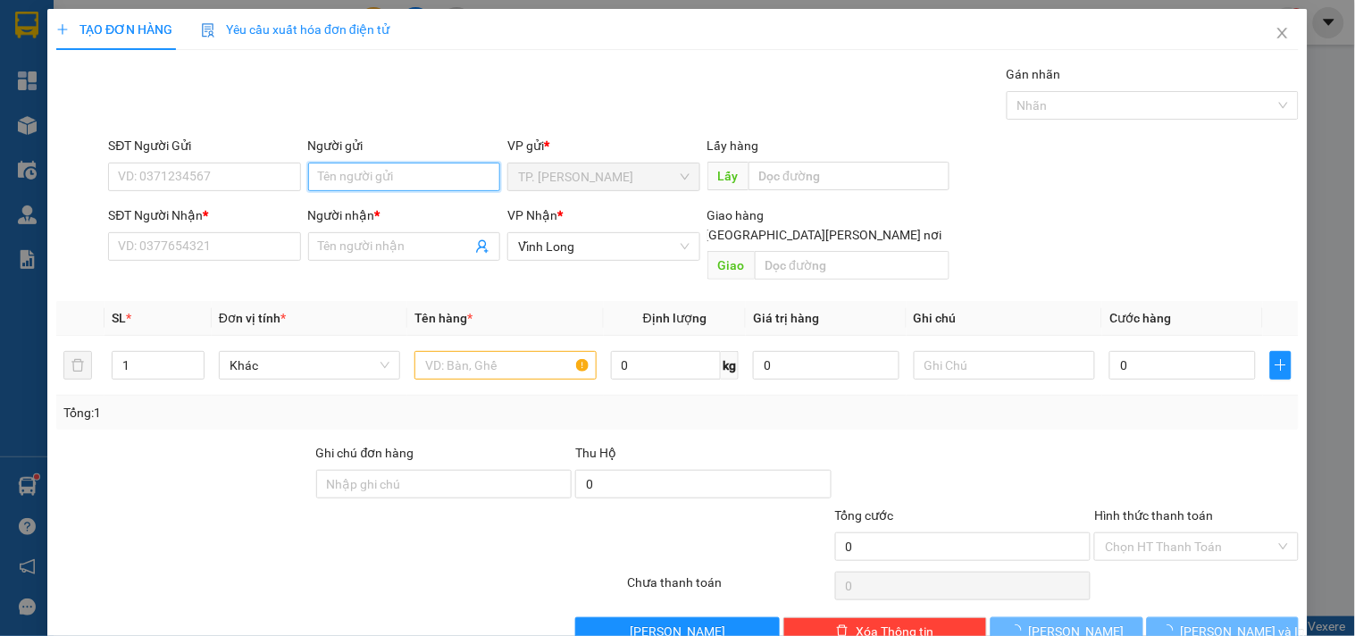
click at [393, 172] on input "Người gửi" at bounding box center [404, 177] width 192 height 29
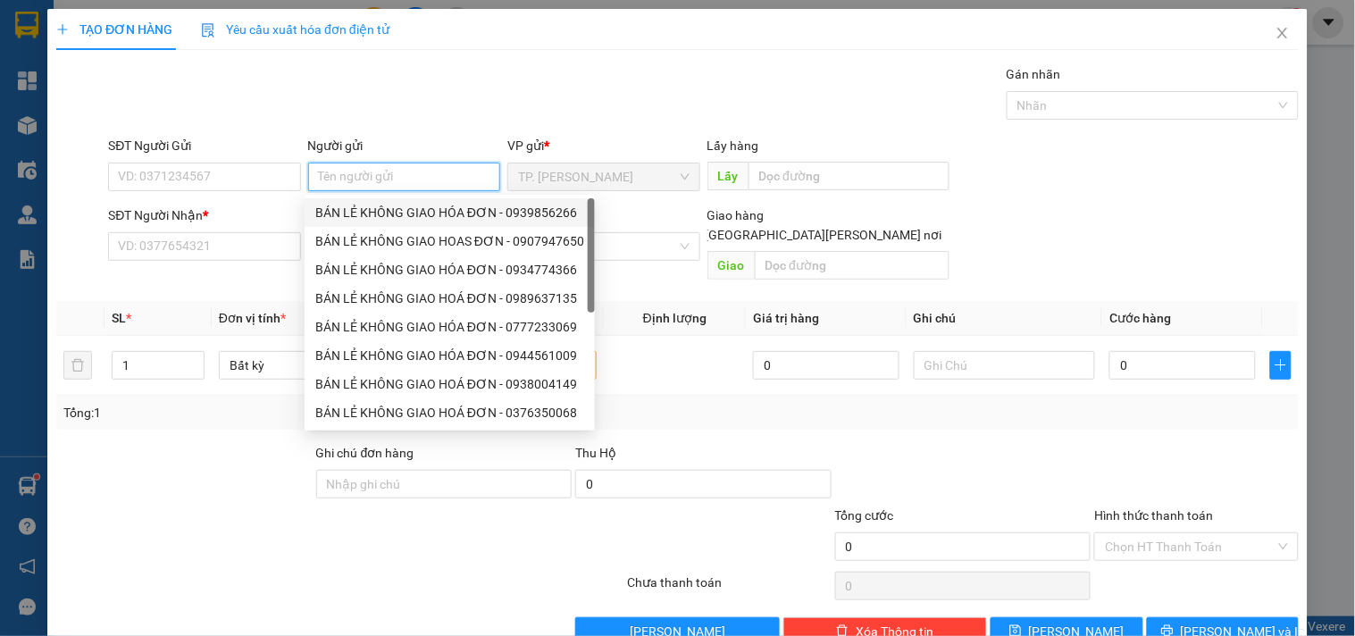
drag, startPoint x: 394, startPoint y: 219, endPoint x: 326, endPoint y: 195, distance: 72.1
click at [390, 217] on div "BÁN LẺ KHÔNG GIAO HÓA ĐƠN - 0939856266" at bounding box center [449, 213] width 269 height 20
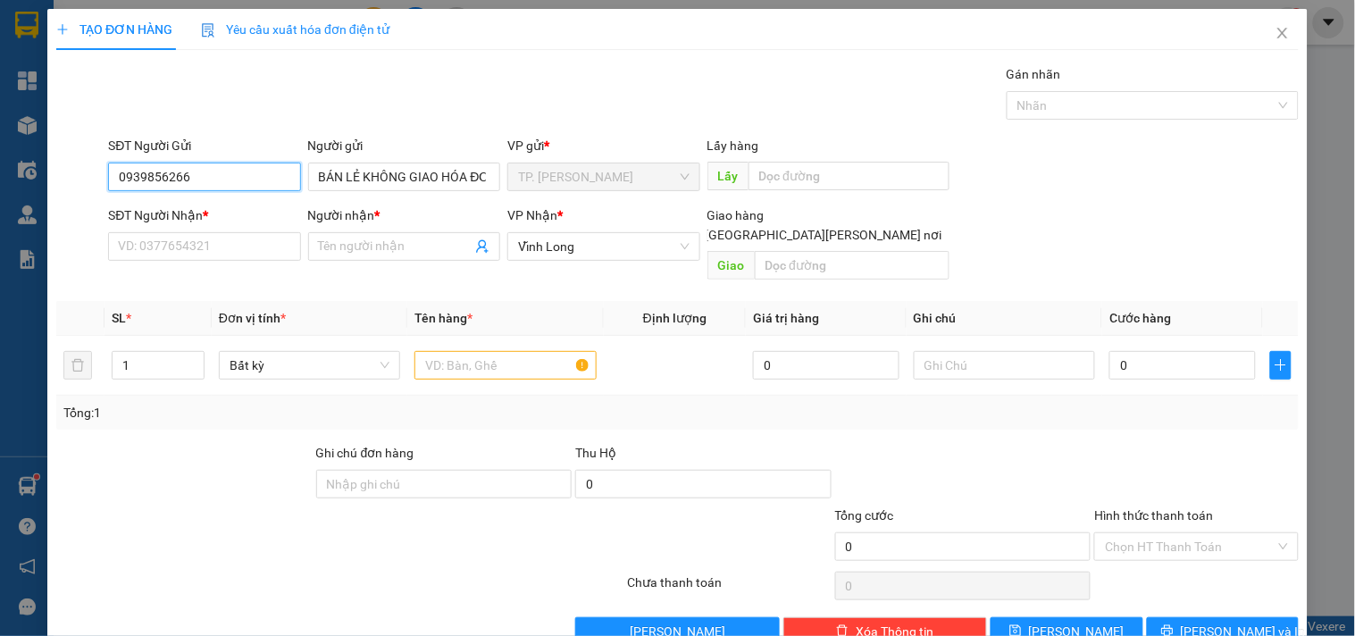
click at [271, 172] on input "0939856266" at bounding box center [204, 177] width 192 height 29
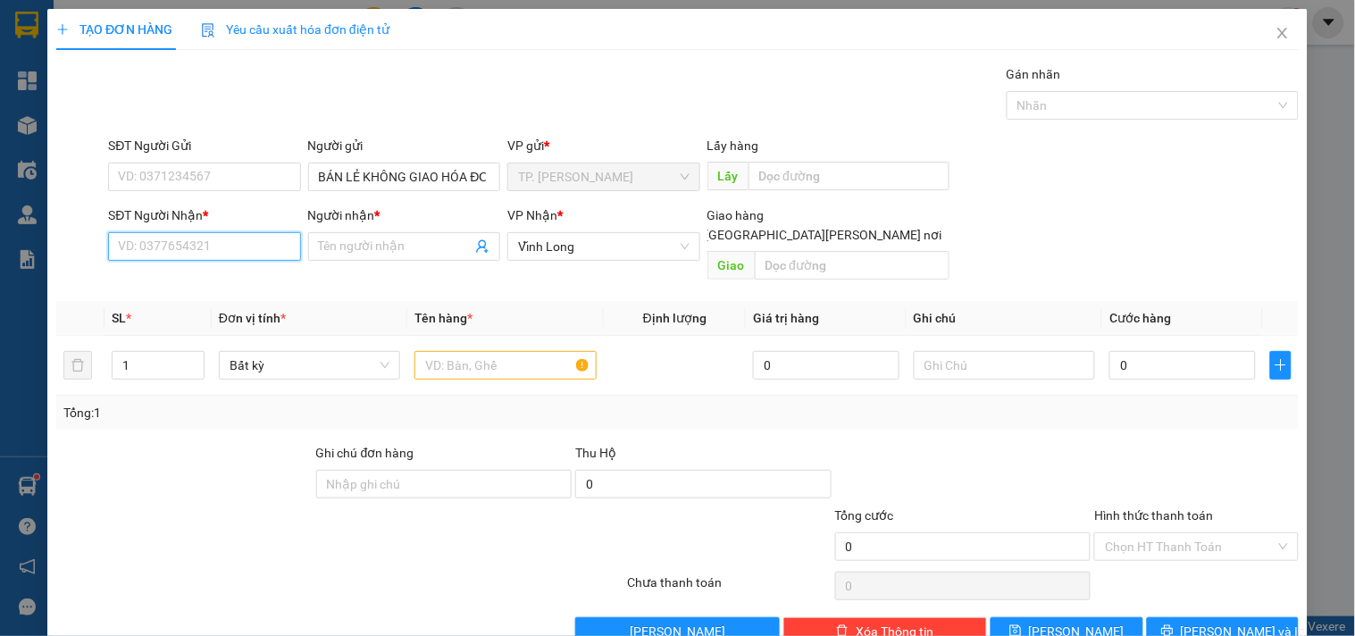
click at [278, 239] on input "SĐT Người Nhận *" at bounding box center [204, 246] width 192 height 29
drag, startPoint x: 248, startPoint y: 277, endPoint x: 292, endPoint y: 284, distance: 44.4
click at [250, 275] on div "0986357177 - ANH TUẤN" at bounding box center [206, 283] width 176 height 20
click at [475, 353] on input "text" at bounding box center [505, 365] width 181 height 29
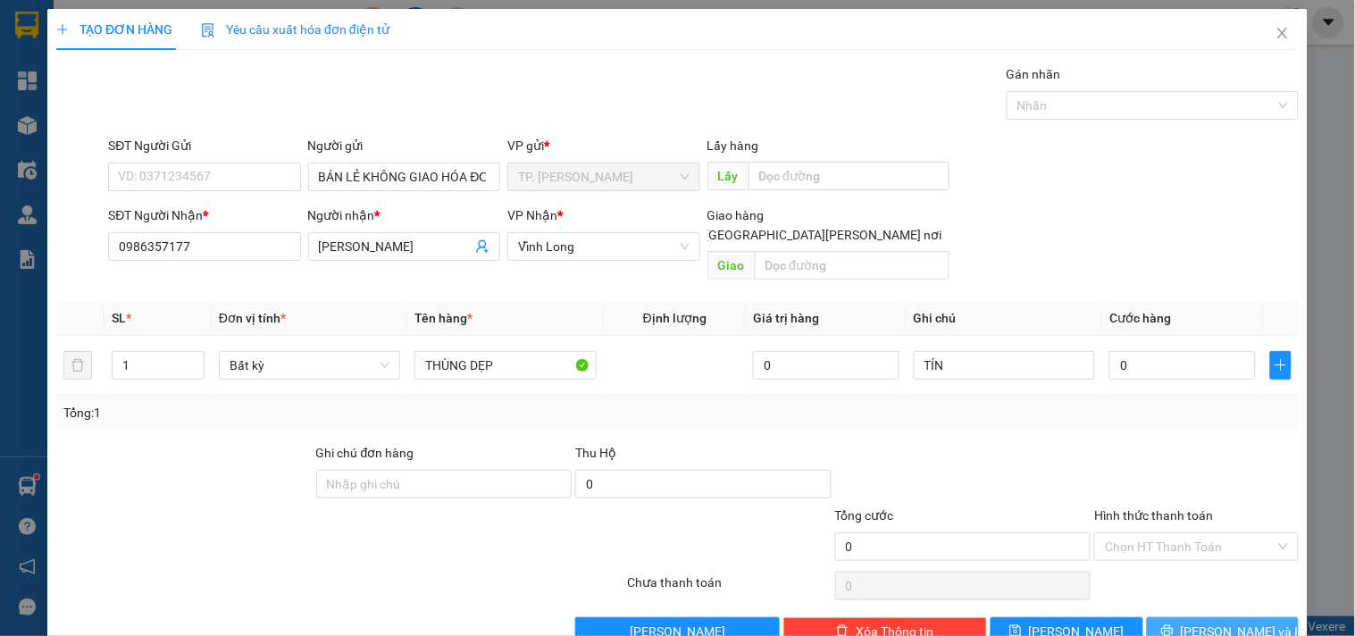
click at [1212, 622] on span "[PERSON_NAME] và In" at bounding box center [1243, 632] width 125 height 20
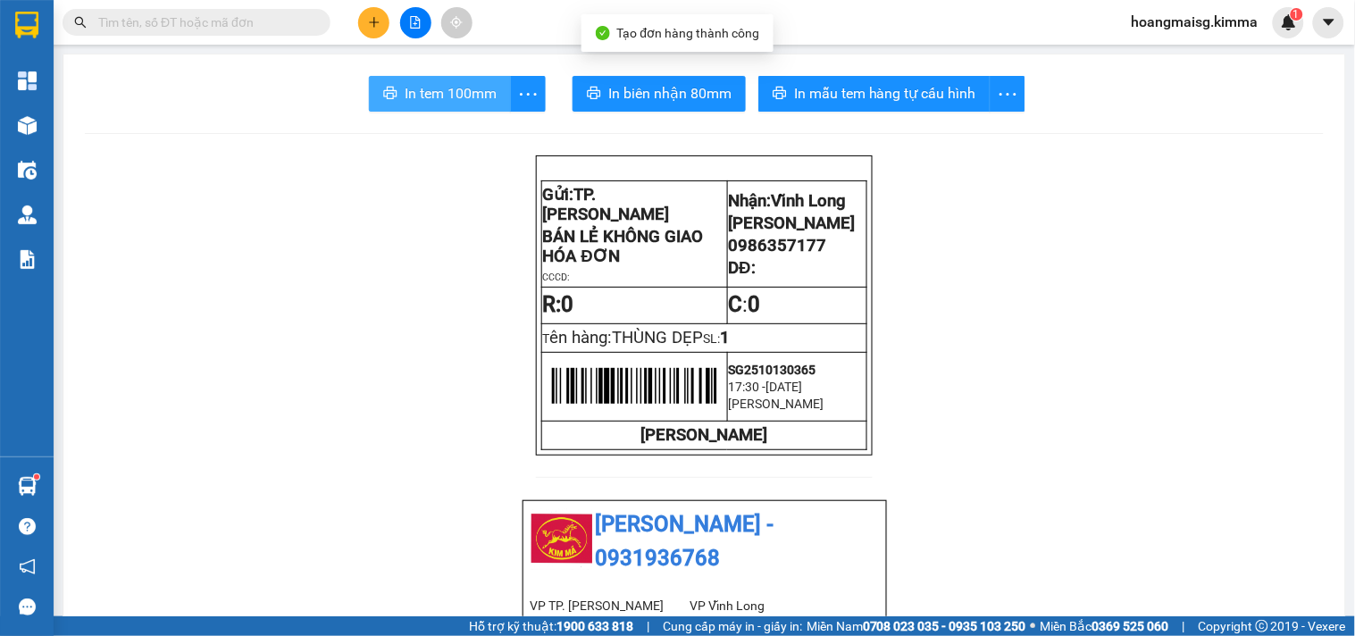
click at [408, 104] on span "In tem 100mm" at bounding box center [451, 93] width 92 height 22
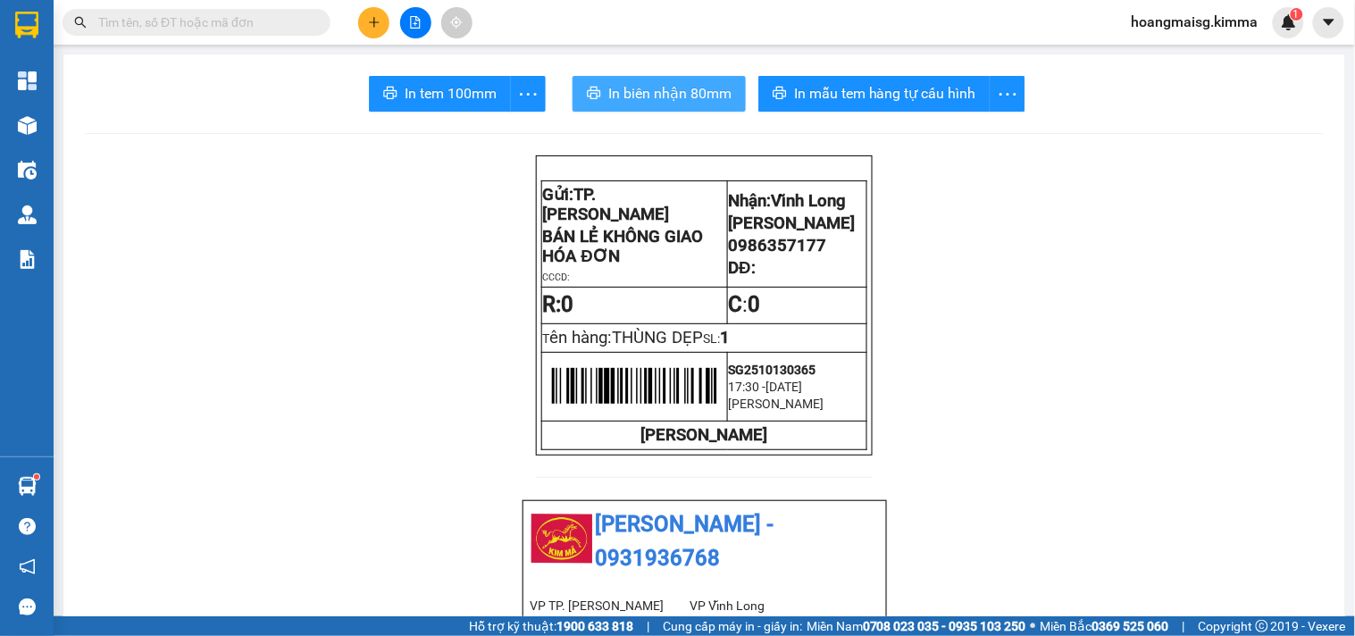
click at [628, 96] on span "In biên nhận 80mm" at bounding box center [669, 93] width 123 height 22
click at [219, 19] on input "text" at bounding box center [203, 23] width 211 height 20
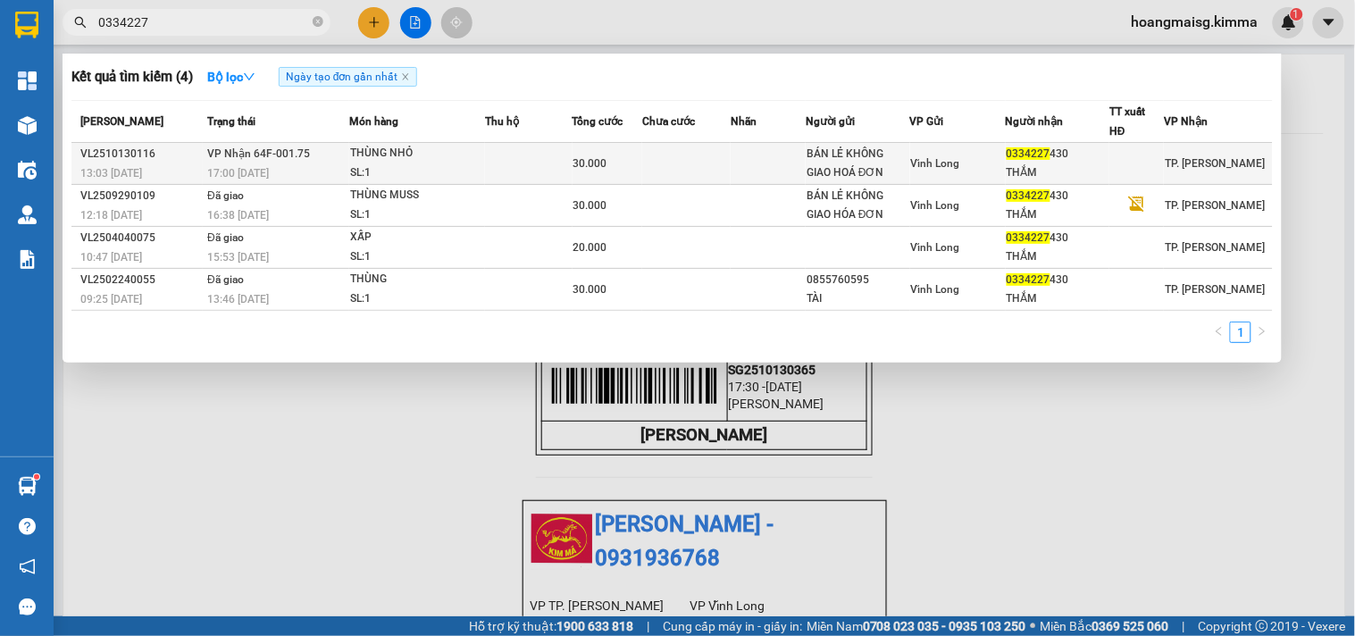
click at [359, 161] on div "THÙNG NHỎ" at bounding box center [417, 154] width 134 height 20
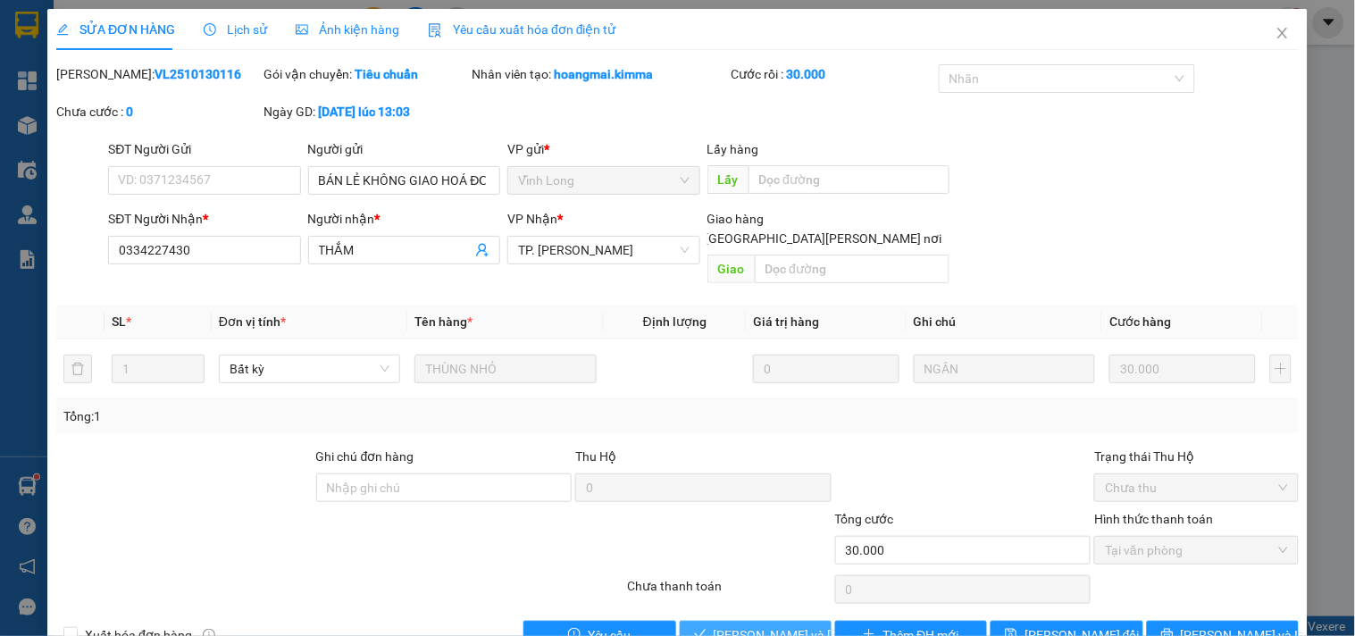
click at [724, 628] on div "SỬA ĐƠN HÀNG Lịch sử Ảnh kiện hàng Yêu cầu xuất hóa đơn điện tử Total Paid Fee …" at bounding box center [677, 336] width 1261 height 654
click at [724, 625] on span "[PERSON_NAME] và [PERSON_NAME] hàng" at bounding box center [834, 635] width 241 height 20
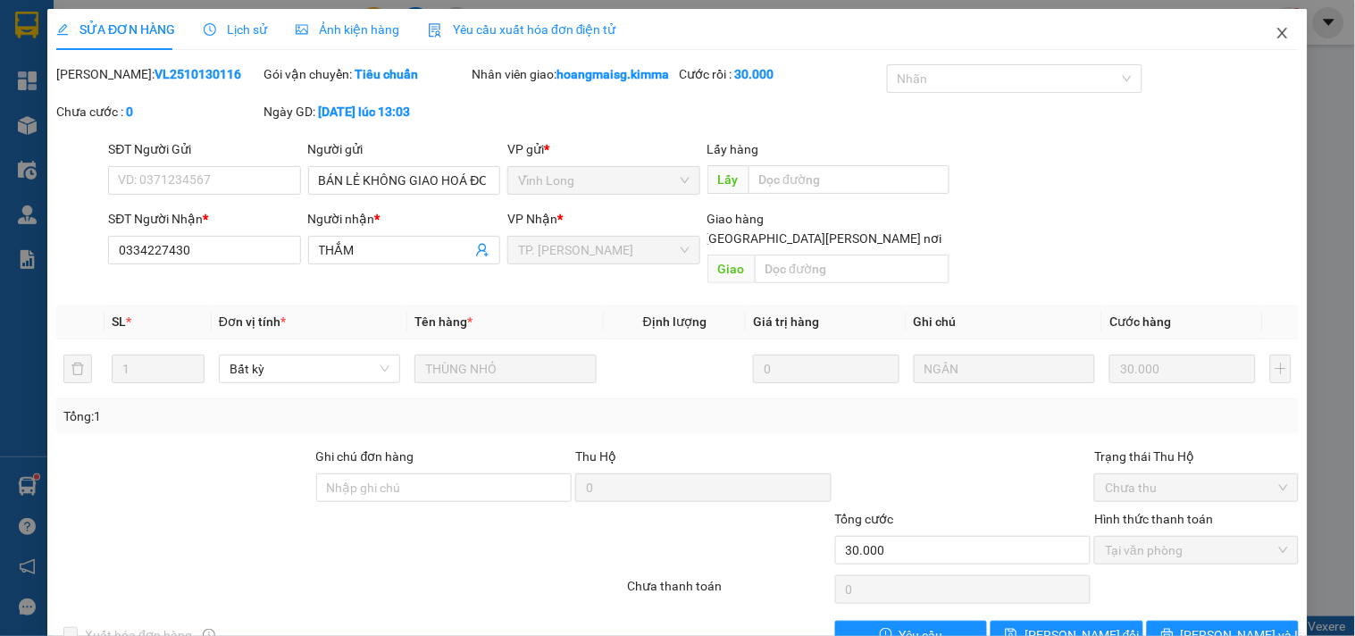
click at [1276, 34] on icon "close" at bounding box center [1283, 33] width 14 height 14
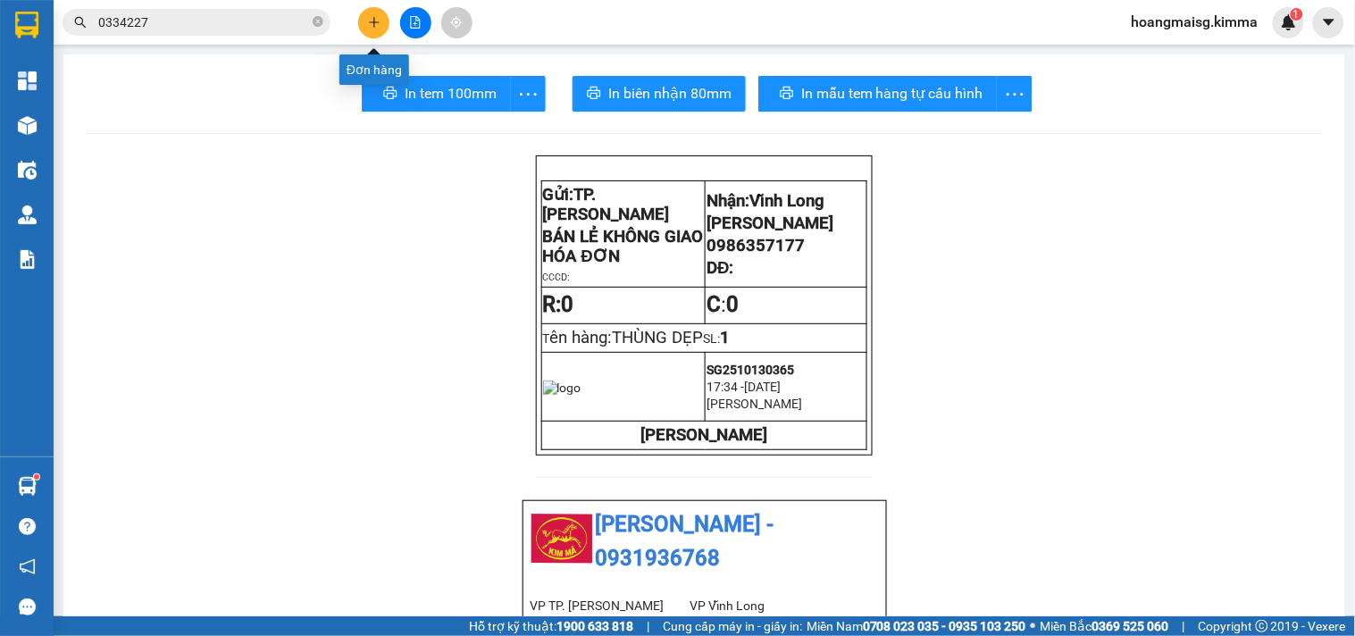
click at [381, 24] on button at bounding box center [373, 22] width 31 height 31
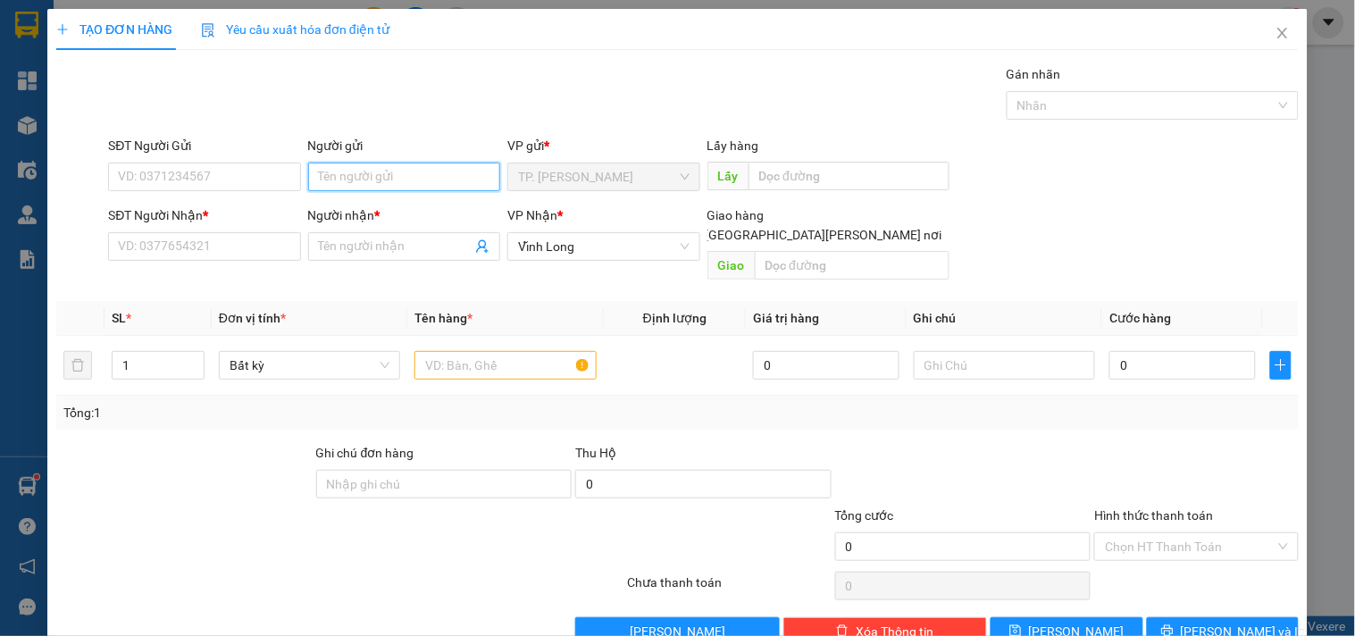
click at [337, 180] on input "Người gửi" at bounding box center [404, 177] width 192 height 29
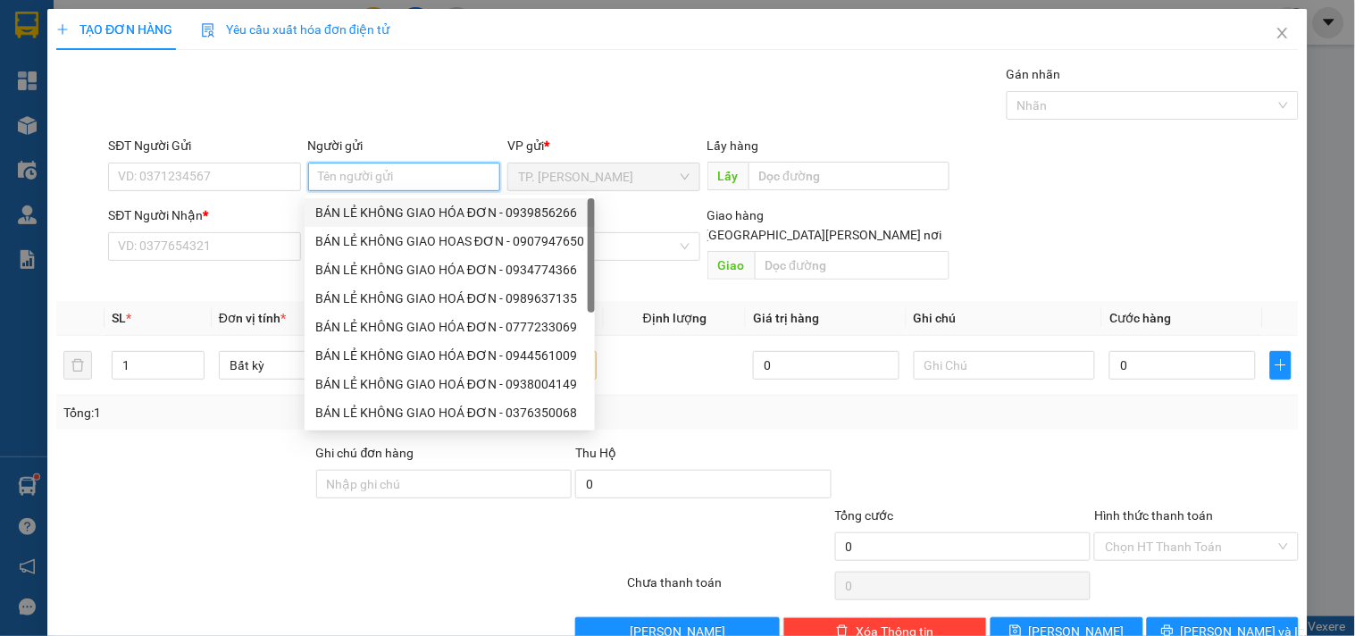
click at [366, 209] on div "BÁN LẺ KHÔNG GIAO HÓA ĐƠN - 0939856266" at bounding box center [449, 213] width 269 height 20
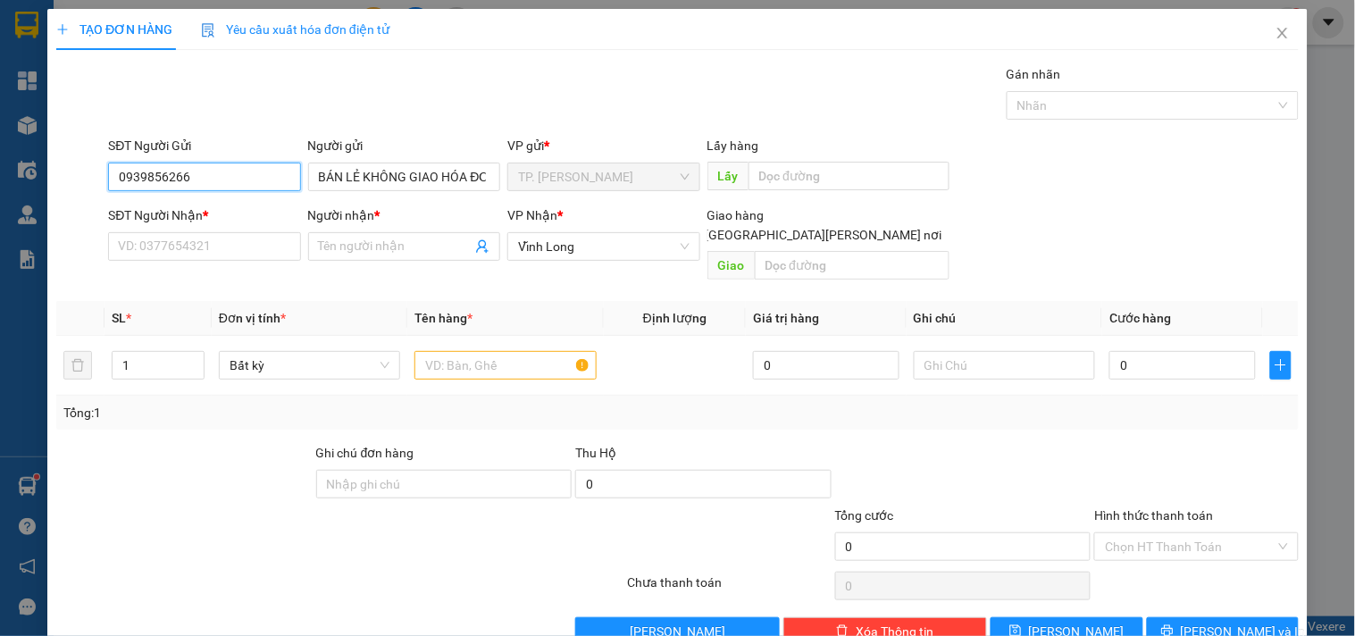
click at [239, 180] on input "0939856266" at bounding box center [204, 177] width 192 height 29
click at [192, 262] on div "SĐT Người Nhận * VD: 0377654321" at bounding box center [204, 237] width 192 height 63
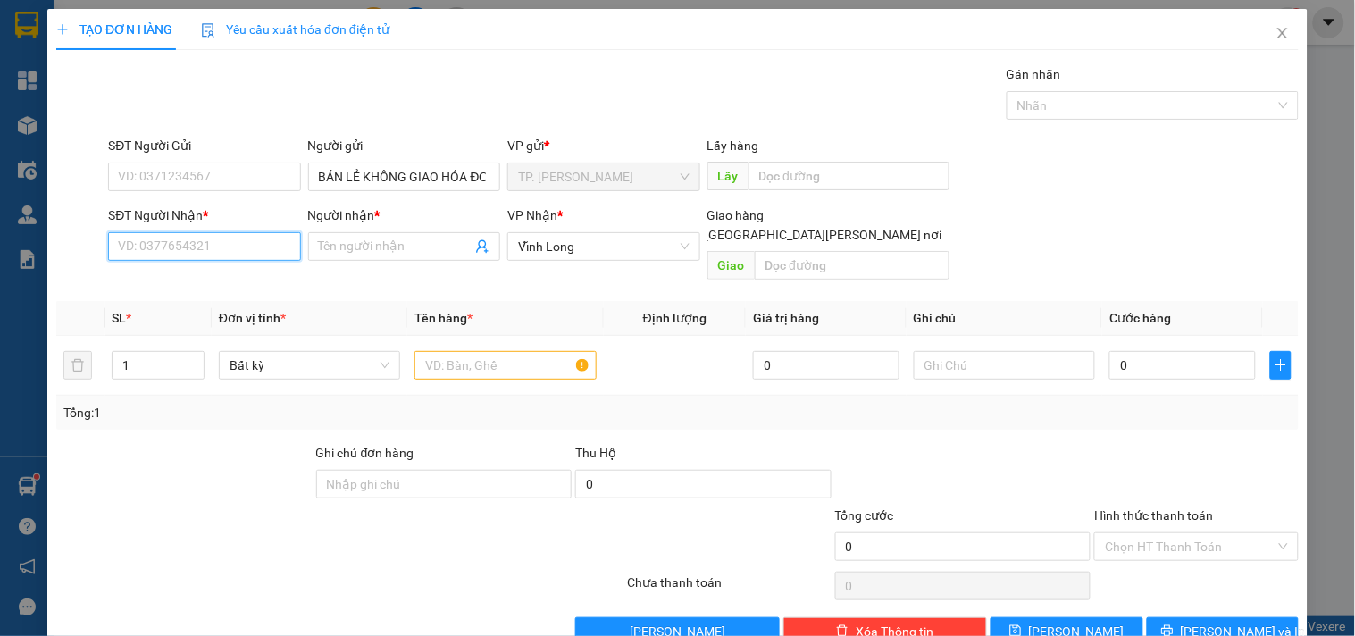
click at [193, 241] on input "SĐT Người Nhận *" at bounding box center [204, 246] width 192 height 29
click at [232, 273] on div "0786783795 - HOÀNG" at bounding box center [206, 283] width 176 height 20
click at [463, 355] on input "text" at bounding box center [505, 365] width 181 height 29
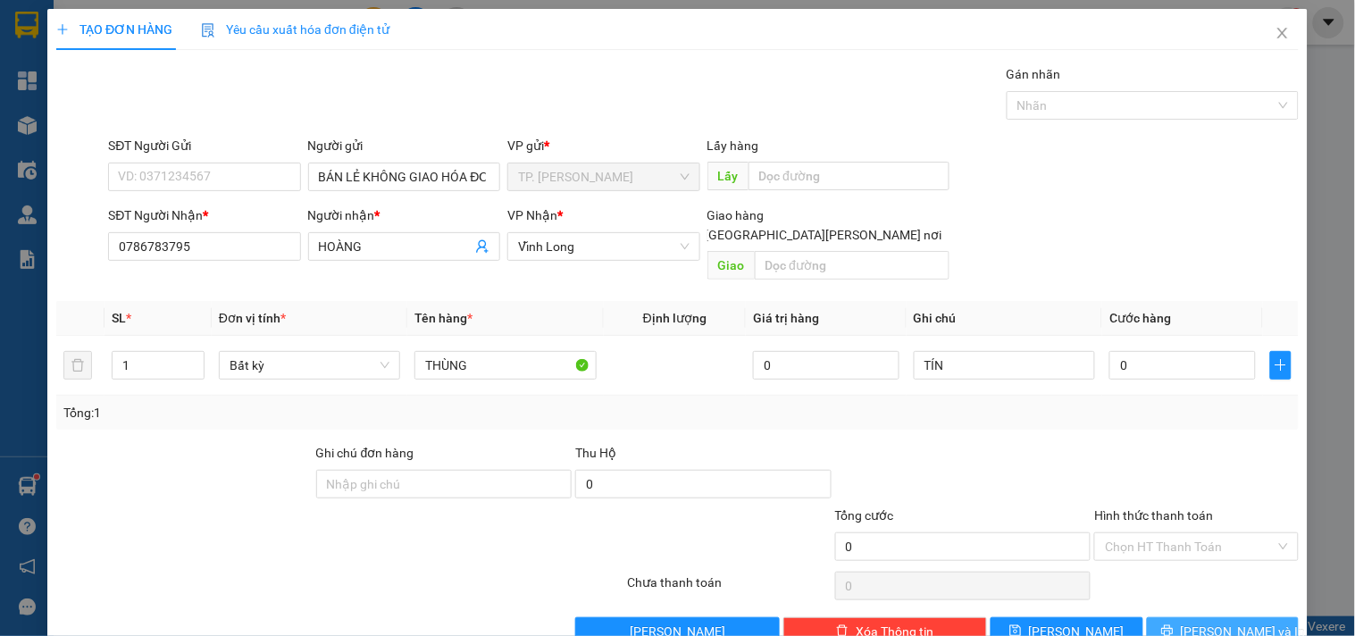
click at [1195, 617] on button "[PERSON_NAME] và In" at bounding box center [1223, 631] width 152 height 29
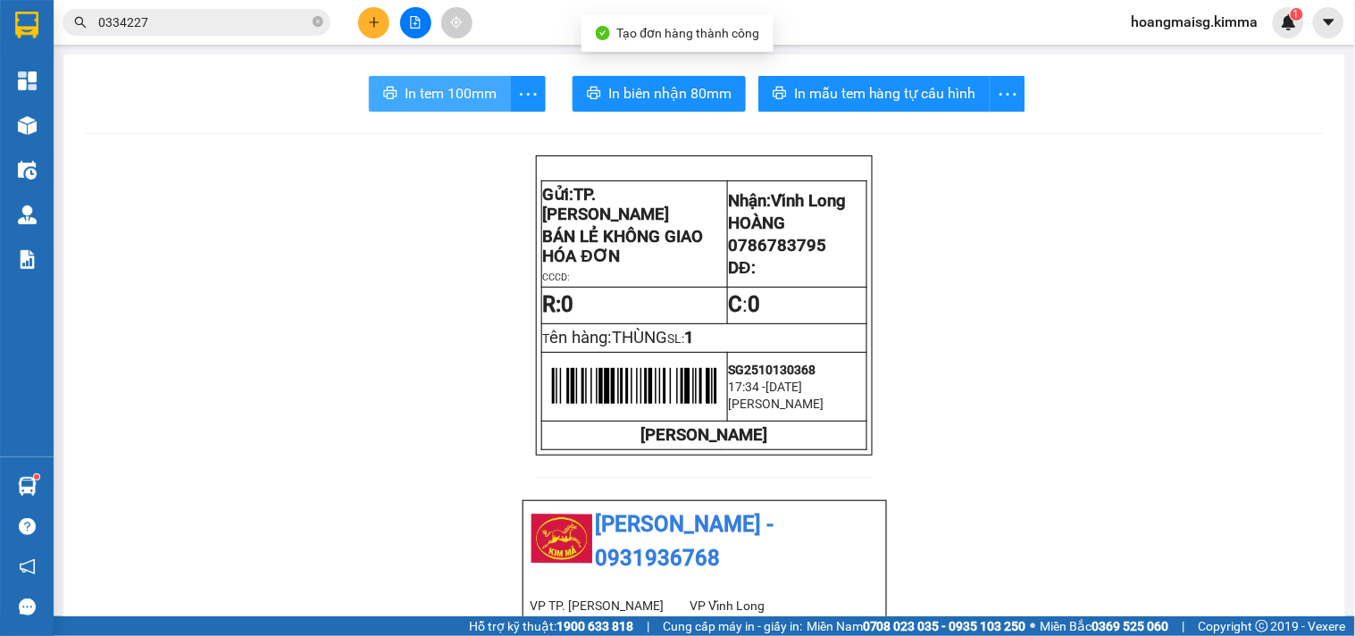
click at [414, 81] on button "In tem 100mm" at bounding box center [440, 94] width 142 height 36
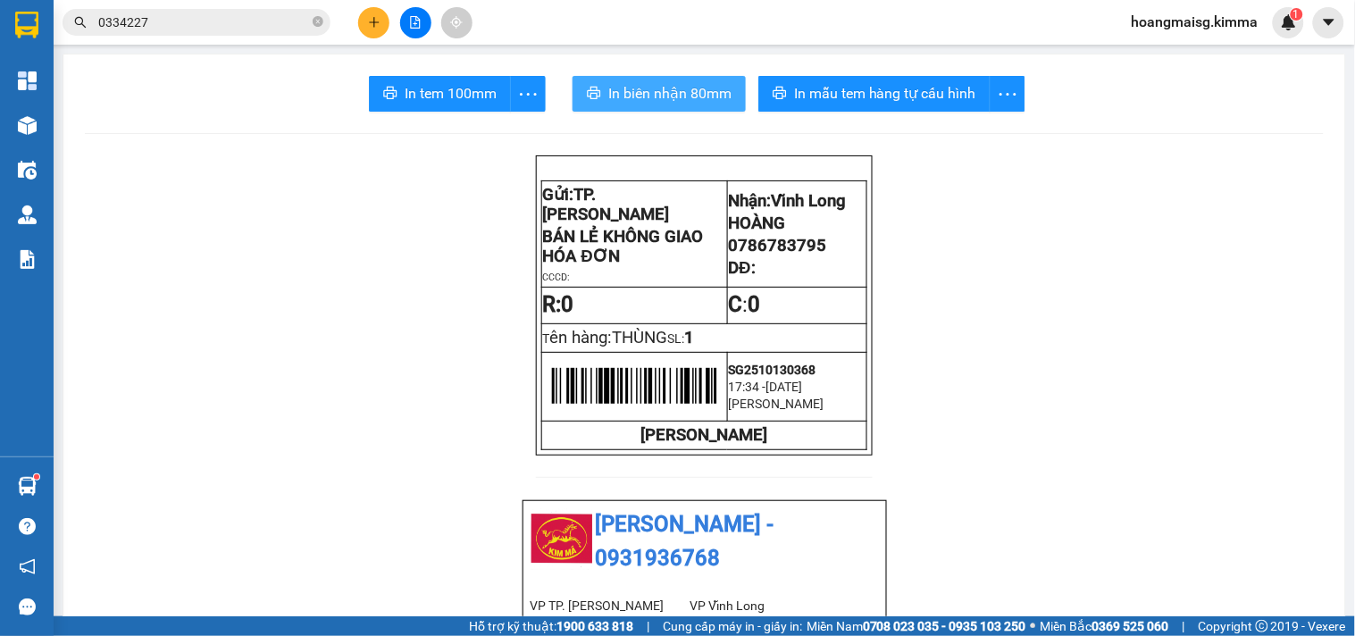
click at [615, 91] on span "In biên nhận 80mm" at bounding box center [669, 93] width 123 height 22
click at [379, 27] on icon "plus" at bounding box center [374, 22] width 13 height 13
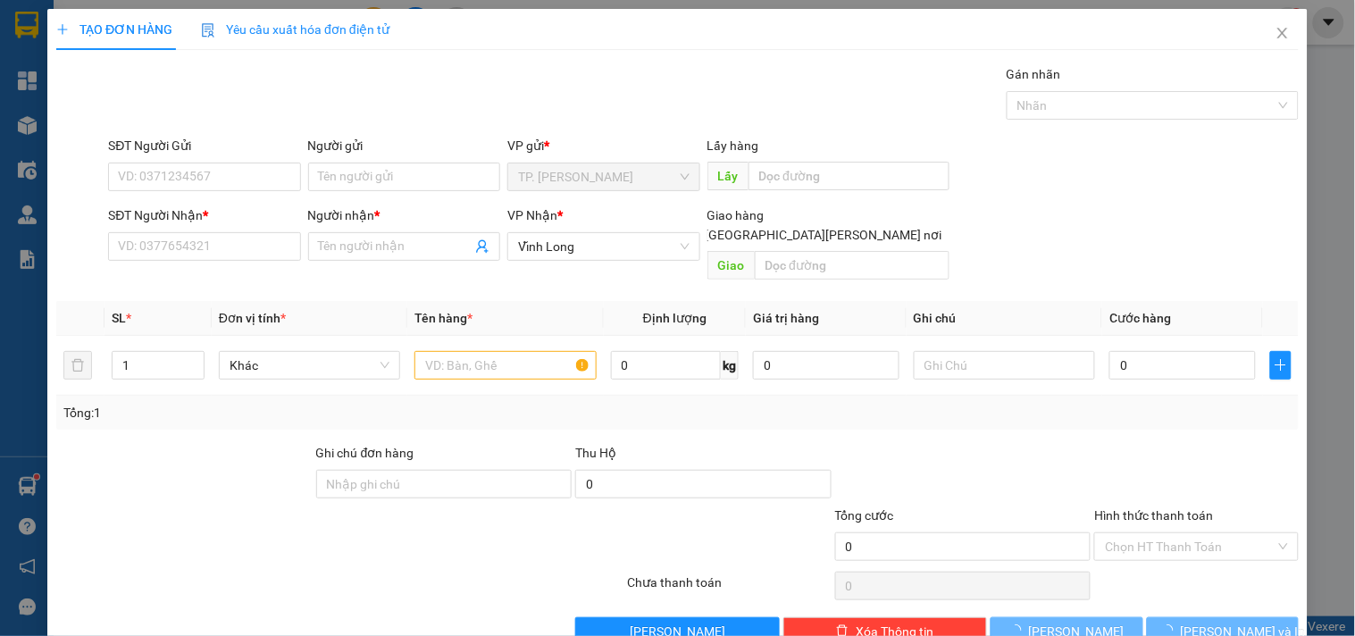
click at [375, 193] on div "Người gửi Tên người gửi" at bounding box center [404, 167] width 192 height 63
click at [376, 182] on input "Người gửi" at bounding box center [404, 177] width 192 height 29
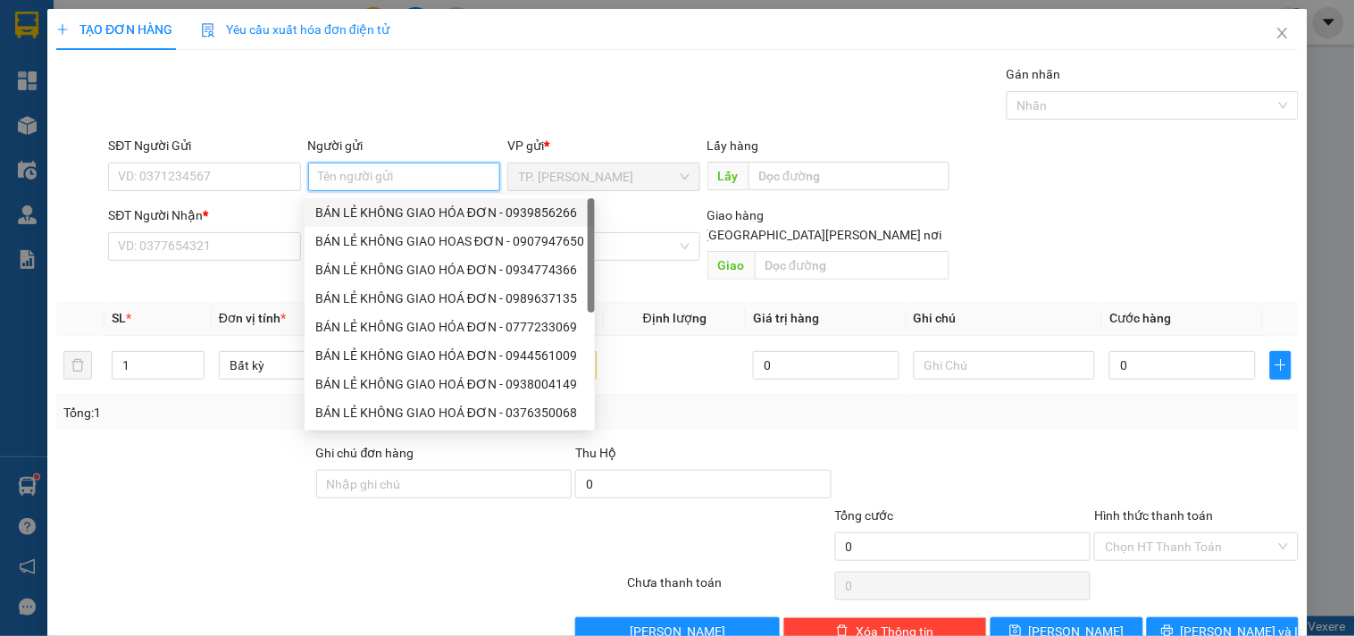
click at [385, 213] on div "BÁN LẺ KHÔNG GIAO HÓA ĐƠN - 0939856266" at bounding box center [449, 213] width 269 height 20
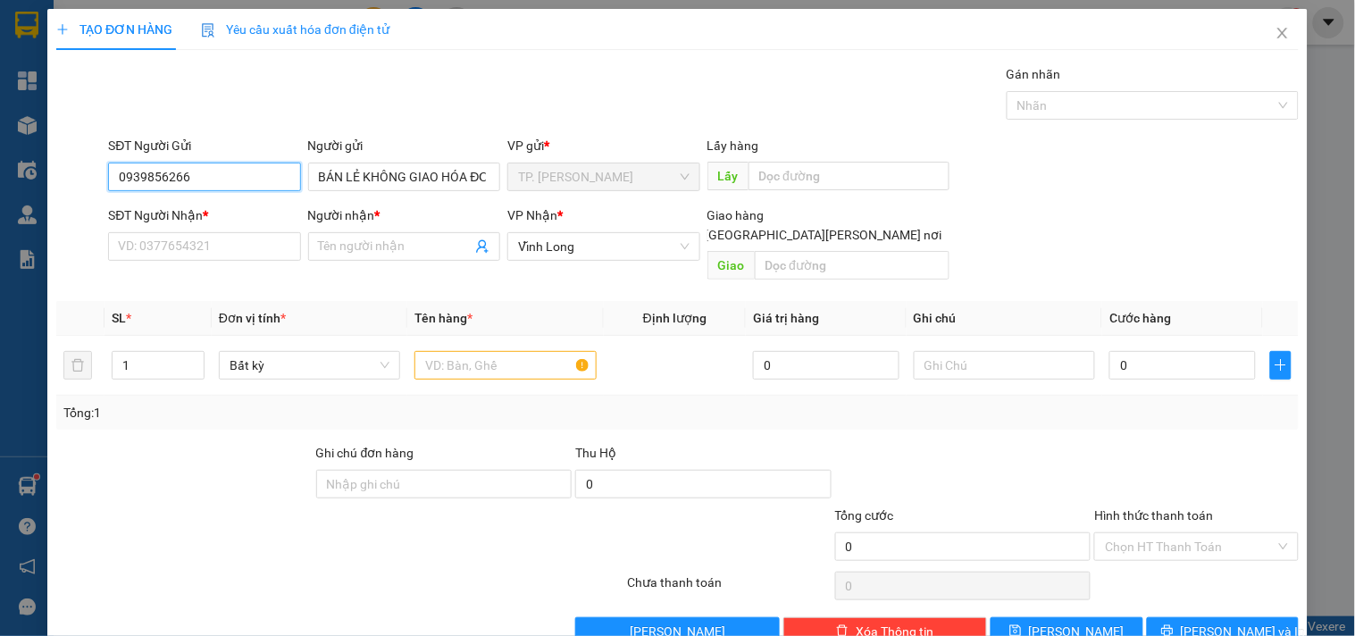
click at [239, 170] on input "0939856266" at bounding box center [204, 177] width 192 height 29
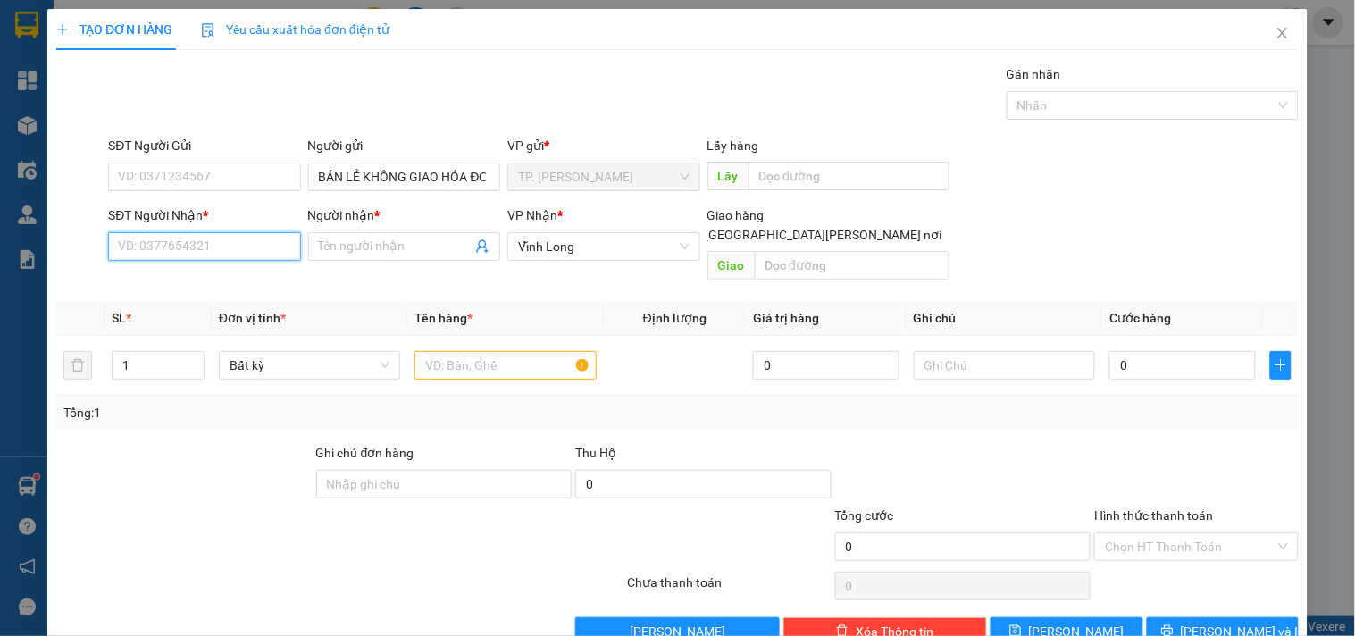
click at [203, 247] on input "SĐT Người Nhận *" at bounding box center [204, 246] width 192 height 29
click at [248, 273] on div "0973370443 - THANH NHÀN" at bounding box center [206, 283] width 176 height 20
click at [475, 351] on input "text" at bounding box center [505, 365] width 181 height 29
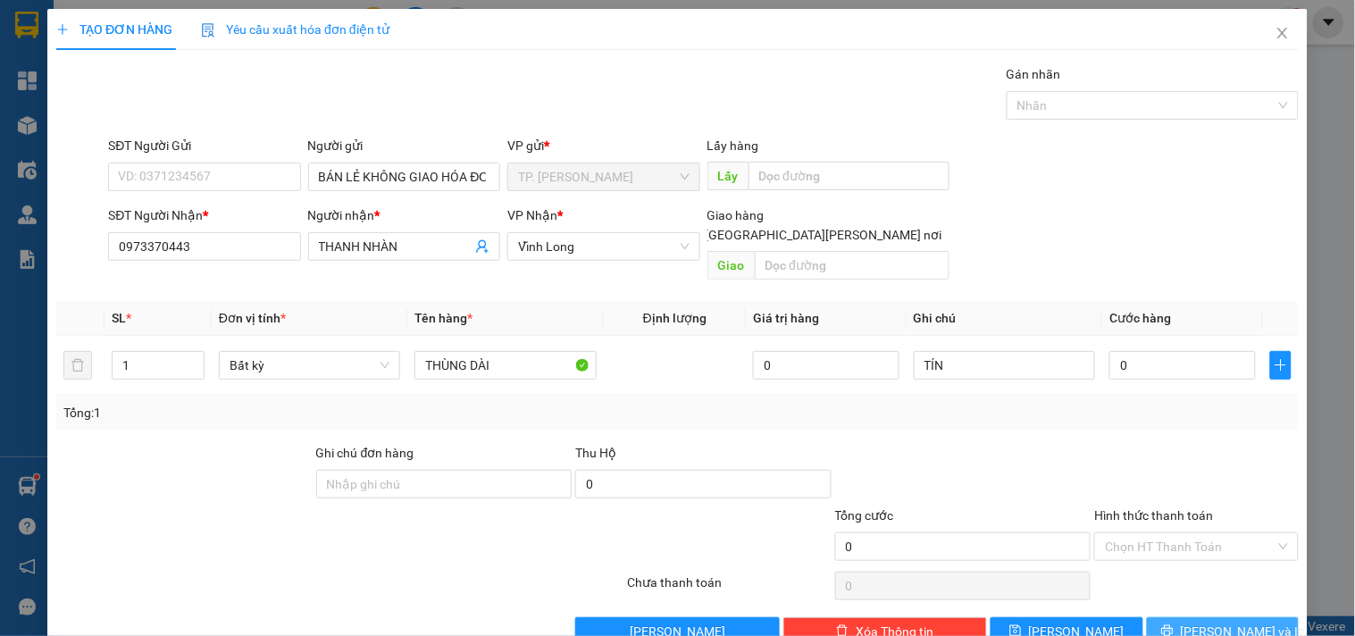
click at [1202, 617] on button "[PERSON_NAME] và In" at bounding box center [1223, 631] width 152 height 29
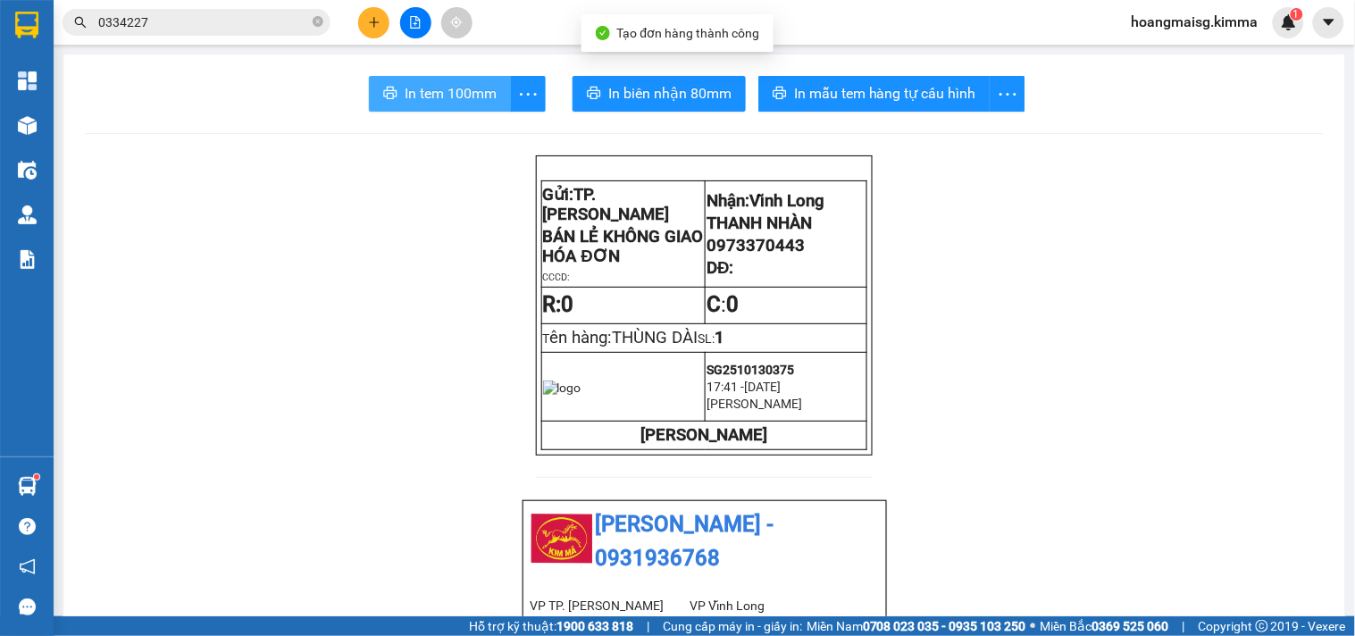
click at [394, 99] on button "In tem 100mm" at bounding box center [440, 94] width 142 height 36
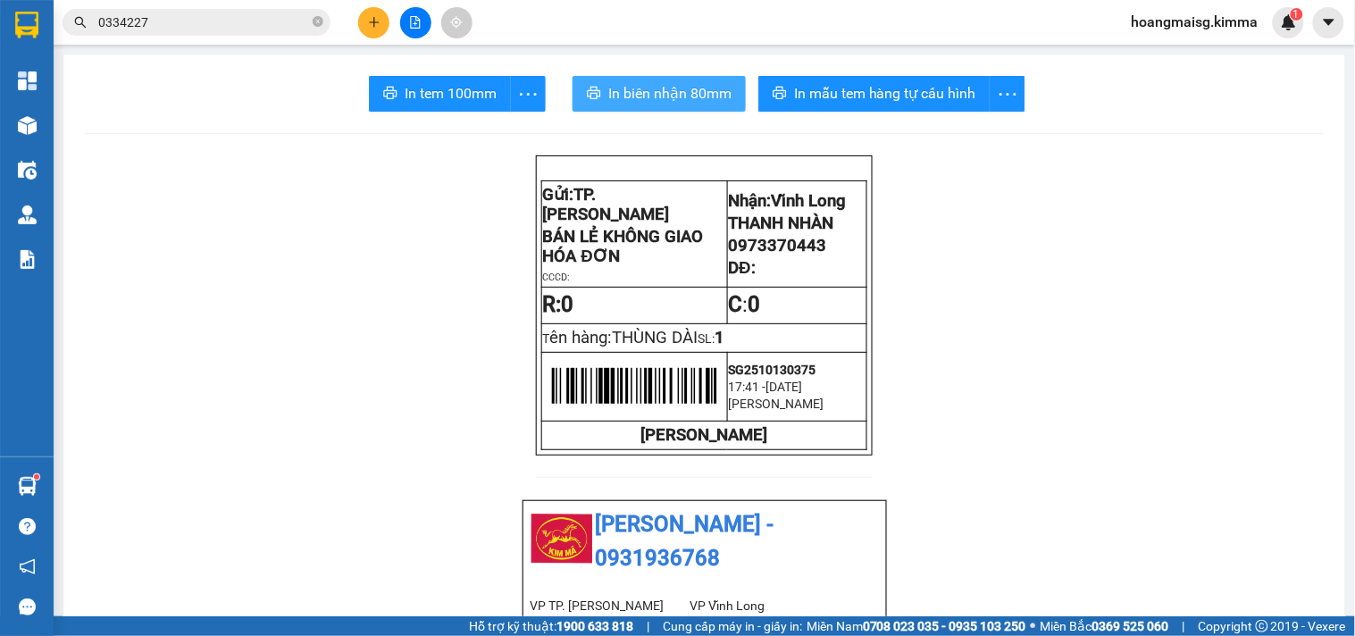
click at [685, 103] on span "In biên nhận 80mm" at bounding box center [669, 93] width 123 height 22
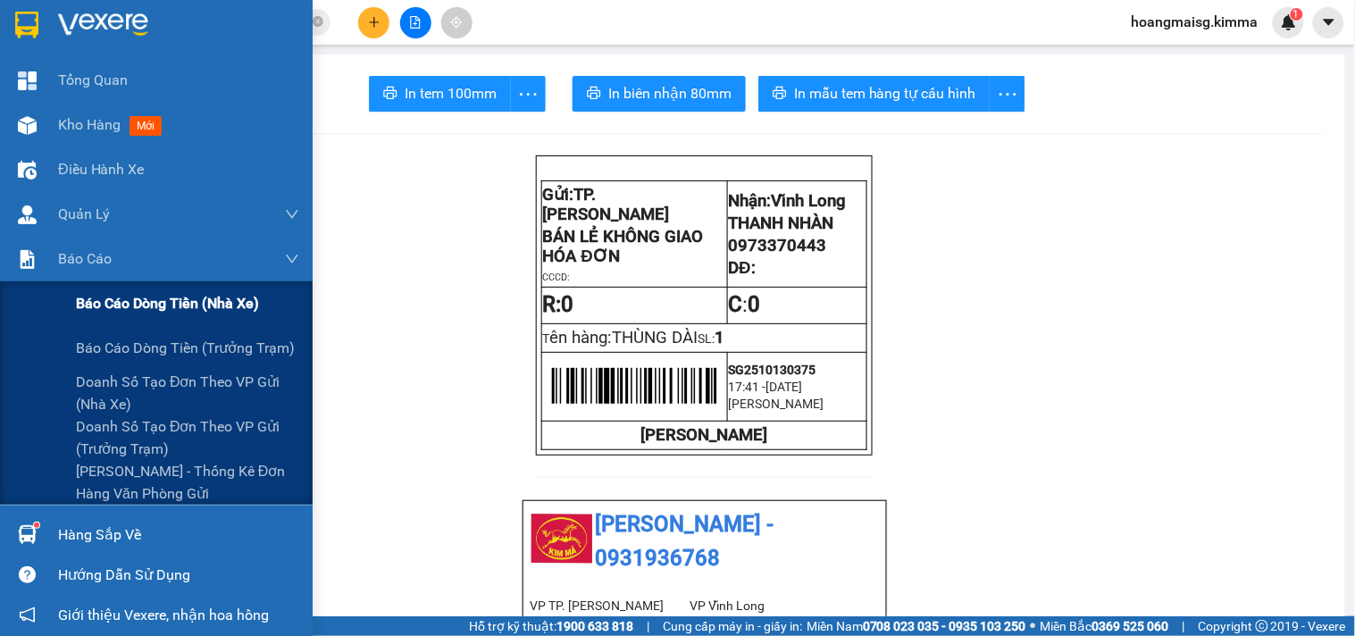
click at [72, 308] on div "Báo cáo dòng tiền (nhà xe)" at bounding box center [156, 303] width 313 height 45
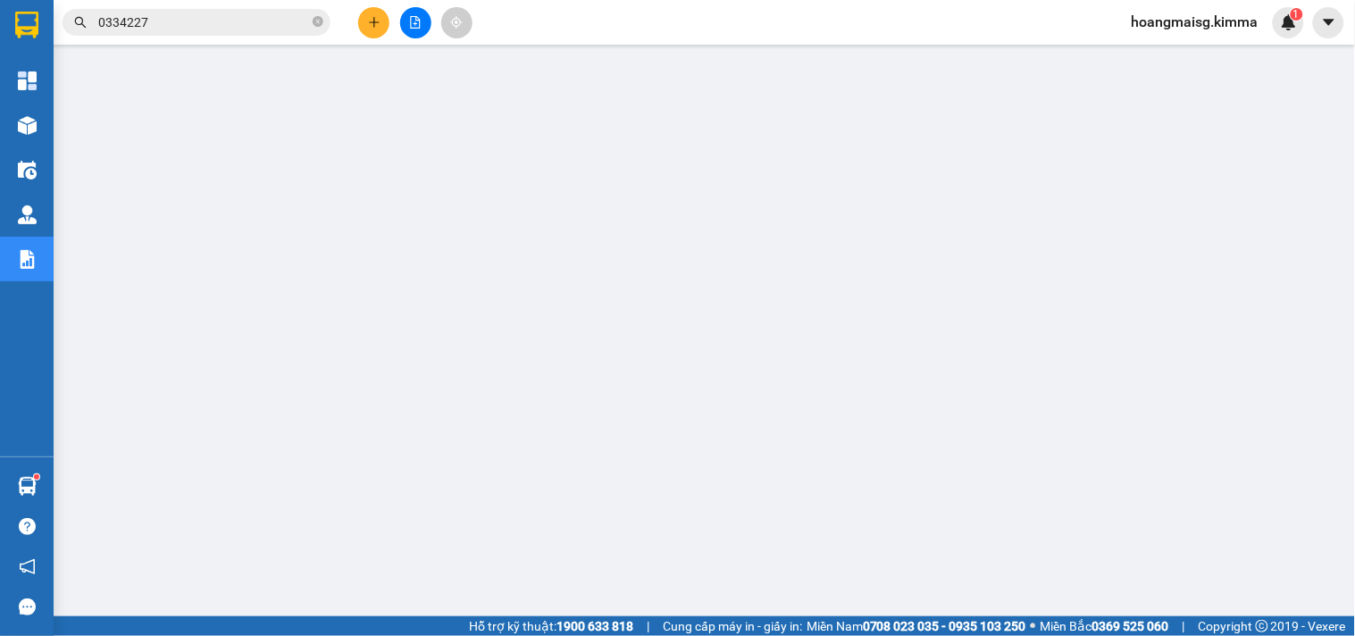
click at [259, 29] on input "0334227" at bounding box center [203, 23] width 211 height 20
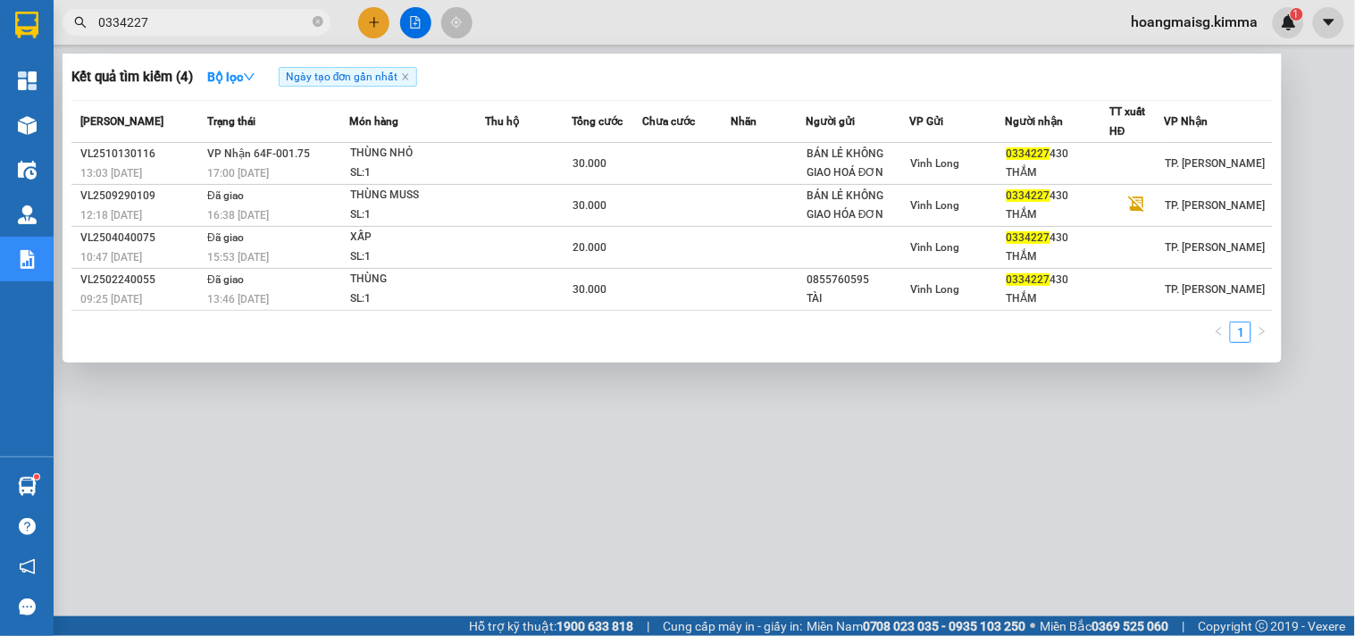
click at [259, 29] on input "0334227" at bounding box center [203, 23] width 211 height 20
paste input "SG2510130284"
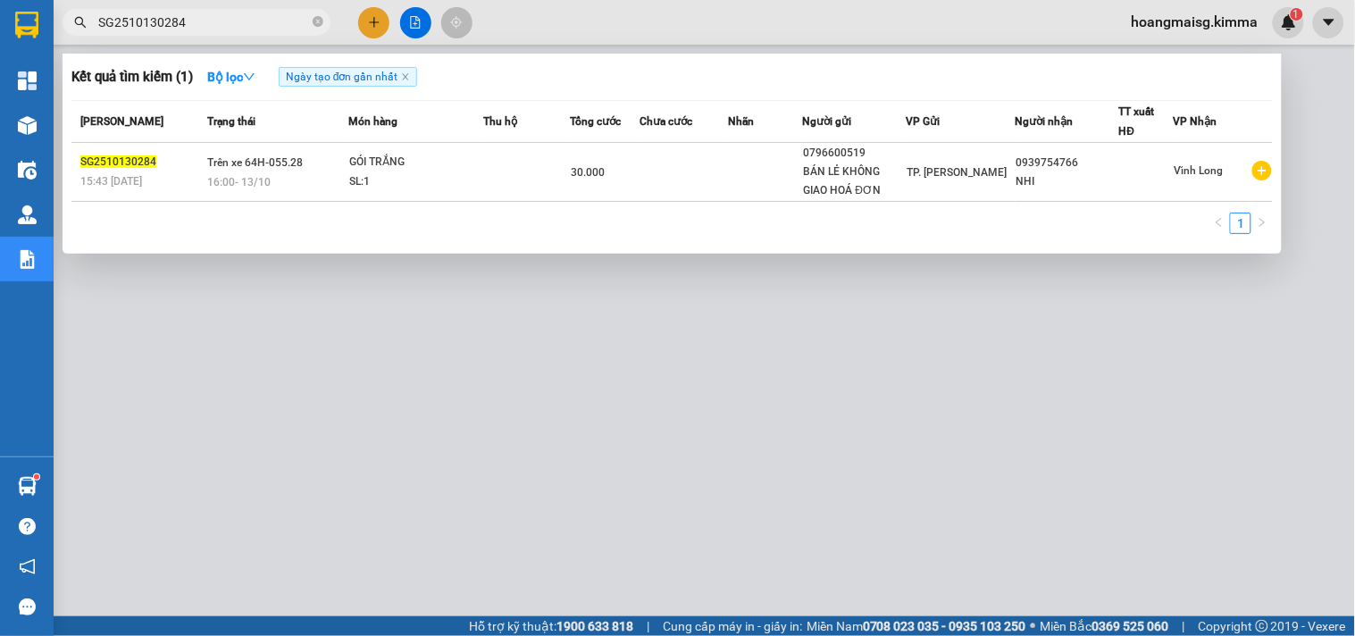
click at [652, 478] on div at bounding box center [677, 318] width 1355 height 636
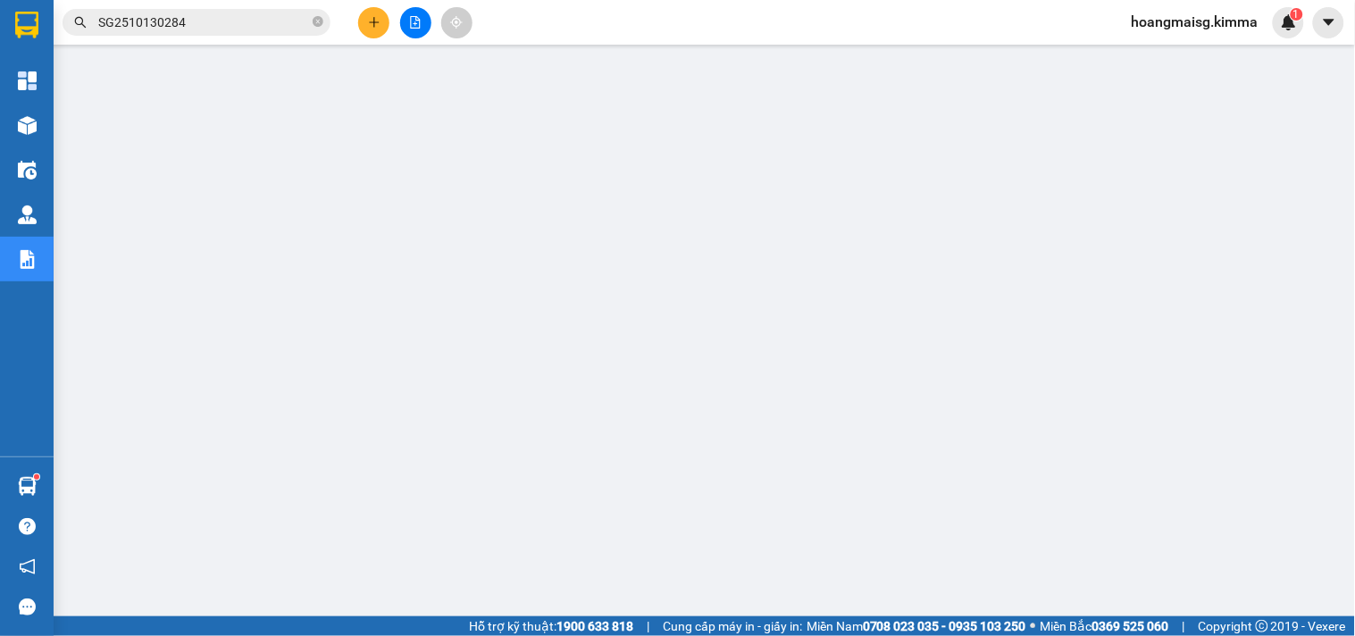
click at [228, 19] on input "SG2510130284" at bounding box center [203, 23] width 211 height 20
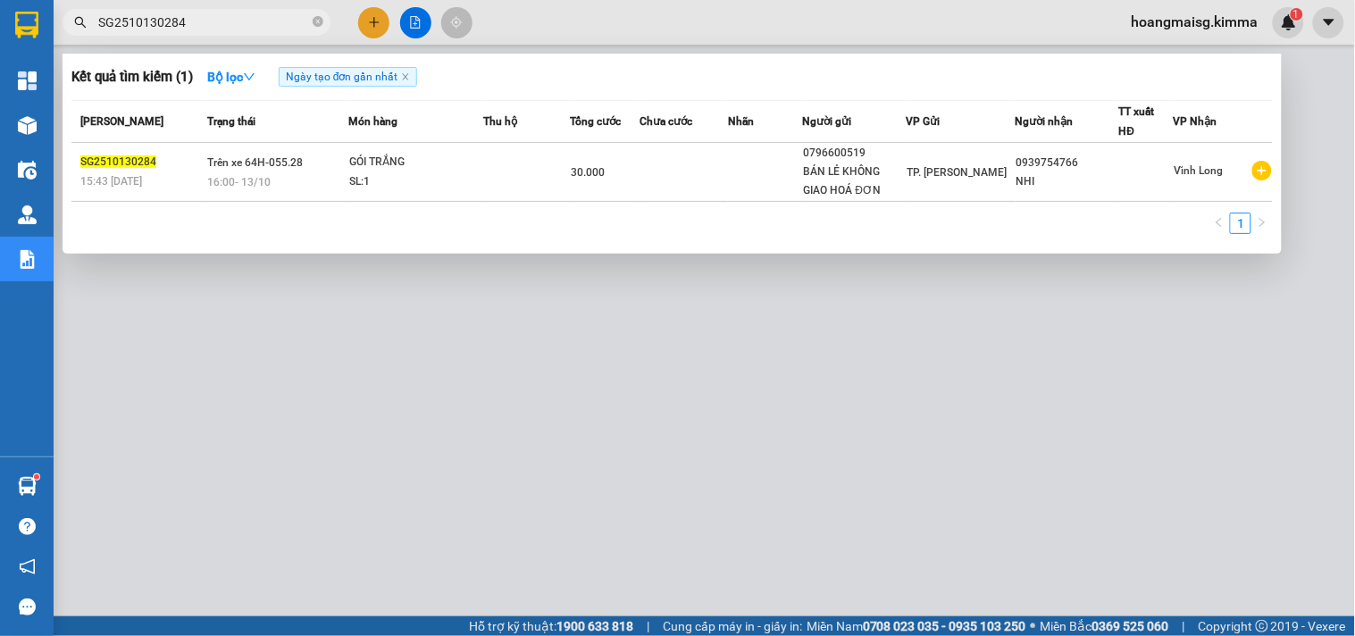
paste input "366"
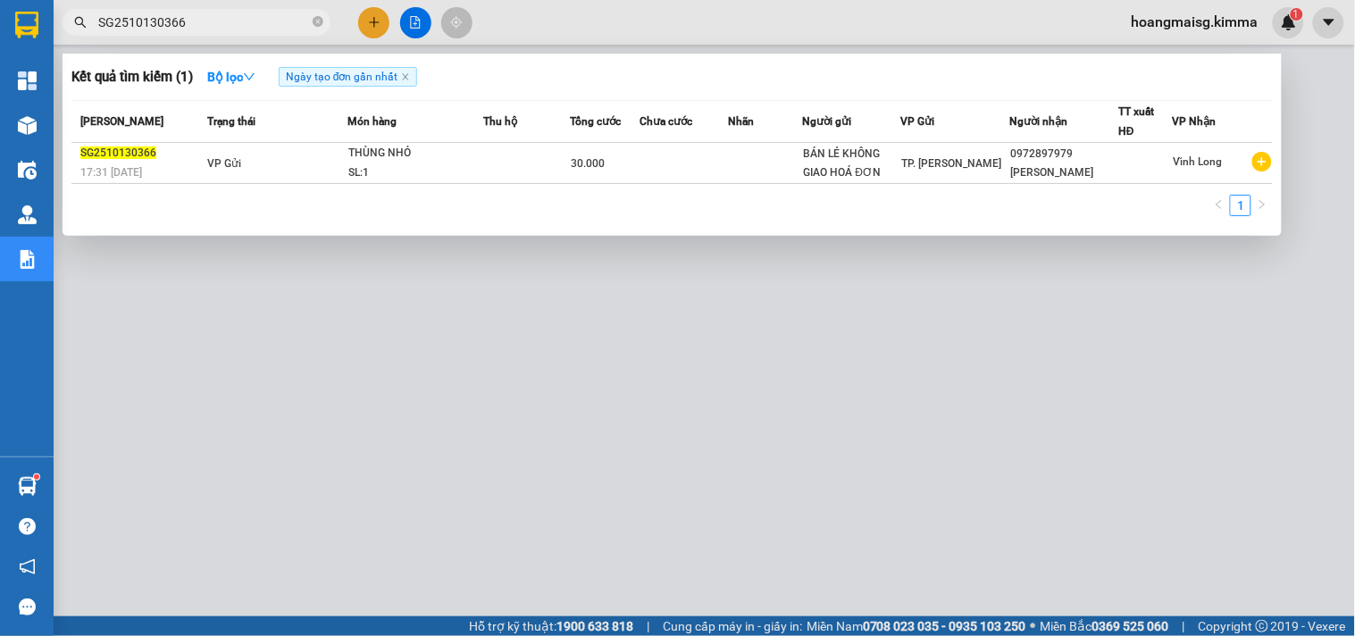
click at [1309, 322] on div at bounding box center [677, 318] width 1355 height 636
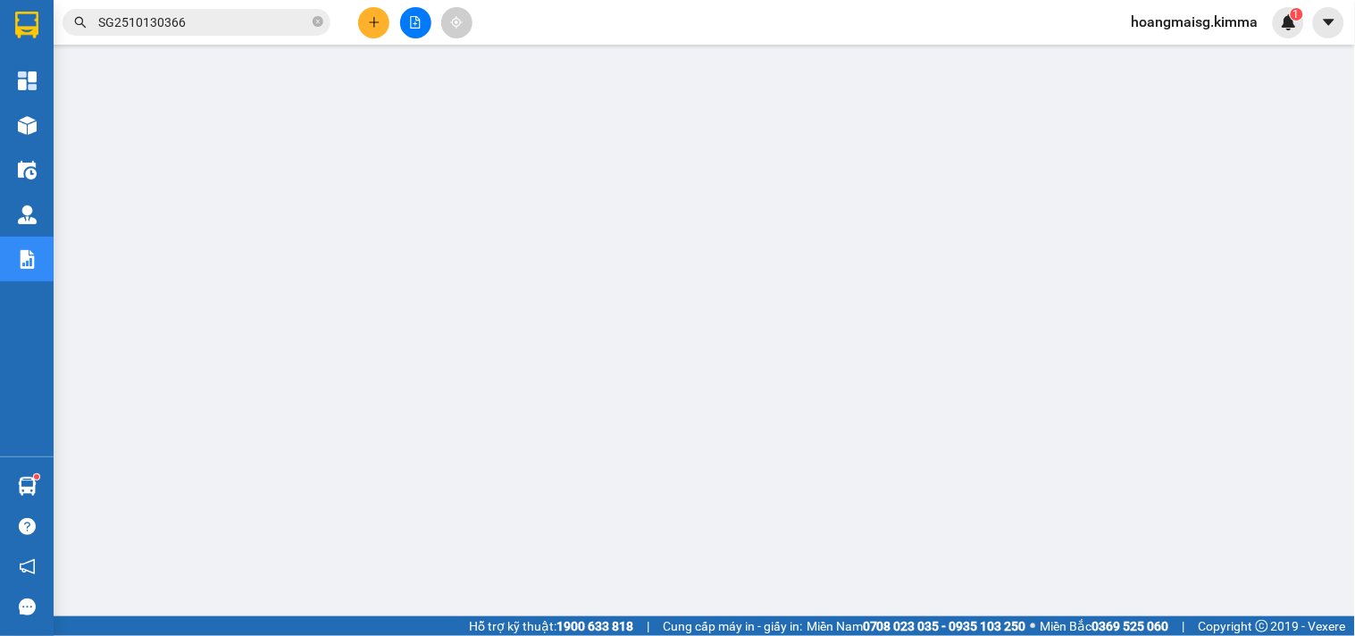
click at [373, 14] on button at bounding box center [373, 22] width 31 height 31
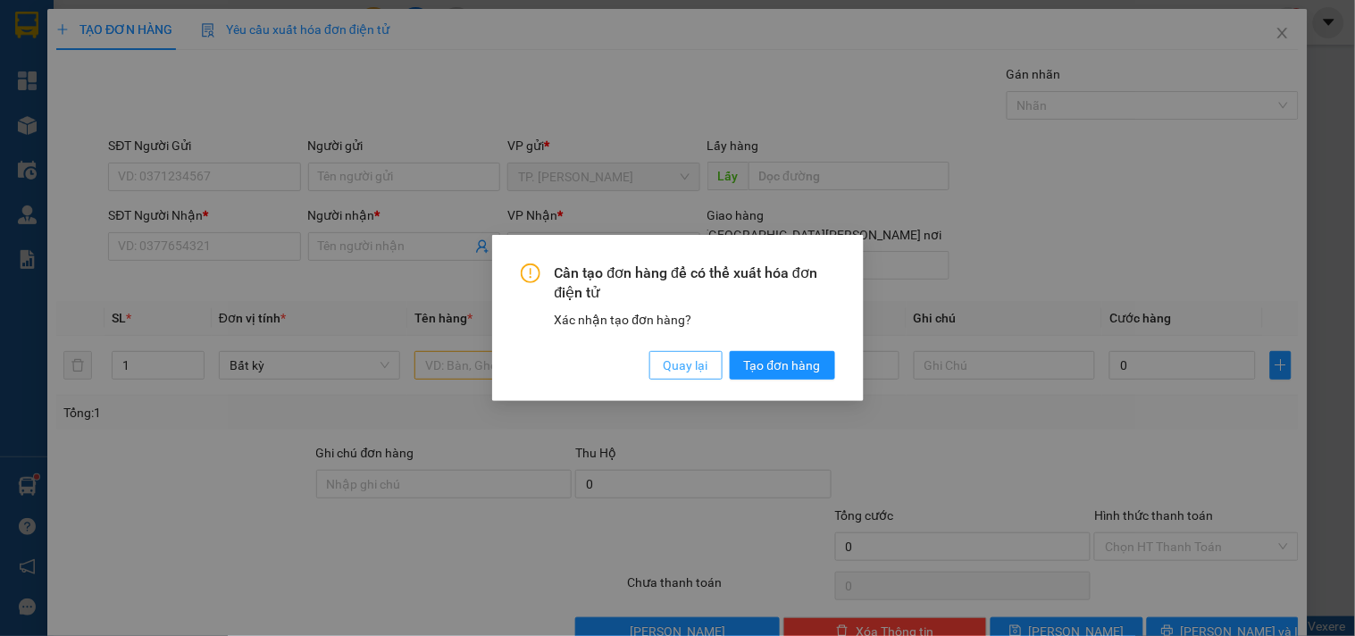
click at [695, 356] on span "Quay lại" at bounding box center [686, 366] width 45 height 20
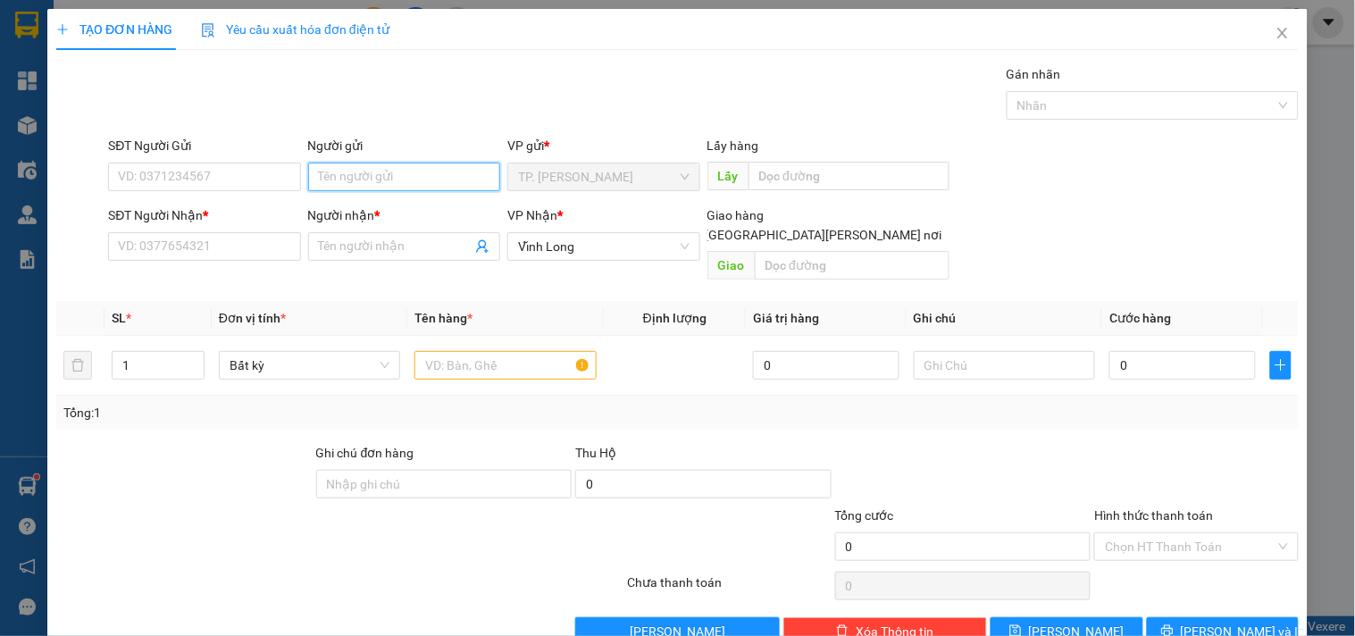
click at [442, 180] on input "Người gửi" at bounding box center [404, 177] width 192 height 29
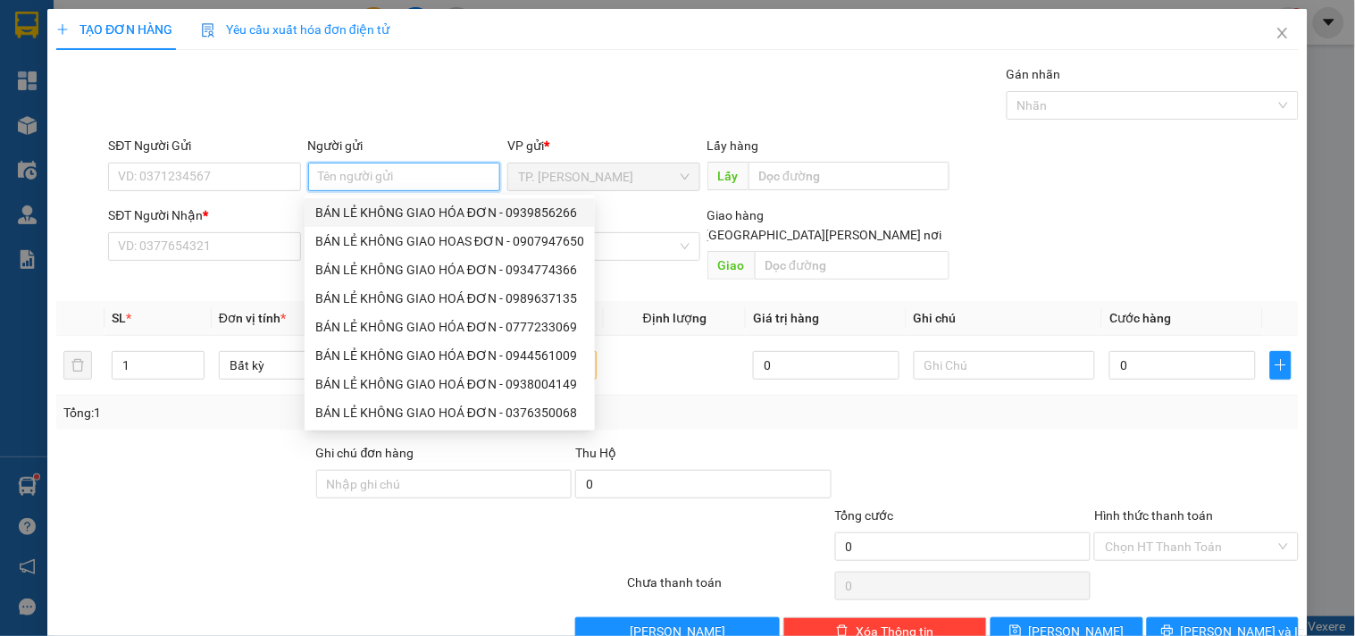
drag, startPoint x: 430, startPoint y: 219, endPoint x: 300, endPoint y: 206, distance: 130.2
click at [424, 218] on div "BÁN LẺ KHÔNG GIAO HÓA ĐƠN - 0939856266" at bounding box center [449, 213] width 269 height 20
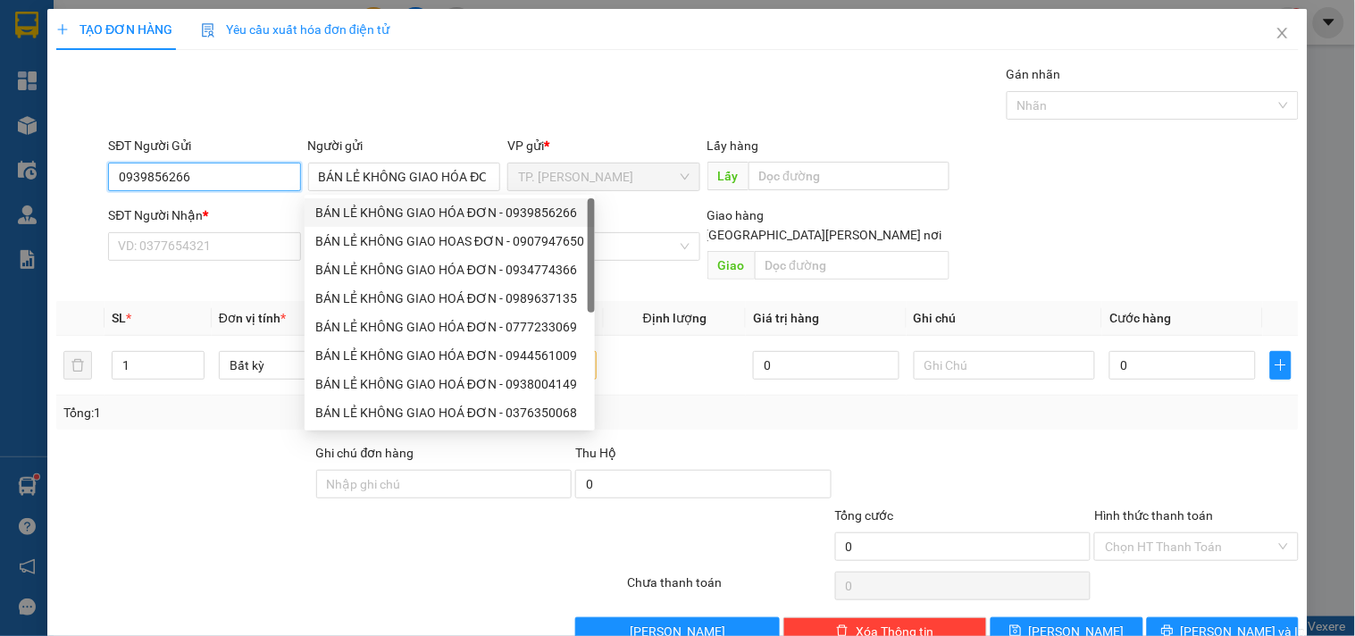
click at [232, 180] on input "0939856266" at bounding box center [204, 177] width 192 height 29
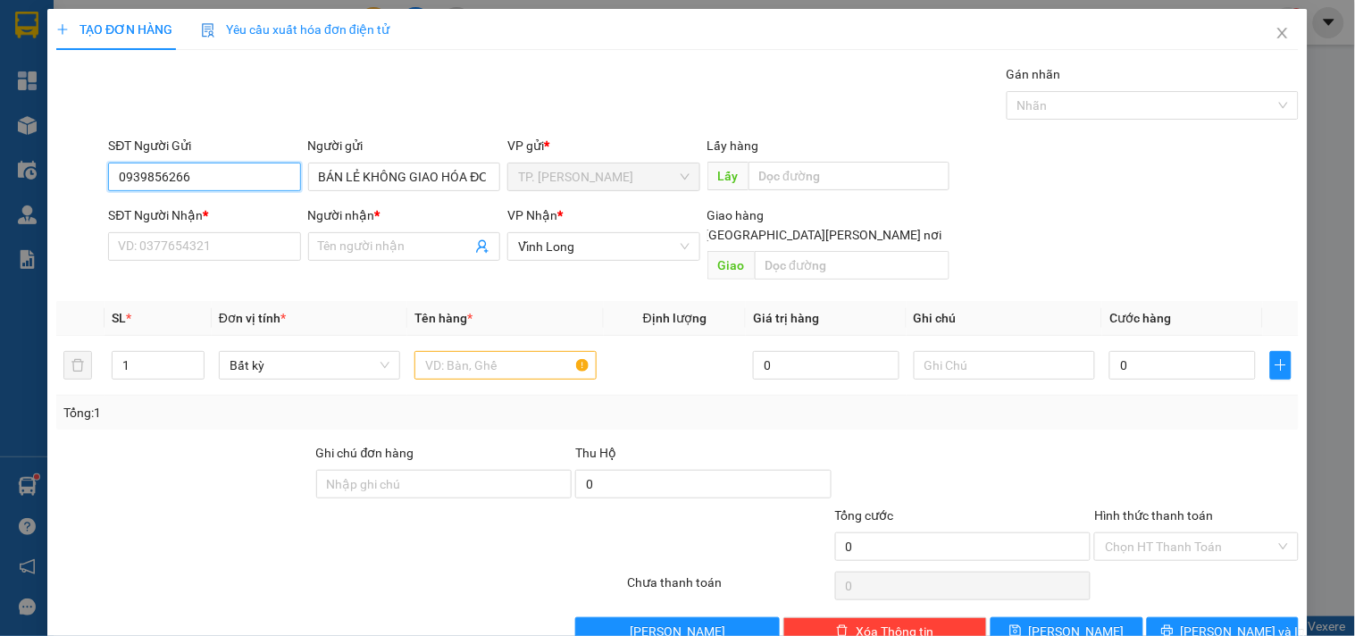
click at [232, 180] on input "0939856266" at bounding box center [204, 177] width 192 height 29
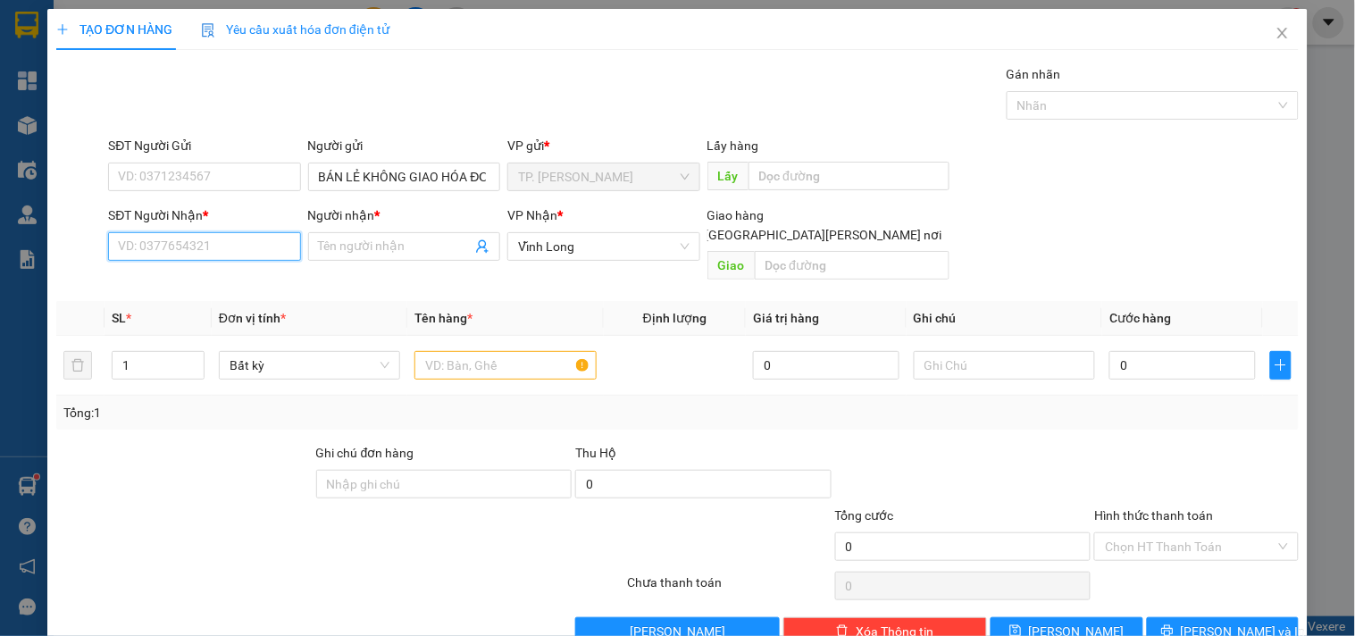
drag, startPoint x: 213, startPoint y: 242, endPoint x: 223, endPoint y: 232, distance: 14.5
click at [214, 242] on input "SĐT Người Nhận *" at bounding box center [204, 246] width 192 height 29
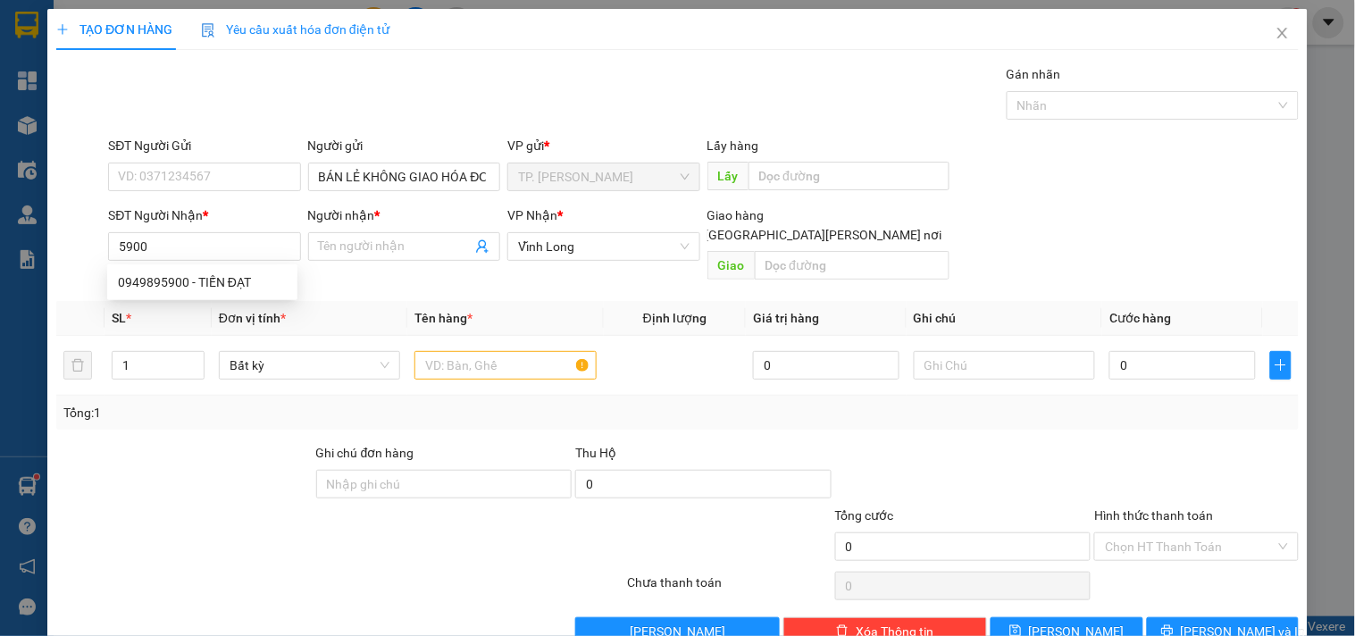
click at [237, 311] on span "Đơn vị tính *" at bounding box center [252, 318] width 67 height 14
click at [248, 274] on div "Transit Pickup Surcharge Ids Transit Deliver Surcharge Ids Transit Deliver Surc…" at bounding box center [677, 355] width 1243 height 582
click at [247, 264] on div "SĐT Người Nhận * 5900" at bounding box center [204, 237] width 192 height 63
click at [230, 247] on input "5900" at bounding box center [204, 246] width 192 height 29
click at [214, 279] on div "0949895900 - TIẾN ĐẠT" at bounding box center [202, 283] width 169 height 20
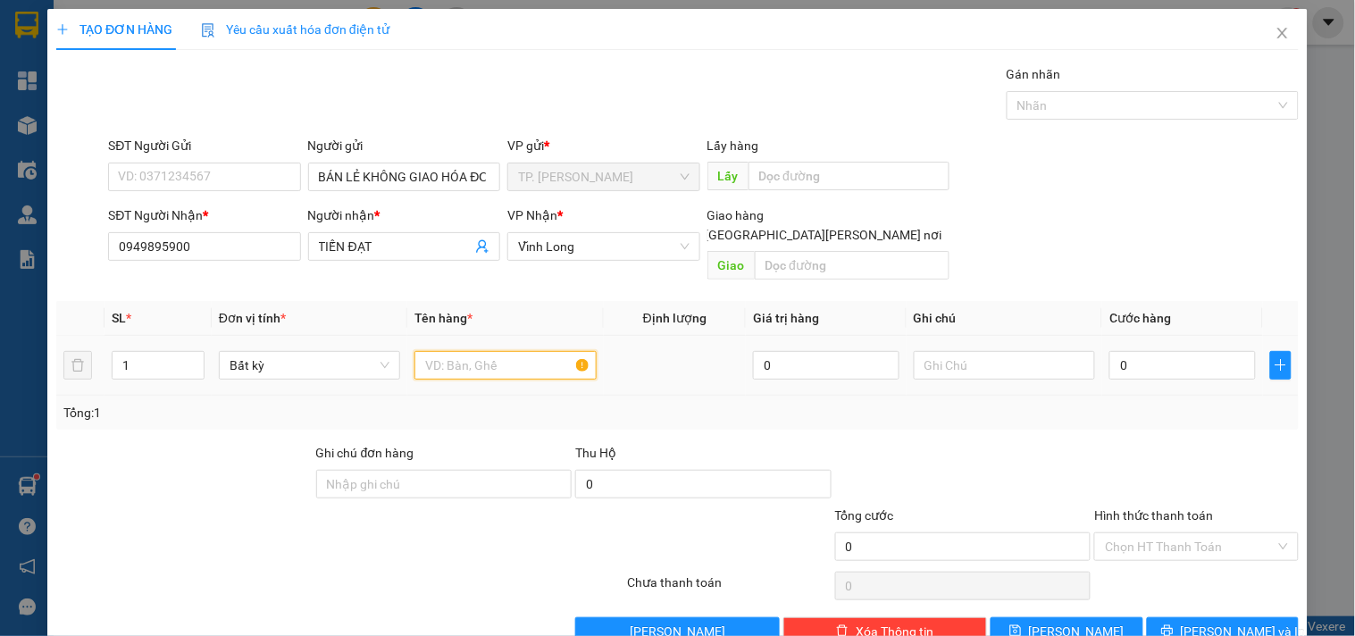
click at [466, 351] on input "text" at bounding box center [505, 365] width 181 height 29
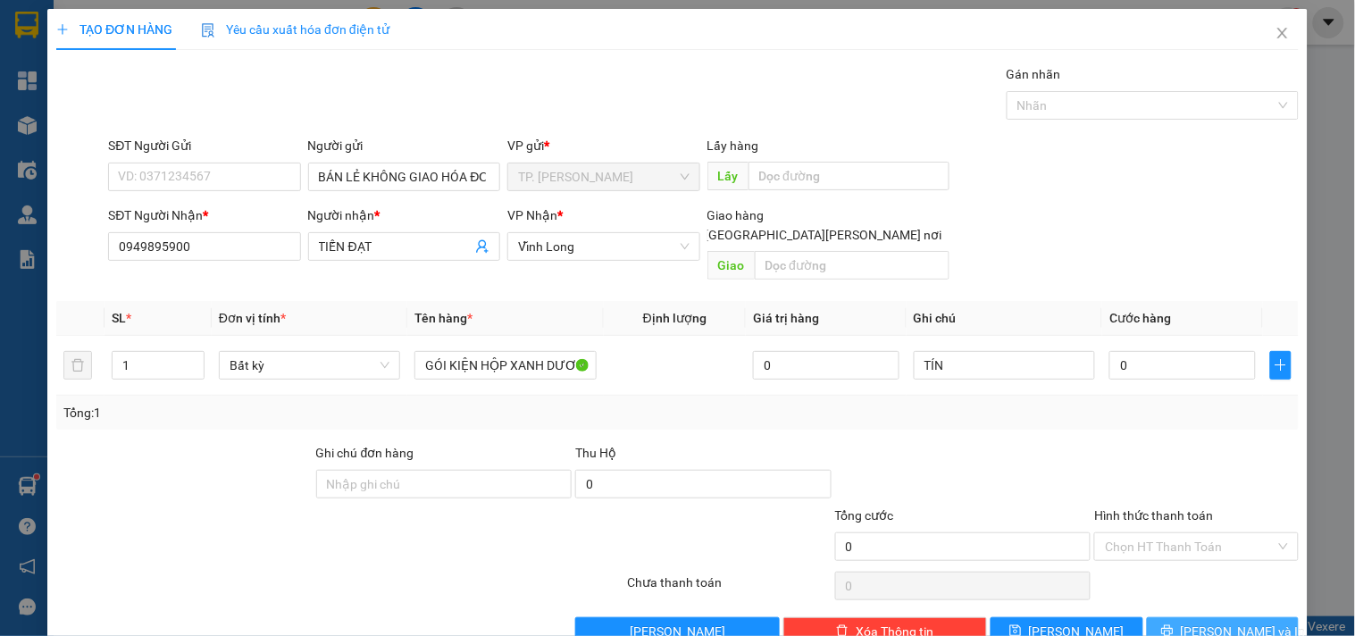
click at [1206, 622] on span "[PERSON_NAME] và In" at bounding box center [1243, 632] width 125 height 20
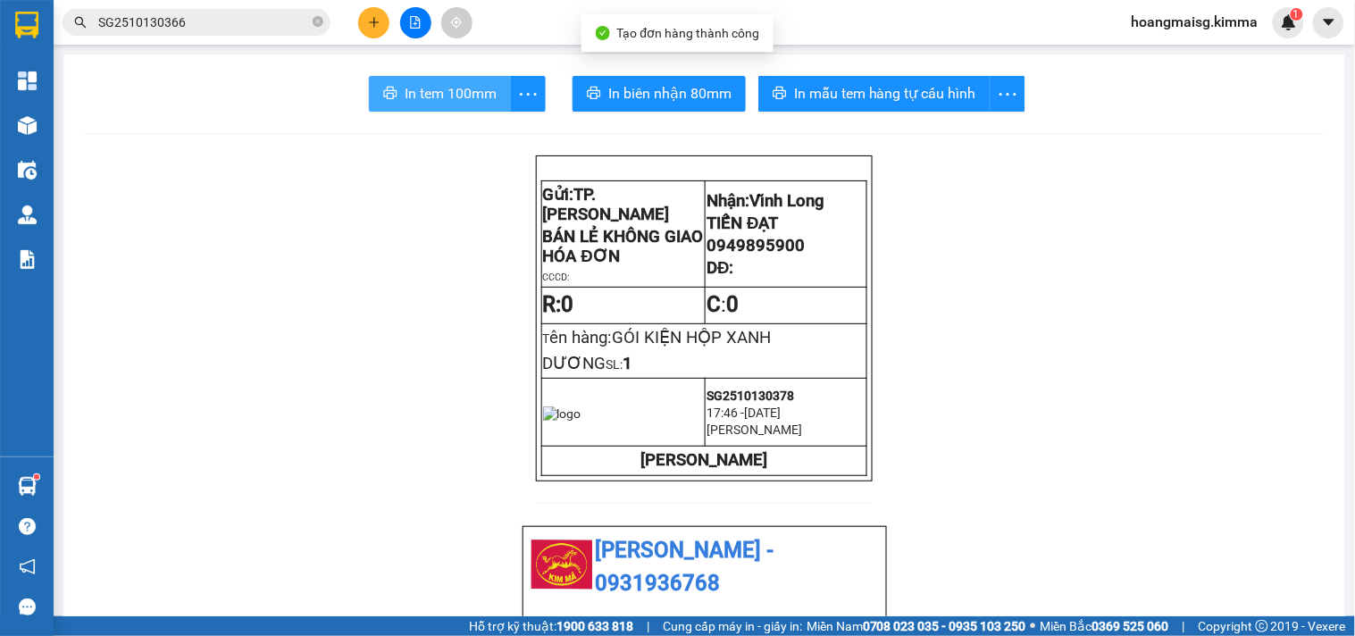
click at [416, 88] on span "In tem 100mm" at bounding box center [451, 93] width 92 height 22
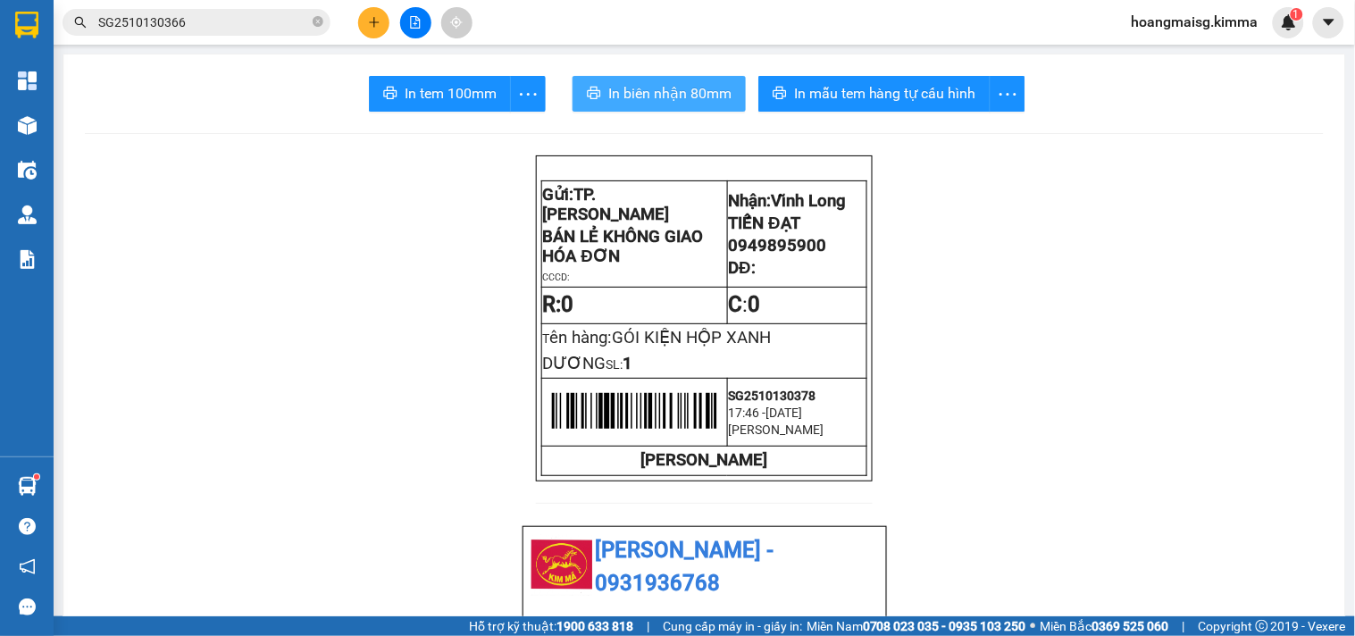
click at [636, 84] on span "In biên nhận 80mm" at bounding box center [669, 93] width 123 height 22
click at [248, 16] on input "SG2510130366" at bounding box center [203, 23] width 211 height 20
click at [247, 19] on input "SG2510130366" at bounding box center [203, 23] width 211 height 20
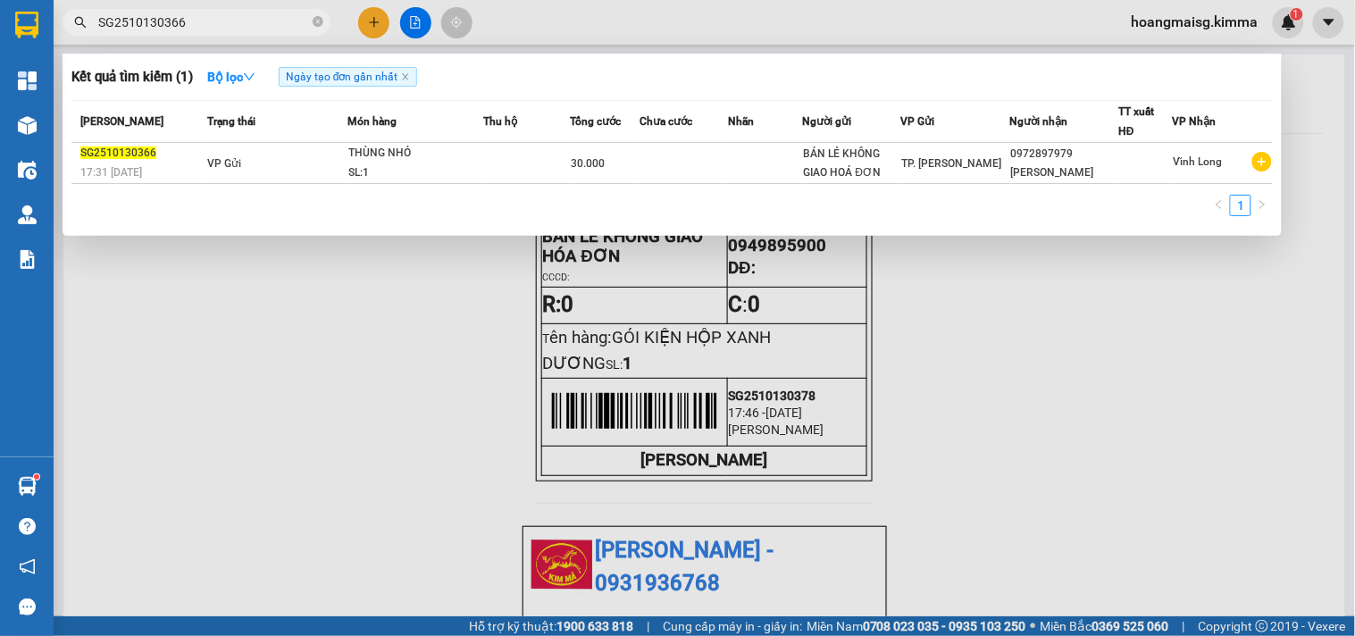
click at [247, 19] on input "SG2510130366" at bounding box center [203, 23] width 211 height 20
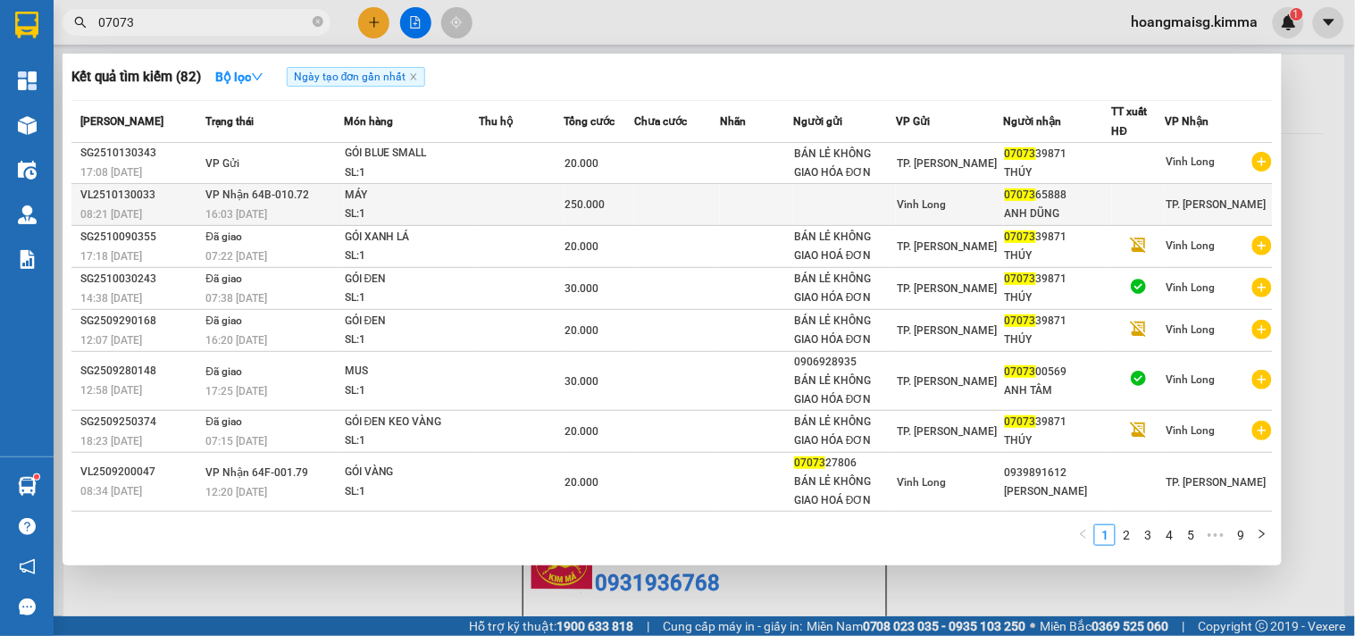
click at [493, 203] on td at bounding box center [522, 205] width 84 height 42
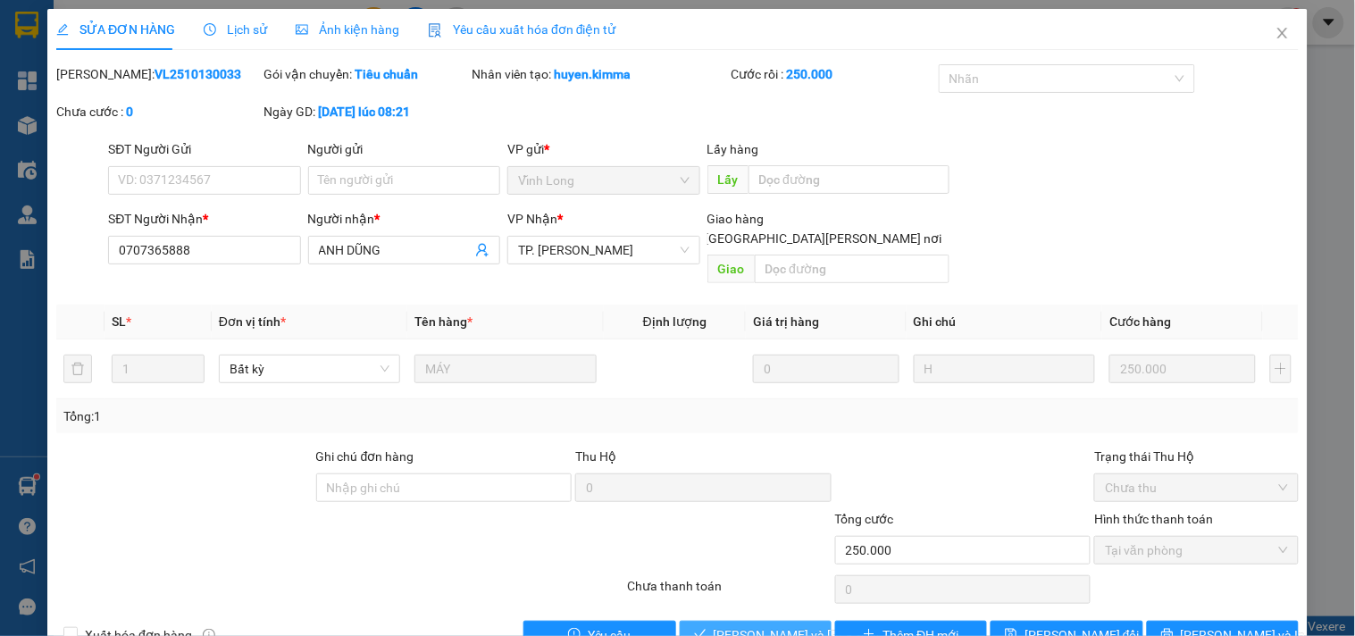
click at [703, 622] on button "[PERSON_NAME] và [PERSON_NAME] hàng" at bounding box center [756, 635] width 152 height 29
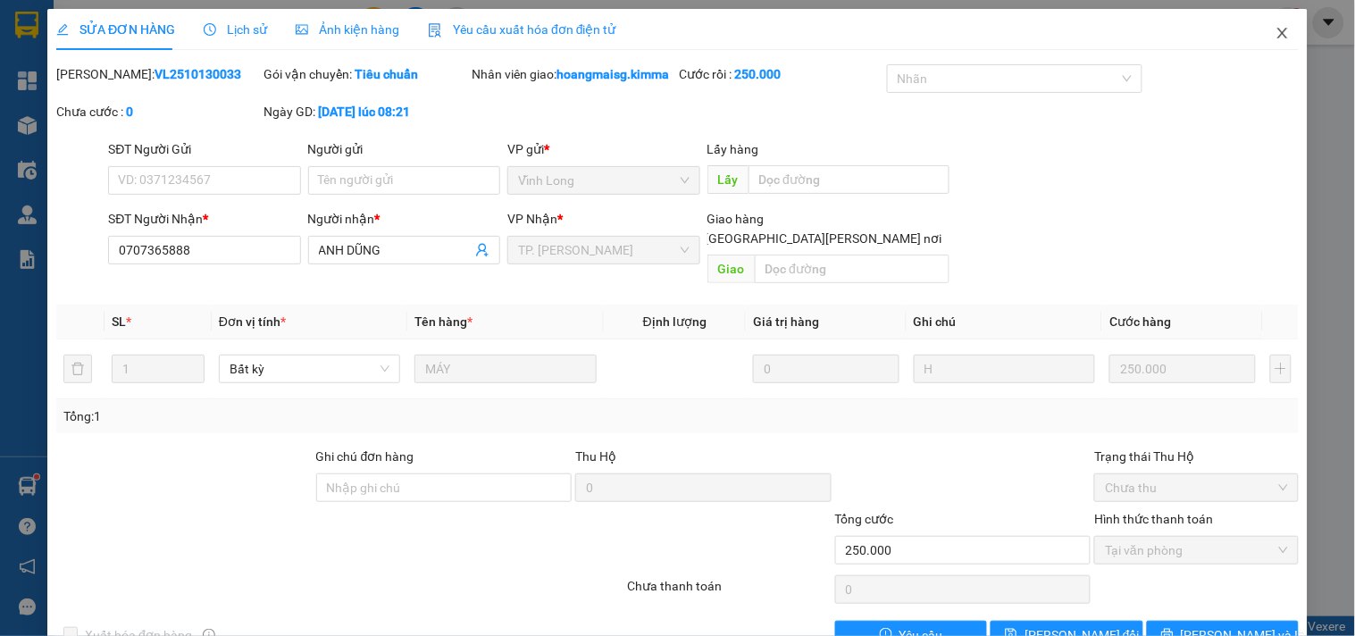
click at [1275, 34] on span "Close" at bounding box center [1283, 34] width 50 height 50
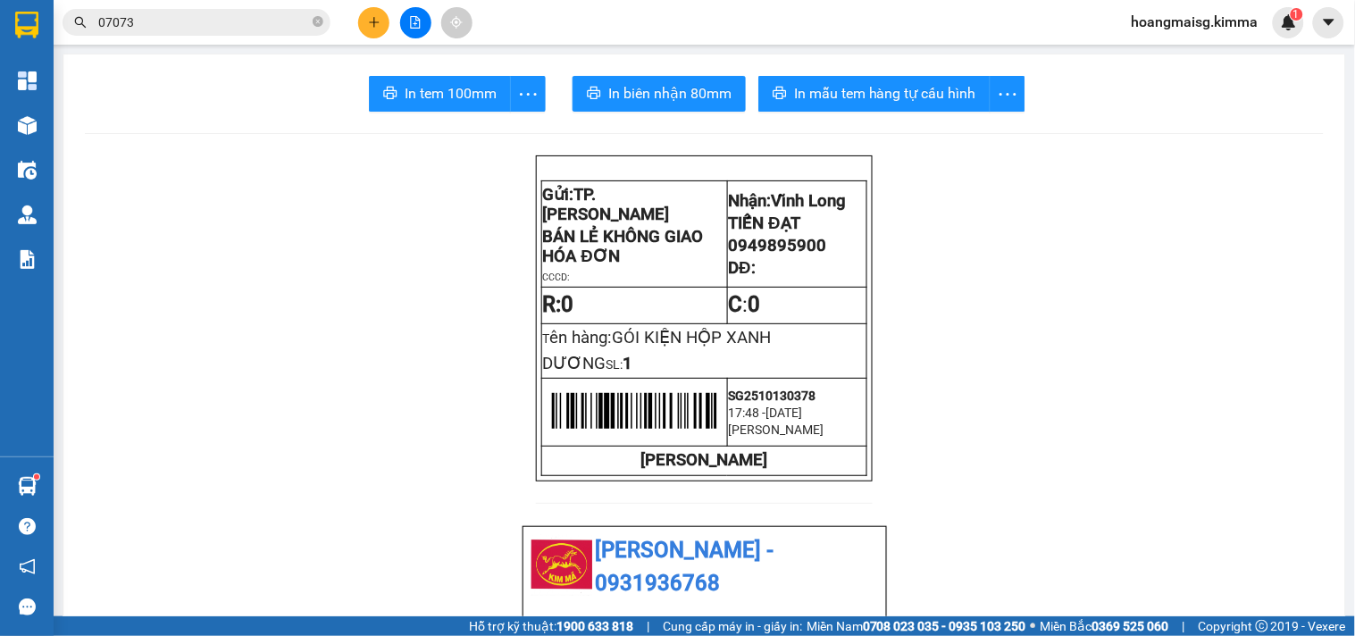
click at [377, 32] on button at bounding box center [373, 22] width 31 height 31
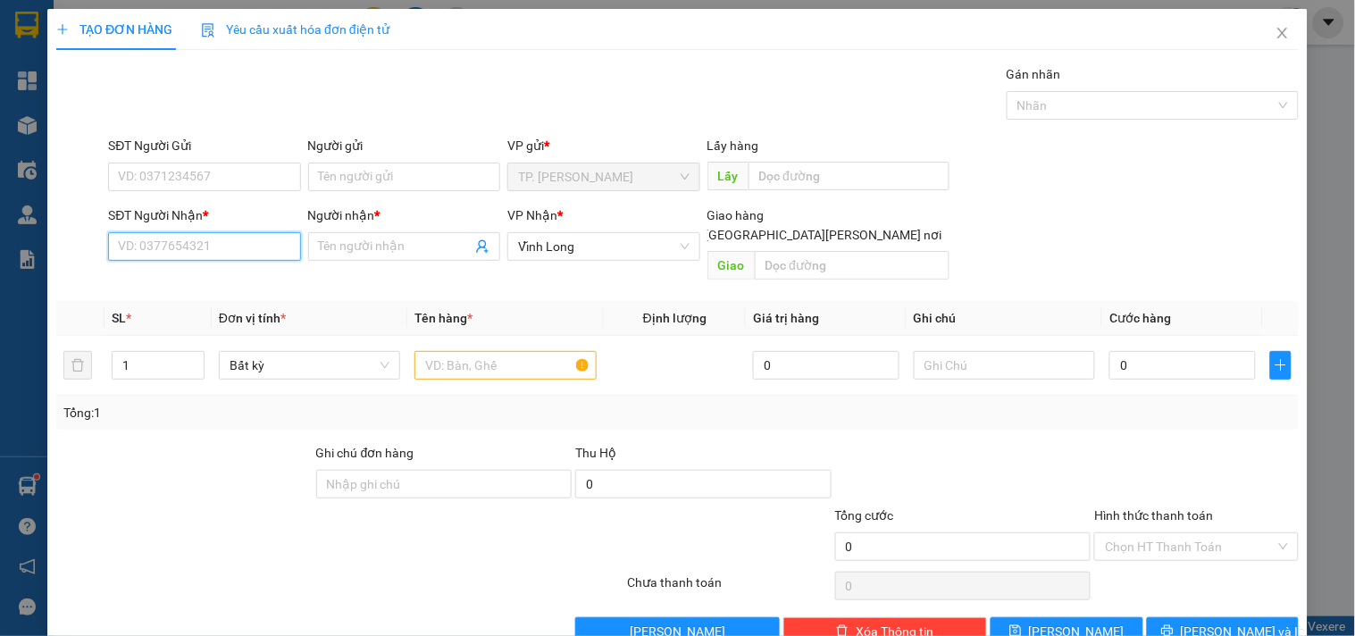
click at [243, 237] on input "SĐT Người Nhận *" at bounding box center [204, 246] width 192 height 29
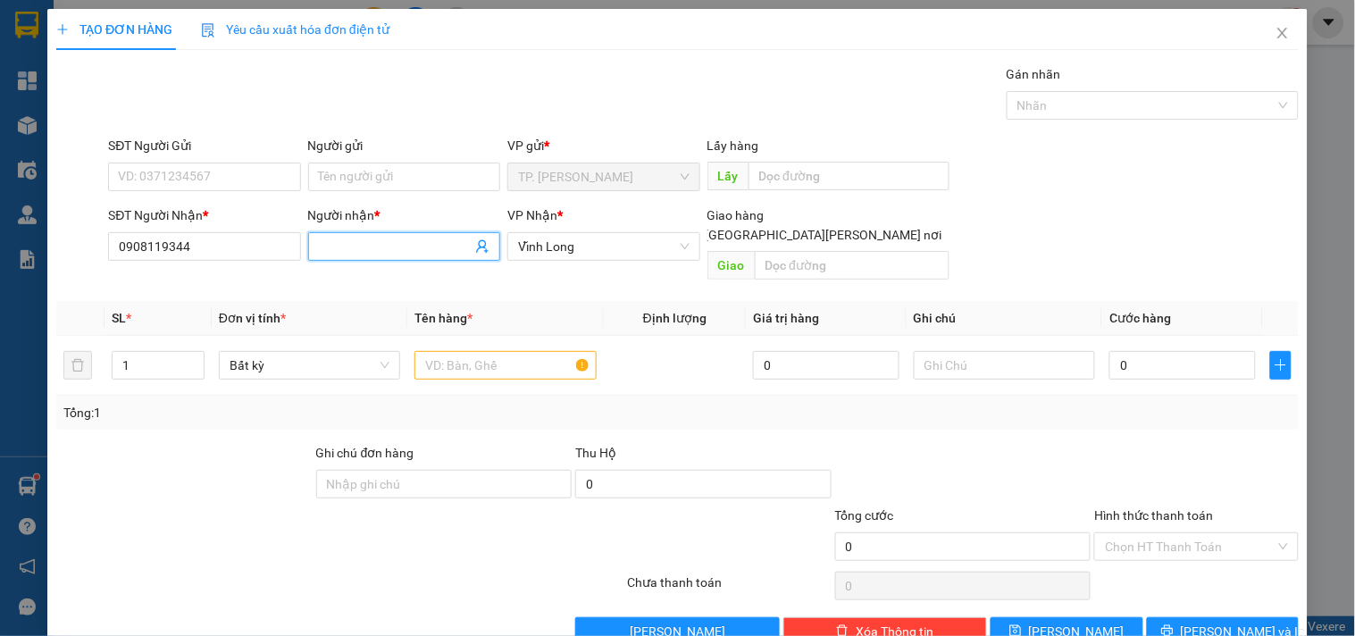
click at [380, 248] on input "Người nhận *" at bounding box center [395, 247] width 153 height 20
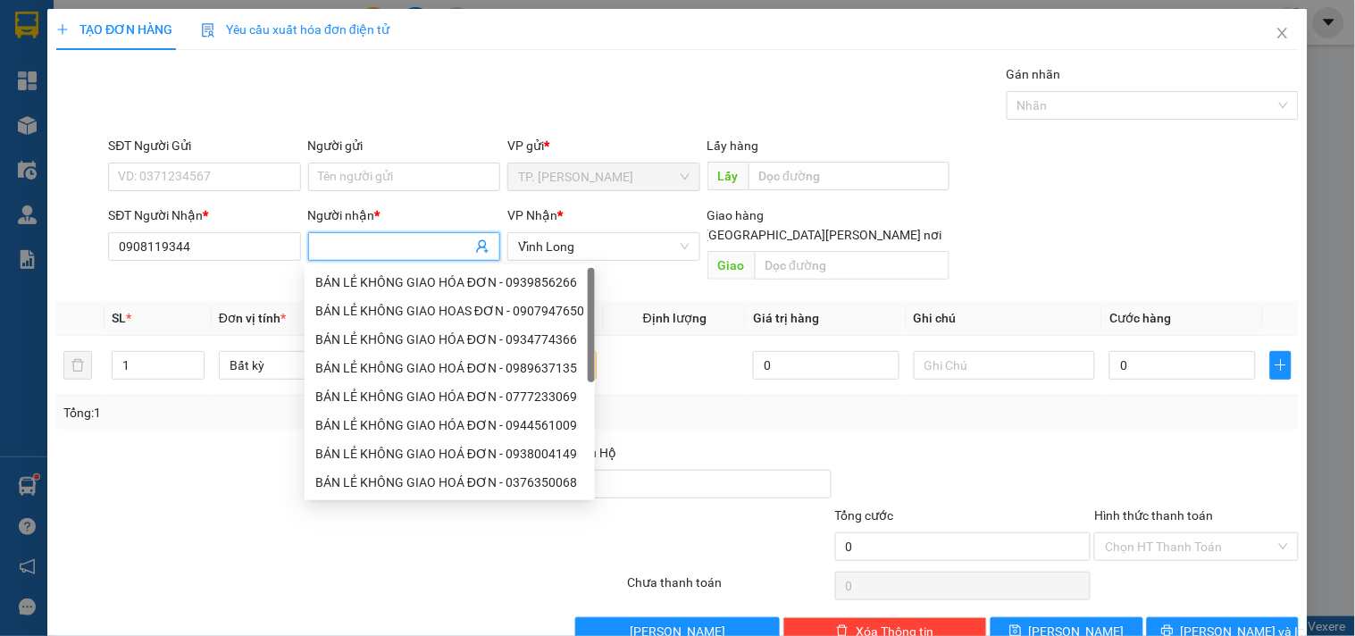
click at [415, 239] on input "Người nhận *" at bounding box center [395, 247] width 153 height 20
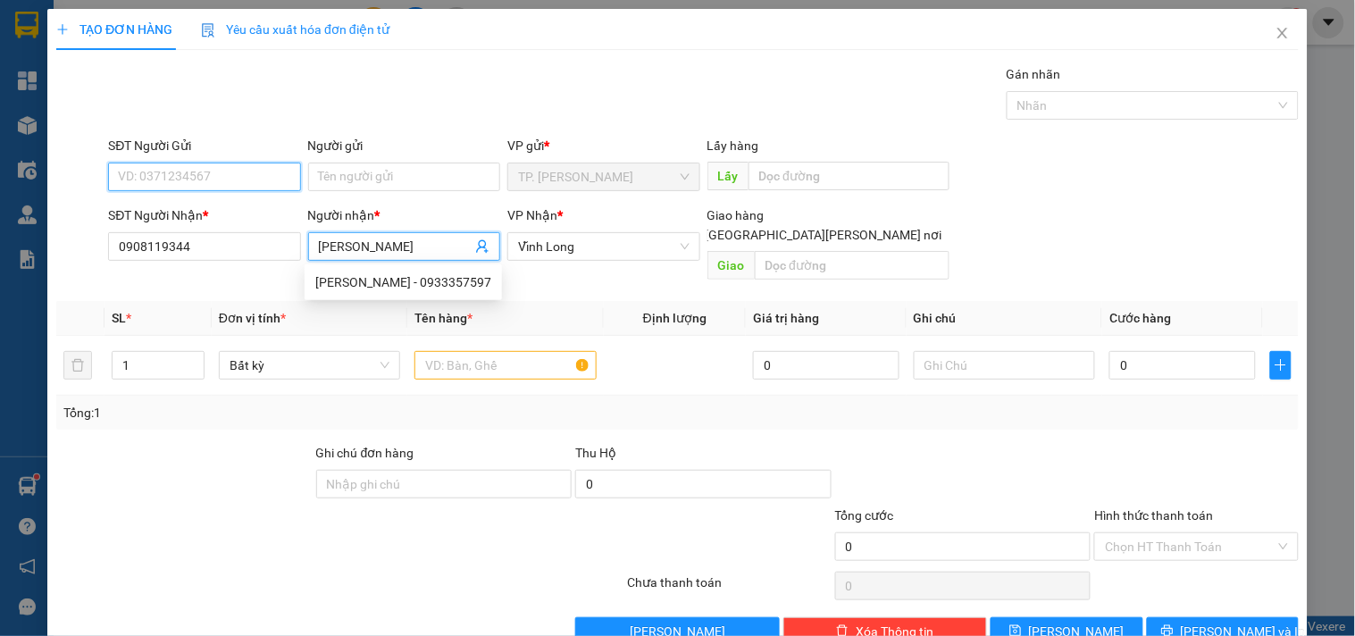
click at [172, 180] on input "SĐT Người Gửi" at bounding box center [204, 177] width 192 height 29
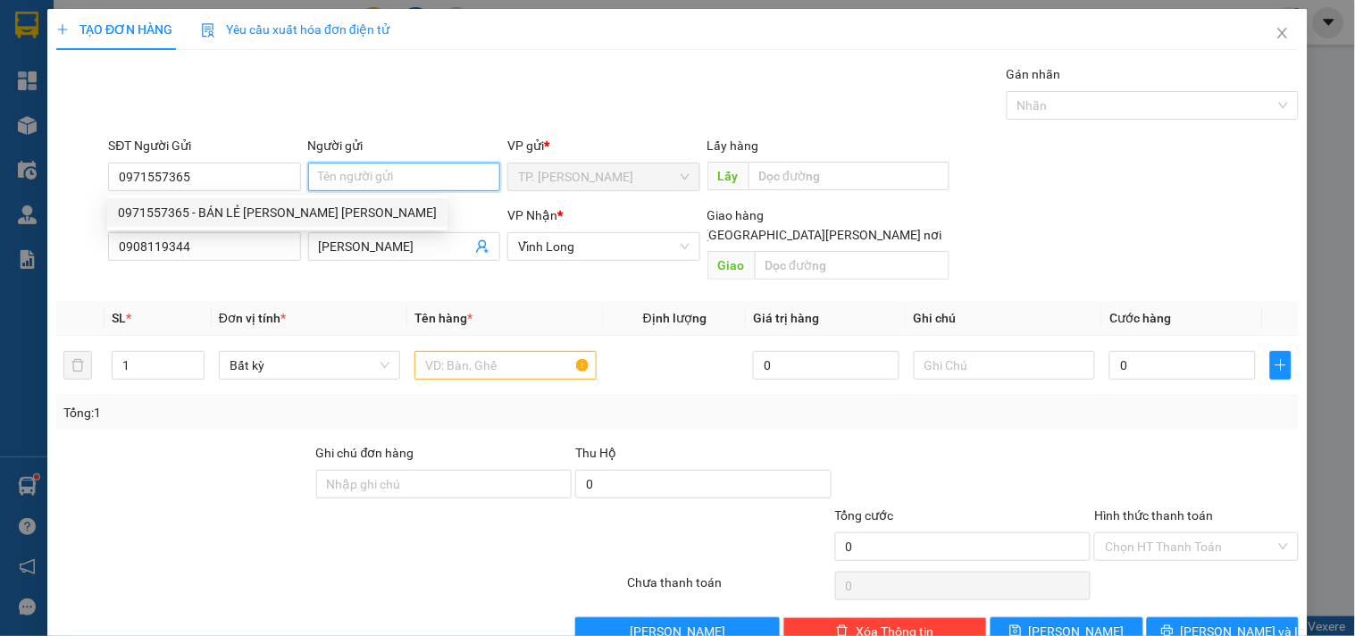
click at [385, 180] on input "Người gửi" at bounding box center [404, 177] width 192 height 29
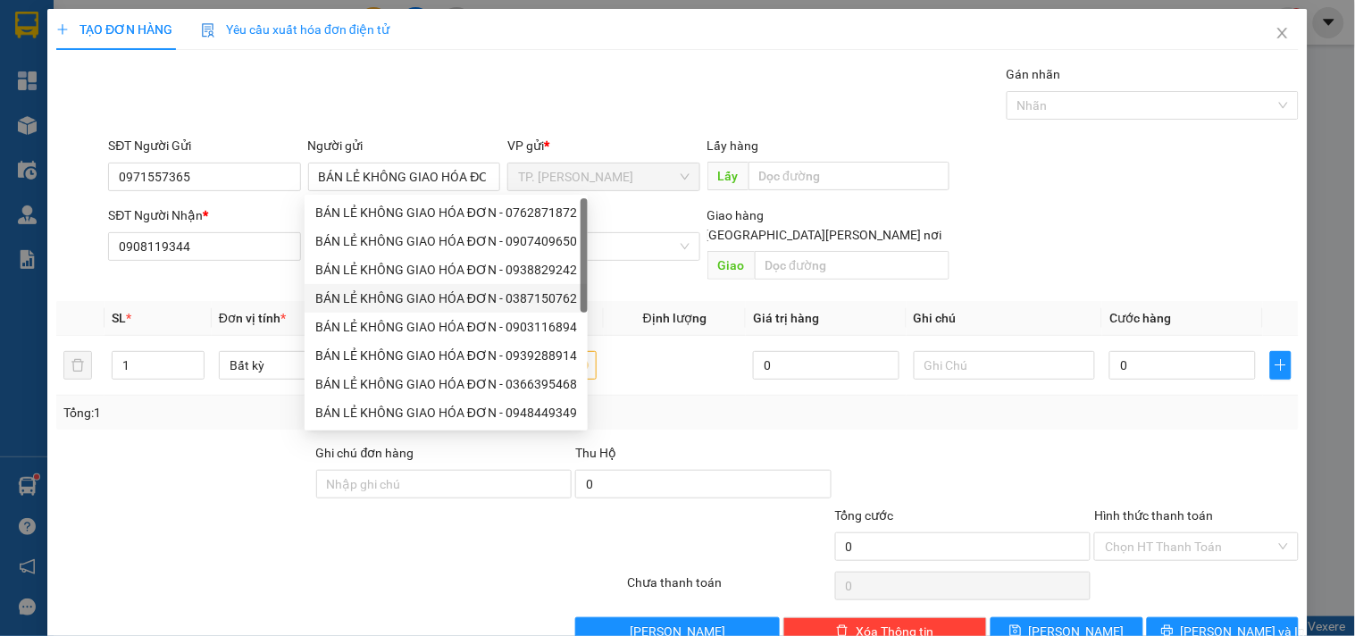
click at [690, 403] on div "Tổng: 1" at bounding box center [677, 413] width 1229 height 20
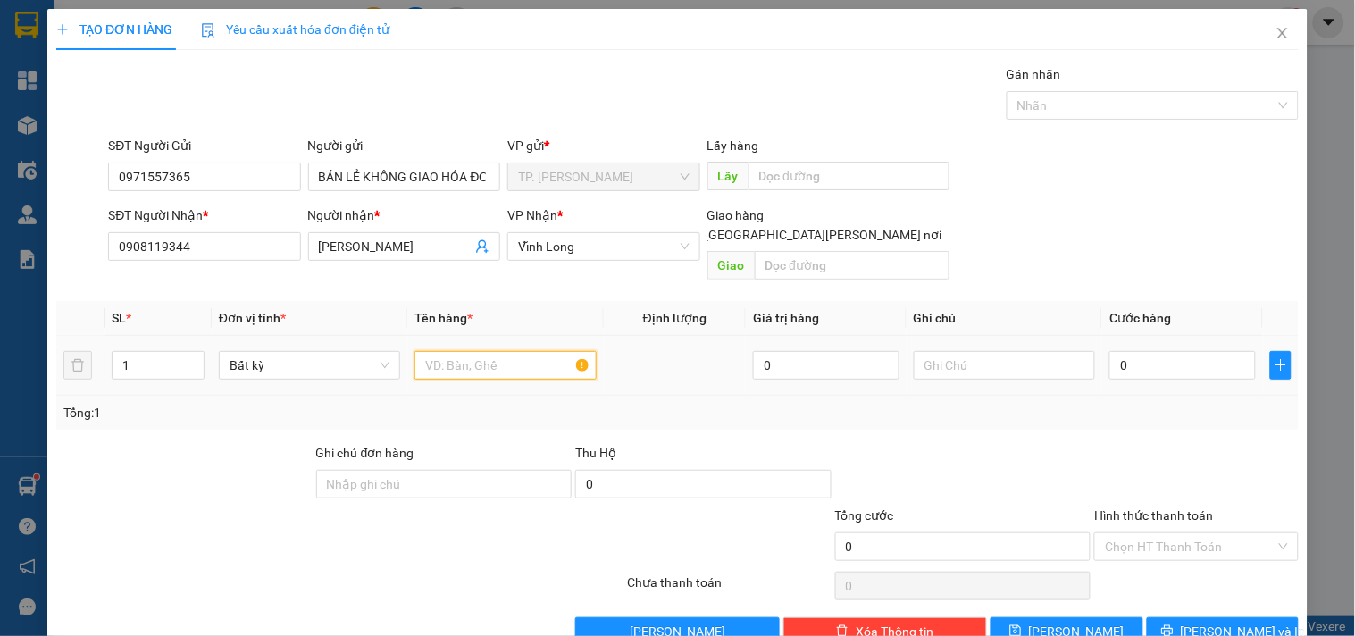
click at [454, 351] on input "text" at bounding box center [505, 365] width 181 height 29
click at [697, 228] on input "[GEOGRAPHIC_DATA][PERSON_NAME] nơi" at bounding box center [690, 234] width 13 height 13
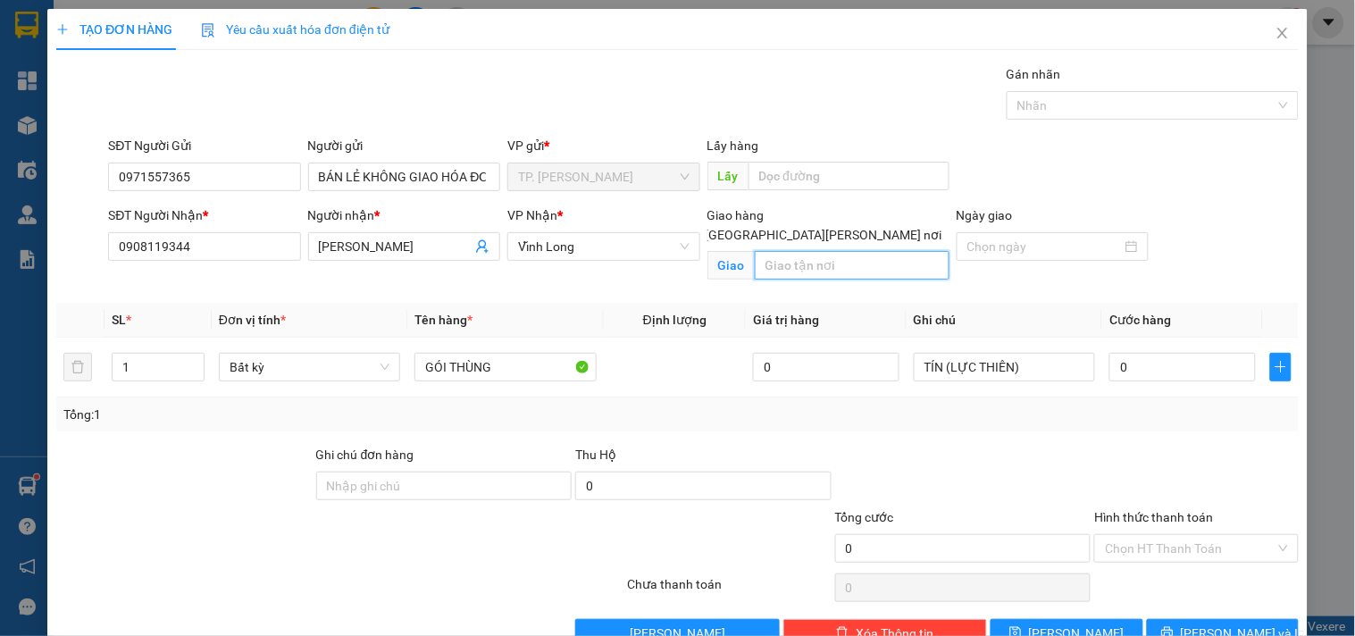
click at [806, 251] on input "text" at bounding box center [852, 265] width 195 height 29
click at [802, 251] on input "text" at bounding box center [852, 265] width 195 height 29
click at [838, 278] on div "Giao hàng Giao tận nơi Giao GTN" at bounding box center [828, 248] width 249 height 84
click at [886, 281] on div "Giao hàng Giao tận nơi Giao GTN" at bounding box center [828, 248] width 249 height 84
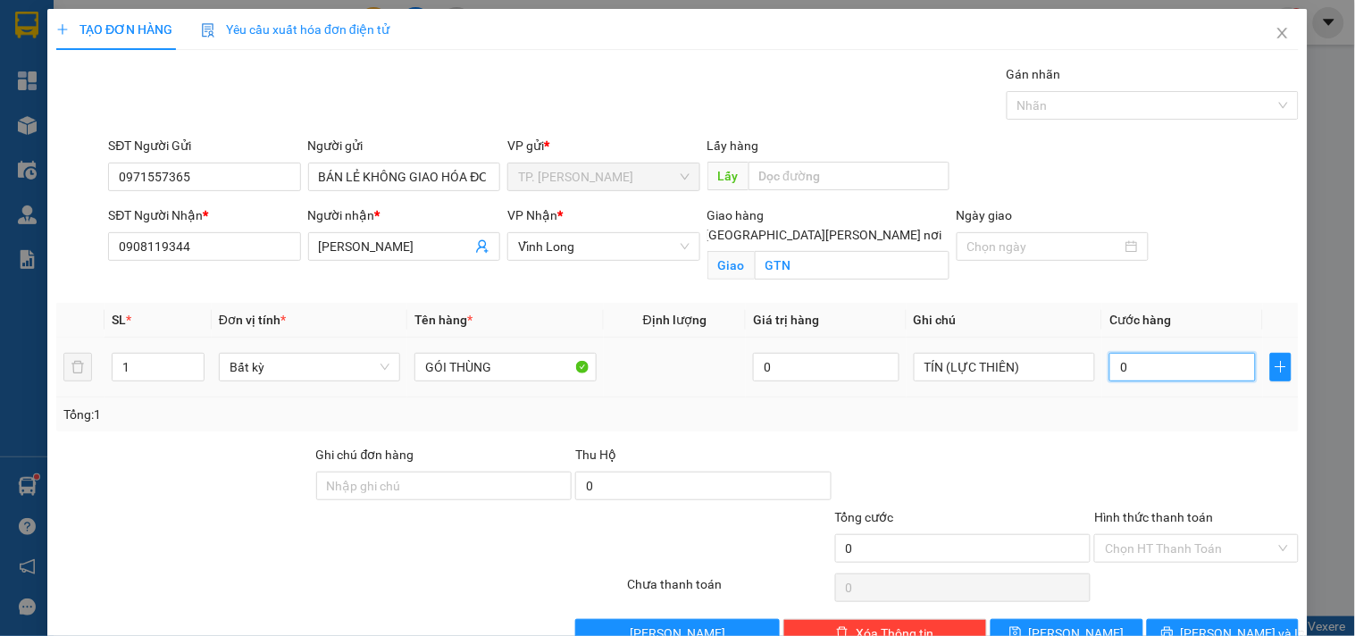
click at [1145, 368] on input "0" at bounding box center [1183, 367] width 147 height 29
click at [1178, 564] on div "Hình thức thanh toán Chọn HT Thanh Toán" at bounding box center [1197, 539] width 204 height 63
click at [1178, 547] on input "Hình thức thanh toán" at bounding box center [1190, 548] width 170 height 27
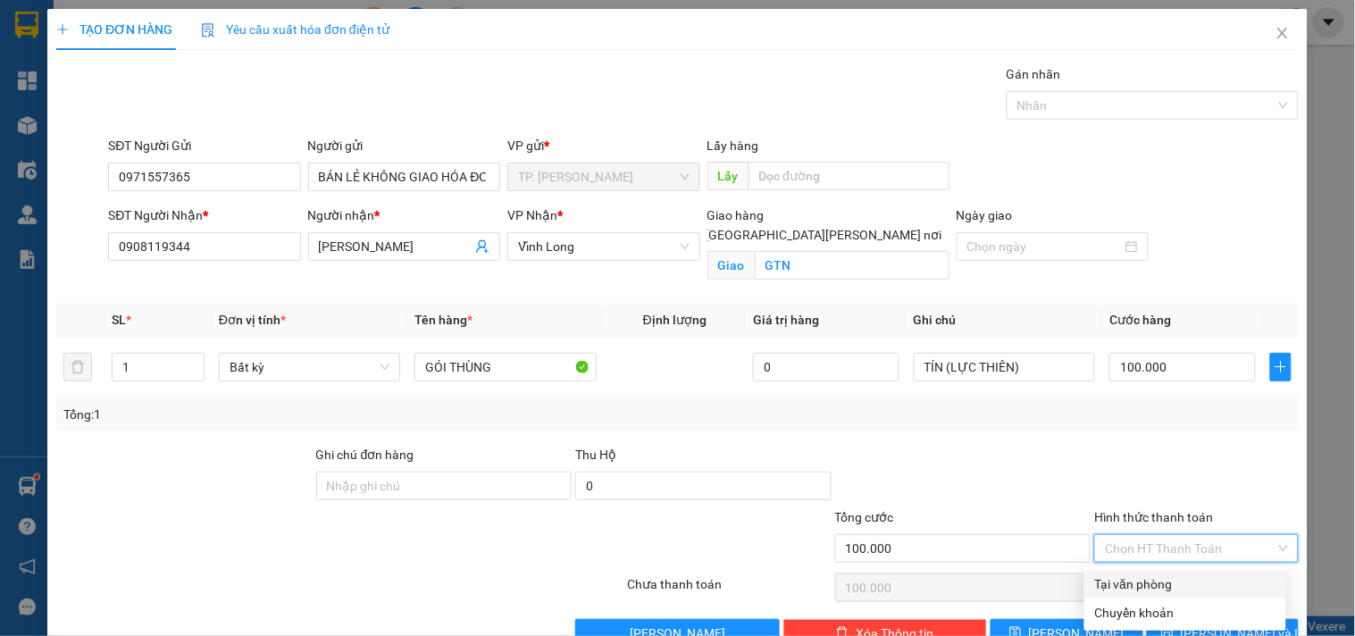
click at [1164, 575] on div "Tại văn phòng" at bounding box center [1185, 585] width 180 height 20
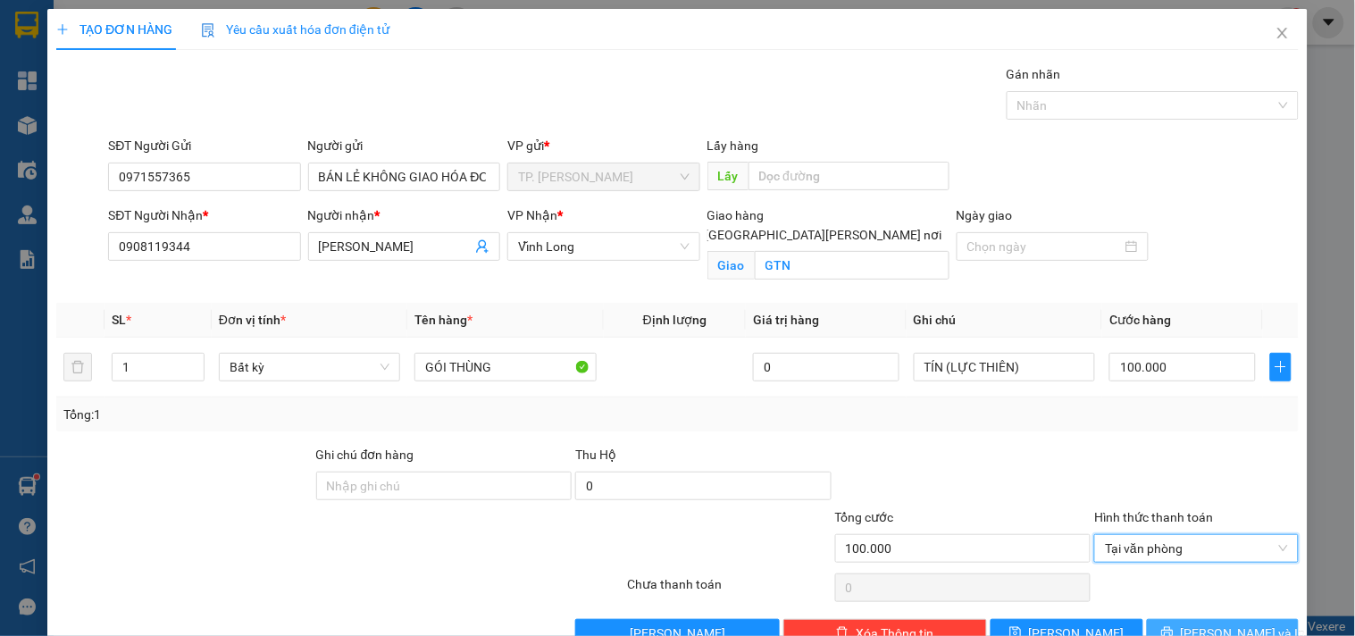
click at [1202, 629] on span "[PERSON_NAME] và In" at bounding box center [1243, 634] width 125 height 20
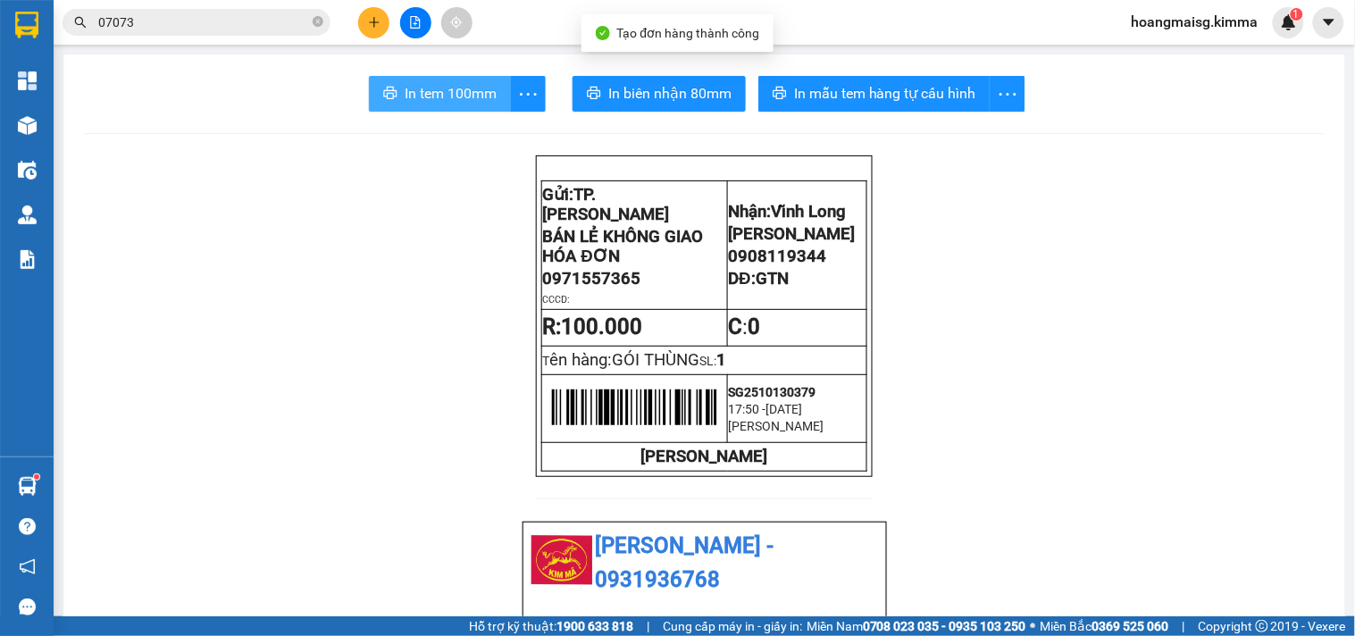
click at [441, 99] on span "In tem 100mm" at bounding box center [451, 93] width 92 height 22
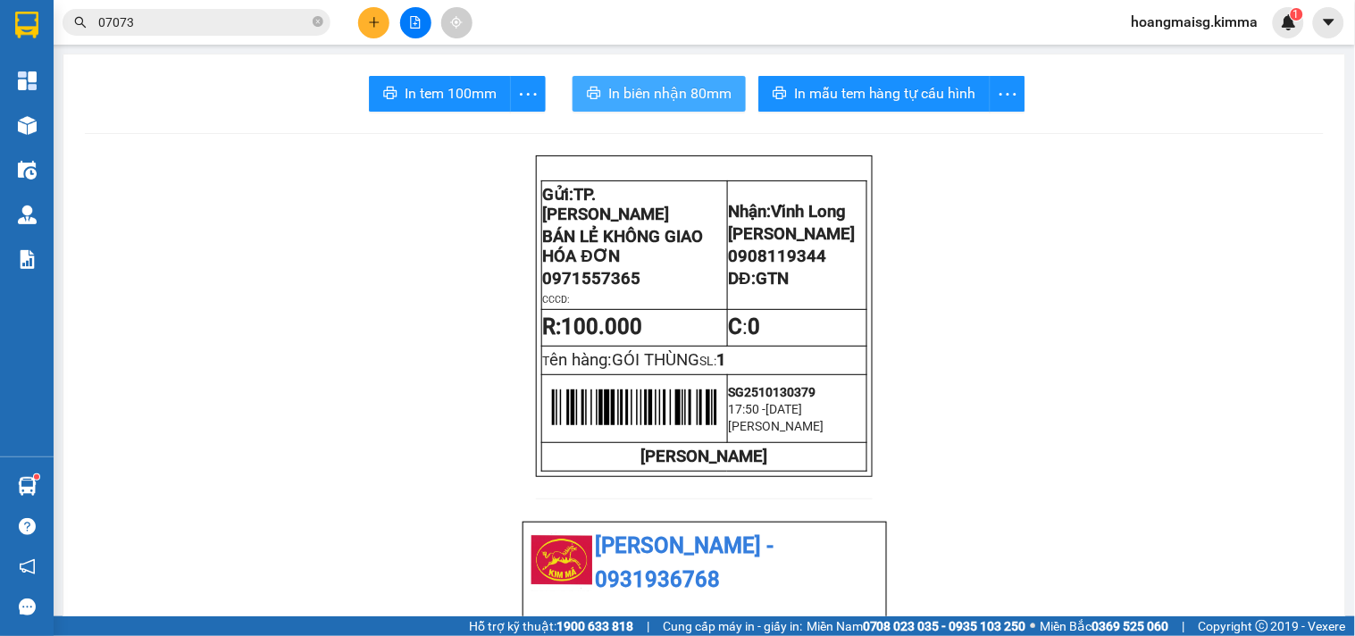
click at [600, 93] on button "In biên nhận 80mm" at bounding box center [659, 94] width 173 height 36
click at [366, 13] on button at bounding box center [373, 22] width 31 height 31
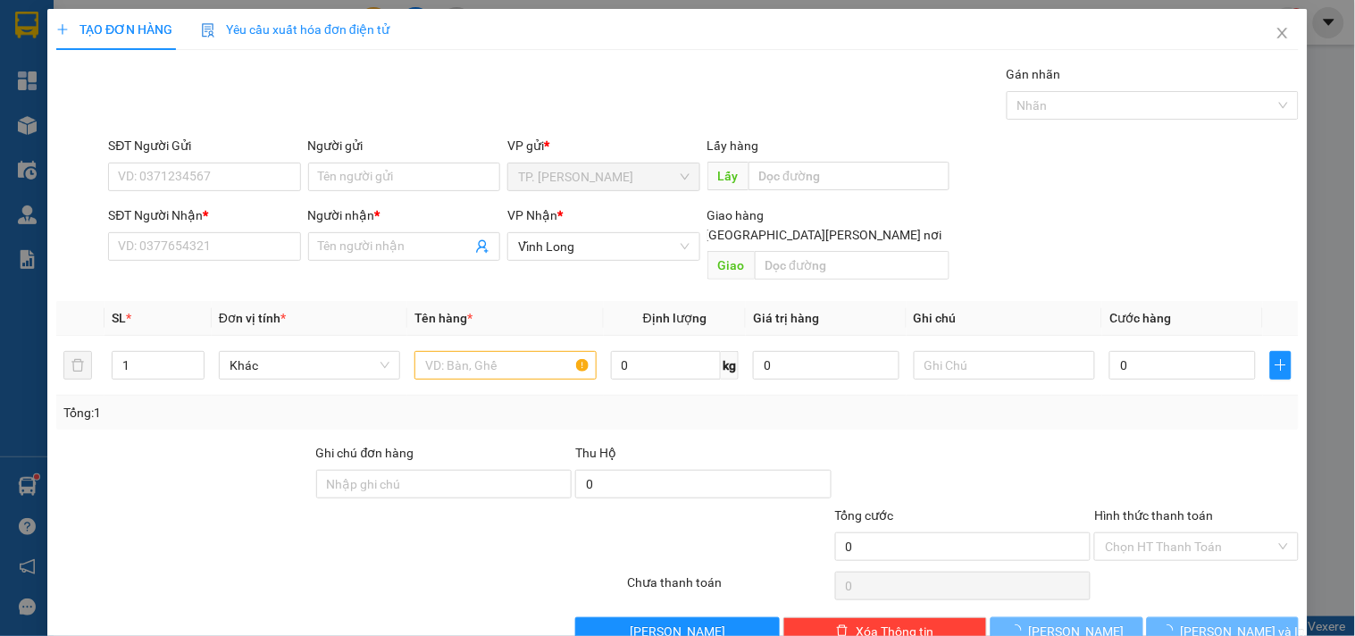
click at [382, 156] on div "Người gửi" at bounding box center [404, 149] width 192 height 27
click at [381, 164] on input "Người gửi" at bounding box center [404, 177] width 192 height 29
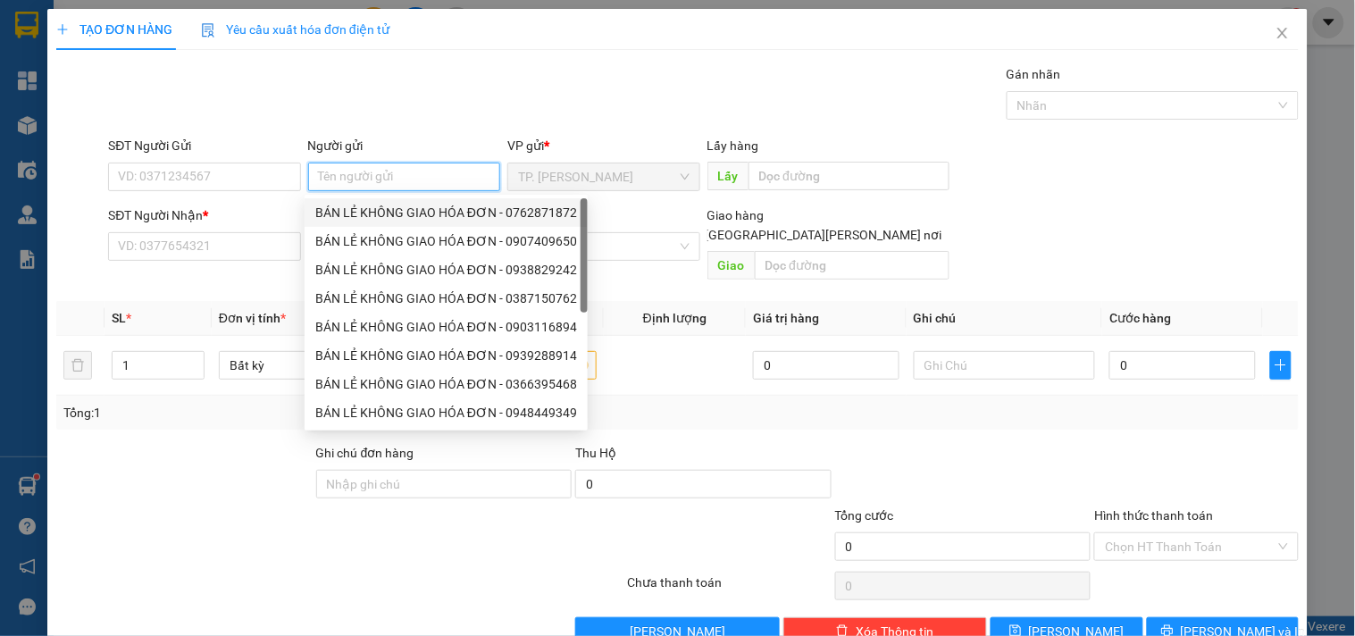
drag, startPoint x: 382, startPoint y: 220, endPoint x: 245, endPoint y: 191, distance: 139.7
click at [366, 218] on div "BÁN LẺ KHÔNG GIAO HÓA ĐƠN - 0762871872" at bounding box center [446, 213] width 262 height 20
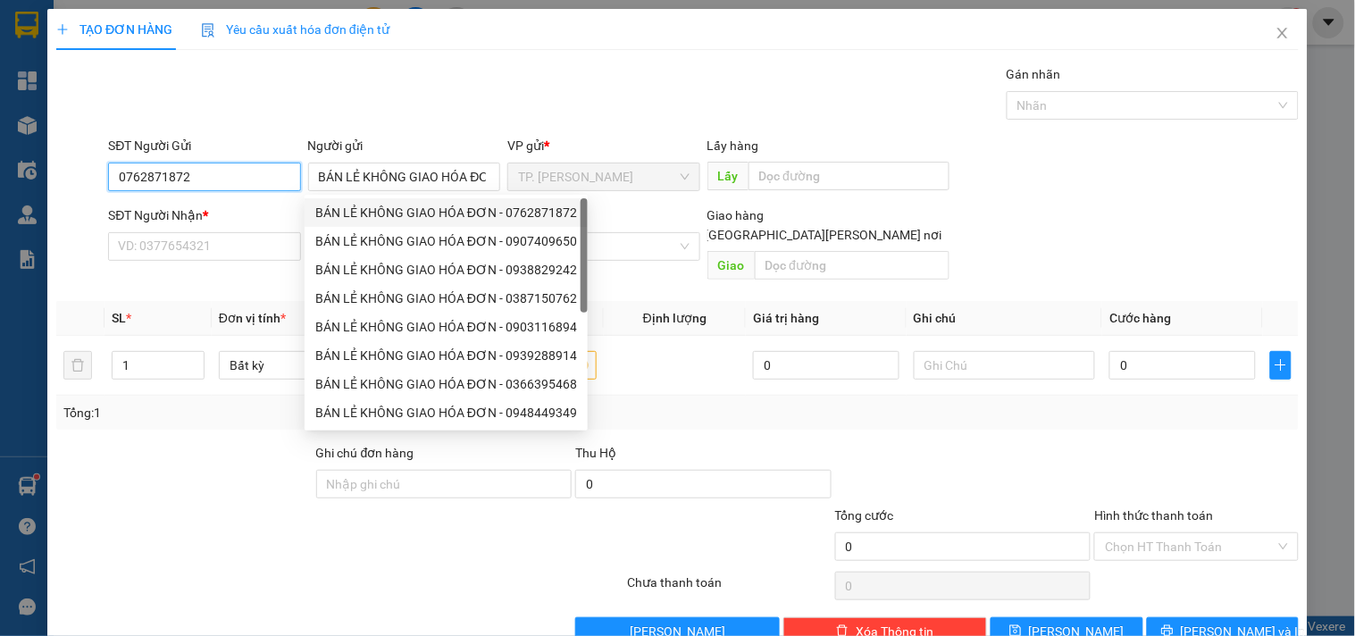
click at [233, 182] on input "0762871872" at bounding box center [204, 177] width 192 height 29
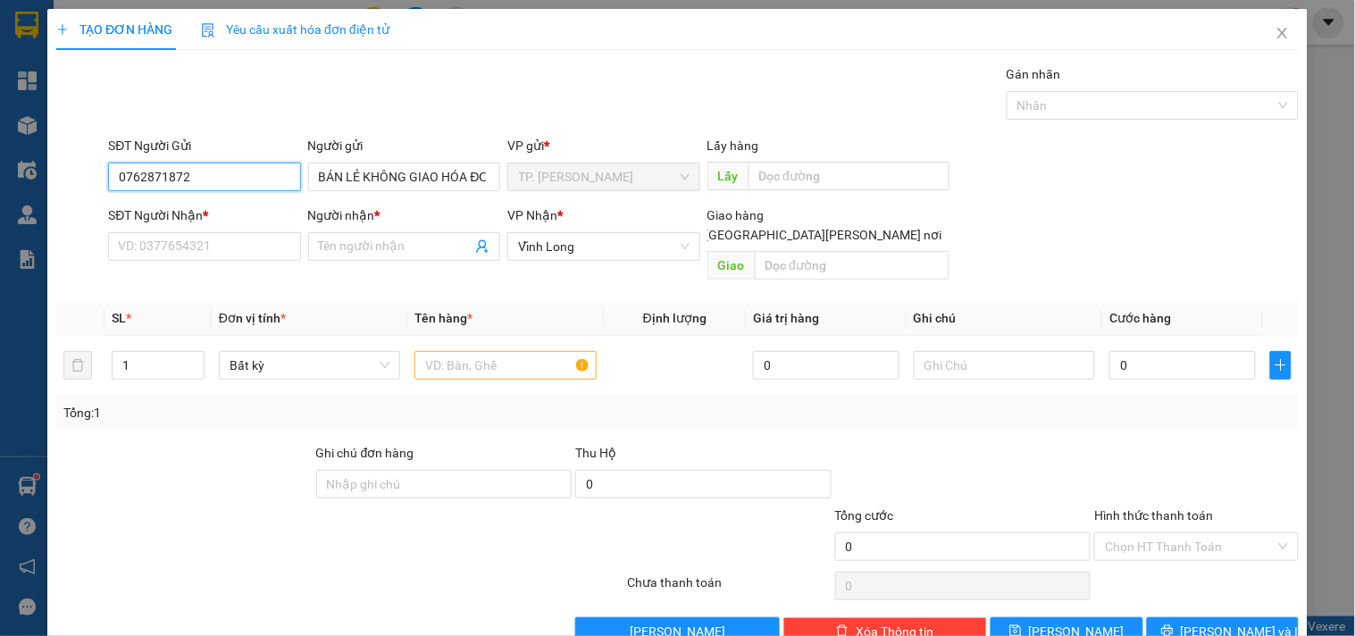
click at [233, 182] on input "0762871872" at bounding box center [204, 177] width 192 height 29
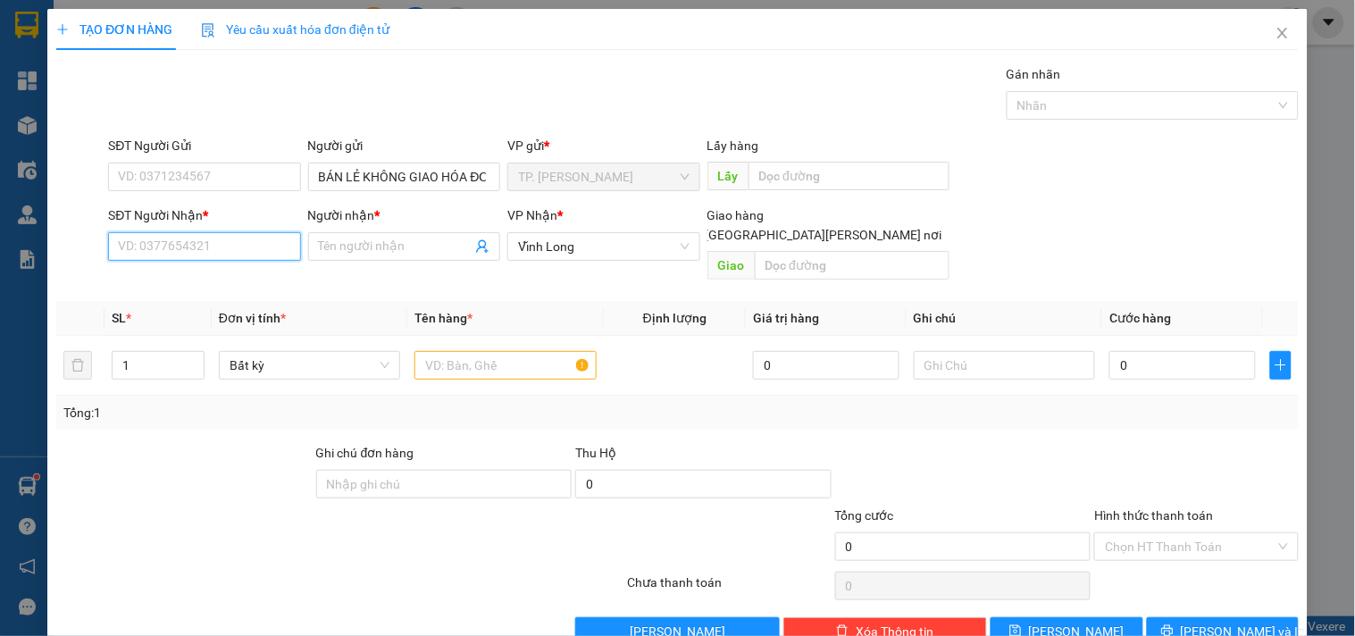
click at [165, 244] on input "SĐT Người Nhận *" at bounding box center [204, 246] width 192 height 29
click at [239, 236] on input "0774858878" at bounding box center [204, 246] width 192 height 29
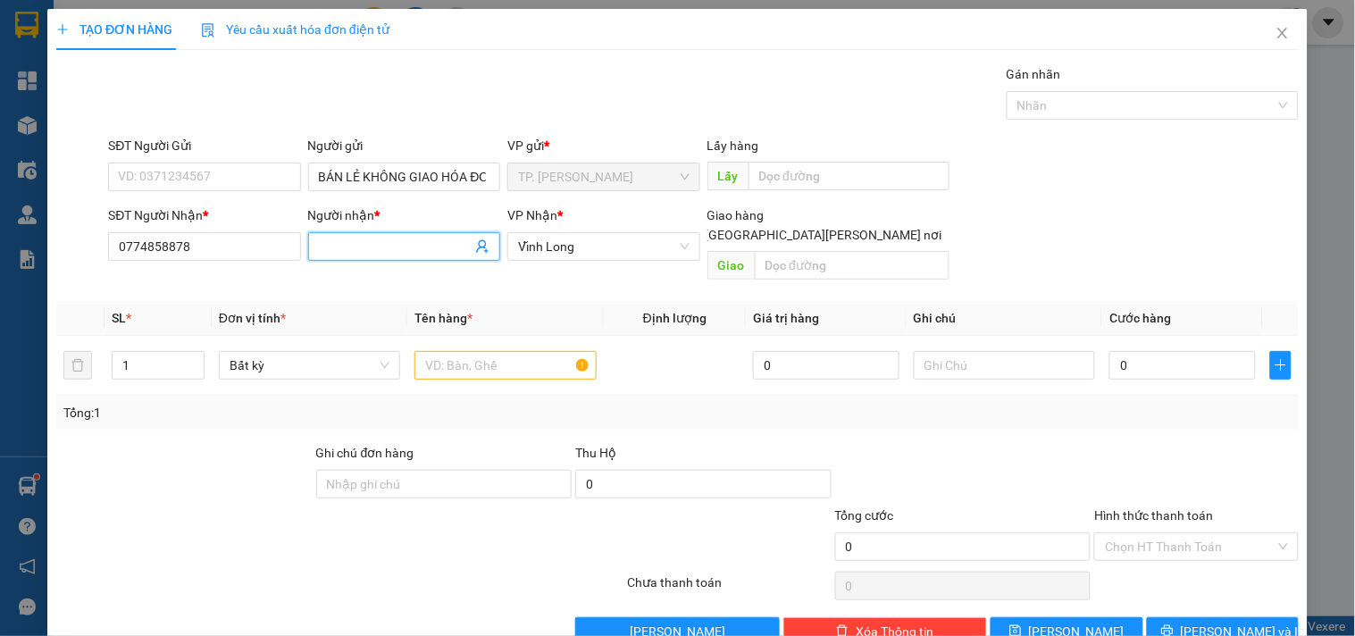
click at [452, 255] on input "Người nhận *" at bounding box center [395, 247] width 153 height 20
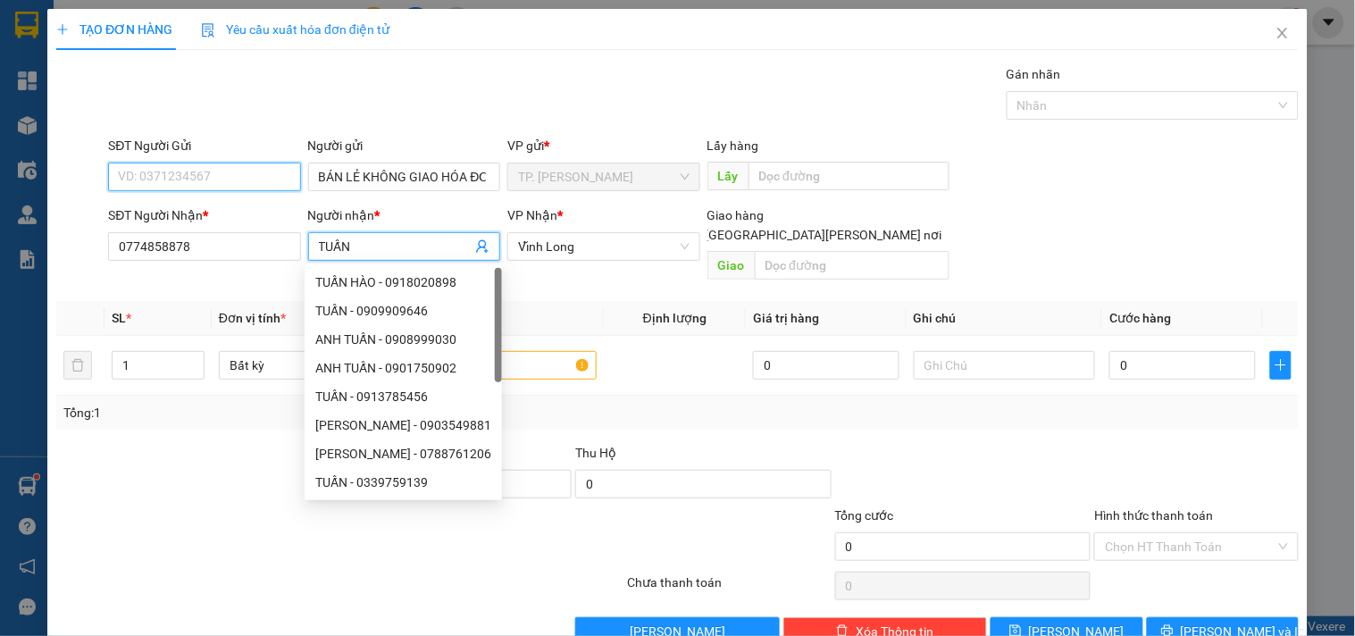
click at [233, 176] on input "SĐT Người Gửi" at bounding box center [204, 177] width 192 height 29
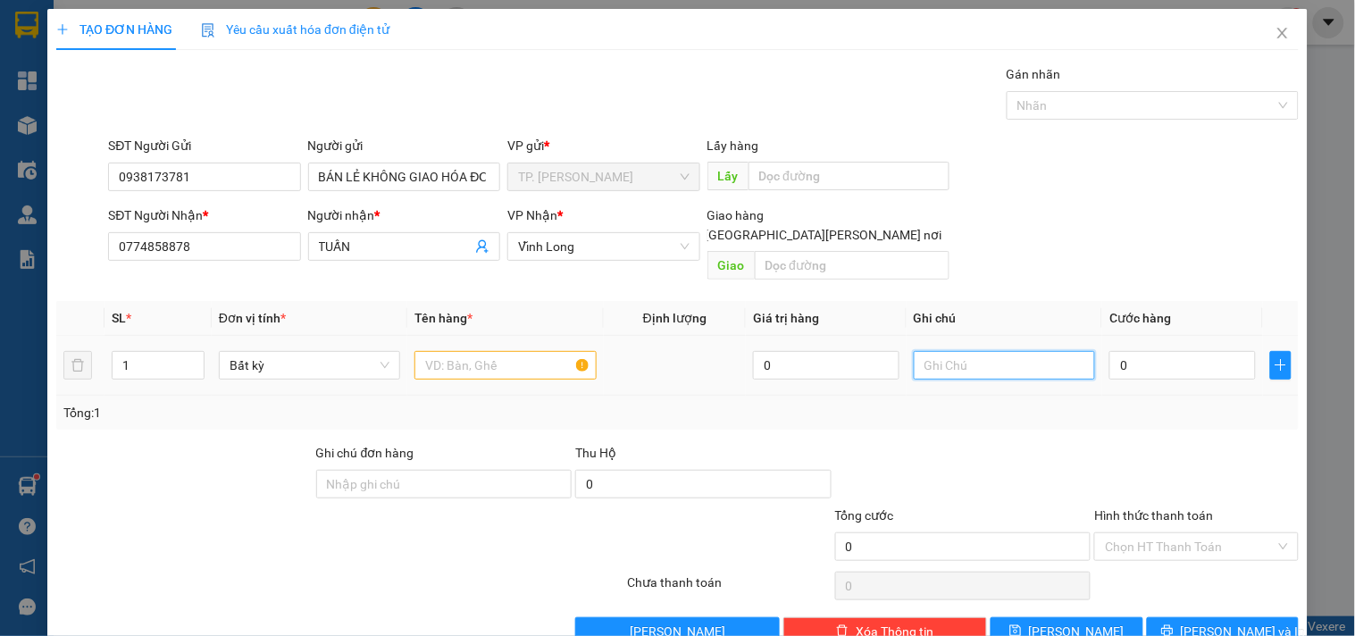
click at [997, 351] on input "text" at bounding box center [1004, 365] width 181 height 29
click at [486, 351] on input "text" at bounding box center [505, 365] width 181 height 29
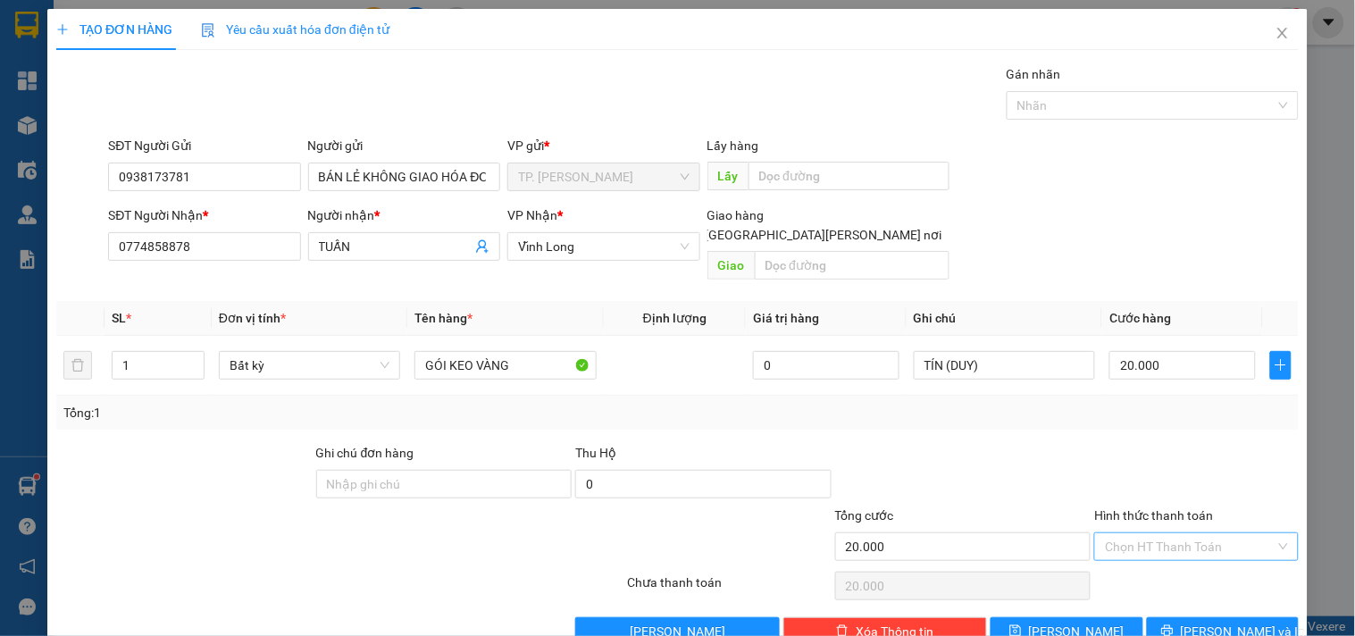
click at [1127, 533] on input "Hình thức thanh toán" at bounding box center [1190, 546] width 170 height 27
click at [1129, 567] on div "Tại văn phòng" at bounding box center [1185, 563] width 180 height 20
click at [1174, 625] on icon "printer" at bounding box center [1168, 631] width 13 height 13
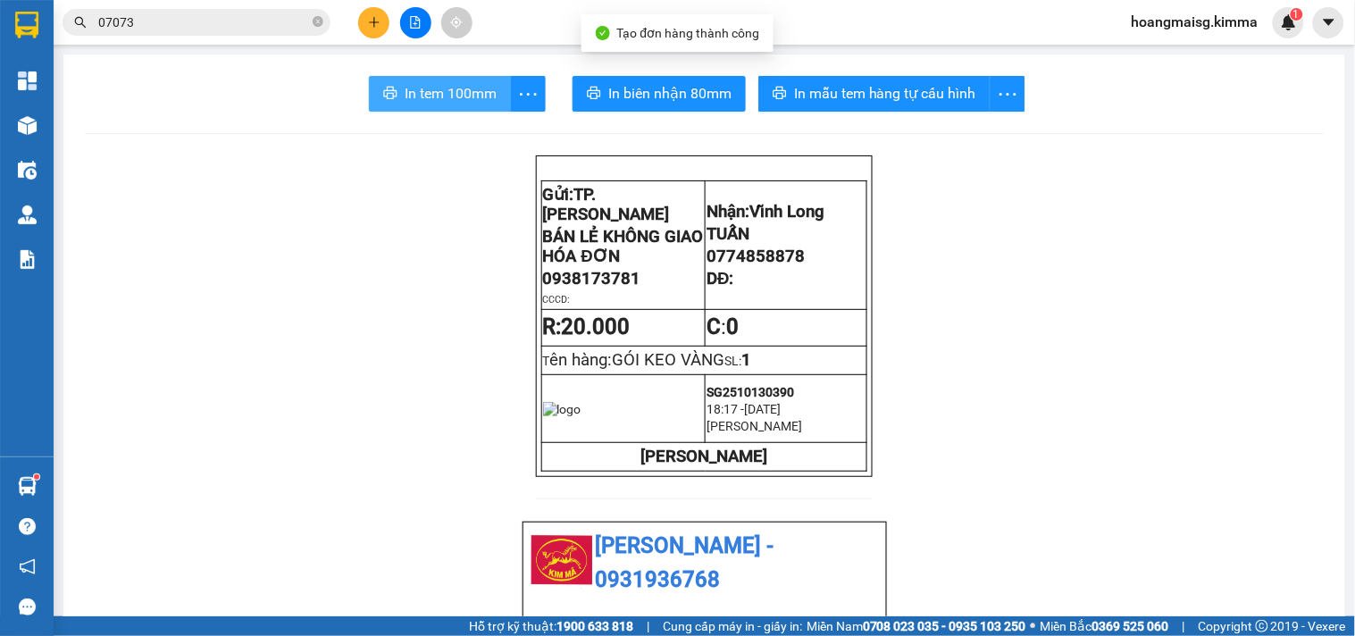
click at [432, 88] on span "In tem 100mm" at bounding box center [451, 93] width 92 height 22
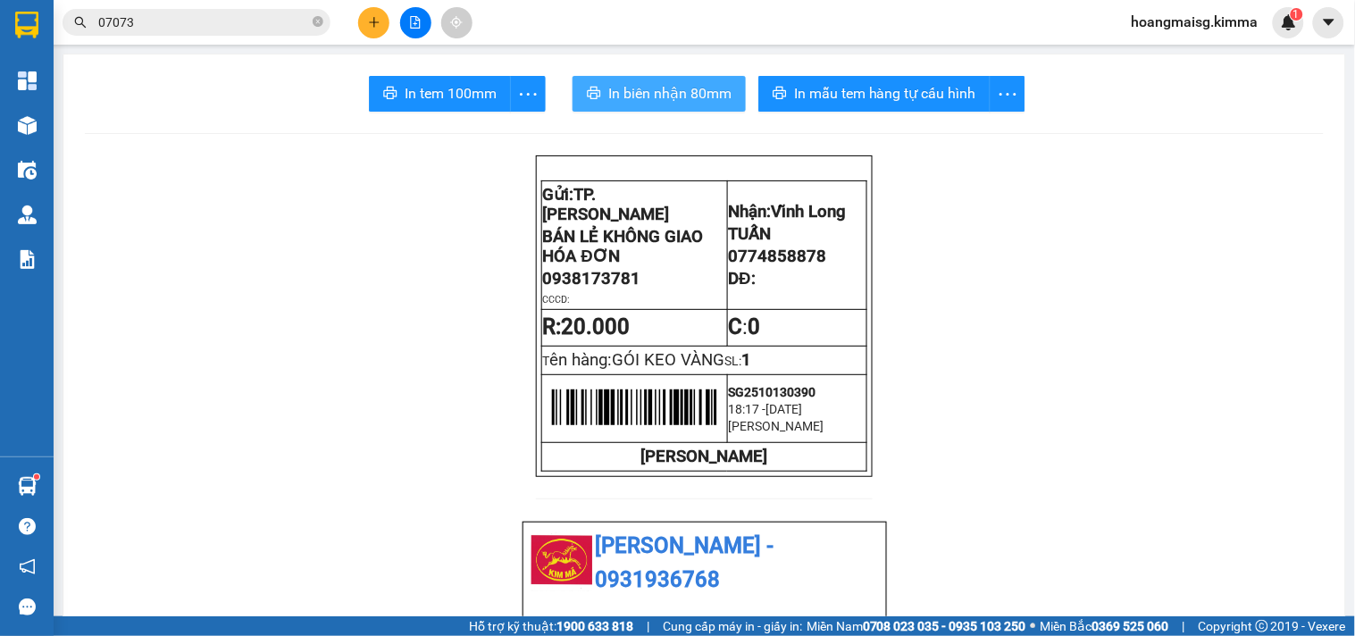
click at [644, 98] on span "In biên nhận 80mm" at bounding box center [669, 93] width 123 height 22
click at [375, 16] on icon "plus" at bounding box center [374, 22] width 13 height 13
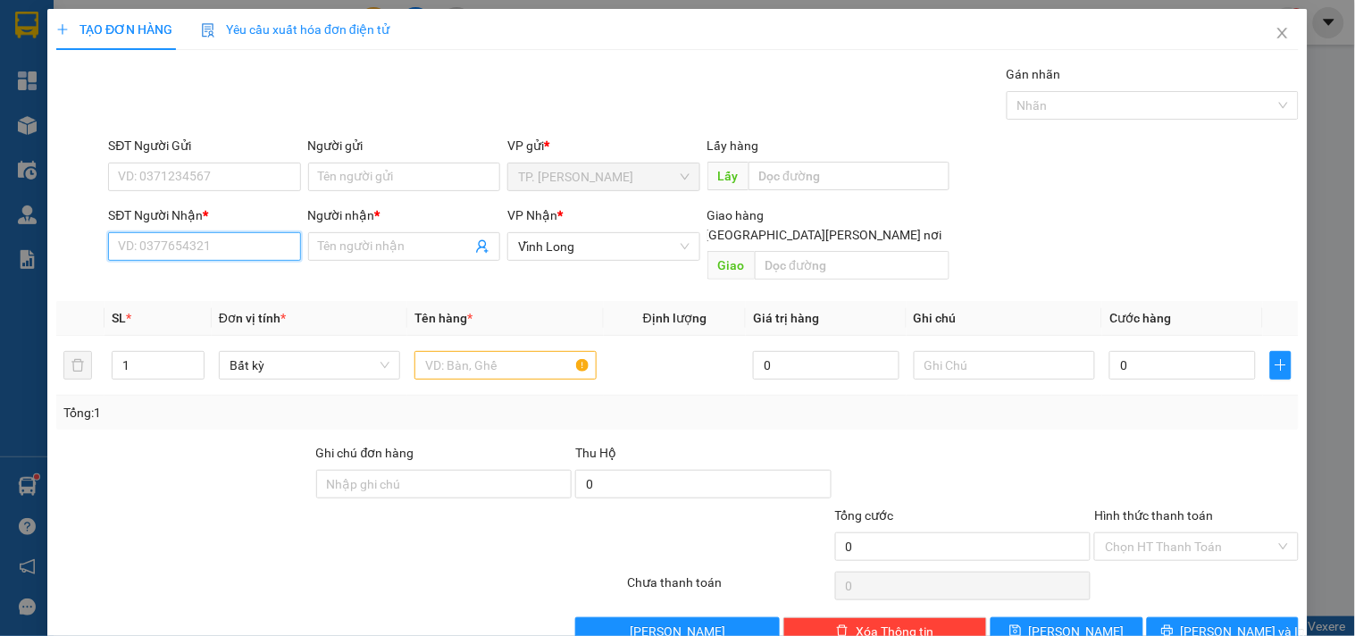
click at [199, 234] on input "SĐT Người Nhận *" at bounding box center [204, 246] width 192 height 29
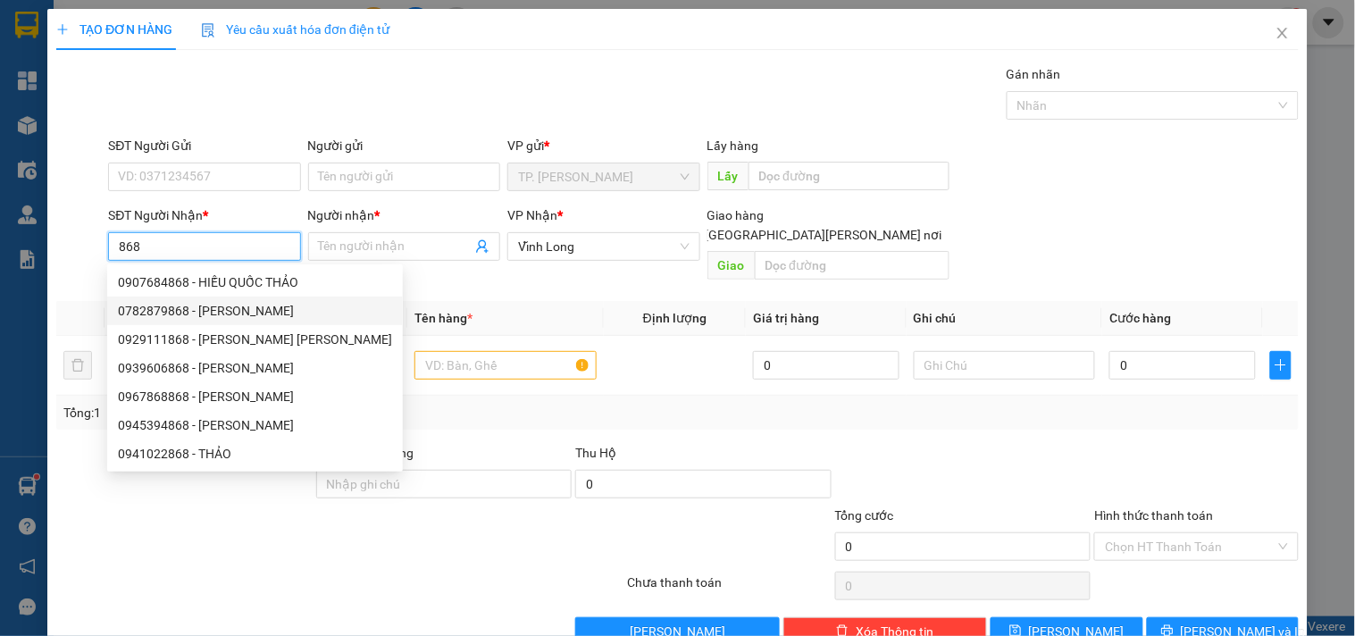
click at [215, 316] on div "0782879868 - HƯNG THỊNH" at bounding box center [255, 311] width 274 height 20
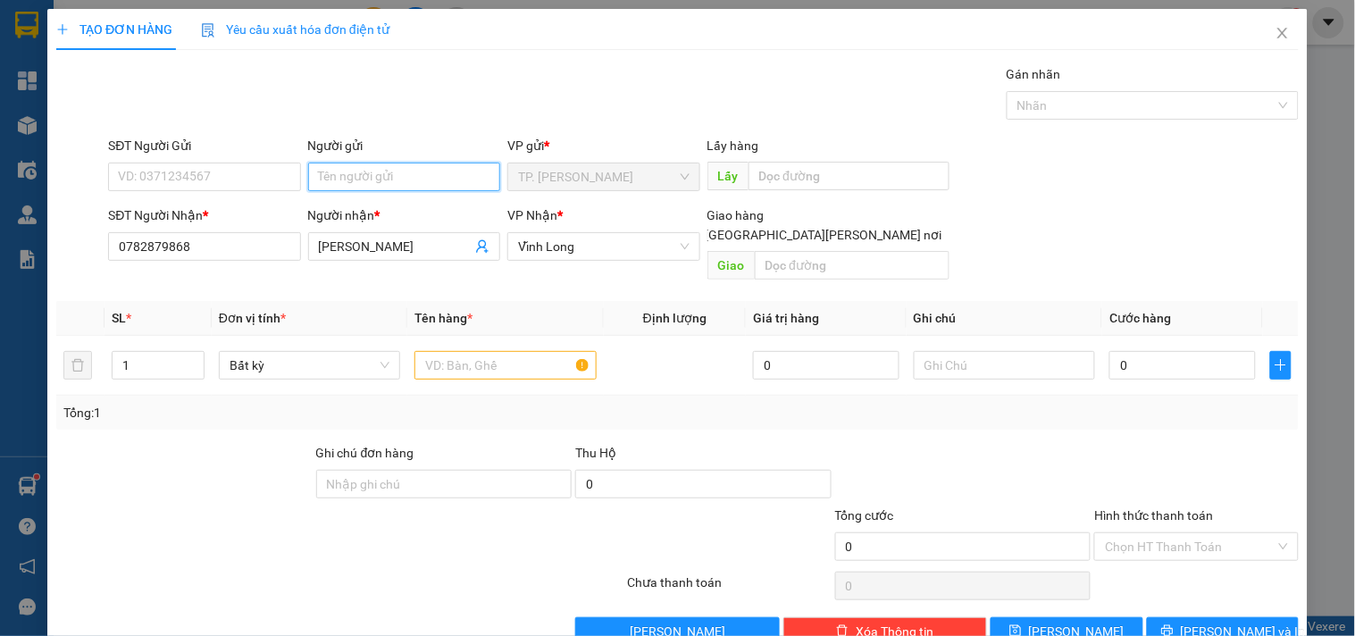
click at [377, 173] on input "Người gửi" at bounding box center [404, 177] width 192 height 29
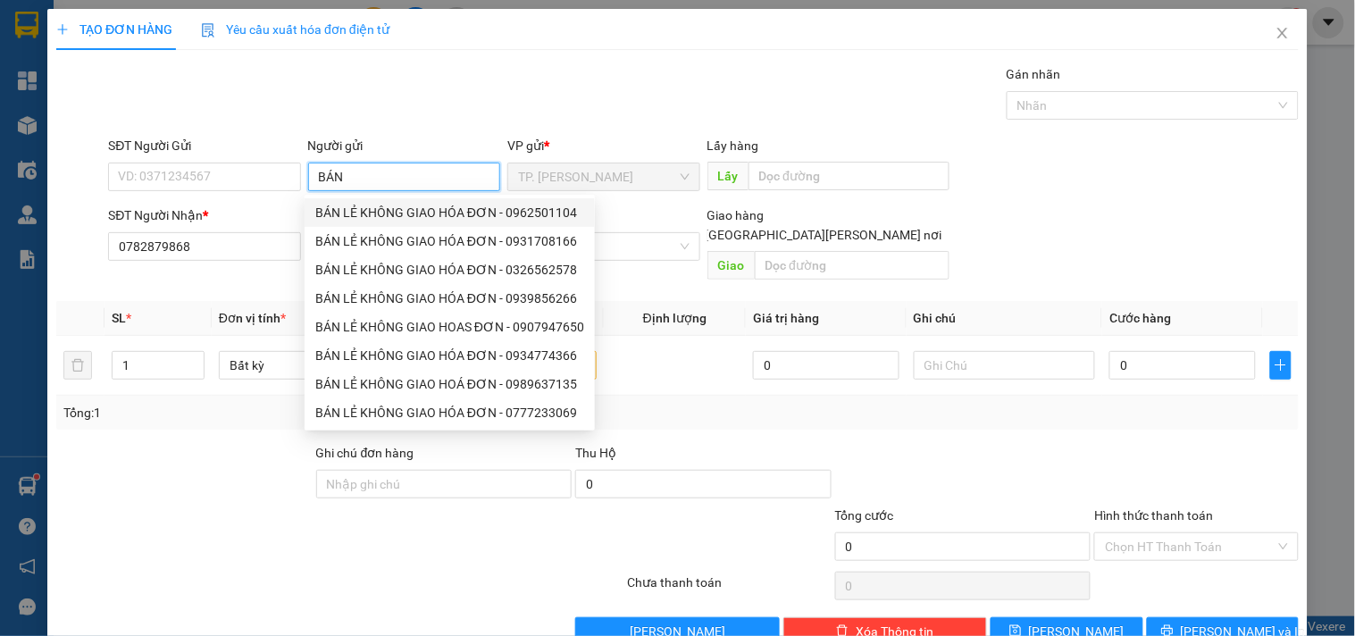
drag, startPoint x: 407, startPoint y: 220, endPoint x: 311, endPoint y: 197, distance: 98.4
click at [389, 214] on div "BÁN LẺ KHÔNG GIAO HÓA ĐƠN - 0962501104" at bounding box center [449, 213] width 269 height 20
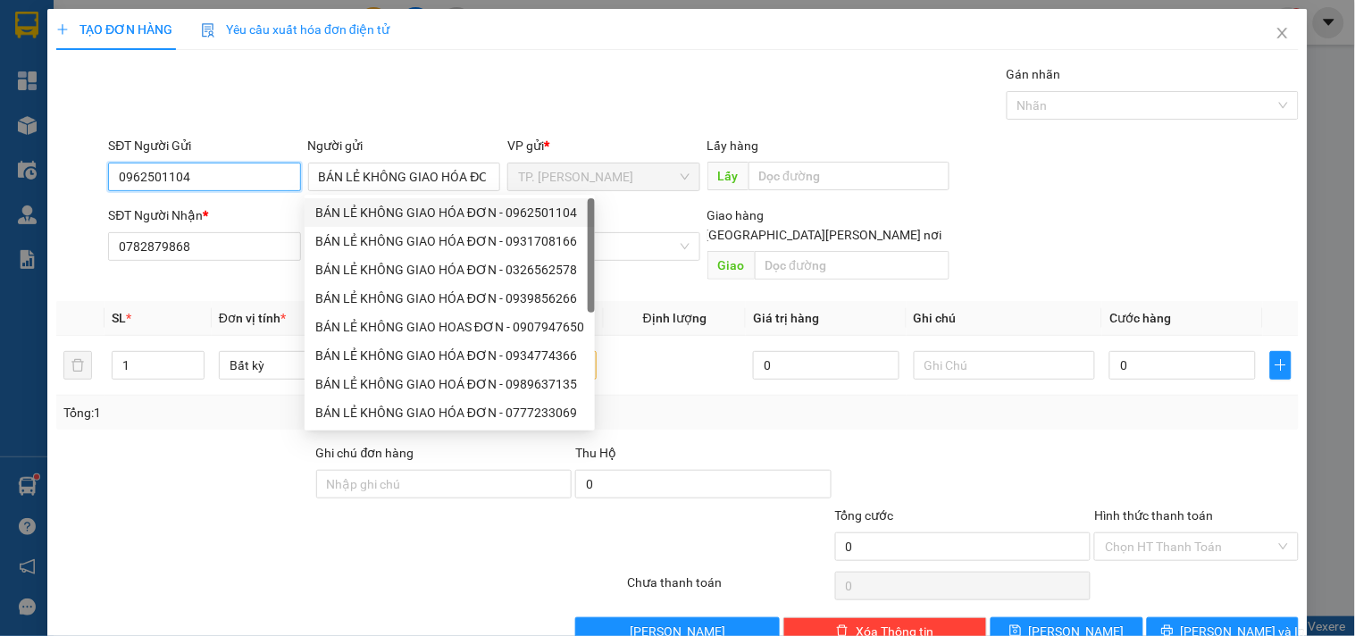
click at [277, 185] on input "0962501104" at bounding box center [204, 177] width 192 height 29
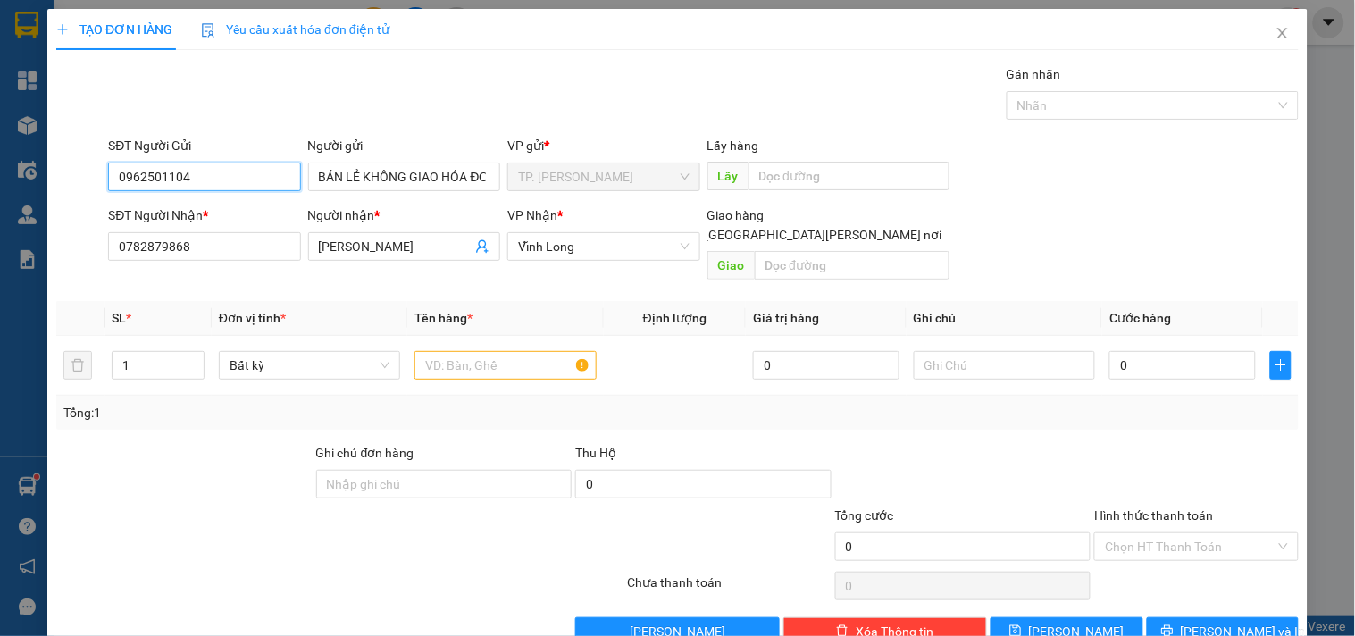
click at [277, 185] on input "0962501104" at bounding box center [204, 177] width 192 height 29
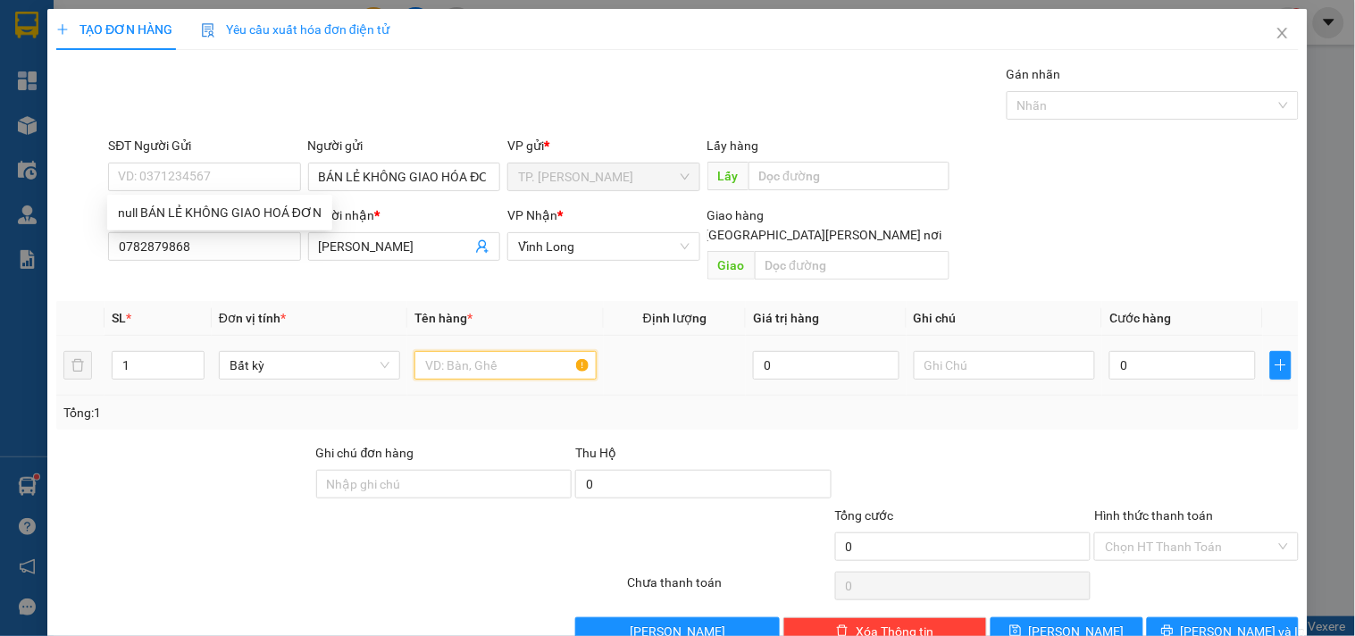
drag, startPoint x: 501, startPoint y: 340, endPoint x: 506, endPoint y: 306, distance: 34.2
click at [502, 351] on input "text" at bounding box center [505, 365] width 181 height 29
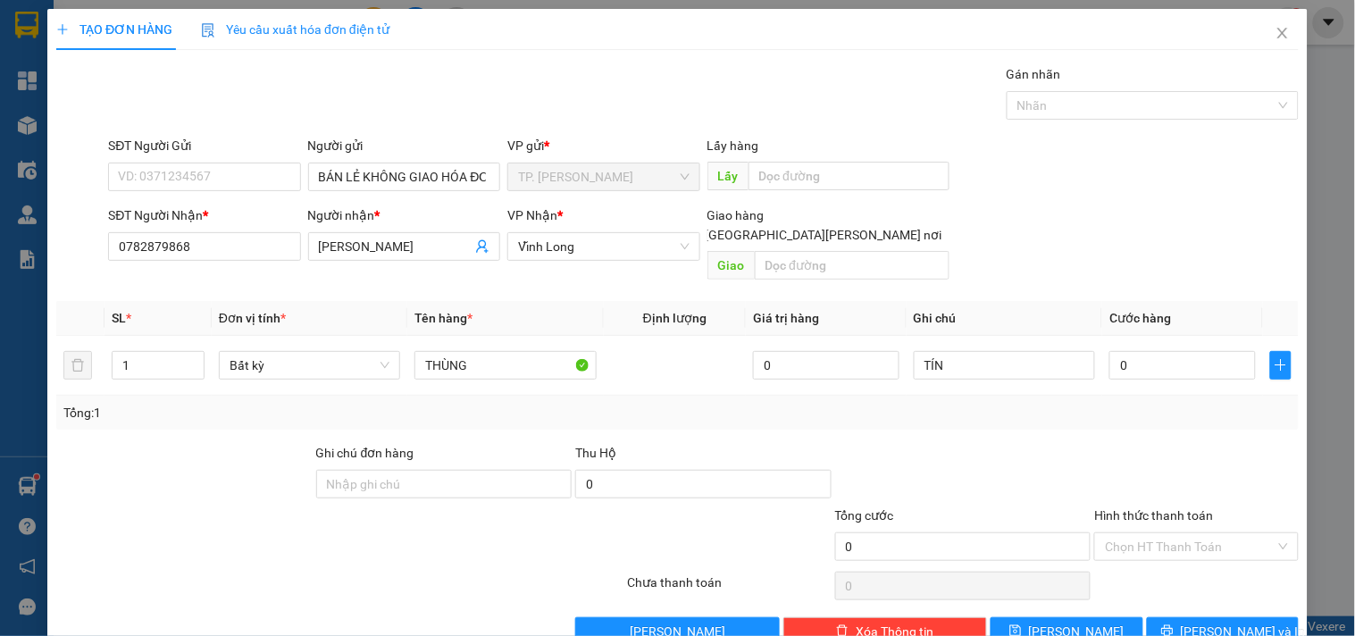
click at [1234, 592] on div "Transit Pickup Surcharge Ids Transit Deliver Surcharge Ids Transit Deliver Surc…" at bounding box center [677, 355] width 1243 height 582
click at [1233, 622] on span "[PERSON_NAME] và In" at bounding box center [1243, 632] width 125 height 20
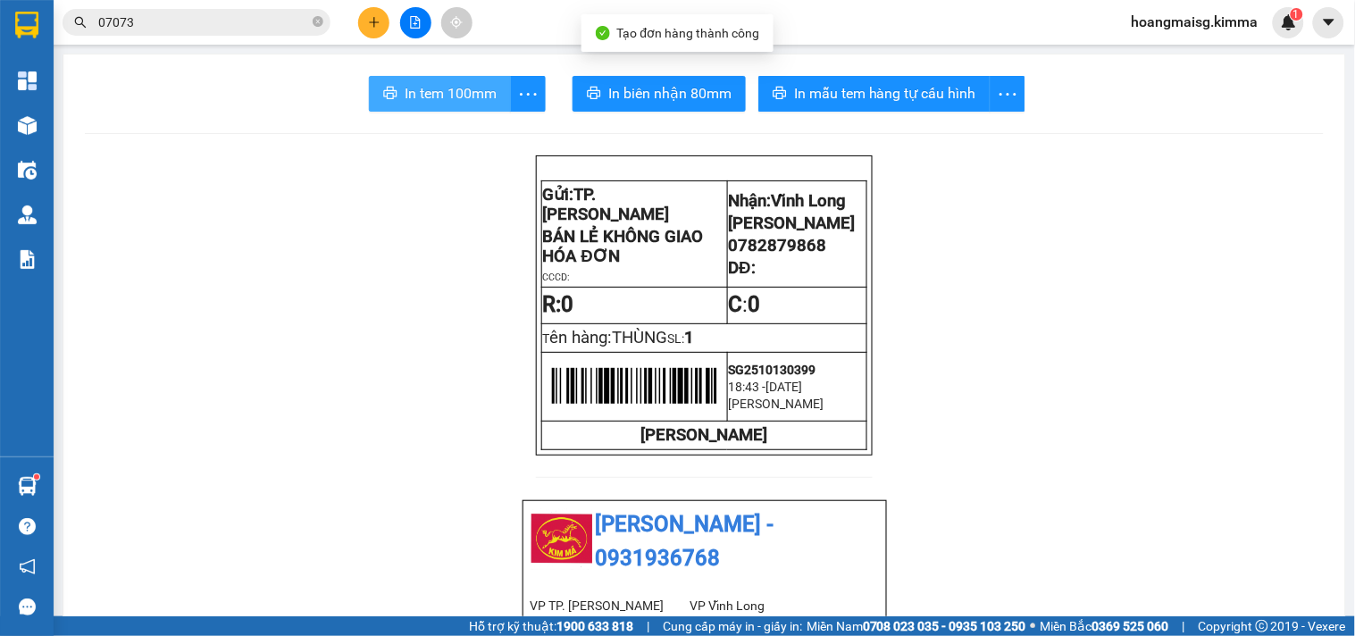
click at [423, 92] on span "In tem 100mm" at bounding box center [451, 93] width 92 height 22
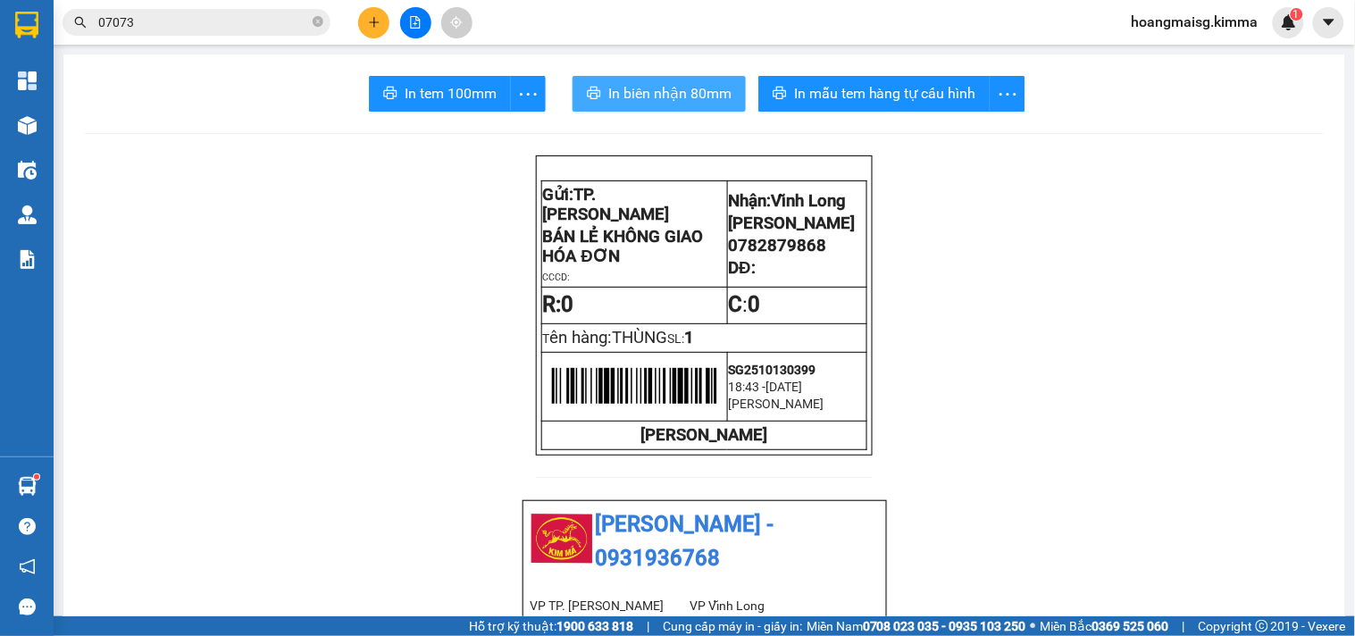
click at [670, 87] on span "In biên nhận 80mm" at bounding box center [669, 93] width 123 height 22
click at [377, 4] on div "Kết quả tìm kiếm ( 82 ) Bộ lọc Ngày tạo đơn gần nhất Mã ĐH Trạng thái Món hàng …" at bounding box center [677, 22] width 1355 height 45
click at [378, 31] on button at bounding box center [373, 22] width 31 height 31
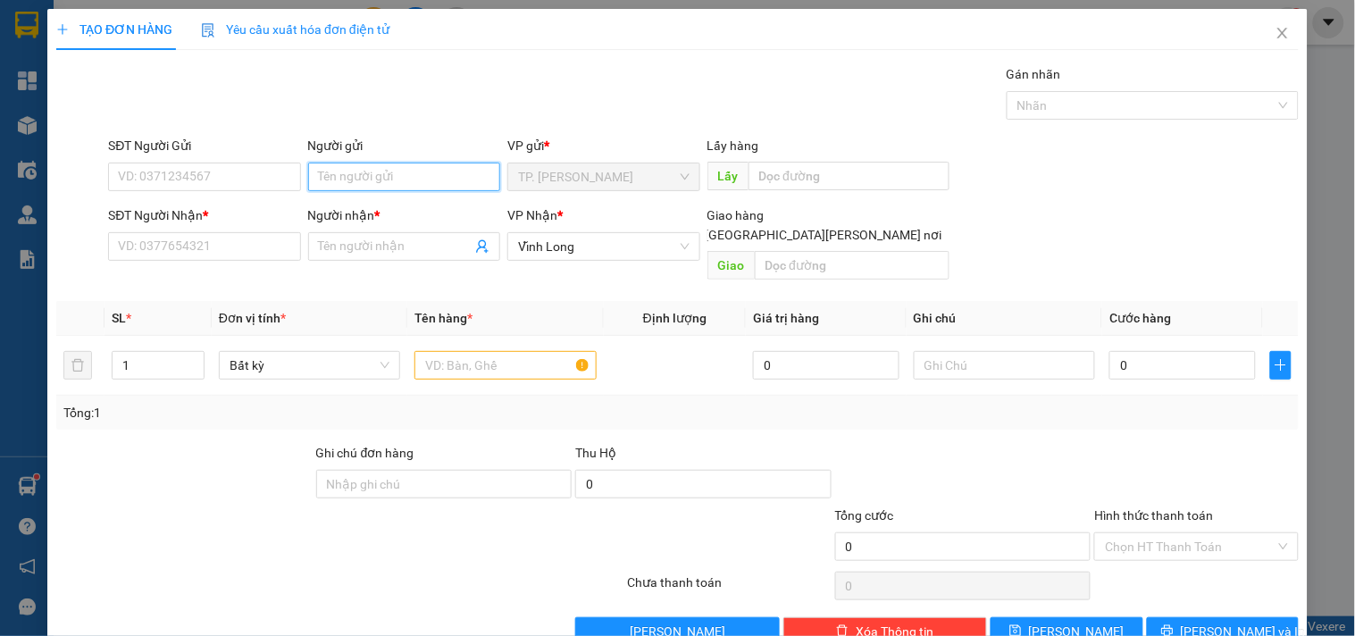
click at [353, 189] on input "Người gửi" at bounding box center [404, 177] width 192 height 29
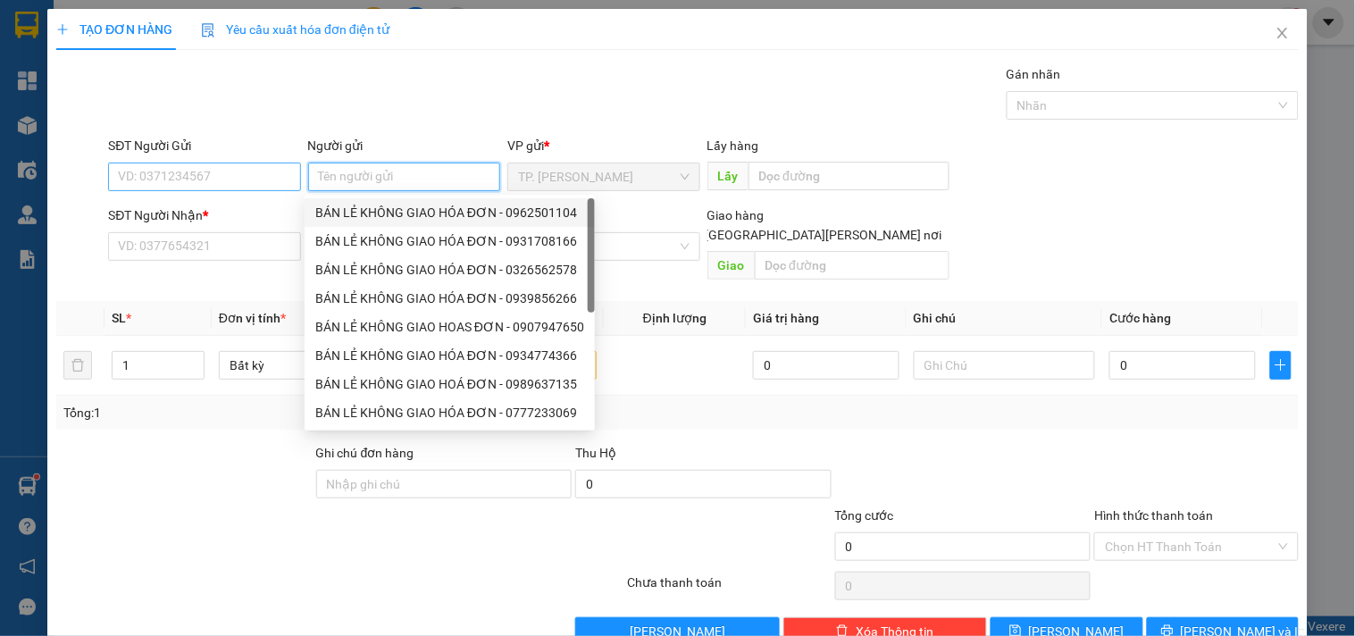
drag, startPoint x: 377, startPoint y: 223, endPoint x: 255, endPoint y: 180, distance: 130.0
click at [364, 218] on div "BÁN LẺ KHÔNG GIAO HÓA ĐƠN - 0962501104" at bounding box center [450, 212] width 290 height 29
click at [253, 177] on input "0962501104" at bounding box center [204, 177] width 192 height 29
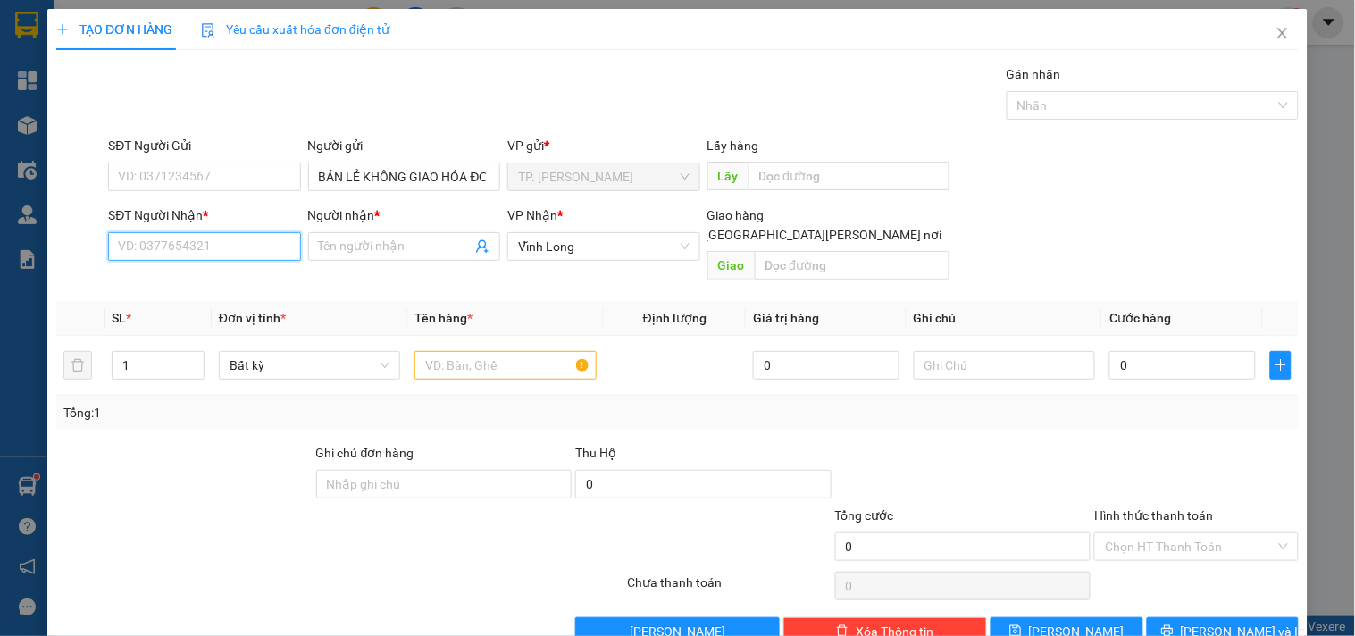
click at [242, 259] on input "SĐT Người Nhận *" at bounding box center [204, 246] width 192 height 29
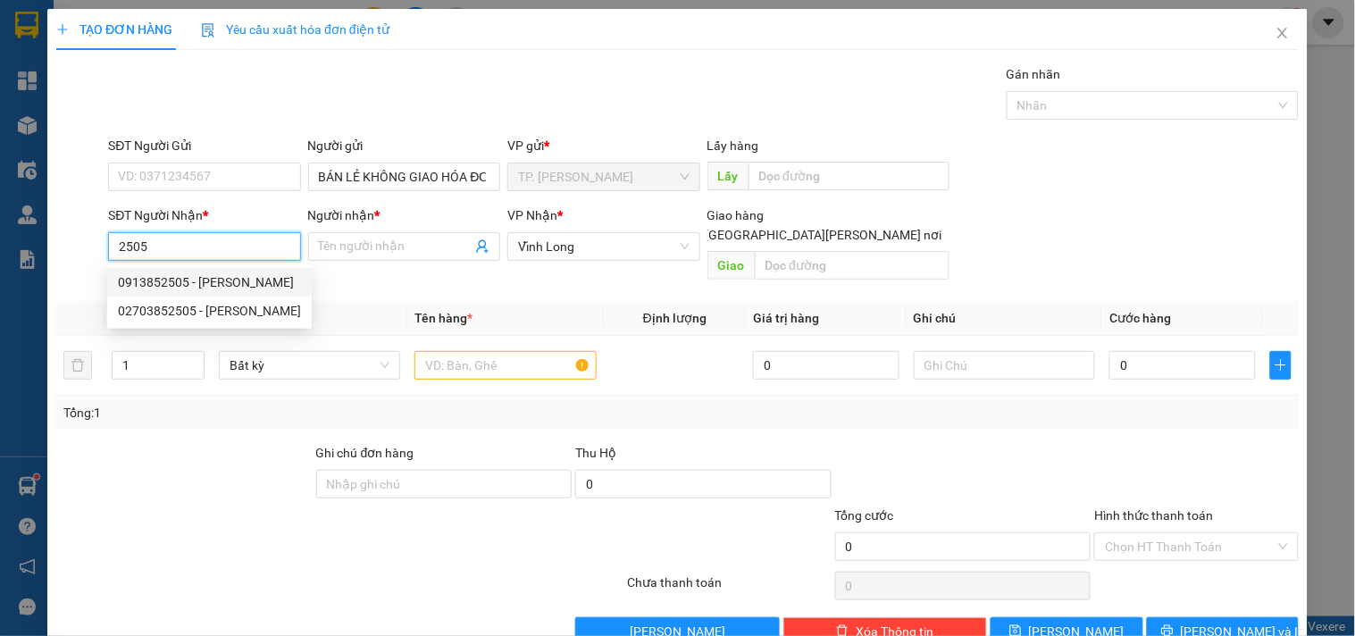
click at [232, 281] on div "0913852505 - DƯƠNG LONG" at bounding box center [209, 283] width 183 height 20
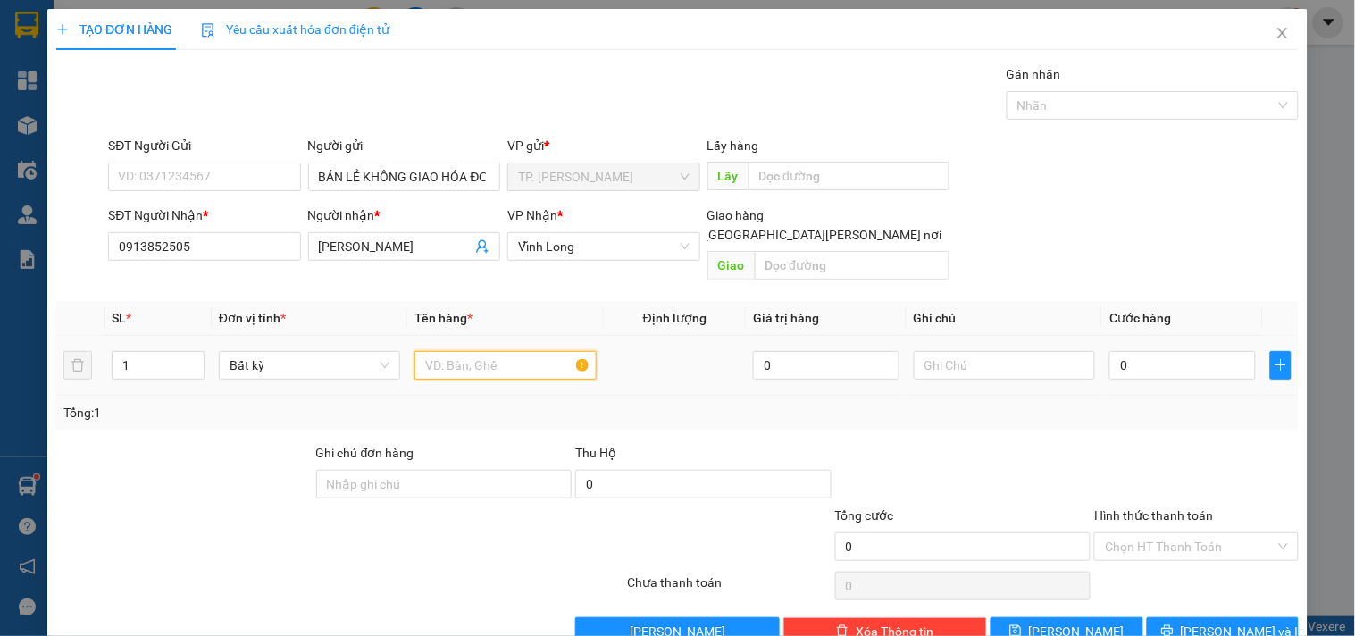
click at [466, 351] on input "text" at bounding box center [505, 365] width 181 height 29
click at [1247, 617] on button "[PERSON_NAME] và In" at bounding box center [1223, 631] width 152 height 29
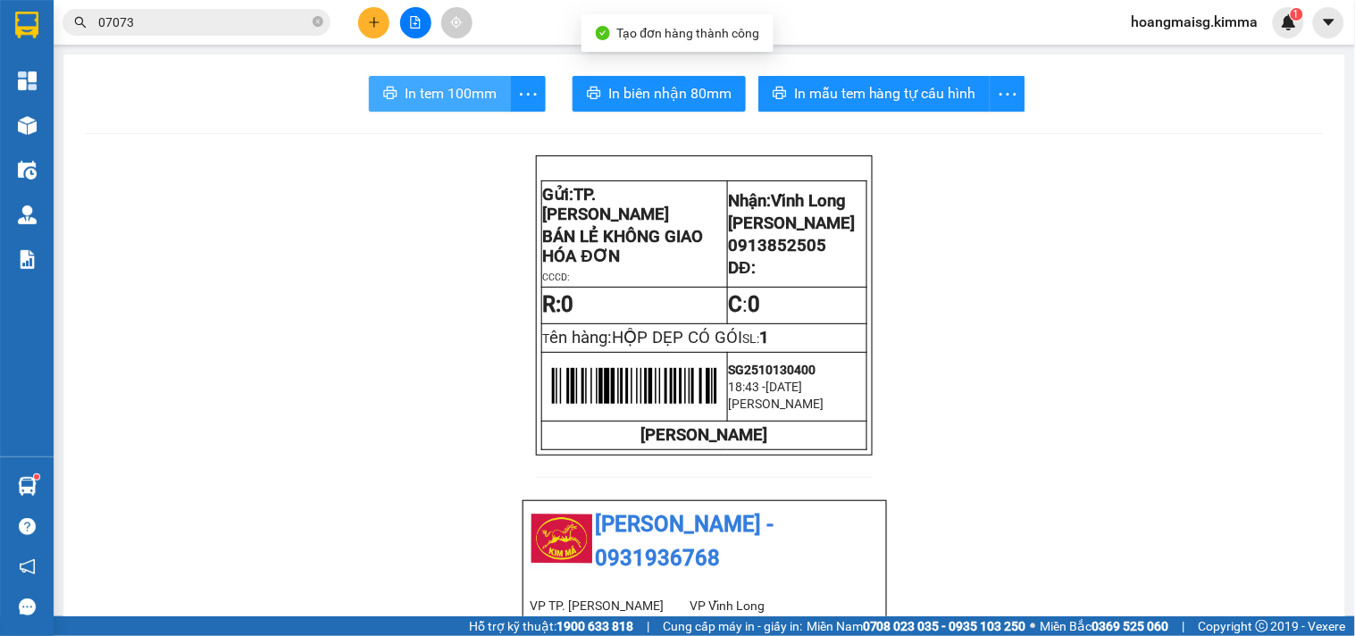
click at [411, 83] on span "In tem 100mm" at bounding box center [451, 93] width 92 height 22
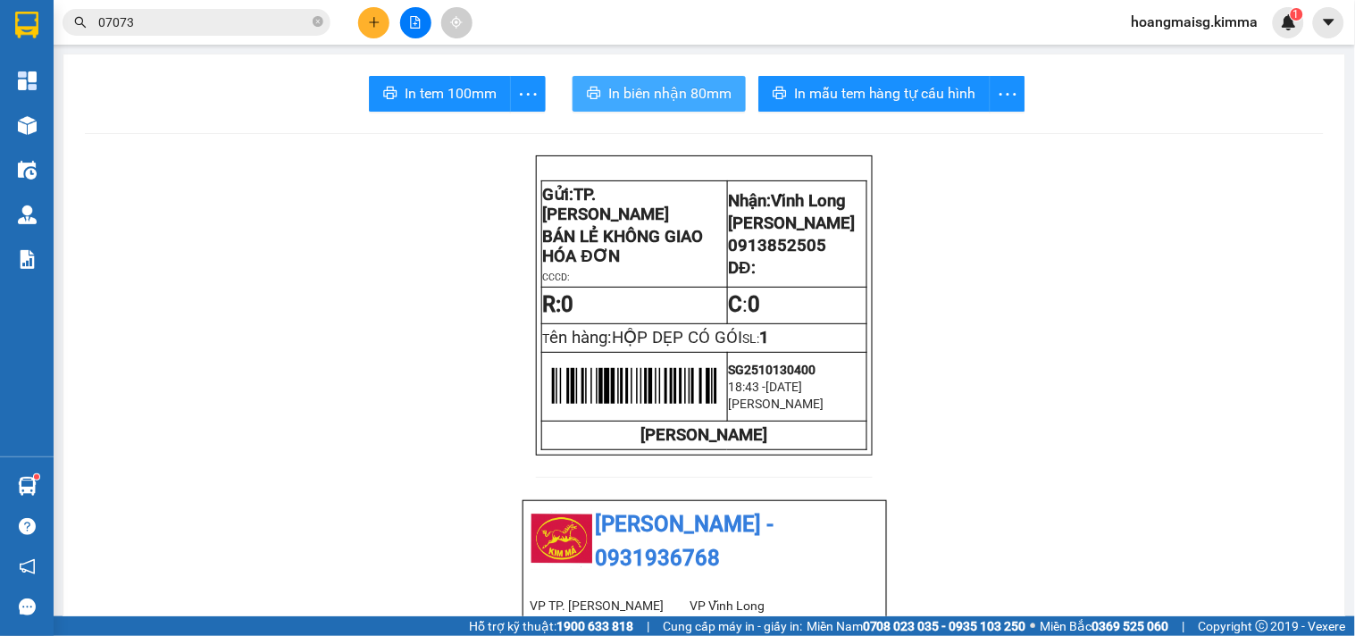
click at [599, 108] on button "In biên nhận 80mm" at bounding box center [659, 94] width 173 height 36
click at [365, 39] on div "Kết quả tìm kiếm ( 82 ) Bộ lọc Ngày tạo đơn gần nhất Mã ĐH Trạng thái Món hàng …" at bounding box center [677, 22] width 1355 height 45
click at [365, 21] on button at bounding box center [373, 22] width 31 height 31
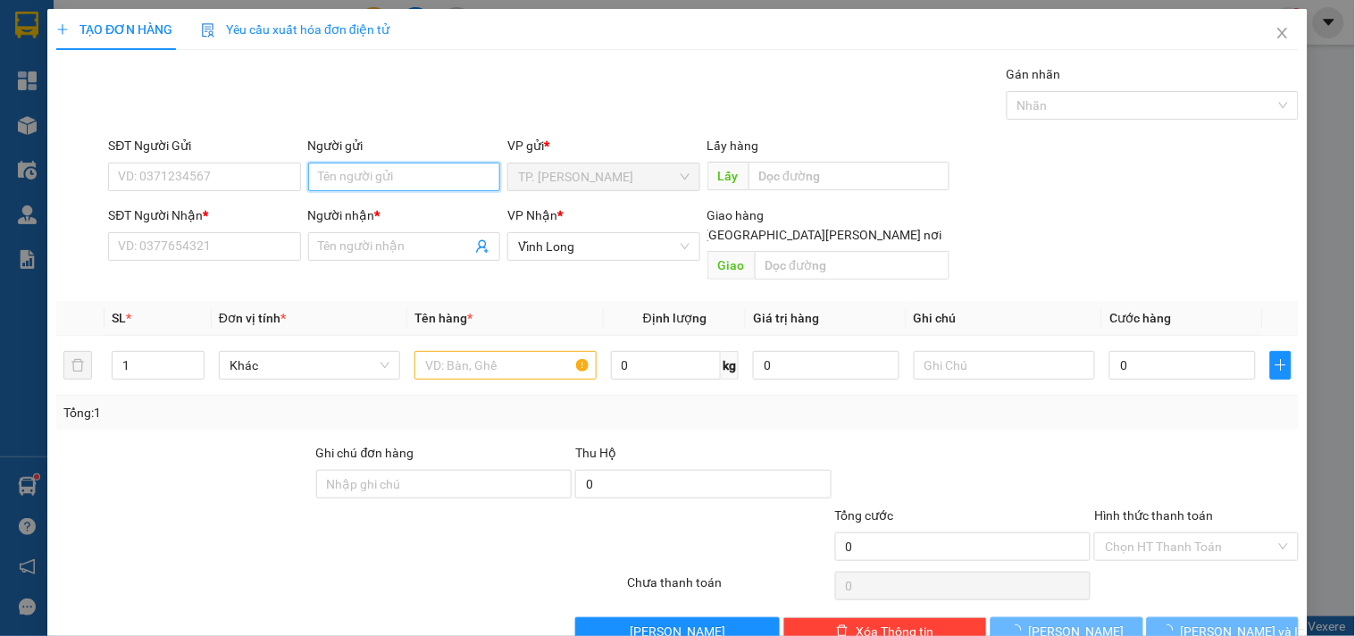
click at [338, 172] on input "Người gửi" at bounding box center [404, 177] width 192 height 29
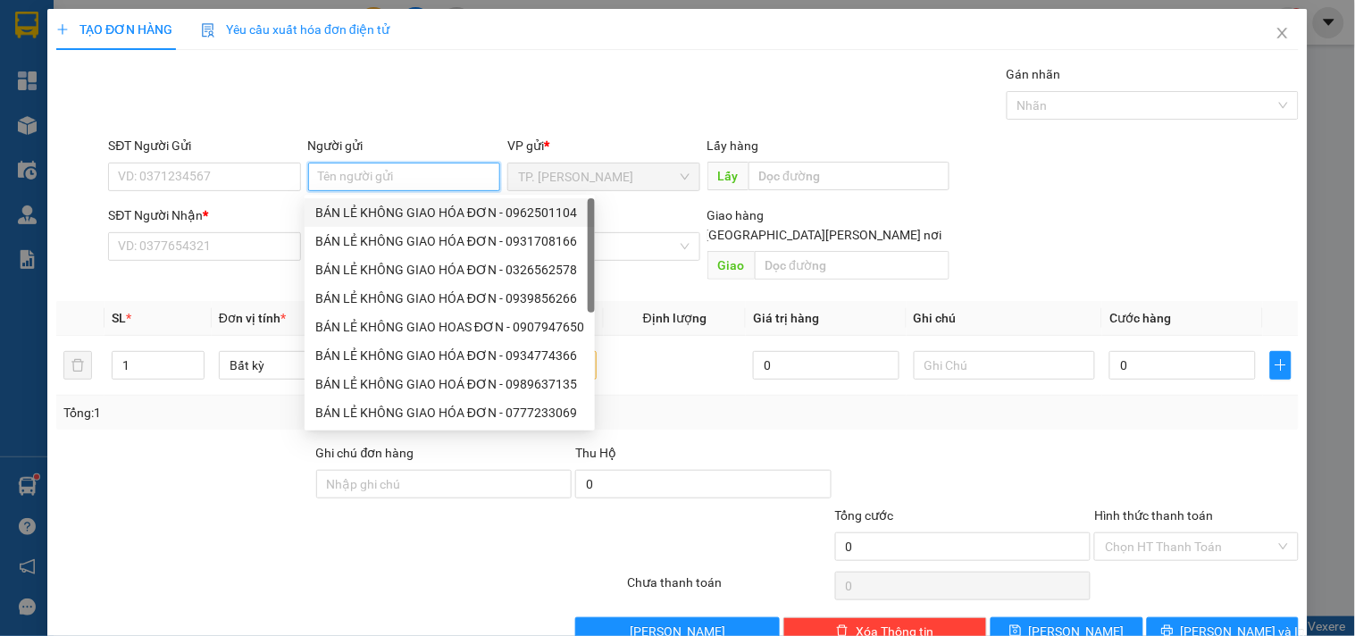
click at [353, 200] on div "BÁN LẺ KHÔNG GIAO HÓA ĐƠN - 0962501104" at bounding box center [450, 212] width 290 height 29
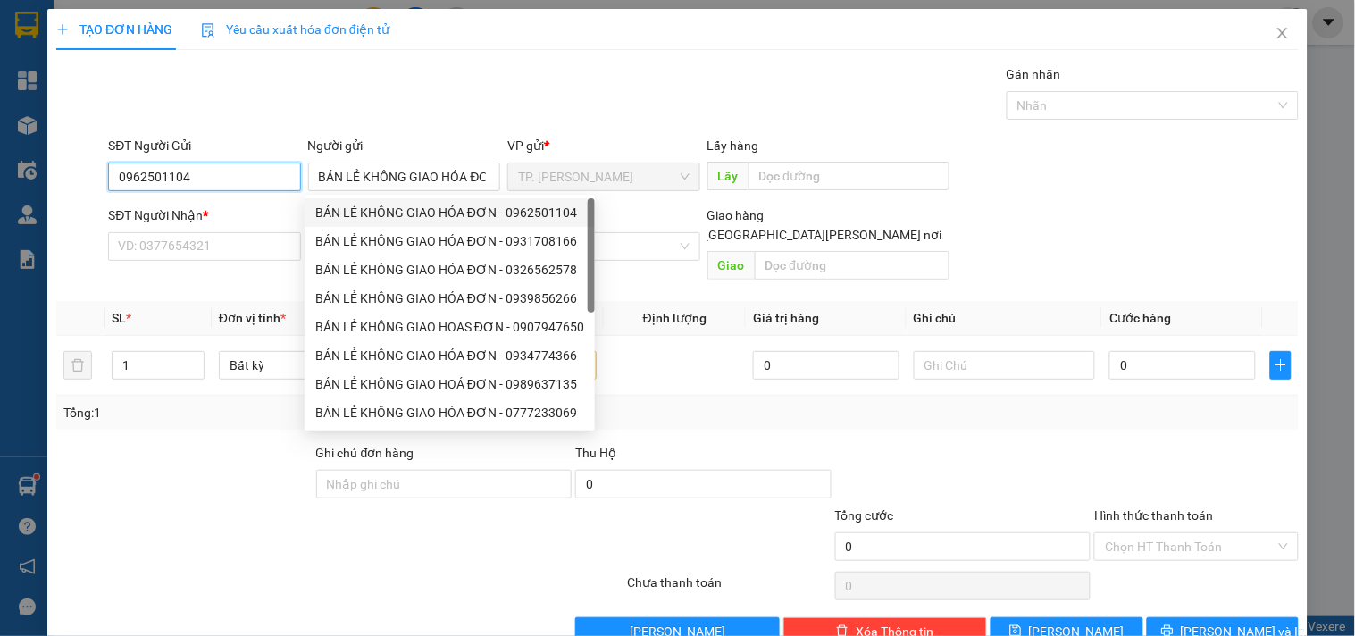
click at [251, 172] on input "0962501104" at bounding box center [204, 177] width 192 height 29
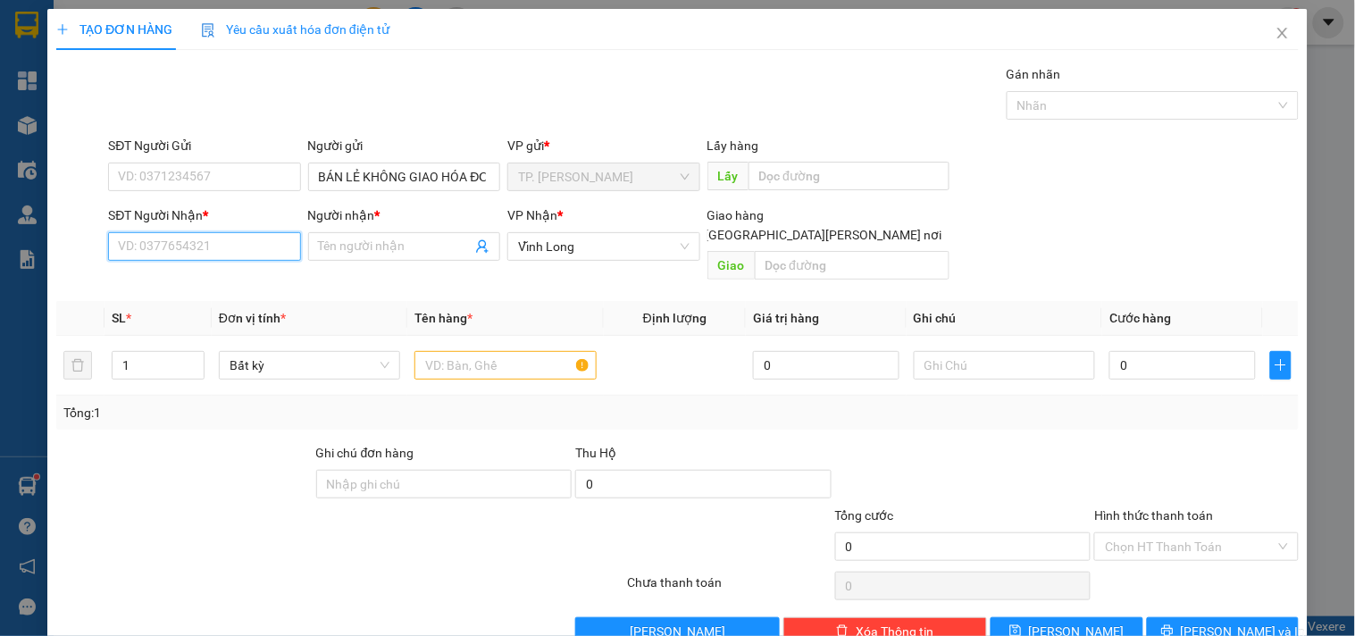
click at [224, 257] on input "SĐT Người Nhận *" at bounding box center [204, 246] width 192 height 29
click at [232, 270] on div "0972939949 - THĂNG LONG" at bounding box center [205, 282] width 197 height 29
click at [522, 356] on input "text" at bounding box center [505, 365] width 181 height 29
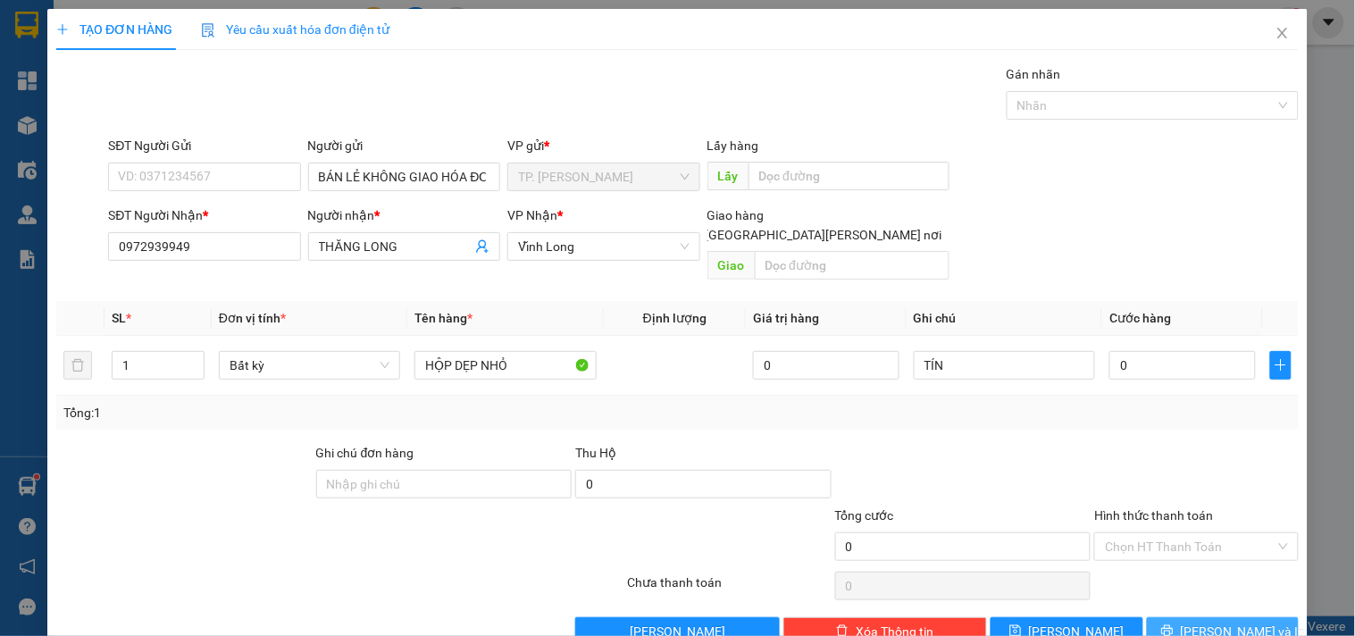
click at [1207, 617] on button "[PERSON_NAME] và In" at bounding box center [1223, 631] width 152 height 29
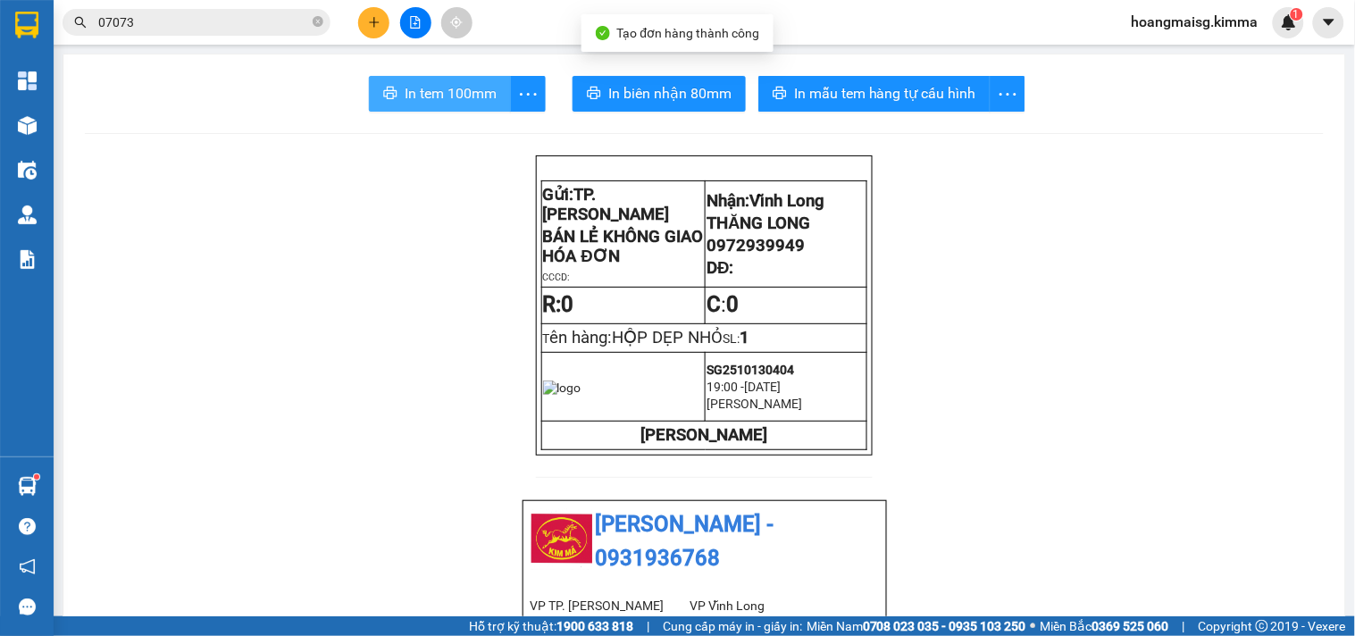
click at [445, 94] on span "In tem 100mm" at bounding box center [451, 93] width 92 height 22
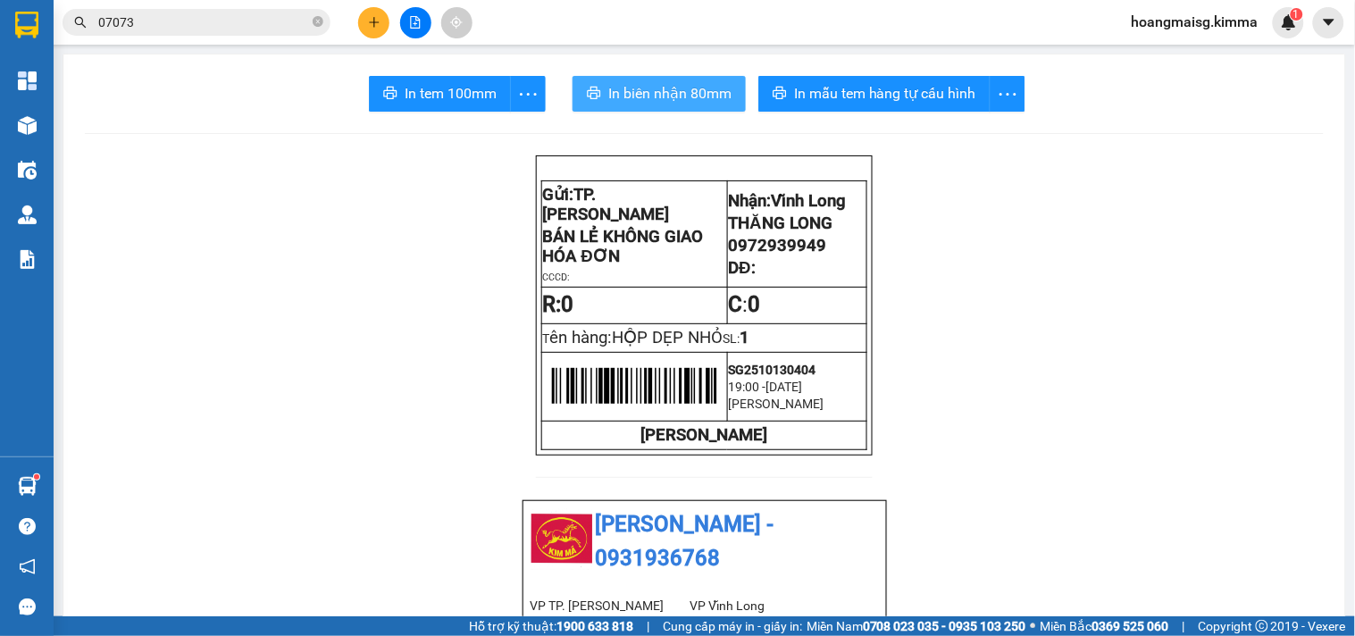
click at [650, 89] on span "In biên nhận 80mm" at bounding box center [669, 93] width 123 height 22
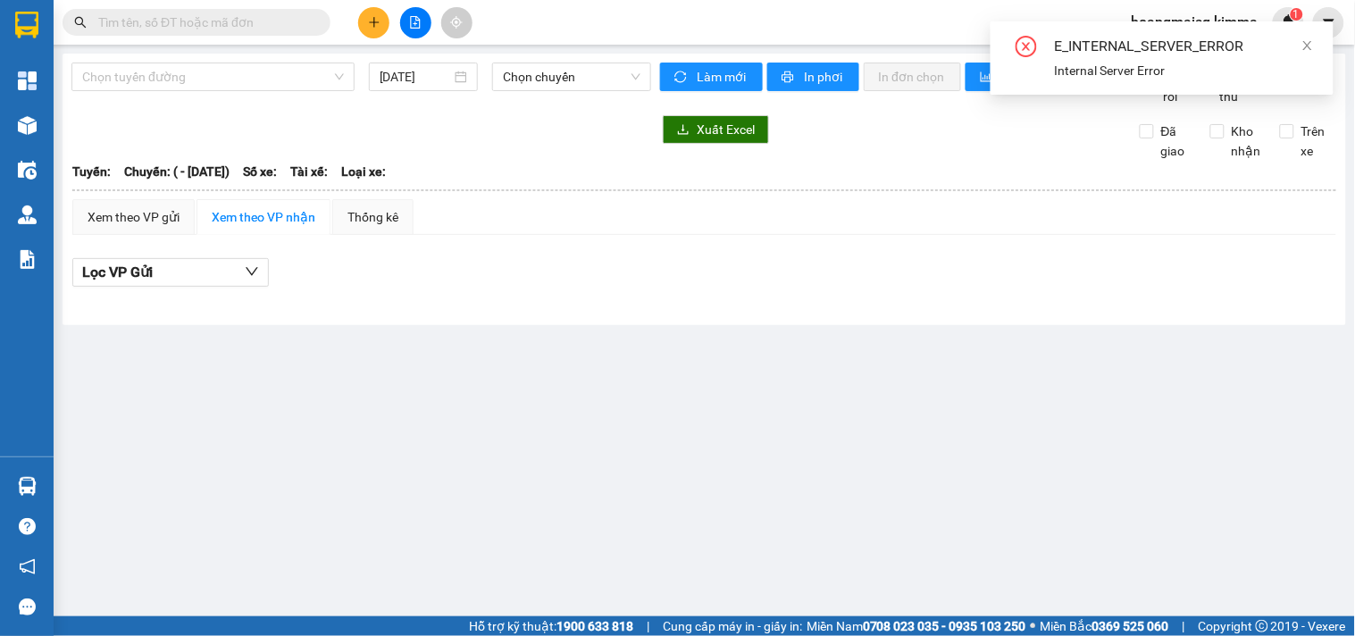
click at [288, 29] on input "text" at bounding box center [203, 23] width 211 height 20
click at [381, 29] on button at bounding box center [373, 22] width 31 height 31
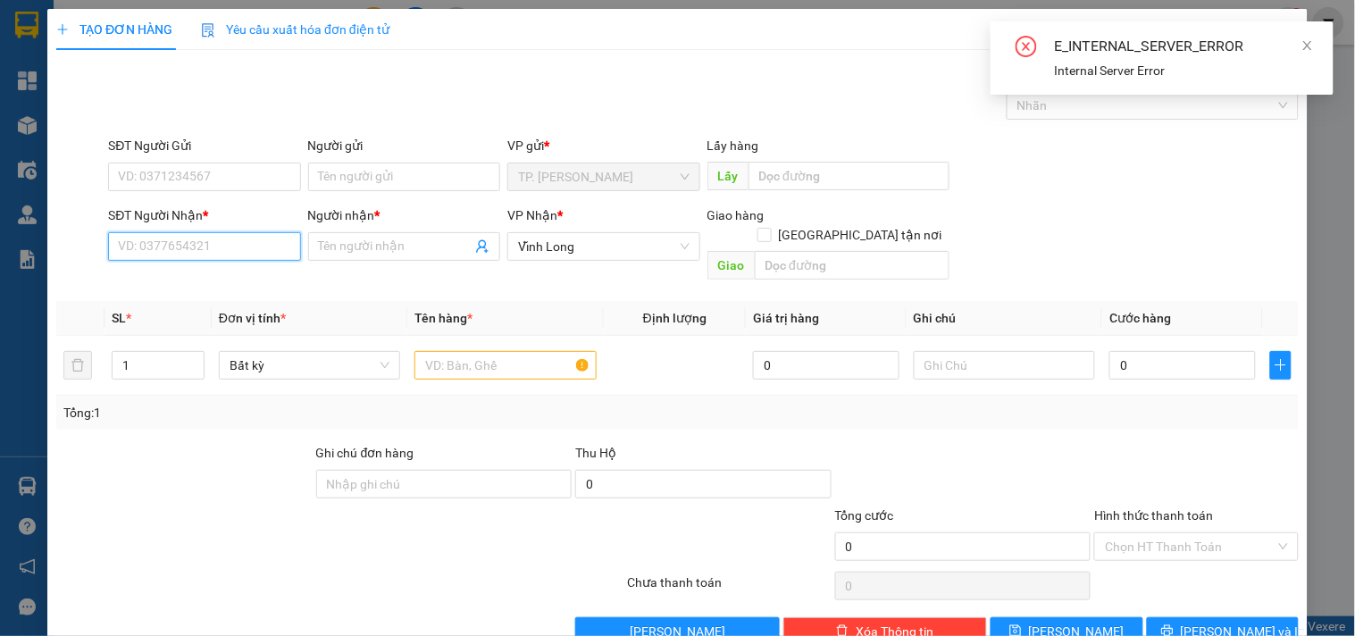
click at [260, 239] on input "SĐT Người Nhận *" at bounding box center [204, 246] width 192 height 29
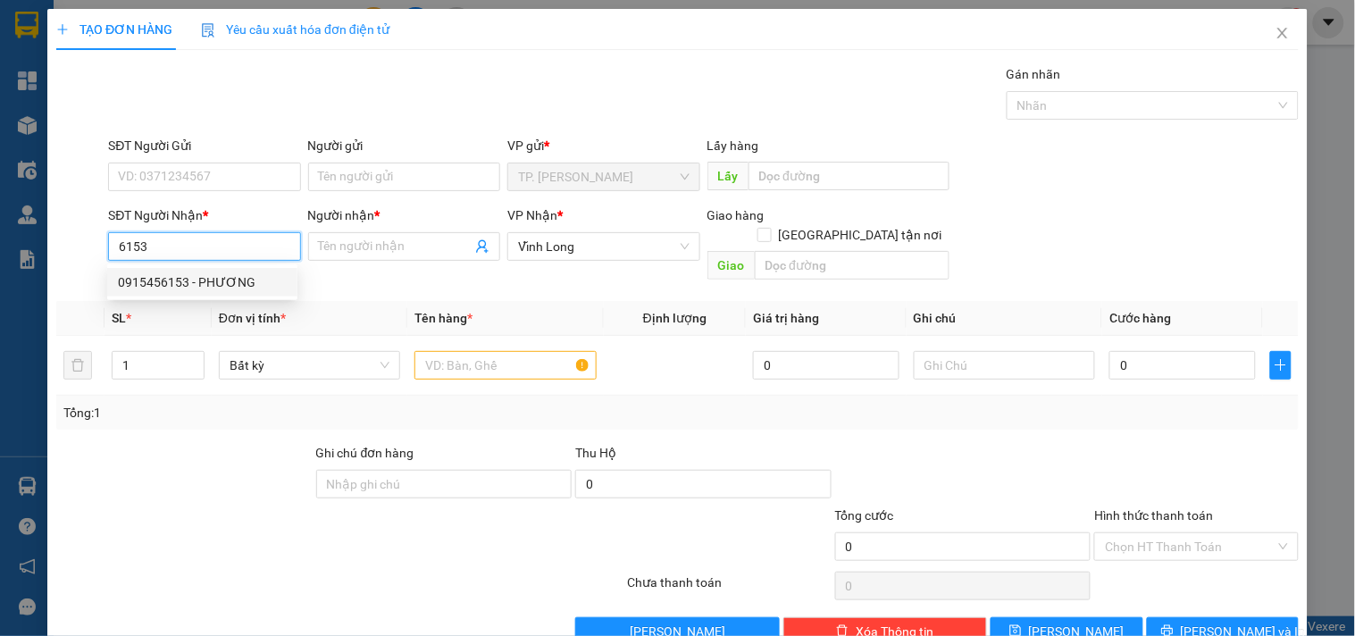
click at [270, 275] on div "0915456153 - PHƯƠNG" at bounding box center [202, 283] width 169 height 20
type input "0915456153"
type input "PHƯƠNG"
type input "0915456153"
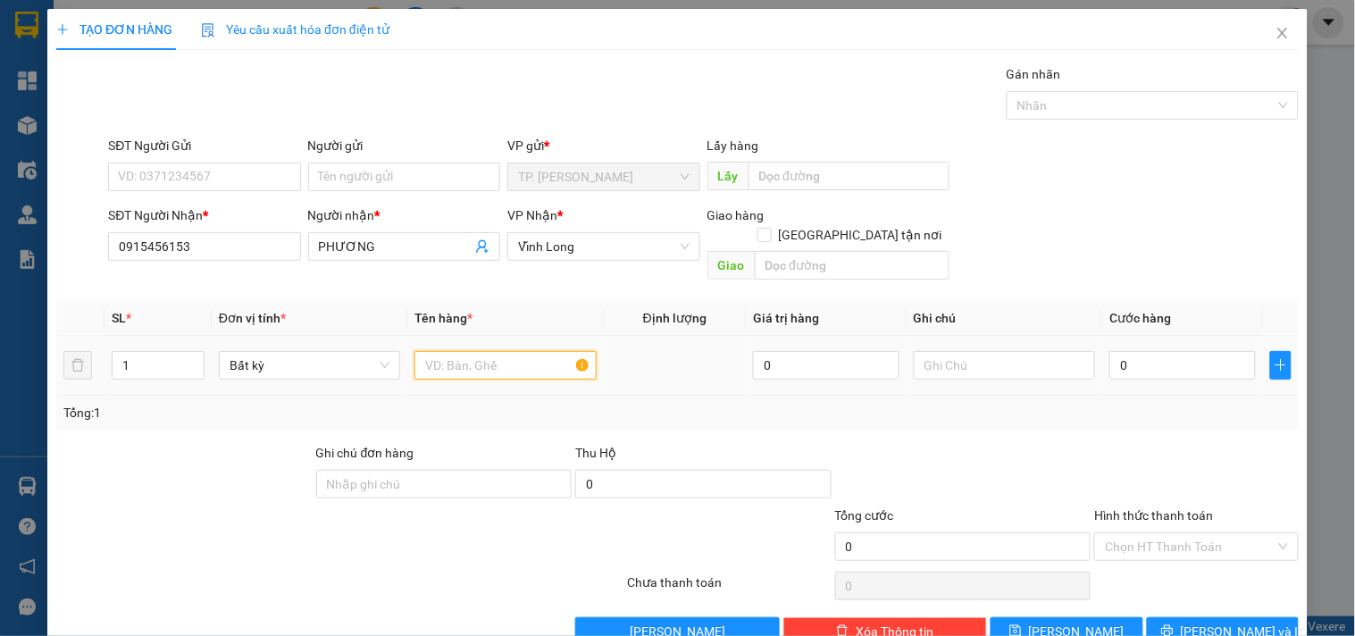
click at [457, 351] on input "text" at bounding box center [505, 365] width 181 height 29
type input "GÓI ĐEN DẸP NHỎ"
type input "TÍN"
click at [1236, 601] on span "[PERSON_NAME] và In" at bounding box center [1243, 632] width 125 height 20
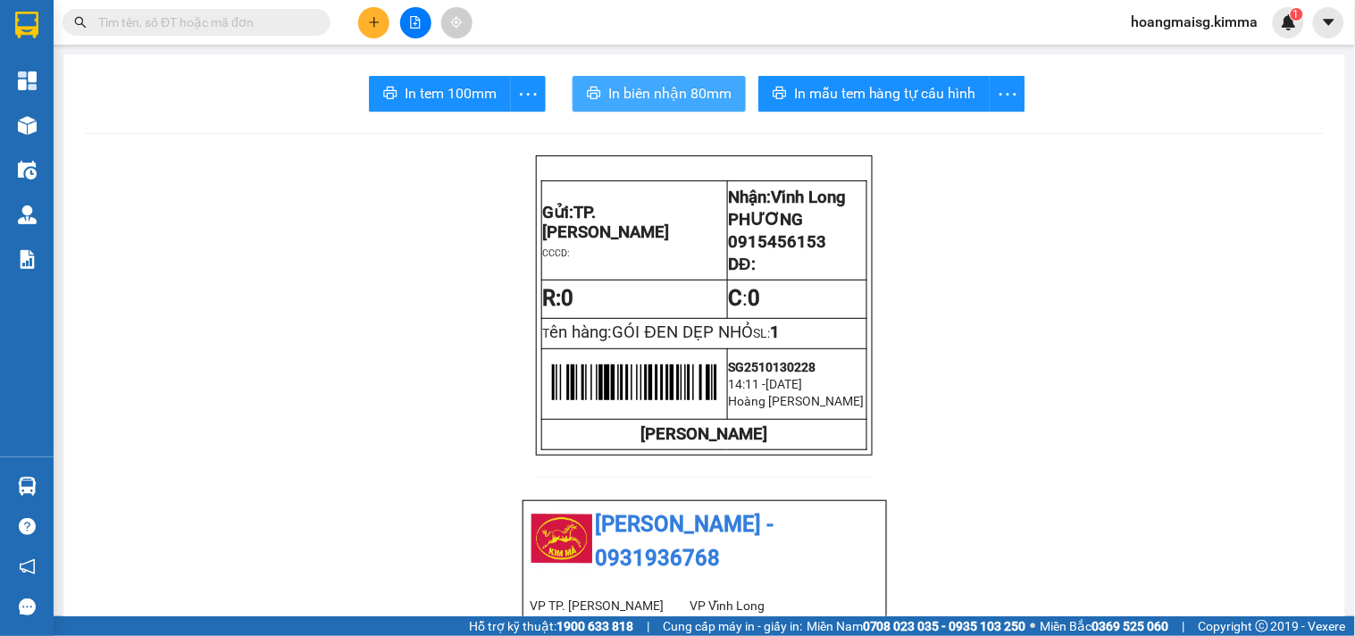
click at [625, 94] on span "In biên nhận 80mm" at bounding box center [669, 93] width 123 height 22
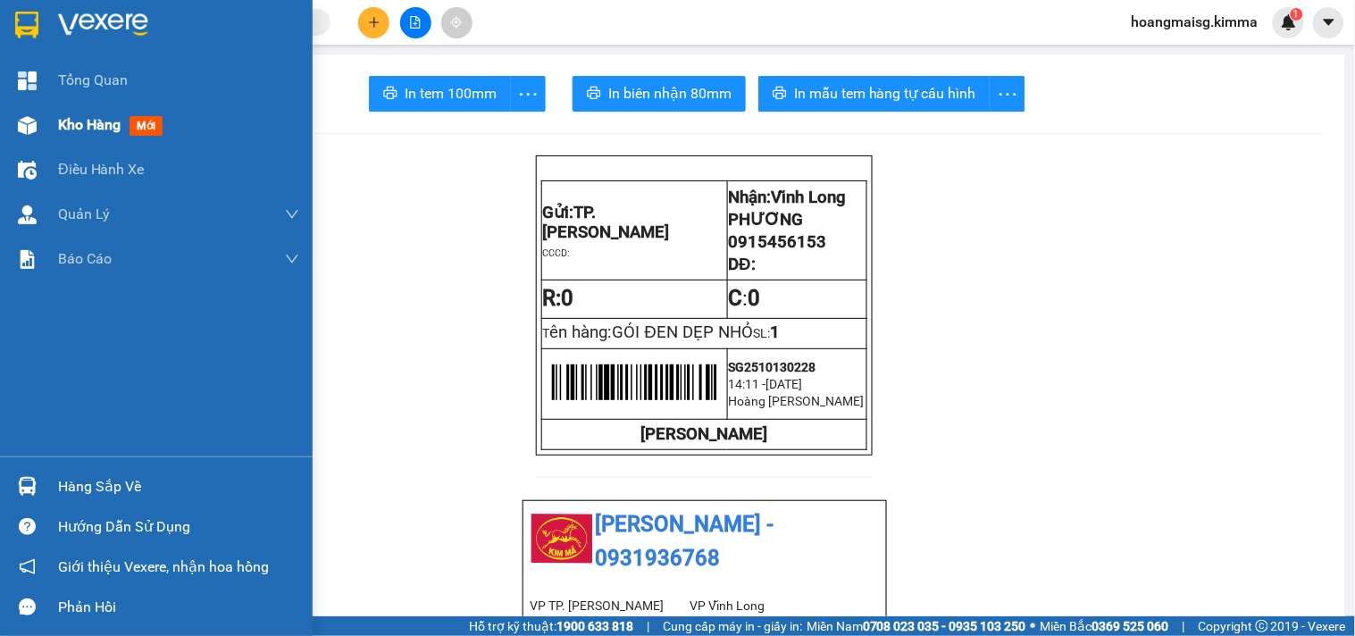
click at [38, 126] on div at bounding box center [27, 125] width 31 height 31
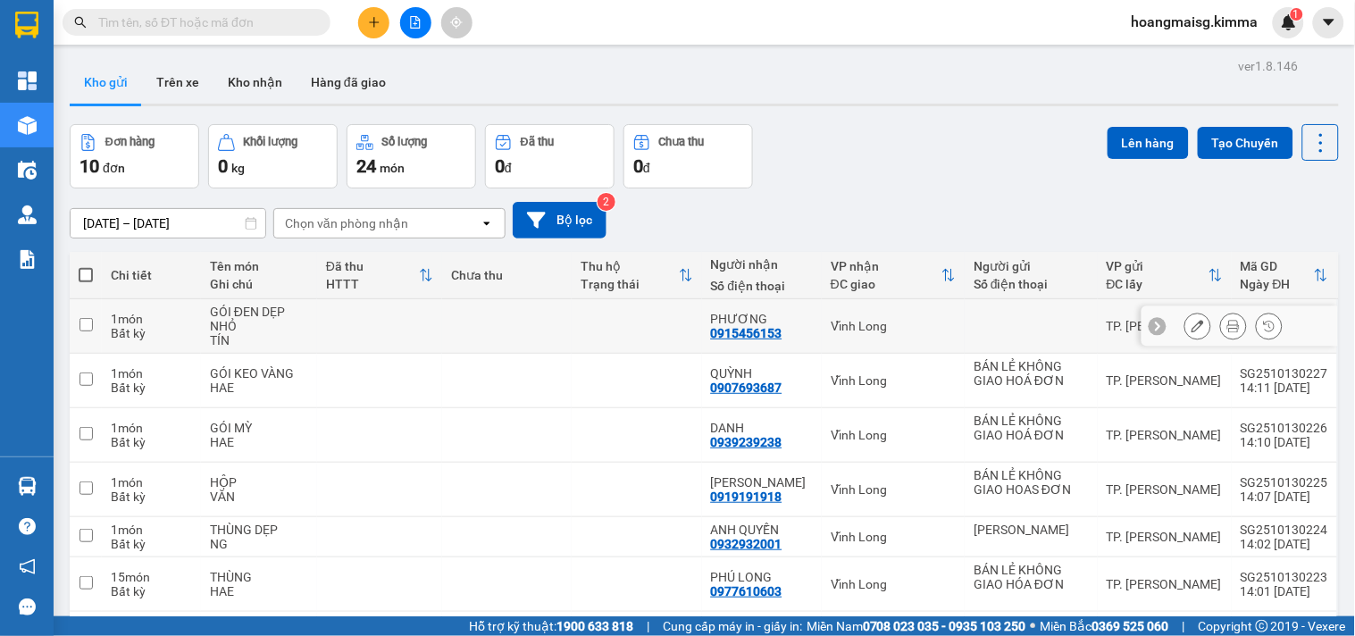
click at [1196, 323] on div at bounding box center [1198, 326] width 27 height 27
click at [1192, 323] on icon at bounding box center [1198, 326] width 13 height 13
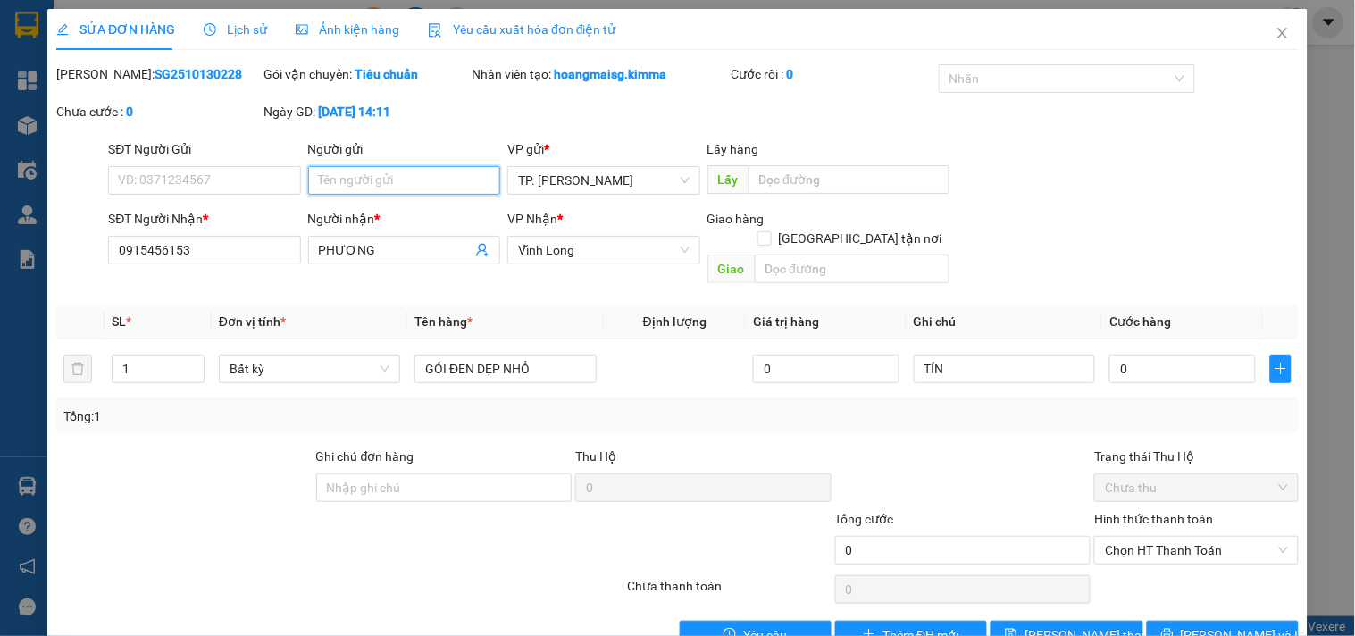
click at [373, 175] on input "Người gửi" at bounding box center [404, 180] width 192 height 29
type input "BÁ"
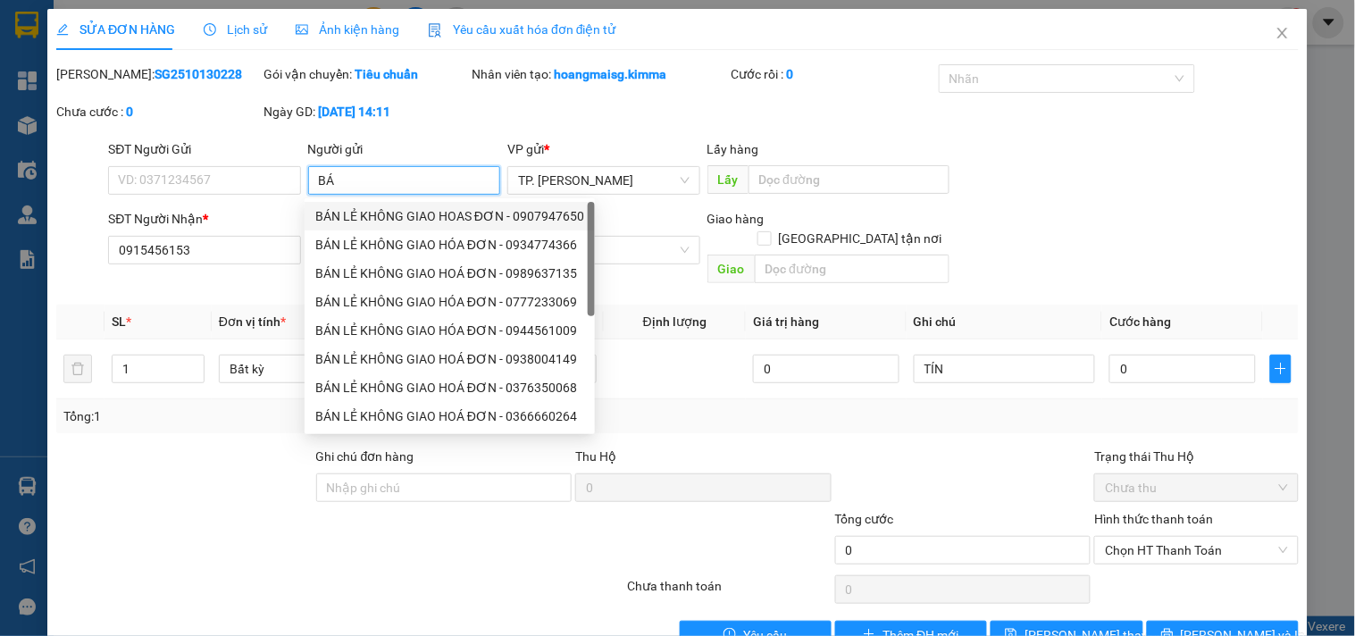
click at [394, 223] on div "BÁN LẺ KHÔNG GIAO HOAS ĐƠN - 0907947650" at bounding box center [449, 216] width 269 height 20
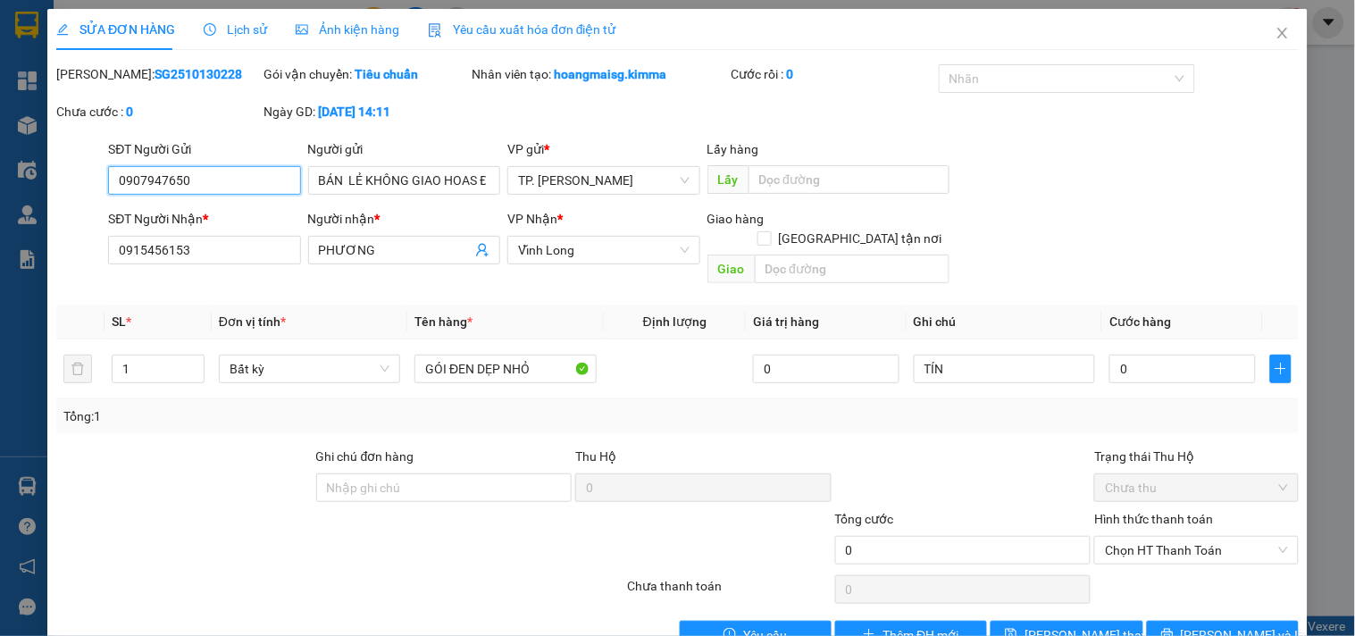
click at [235, 179] on input "0907947650" at bounding box center [204, 180] width 192 height 29
click at [1056, 625] on span "Lưu thay đổi" at bounding box center [1096, 635] width 143 height 20
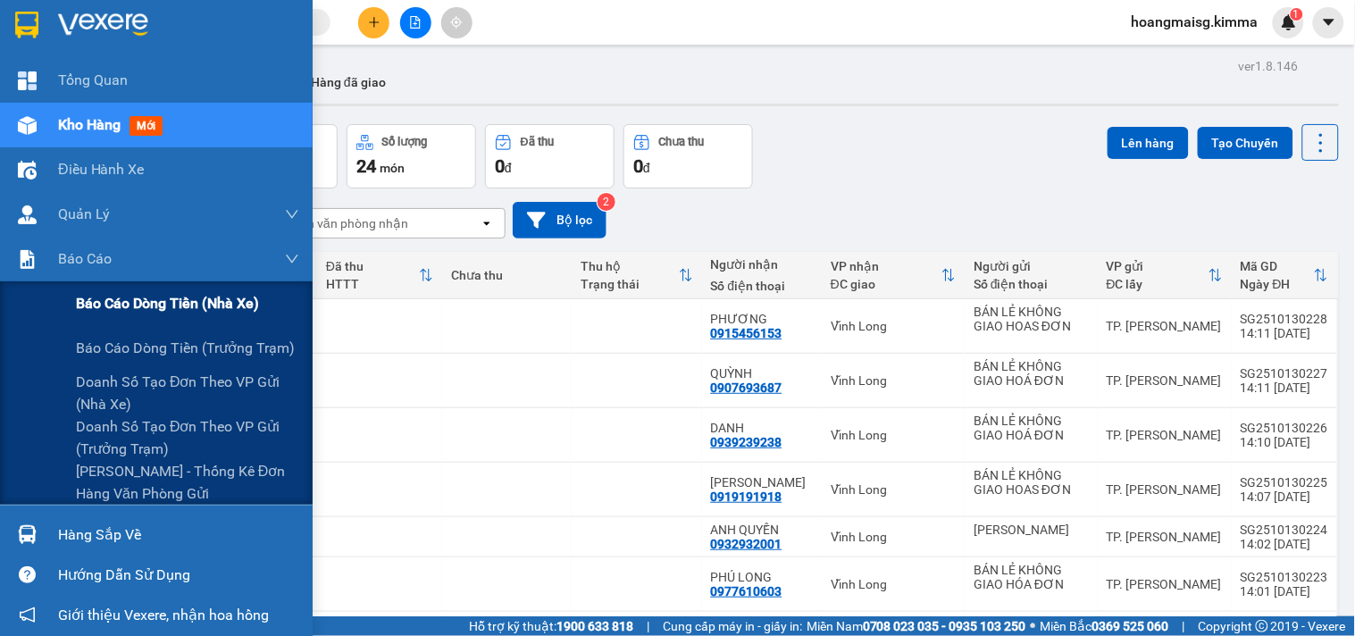
click at [103, 290] on div "Báo cáo dòng tiền (nhà xe)" at bounding box center [187, 303] width 223 height 45
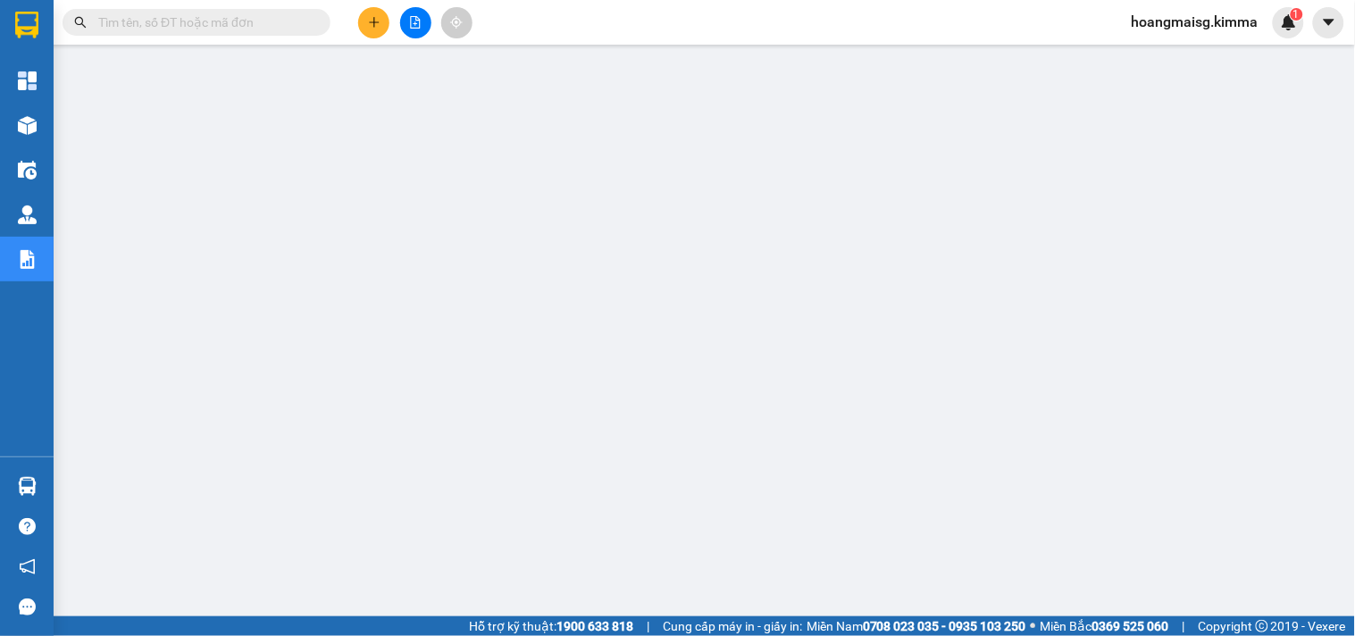
click at [168, 23] on input "text" at bounding box center [203, 23] width 211 height 20
paste input "SG2510130108"
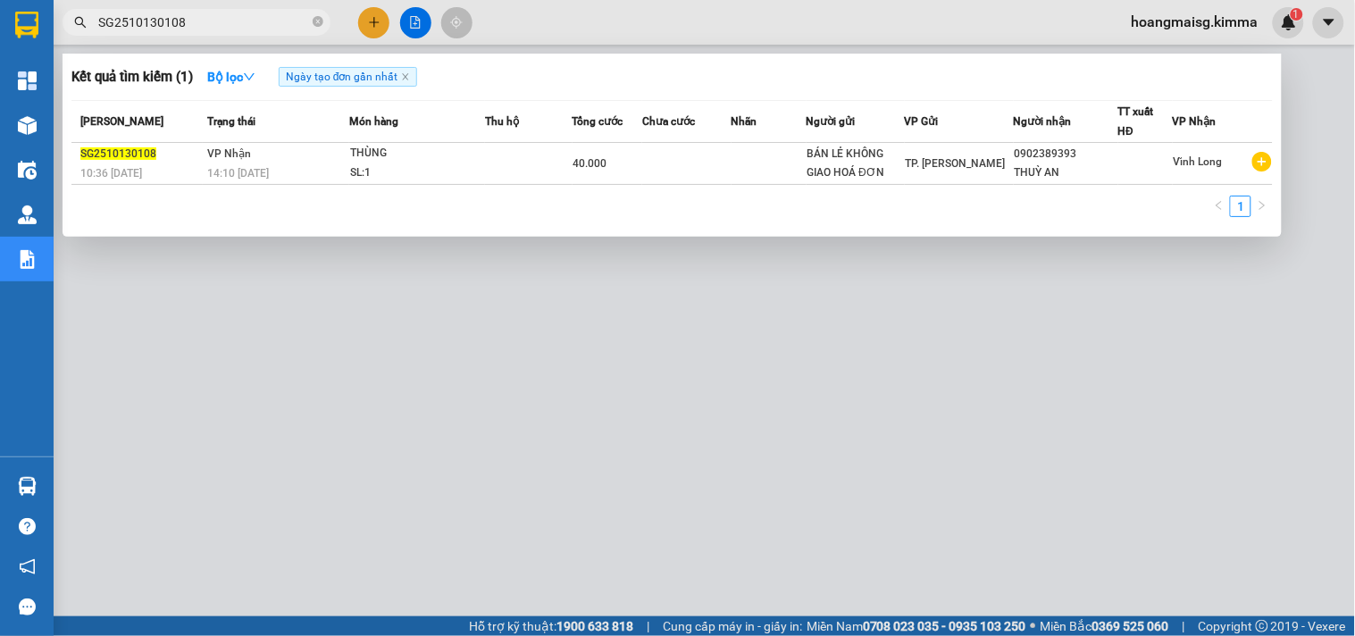
click at [629, 530] on div at bounding box center [677, 318] width 1355 height 636
click at [242, 19] on input "SG2510130108" at bounding box center [203, 23] width 211 height 20
paste input "9"
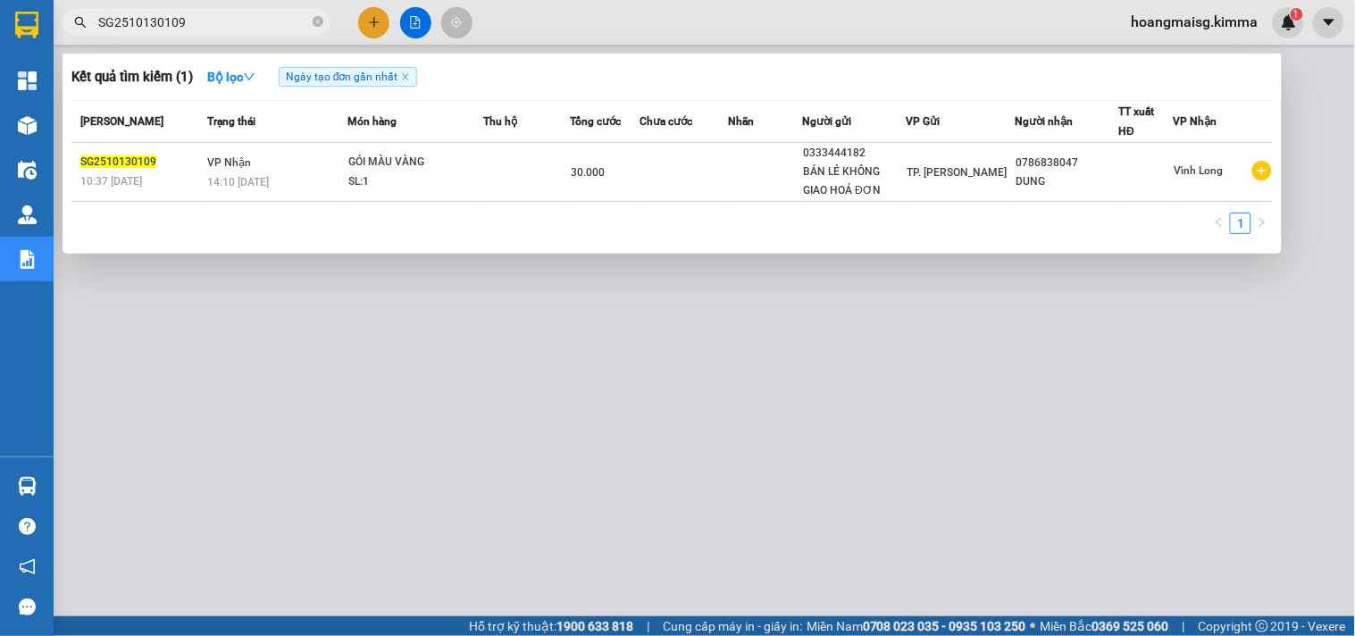
type input "SG2510130109"
click at [414, 297] on div at bounding box center [677, 318] width 1355 height 636
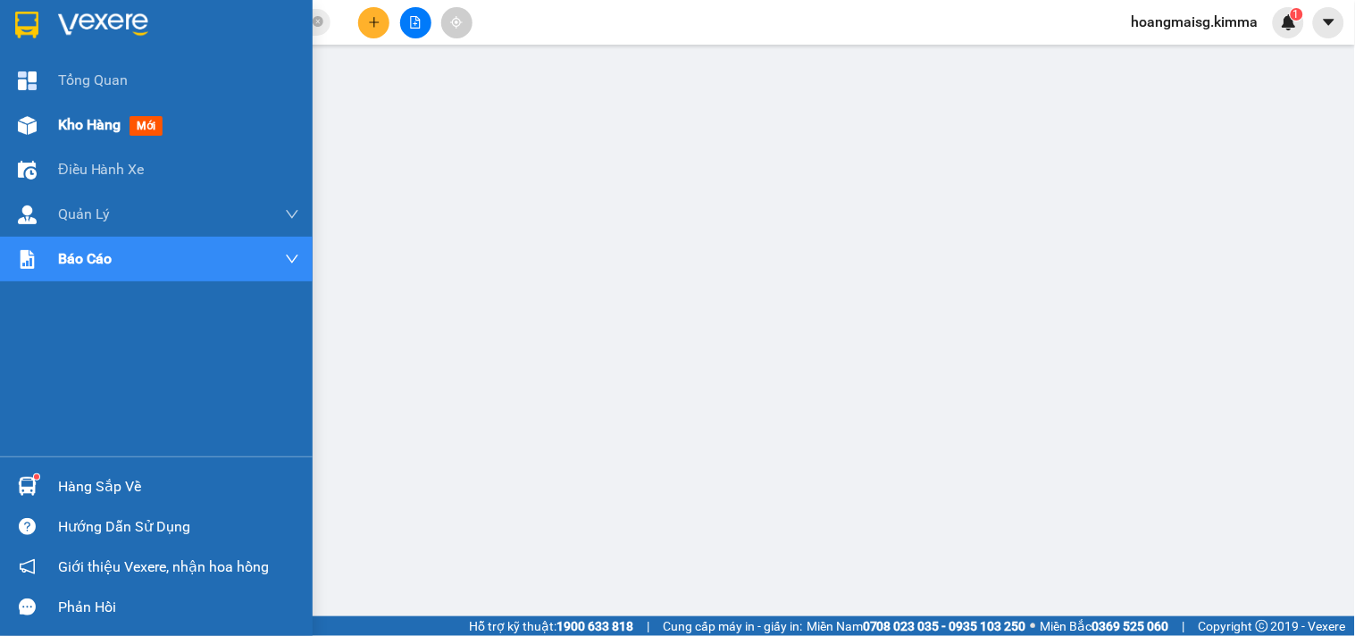
click at [40, 130] on div at bounding box center [27, 125] width 31 height 31
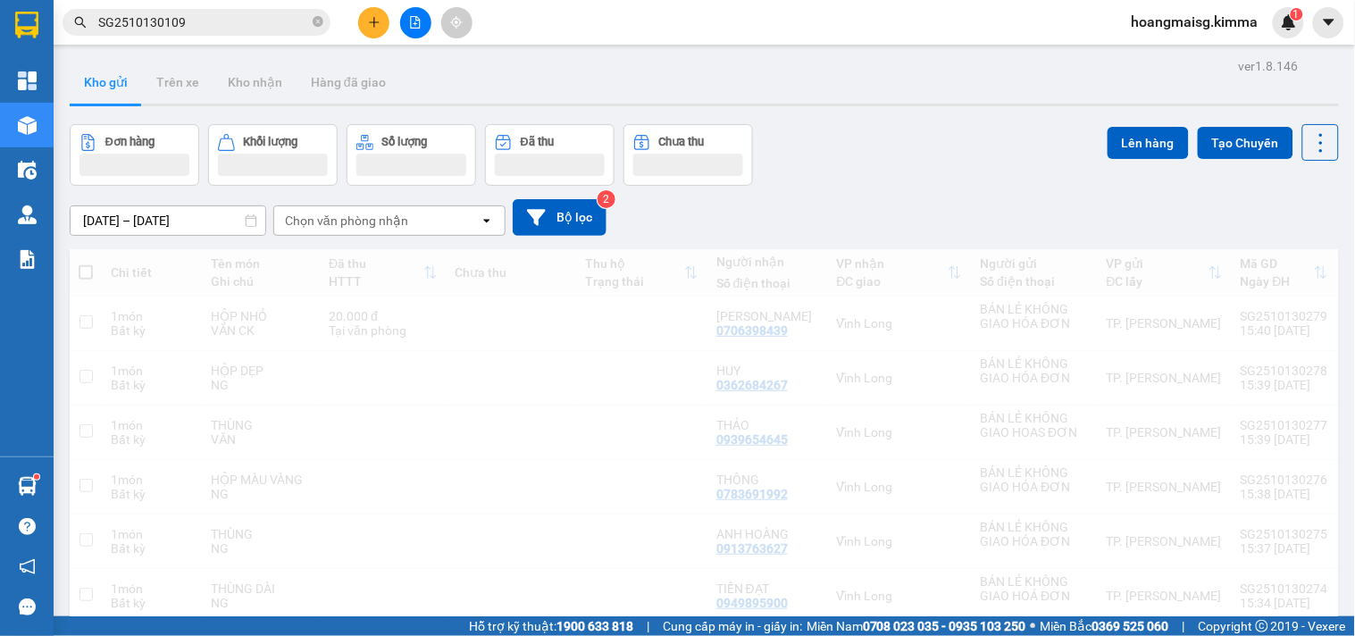
click at [376, 21] on icon "plus" at bounding box center [374, 21] width 10 height 1
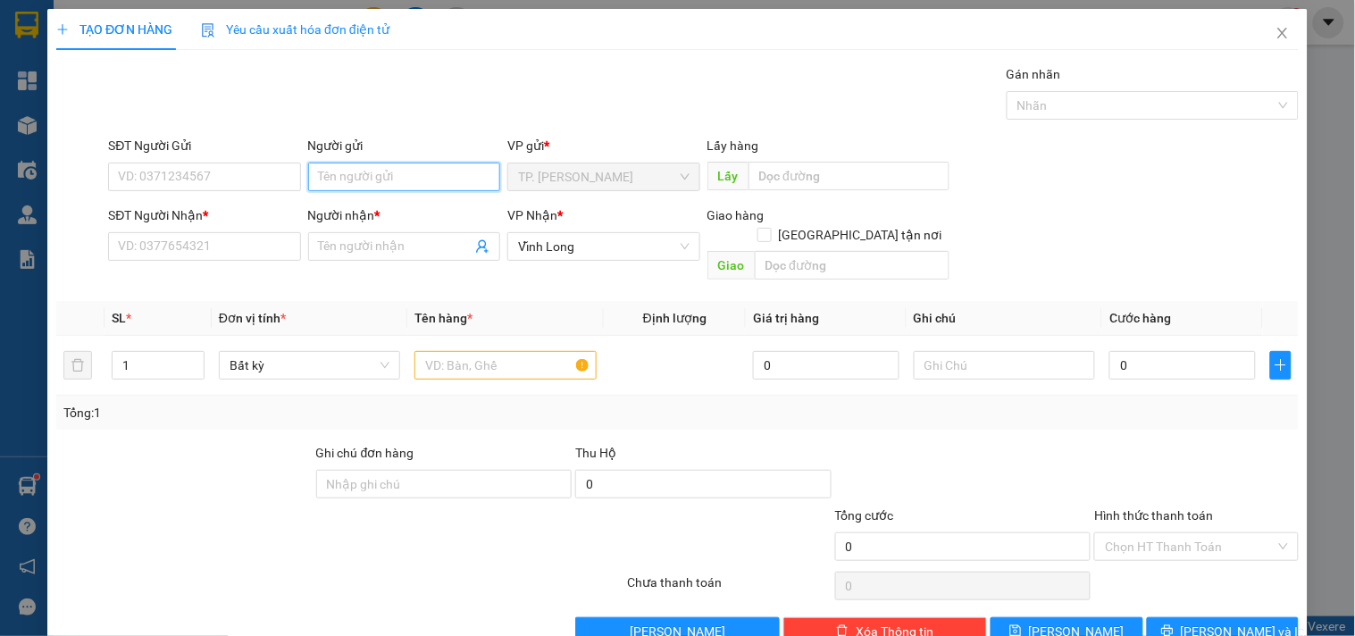
click at [386, 176] on input "Người gửi" at bounding box center [404, 177] width 192 height 29
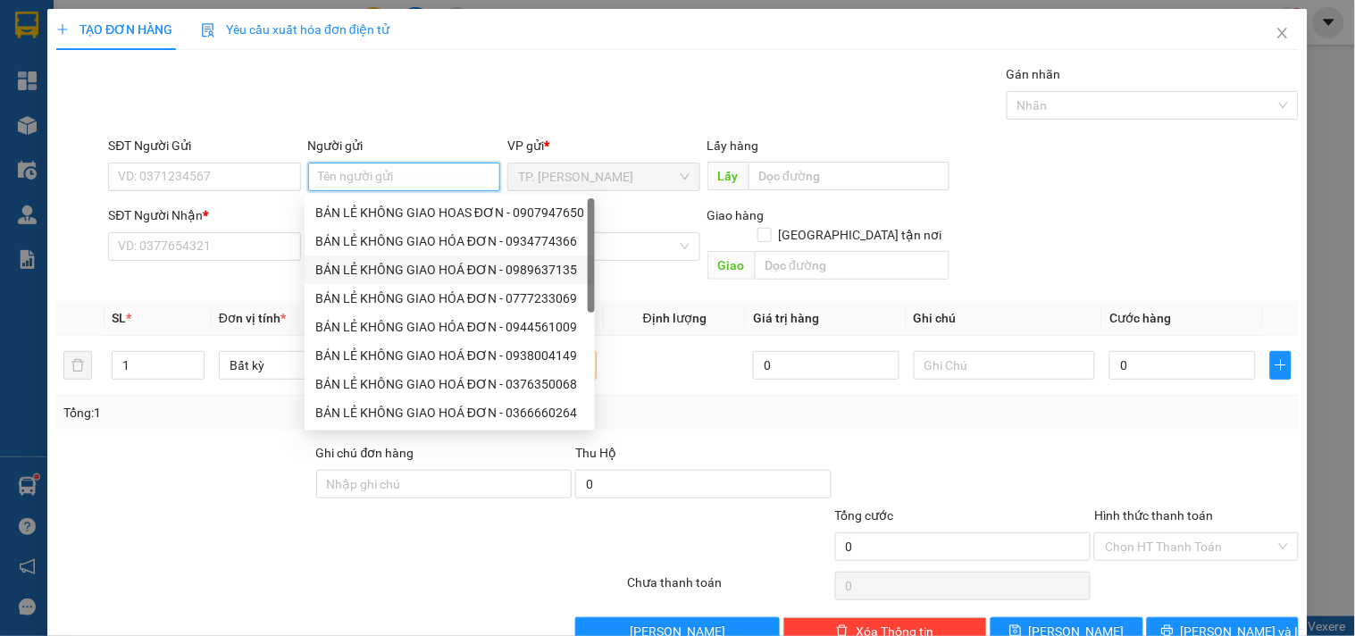
click at [394, 264] on div "BÁN LẺ KHÔNG GIAO HOÁ ĐƠN - 0989637135" at bounding box center [449, 270] width 269 height 20
type input "0989637135"
type input "BÁN LẺ KHÔNG GIAO HOÁ ĐƠN"
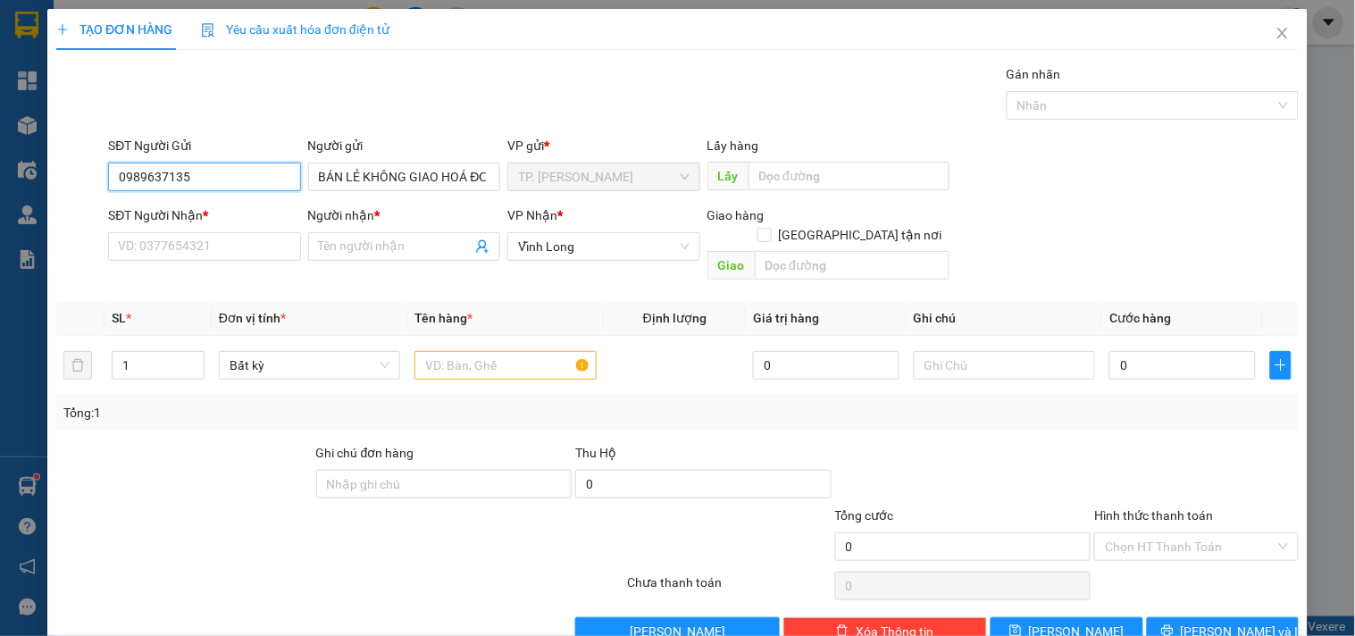
drag, startPoint x: 224, startPoint y: 182, endPoint x: 0, endPoint y: 183, distance: 224.3
click at [0, 183] on div "TẠO ĐƠN HÀNG Yêu cầu xuất hóa đơn điện tử Transit Pickup Surcharge Ids Transit …" at bounding box center [677, 318] width 1355 height 636
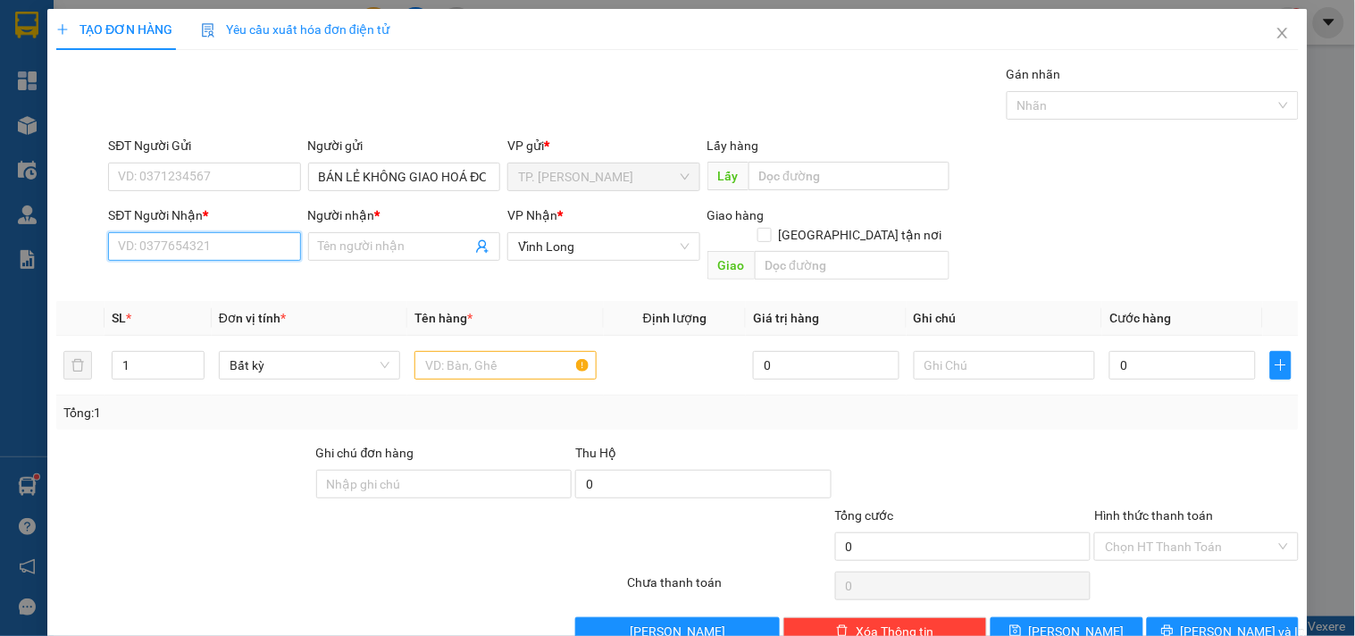
click at [247, 243] on input "SĐT Người Nhận *" at bounding box center [204, 246] width 192 height 29
click at [255, 236] on input "SĐT Người Nhận *" at bounding box center [204, 246] width 192 height 29
click at [226, 282] on div "0909779606 - [GEOGRAPHIC_DATA]" at bounding box center [218, 283] width 201 height 20
type input "0909779606"
type input "TRÍ TRƯỜNG SƠN"
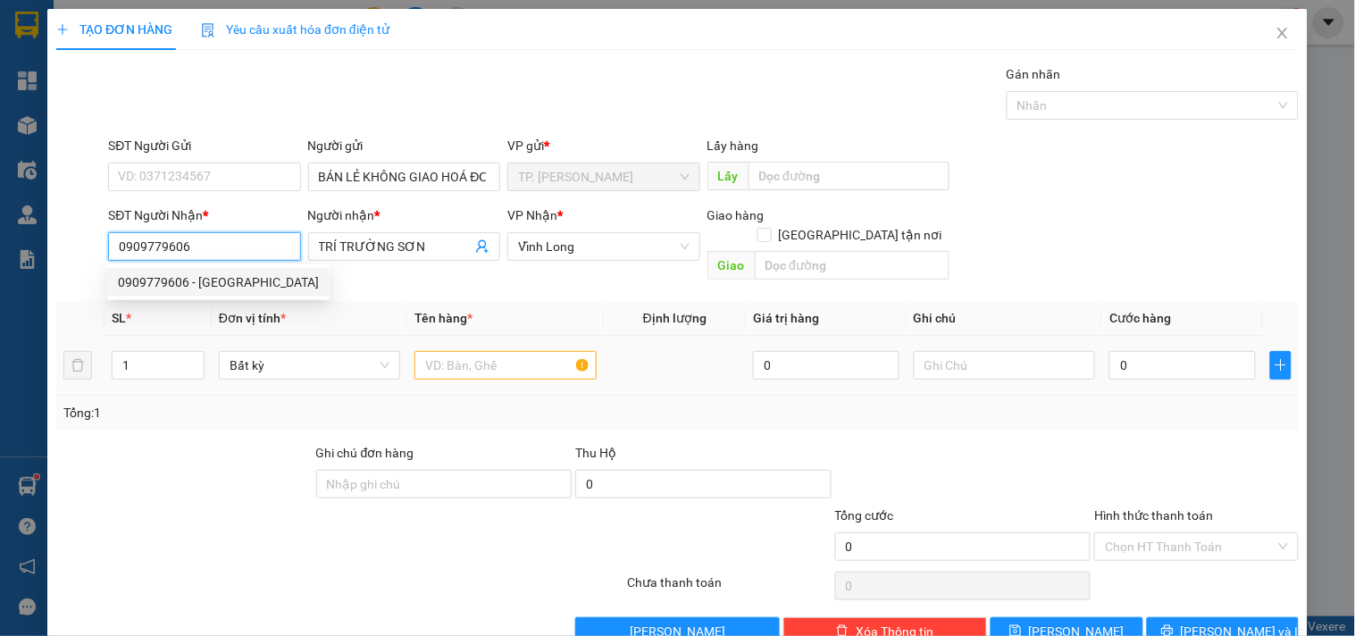
type input "0909779606"
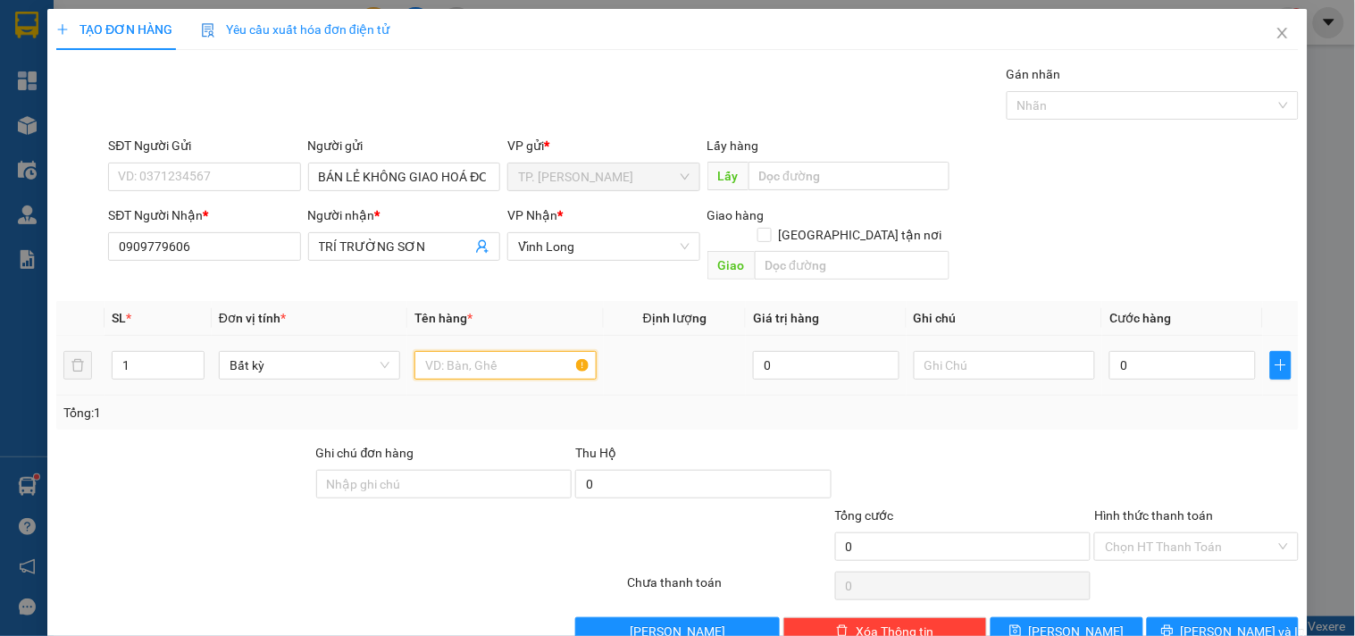
click at [438, 351] on input "text" at bounding box center [505, 365] width 181 height 29
type input "2 KIỆN TRÒN + 1 BAO"
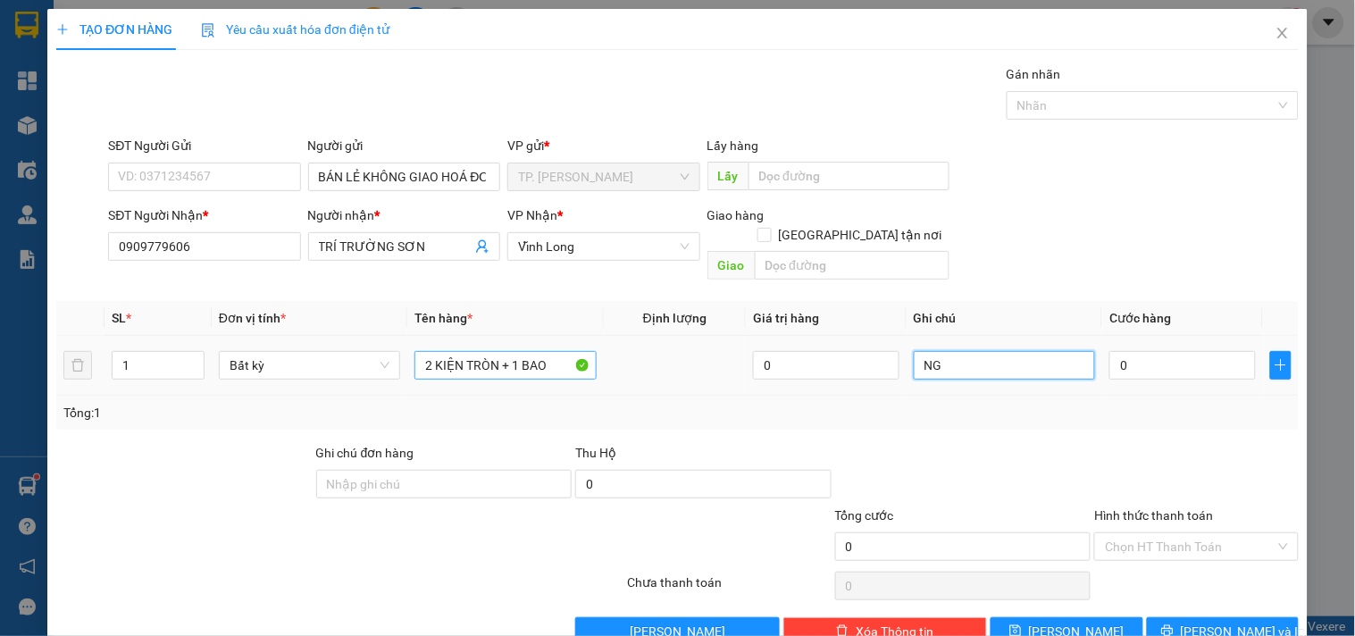
type input "NG"
drag, startPoint x: 138, startPoint y: 352, endPoint x: 117, endPoint y: 354, distance: 20.6
click at [117, 354] on input "1" at bounding box center [158, 365] width 91 height 27
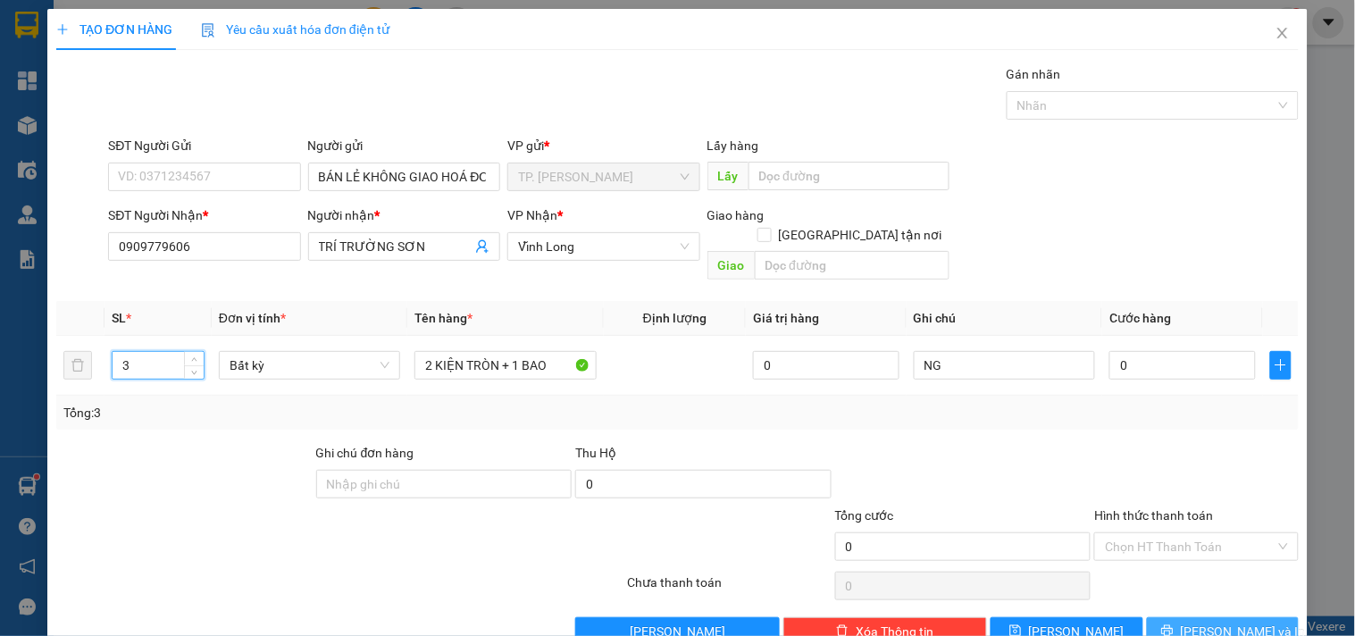
type input "3"
click at [1201, 622] on span "[PERSON_NAME] và In" at bounding box center [1243, 632] width 125 height 20
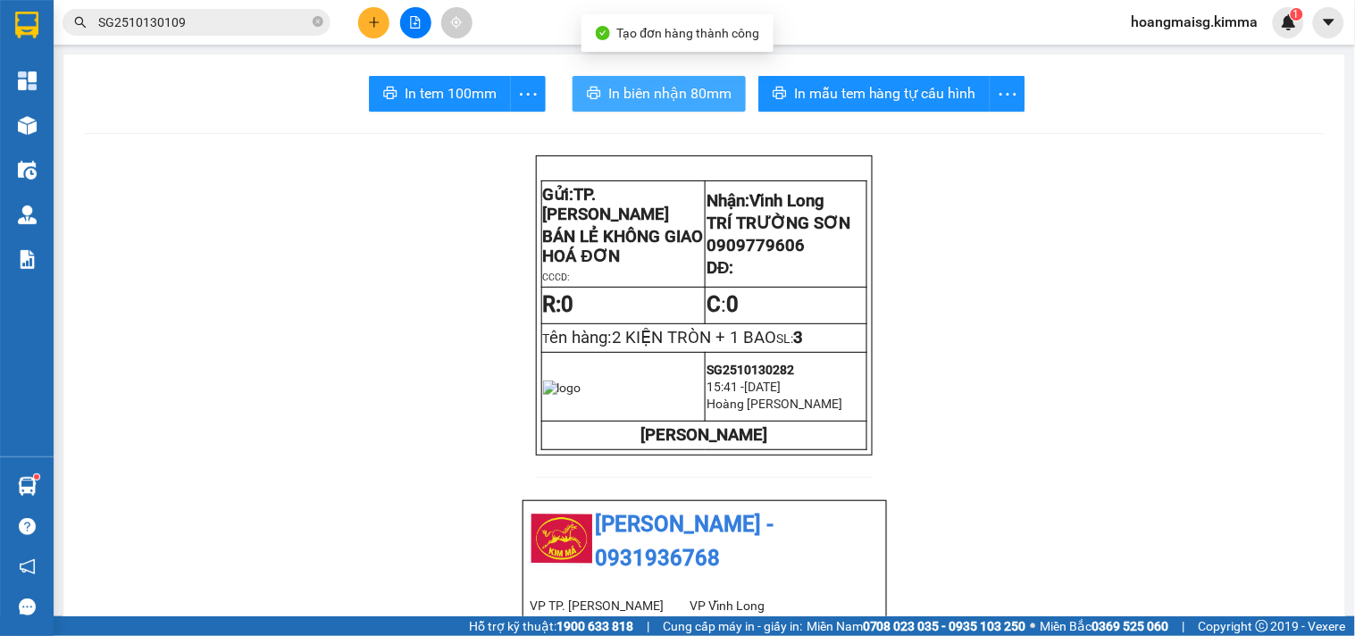
click at [680, 98] on span "In biên nhận 80mm" at bounding box center [669, 93] width 123 height 22
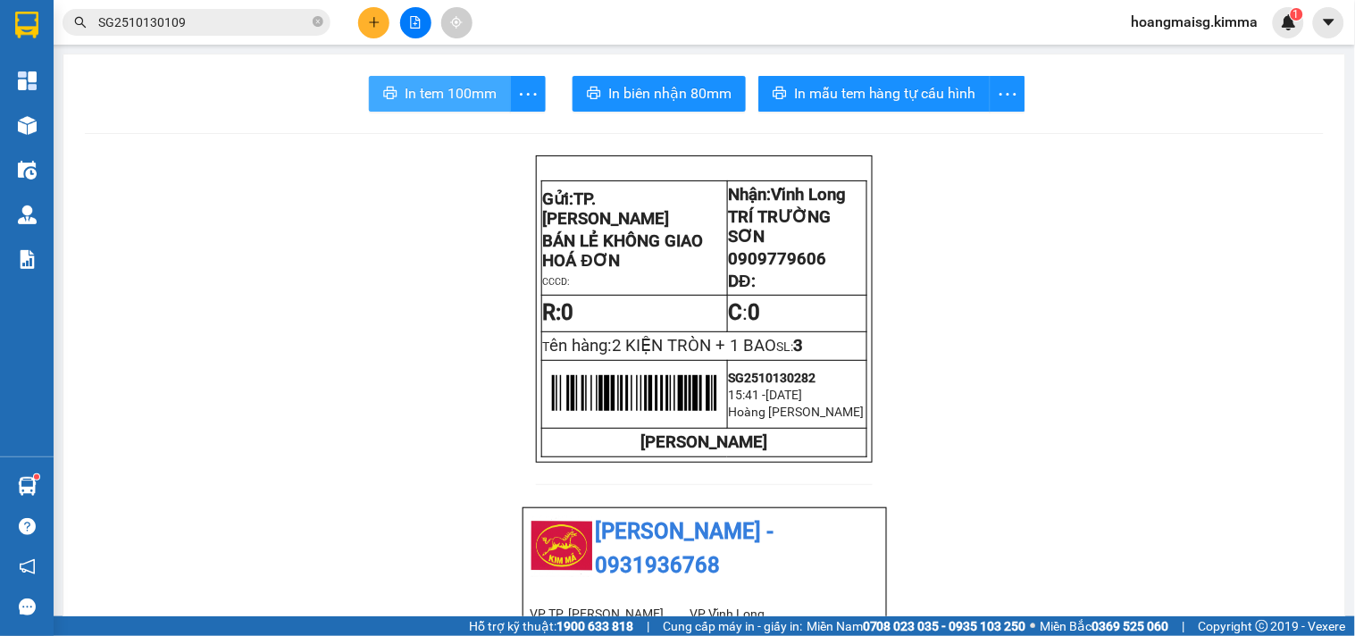
click at [452, 105] on button "In tem 100mm" at bounding box center [440, 94] width 142 height 36
click at [315, 24] on icon "close-circle" at bounding box center [318, 21] width 11 height 11
click at [172, 25] on input "text" at bounding box center [203, 23] width 211 height 20
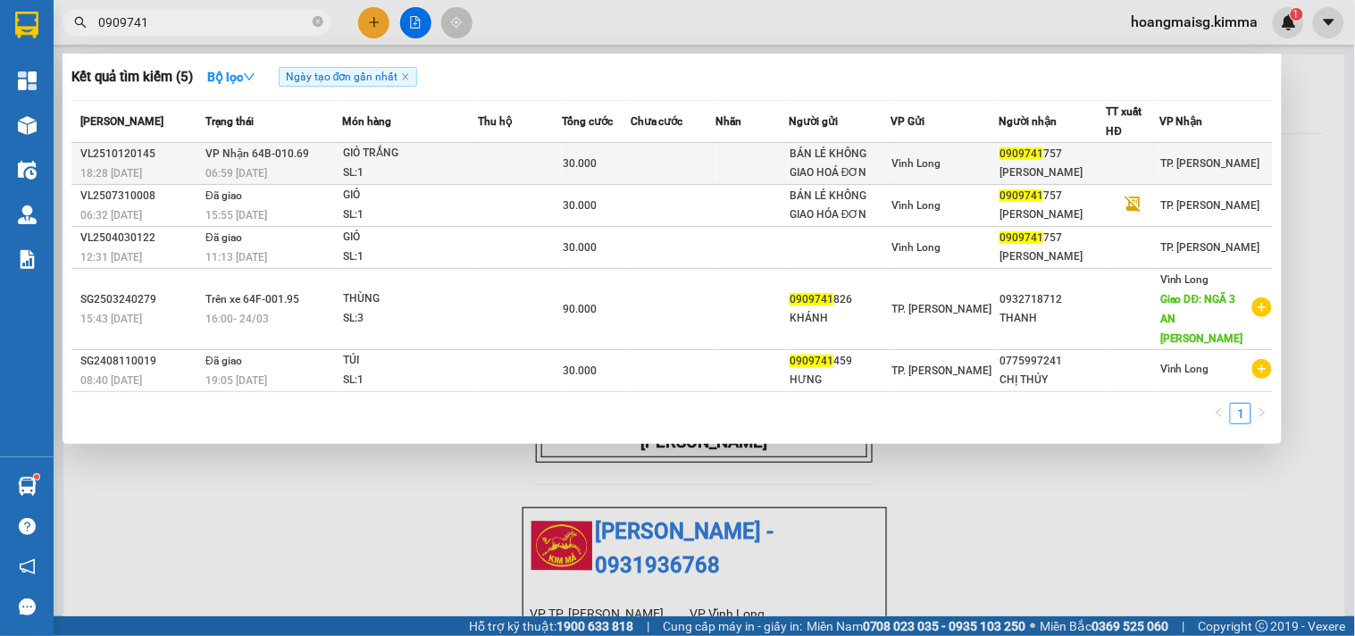
type input "0909741"
click at [367, 157] on div "GIỎ TRẮNG" at bounding box center [410, 154] width 134 height 20
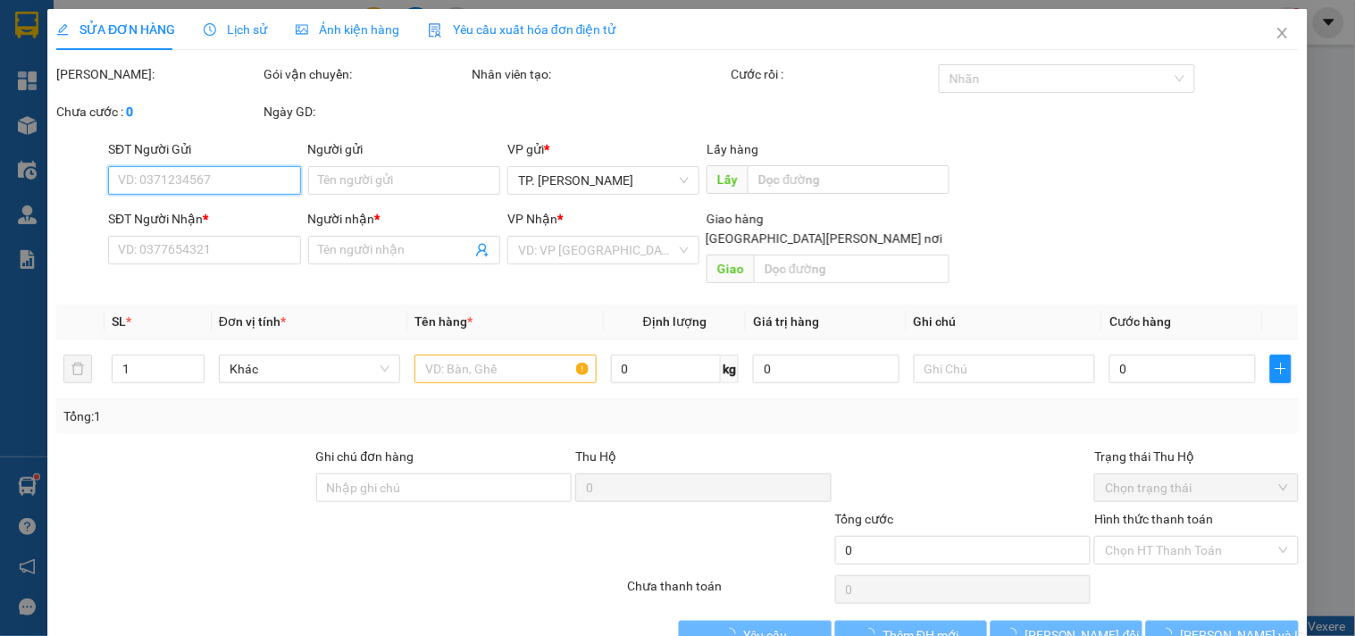
type input "BÁN LẺ KHÔNG GIAO HOÁ ĐƠN"
type input "0909741757"
type input "[PERSON_NAME]"
type input "30.000"
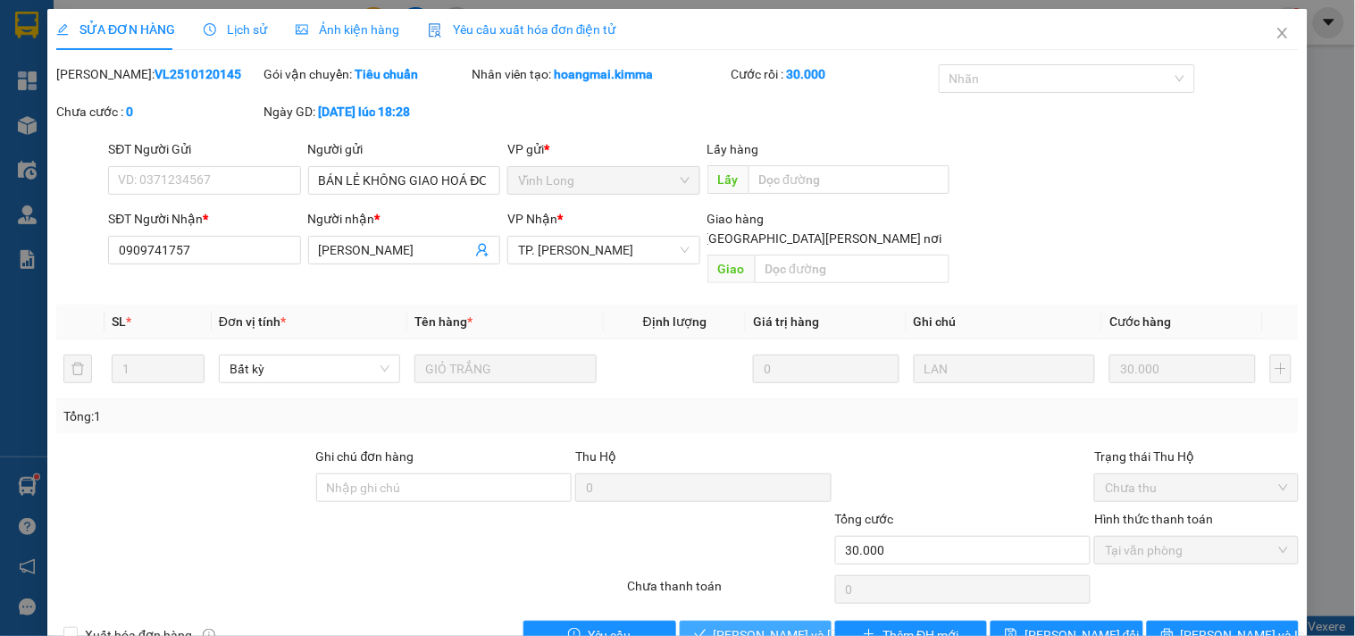
click at [738, 625] on span "[PERSON_NAME] và [PERSON_NAME] hàng" at bounding box center [834, 635] width 241 height 20
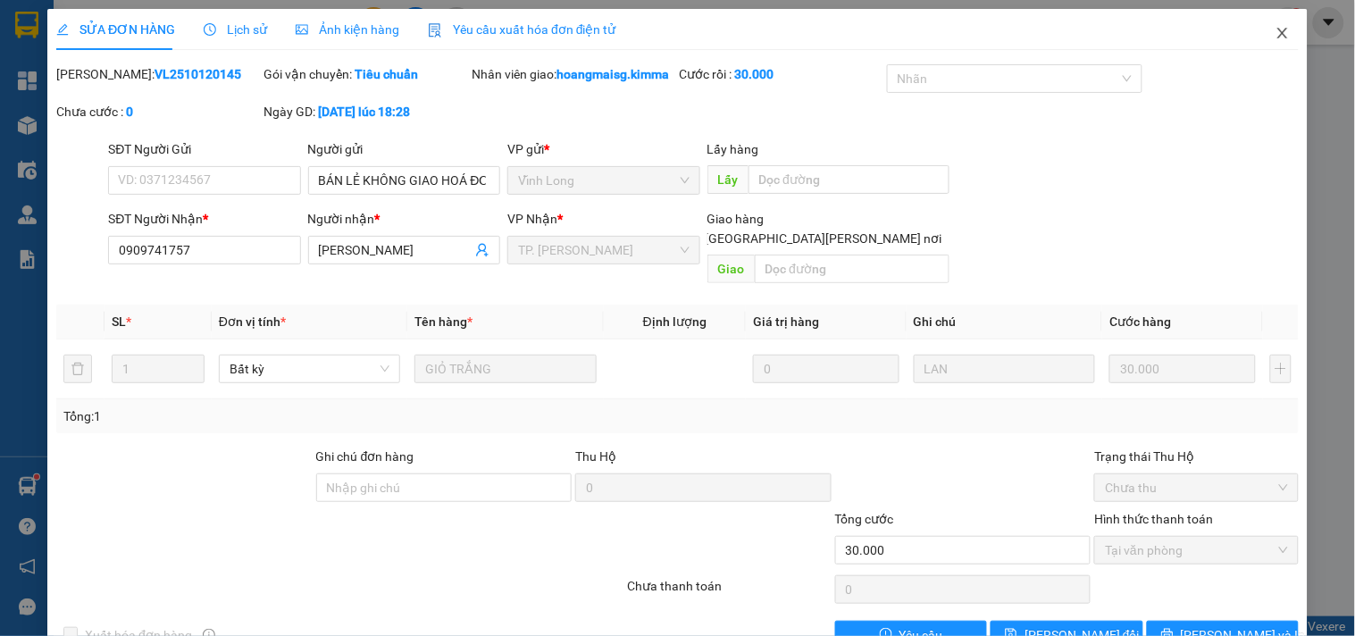
click at [1261, 25] on span "Close" at bounding box center [1283, 34] width 50 height 50
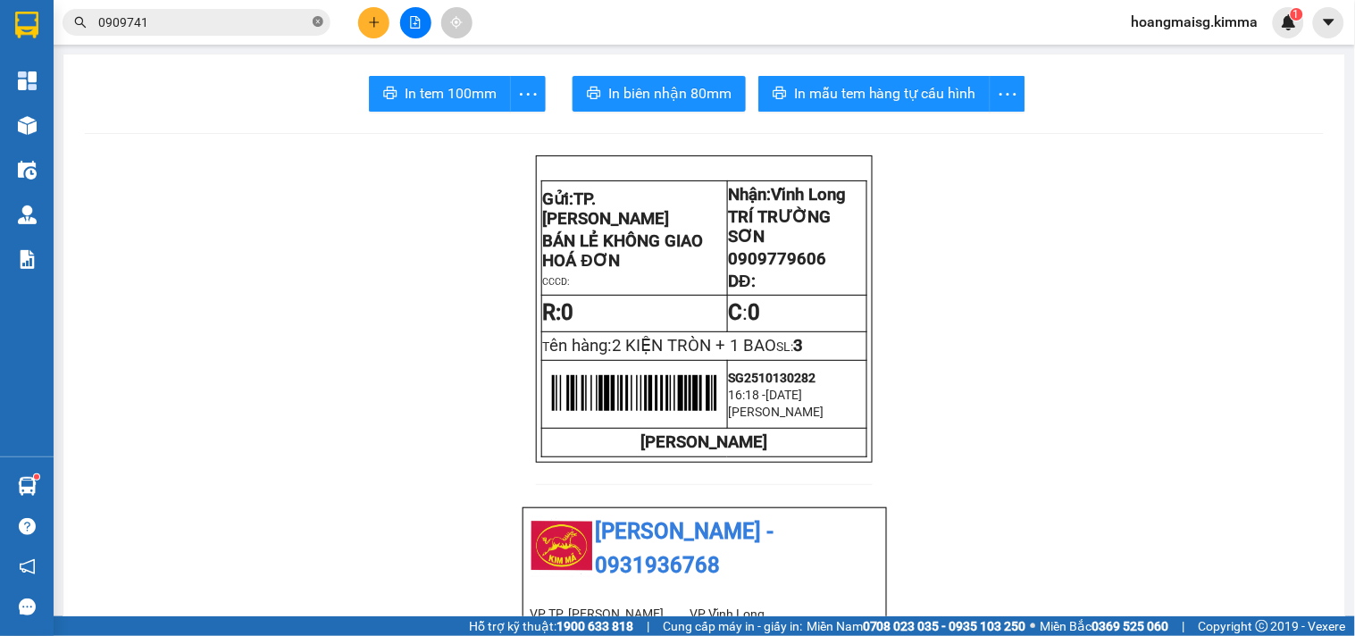
click at [315, 20] on icon "close-circle" at bounding box center [318, 21] width 11 height 11
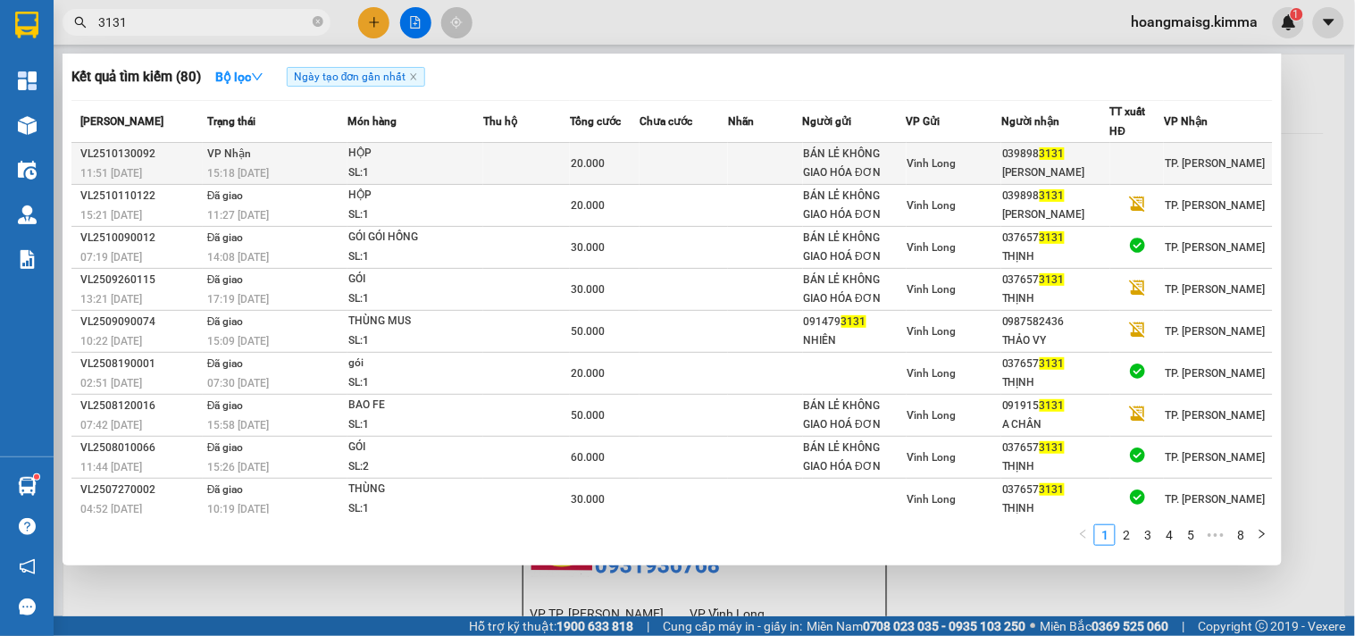
type input "3131"
click at [348, 150] on td "HỘP SL: 1" at bounding box center [416, 164] width 136 height 42
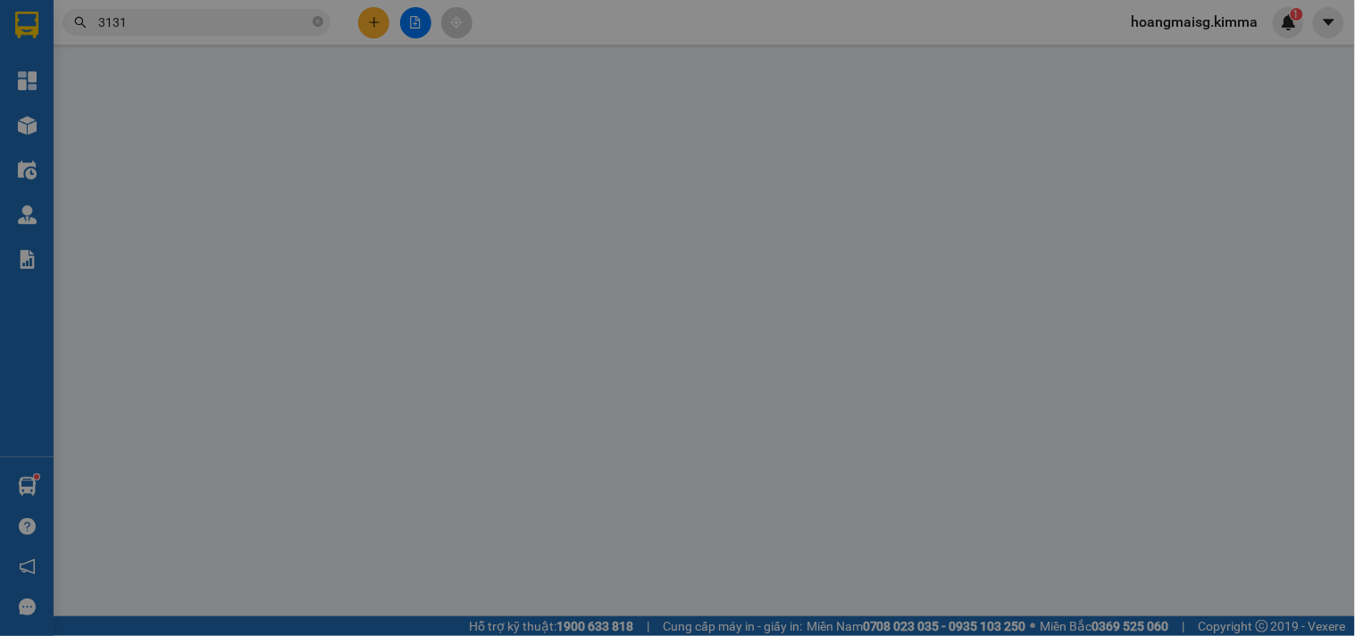
type input "BÁN LẺ KHÔNG GIAO HÓA ĐƠN"
type input "0398983131"
type input "[PERSON_NAME]"
type input "20.000"
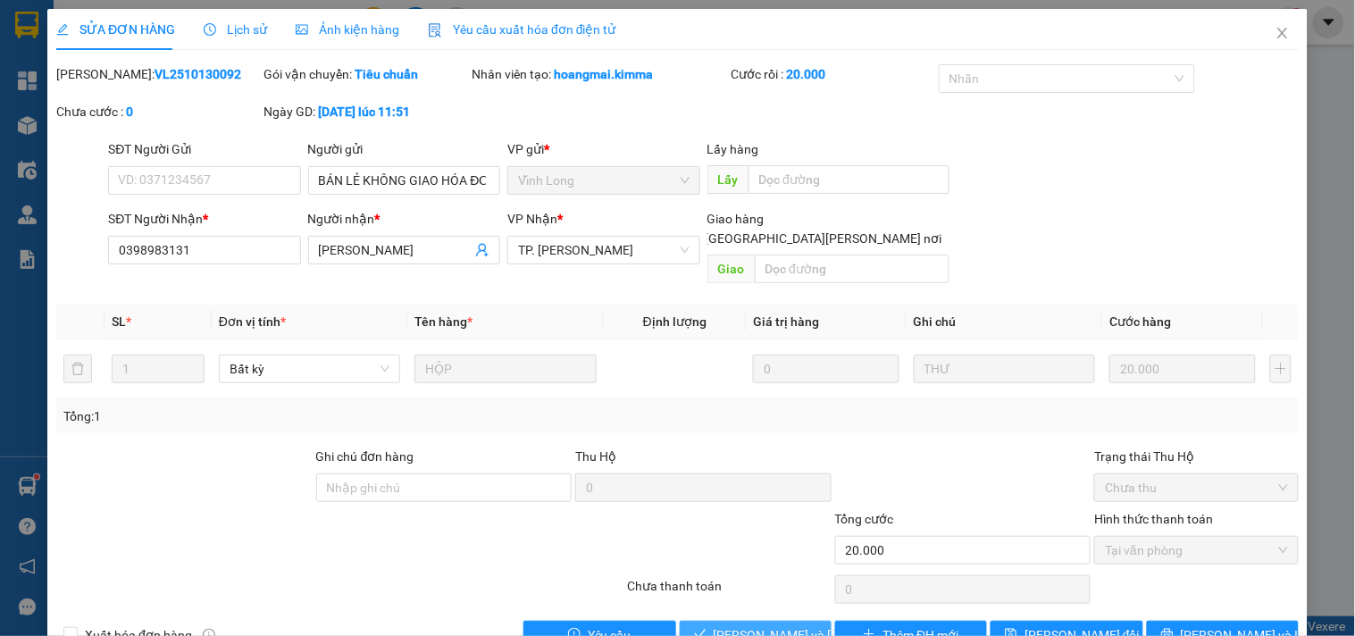
click at [724, 625] on span "[PERSON_NAME] và [PERSON_NAME] hàng" at bounding box center [834, 635] width 241 height 20
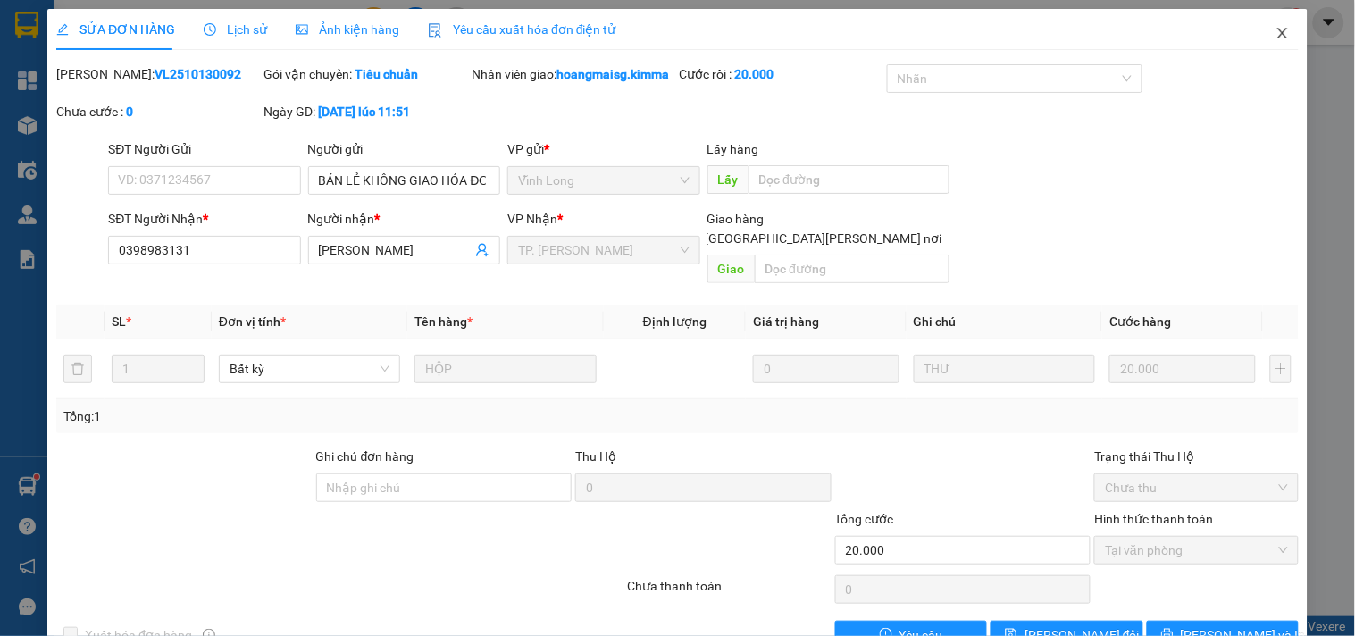
click at [1271, 23] on span "Close" at bounding box center [1283, 34] width 50 height 50
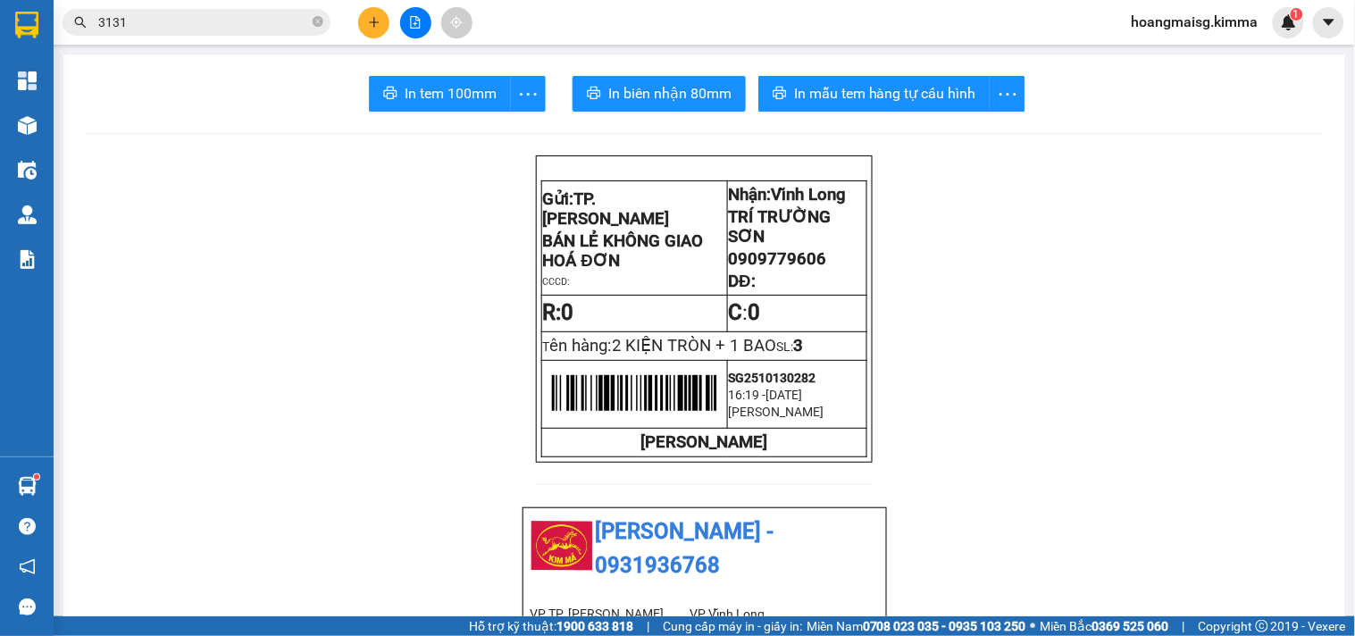
click at [373, 19] on icon "plus" at bounding box center [373, 22] width 1 height 10
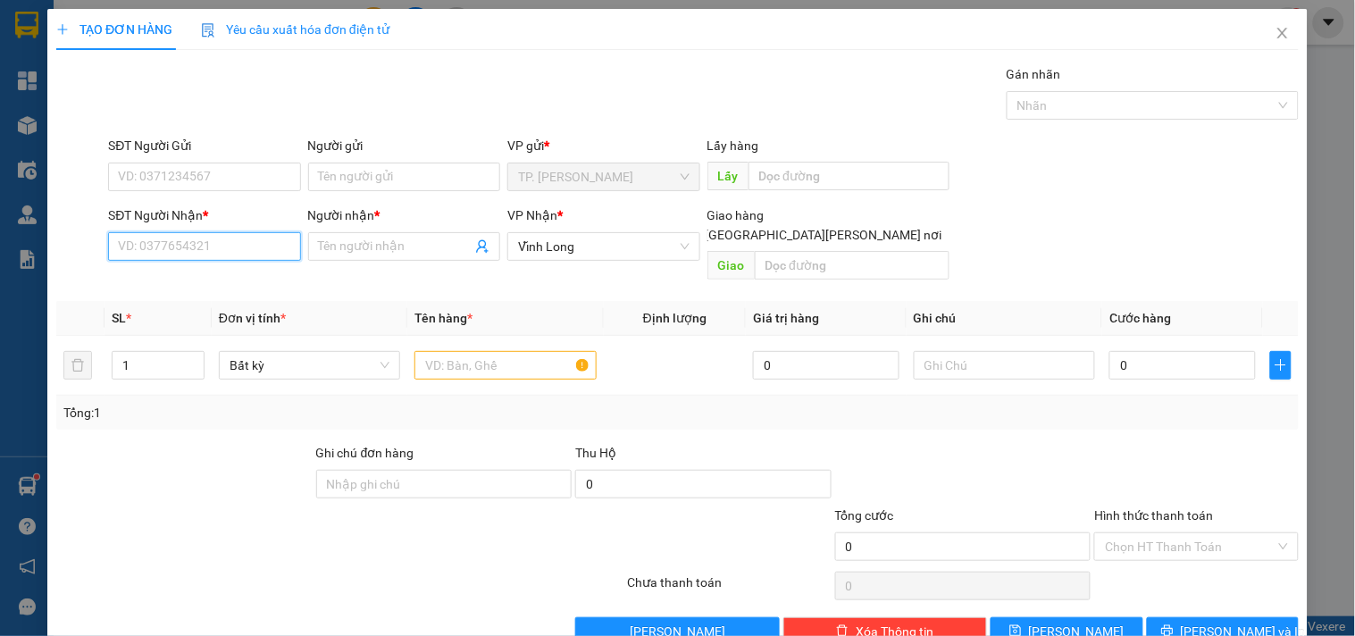
click at [229, 248] on input "SĐT Người Nhận *" at bounding box center [204, 246] width 192 height 29
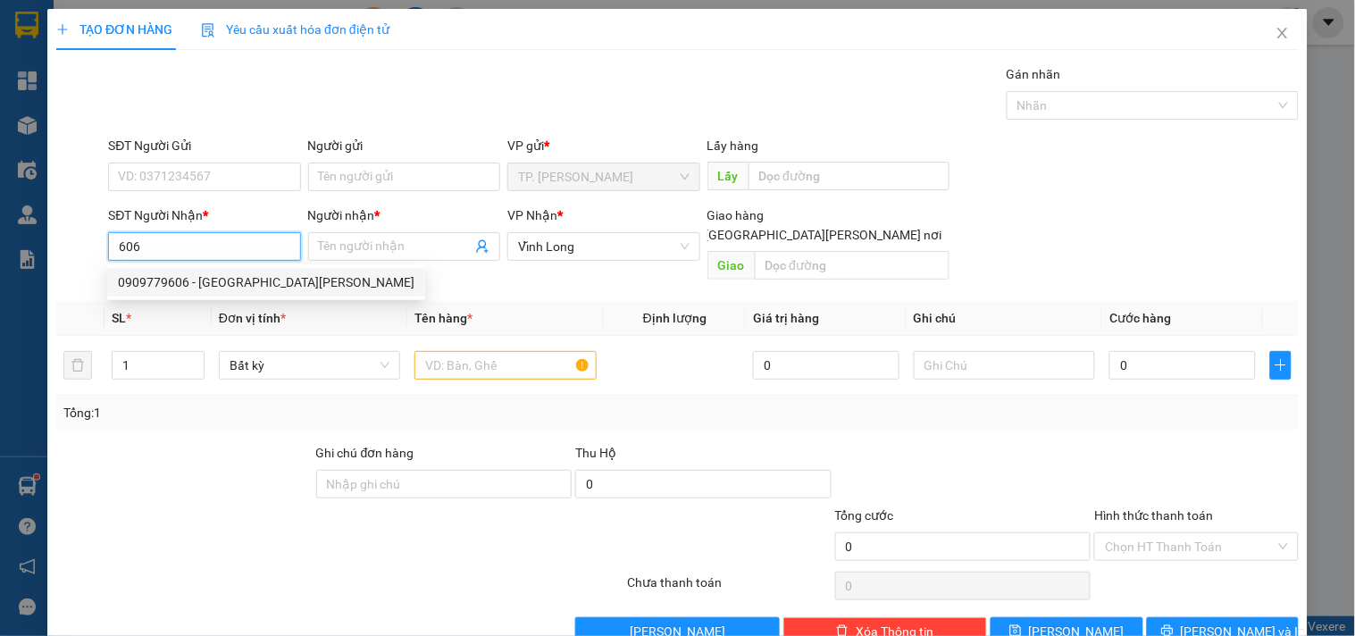
click at [162, 273] on div "0909779606 - [GEOGRAPHIC_DATA][PERSON_NAME]" at bounding box center [266, 283] width 297 height 20
type input "0909779606"
type input "TRÍ TRƯỜNG SƠN"
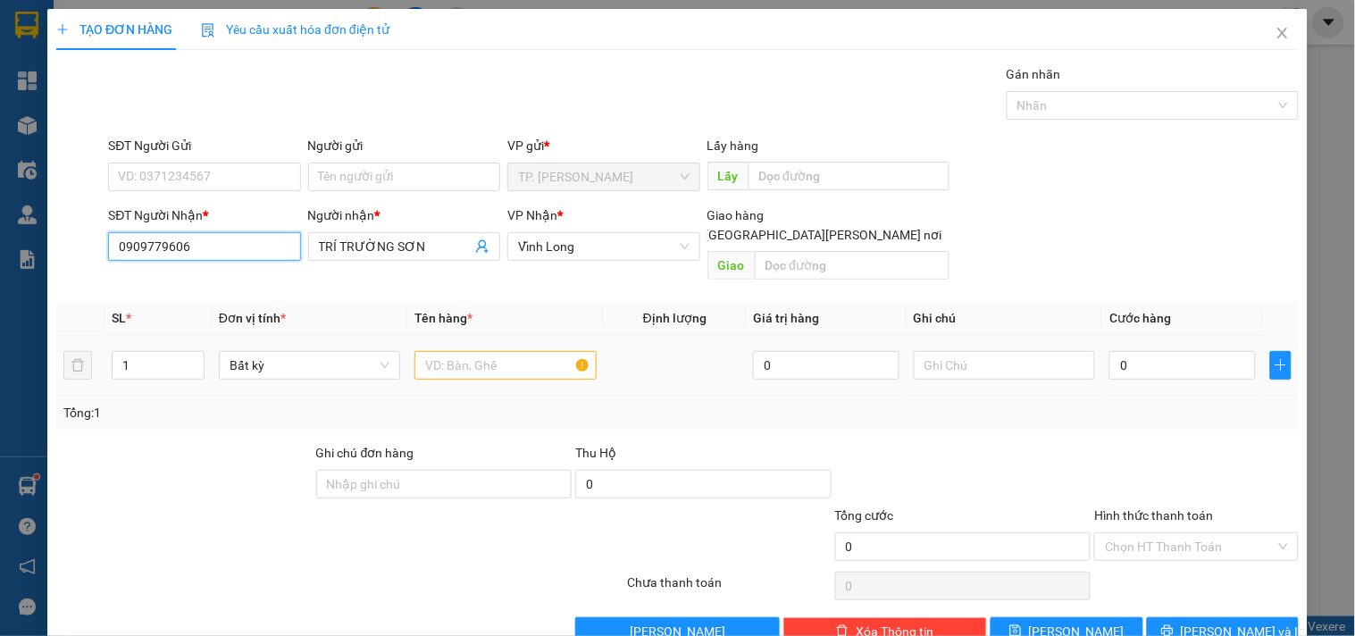
type input "0909779606"
click at [445, 351] on input "text" at bounding box center [505, 365] width 181 height 29
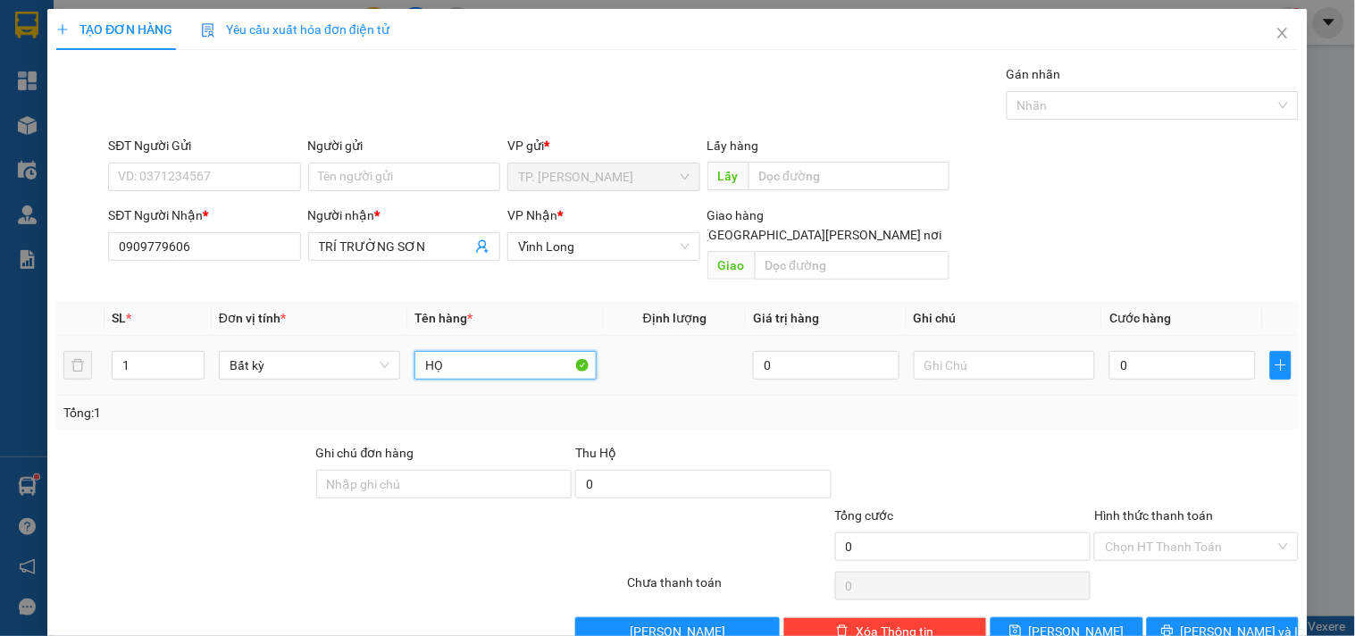
type input "H"
type input "THÙNG"
type input "V"
type input "VĂN"
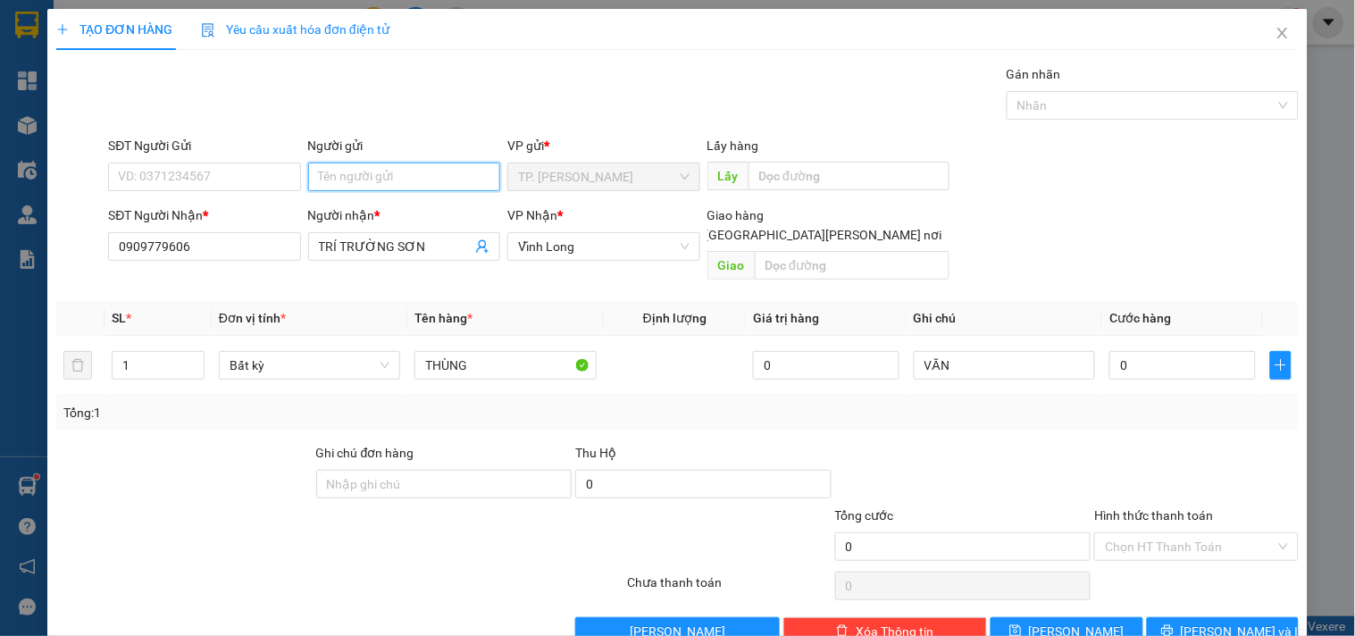
click at [407, 172] on input "Người gửi" at bounding box center [404, 177] width 192 height 29
type input "B"
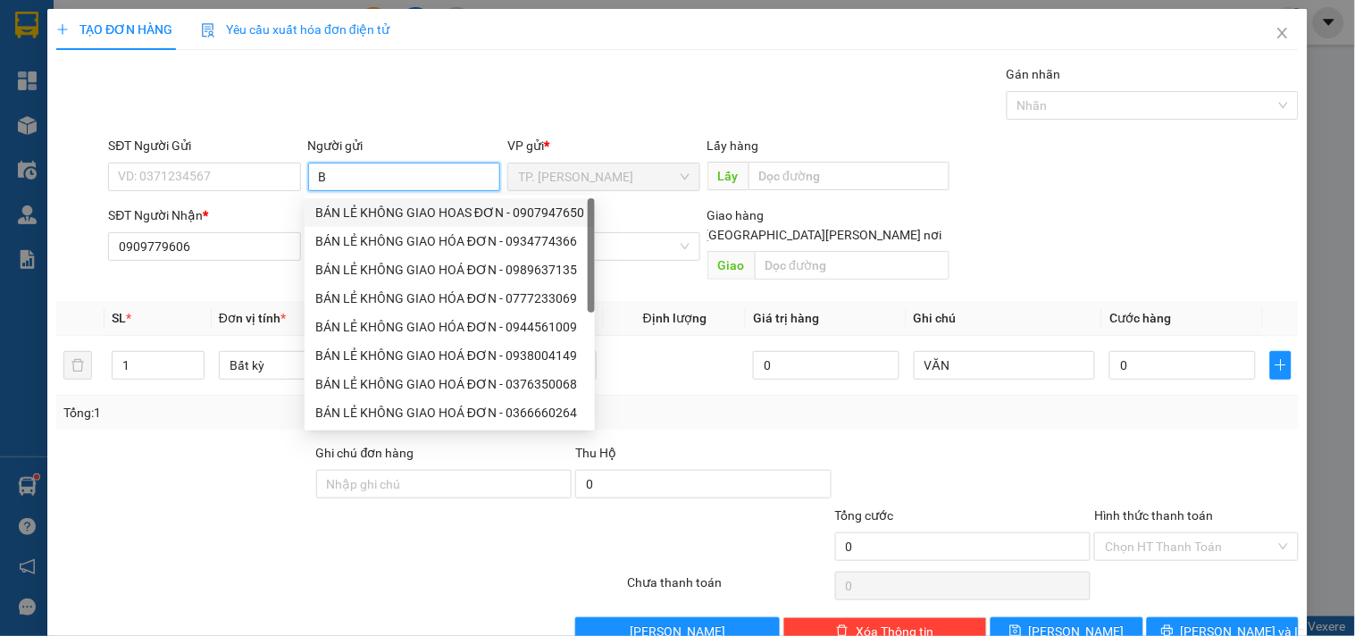
drag, startPoint x: 360, startPoint y: 206, endPoint x: 305, endPoint y: 201, distance: 55.7
click at [359, 206] on div "BÁN LẺ KHÔNG GIAO HOAS ĐƠN - 0907947650" at bounding box center [449, 213] width 269 height 20
type input "0907947650"
type input "BÁN LẺ KHÔNG GIAO HOAS ĐƠN"
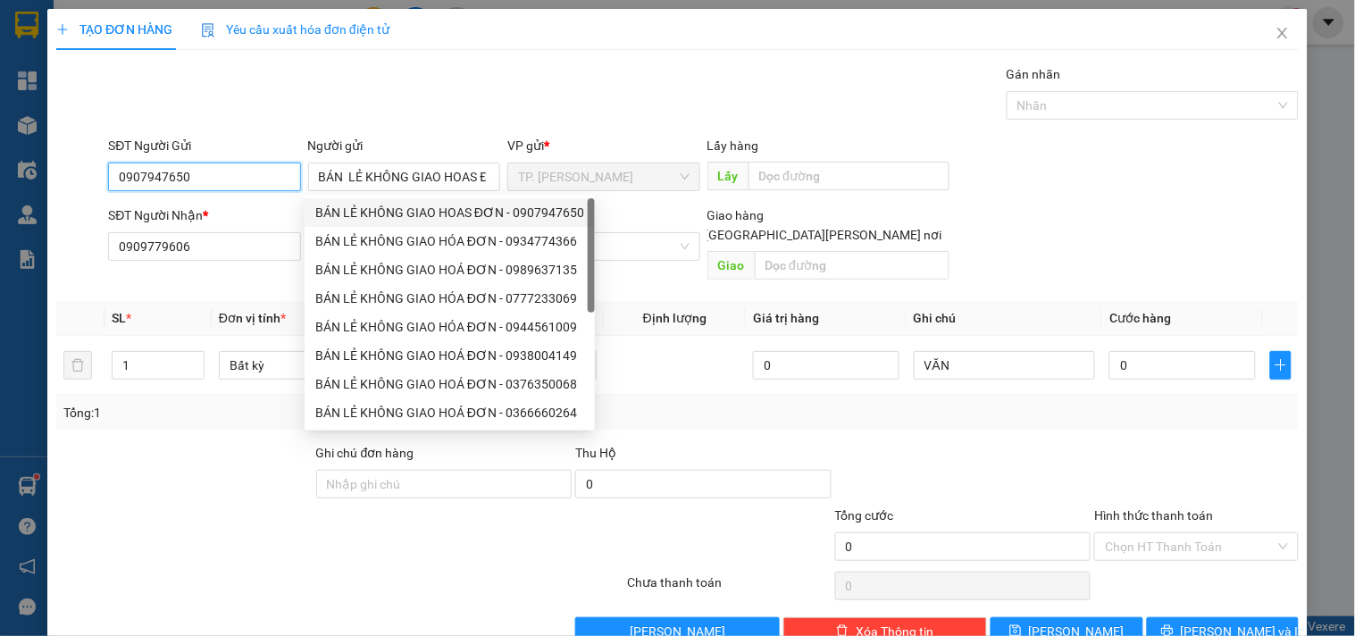
click at [212, 180] on input "0907947650" at bounding box center [204, 177] width 192 height 29
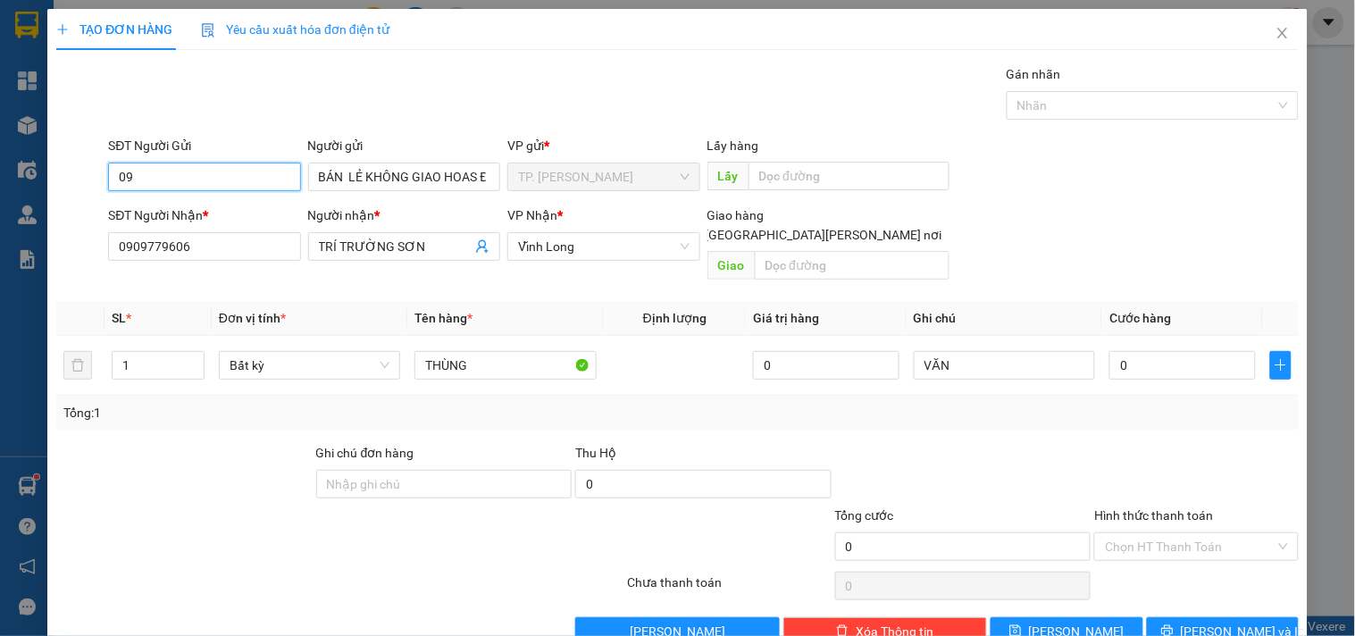
type input "0"
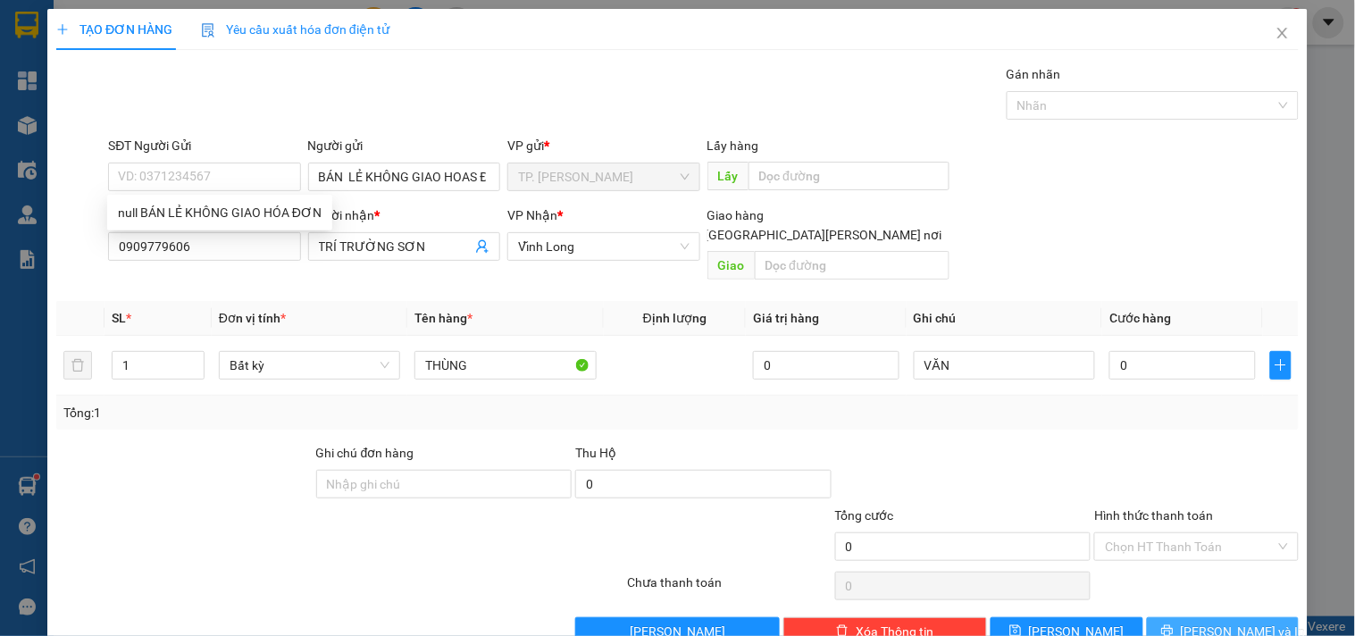
click at [1202, 622] on span "[PERSON_NAME] và In" at bounding box center [1243, 632] width 125 height 20
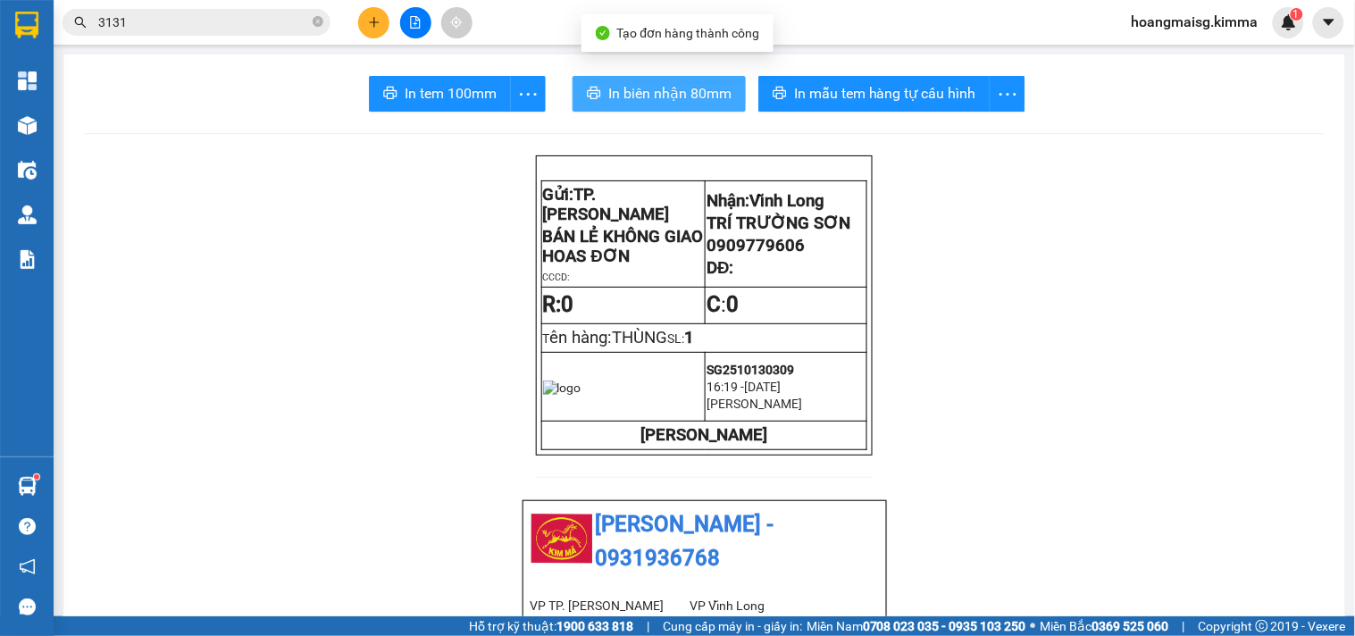
click at [635, 89] on span "In biên nhận 80mm" at bounding box center [669, 93] width 123 height 22
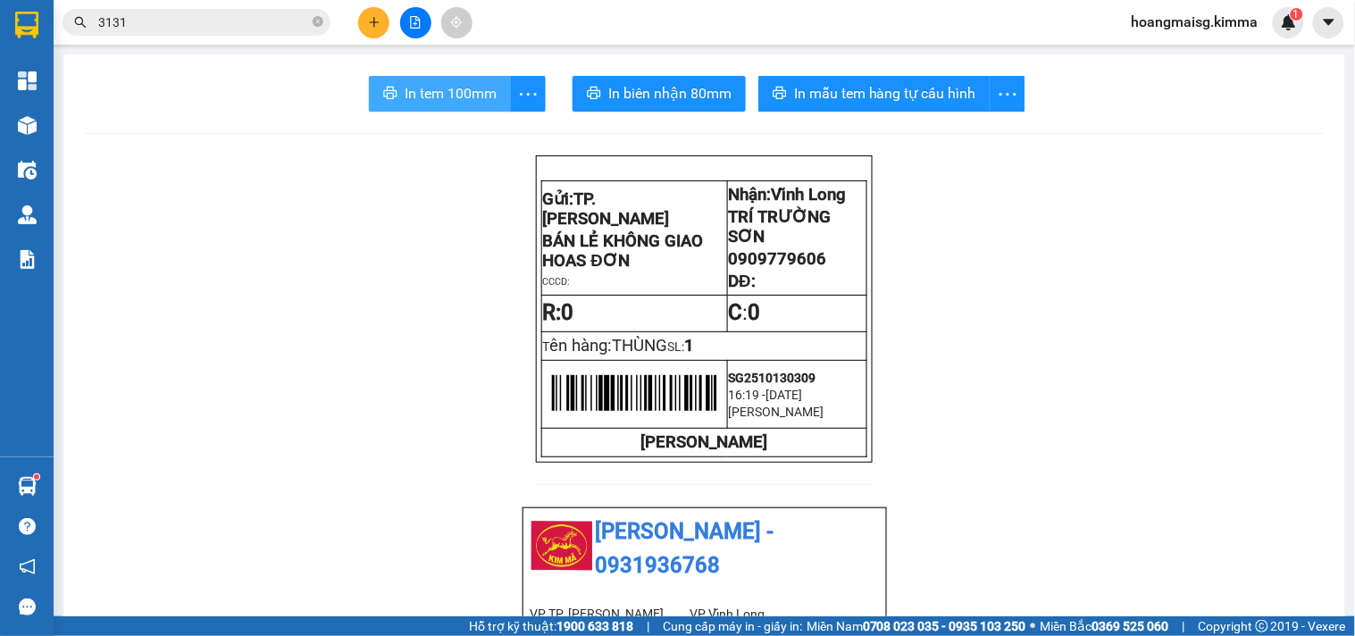
click at [466, 91] on span "In tem 100mm" at bounding box center [451, 93] width 92 height 22
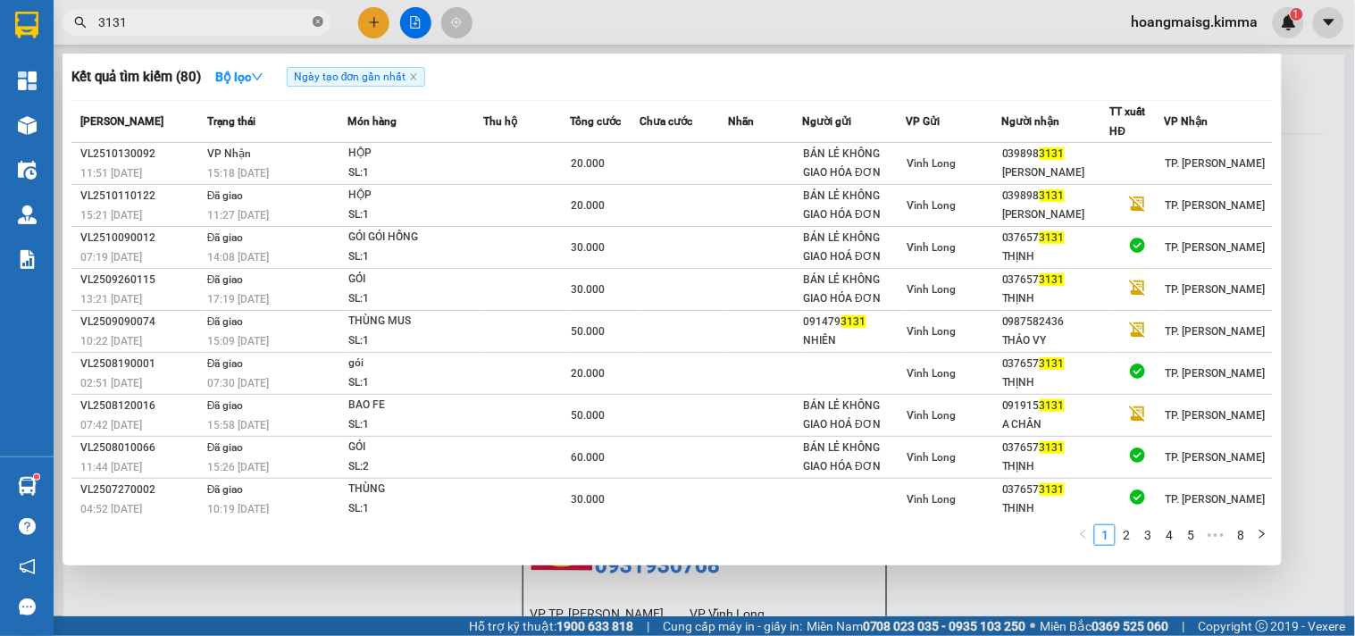
click at [314, 21] on icon "close-circle" at bounding box center [318, 21] width 11 height 11
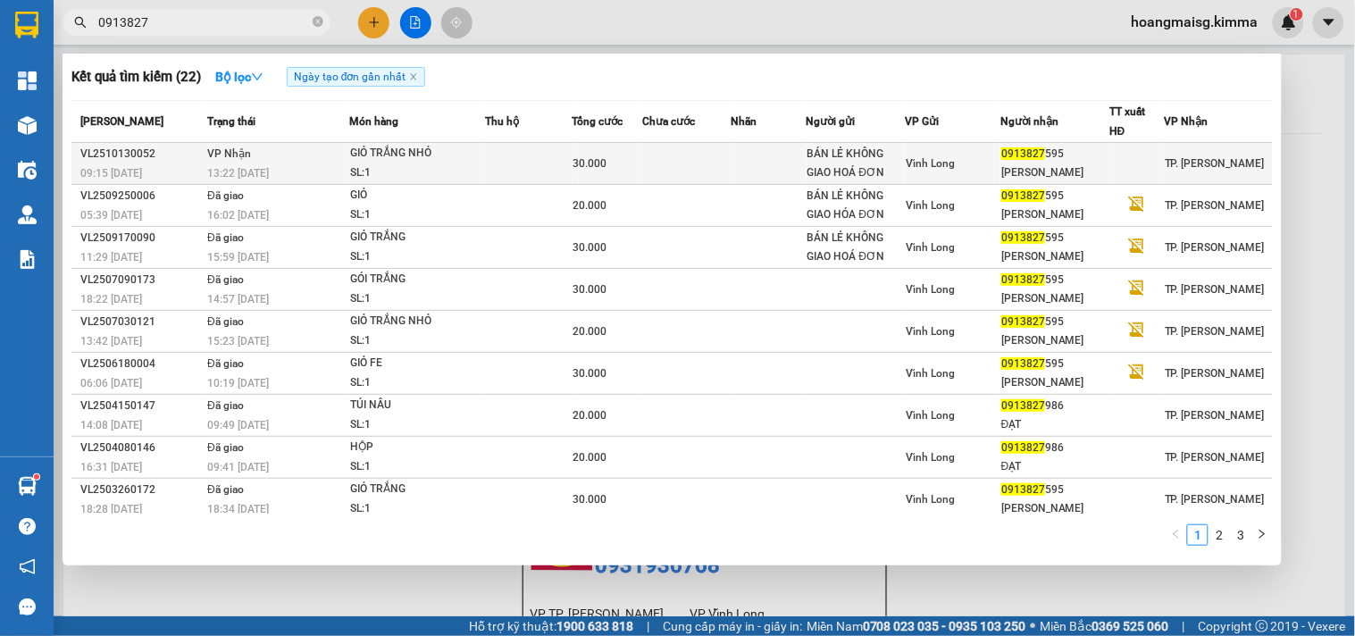
type input "0913827"
click at [422, 154] on div "GIỎ TRẮNG NHỎ" at bounding box center [417, 154] width 134 height 20
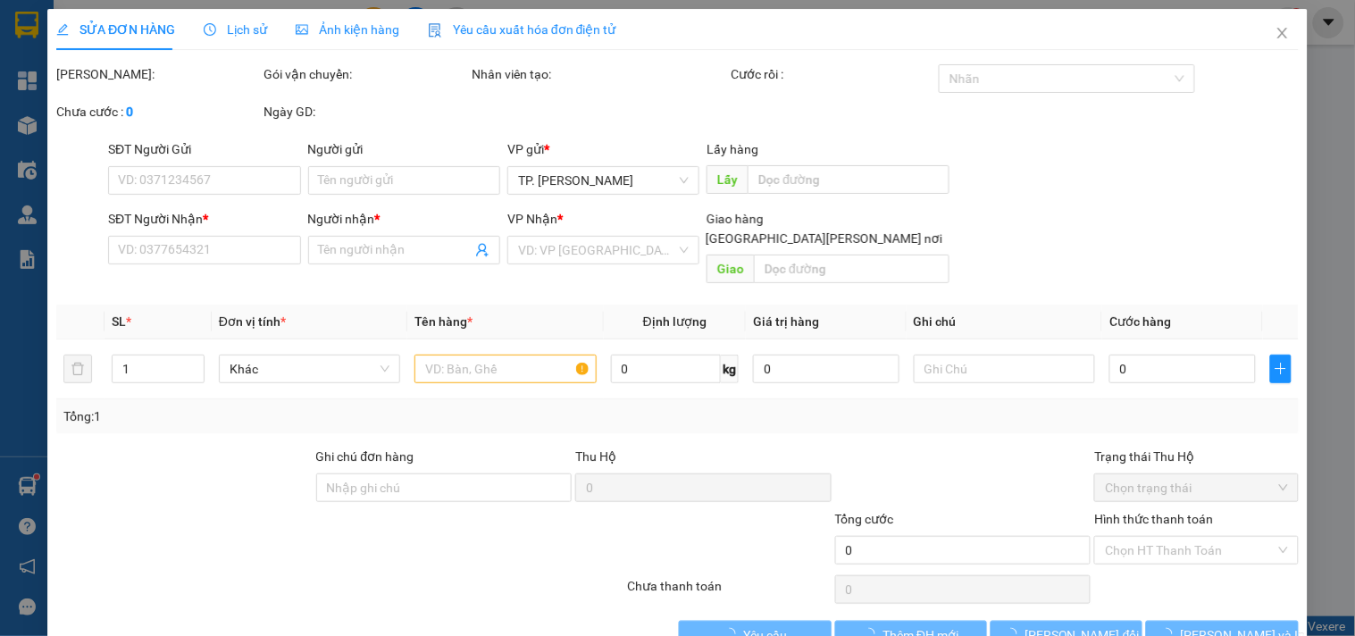
type input "BÁN LẺ KHÔNG GIAO HOÁ ĐƠN"
type input "0913827595"
type input "[PERSON_NAME]"
type input "30.000"
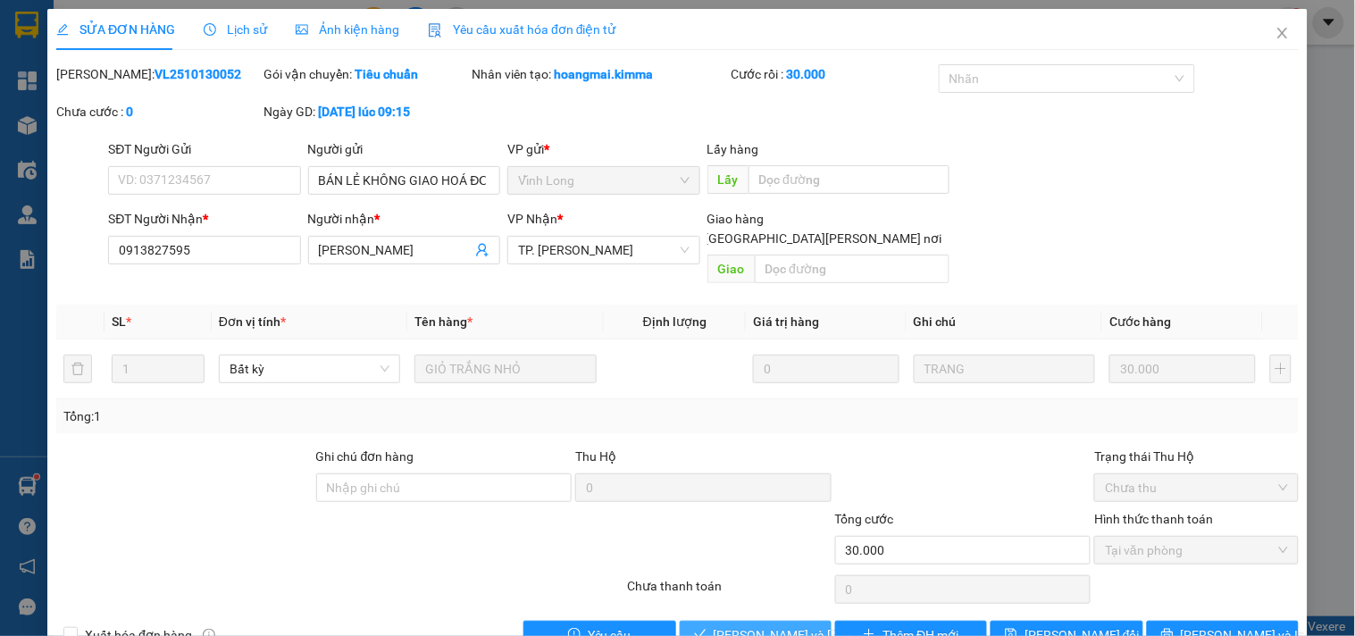
click at [699, 628] on icon "check" at bounding box center [700, 634] width 13 height 13
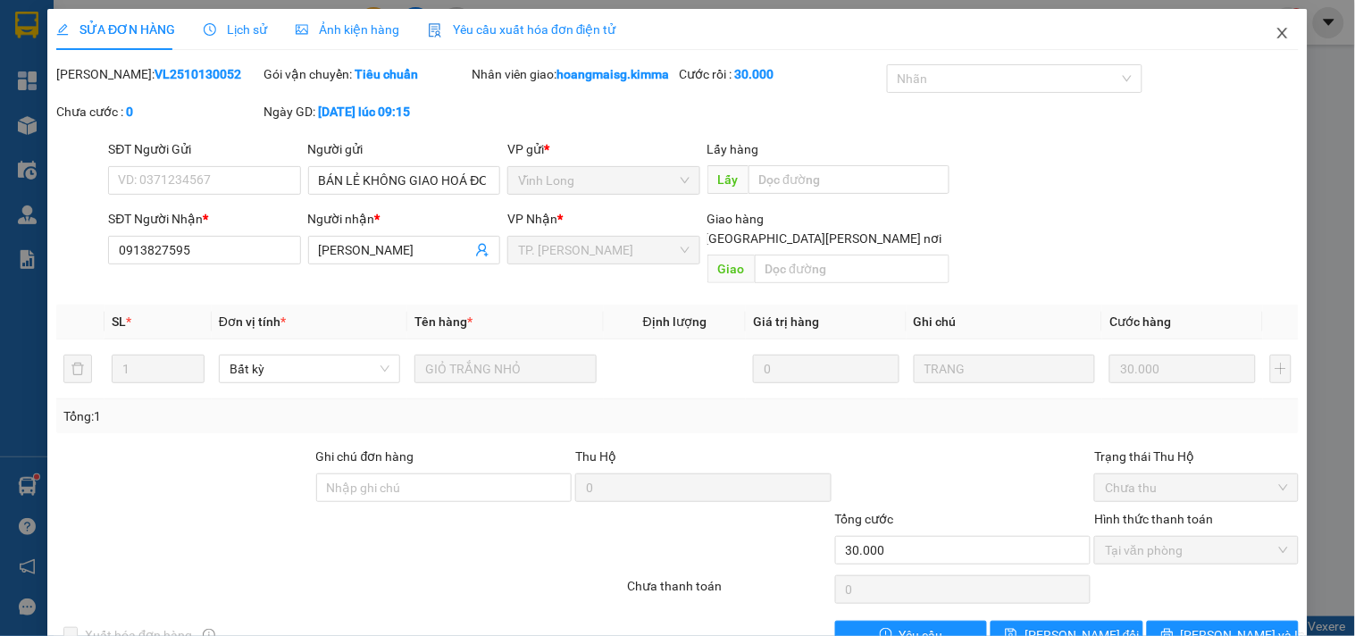
click at [1260, 36] on span "Close" at bounding box center [1283, 34] width 50 height 50
